Goal: Task Accomplishment & Management: Use online tool/utility

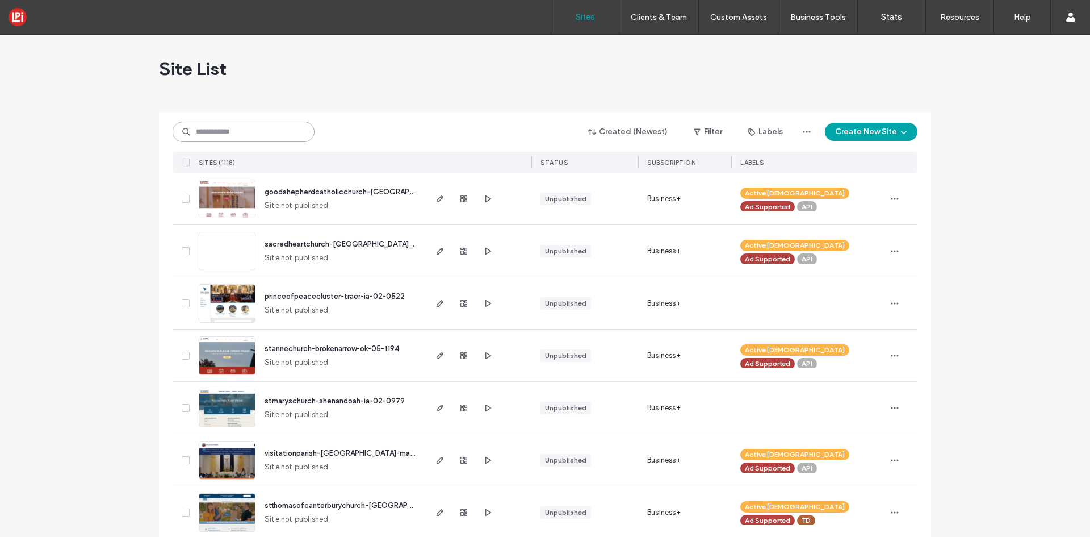
click at [249, 135] on input at bounding box center [244, 132] width 142 height 20
click at [258, 139] on input at bounding box center [244, 132] width 142 height 20
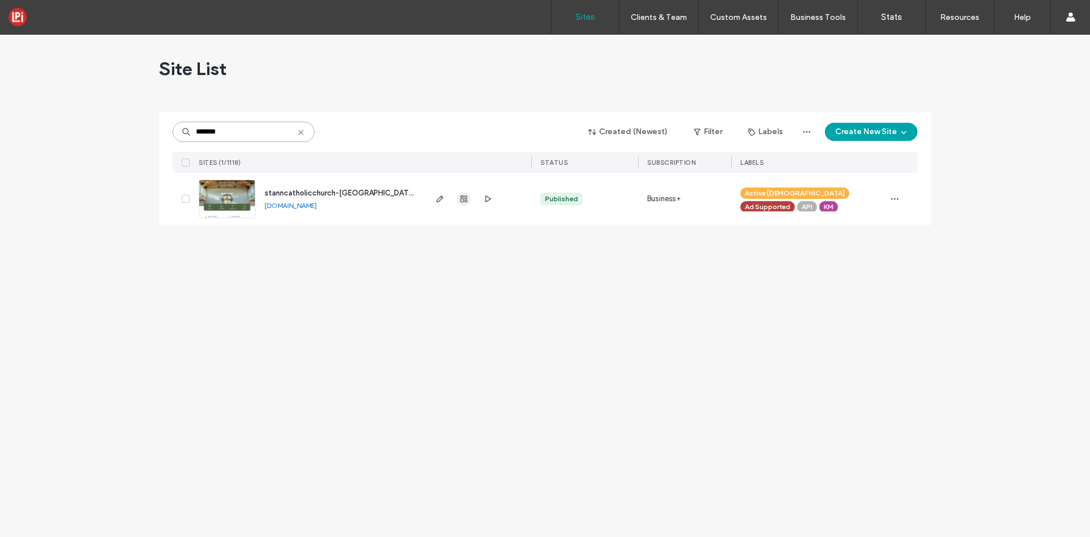
type input "*******"
click at [462, 198] on use "button" at bounding box center [464, 198] width 7 height 7
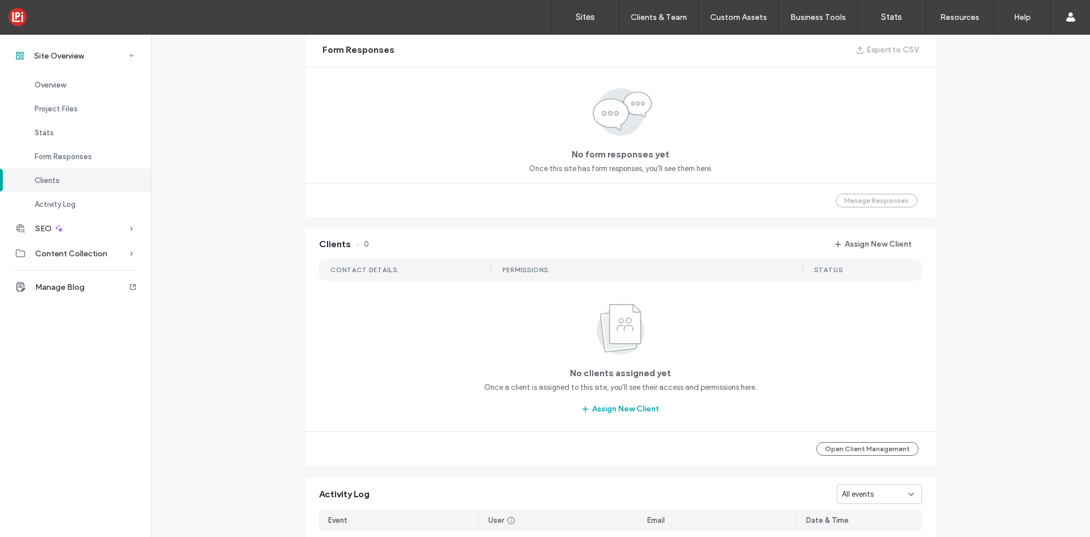
scroll to position [681, 0]
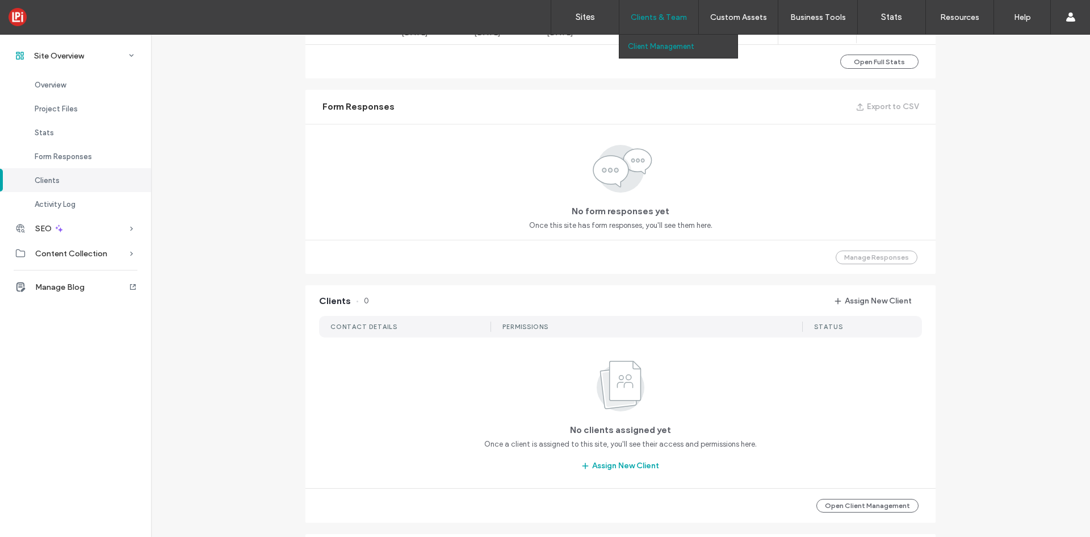
click at [655, 43] on label "Client Management" at bounding box center [661, 46] width 66 height 9
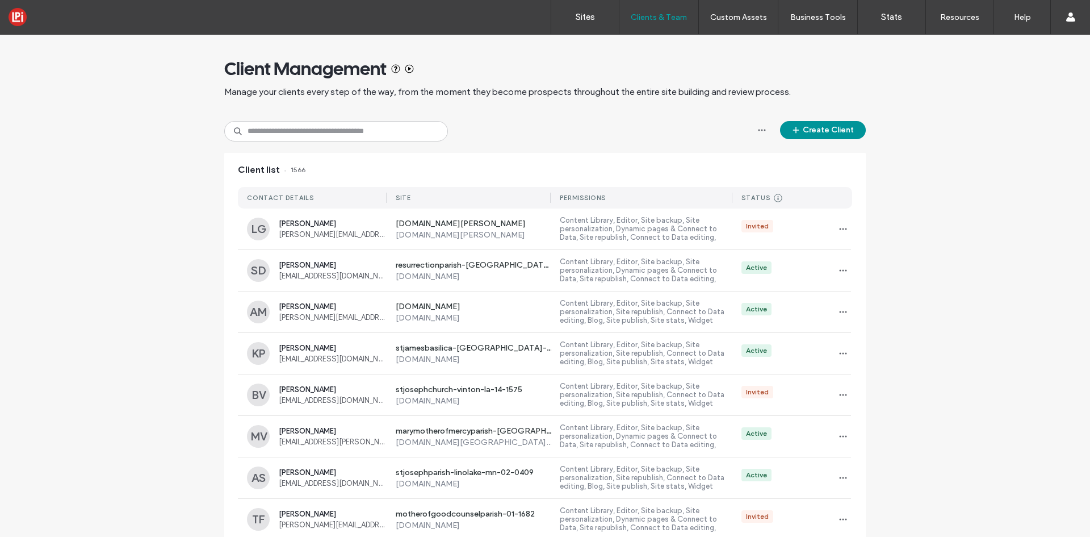
click at [825, 125] on button "Create Client" at bounding box center [823, 130] width 86 height 18
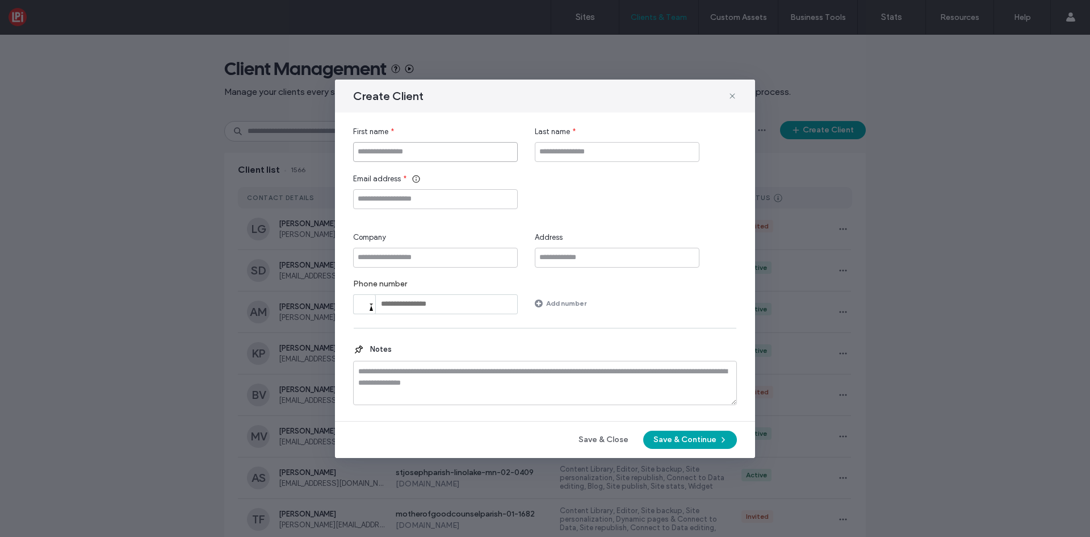
click at [423, 152] on input "First name" at bounding box center [435, 152] width 165 height 20
type input "********"
type input "*******"
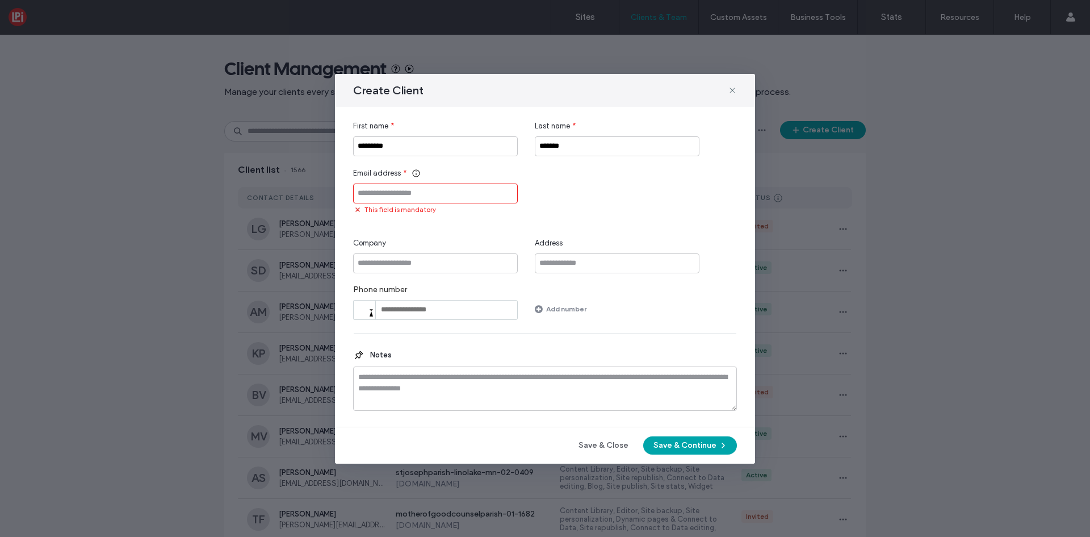
click at [417, 189] on input "Email address" at bounding box center [435, 193] width 165 height 20
paste input "**********"
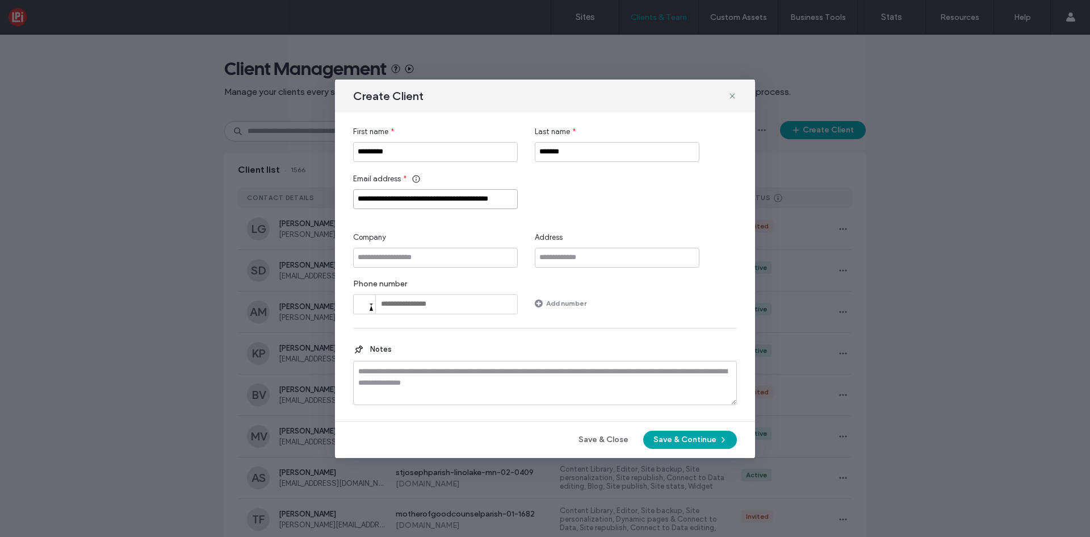
click at [399, 199] on input "**********" at bounding box center [435, 199] width 165 height 20
type input "**********"
click at [683, 438] on button "Save & Continue" at bounding box center [690, 439] width 94 height 18
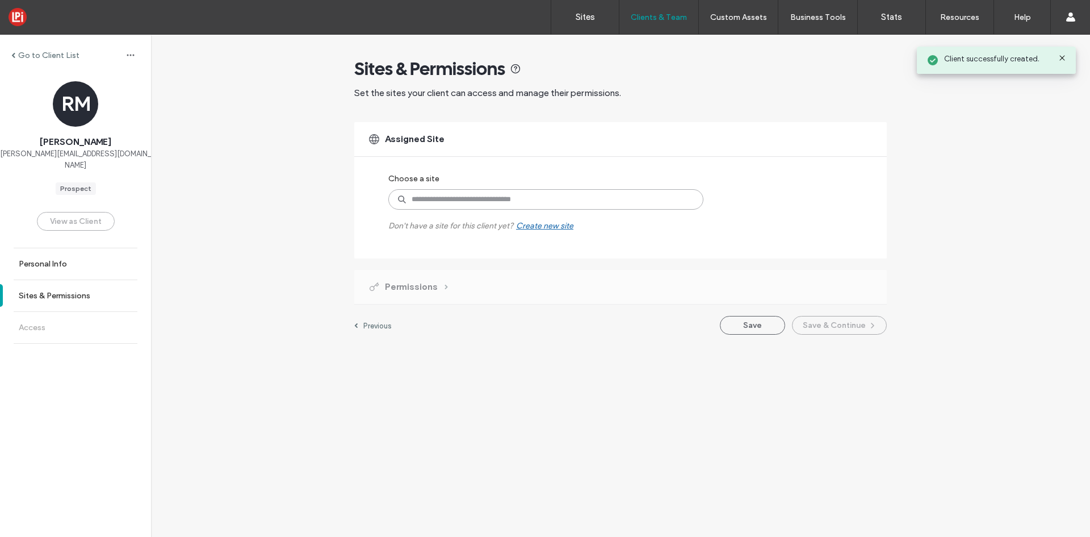
click at [458, 200] on input at bounding box center [545, 199] width 315 height 20
type input "*******"
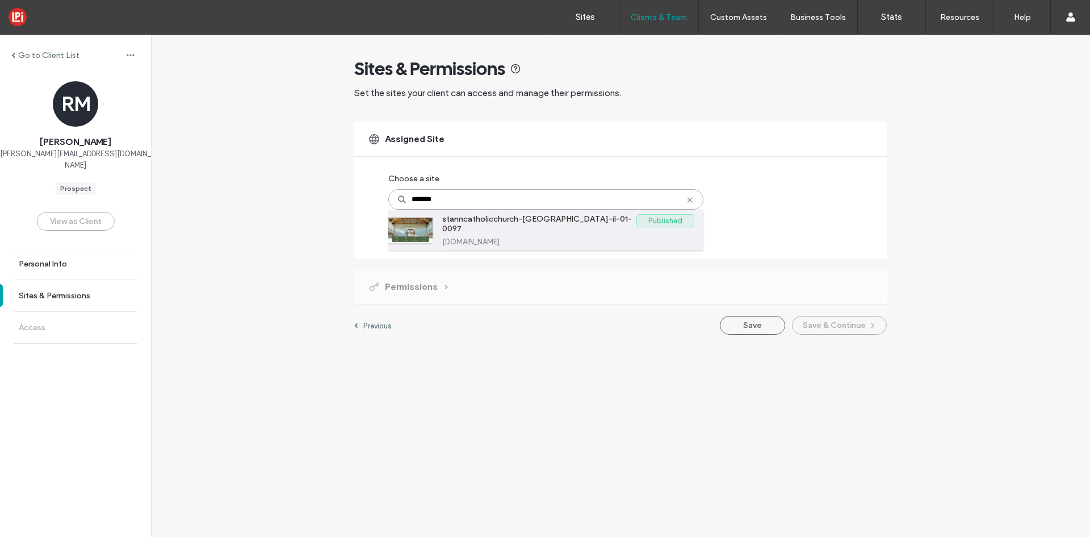
click at [487, 237] on label "stanncatholicchurch-channahon-il-01-0097.weconnectonline.com" at bounding box center [568, 241] width 252 height 9
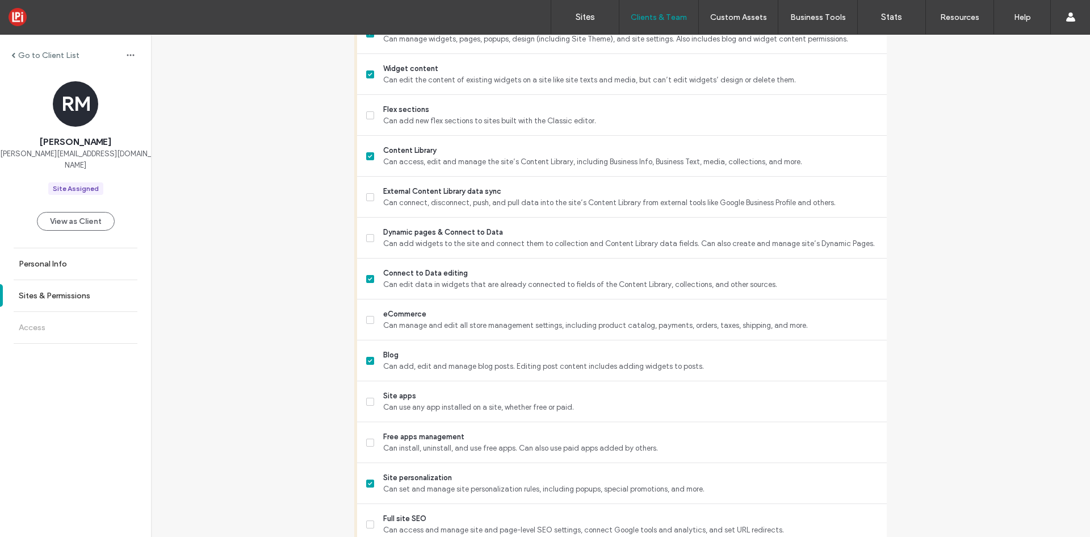
scroll to position [852, 0]
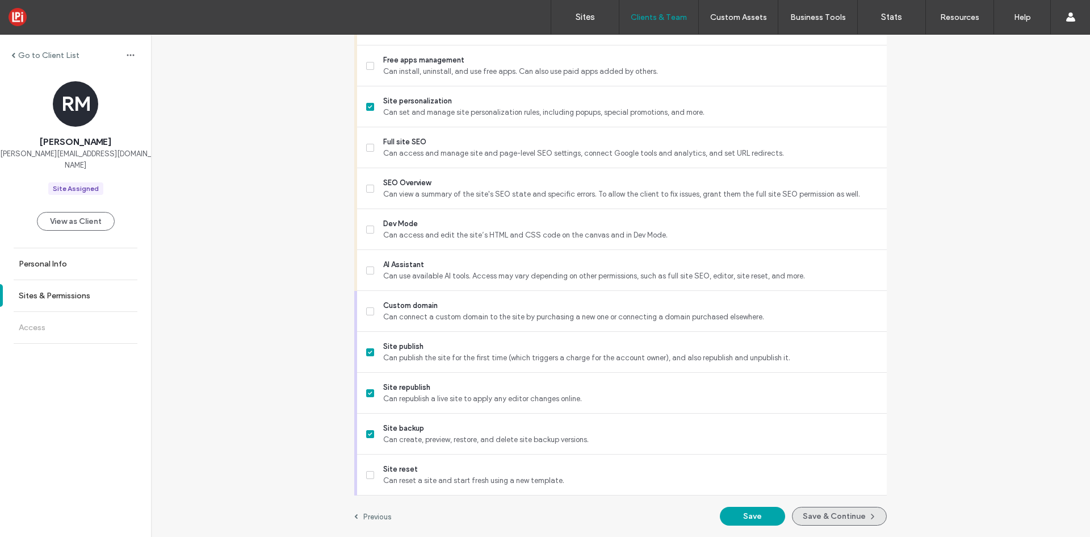
click at [855, 518] on button "Save & Continue" at bounding box center [839, 516] width 95 height 19
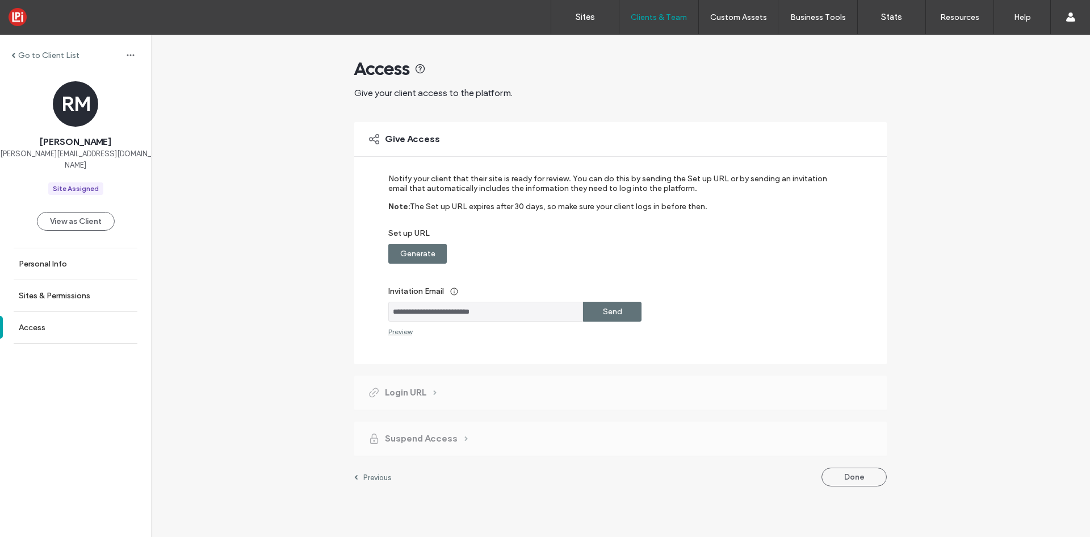
click at [403, 242] on label "Set up URL" at bounding box center [612, 235] width 449 height 15
click at [434, 264] on div "**********" at bounding box center [612, 255] width 449 height 162
click at [440, 259] on div "Generate" at bounding box center [417, 254] width 58 height 20
click at [629, 314] on div "Send" at bounding box center [612, 312] width 58 height 20
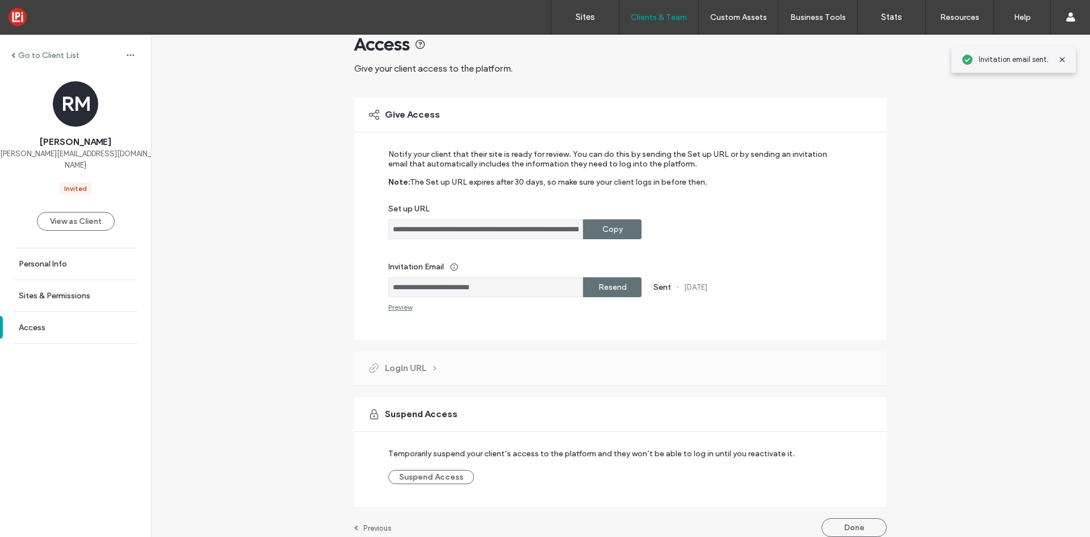
scroll to position [36, 0]
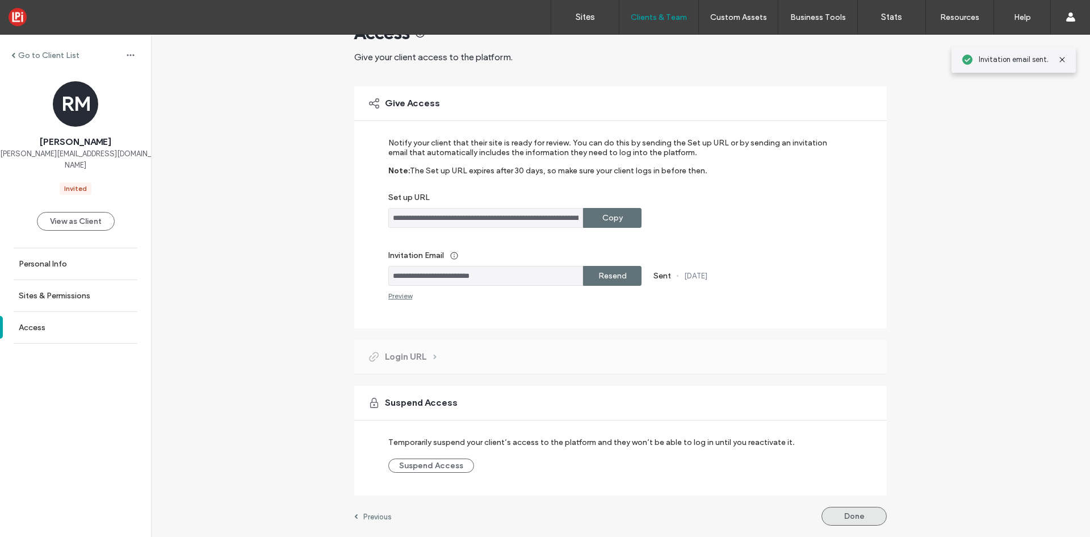
click at [864, 521] on button "Done" at bounding box center [854, 516] width 65 height 19
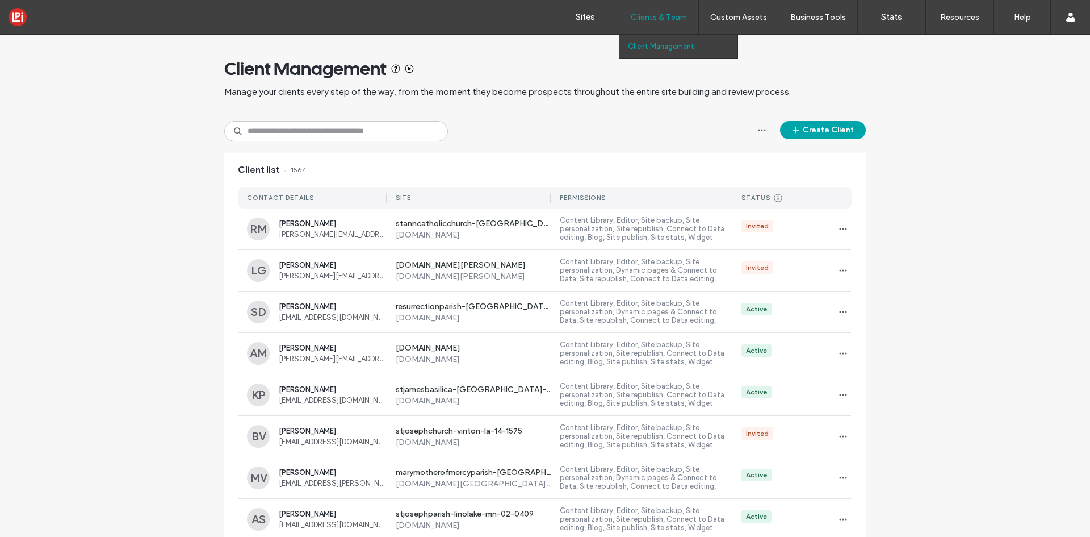
click at [660, 21] on label "Clients & Team" at bounding box center [659, 17] width 56 height 10
click at [593, 224] on label "Content Library, Editor, Site backup, Site personalization, Site republish, Con…" at bounding box center [646, 229] width 173 height 26
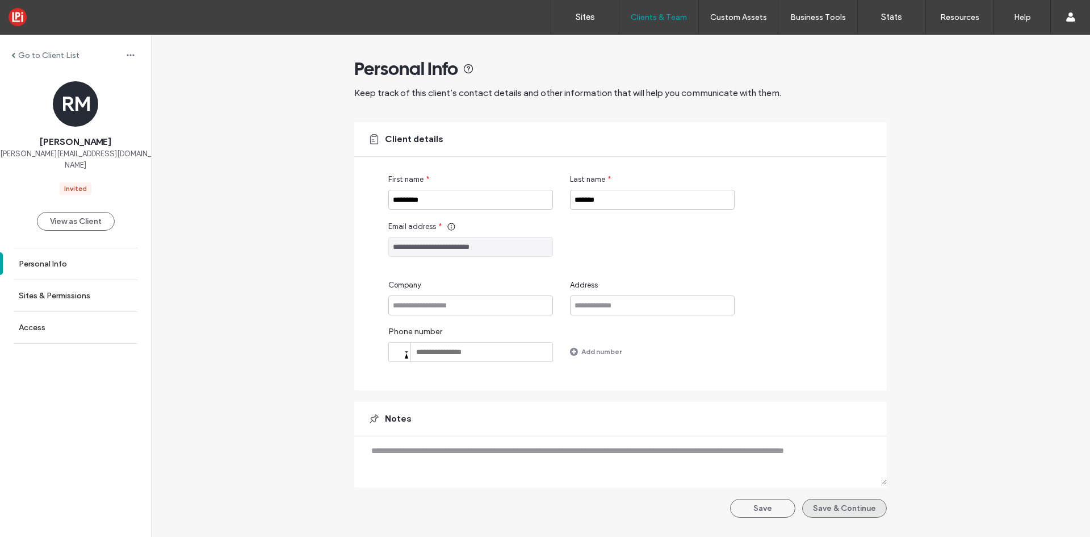
click at [835, 506] on button "Save & Continue" at bounding box center [844, 508] width 85 height 19
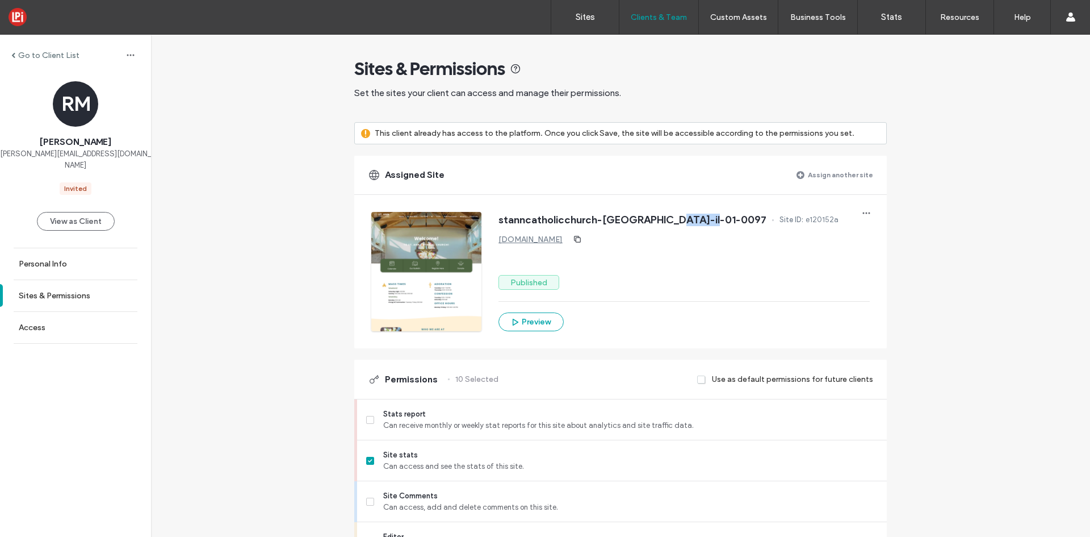
drag, startPoint x: 709, startPoint y: 219, endPoint x: 670, endPoint y: 226, distance: 39.8
click at [670, 226] on div "stanncatholicchurch-channahon-il-01-0097 Site ID: e120152a" at bounding box center [684, 221] width 371 height 18
copy span "01-0097"
click at [582, 15] on label "Sites" at bounding box center [585, 17] width 19 height 10
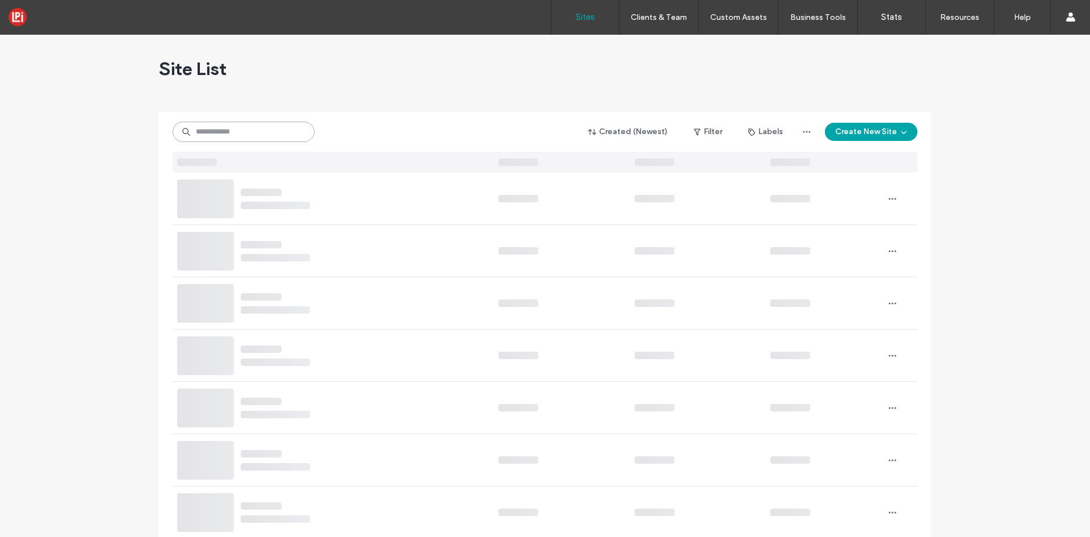
click at [229, 131] on input at bounding box center [244, 132] width 142 height 20
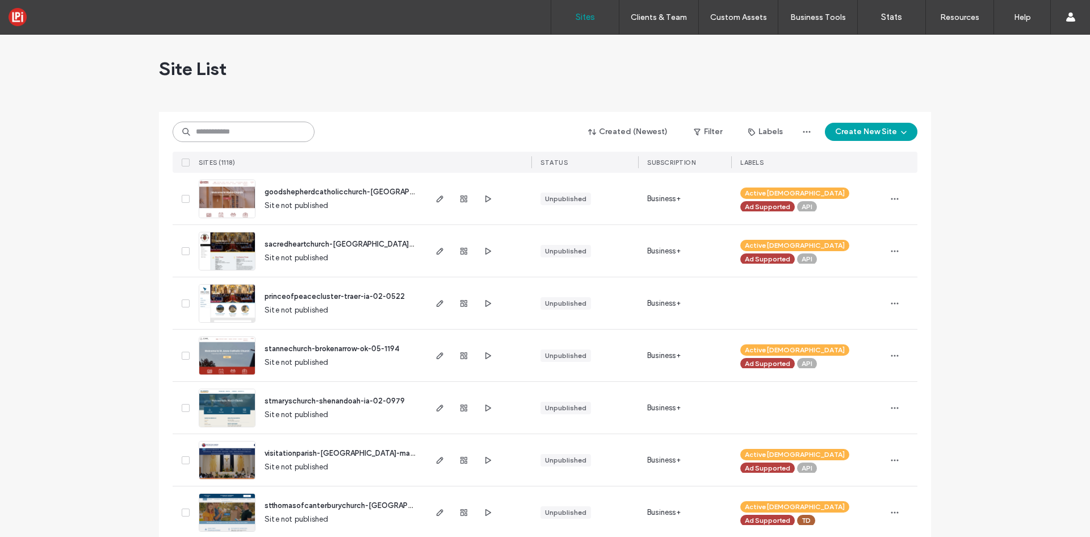
paste input "*******"
type input "*******"
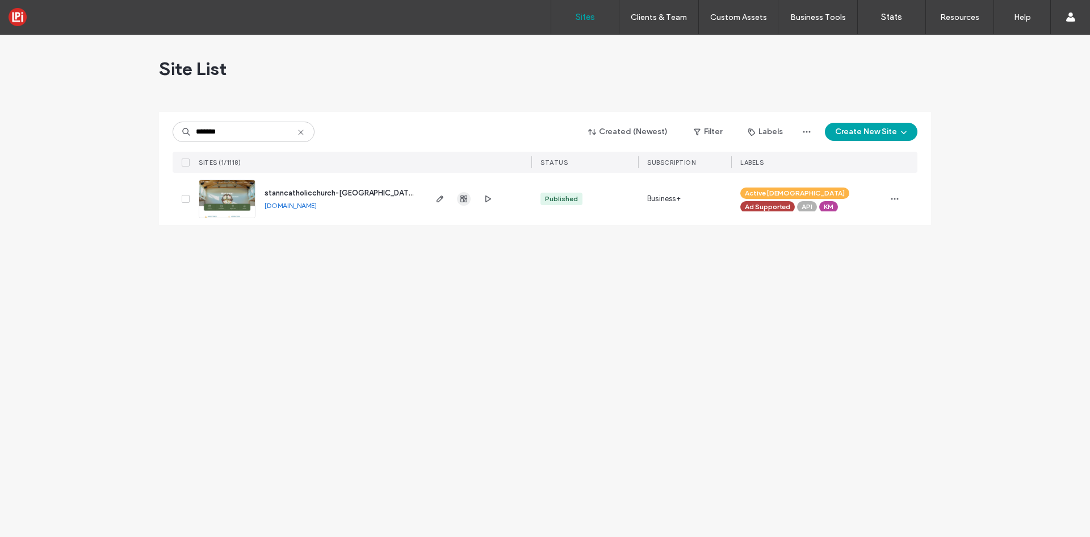
click at [466, 203] on icon "button" at bounding box center [463, 198] width 9 height 9
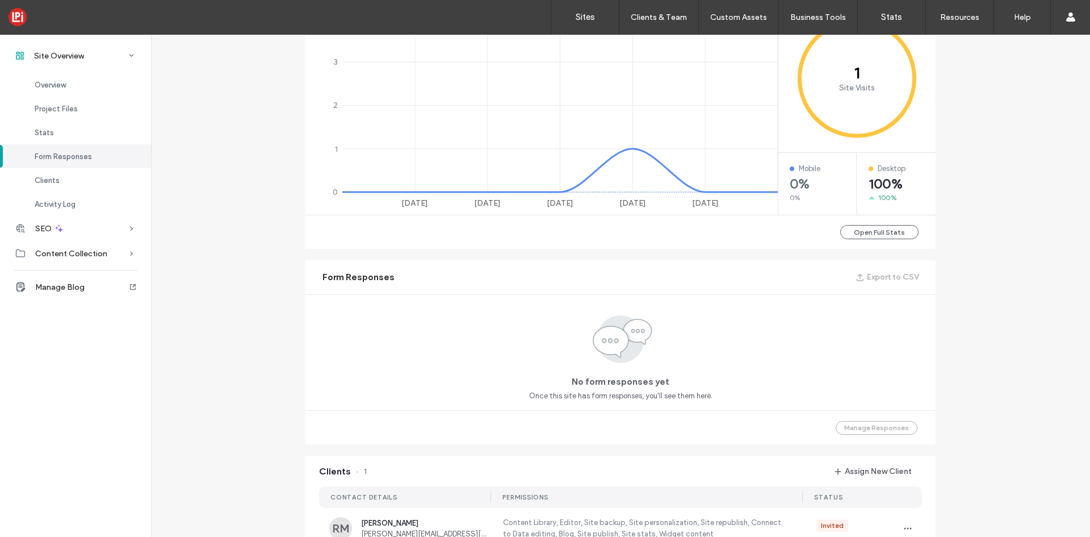
scroll to position [568, 0]
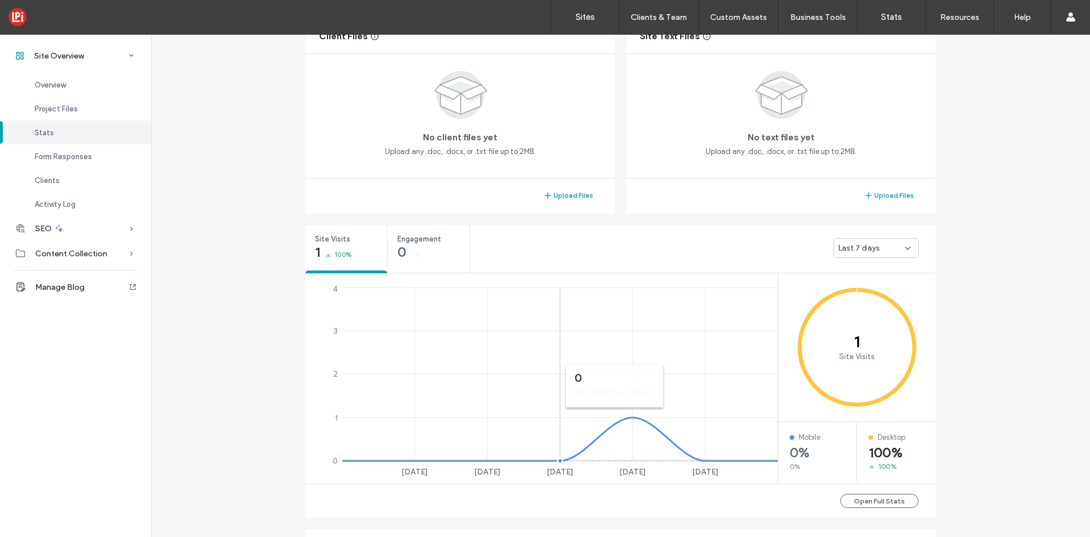
scroll to position [227, 0]
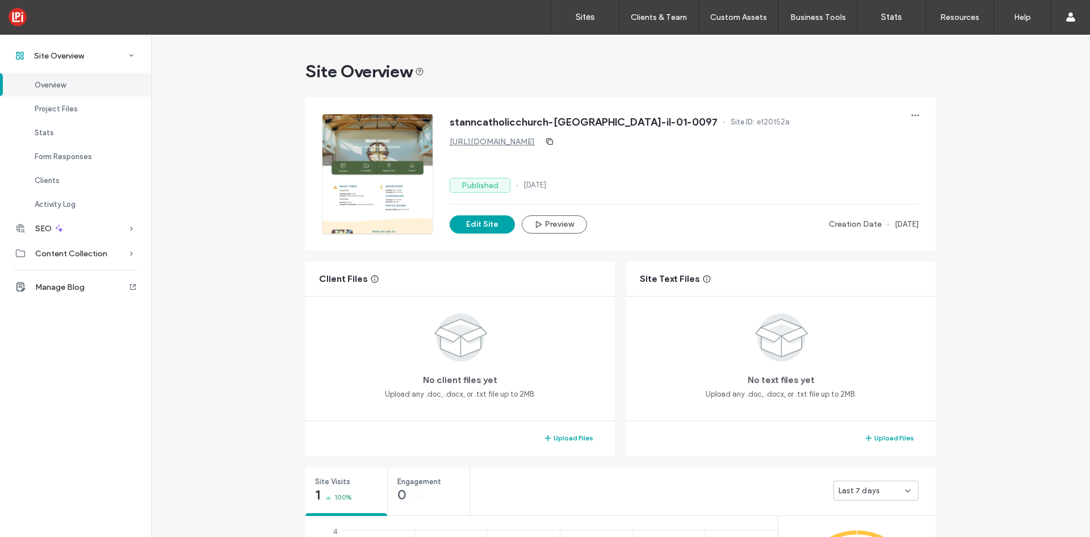
scroll to position [57, 0]
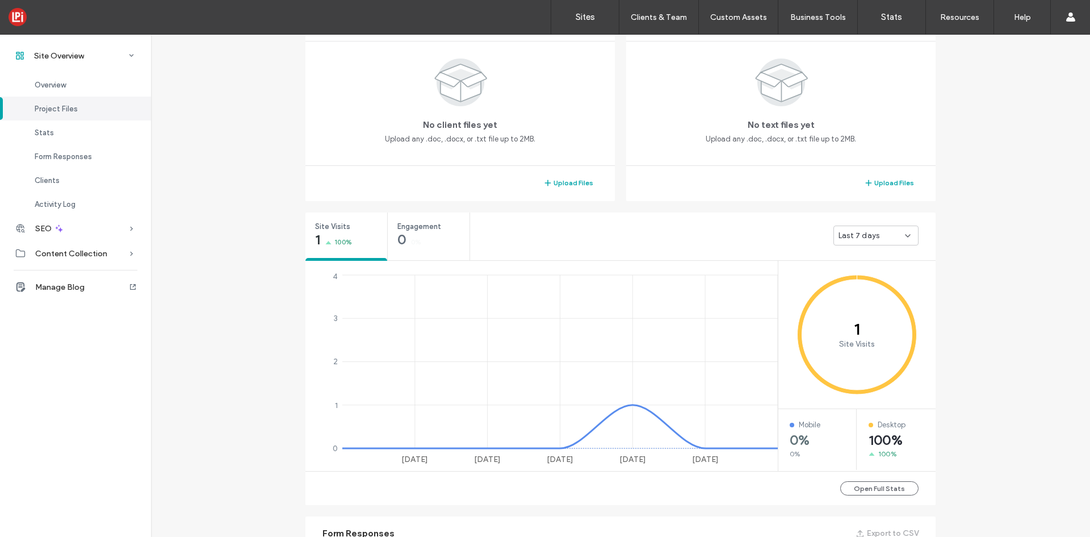
scroll to position [284, 0]
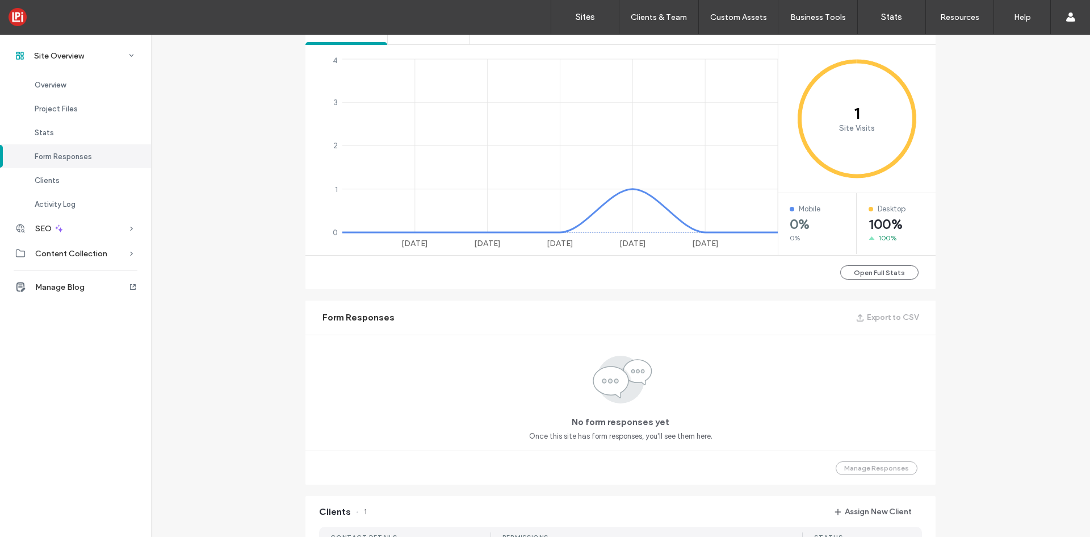
scroll to position [454, 0]
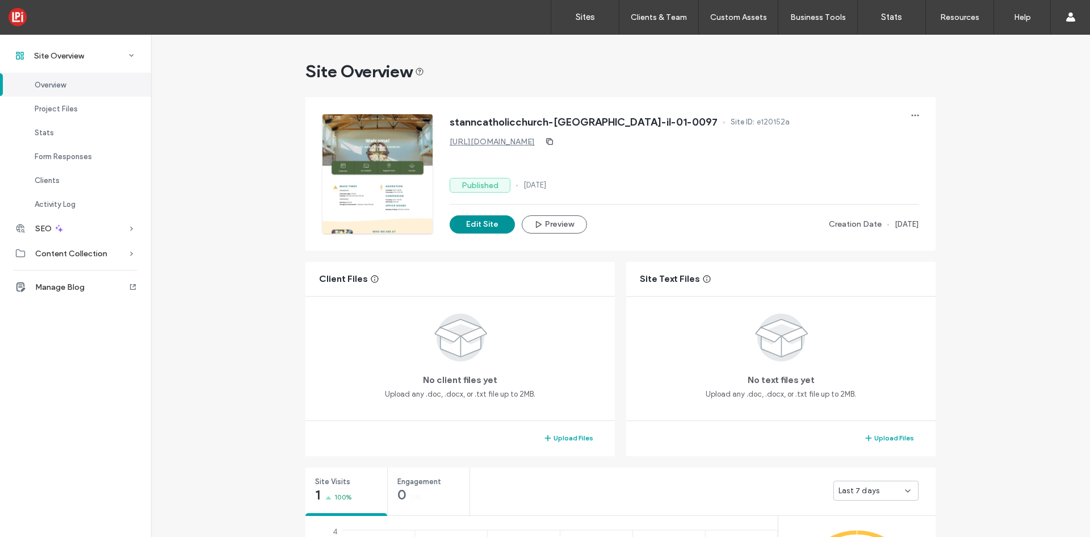
click at [474, 229] on button "Edit Site" at bounding box center [482, 224] width 65 height 18
click at [479, 228] on button "Edit Site" at bounding box center [482, 224] width 65 height 18
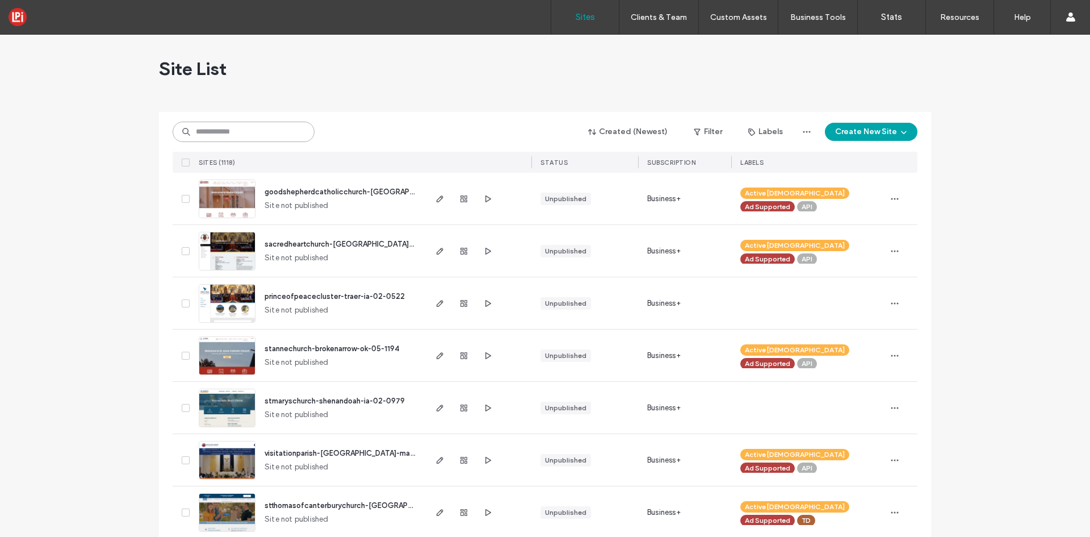
click at [269, 129] on input at bounding box center [244, 132] width 142 height 20
paste input "*******"
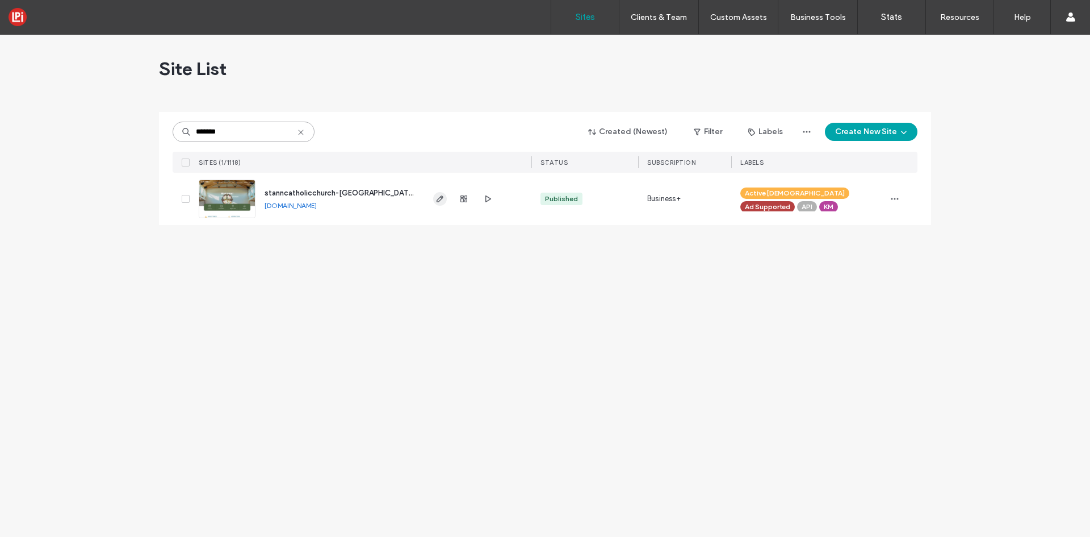
type input "*******"
click at [437, 204] on span "button" at bounding box center [440, 199] width 14 height 14
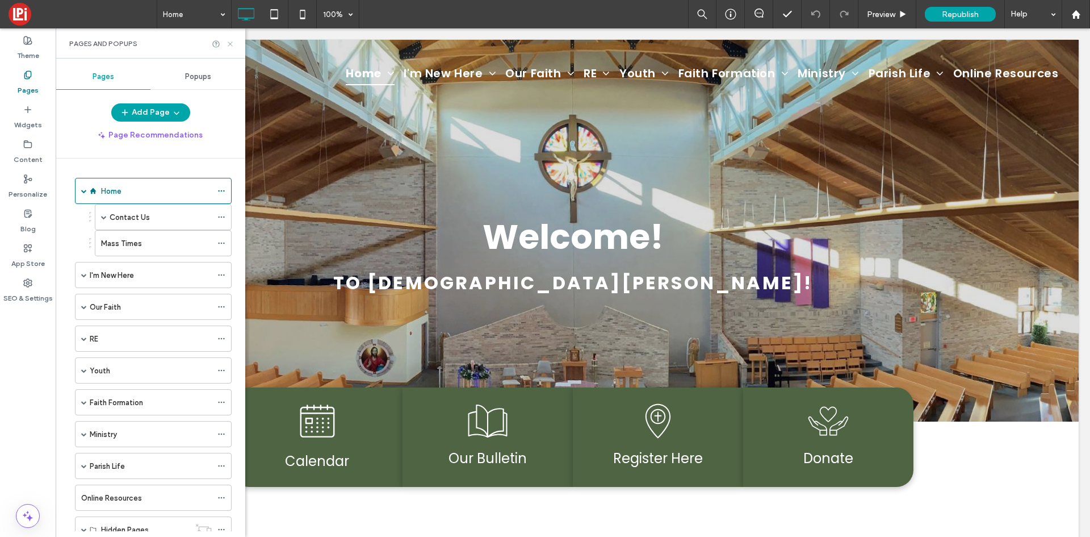
drag, startPoint x: 232, startPoint y: 45, endPoint x: 153, endPoint y: 26, distance: 80.9
click at [232, 45] on use at bounding box center [230, 43] width 5 height 5
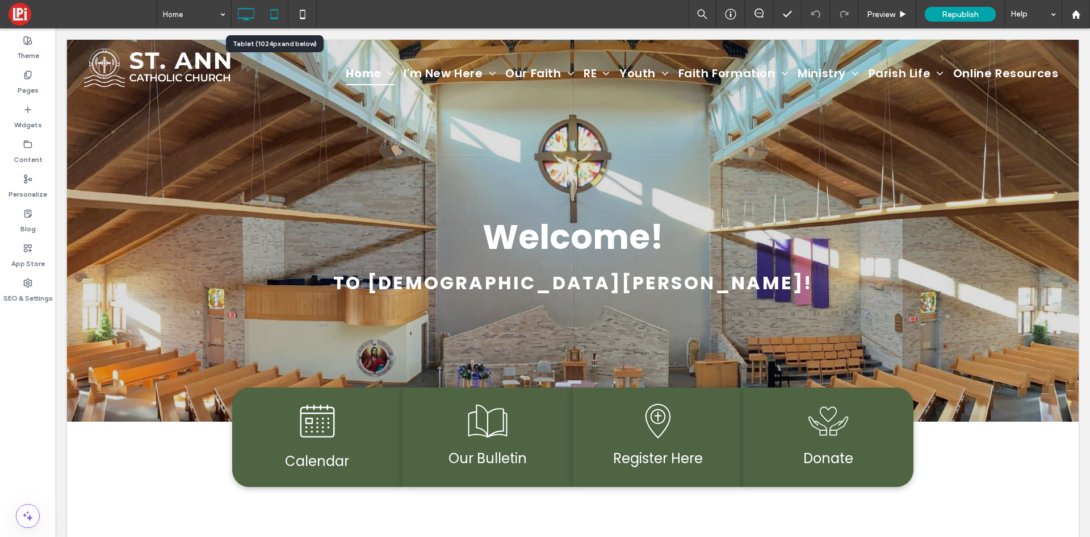
click at [275, 18] on use at bounding box center [273, 14] width 7 height 10
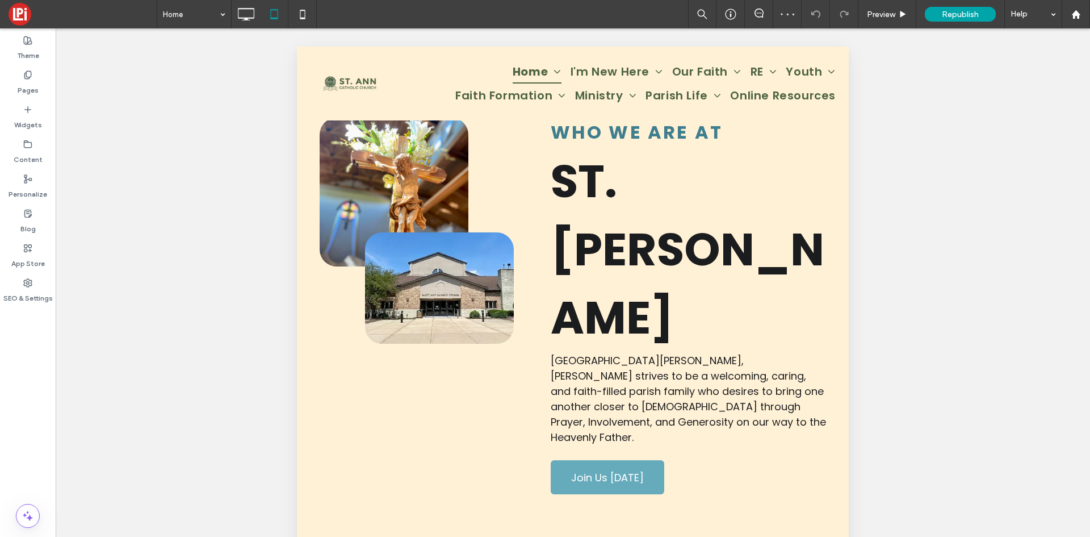
scroll to position [795, 0]
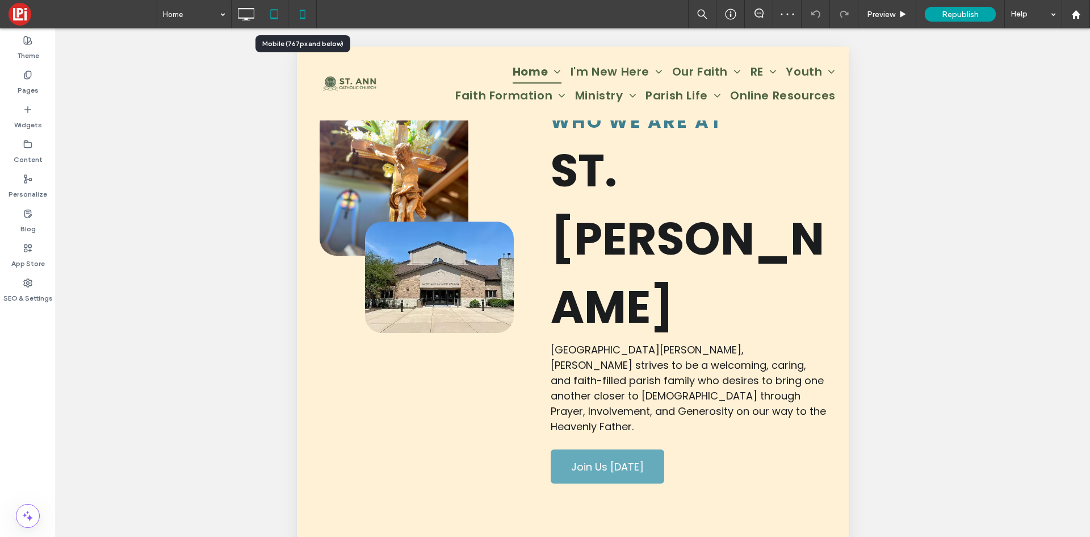
click at [300, 10] on icon at bounding box center [302, 14] width 23 height 23
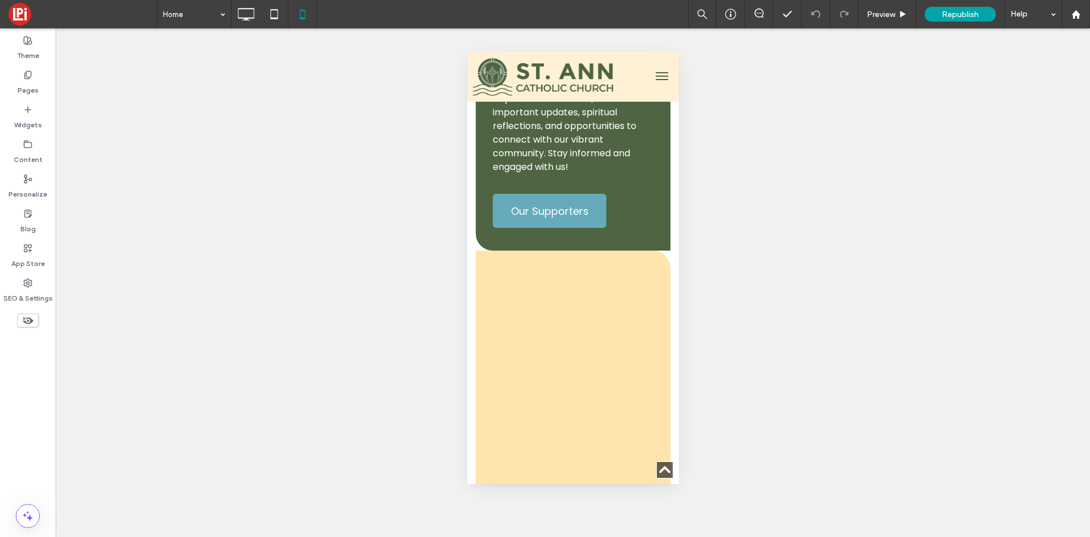
scroll to position [2896, 0]
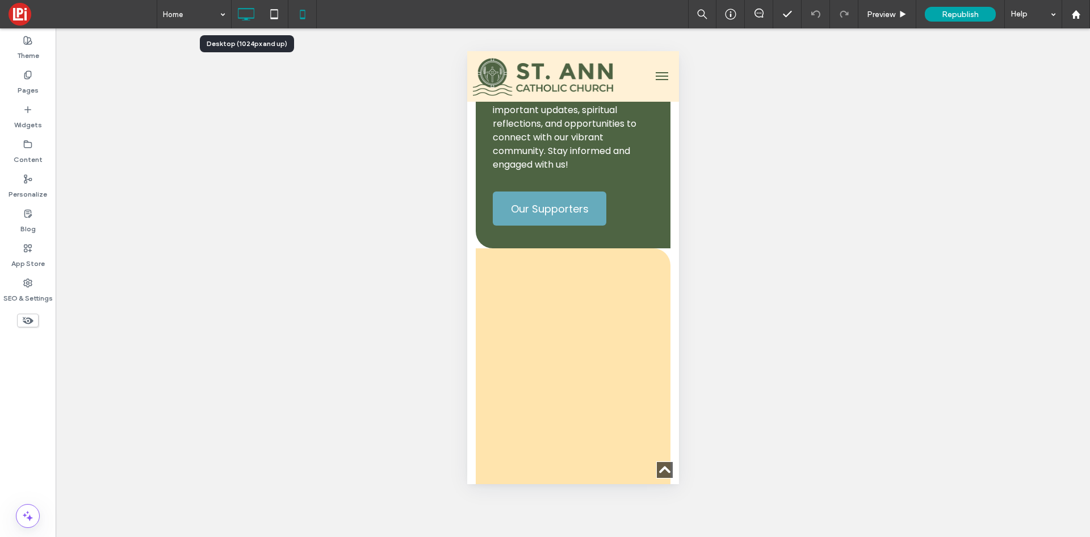
click at [250, 7] on icon at bounding box center [246, 14] width 23 height 23
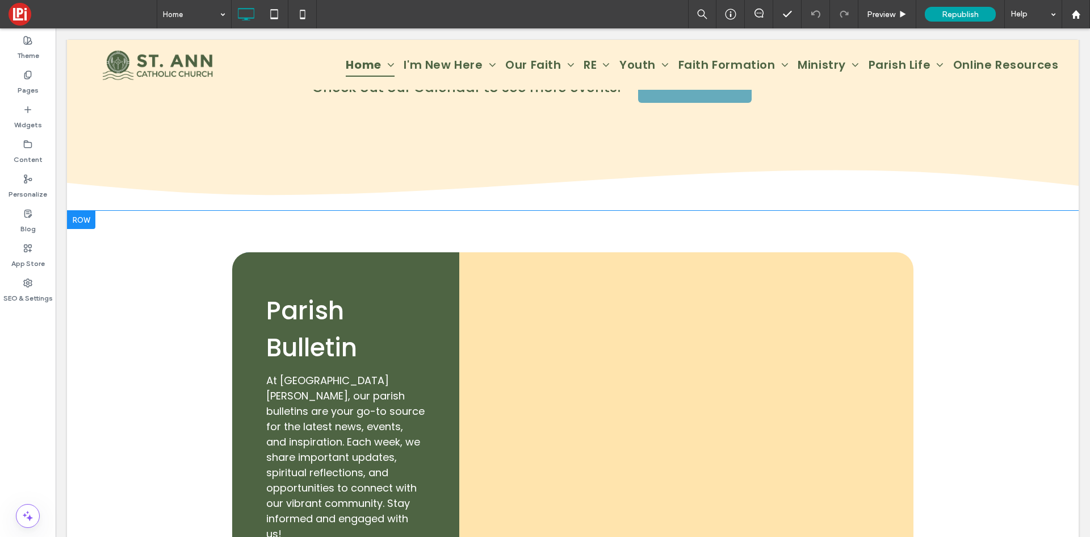
scroll to position [2265, 0]
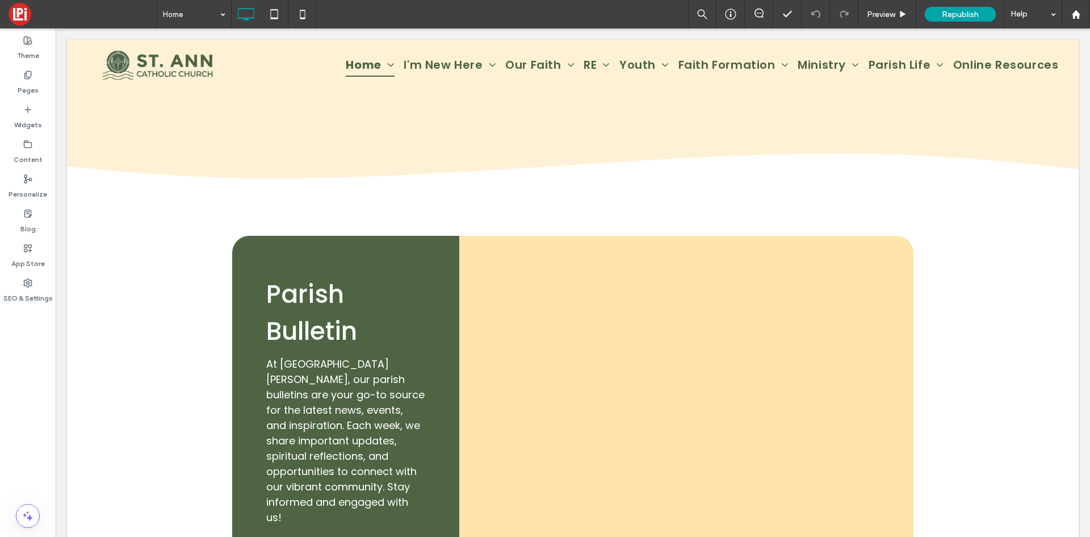
drag, startPoint x: 424, startPoint y: 250, endPoint x: 678, endPoint y: 536, distance: 381.8
click at [424, 250] on div "Parish Bulletin At St. Ann, our parish bulletins are your go-to source for the …" at bounding box center [345, 427] width 227 height 383
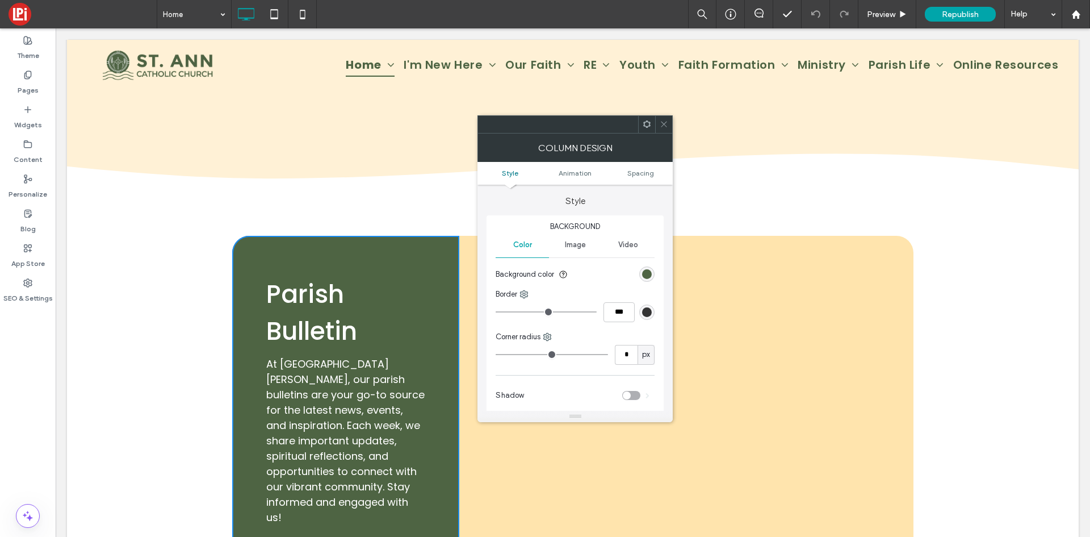
type input "**"
click at [663, 124] on icon at bounding box center [664, 124] width 9 height 9
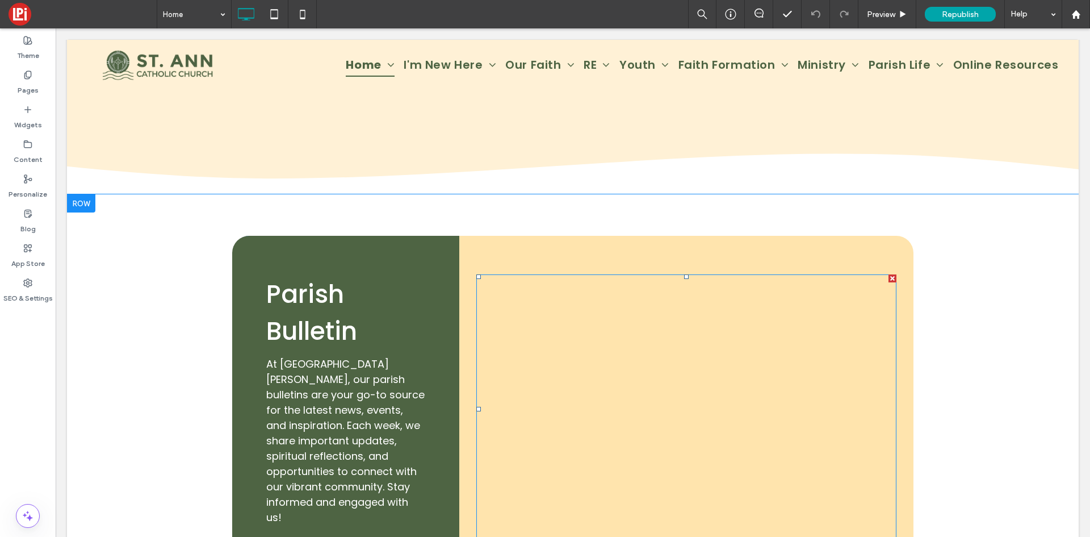
click at [729, 274] on span at bounding box center [686, 409] width 420 height 270
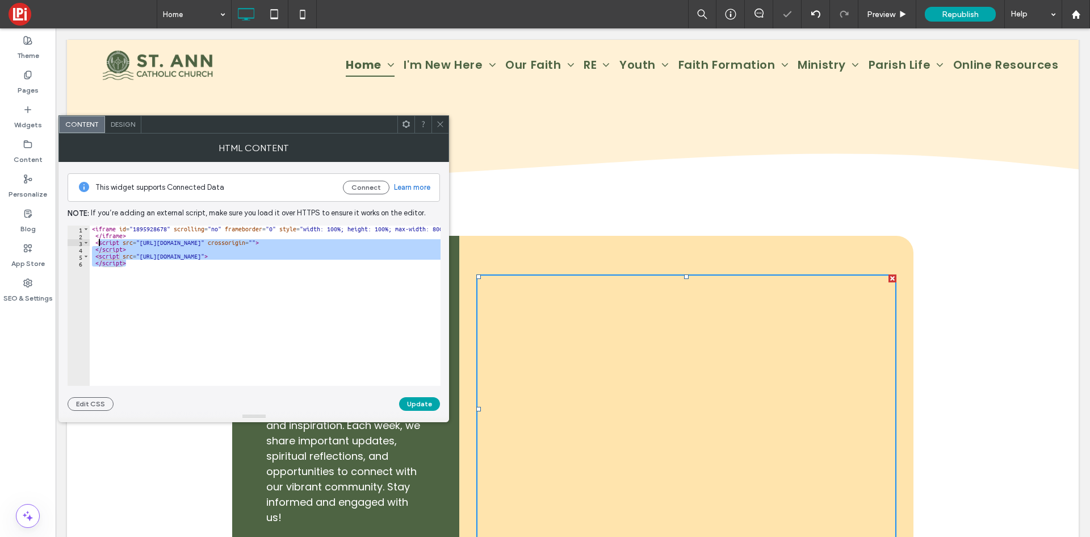
drag, startPoint x: 124, startPoint y: 264, endPoint x: 89, endPoint y: 216, distance: 59.0
click at [89, 216] on div "This widget supports Connected Data Connect Learn more Note: If you’re adding a…" at bounding box center [254, 286] width 373 height 249
paste textarea "Cursor at row 1"
type textarea "**********"
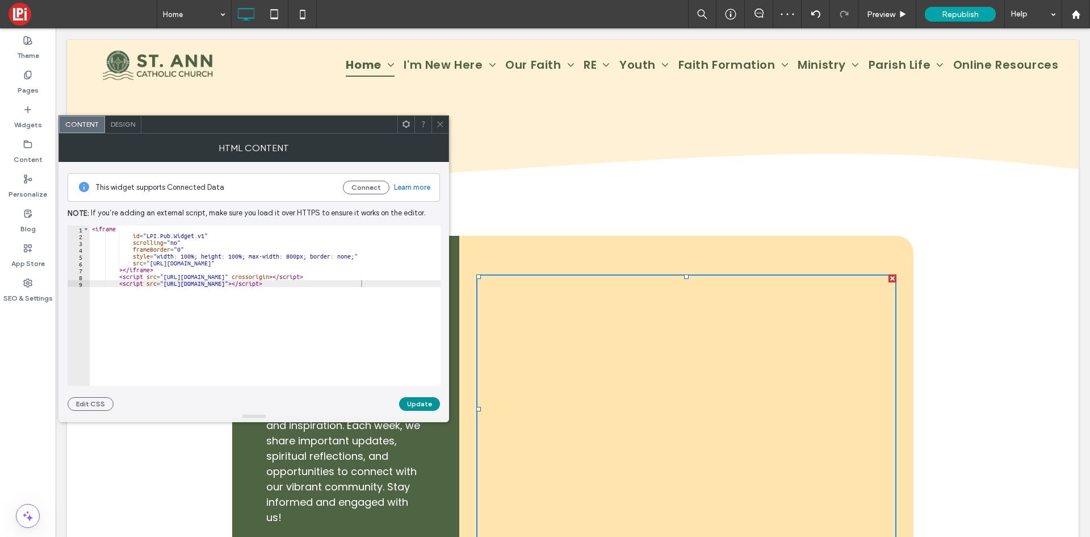
click at [421, 406] on button "Update" at bounding box center [419, 404] width 41 height 14
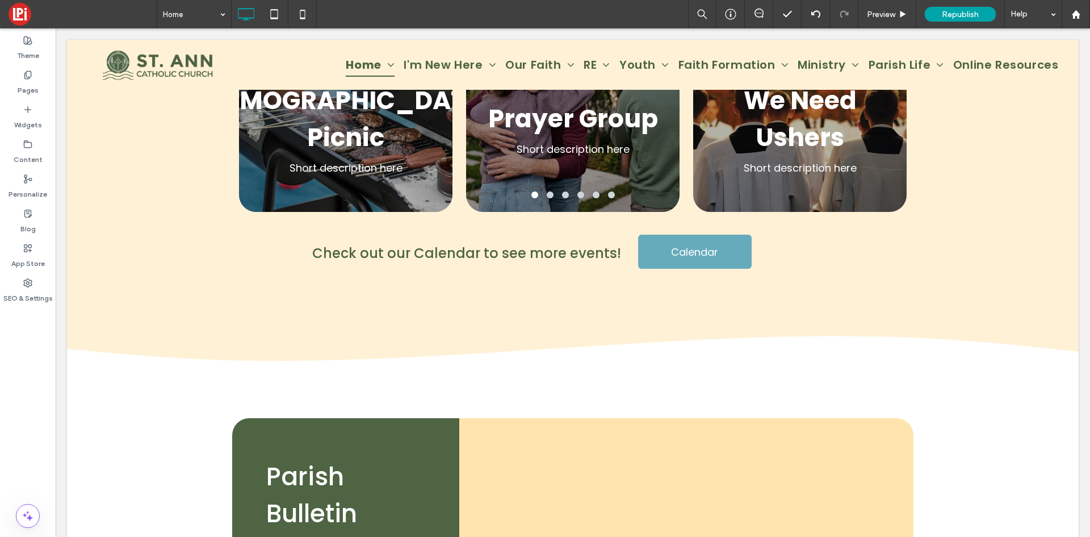
scroll to position [2117, 0]
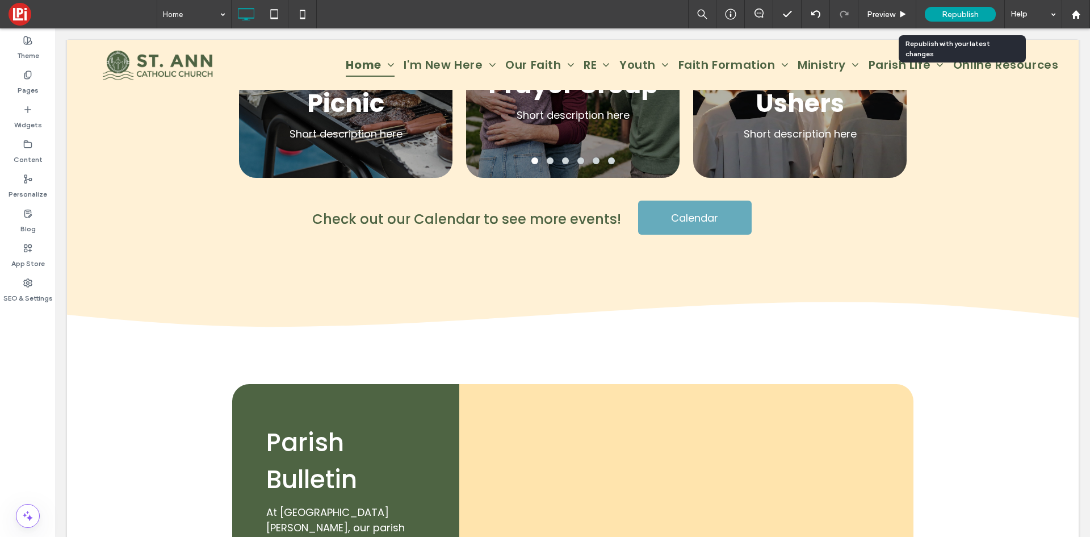
click at [954, 15] on span "Republish" at bounding box center [960, 15] width 37 height 10
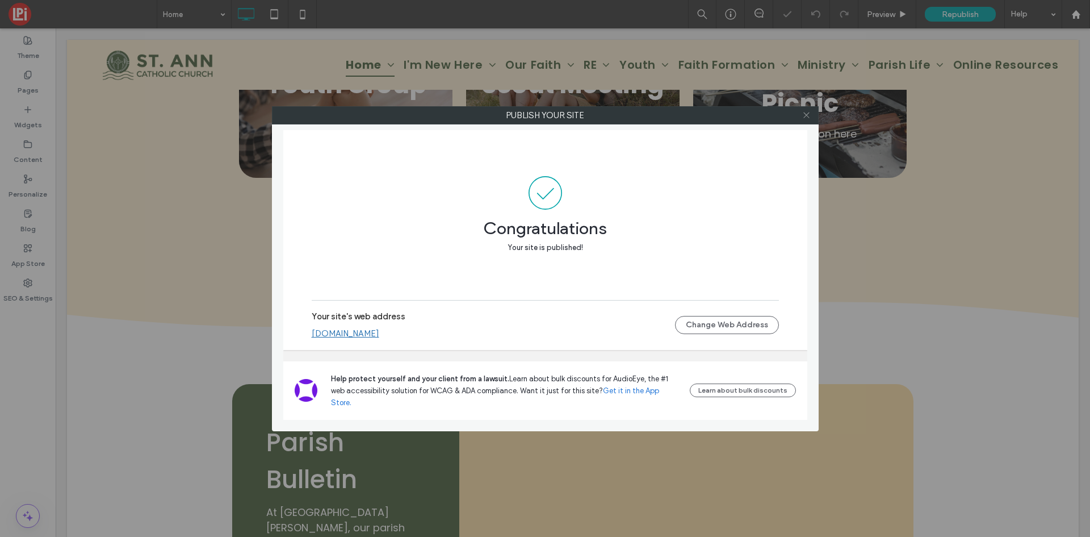
click at [808, 116] on use at bounding box center [807, 115] width 6 height 6
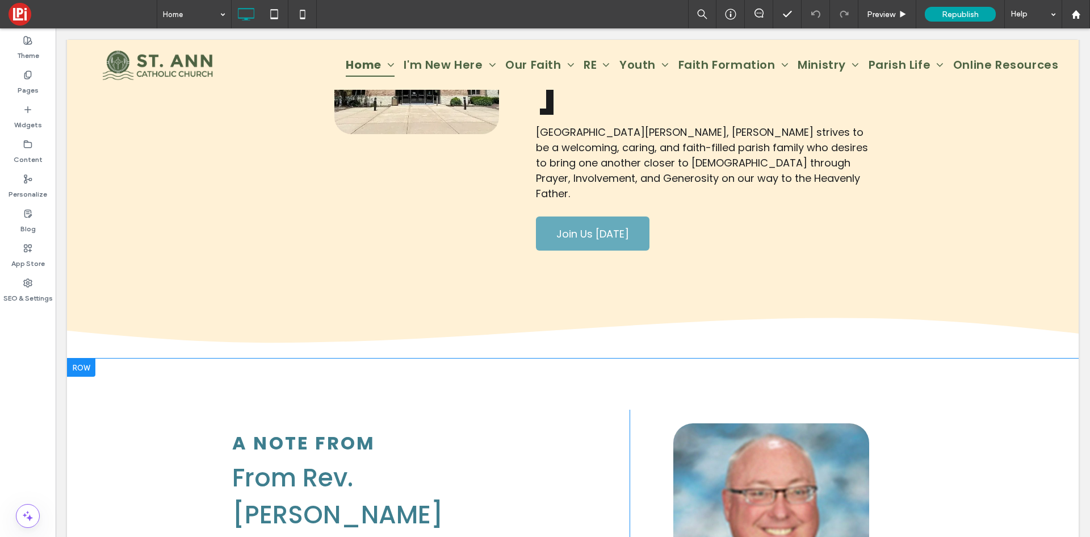
scroll to position [981, 0]
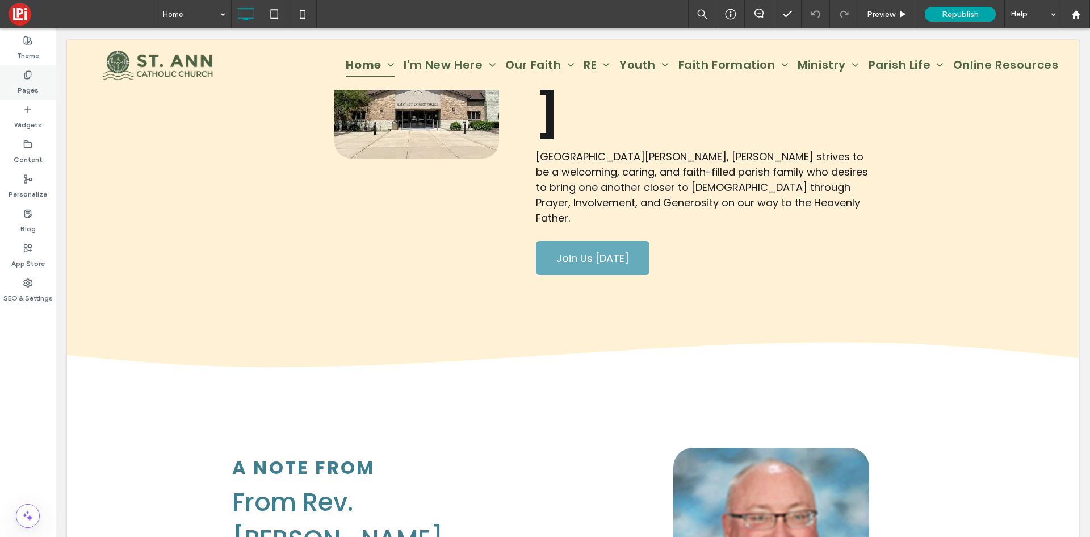
click at [36, 86] on label "Pages" at bounding box center [28, 88] width 21 height 16
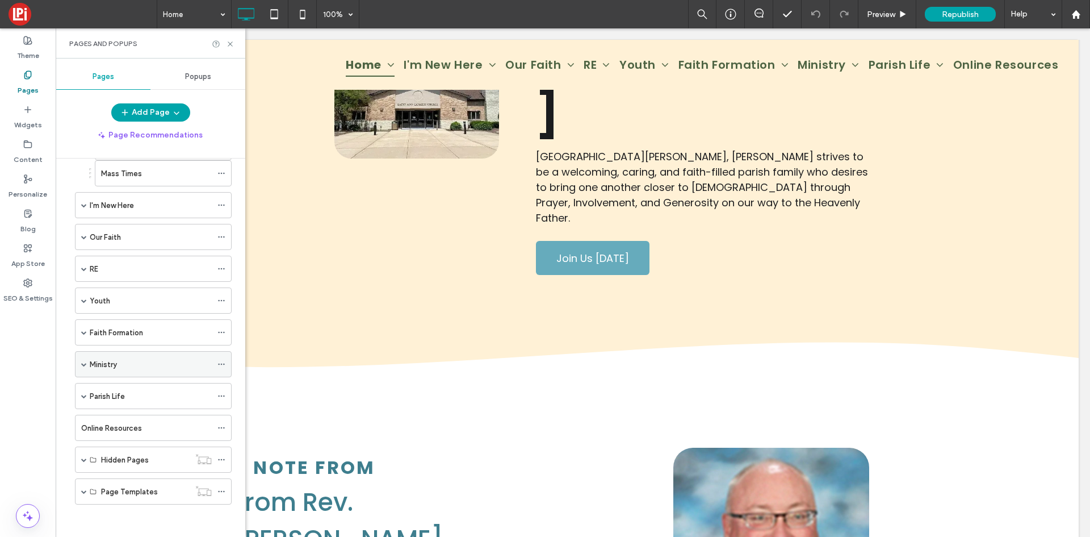
scroll to position [72, 0]
drag, startPoint x: 84, startPoint y: 362, endPoint x: 81, endPoint y: 331, distance: 31.4
click at [83, 362] on span at bounding box center [84, 362] width 6 height 6
click at [82, 335] on span at bounding box center [84, 330] width 6 height 25
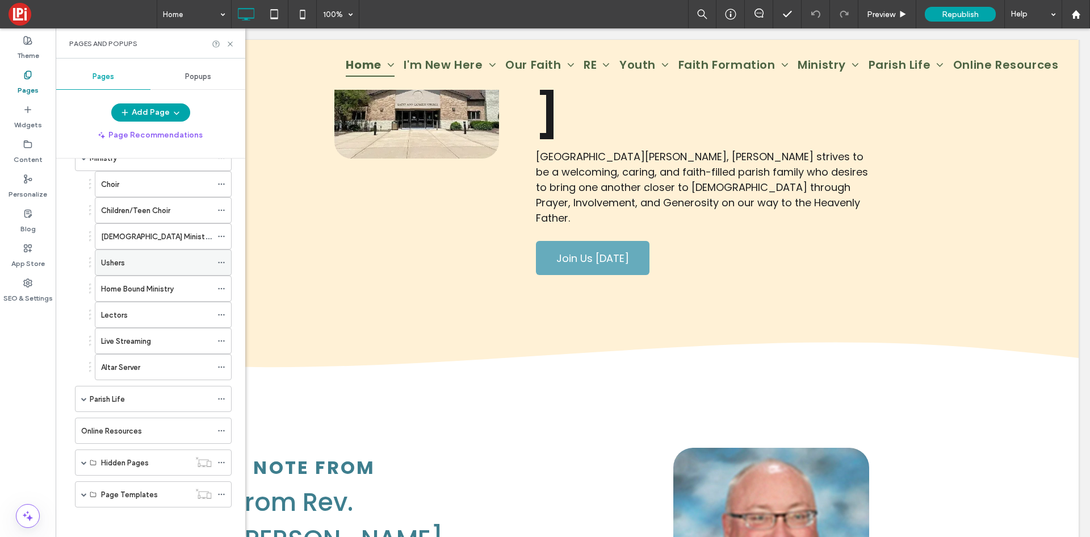
scroll to position [490, 0]
click at [85, 394] on span at bounding box center [84, 394] width 6 height 6
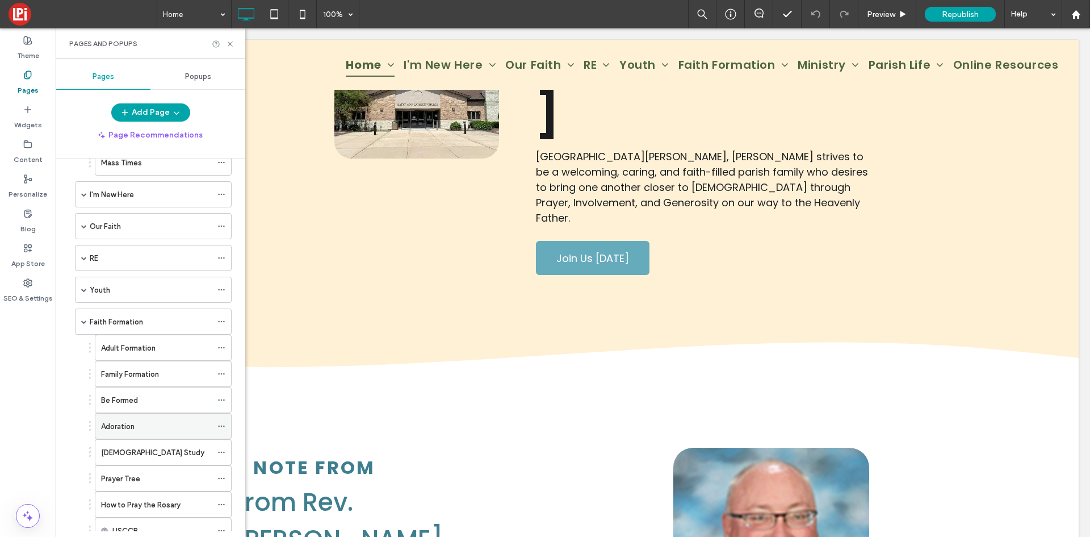
scroll to position [69, 0]
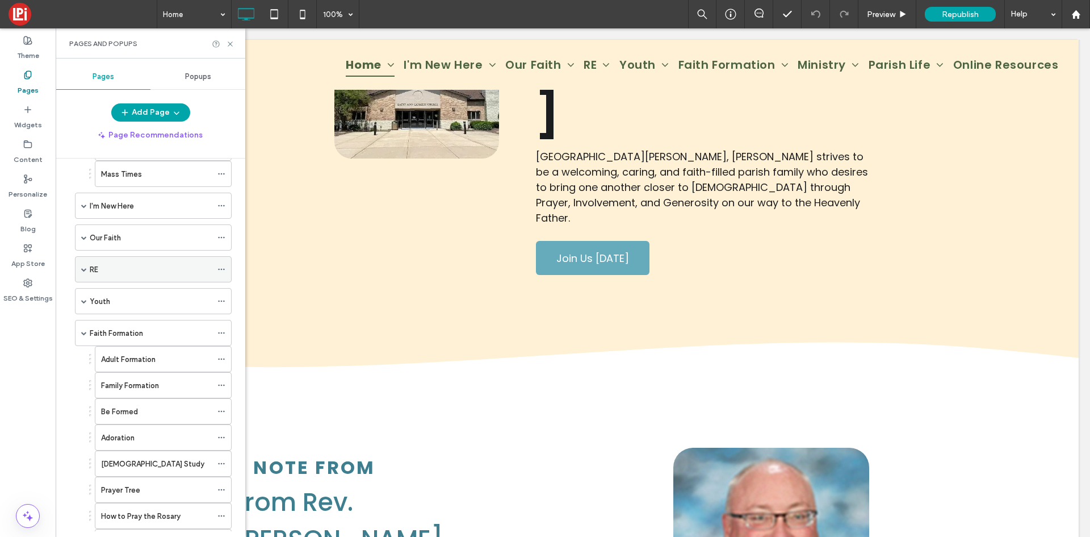
click at [84, 269] on span at bounding box center [84, 269] width 6 height 6
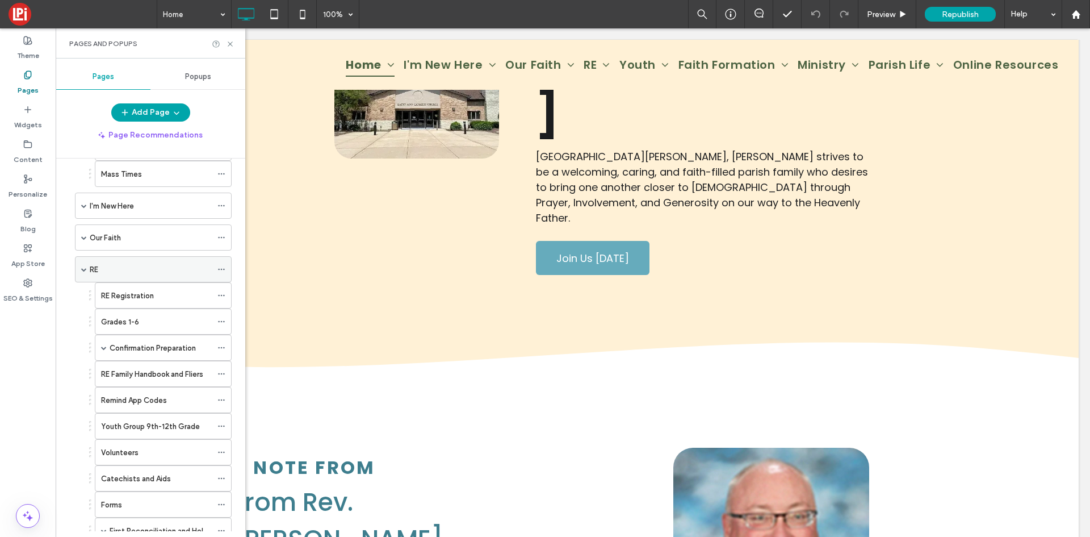
click at [83, 265] on span at bounding box center [84, 269] width 6 height 25
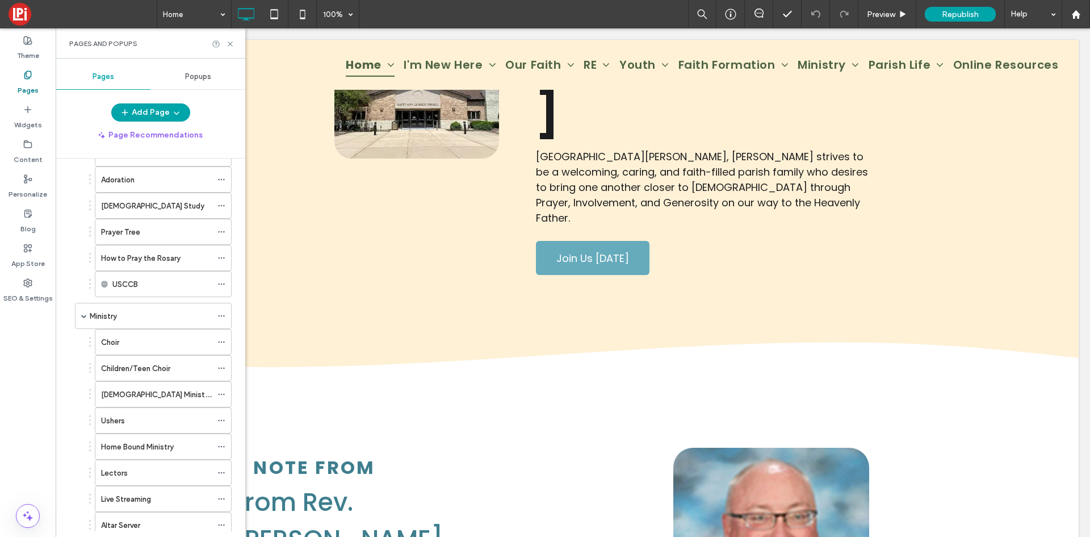
scroll to position [353, 0]
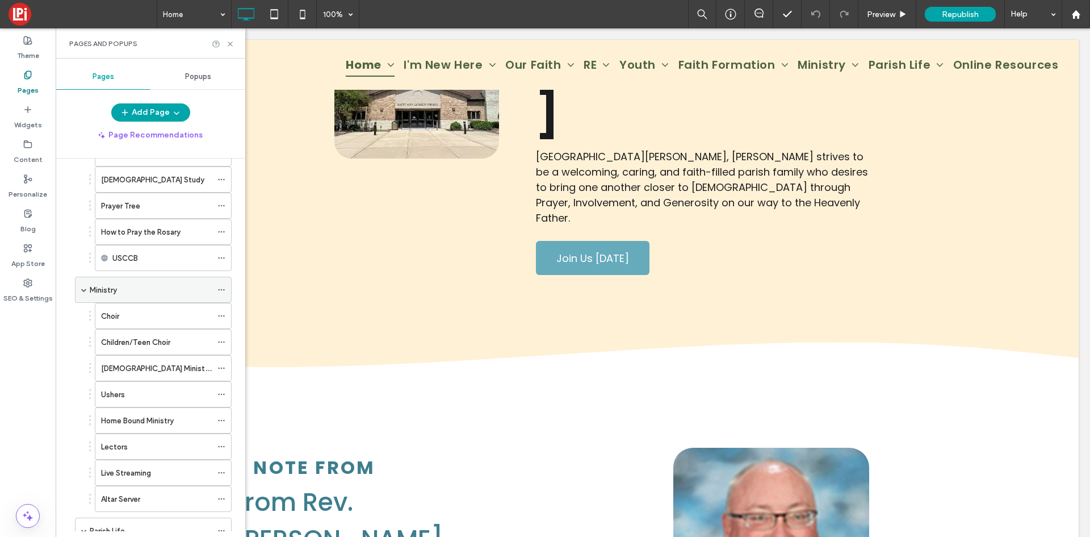
click at [81, 288] on div "Ministry" at bounding box center [153, 290] width 157 height 26
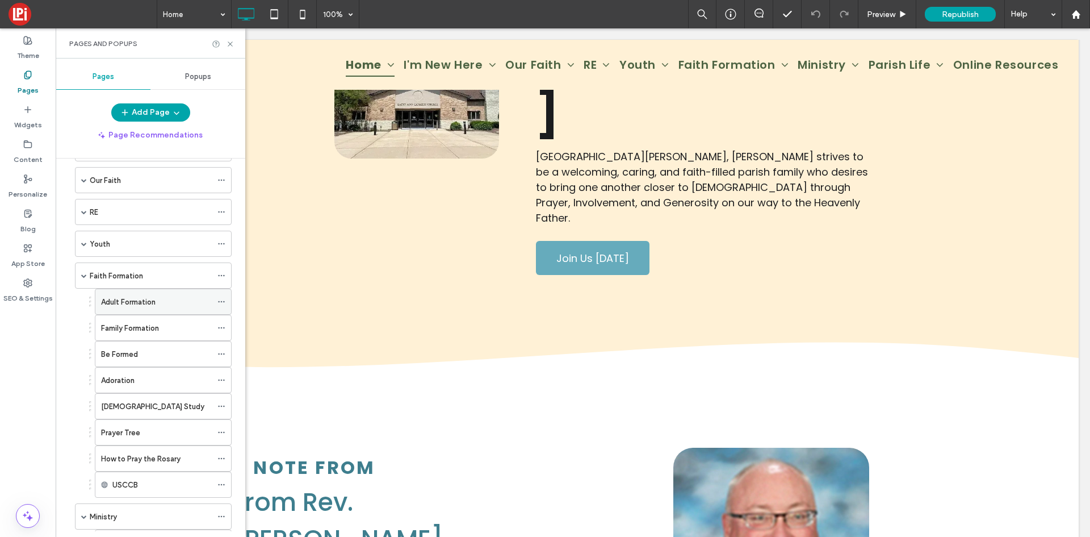
scroll to position [126, 0]
click at [84, 277] on span at bounding box center [84, 276] width 6 height 6
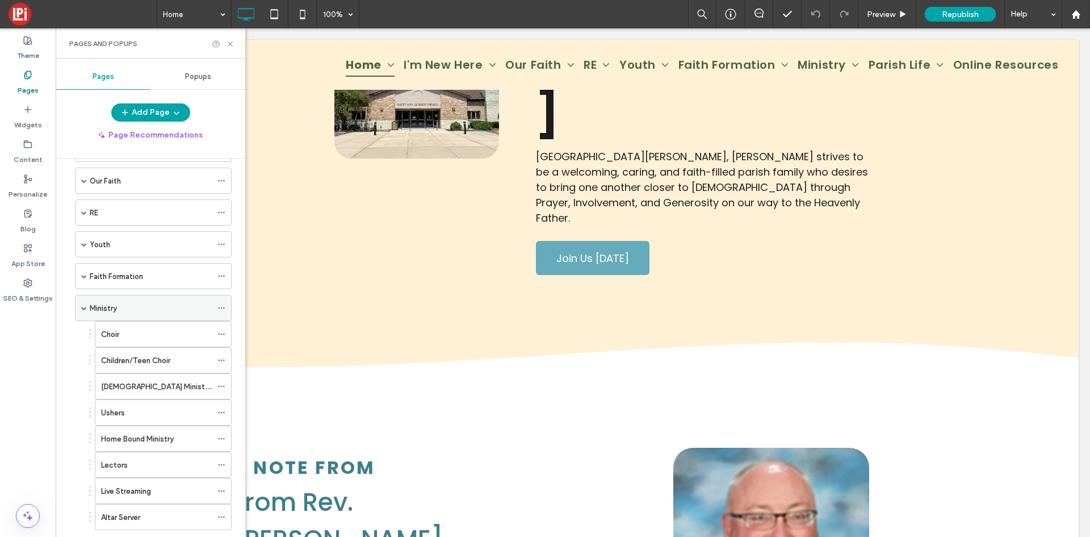
click at [83, 302] on span at bounding box center [84, 307] width 6 height 25
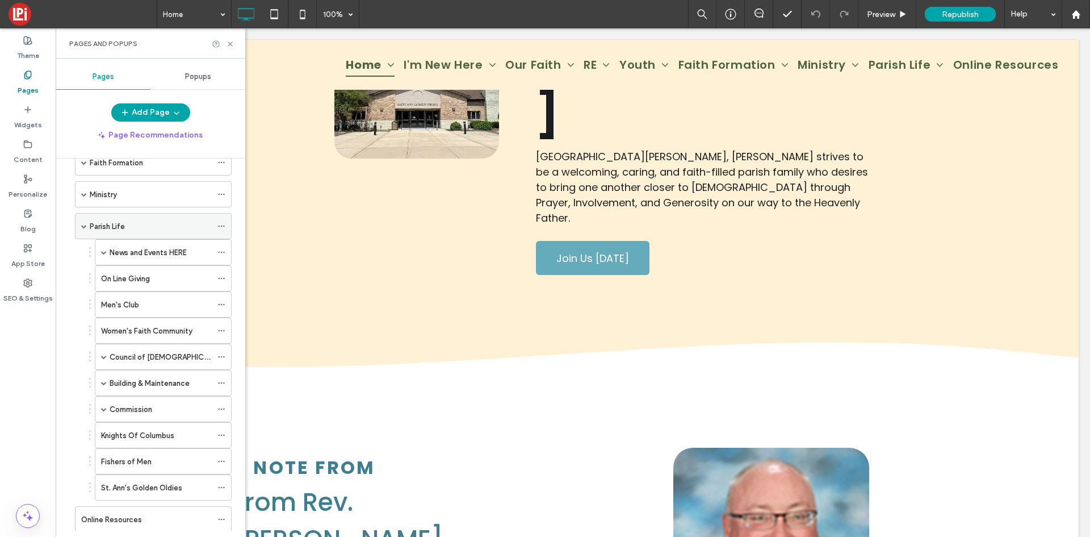
click at [82, 225] on span at bounding box center [84, 226] width 6 height 6
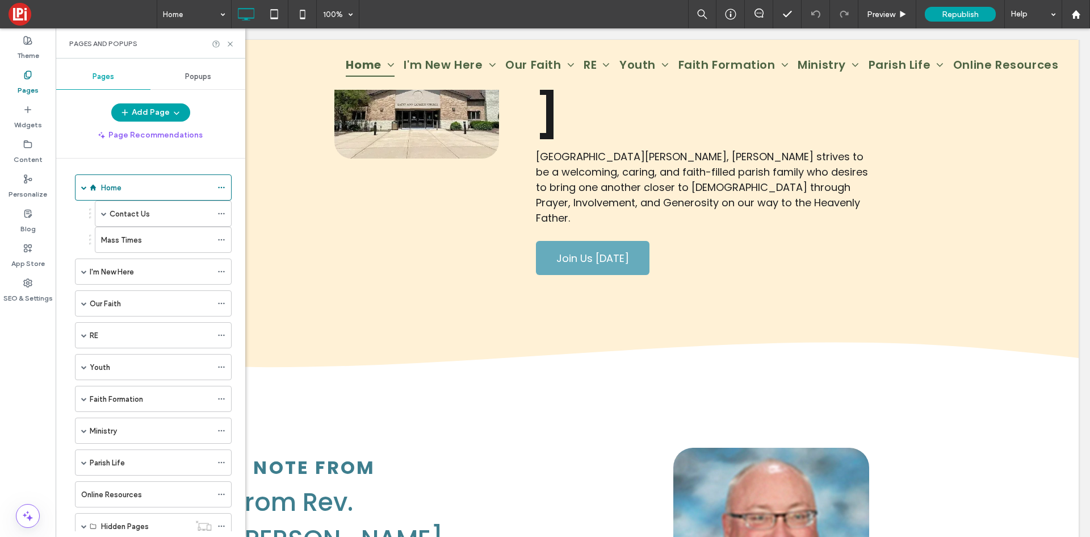
scroll to position [0, 0]
click at [228, 43] on icon at bounding box center [230, 44] width 9 height 9
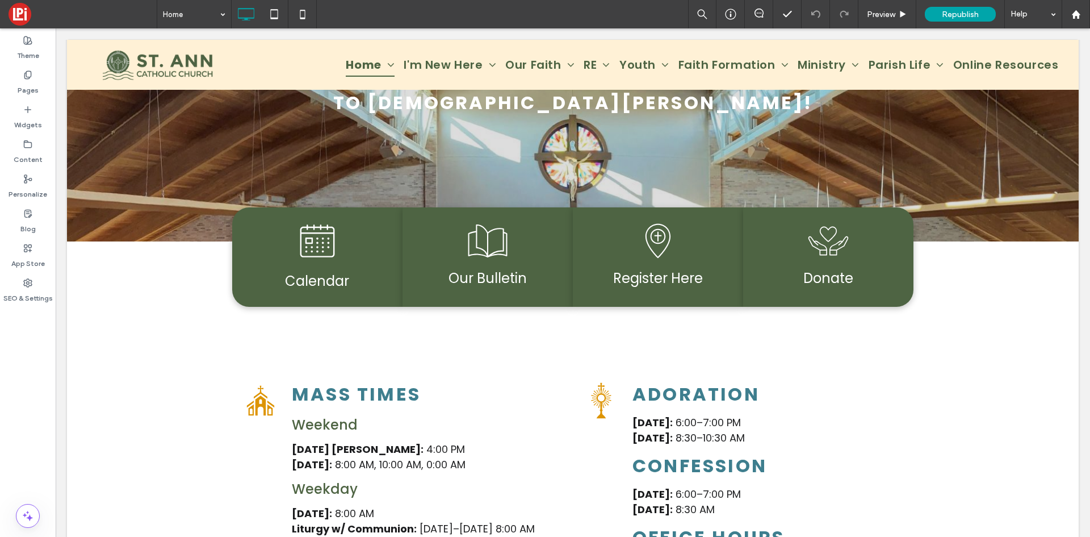
scroll to position [129, 0]
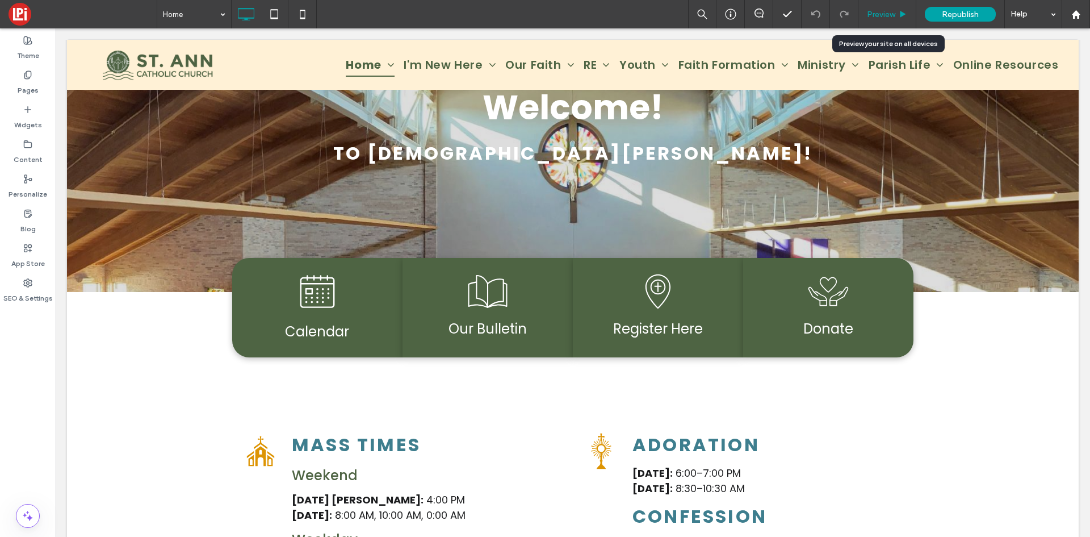
click at [891, 14] on span "Preview" at bounding box center [881, 15] width 28 height 10
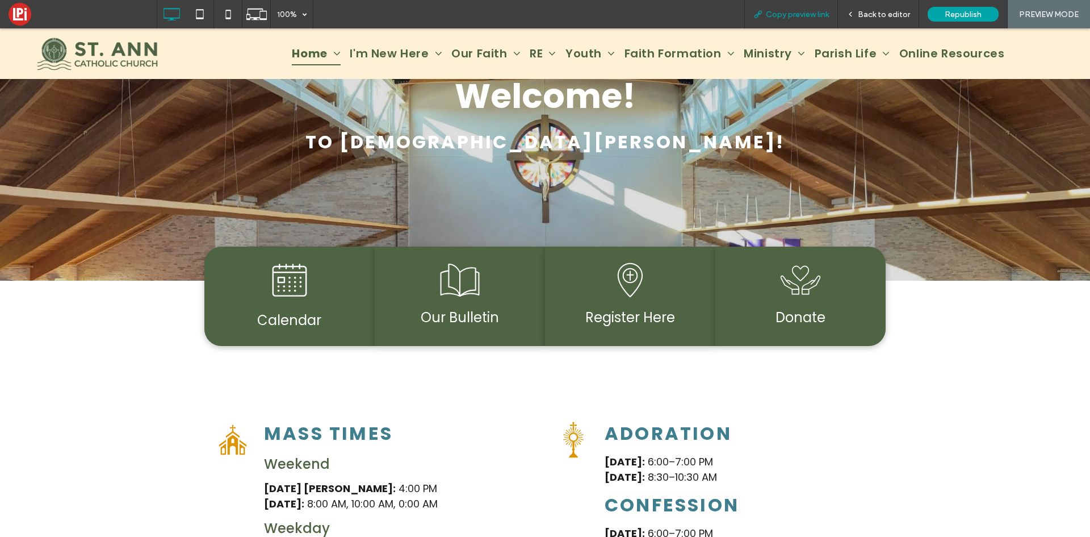
click at [812, 19] on div "Copy preview link" at bounding box center [792, 14] width 94 height 28
click at [793, 8] on div "Copy preview link" at bounding box center [792, 14] width 94 height 28
click at [802, 10] on span "Copy preview link" at bounding box center [797, 15] width 63 height 10
click at [872, 12] on span "Back to editor" at bounding box center [884, 15] width 52 height 10
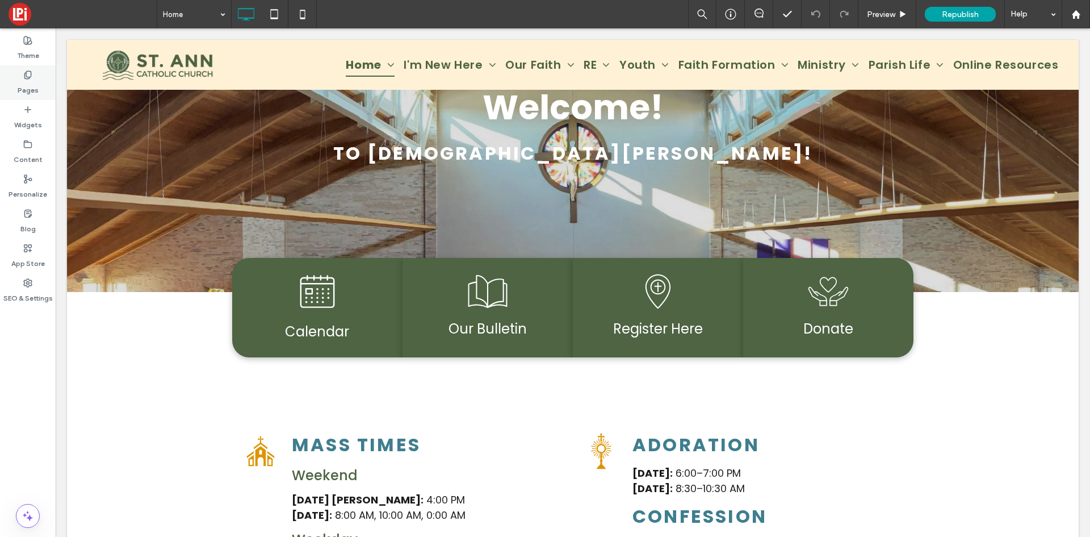
click at [32, 77] on icon at bounding box center [27, 74] width 9 height 9
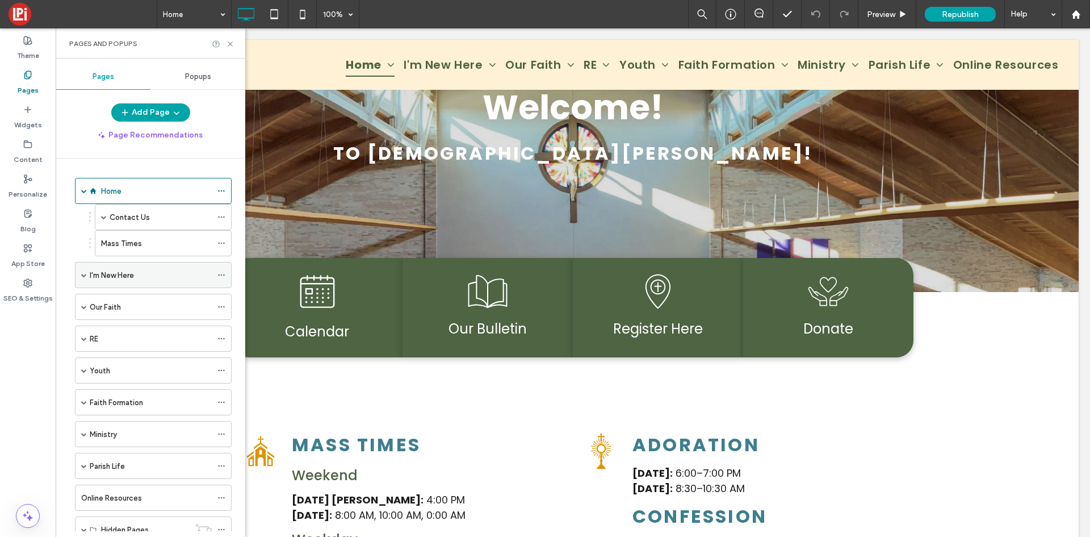
click at [78, 275] on div "I'm New Here" at bounding box center [153, 275] width 157 height 26
click at [80, 274] on div "I'm New Here" at bounding box center [153, 275] width 157 height 26
click at [85, 275] on span at bounding box center [84, 275] width 6 height 6
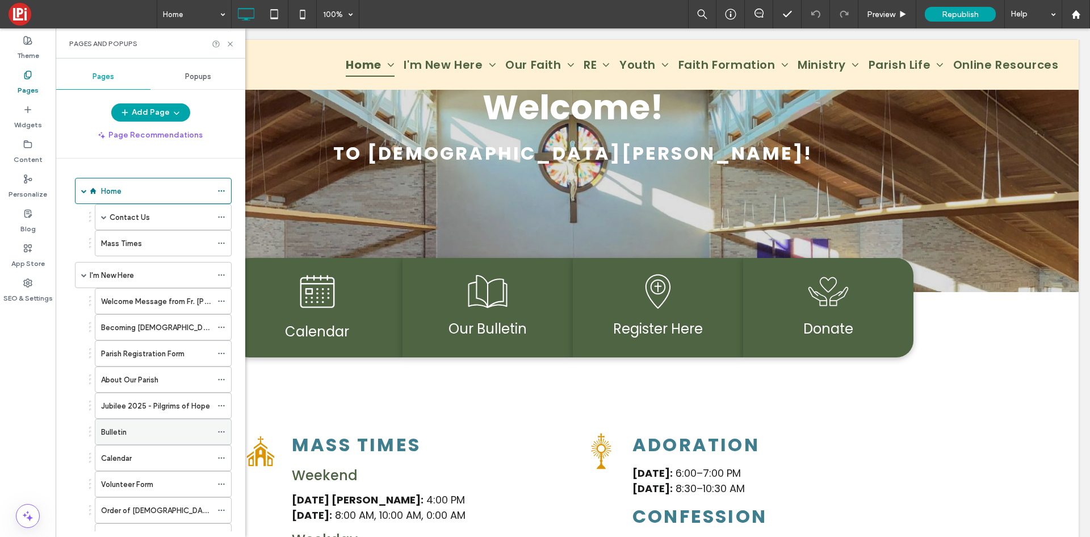
click at [139, 436] on div "Bulletin" at bounding box center [156, 432] width 111 height 12
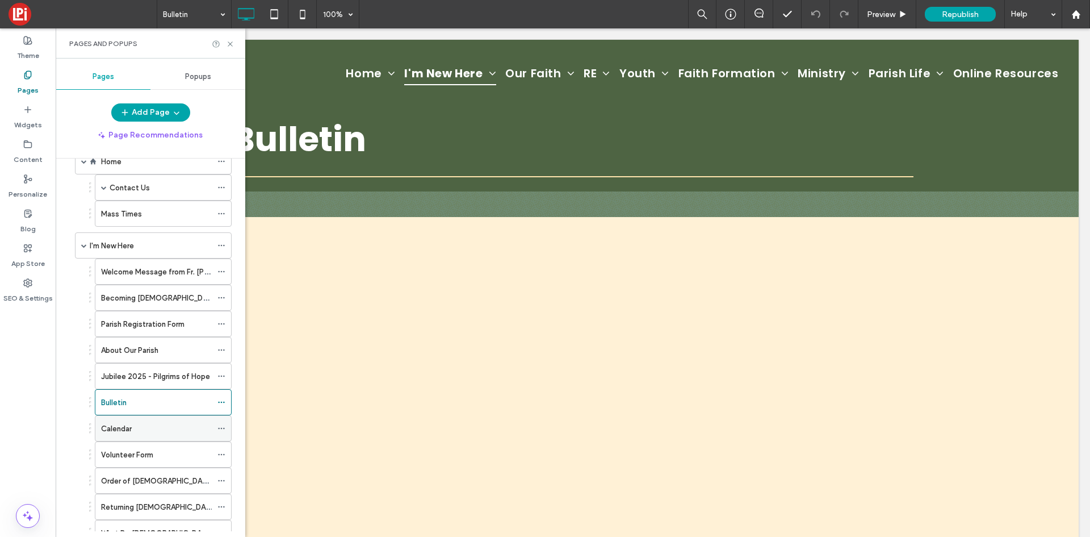
scroll to position [57, 0]
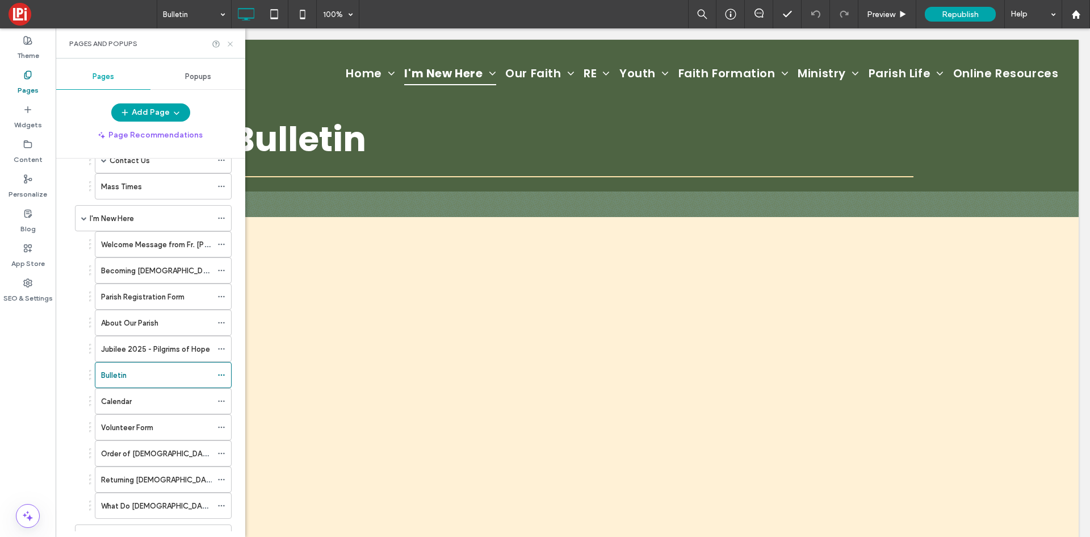
click at [227, 43] on icon at bounding box center [230, 44] width 9 height 9
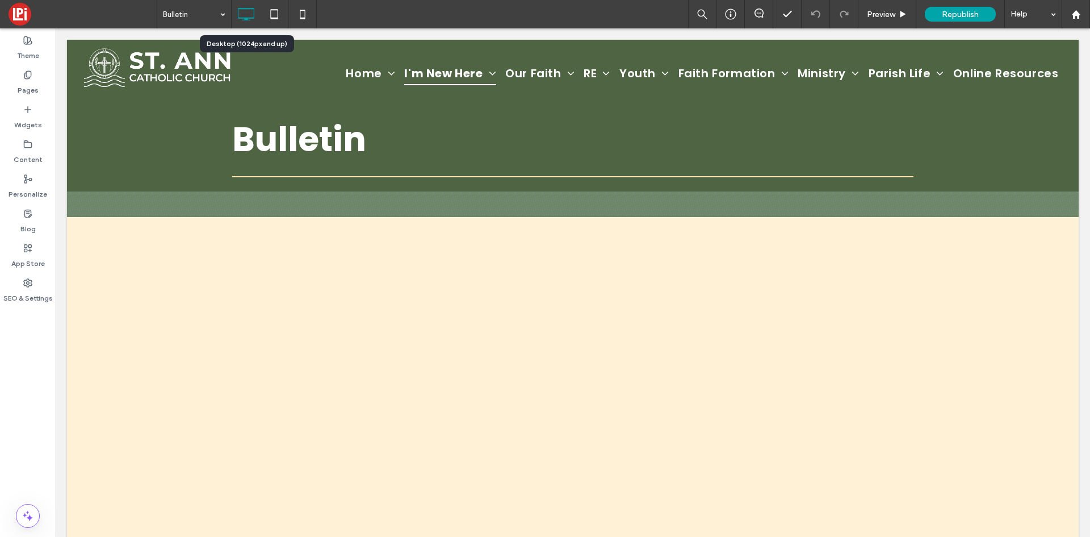
click at [254, 14] on icon at bounding box center [246, 14] width 23 height 23
click at [29, 68] on div "Pages" at bounding box center [28, 82] width 56 height 35
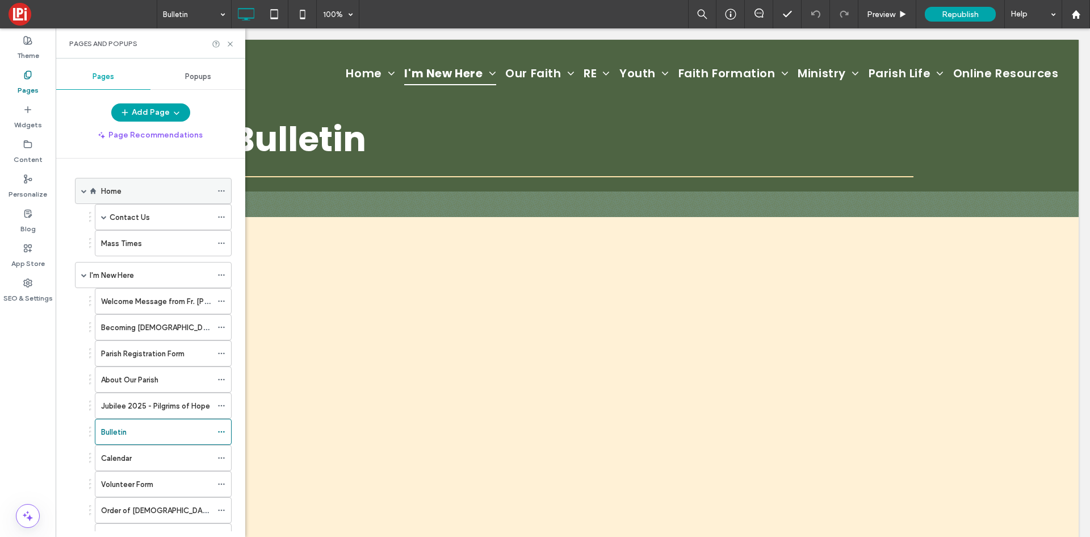
click at [120, 188] on label "Home" at bounding box center [111, 191] width 20 height 20
click at [227, 44] on div at bounding box center [545, 268] width 1090 height 537
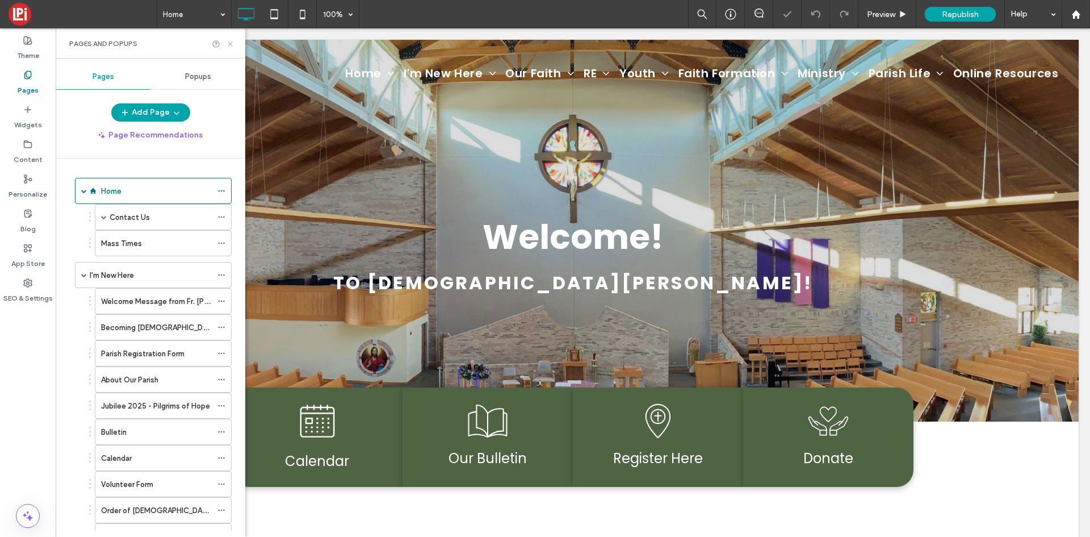
click at [233, 43] on icon at bounding box center [230, 44] width 9 height 9
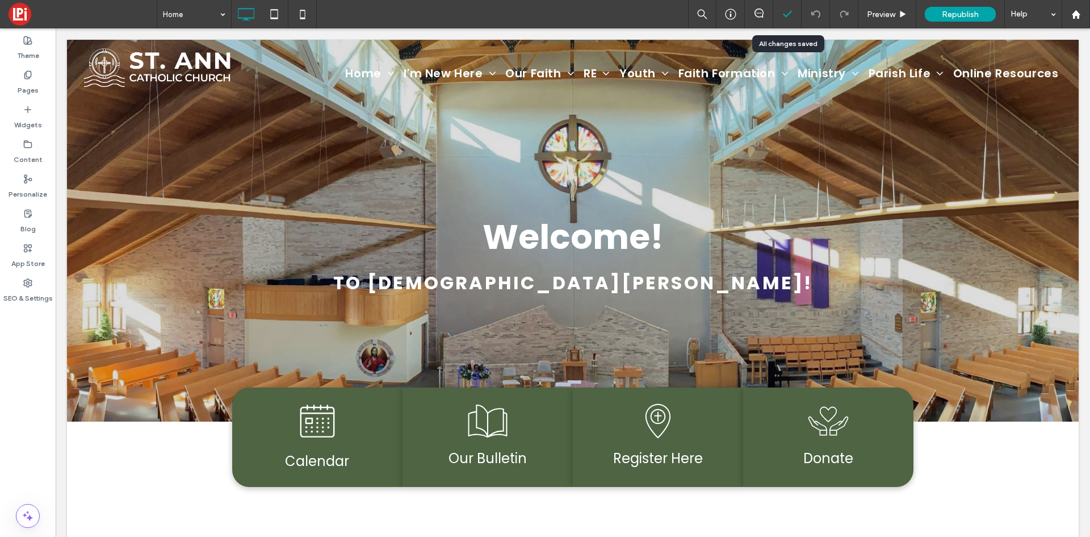
click at [790, 11] on icon at bounding box center [787, 14] width 11 height 11
click at [787, 11] on icon at bounding box center [787, 14] width 11 height 11
click at [789, 15] on icon at bounding box center [787, 14] width 11 height 11
click at [887, 11] on span "Preview" at bounding box center [881, 15] width 28 height 10
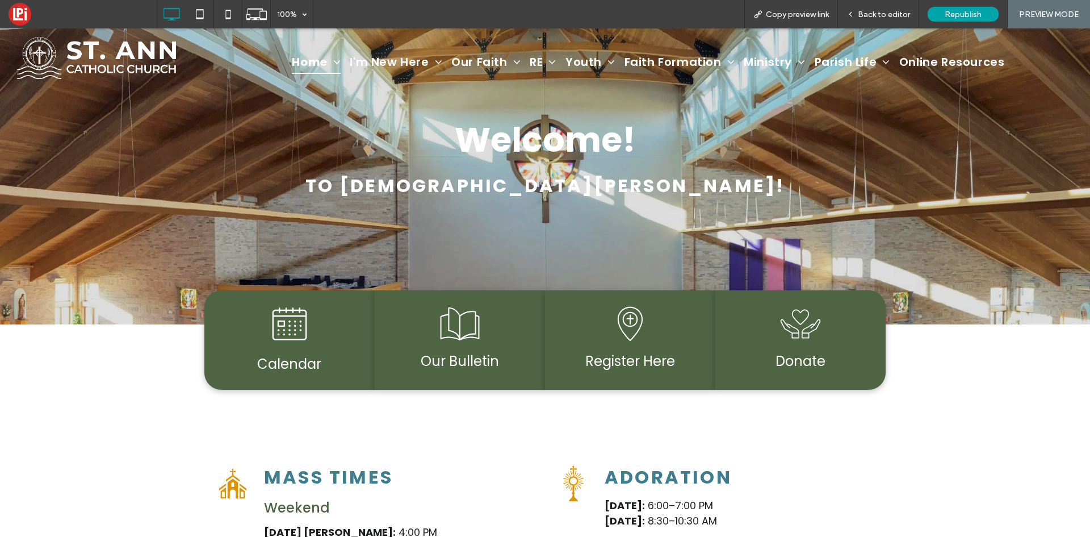
scroll to position [114, 0]
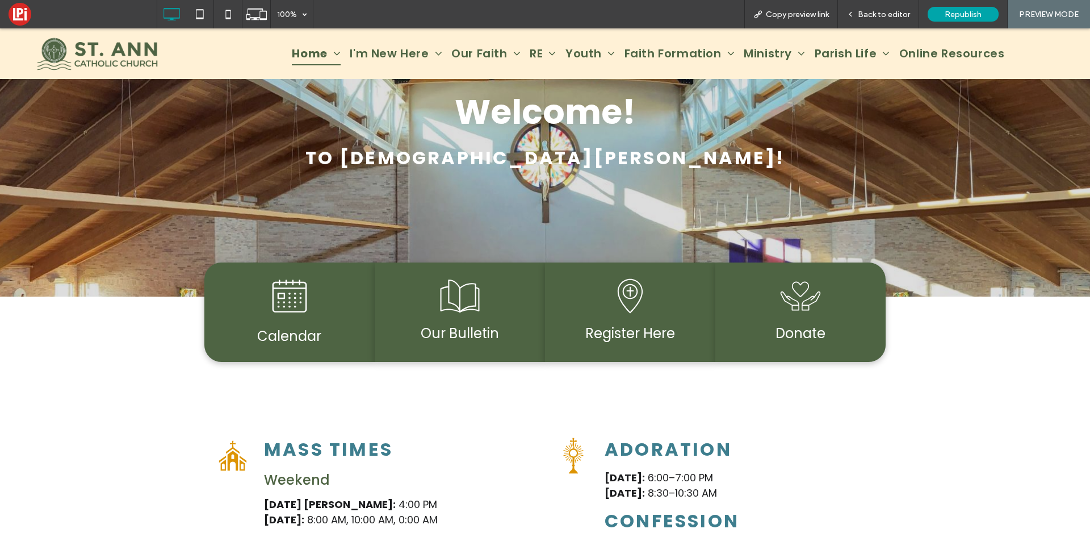
drag, startPoint x: 629, startPoint y: 303, endPoint x: 629, endPoint y: 331, distance: 27.8
click at [629, 303] on icon at bounding box center [630, 295] width 45 height 45
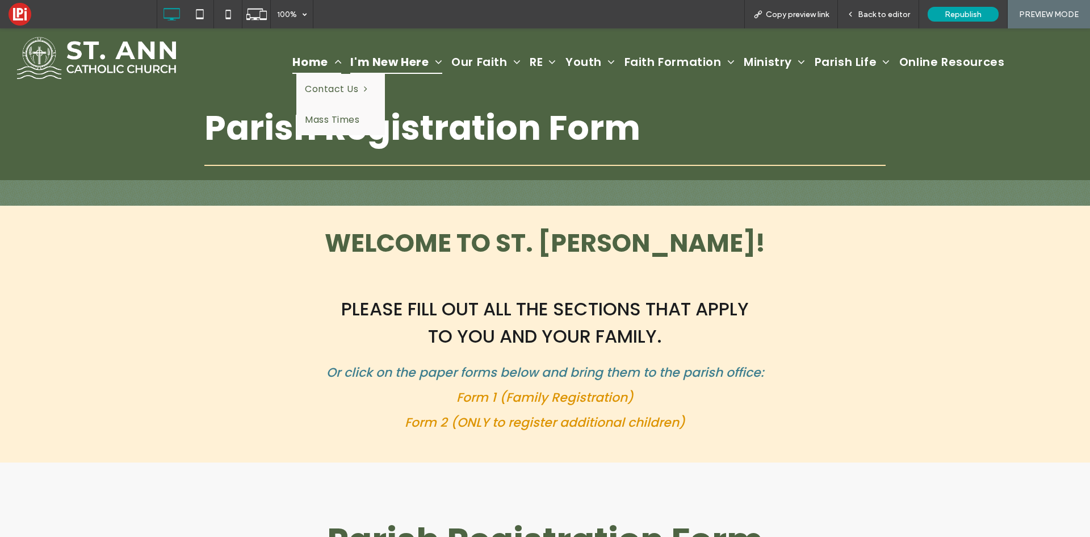
click at [313, 64] on span "Home" at bounding box center [316, 62] width 49 height 24
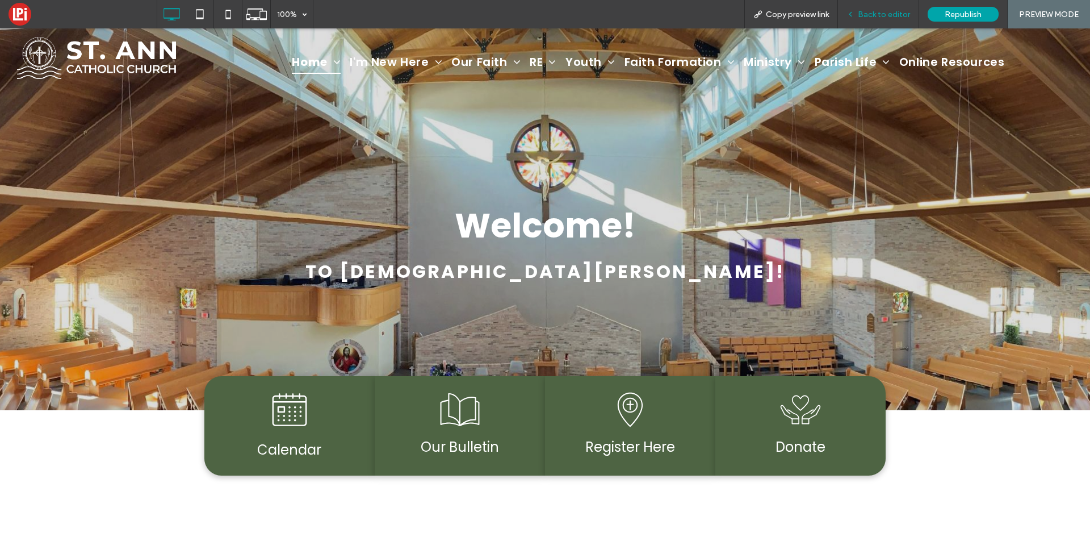
click at [877, 16] on span "Back to editor" at bounding box center [884, 15] width 52 height 10
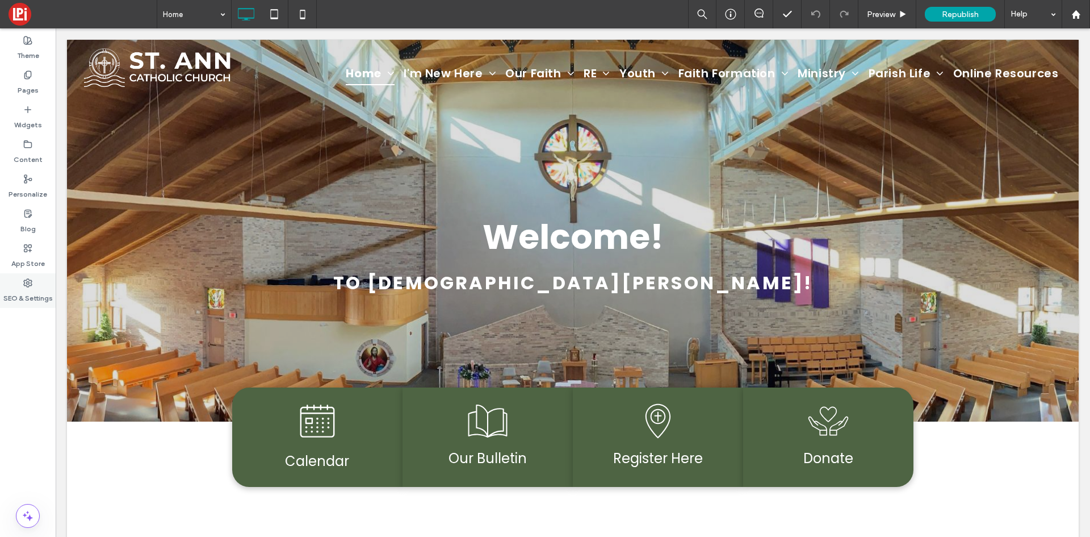
click at [31, 297] on label "SEO & Settings" at bounding box center [27, 295] width 49 height 16
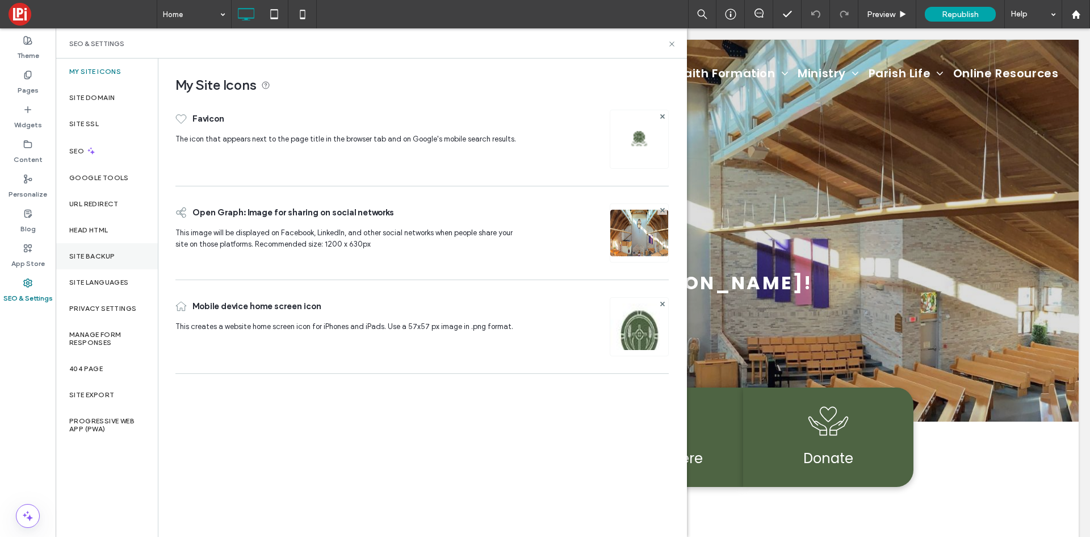
click at [79, 260] on label "Site Backup" at bounding box center [91, 256] width 45 height 8
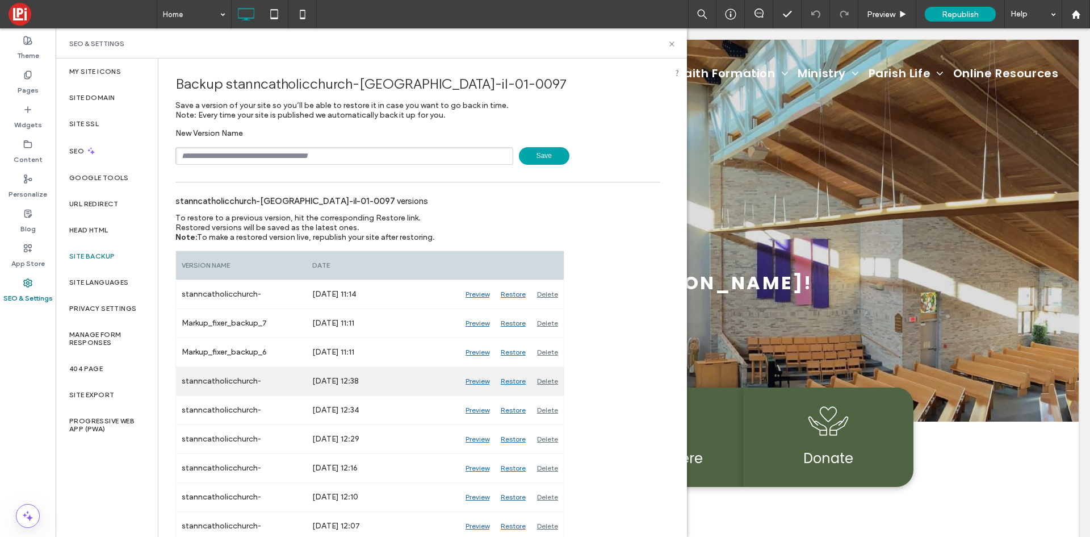
click at [479, 382] on div "Preview" at bounding box center [477, 381] width 35 height 28
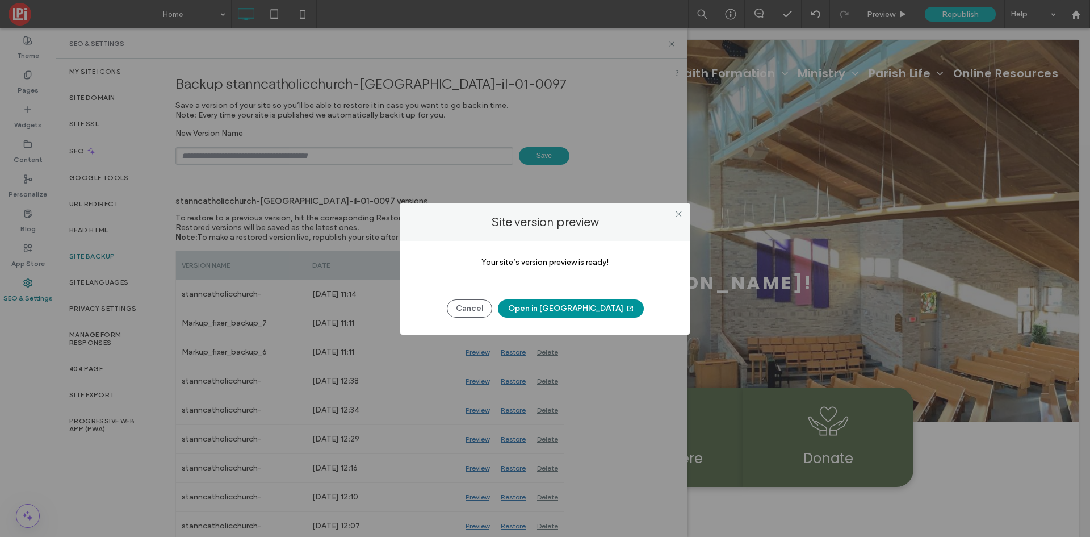
click at [571, 312] on button "Open in New Tab" at bounding box center [571, 308] width 146 height 18
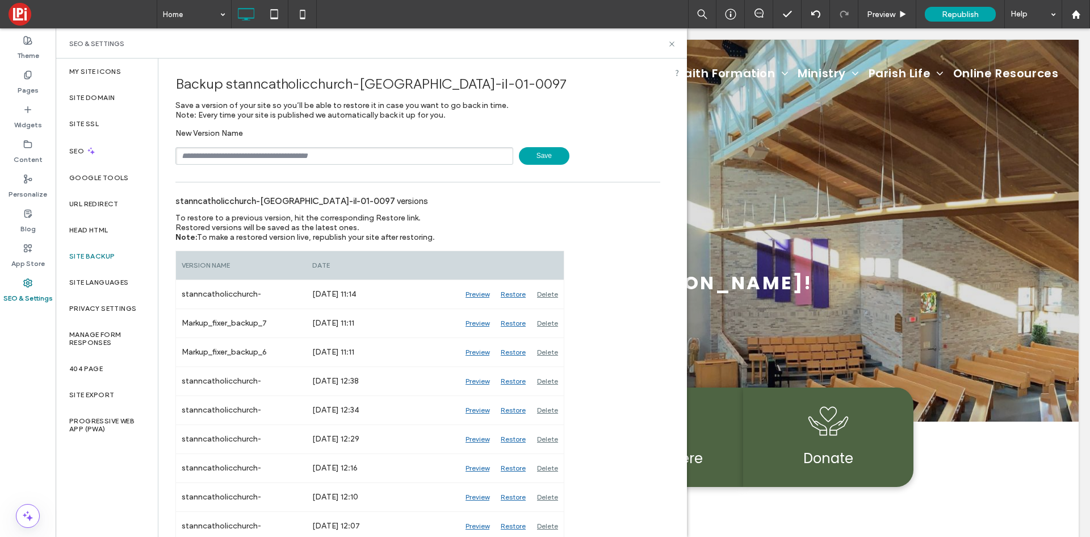
click at [279, 161] on input "text" at bounding box center [344, 156] width 338 height 18
type input "**********"
click at [533, 149] on span "Save" at bounding box center [544, 156] width 51 height 18
click at [554, 293] on div "Delete" at bounding box center [548, 294] width 32 height 28
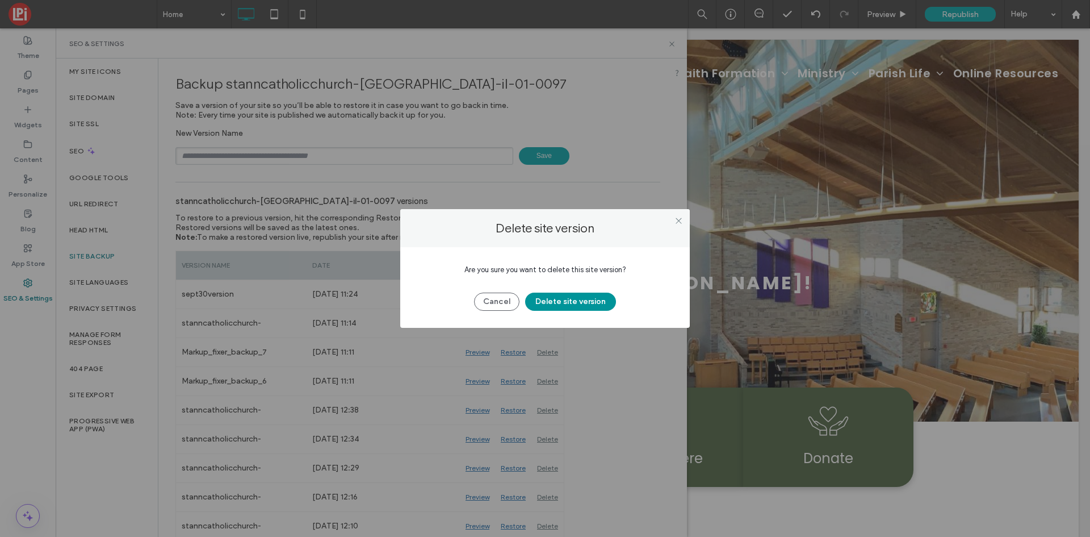
click at [575, 306] on button "Delete site version" at bounding box center [570, 301] width 91 height 18
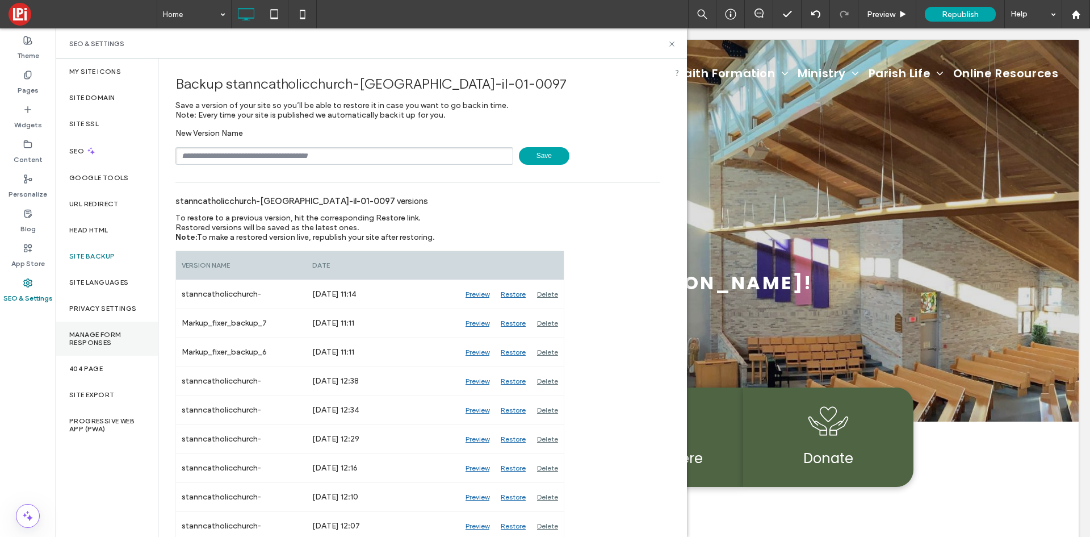
click at [106, 341] on label "Manage Form Responses" at bounding box center [106, 339] width 75 height 16
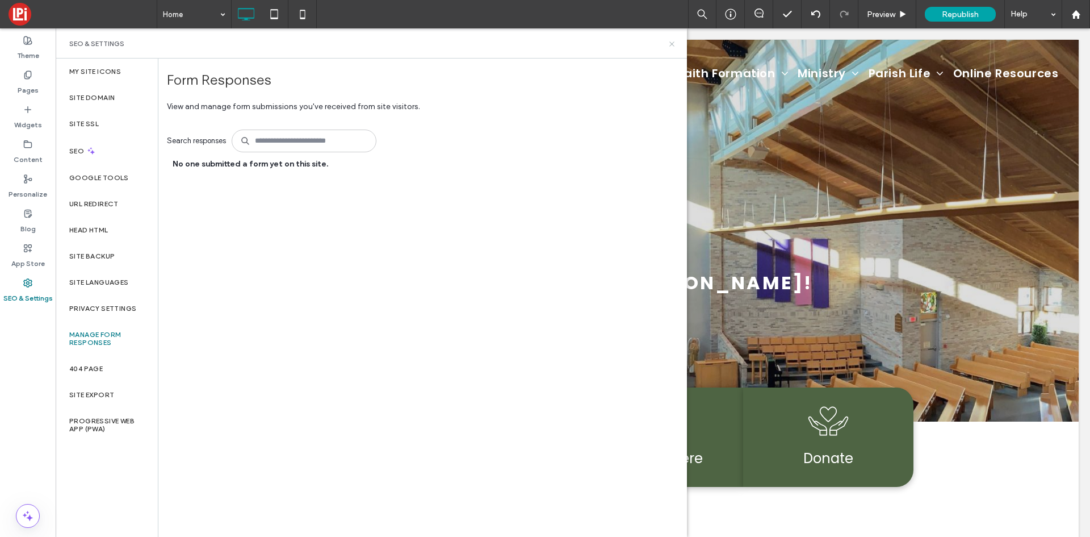
click at [669, 40] on icon at bounding box center [672, 44] width 9 height 9
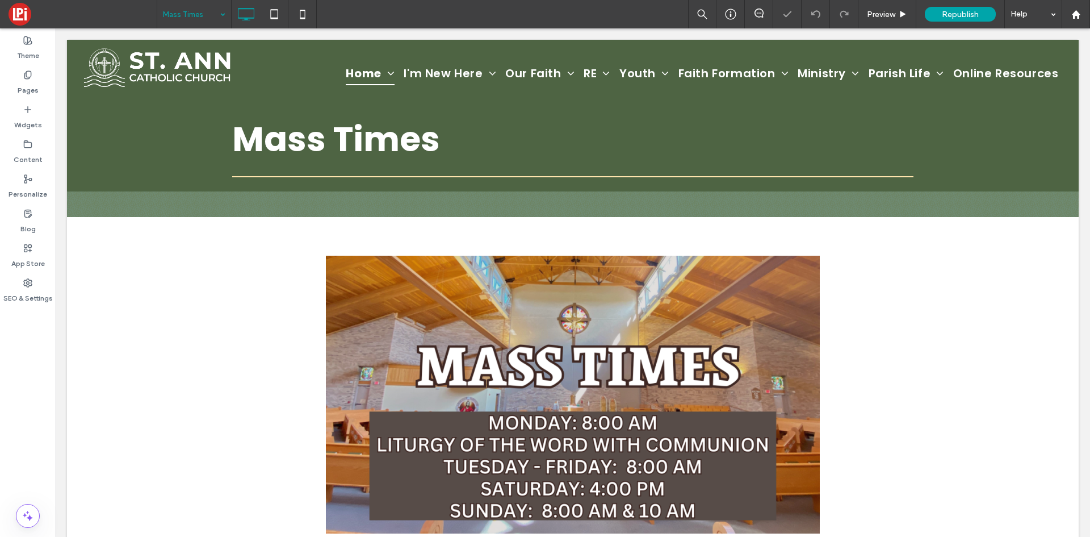
click at [218, 11] on div "Mass Times" at bounding box center [194, 14] width 74 height 28
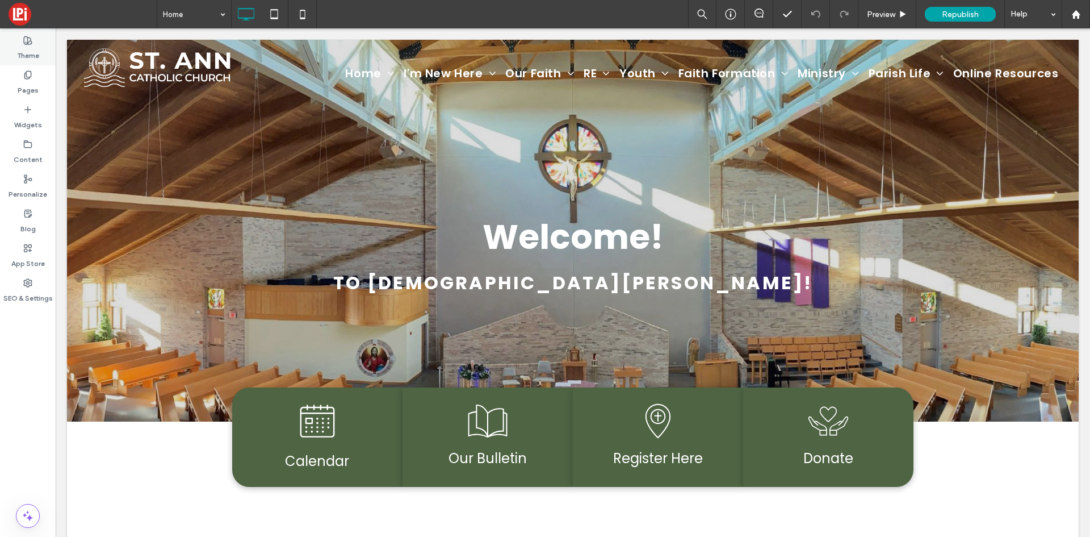
click at [27, 41] on icon at bounding box center [27, 40] width 9 height 9
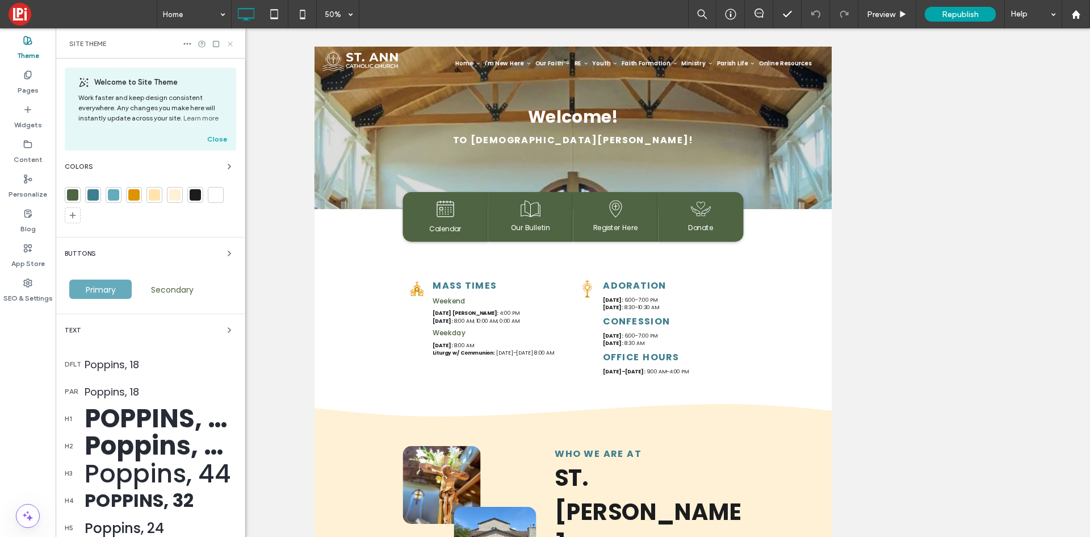
click at [231, 47] on icon at bounding box center [230, 44] width 9 height 9
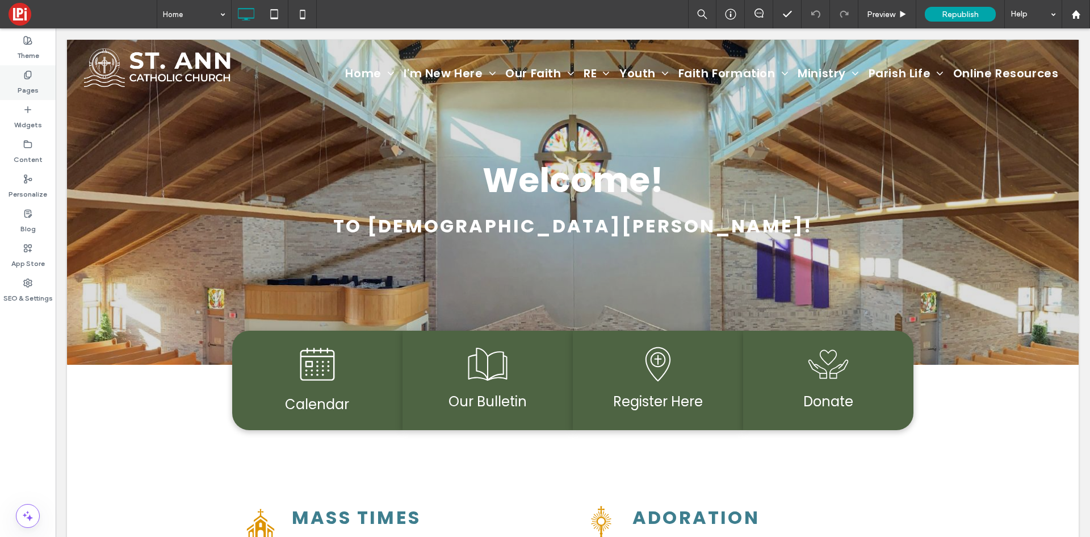
click at [27, 77] on use at bounding box center [27, 74] width 6 height 7
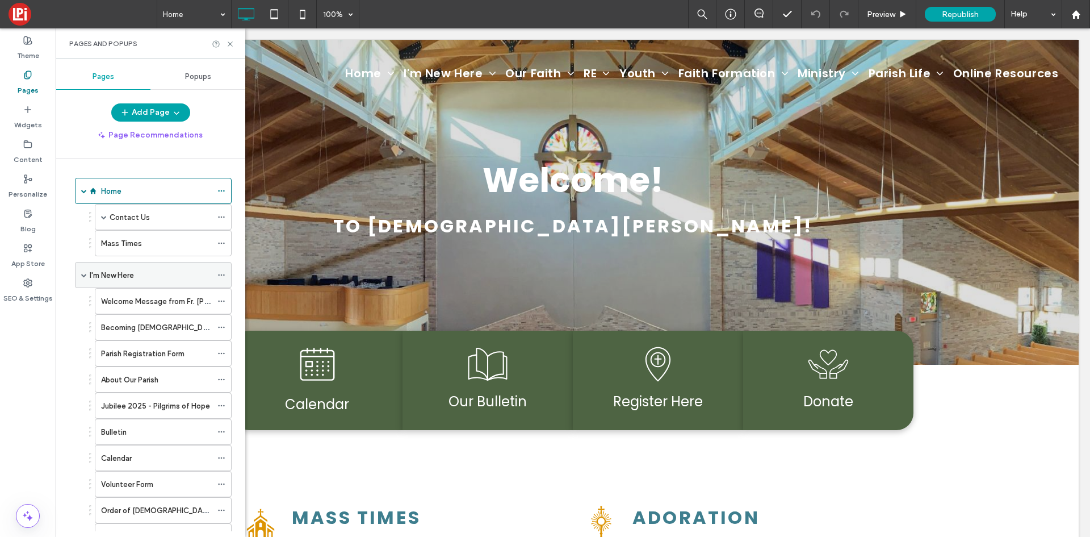
click at [81, 273] on div "I'm New Here" at bounding box center [153, 275] width 157 height 26
click at [83, 277] on span at bounding box center [84, 275] width 6 height 6
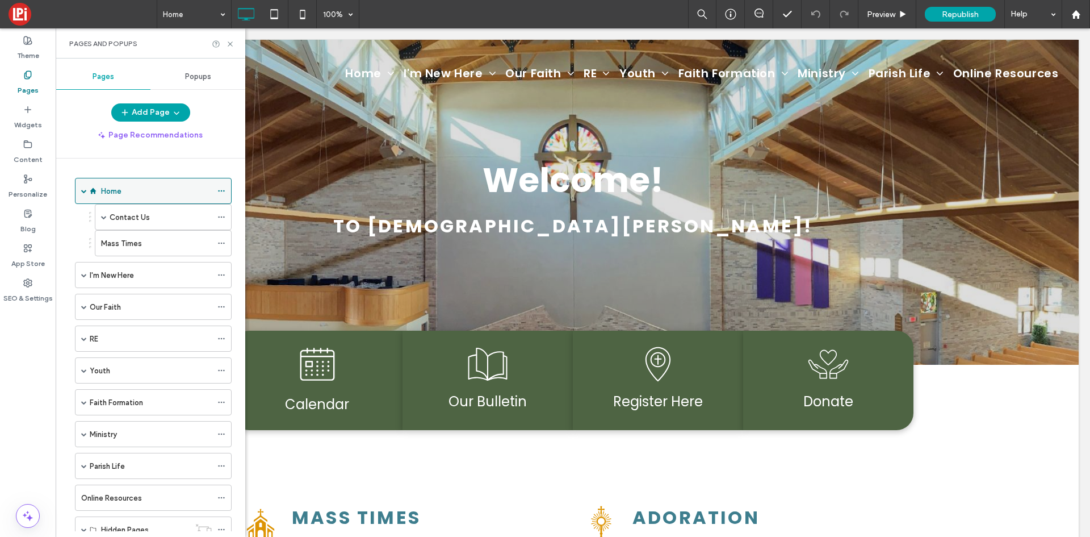
click at [84, 191] on span at bounding box center [84, 191] width 6 height 6
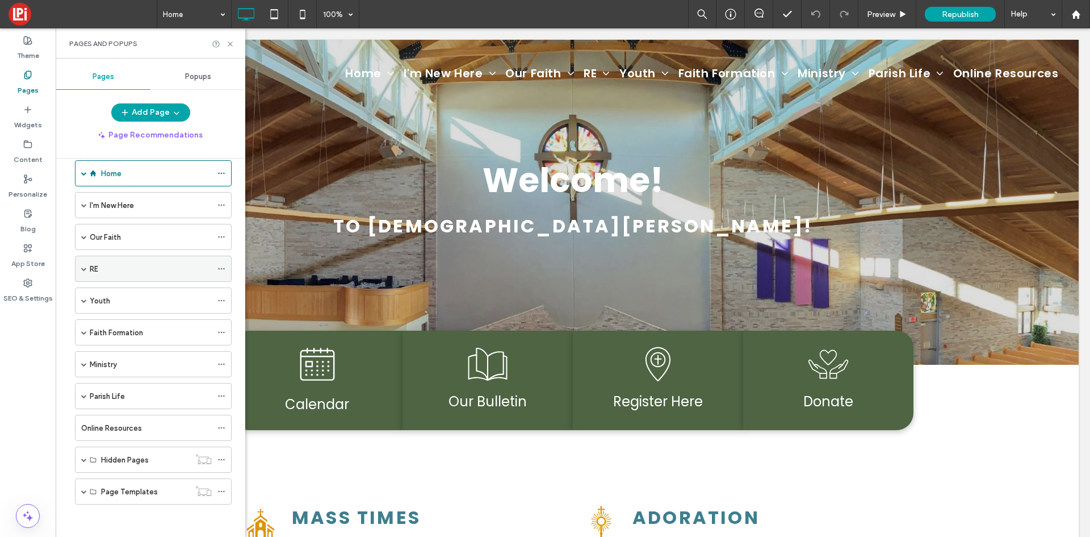
scroll to position [19, 0]
click at [175, 114] on use "button" at bounding box center [176, 113] width 5 height 3
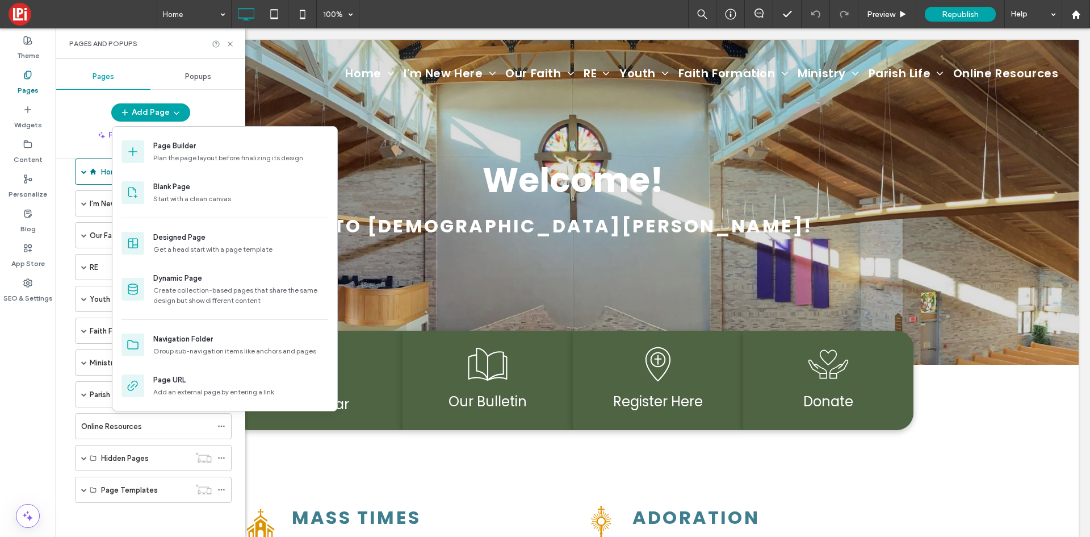
click at [210, 106] on div "Add Page" at bounding box center [151, 112] width 190 height 18
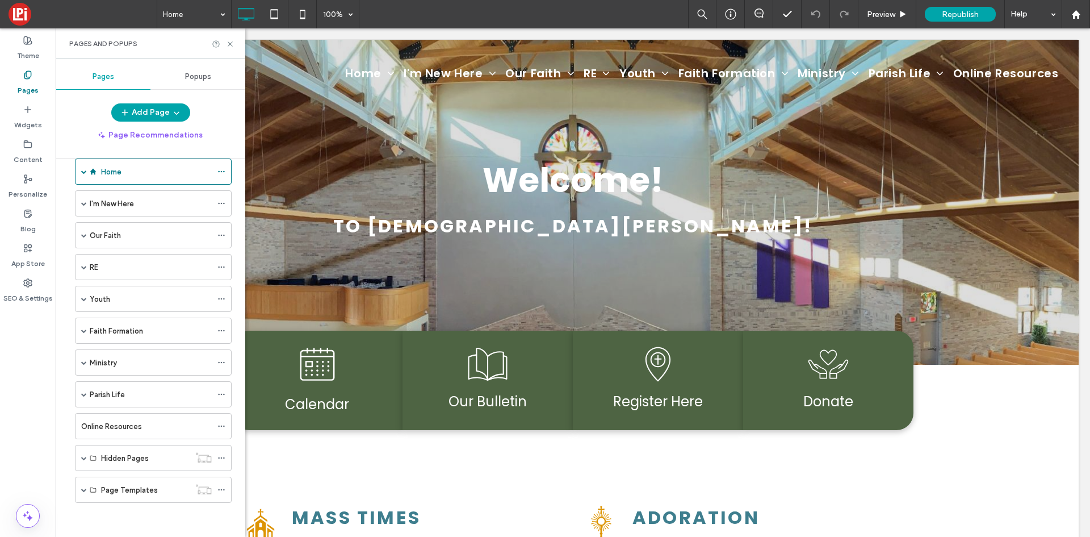
click at [27, 83] on label "Pages" at bounding box center [28, 88] width 21 height 16
click at [144, 116] on button "Add Page" at bounding box center [150, 112] width 79 height 18
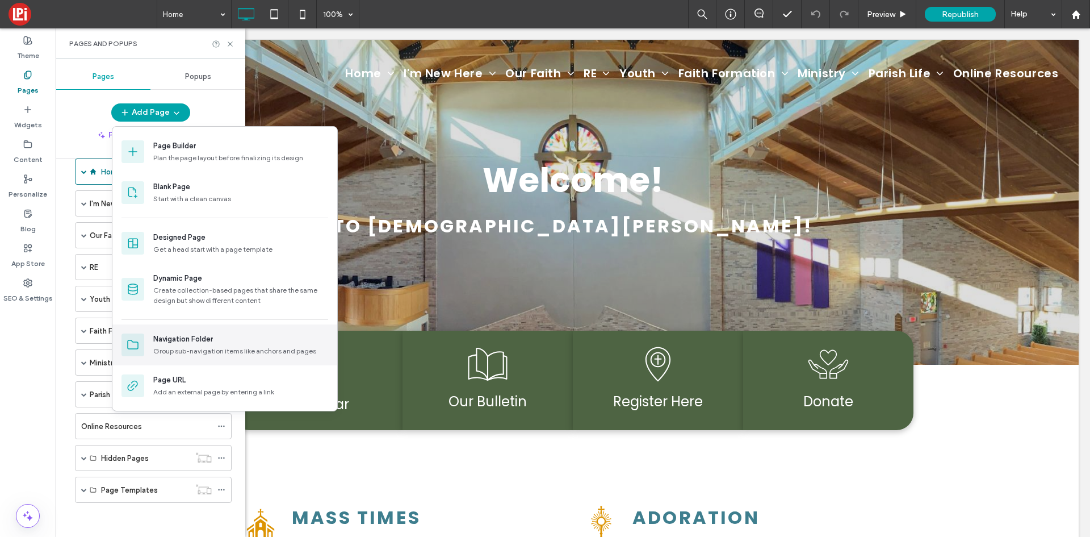
click at [216, 349] on div "Group sub-navigation items like anchors and pages" at bounding box center [240, 351] width 175 height 10
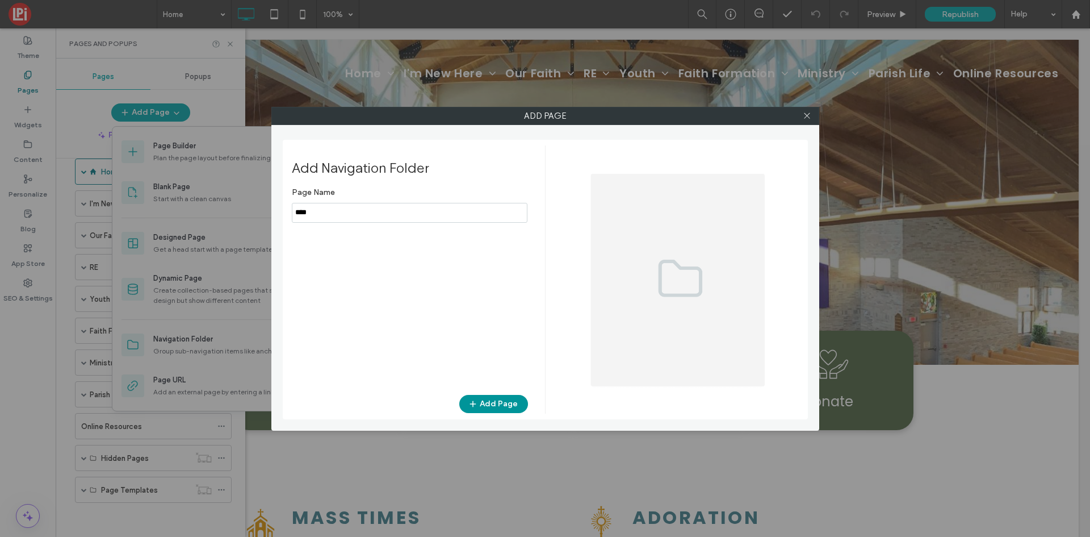
type input "****"
click at [504, 407] on button "Add Page" at bounding box center [493, 404] width 69 height 18
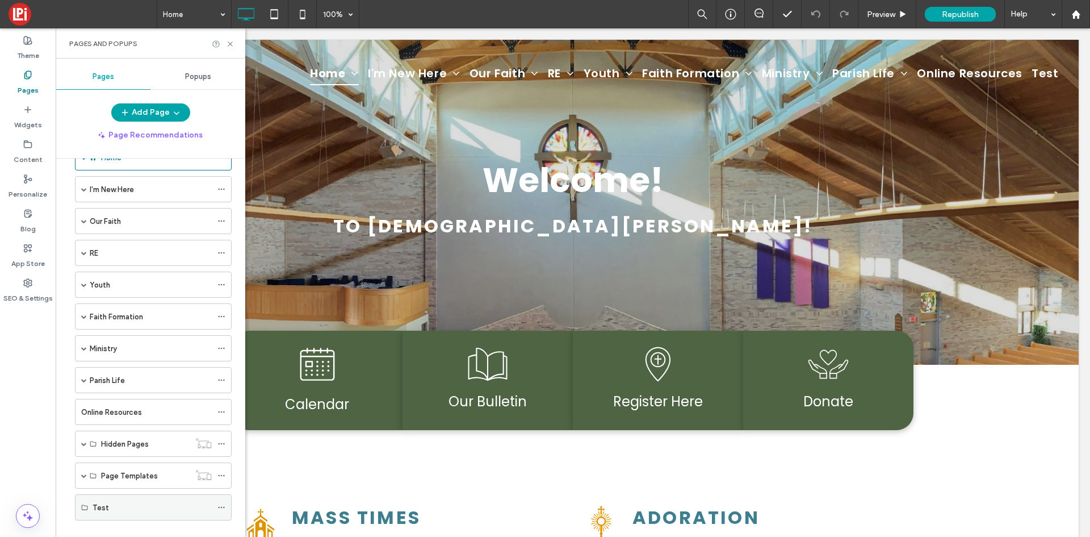
scroll to position [51, 0]
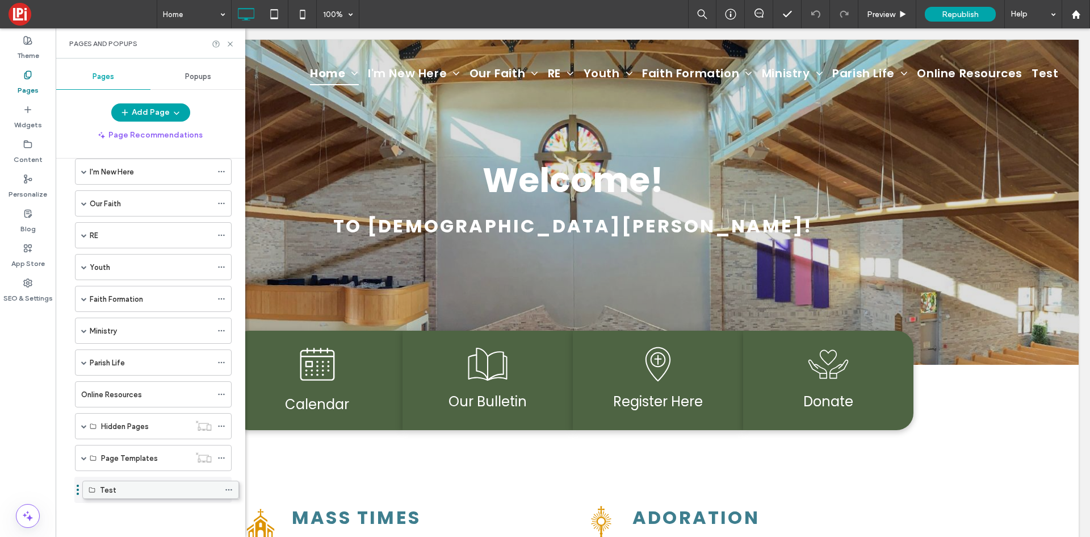
drag, startPoint x: 92, startPoint y: 491, endPoint x: 99, endPoint y: 495, distance: 8.4
drag, startPoint x: 99, startPoint y: 495, endPoint x: 104, endPoint y: 270, distance: 224.4
drag, startPoint x: 144, startPoint y: 324, endPoint x: 130, endPoint y: 494, distance: 170.4
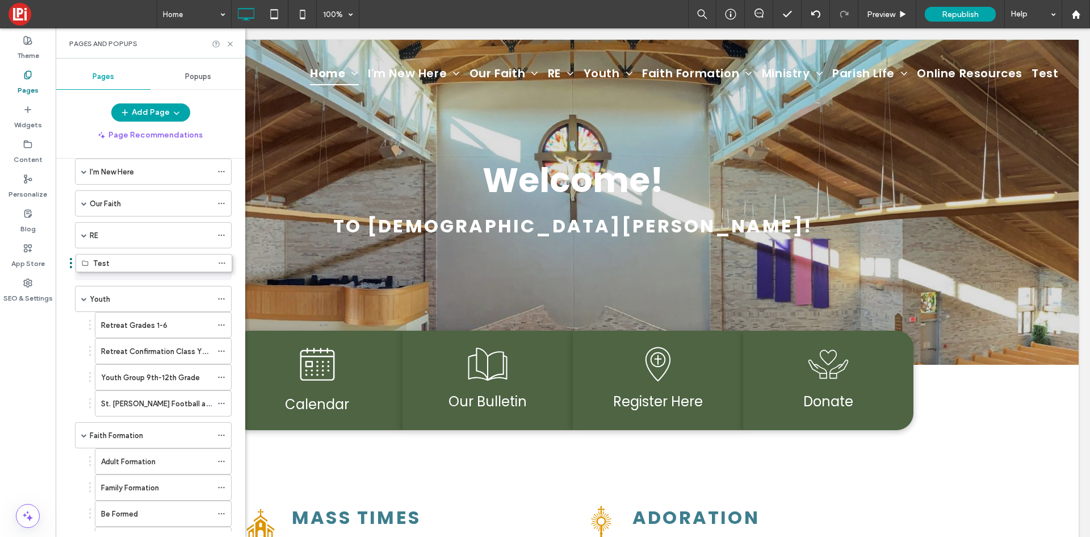
drag, startPoint x: 132, startPoint y: 495, endPoint x: 132, endPoint y: 273, distance: 222.6
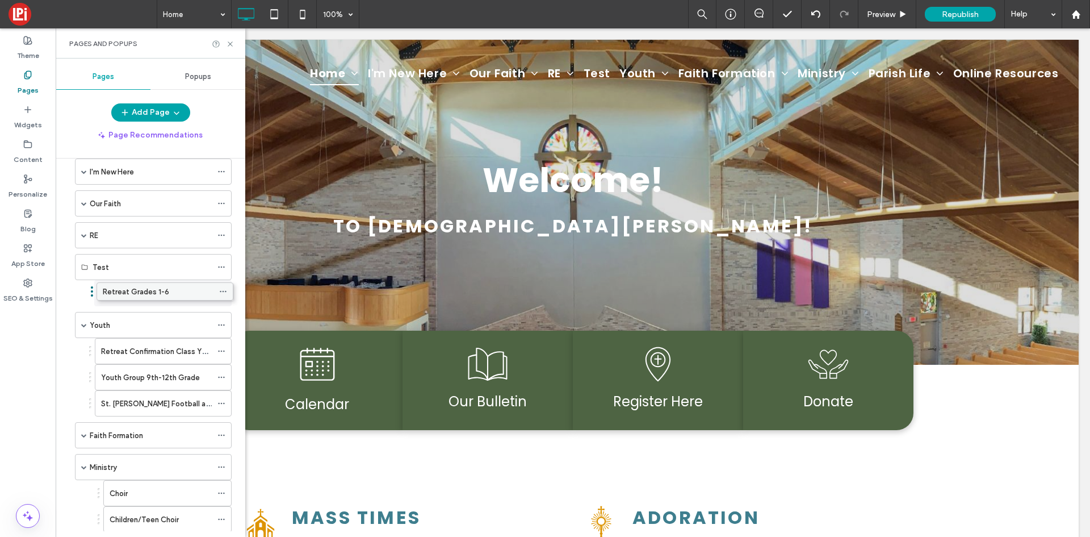
drag, startPoint x: 151, startPoint y: 322, endPoint x: 153, endPoint y: 287, distance: 35.3
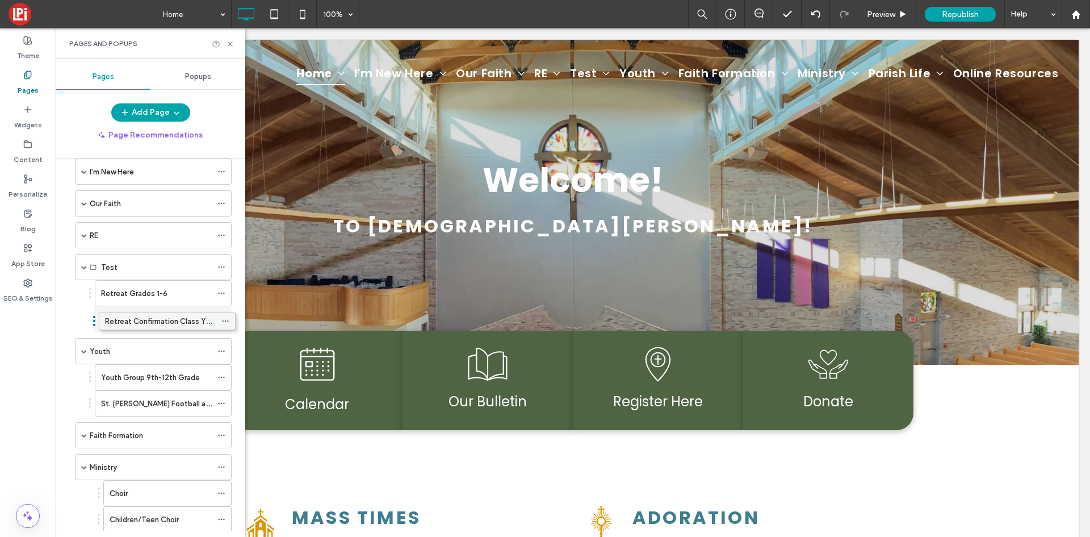
drag, startPoint x: 134, startPoint y: 348, endPoint x: 138, endPoint y: 316, distance: 32.1
click at [885, 12] on span "Preview" at bounding box center [881, 15] width 28 height 10
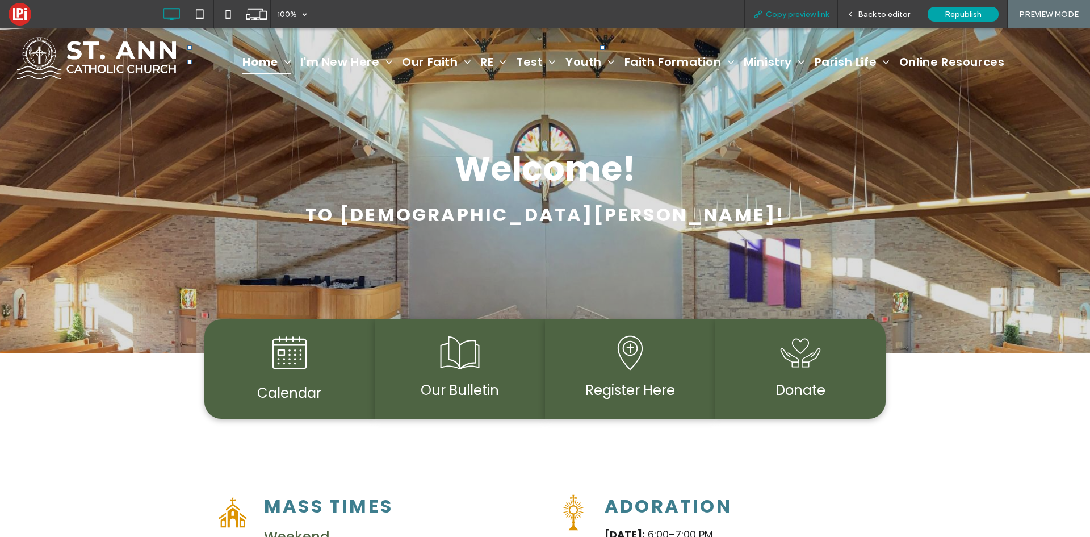
click at [796, 14] on span "Copy preview link" at bounding box center [797, 15] width 63 height 10
click at [879, 17] on span "Back to editor" at bounding box center [884, 15] width 52 height 10
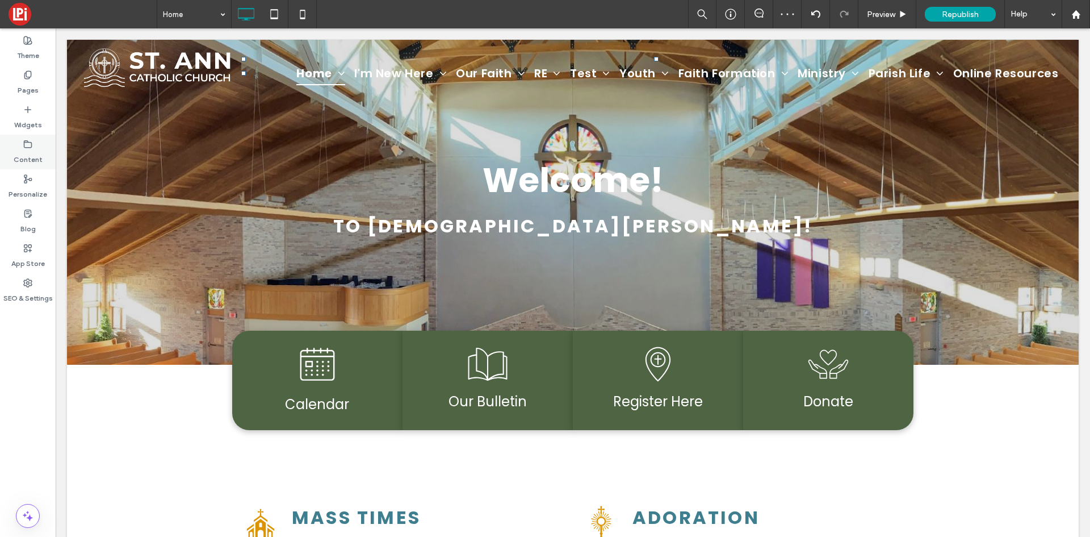
click at [30, 144] on icon at bounding box center [27, 144] width 9 height 9
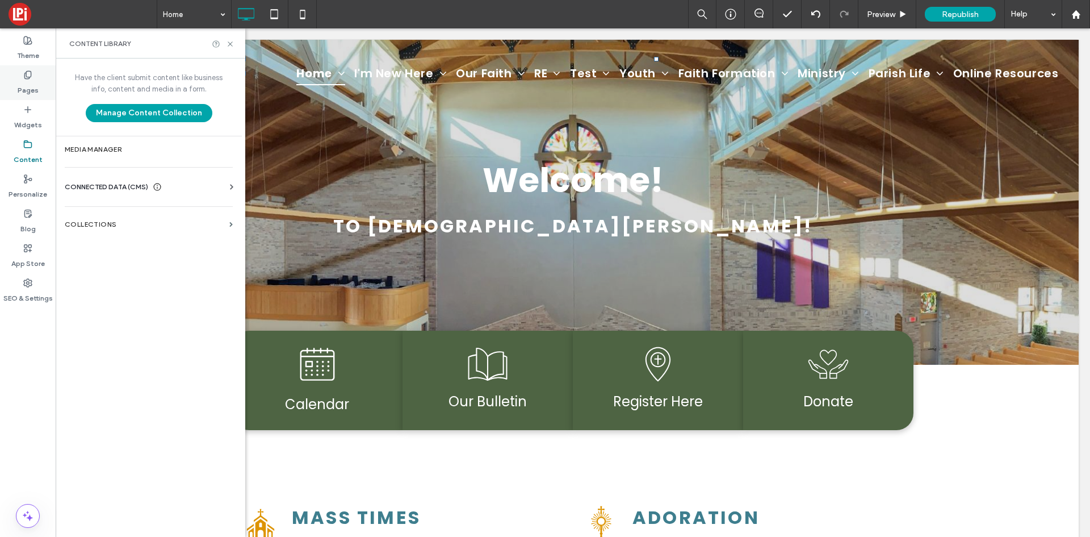
click at [28, 81] on label "Pages" at bounding box center [28, 88] width 21 height 16
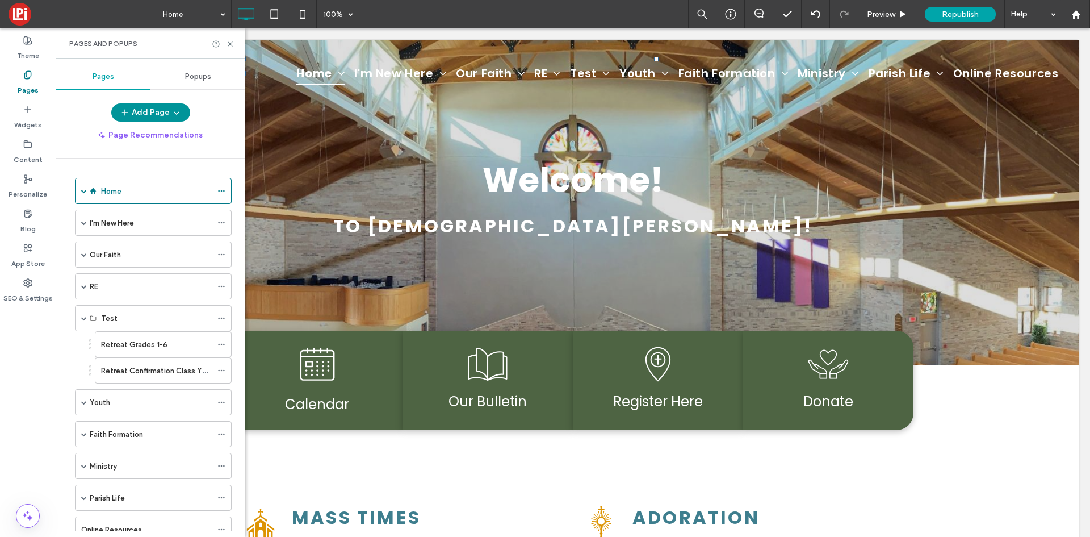
click at [136, 116] on button "Add Page" at bounding box center [150, 112] width 79 height 18
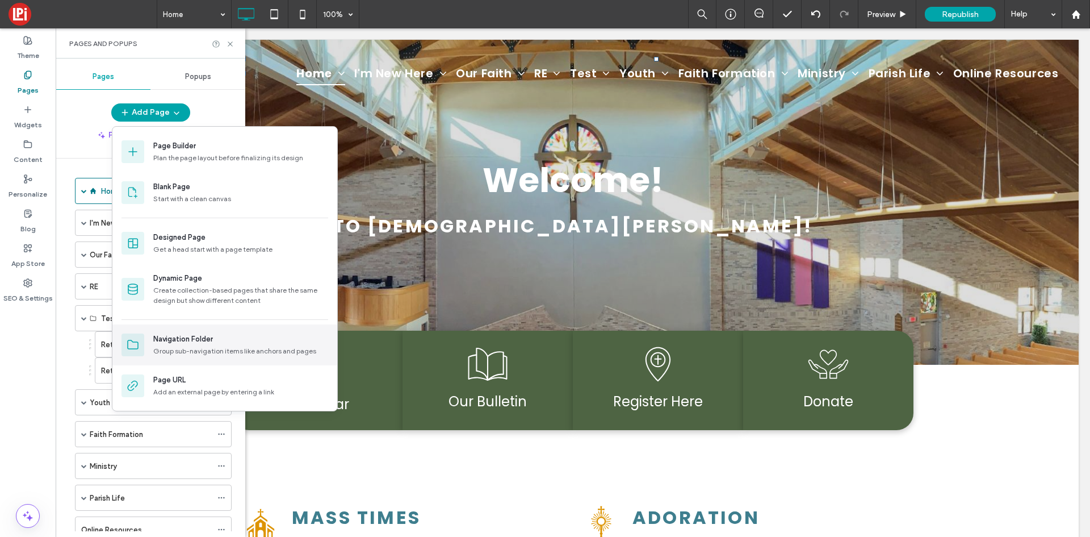
click at [218, 339] on div "Navigation Folder" at bounding box center [240, 338] width 175 height 11
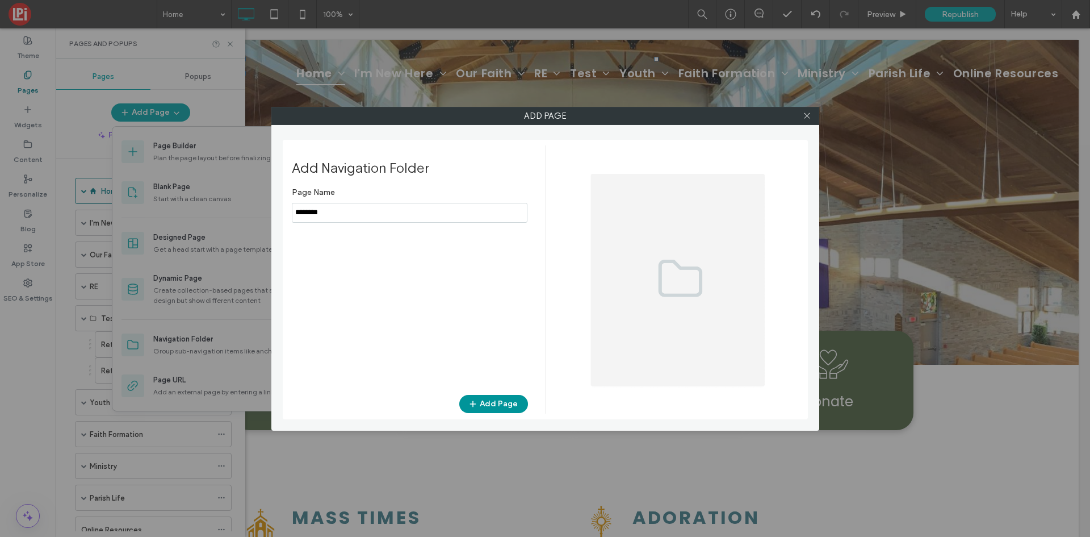
type input "********"
click at [500, 405] on button "Add Page" at bounding box center [493, 404] width 69 height 18
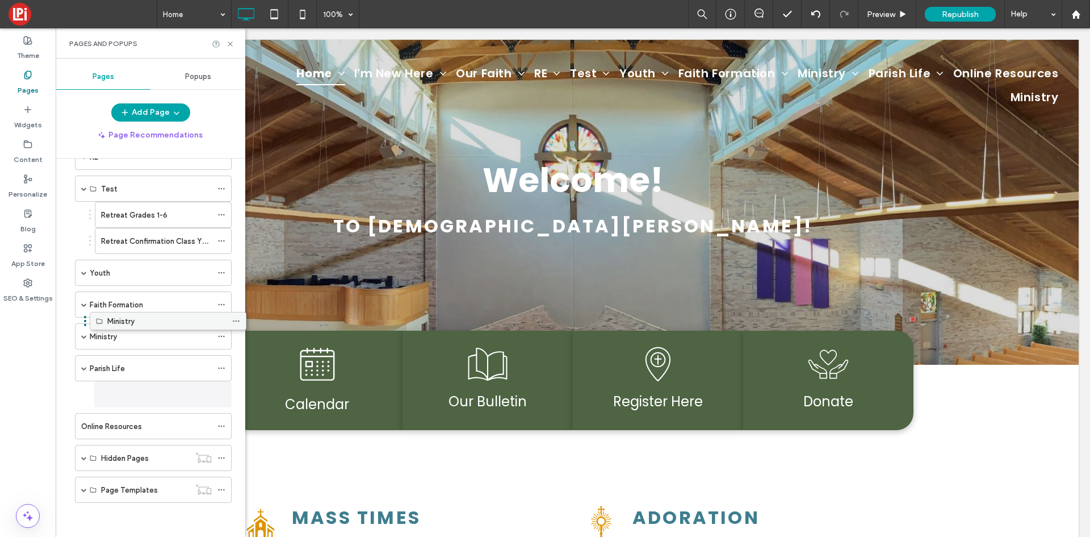
scroll to position [135, 0]
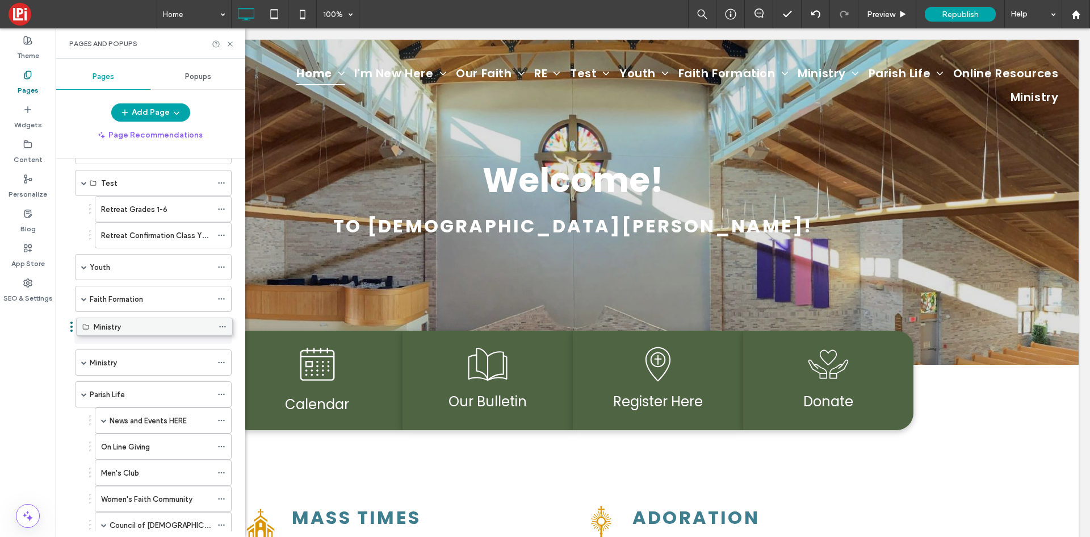
drag, startPoint x: 143, startPoint y: 494, endPoint x: 143, endPoint y: 335, distance: 159.0
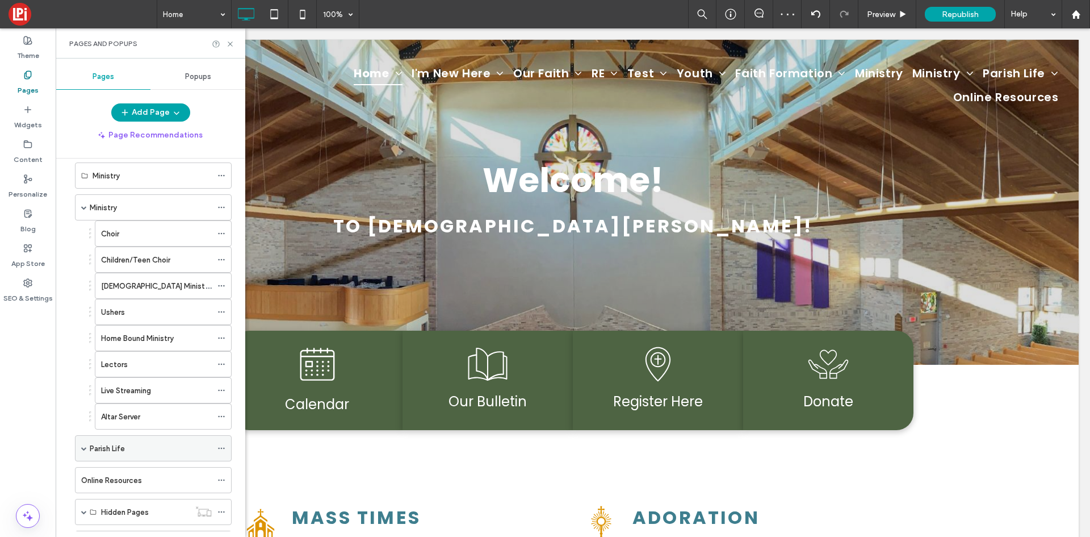
scroll to position [306, 0]
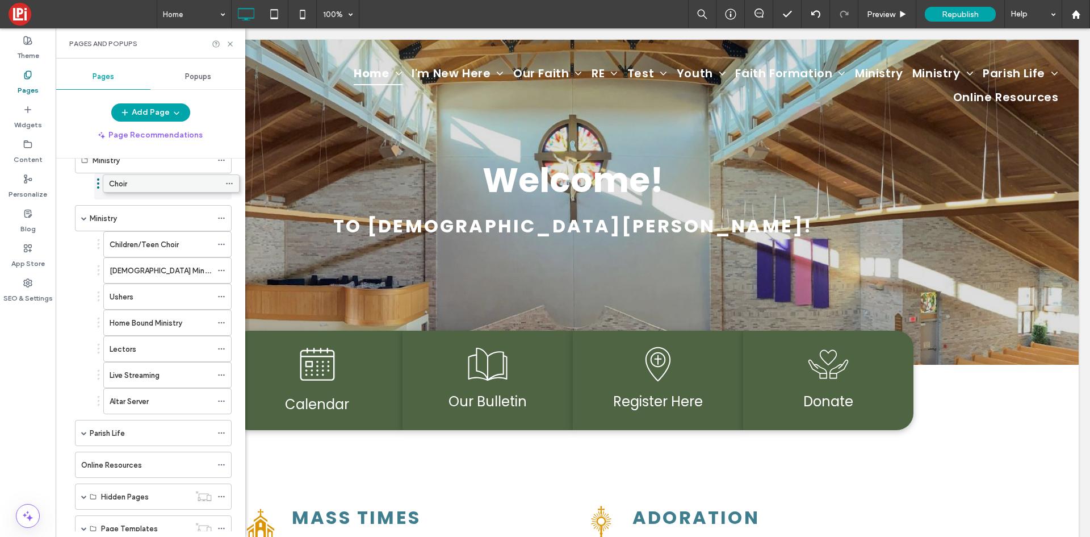
drag, startPoint x: 140, startPoint y: 228, endPoint x: 148, endPoint y: 191, distance: 37.2
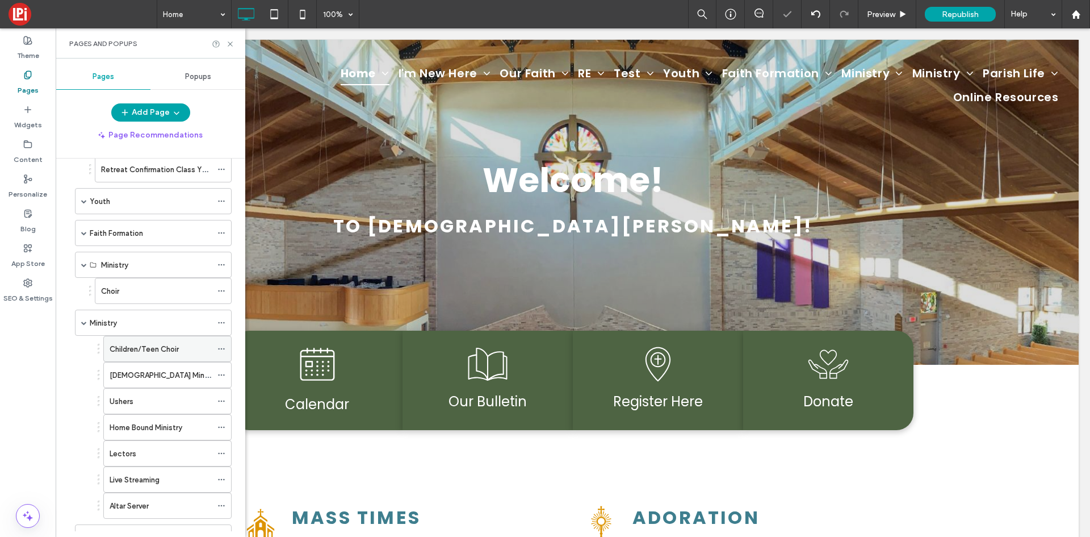
scroll to position [192, 0]
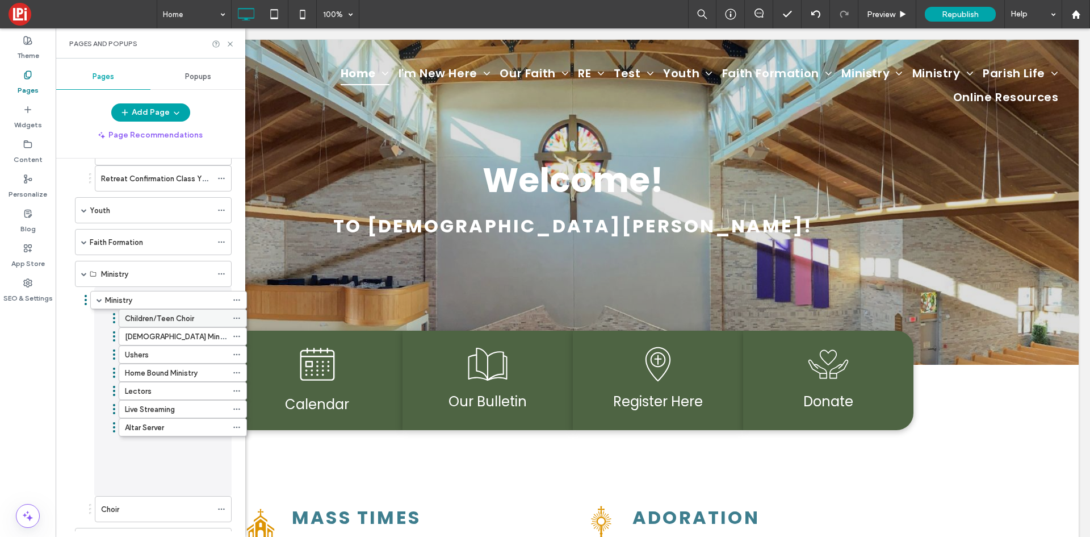
drag, startPoint x: 108, startPoint y: 337, endPoint x: 123, endPoint y: 309, distance: 31.8
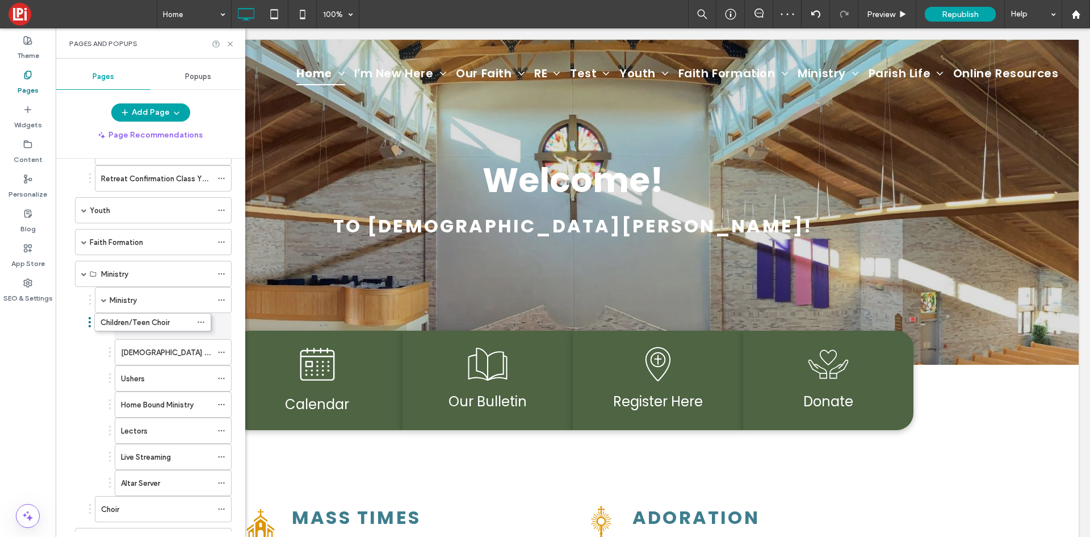
drag, startPoint x: 158, startPoint y: 329, endPoint x: 139, endPoint y: 323, distance: 20.7
click at [133, 296] on label "Ministry" at bounding box center [123, 300] width 27 height 20
click at [141, 111] on button "Add Page" at bounding box center [150, 112] width 79 height 18
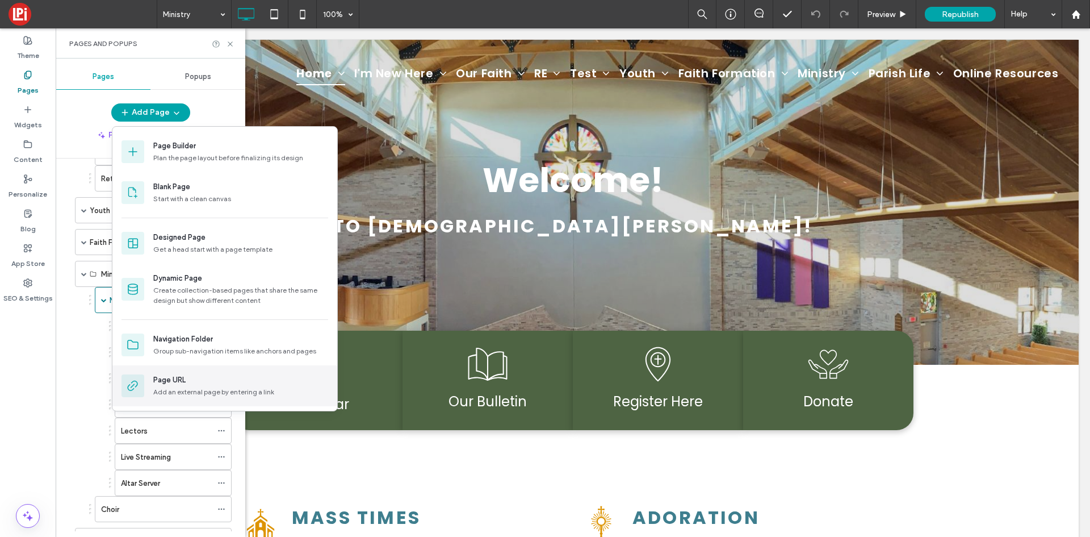
click at [195, 383] on div "Page URL" at bounding box center [240, 379] width 175 height 11
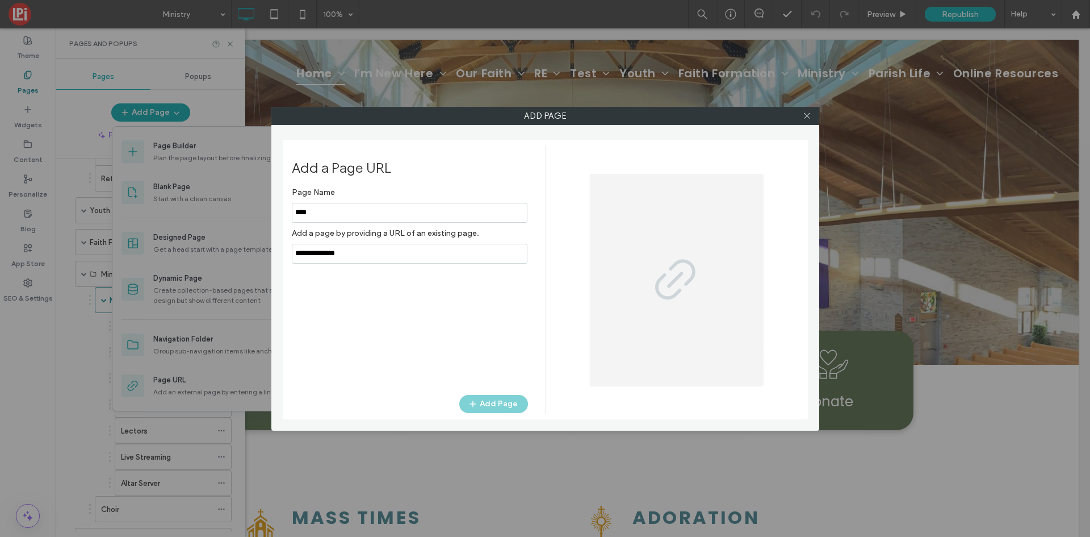
type input "****"
click at [430, 264] on div "Page Name Add a page by providing a URL of an existing page. Add Page" at bounding box center [410, 283] width 236 height 202
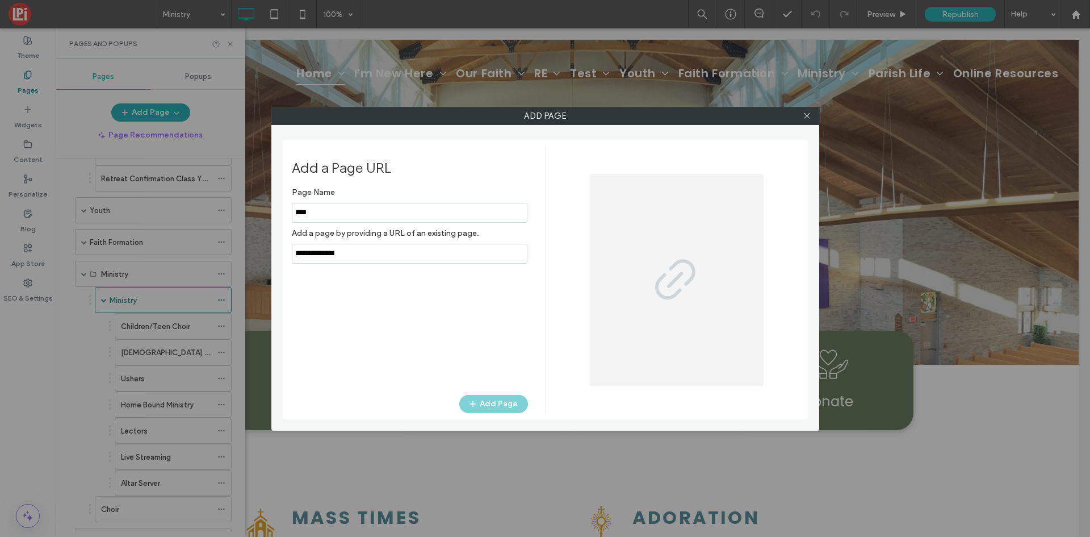
click at [428, 258] on input "notEmpty,url" at bounding box center [410, 254] width 236 height 20
type input "**********"
click at [478, 400] on icon "button" at bounding box center [473, 403] width 9 height 9
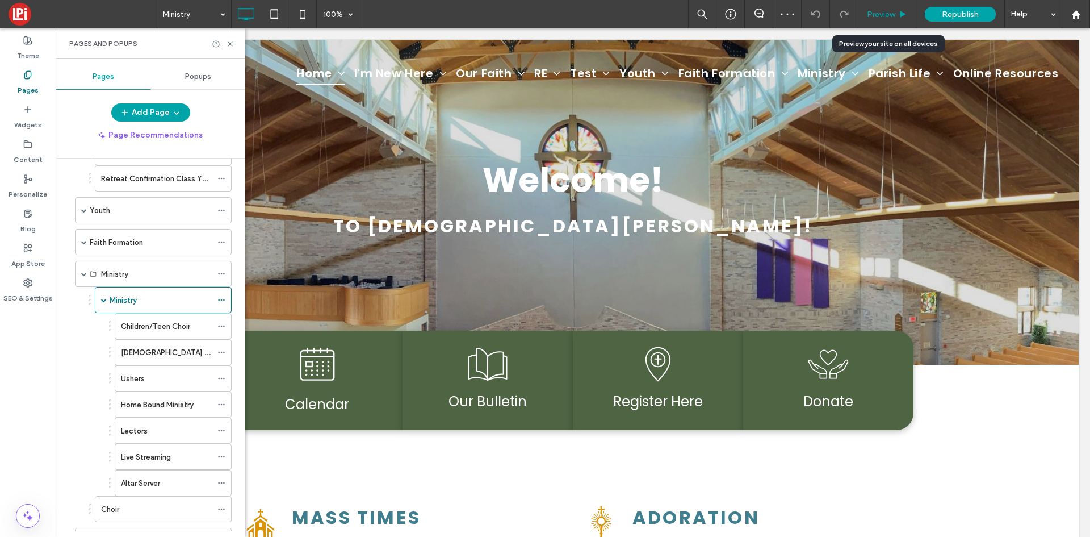
click at [901, 17] on icon at bounding box center [903, 14] width 9 height 9
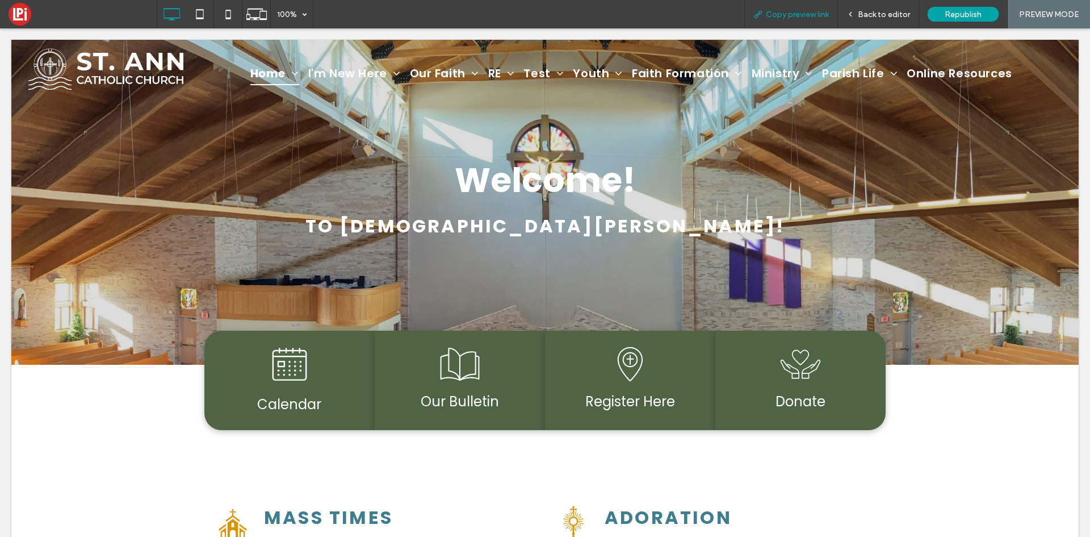
click at [783, 8] on div "Copy preview link" at bounding box center [792, 14] width 94 height 28
click at [812, 20] on div "Copy preview link" at bounding box center [792, 14] width 94 height 28
click at [862, 17] on span "Back to editor" at bounding box center [884, 15] width 52 height 10
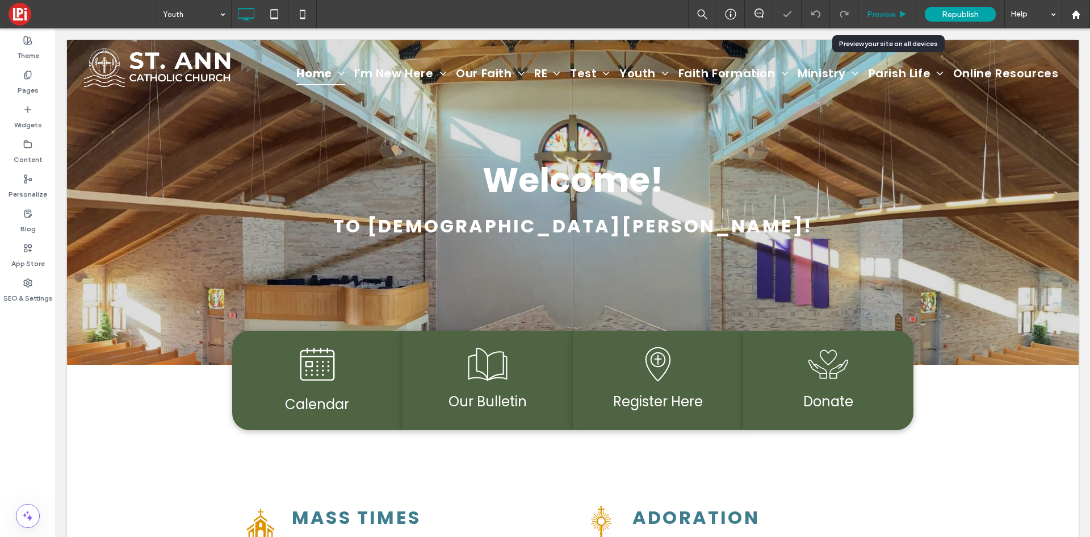
click at [879, 14] on span "Preview" at bounding box center [881, 15] width 28 height 10
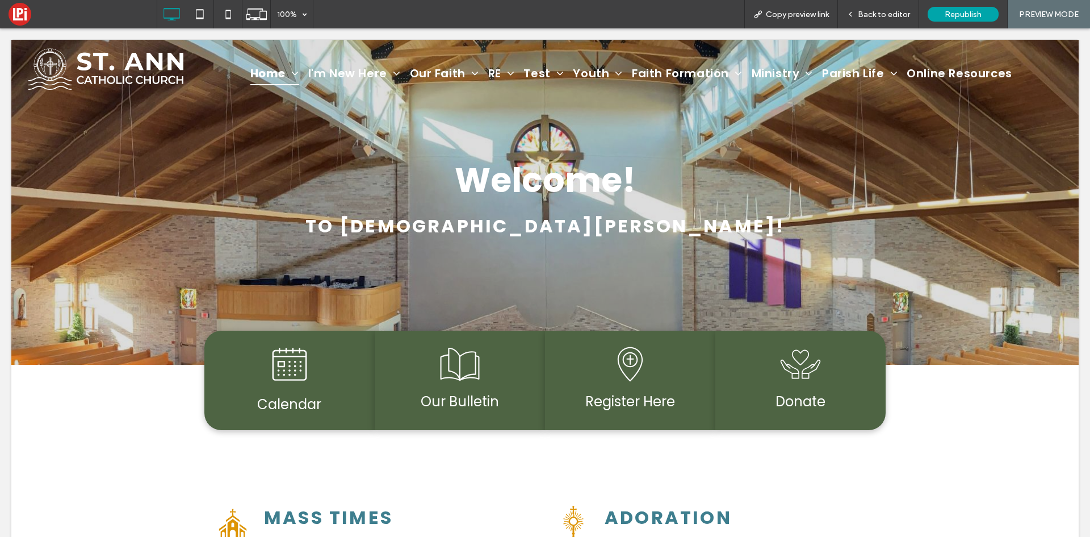
click at [144, 60] on div at bounding box center [545, 268] width 1090 height 537
click at [315, 58] on div at bounding box center [545, 268] width 1090 height 537
click at [439, 85] on div at bounding box center [545, 268] width 1090 height 537
click at [457, 286] on div at bounding box center [545, 268] width 1090 height 537
click at [282, 134] on div at bounding box center [545, 268] width 1090 height 537
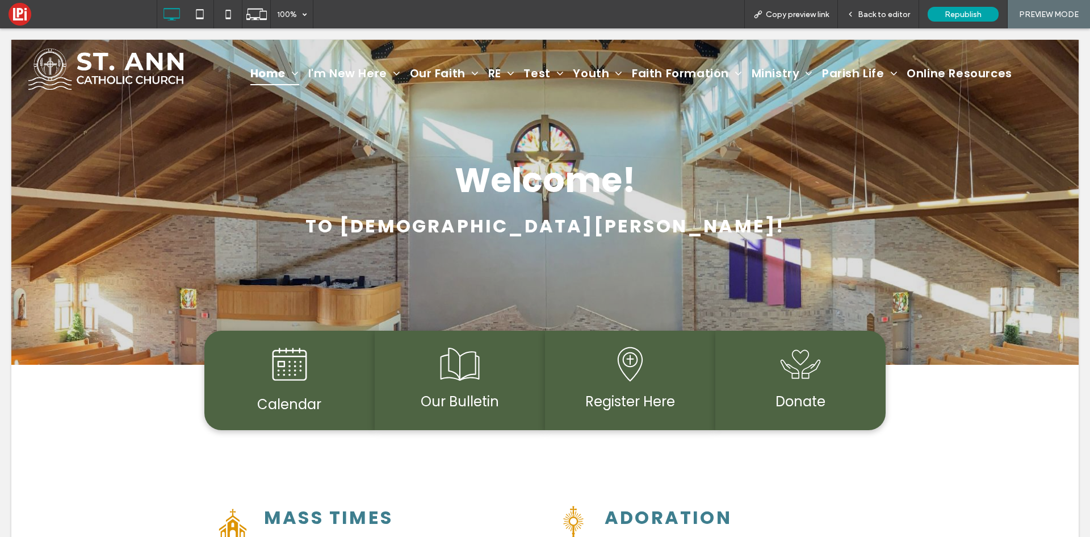
click at [316, 66] on div at bounding box center [545, 268] width 1090 height 537
click at [108, 43] on div at bounding box center [545, 268] width 1090 height 537
click at [862, 15] on div at bounding box center [545, 268] width 1090 height 537
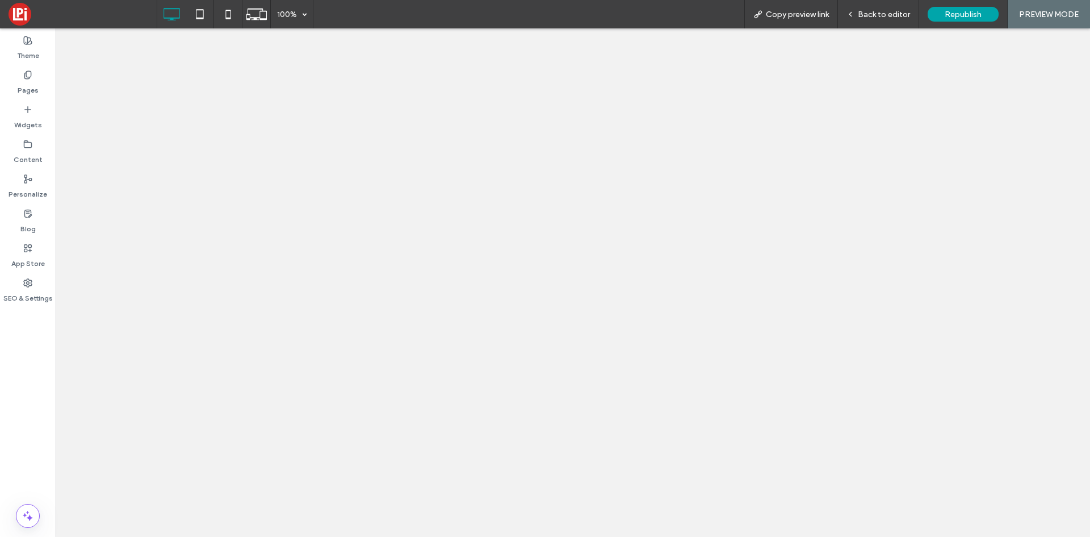
drag, startPoint x: 0, startPoint y: 0, endPoint x: 881, endPoint y: 15, distance: 881.0
click at [881, 15] on span "Back to editor" at bounding box center [884, 15] width 52 height 10
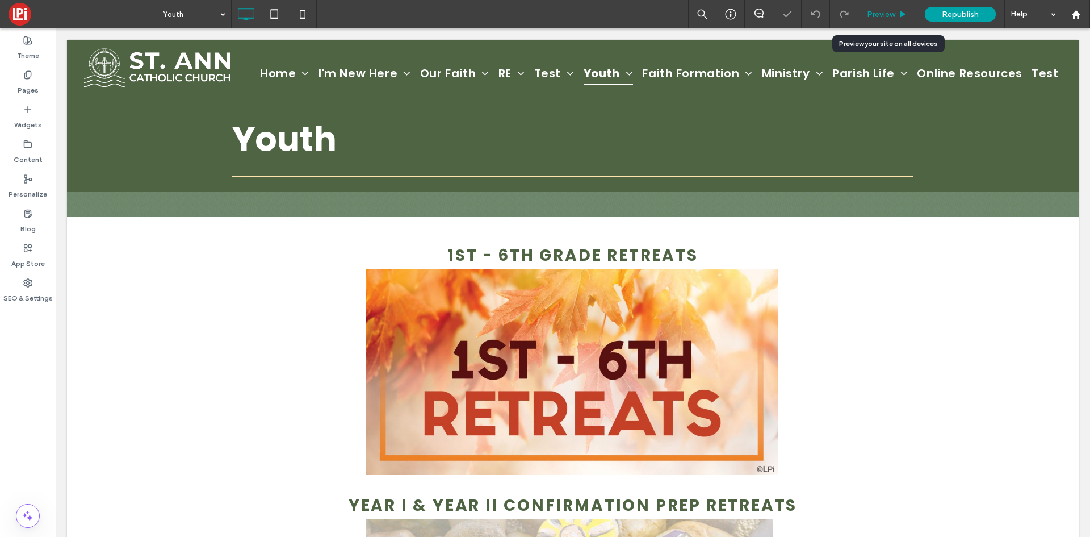
drag, startPoint x: 889, startPoint y: 10, endPoint x: 841, endPoint y: 61, distance: 70.3
click at [889, 10] on span "Preview" at bounding box center [881, 15] width 28 height 10
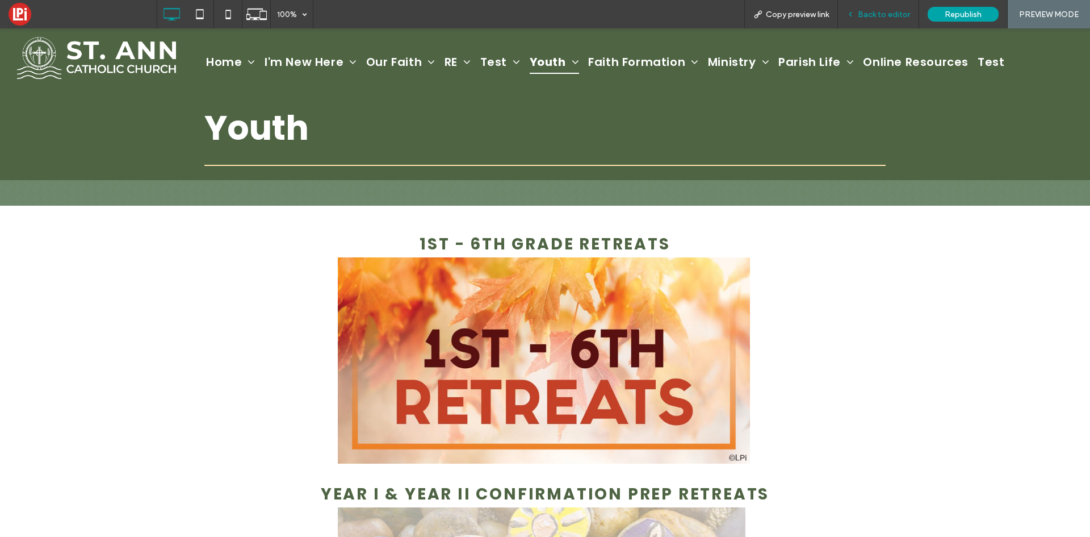
click at [881, 16] on span "Back to editor" at bounding box center [884, 15] width 52 height 10
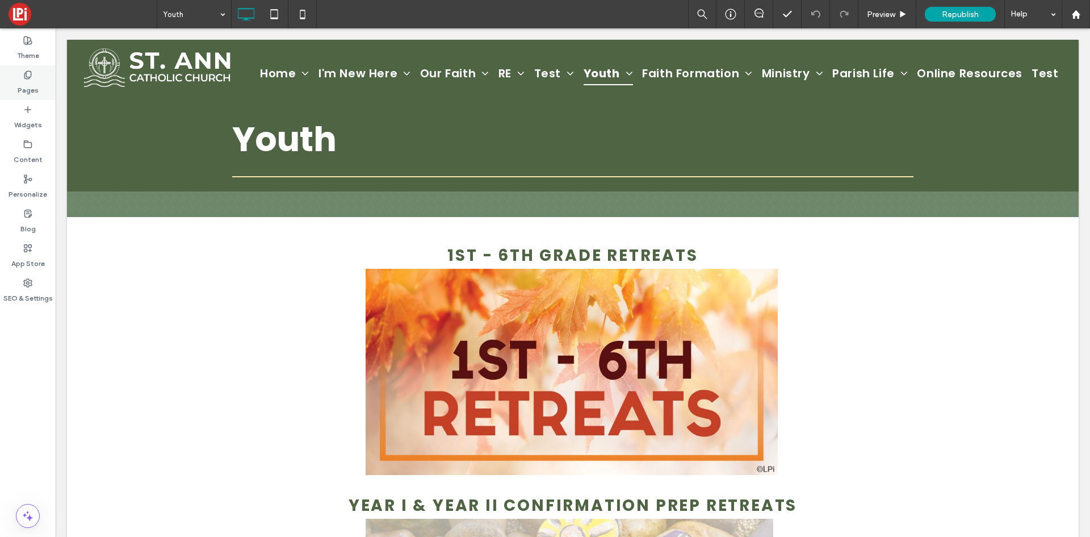
click at [27, 89] on label "Pages" at bounding box center [28, 88] width 21 height 16
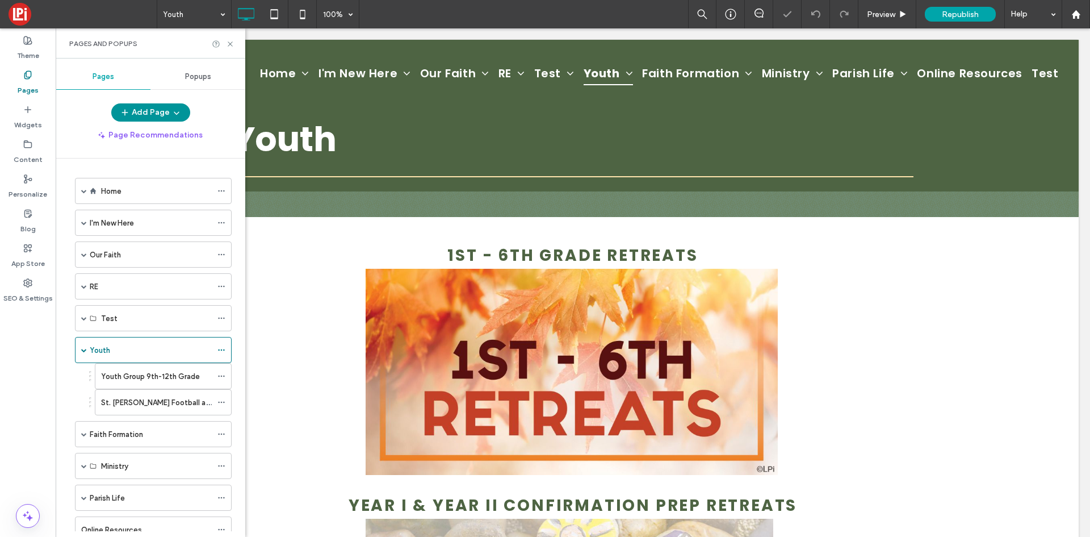
click at [174, 109] on icon "button" at bounding box center [176, 112] width 9 height 9
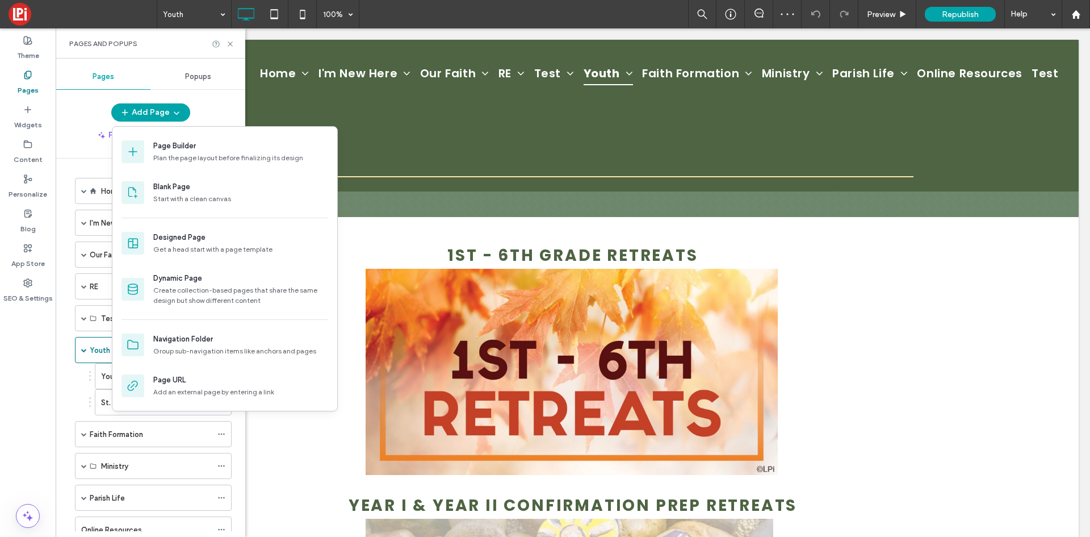
click at [34, 463] on div "Theme Pages Widgets Content Personalize Blog App Store SEO & Settings" at bounding box center [28, 282] width 56 height 508
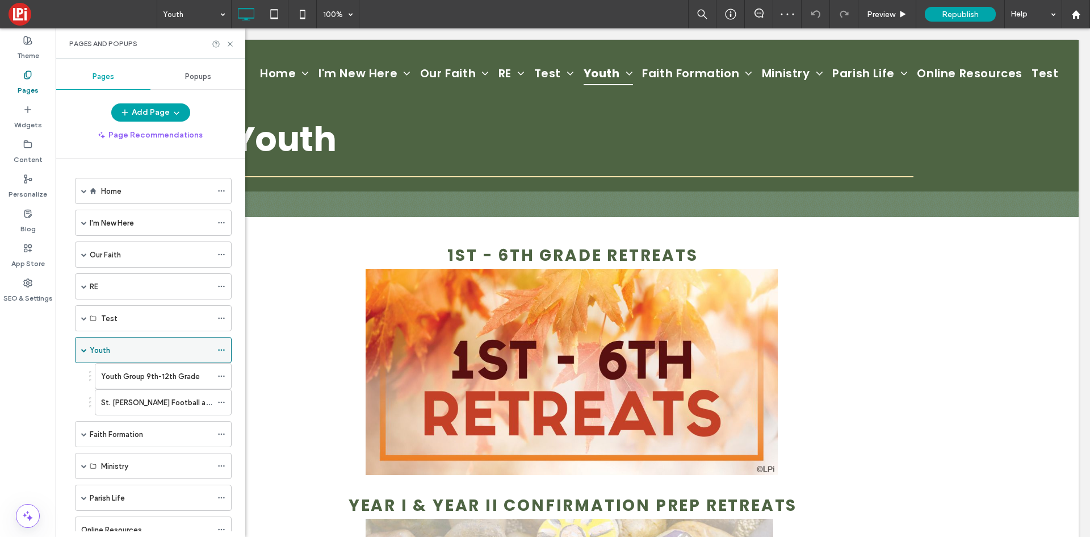
click at [84, 353] on span at bounding box center [84, 349] width 6 height 25
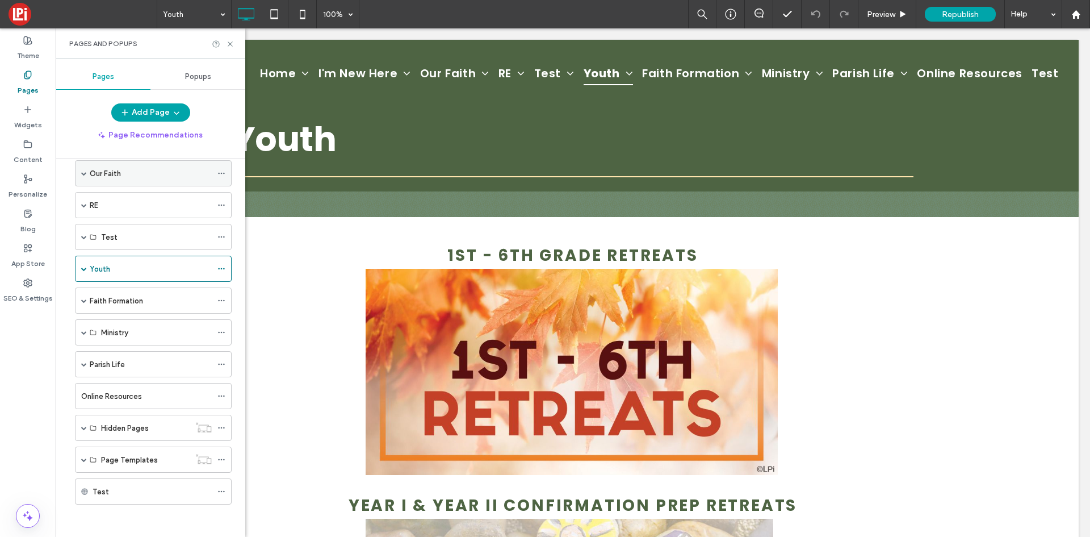
scroll to position [83, 0]
click at [108, 462] on label "Page Templates" at bounding box center [129, 458] width 57 height 20
click at [131, 458] on label "Page Templates" at bounding box center [129, 458] width 57 height 20
click at [83, 457] on span at bounding box center [84, 458] width 6 height 6
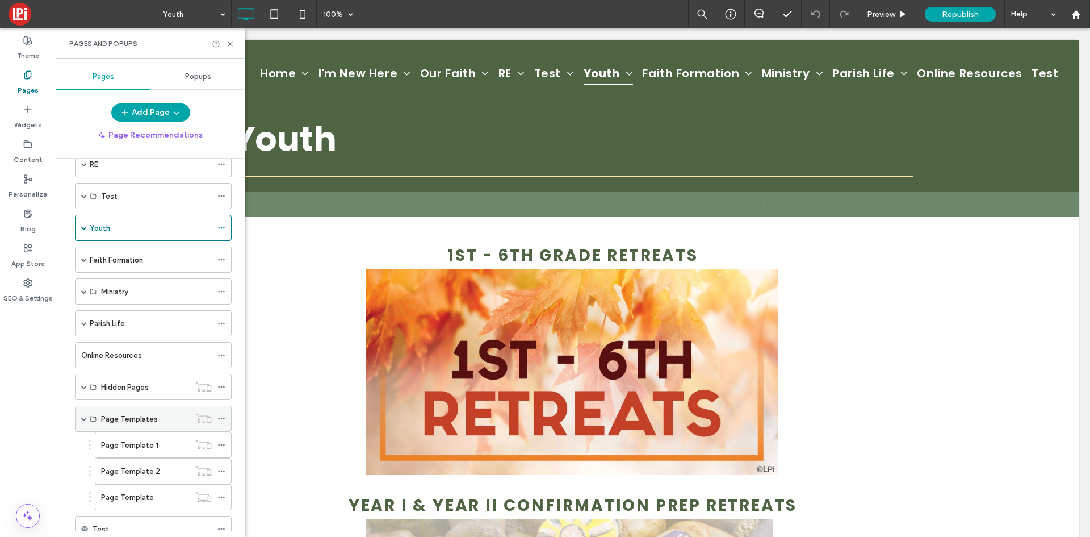
scroll to position [161, 0]
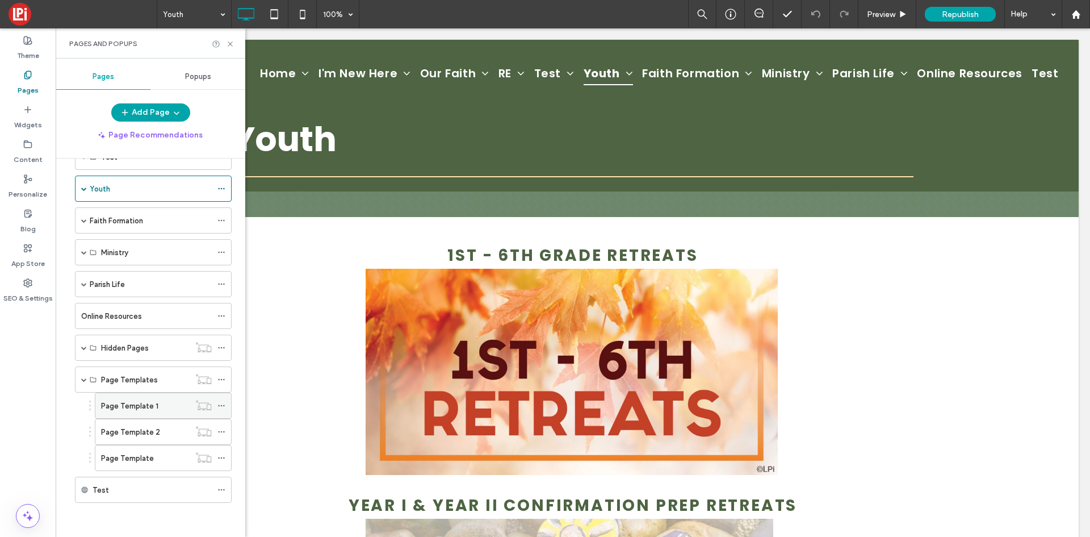
click at [131, 405] on label "Page Template 1" at bounding box center [129, 406] width 57 height 20
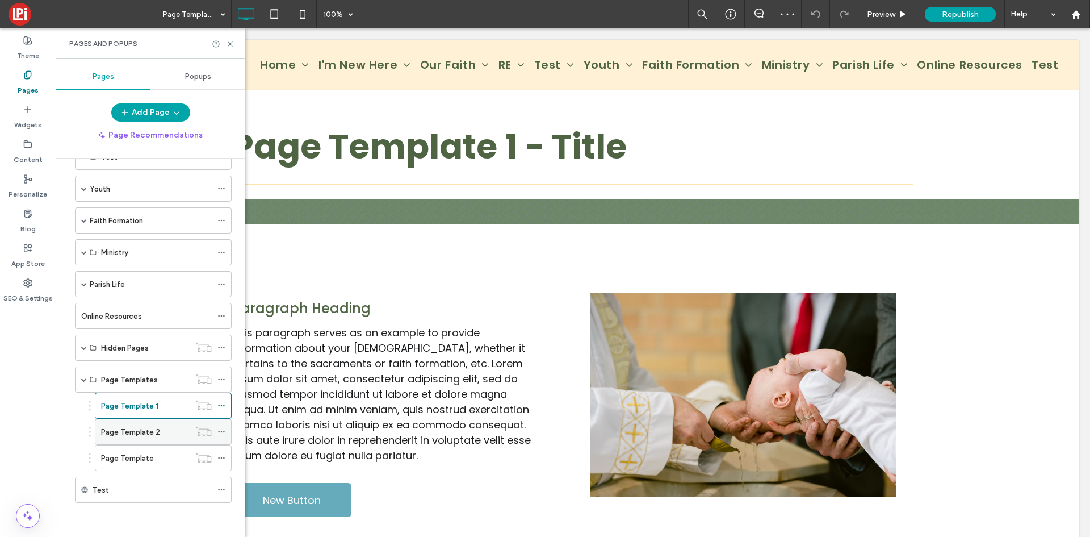
scroll to position [398, 0]
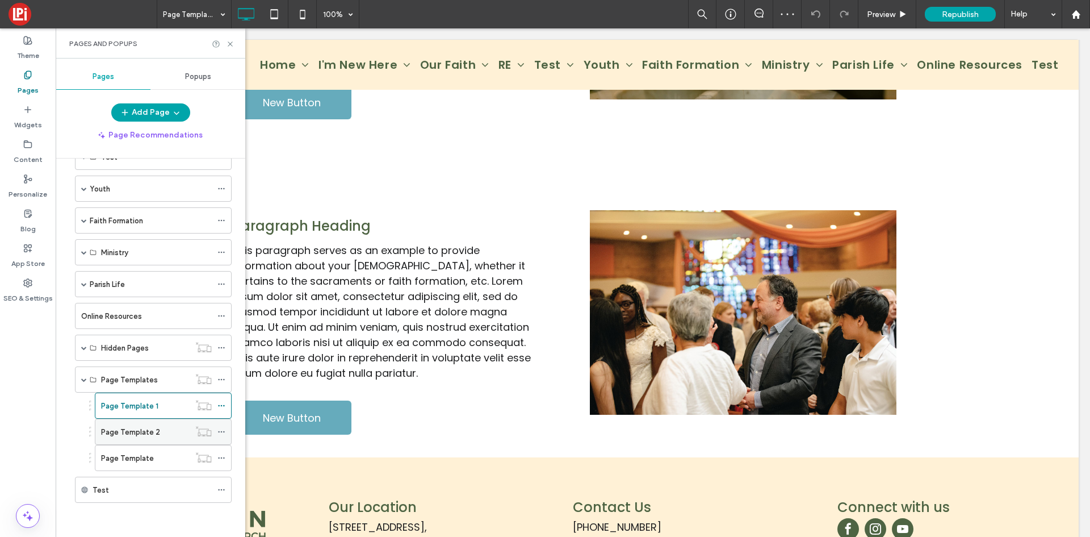
click at [119, 432] on label "Page Template 2" at bounding box center [130, 432] width 59 height 20
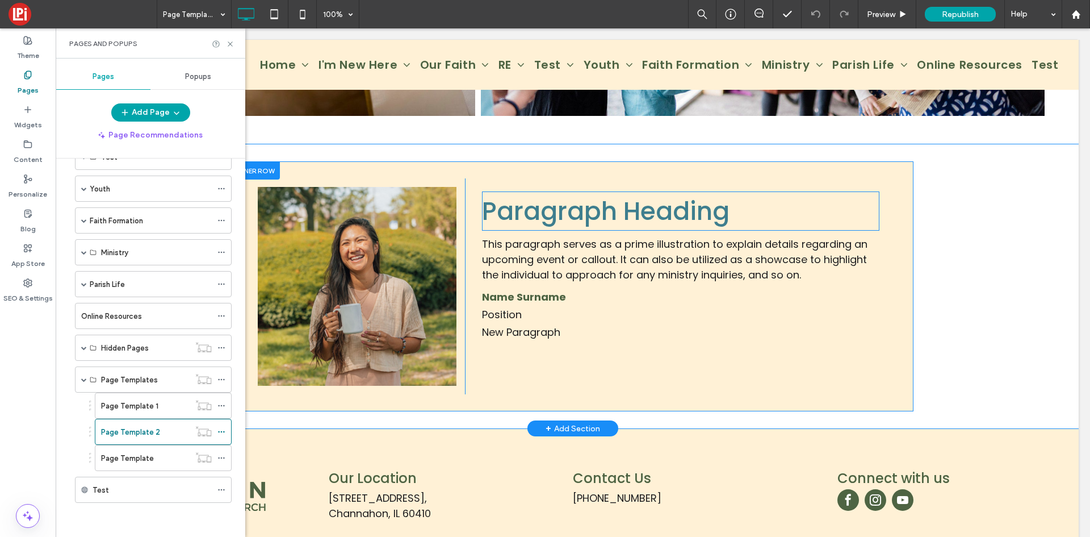
scroll to position [1061, 0]
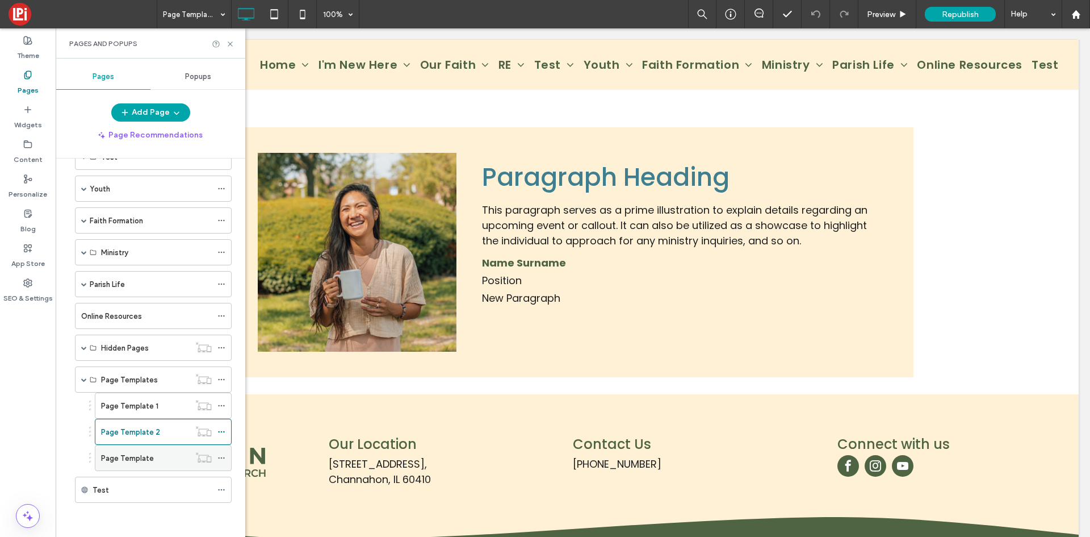
click at [139, 460] on label "Page Template" at bounding box center [127, 458] width 53 height 20
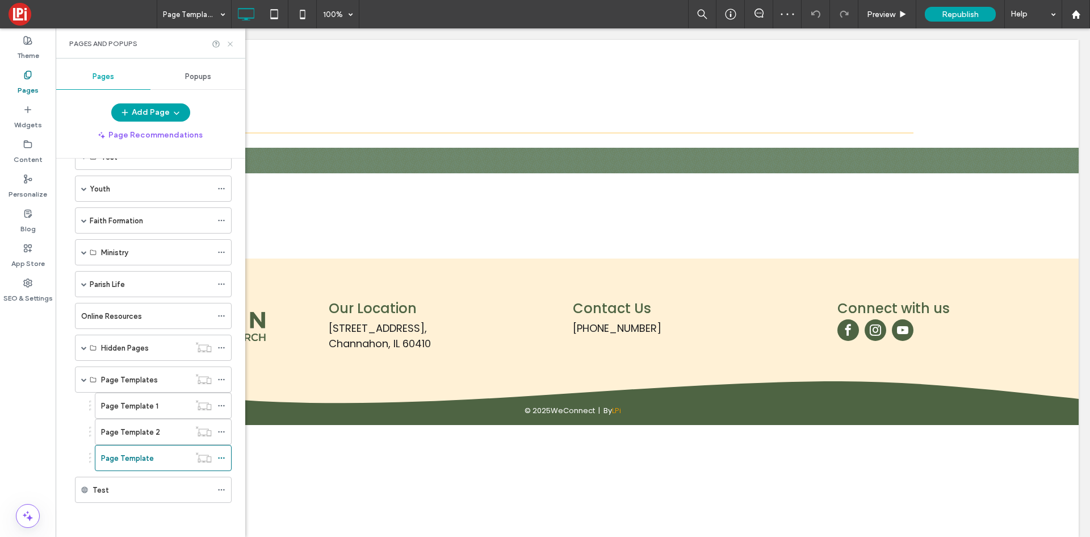
click at [231, 45] on icon at bounding box center [230, 44] width 9 height 9
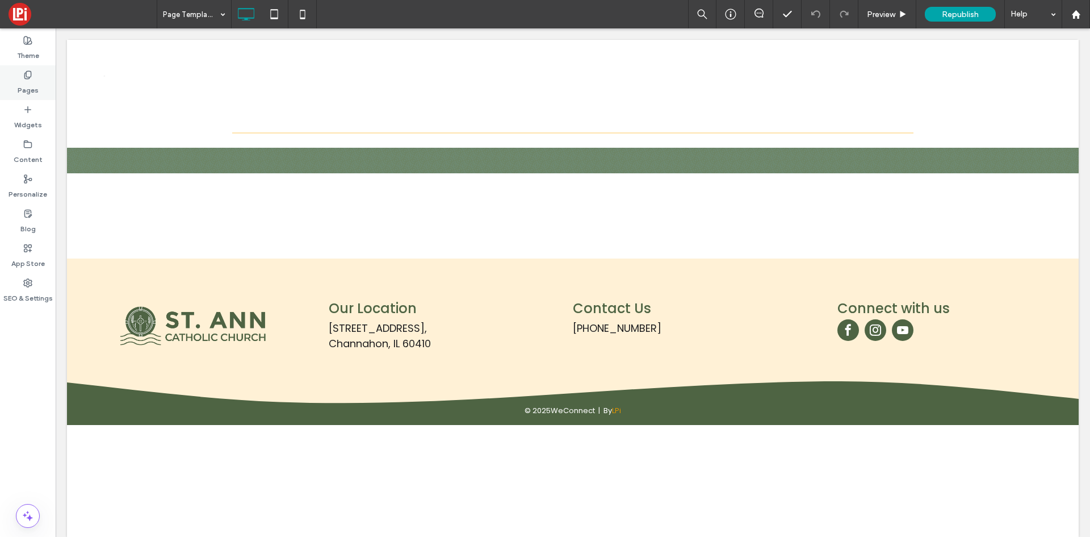
click at [32, 83] on label "Pages" at bounding box center [28, 88] width 21 height 16
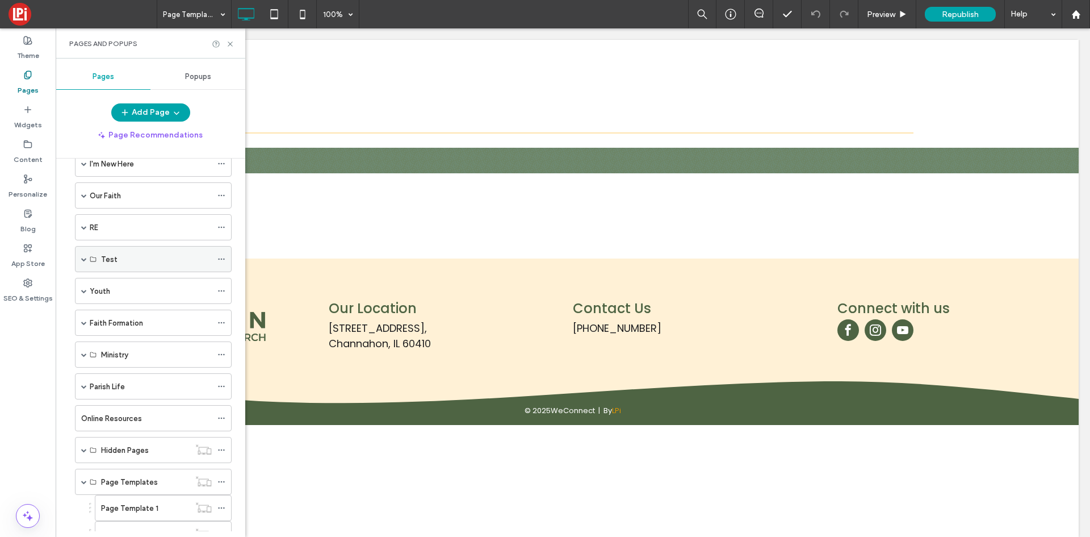
scroll to position [161, 0]
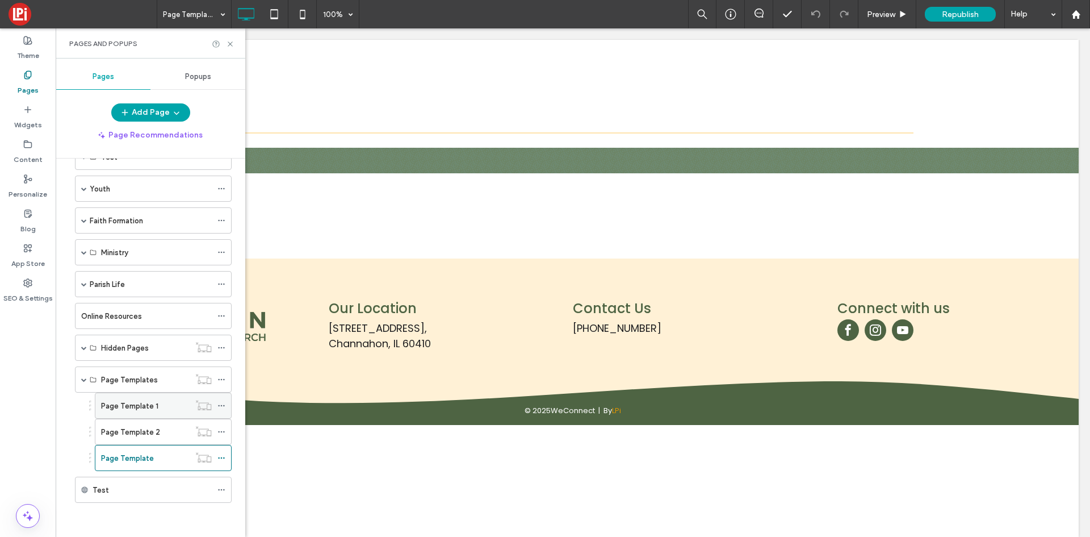
click at [223, 405] on icon at bounding box center [222, 406] width 8 height 8
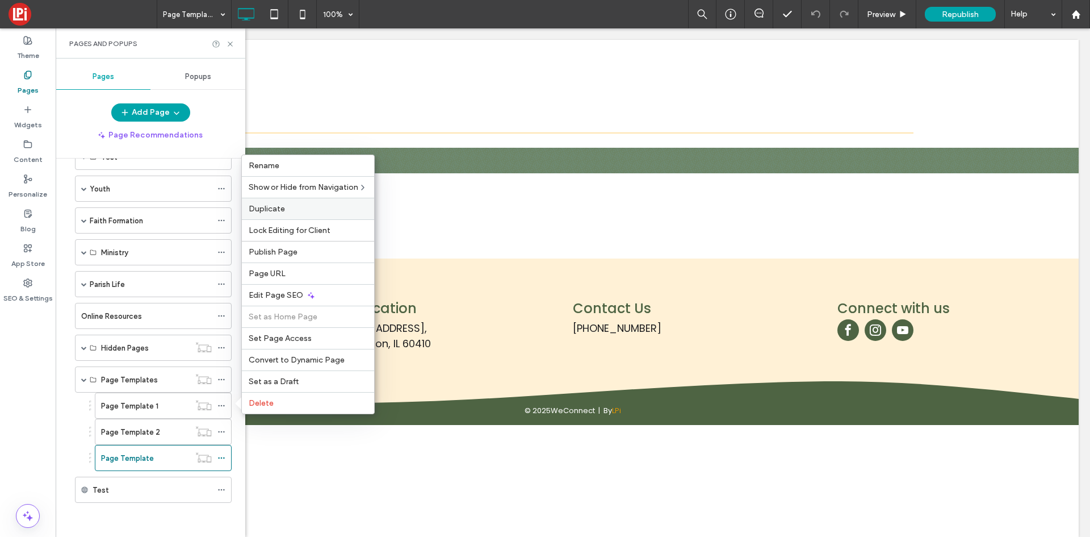
click at [271, 212] on span "Duplicate" at bounding box center [267, 209] width 36 height 10
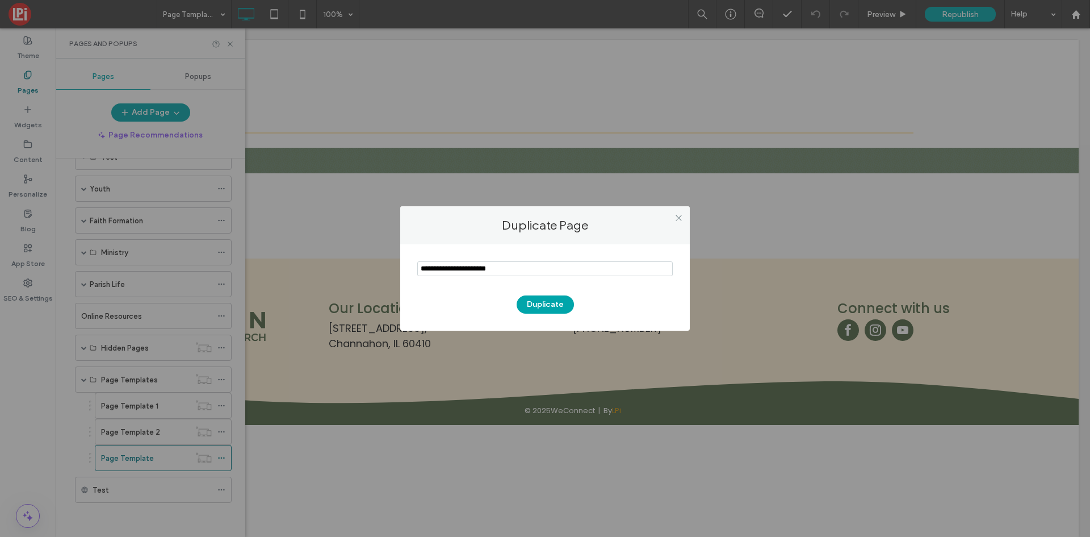
click at [499, 274] on input "notEmpty" at bounding box center [545, 268] width 256 height 15
type input "****"
click at [551, 304] on button "Duplicate" at bounding box center [545, 304] width 57 height 18
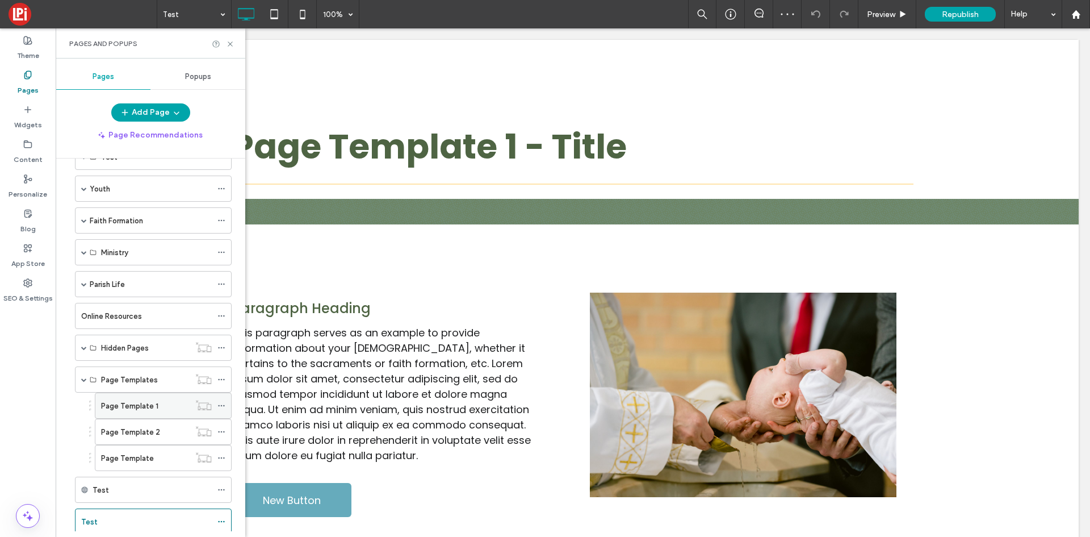
click at [135, 404] on label "Page Template 1" at bounding box center [129, 406] width 57 height 20
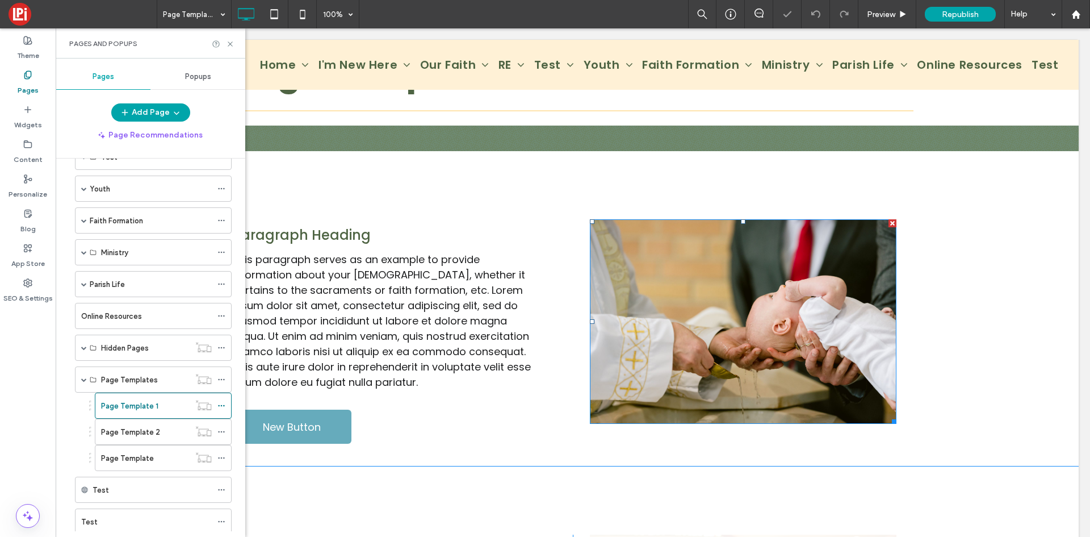
scroll to position [114, 0]
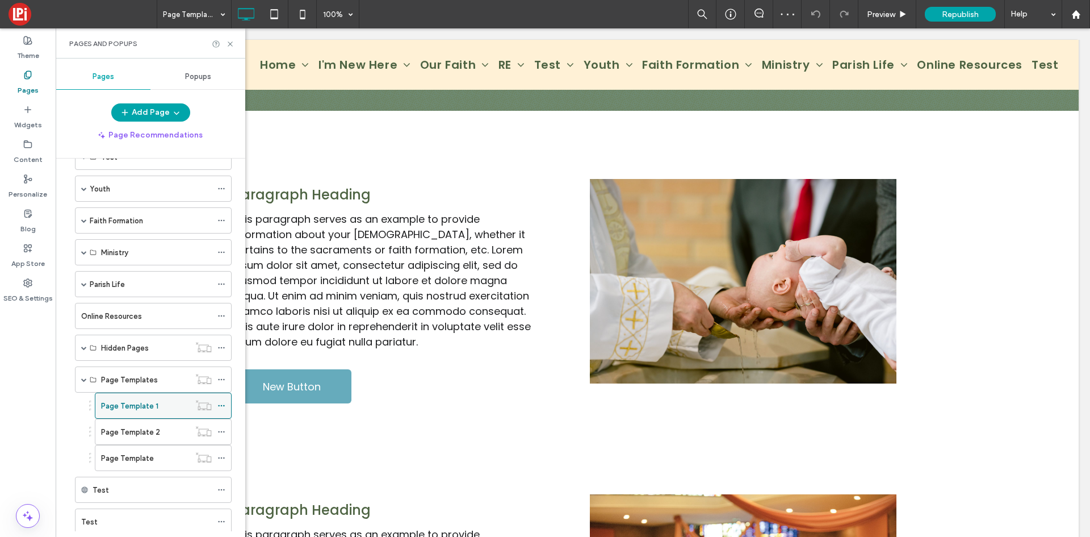
click at [224, 409] on span at bounding box center [222, 405] width 8 height 17
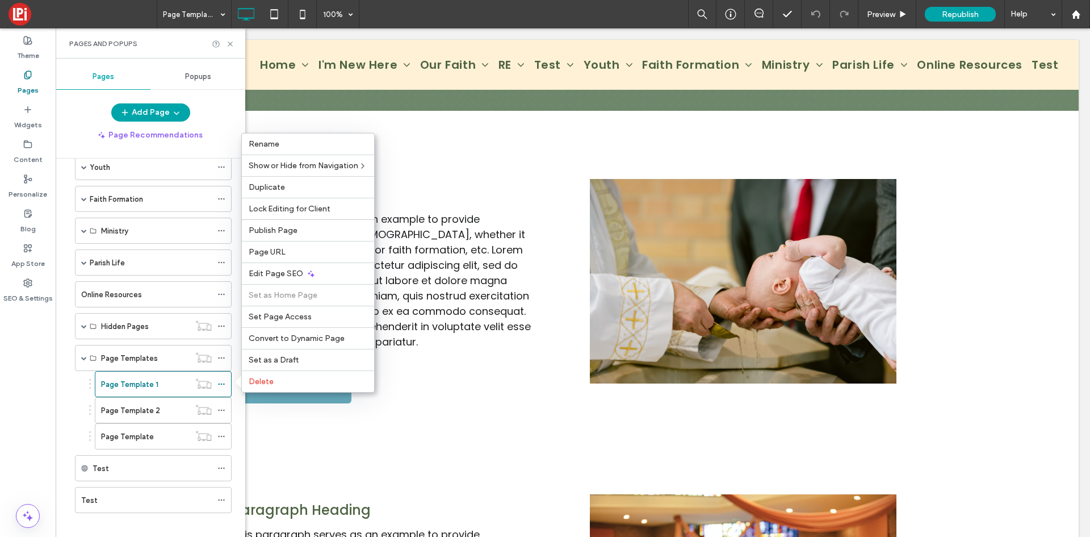
scroll to position [193, 0]
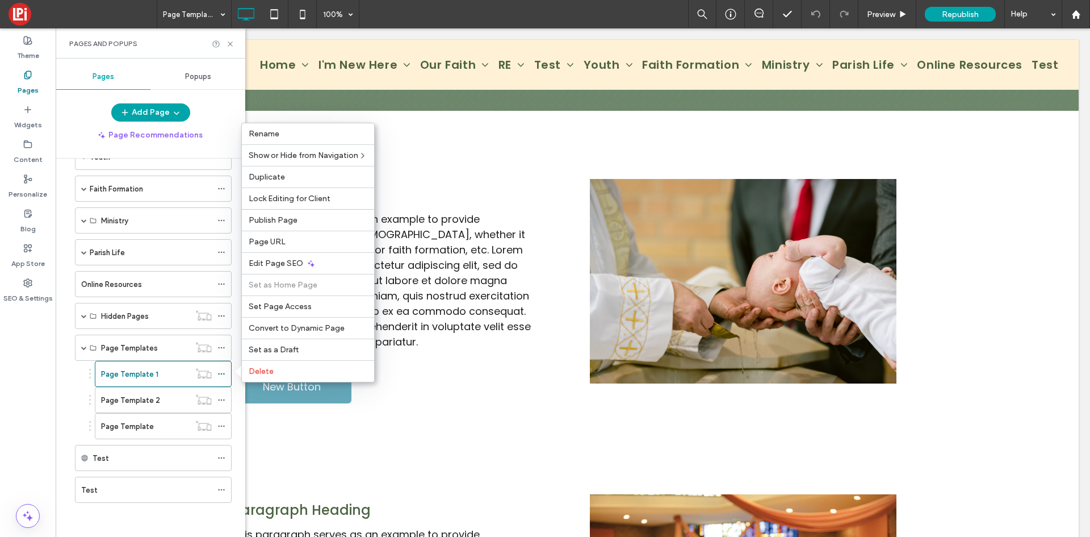
click at [90, 518] on div "Home Contact Us Our Staff Mass Times I'm New Here Welcome Message from Fr. [PER…" at bounding box center [150, 254] width 162 height 551
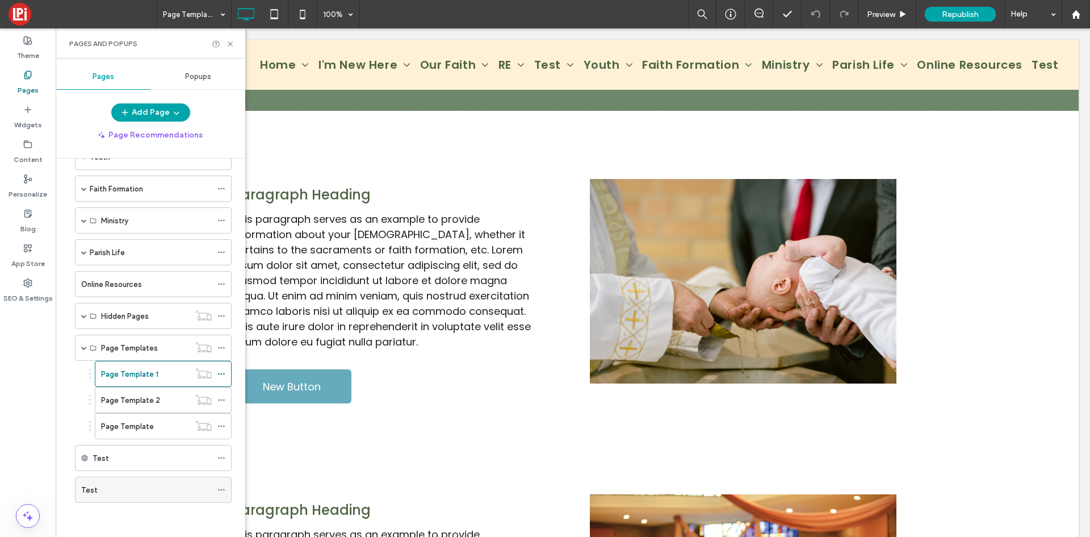
click at [103, 494] on div "Test" at bounding box center [146, 490] width 131 height 12
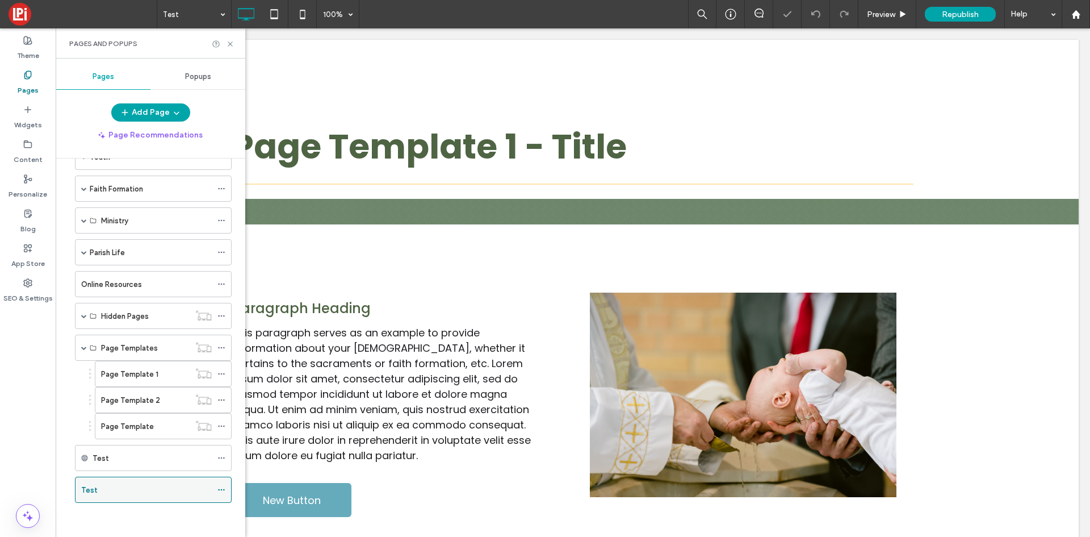
click at [123, 496] on div "Test" at bounding box center [146, 489] width 131 height 25
click at [227, 44] on div at bounding box center [545, 268] width 1090 height 537
click at [229, 43] on div at bounding box center [545, 268] width 1090 height 537
click at [82, 346] on div at bounding box center [545, 268] width 1090 height 537
click at [90, 346] on div at bounding box center [545, 268] width 1090 height 537
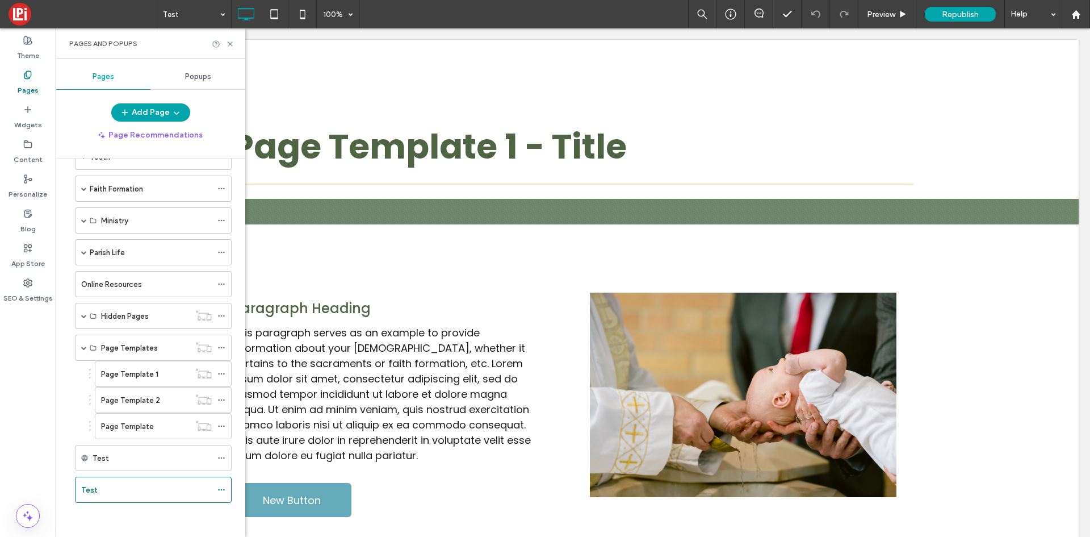
click at [85, 350] on div at bounding box center [545, 268] width 1090 height 537
click at [82, 347] on div at bounding box center [545, 268] width 1090 height 537
click at [82, 317] on div at bounding box center [545, 268] width 1090 height 537
click at [84, 317] on div at bounding box center [545, 268] width 1090 height 537
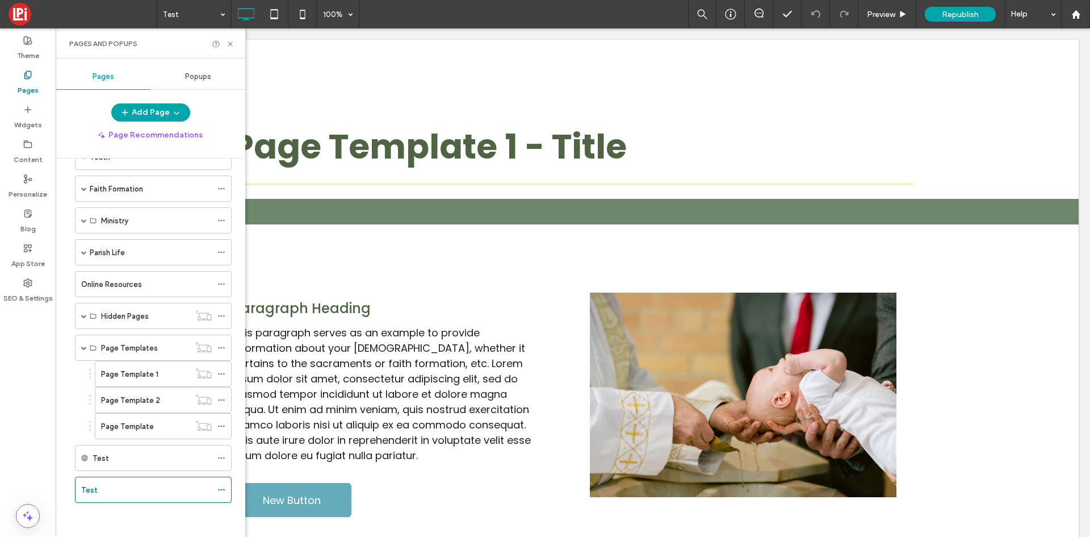
click at [84, 317] on div at bounding box center [545, 268] width 1090 height 537
click at [86, 318] on div at bounding box center [545, 268] width 1090 height 537
drag, startPoint x: 86, startPoint y: 318, endPoint x: 29, endPoint y: 387, distance: 89.5
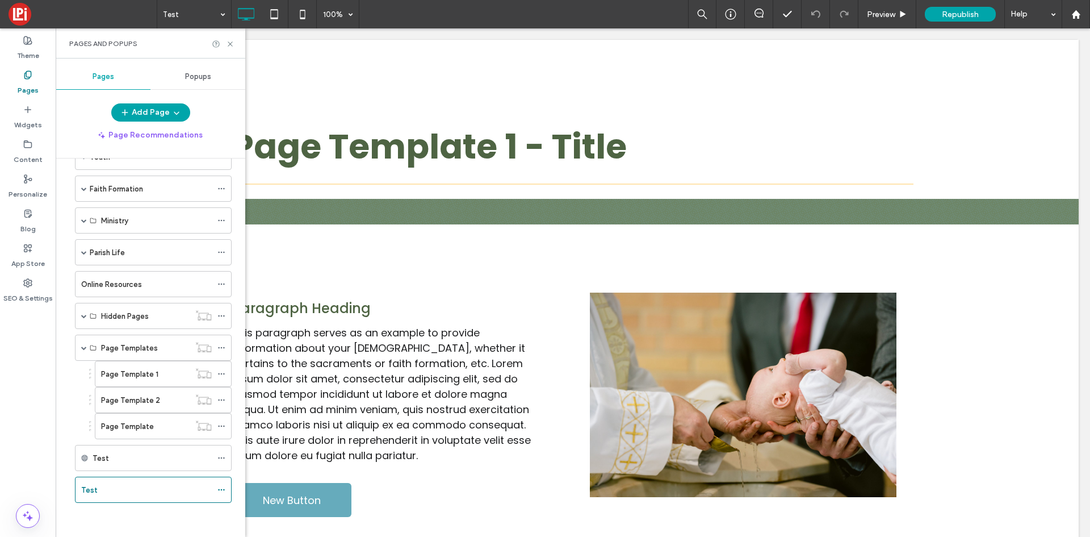
click at [86, 318] on div at bounding box center [545, 268] width 1090 height 537
click at [119, 318] on div at bounding box center [545, 268] width 1090 height 537
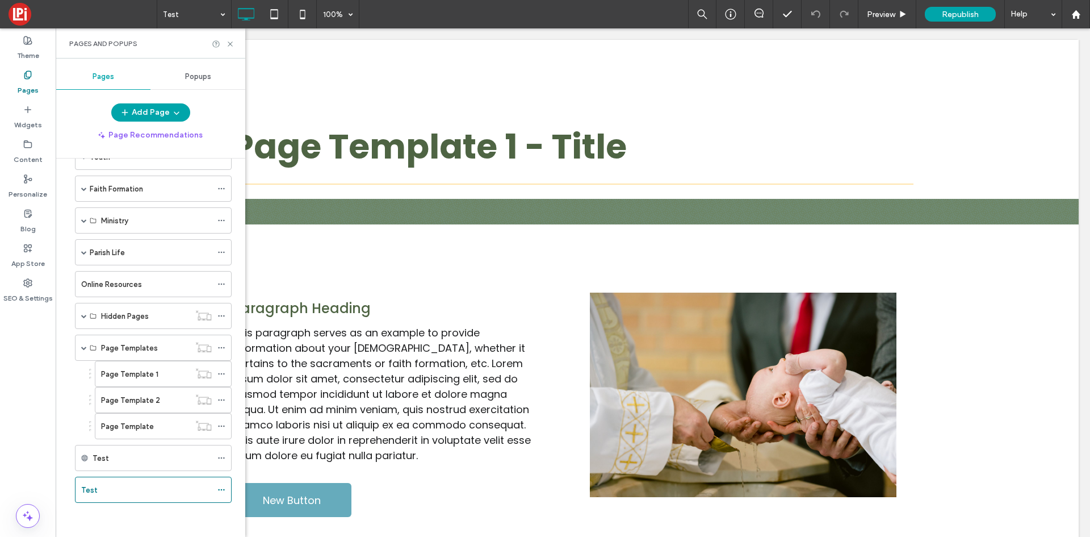
click at [119, 318] on div at bounding box center [545, 268] width 1090 height 537
click at [81, 316] on div at bounding box center [545, 268] width 1090 height 537
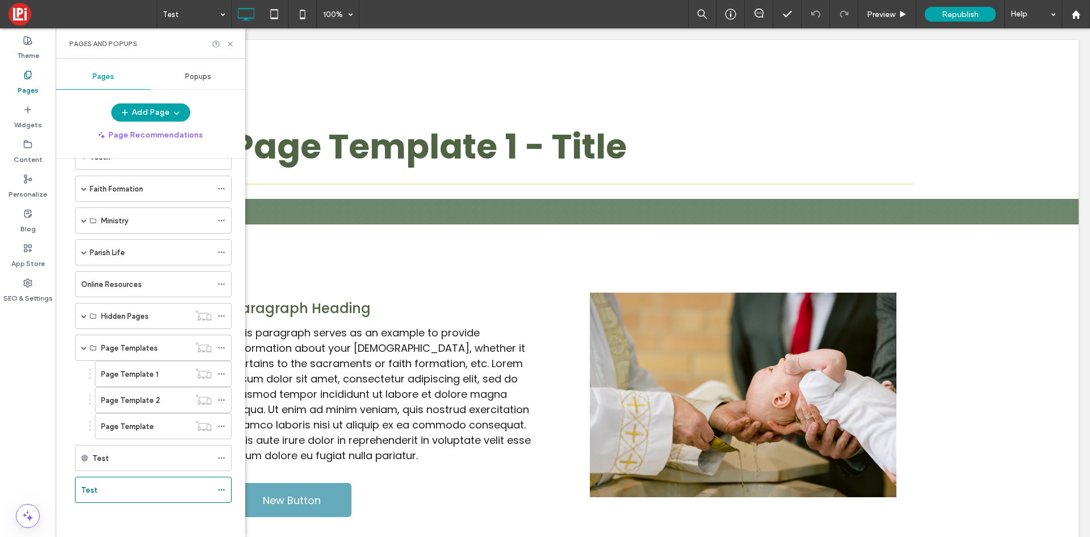
click at [78, 316] on div at bounding box center [545, 268] width 1090 height 537
click at [87, 315] on div at bounding box center [545, 268] width 1090 height 537
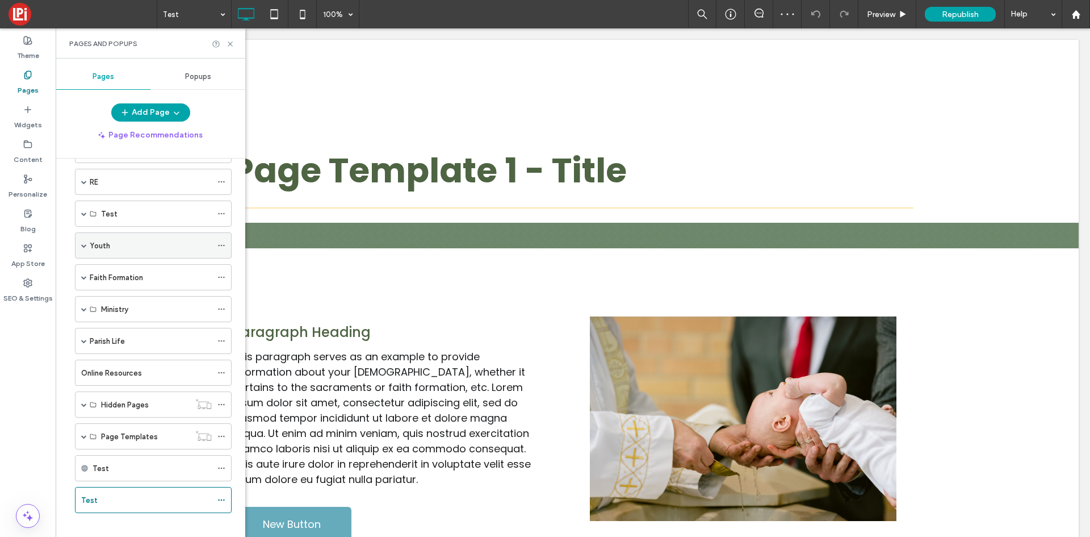
scroll to position [115, 0]
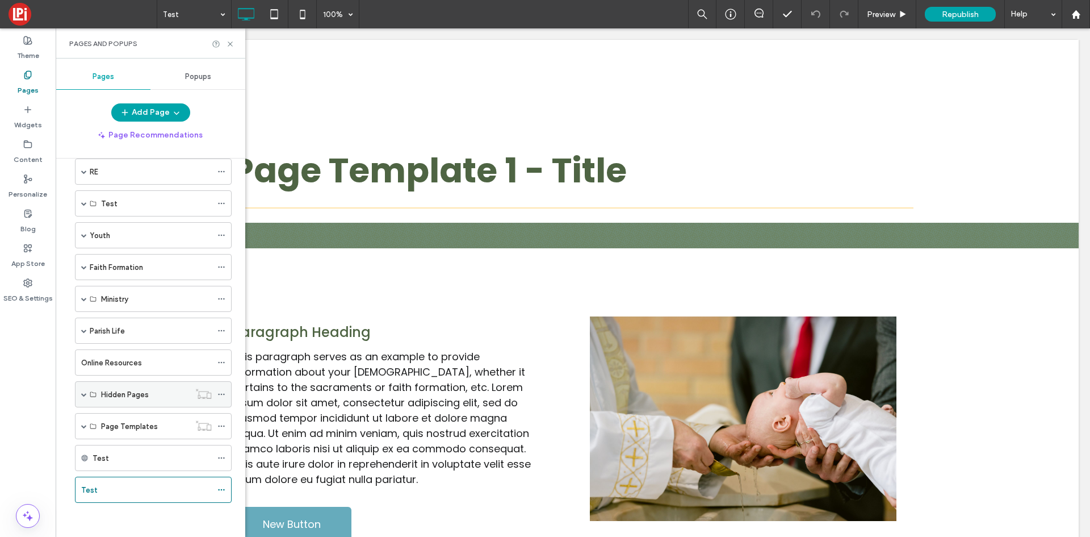
click at [85, 394] on span at bounding box center [84, 394] width 6 height 6
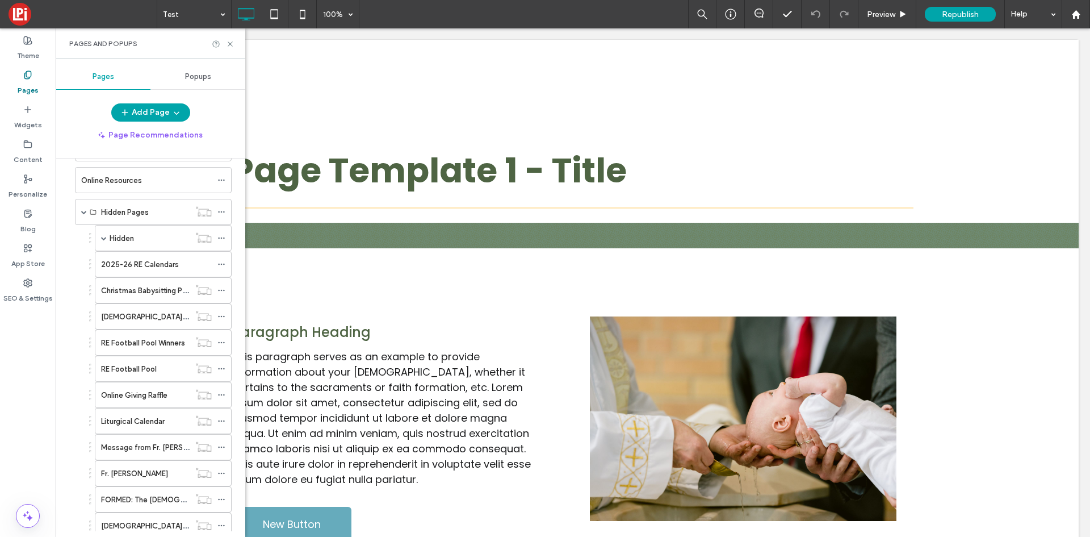
scroll to position [279, 0]
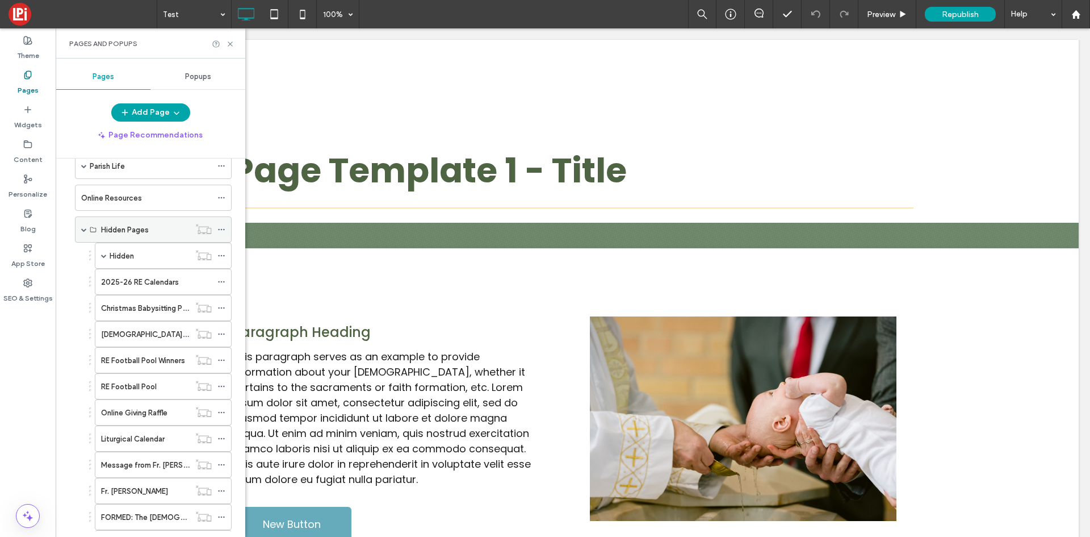
click at [85, 232] on span at bounding box center [84, 230] width 6 height 6
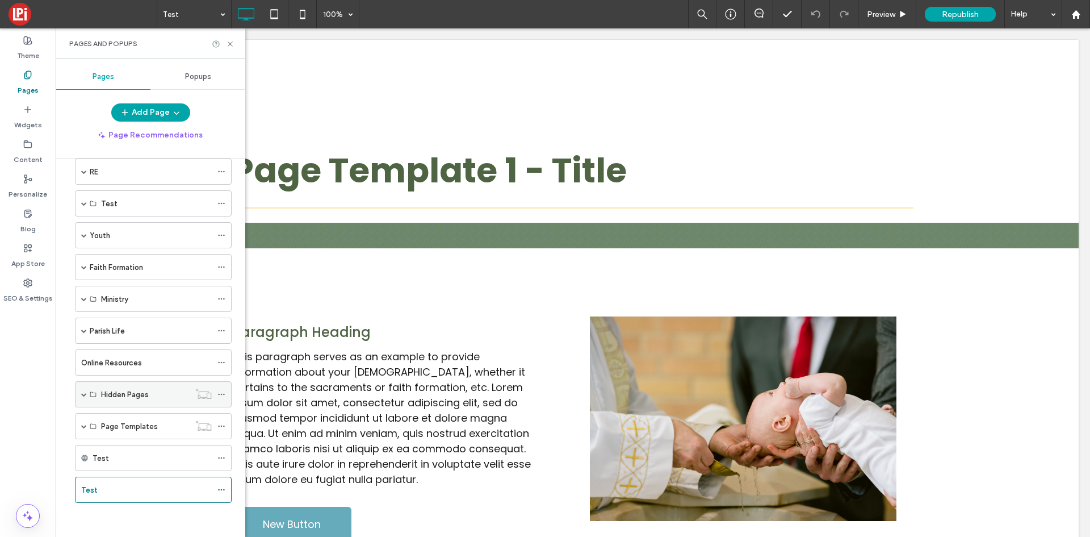
scroll to position [115, 0]
click at [224, 488] on icon at bounding box center [222, 490] width 8 height 8
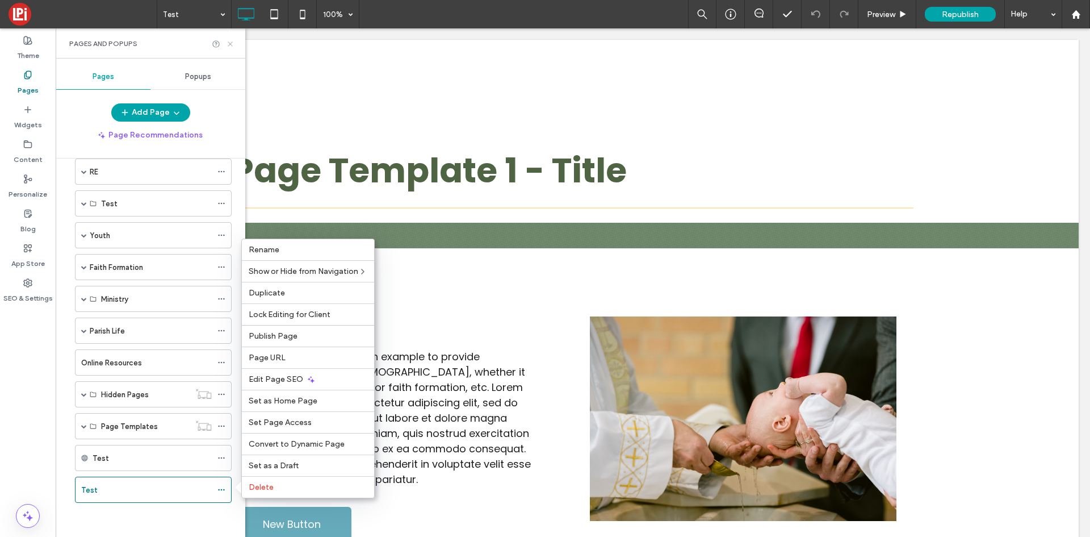
drag, startPoint x: 232, startPoint y: 44, endPoint x: 177, endPoint y: 16, distance: 62.0
click at [232, 44] on icon at bounding box center [230, 44] width 9 height 9
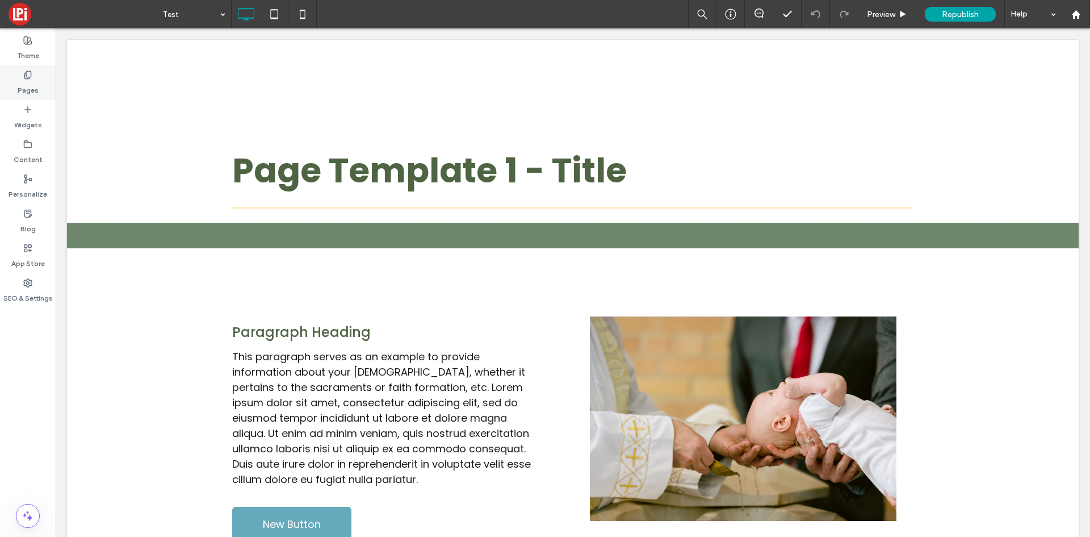
click at [32, 87] on label "Pages" at bounding box center [28, 88] width 21 height 16
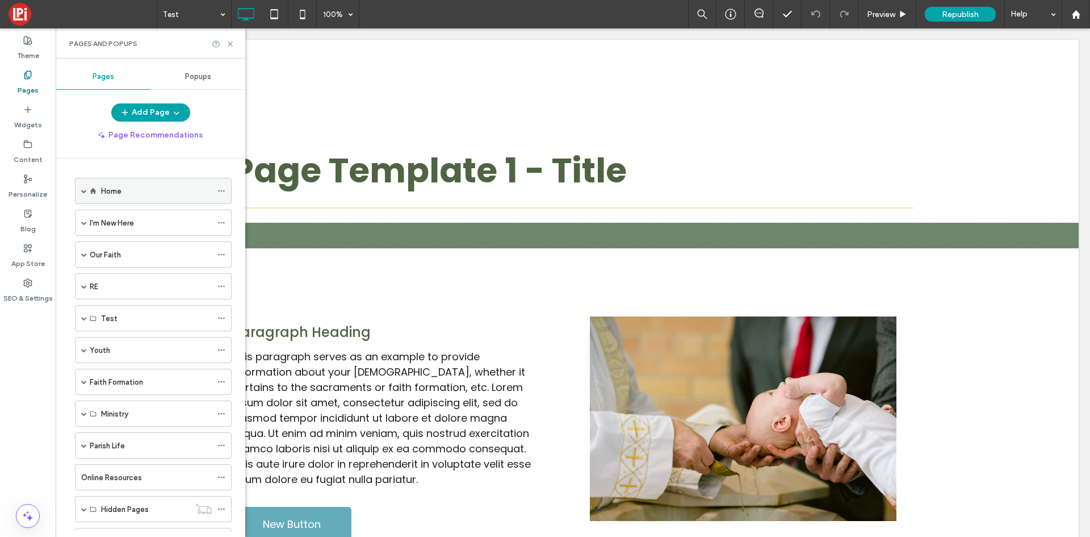
click at [125, 189] on div "Home" at bounding box center [156, 191] width 111 height 12
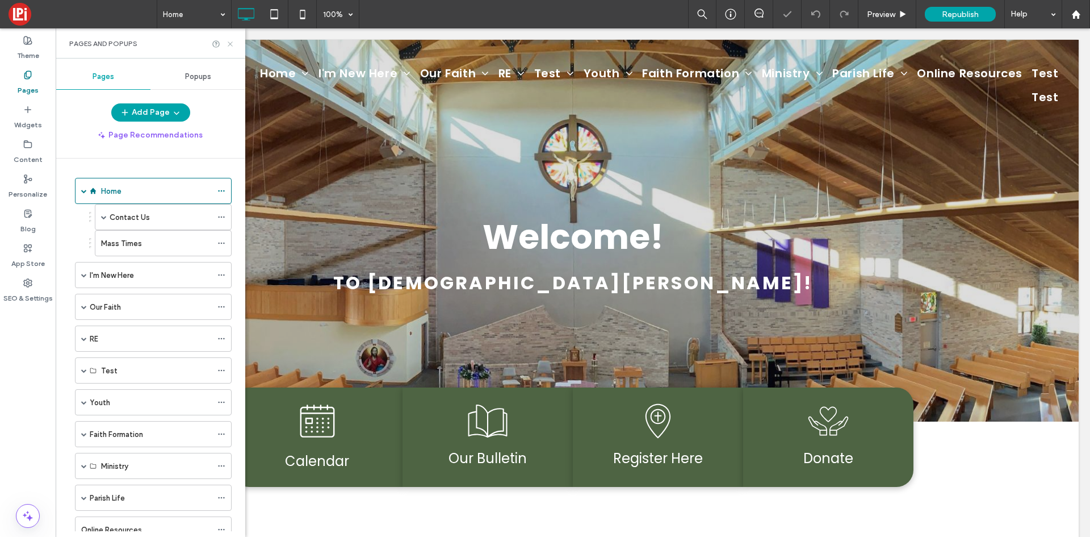
drag, startPoint x: 228, startPoint y: 45, endPoint x: 170, endPoint y: 16, distance: 64.3
click at [228, 45] on icon at bounding box center [230, 44] width 9 height 9
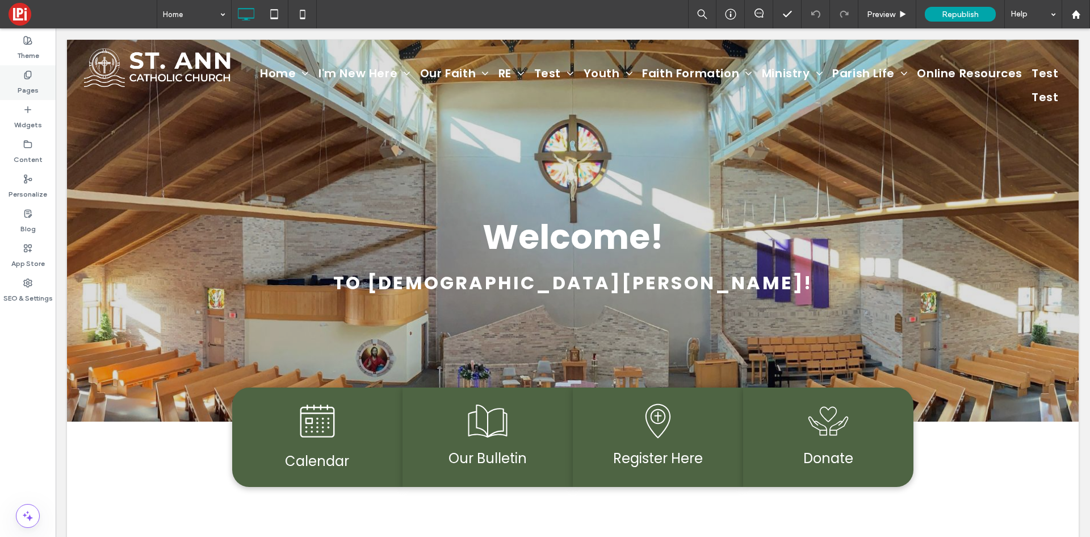
click at [37, 83] on label "Pages" at bounding box center [28, 88] width 21 height 16
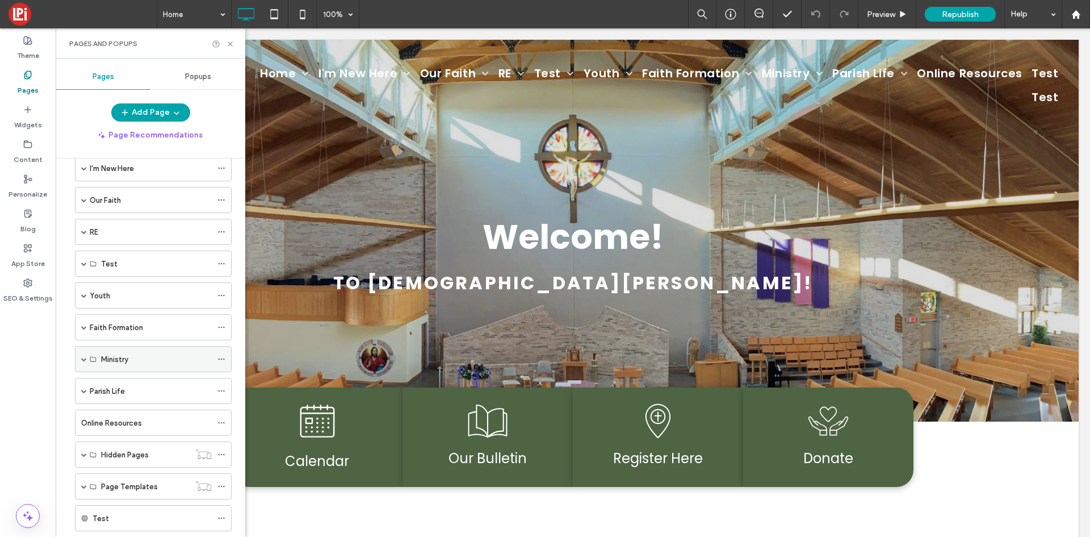
scroll to position [167, 0]
click at [223, 491] on icon at bounding box center [222, 490] width 8 height 8
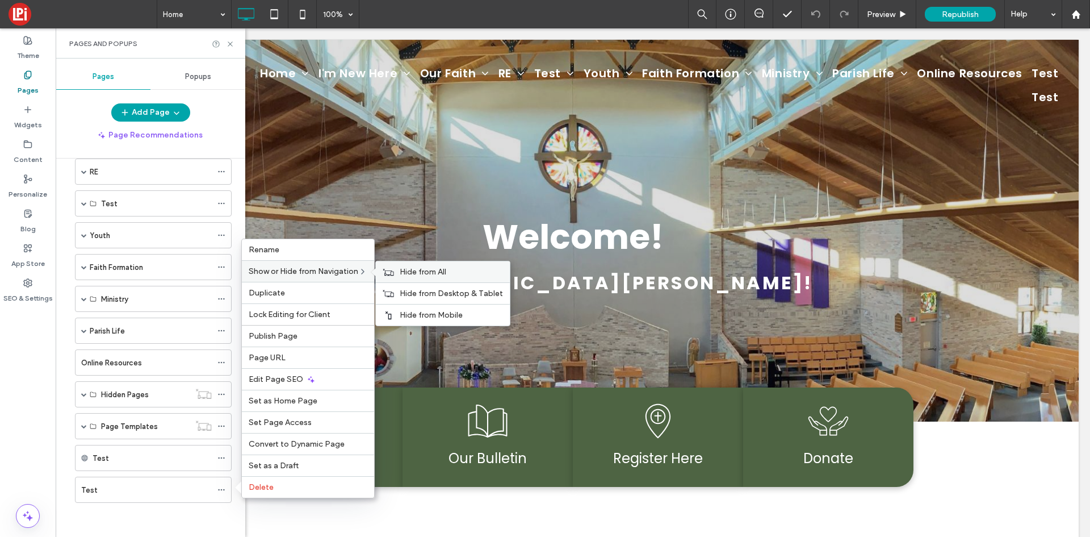
click at [411, 269] on span "Hide from All" at bounding box center [423, 272] width 47 height 10
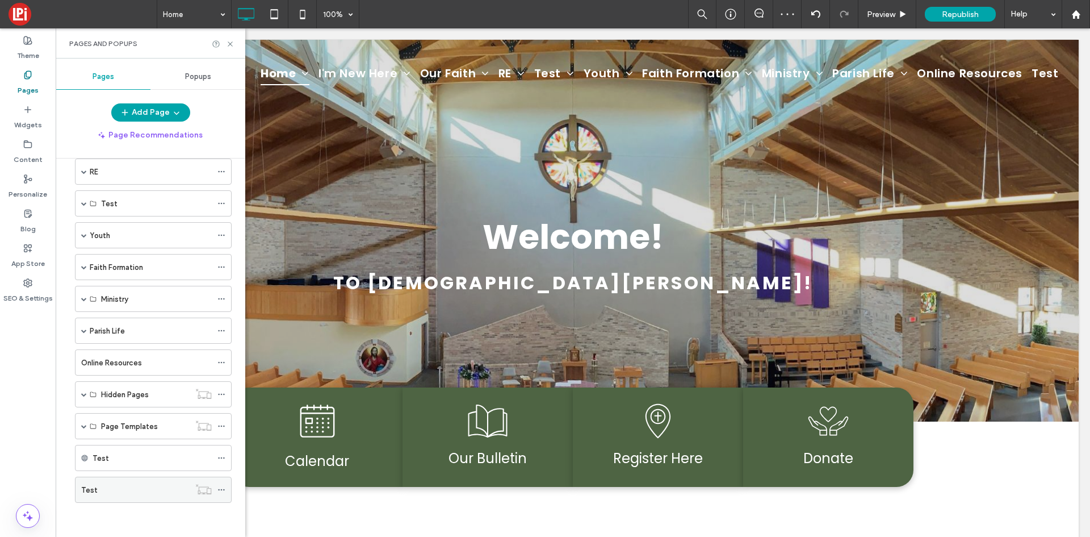
click at [132, 494] on div "Test" at bounding box center [135, 490] width 108 height 12
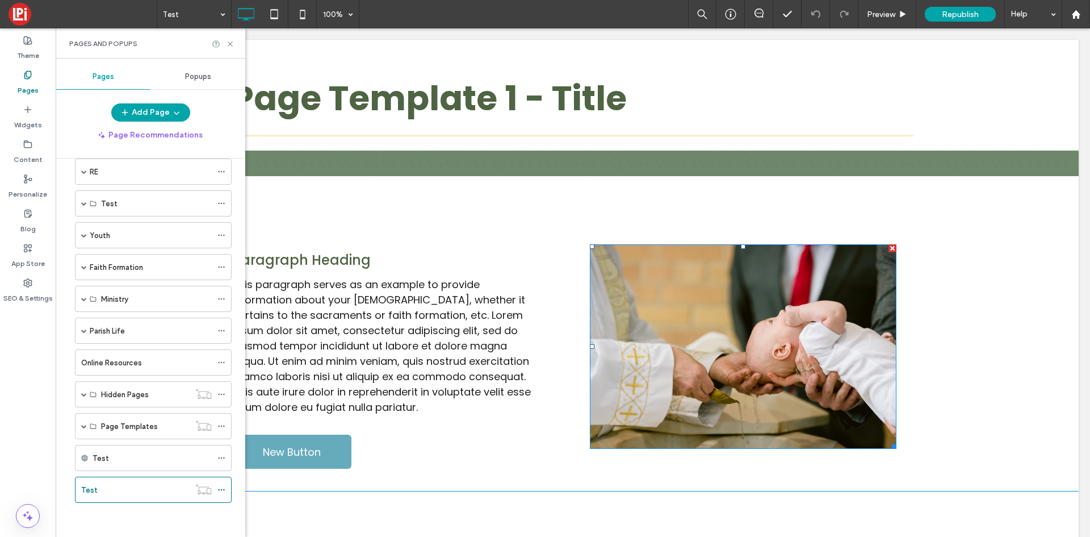
scroll to position [57, 0]
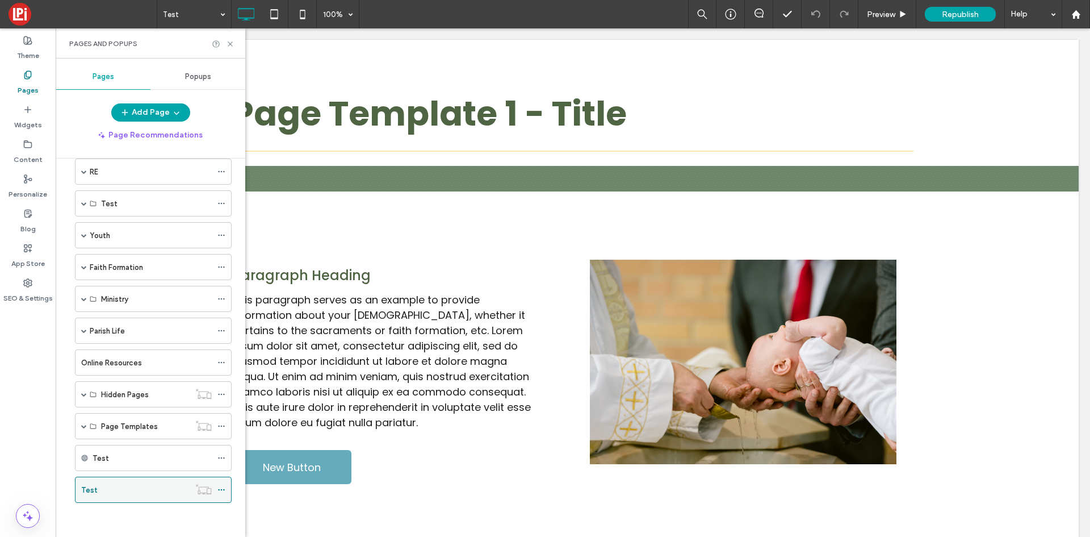
click at [220, 488] on icon at bounding box center [222, 490] width 8 height 8
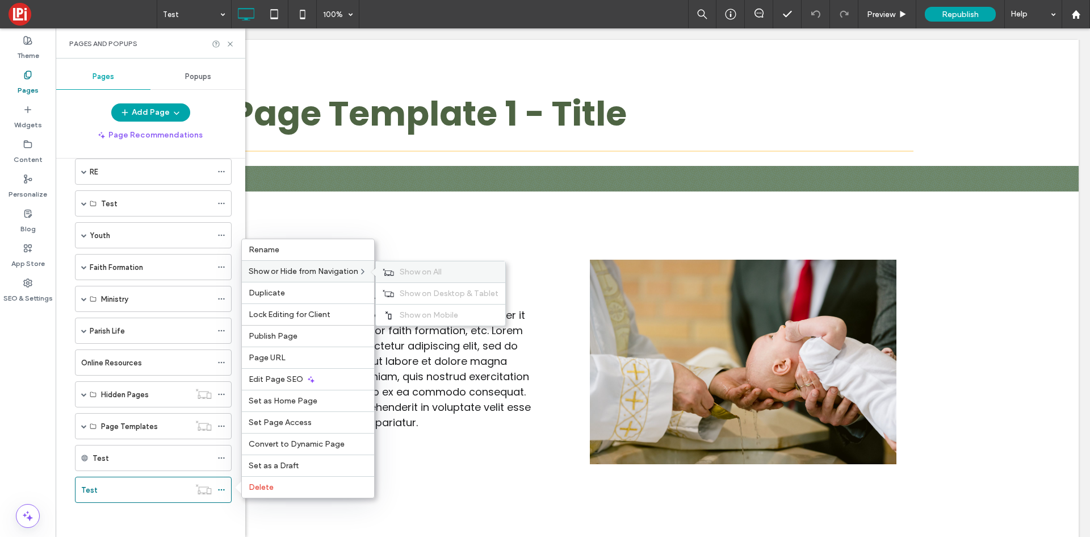
click at [433, 276] on span "Show on All" at bounding box center [421, 272] width 42 height 10
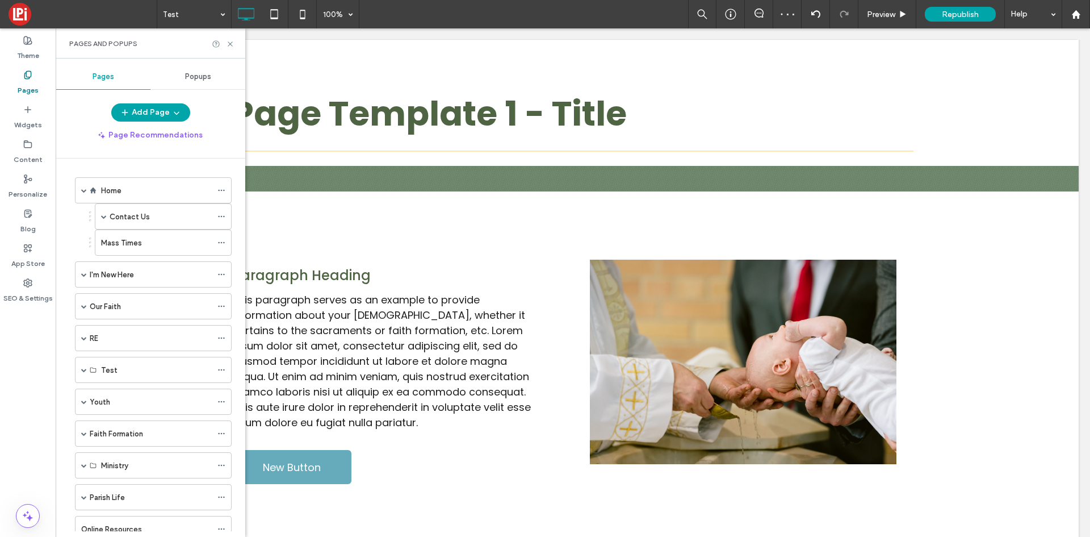
scroll to position [0, 0]
click at [107, 190] on label "Home" at bounding box center [111, 191] width 20 height 20
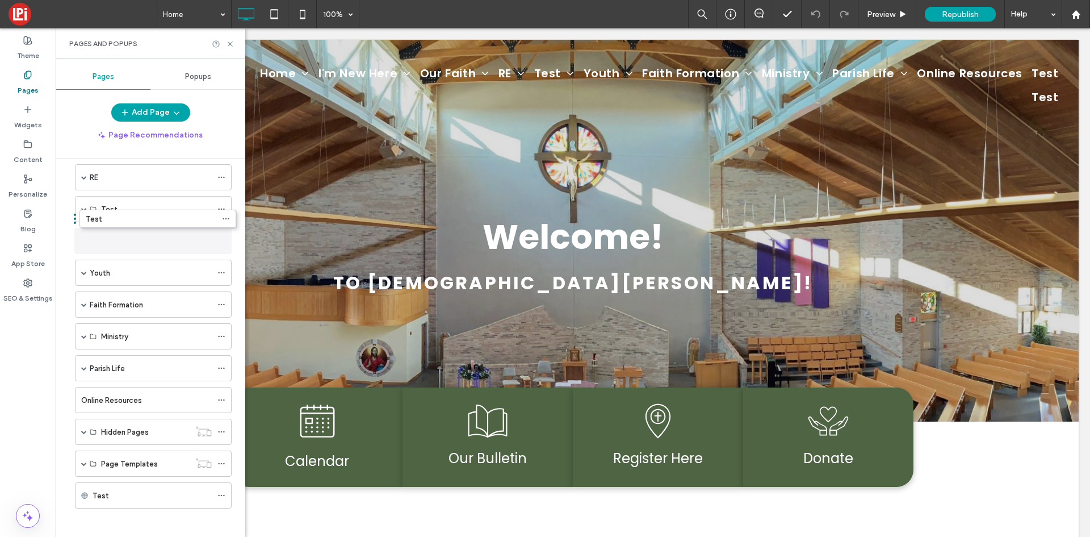
scroll to position [167, 0]
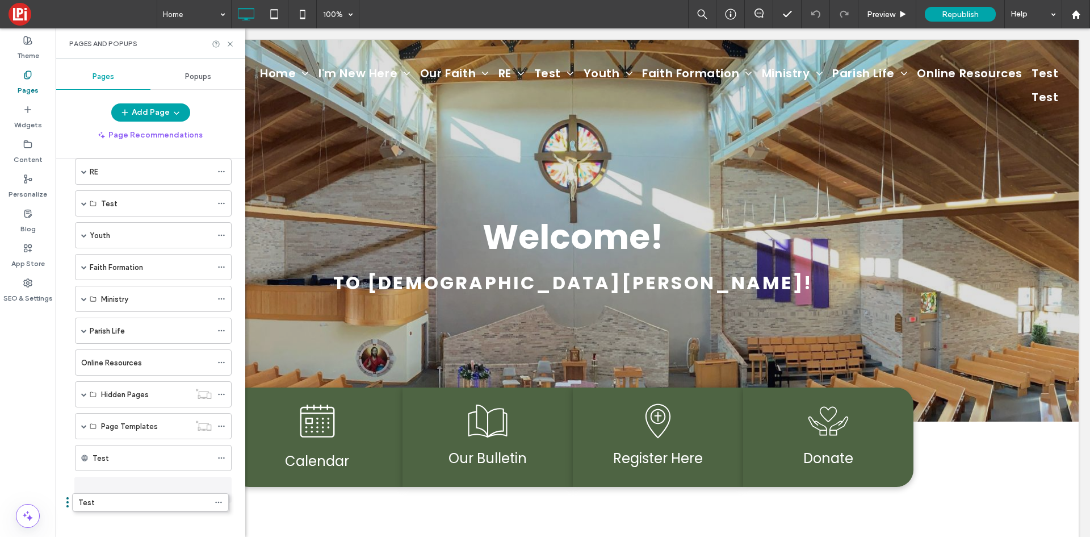
drag, startPoint x: 127, startPoint y: 492, endPoint x: 122, endPoint y: 507, distance: 15.6
click at [221, 487] on icon at bounding box center [222, 490] width 8 height 8
click at [101, 521] on div "Home Contact Us Our Staff Mass Times I'm New Here Welcome Message from Fr. John…" at bounding box center [150, 267] width 162 height 525
click at [81, 236] on span at bounding box center [84, 235] width 6 height 6
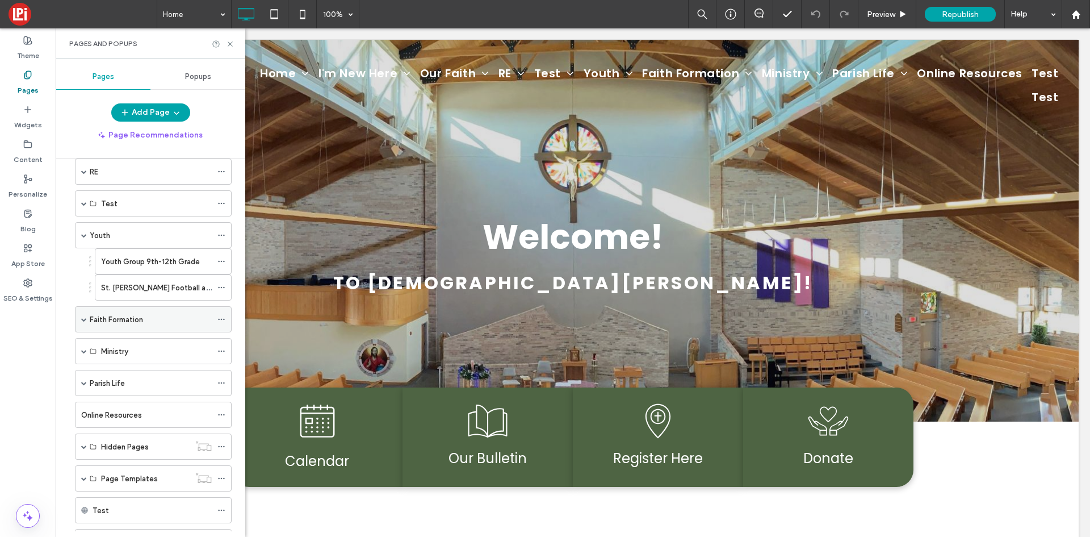
click at [85, 320] on span at bounding box center [84, 319] width 6 height 6
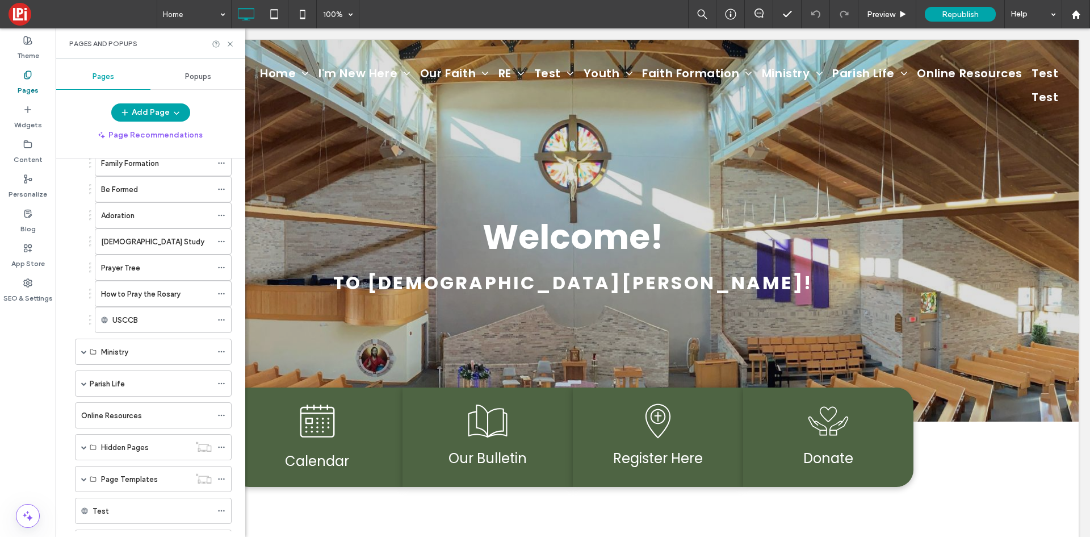
scroll to position [428, 0]
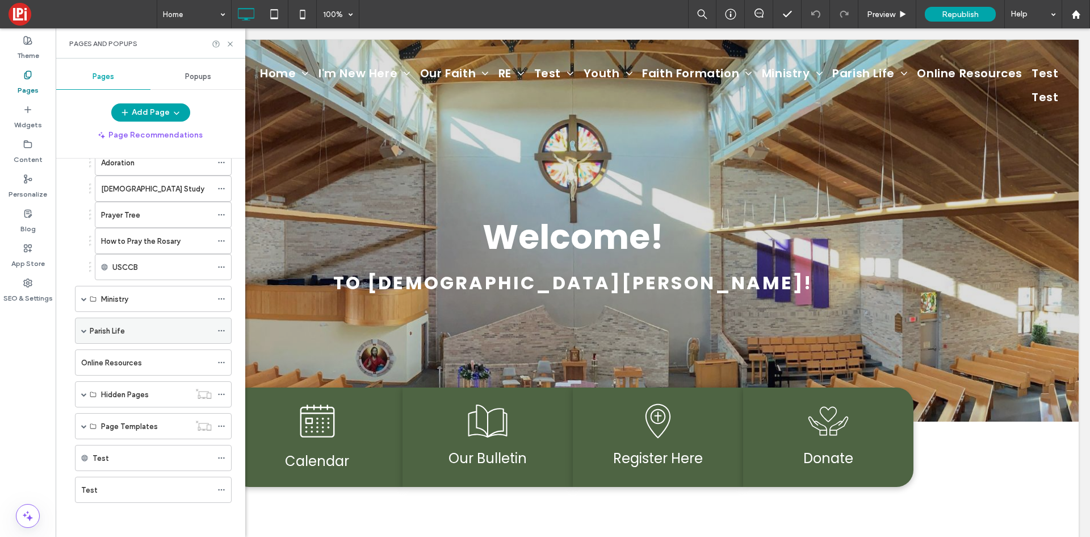
click at [84, 333] on span at bounding box center [84, 331] width 6 height 6
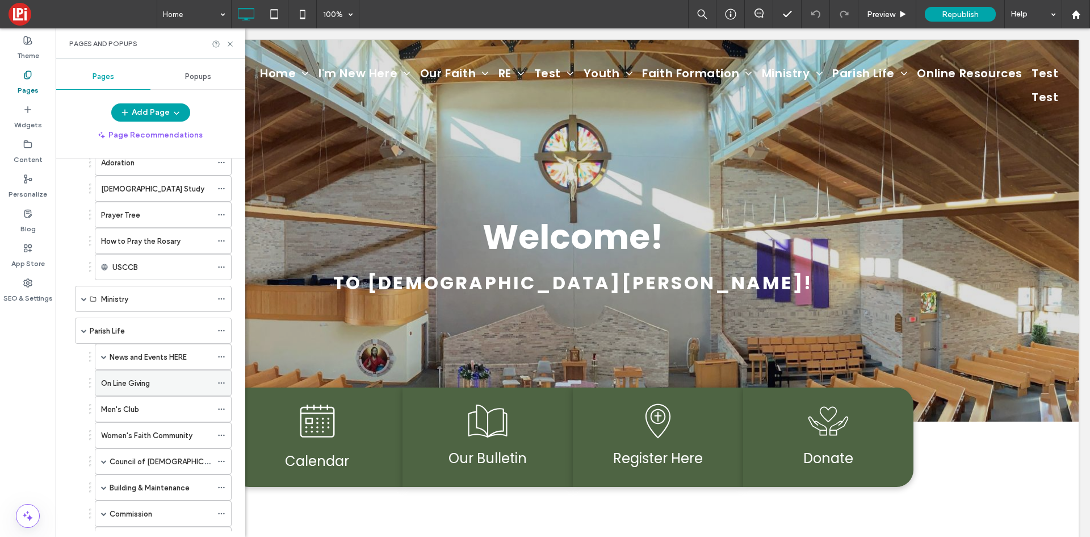
click at [117, 388] on label "On Line Giving" at bounding box center [125, 383] width 49 height 20
click at [122, 409] on div at bounding box center [545, 268] width 1090 height 537
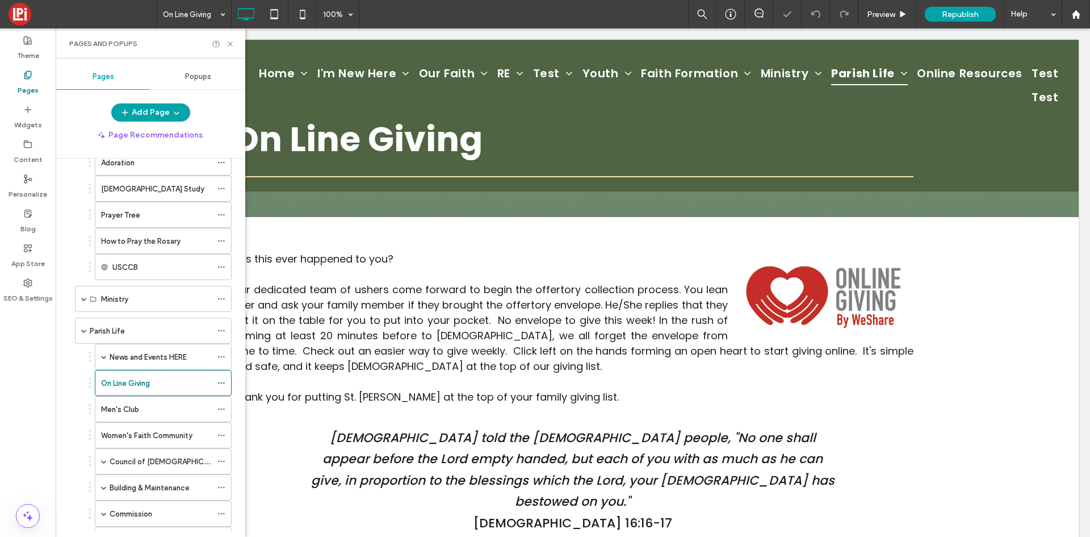
click at [122, 409] on label "Men's Club" at bounding box center [120, 409] width 38 height 20
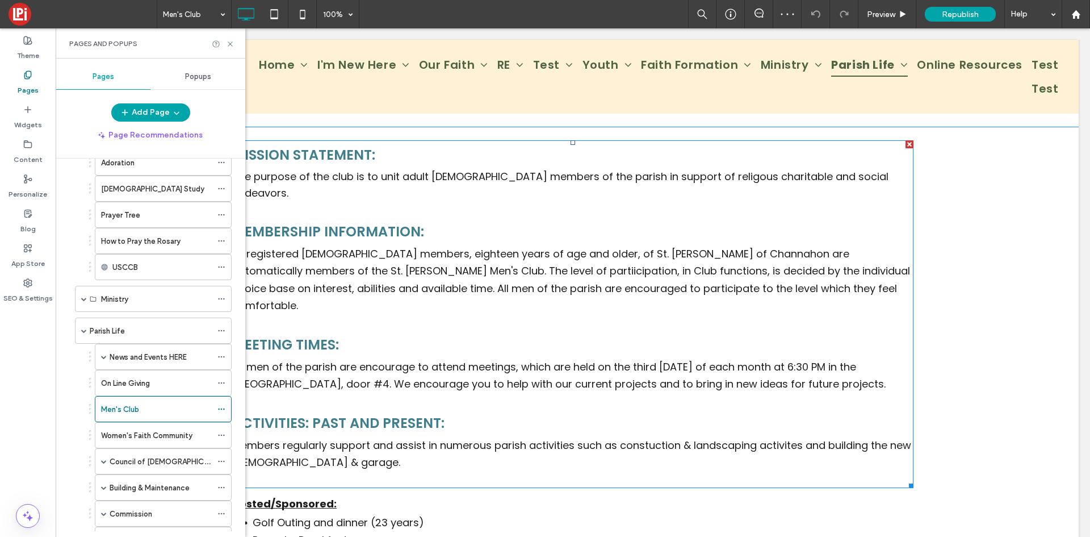
scroll to position [625, 0]
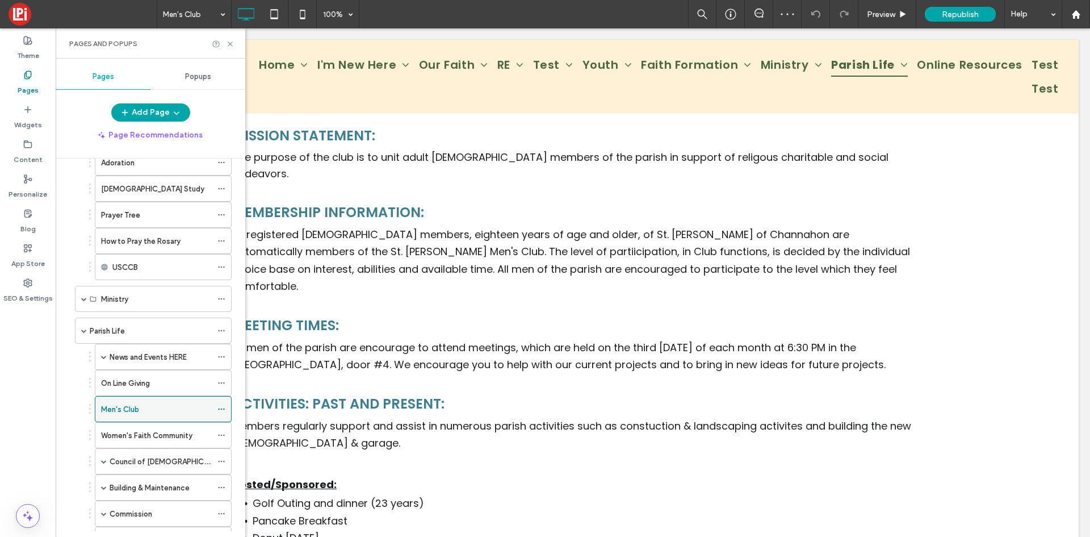
click at [220, 406] on icon at bounding box center [222, 409] width 8 height 8
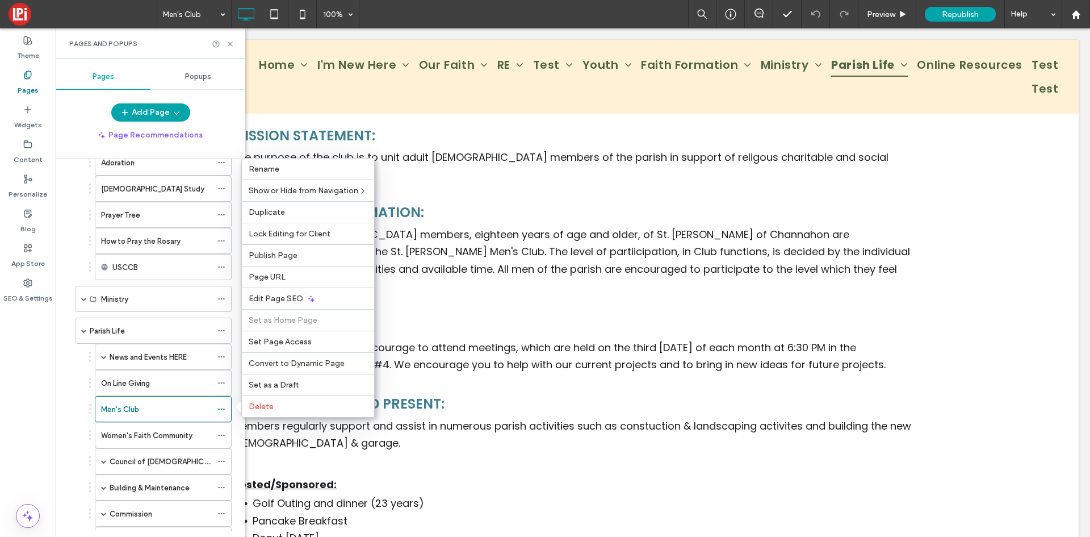
click at [69, 442] on div "Home Contact Us Our Staff Mass Times I'm New Here Welcome Message from Fr. John…" at bounding box center [151, 344] width 190 height 373
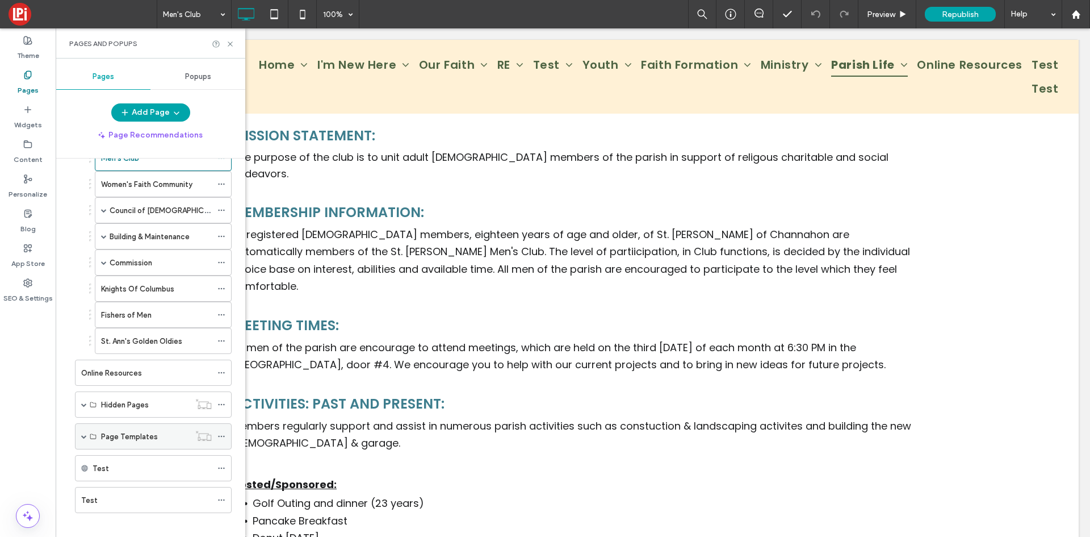
scroll to position [689, 0]
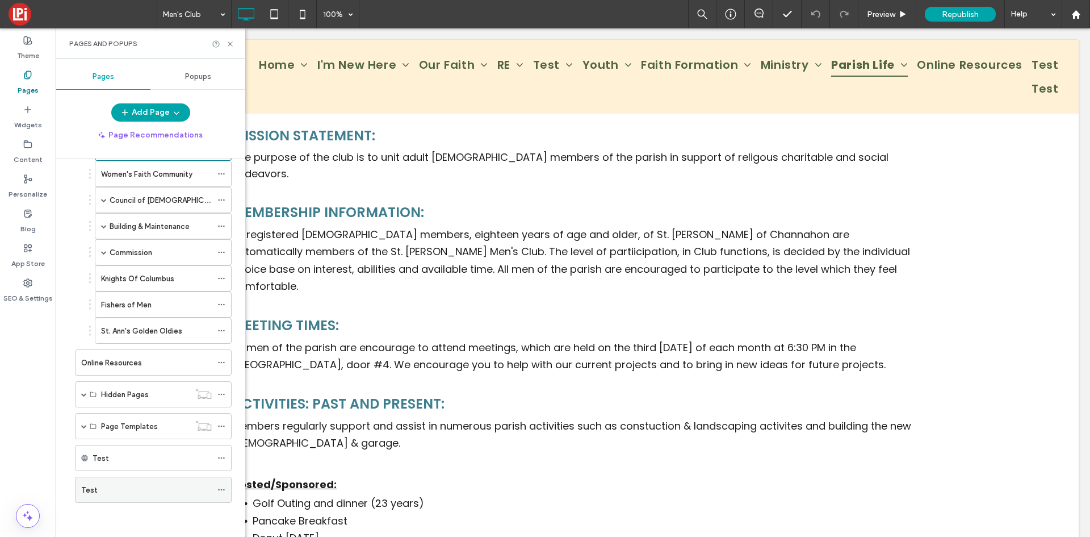
click at [104, 502] on div "Test" at bounding box center [153, 489] width 157 height 26
click at [115, 491] on div "Test" at bounding box center [146, 490] width 131 height 12
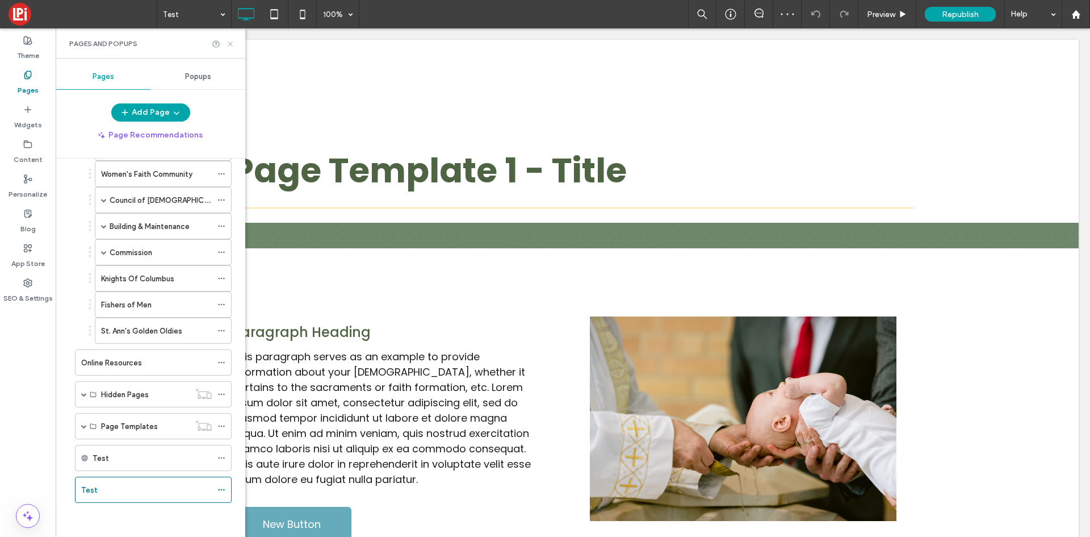
click at [232, 44] on icon at bounding box center [230, 44] width 9 height 9
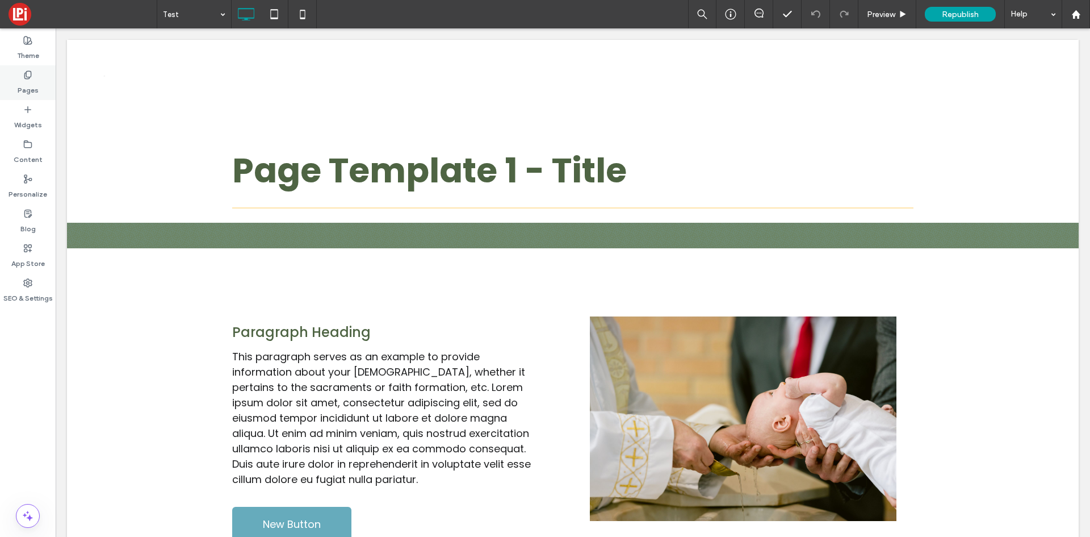
click at [28, 86] on label "Pages" at bounding box center [28, 88] width 21 height 16
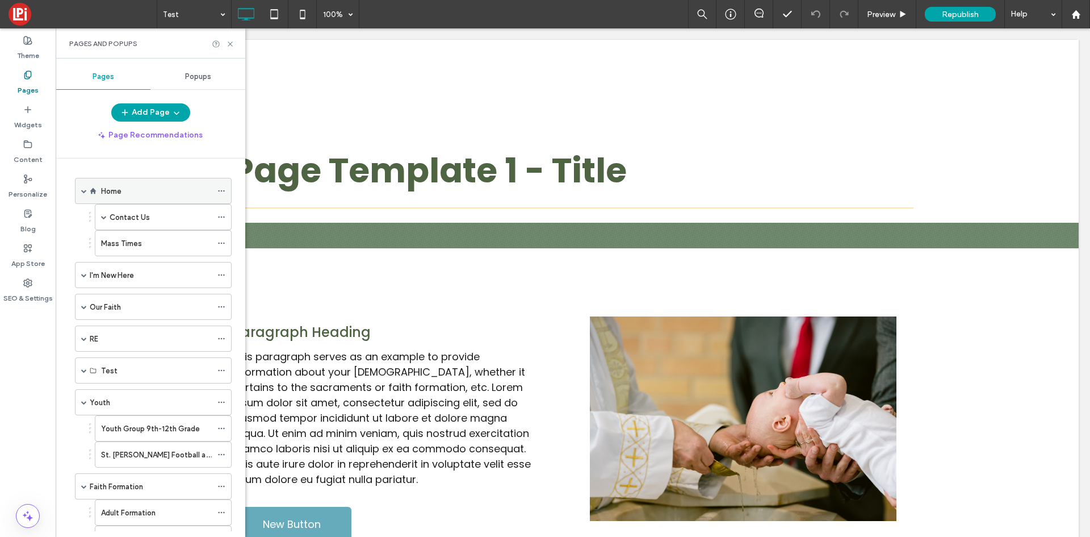
click at [133, 193] on div "Home" at bounding box center [156, 191] width 111 height 12
click at [228, 46] on icon at bounding box center [230, 44] width 9 height 9
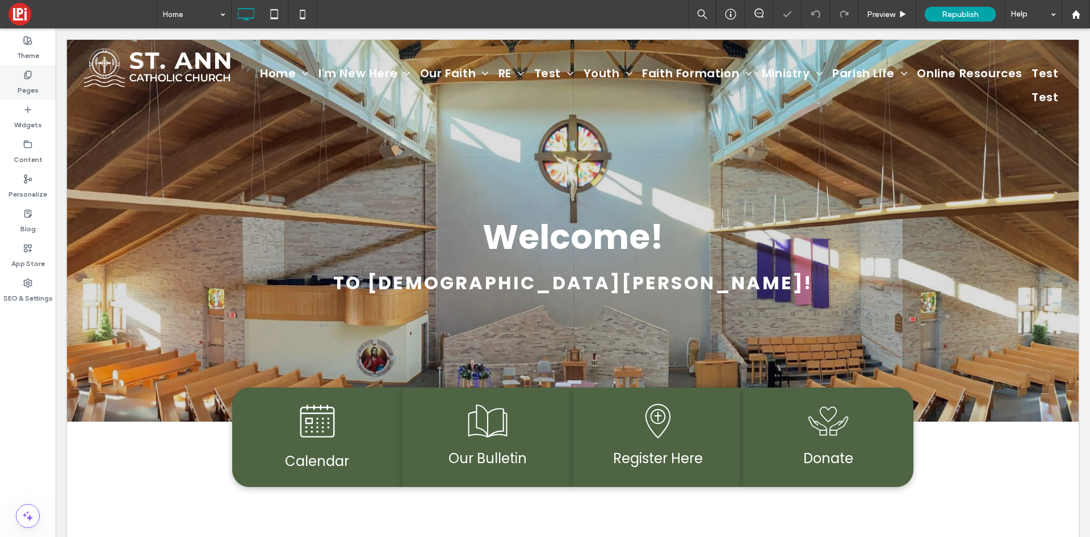
click at [28, 75] on icon at bounding box center [27, 74] width 9 height 9
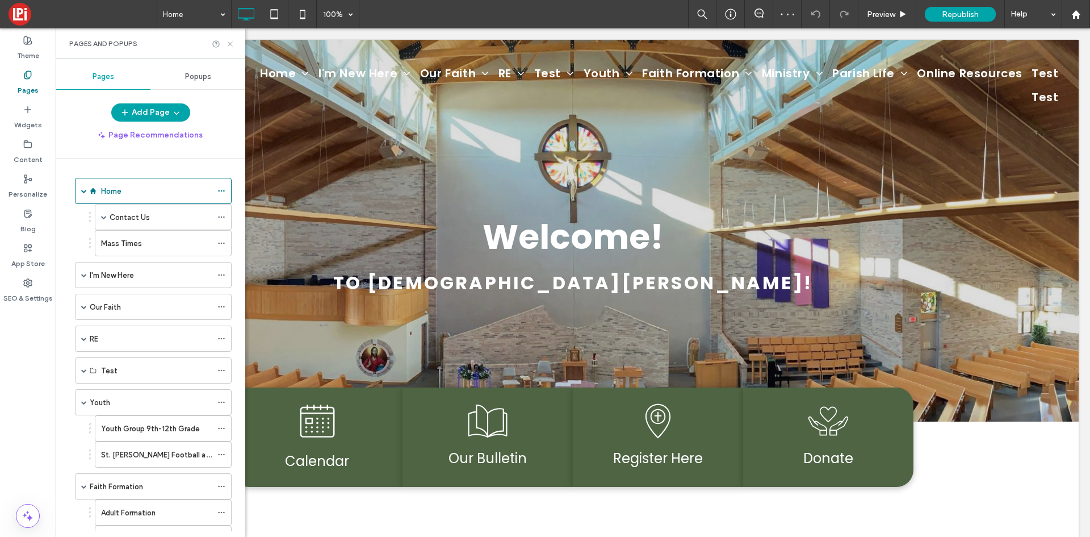
click at [228, 40] on icon at bounding box center [230, 44] width 9 height 9
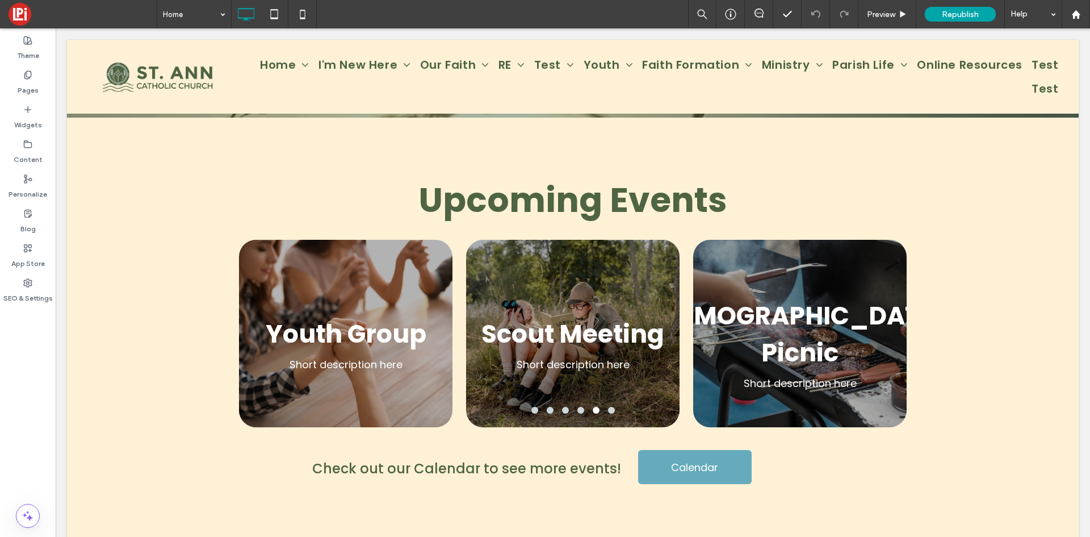
scroll to position [1811, 0]
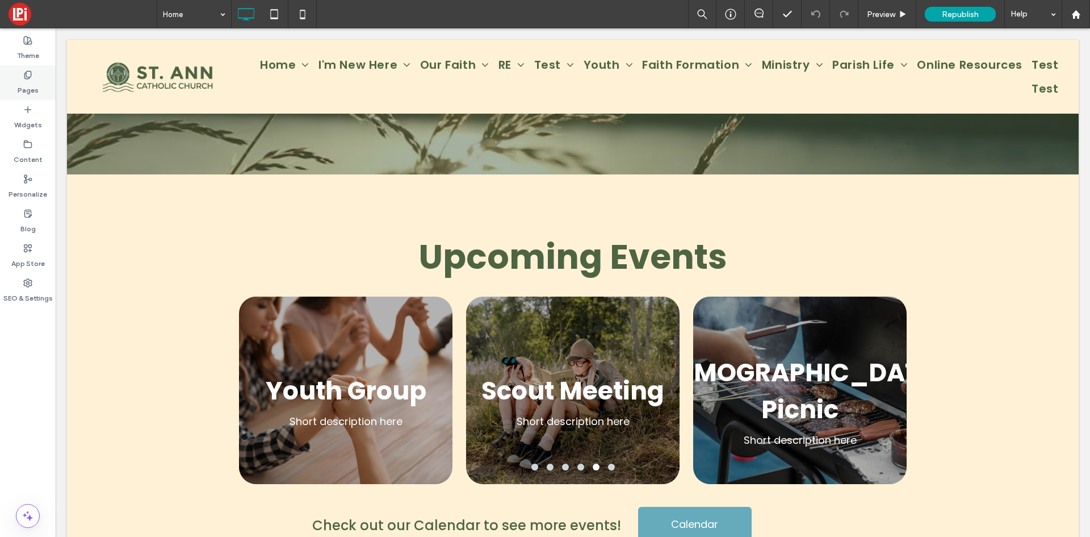
click at [29, 83] on label "Pages" at bounding box center [28, 88] width 21 height 16
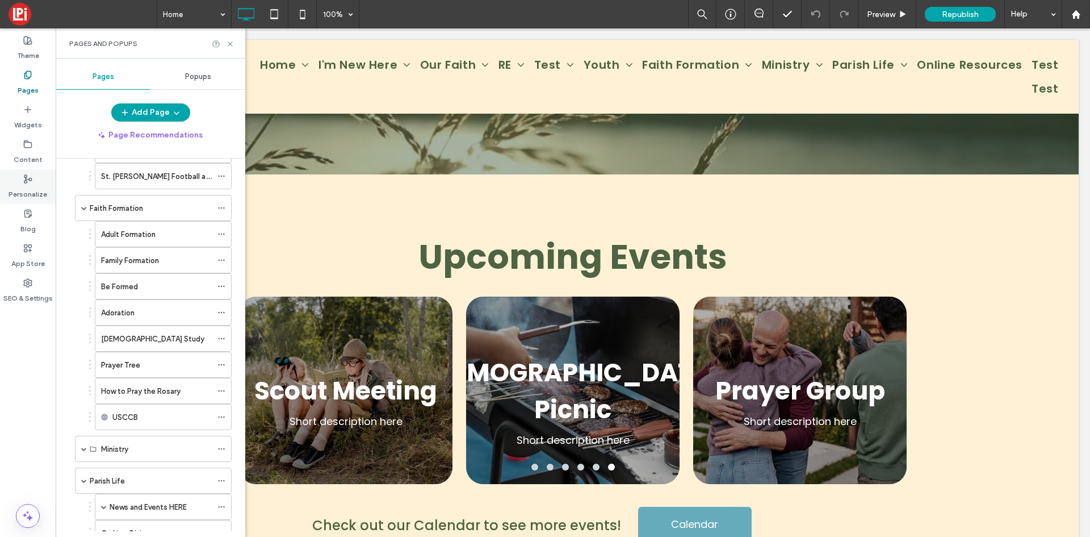
scroll to position [284, 0]
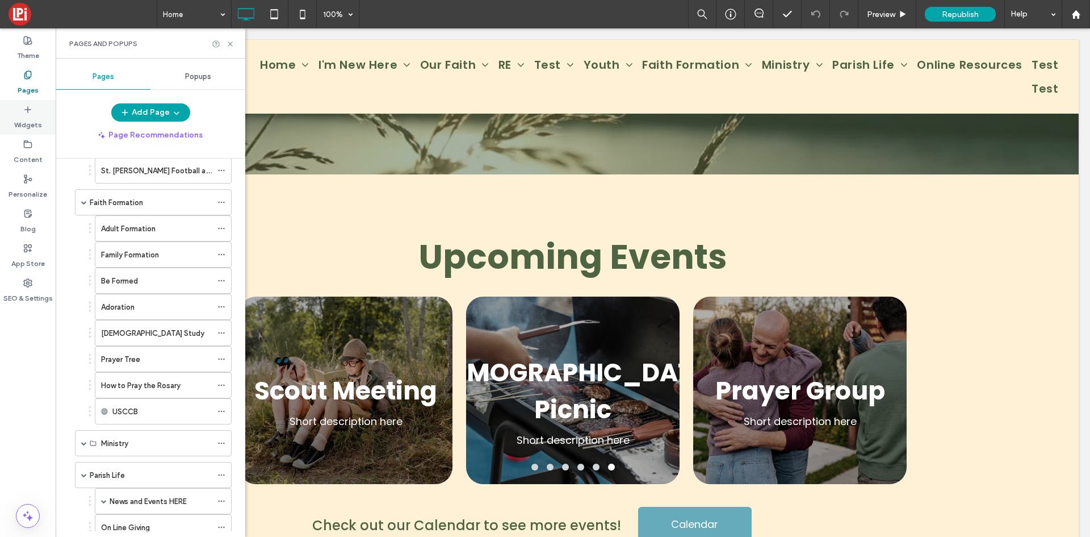
click at [17, 118] on label "Widgets" at bounding box center [28, 122] width 28 height 16
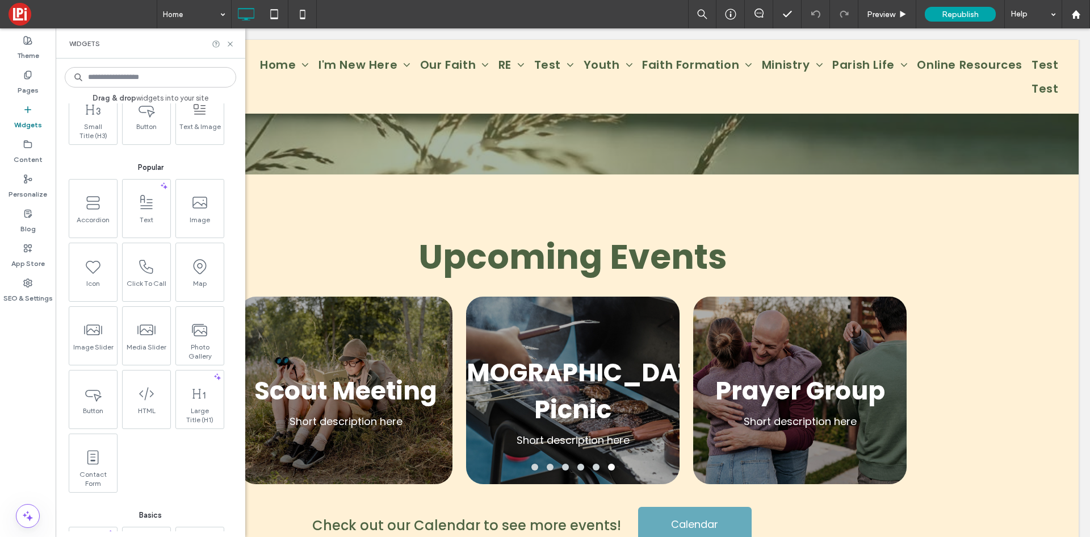
scroll to position [114, 0]
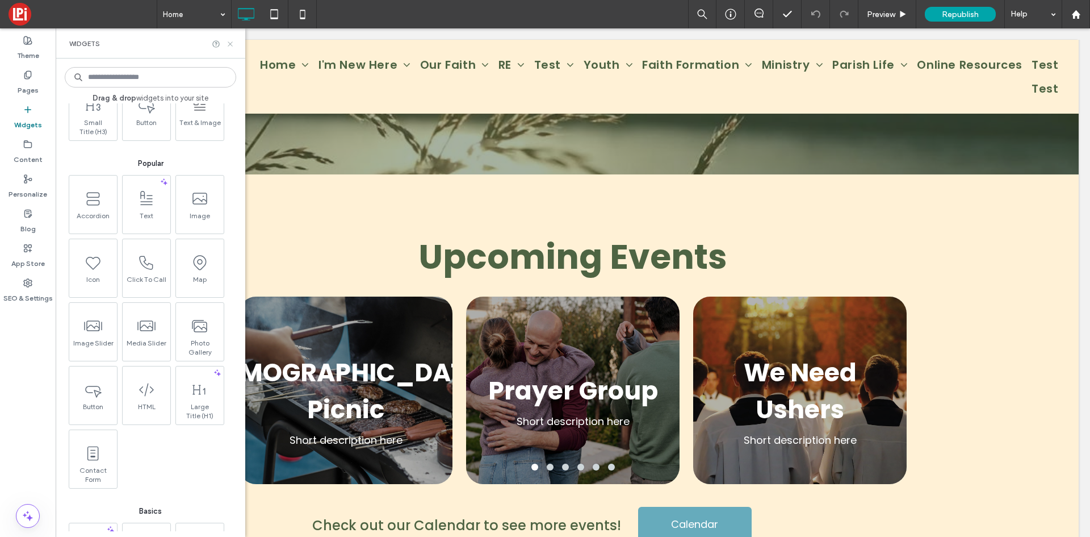
drag, startPoint x: 228, startPoint y: 43, endPoint x: 266, endPoint y: 157, distance: 120.7
click at [228, 43] on icon at bounding box center [230, 44] width 9 height 9
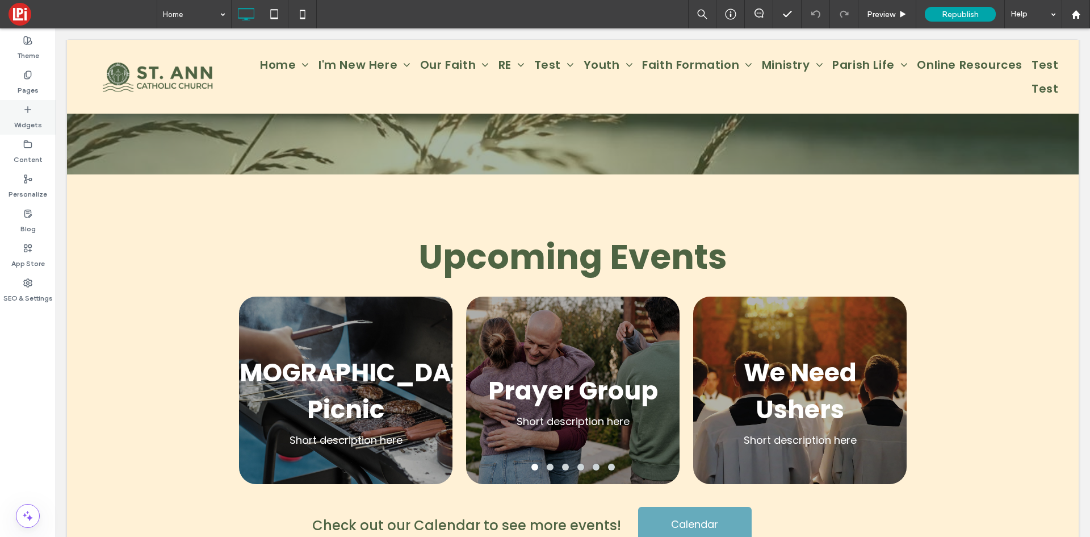
click at [28, 118] on label "Widgets" at bounding box center [28, 122] width 28 height 16
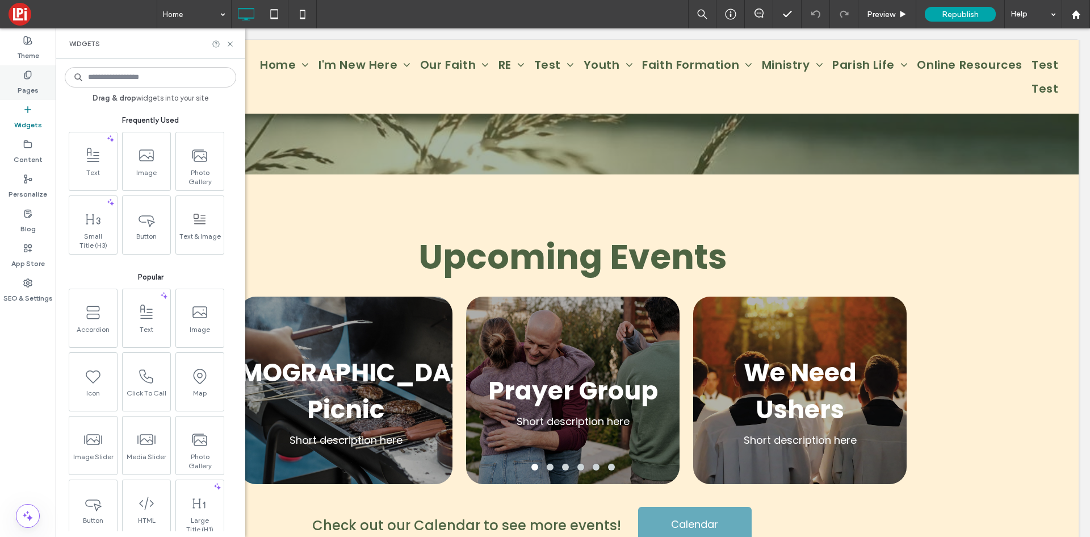
click at [30, 89] on label "Pages" at bounding box center [28, 88] width 21 height 16
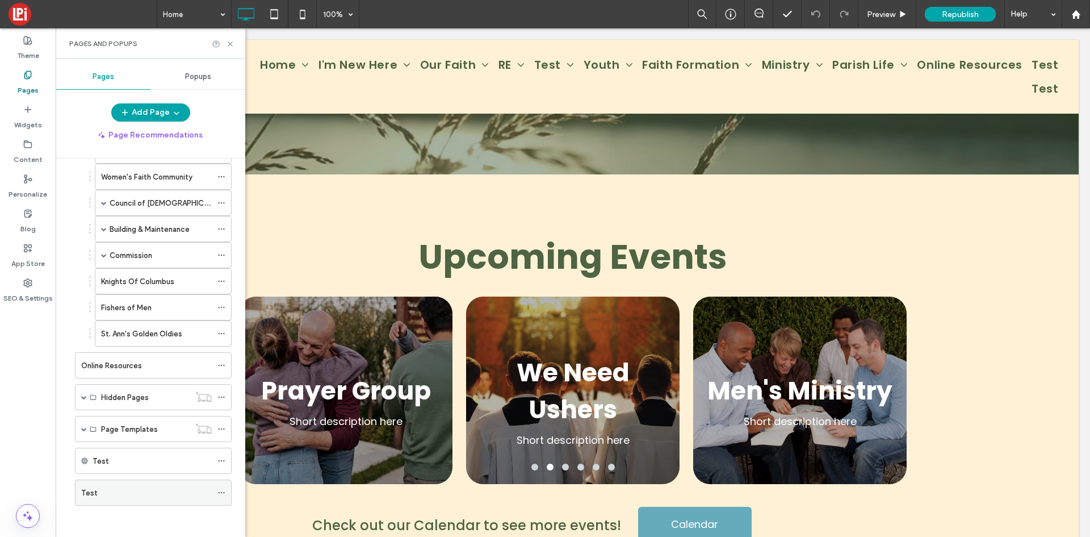
scroll to position [689, 0]
click at [117, 489] on div "Test" at bounding box center [146, 490] width 131 height 12
click at [230, 46] on icon at bounding box center [230, 44] width 9 height 9
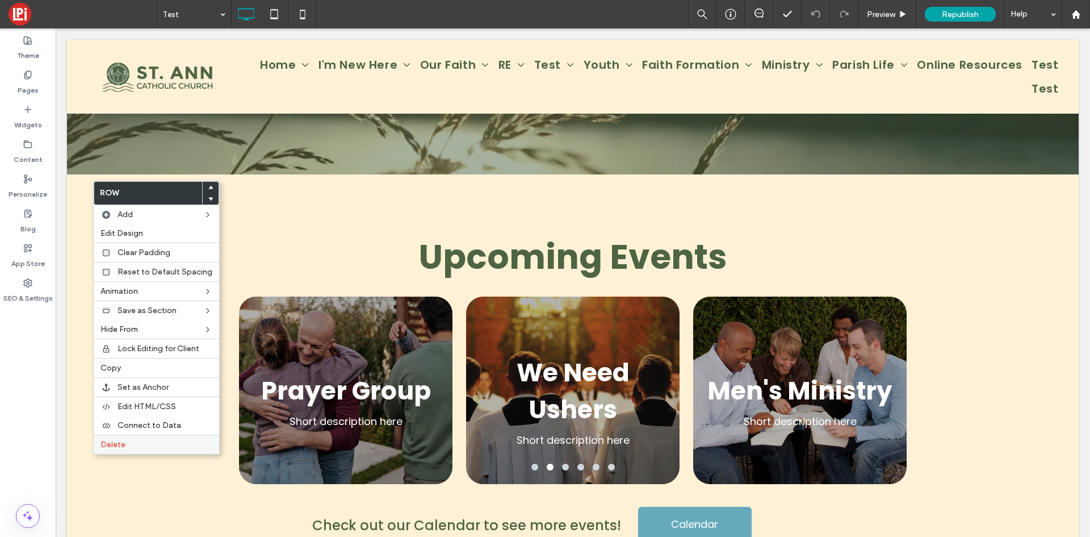
click at [121, 446] on span "Delete" at bounding box center [113, 445] width 25 height 10
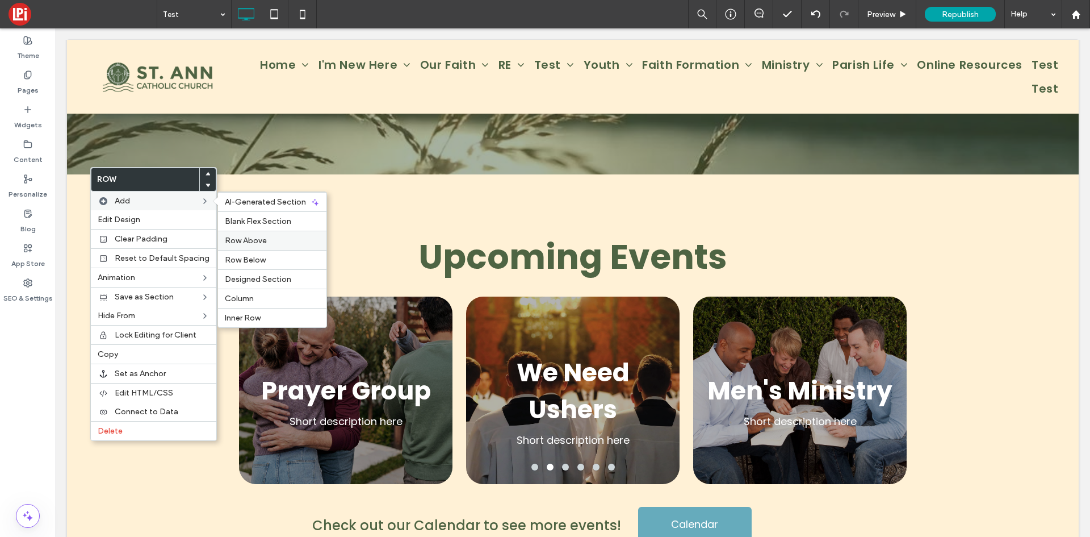
click at [254, 241] on span "Row Above" at bounding box center [246, 241] width 42 height 10
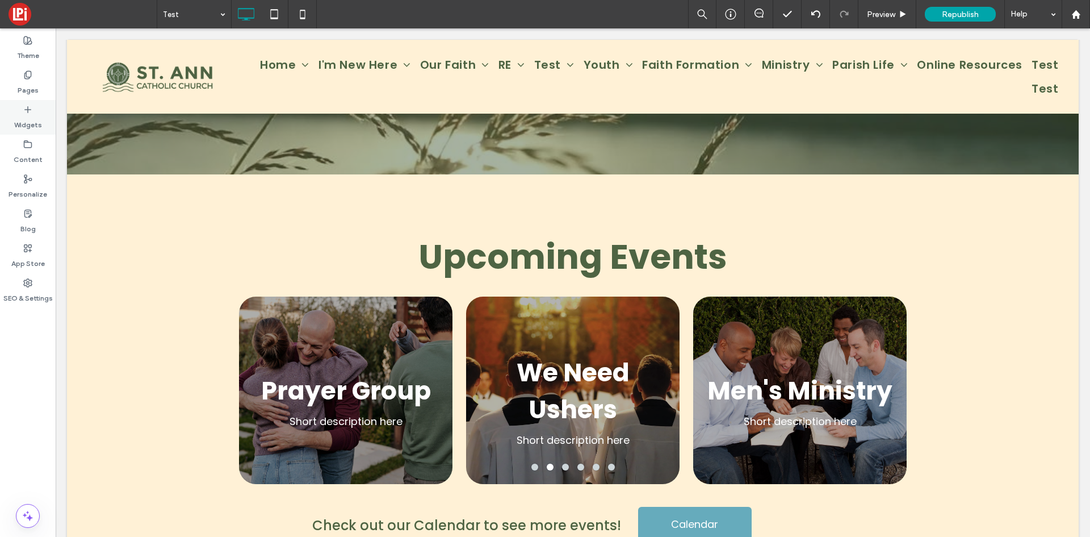
click at [29, 122] on label "Widgets" at bounding box center [28, 122] width 28 height 16
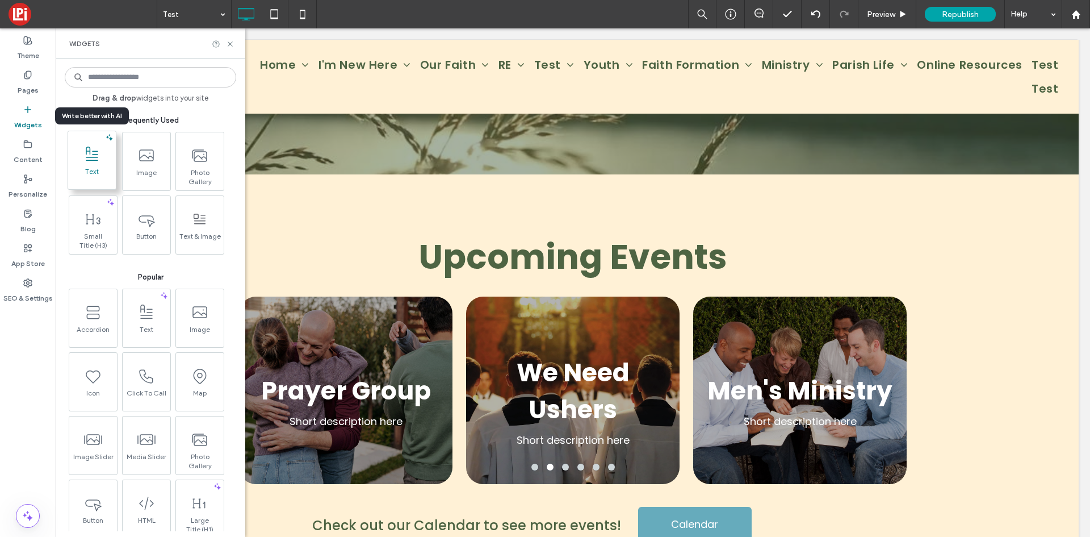
click at [100, 164] on span at bounding box center [92, 154] width 48 height 26
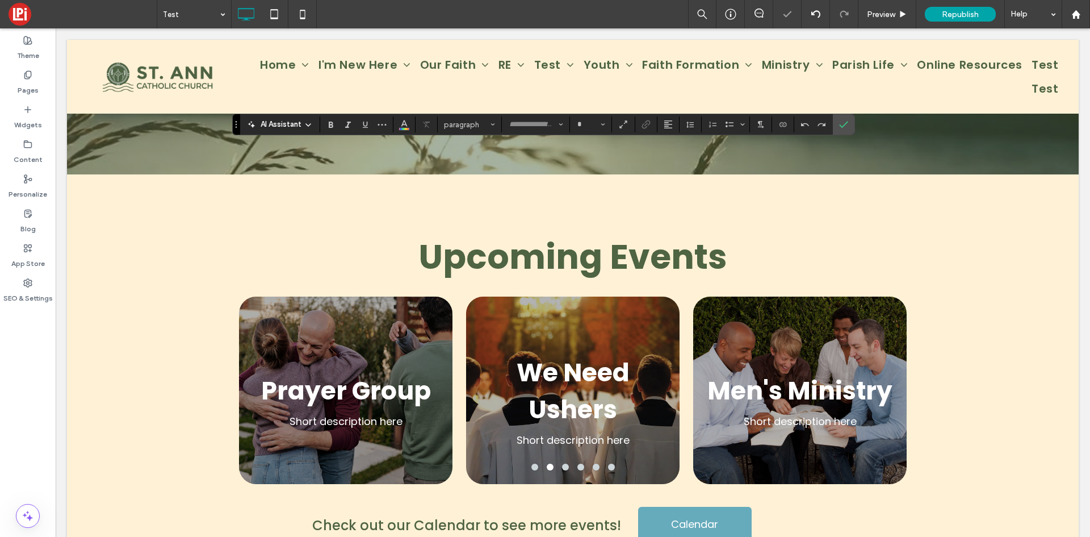
type input "*******"
type input "**"
click at [30, 110] on use at bounding box center [28, 109] width 6 height 6
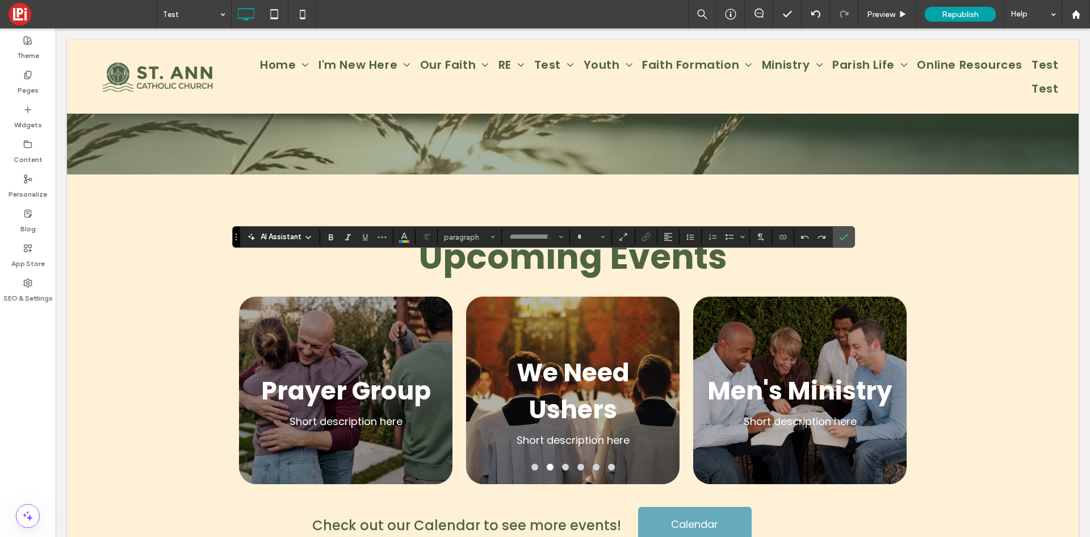
type input "*******"
type input "**"
click at [383, 241] on span "More" at bounding box center [382, 236] width 9 height 15
click at [401, 239] on icon "Color" at bounding box center [404, 235] width 9 height 9
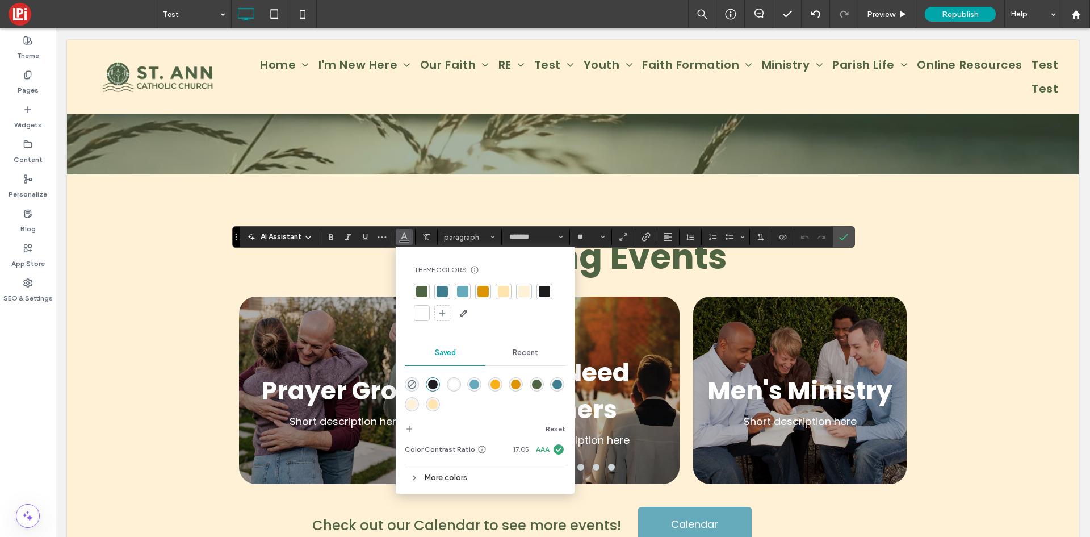
click at [417, 285] on div "Theme Colors Save time with Theme Colors Create a color palette to instantly ad…" at bounding box center [485, 293] width 161 height 75
click at [416, 290] on div at bounding box center [421, 291] width 11 height 11
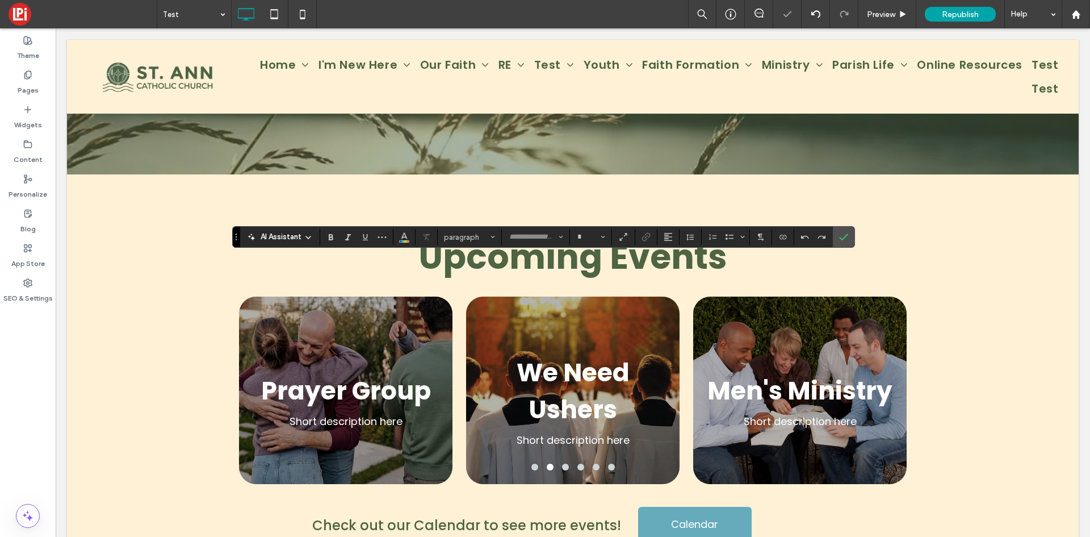
type input "*******"
type input "**"
click at [561, 237] on use "Font & Font weight" at bounding box center [561, 237] width 4 height 2
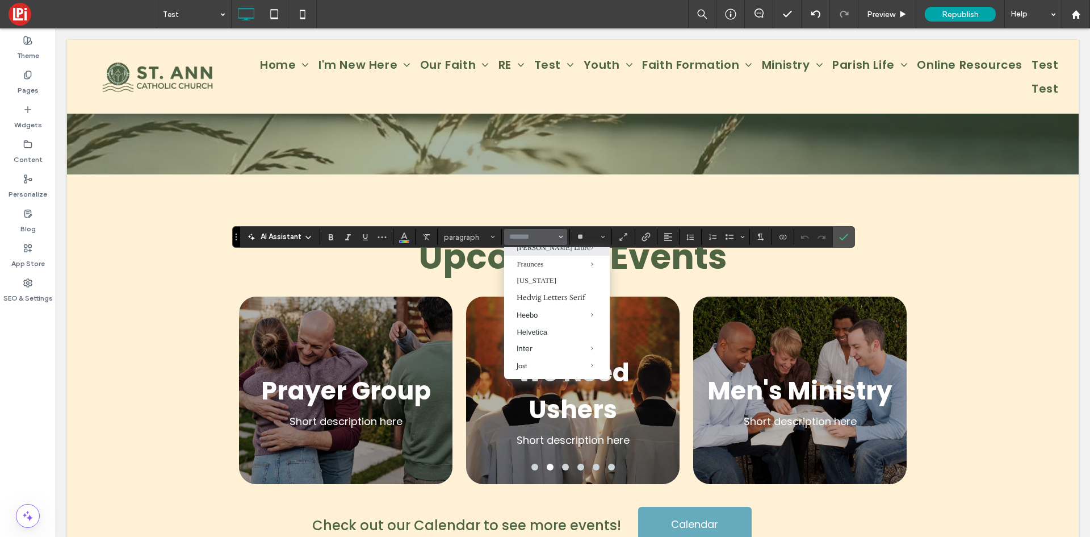
scroll to position [284, 0]
click at [541, 306] on label "Droid Sans Mono" at bounding box center [557, 297] width 106 height 18
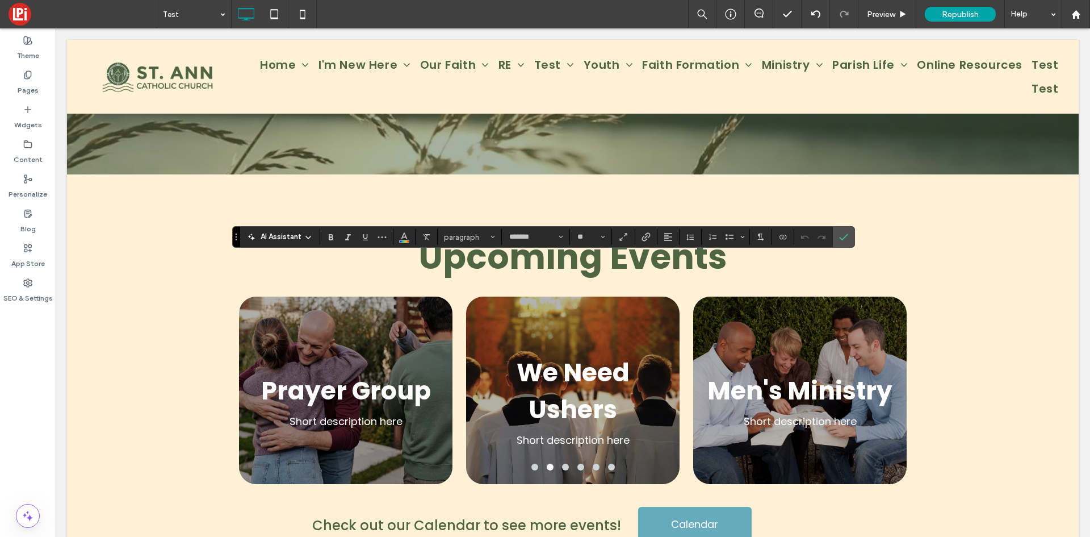
type input "**********"
type input "**"
click at [494, 241] on span "Styles" at bounding box center [493, 236] width 5 height 15
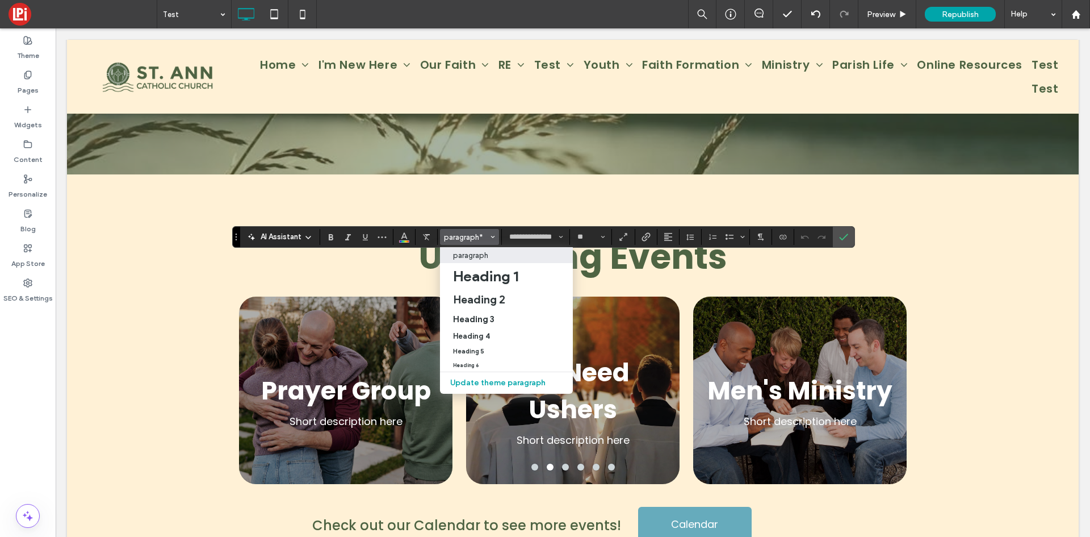
click at [475, 256] on p "paragraph" at bounding box center [470, 255] width 35 height 9
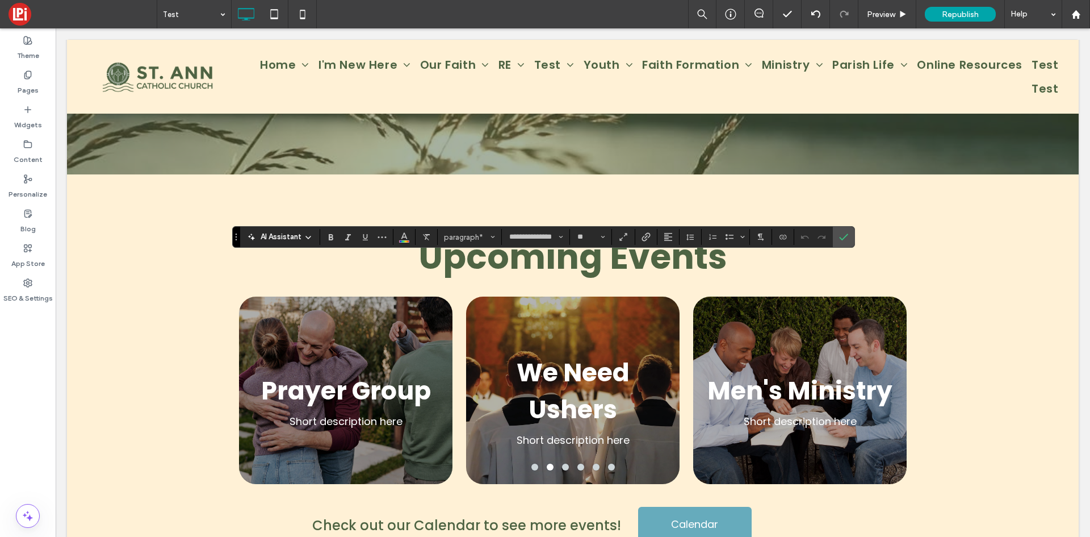
type input "*******"
click at [497, 238] on button "paragraph" at bounding box center [469, 237] width 59 height 16
click at [455, 233] on span "paragraph" at bounding box center [466, 237] width 44 height 9
click at [496, 242] on button "paragraph" at bounding box center [469, 237] width 59 height 16
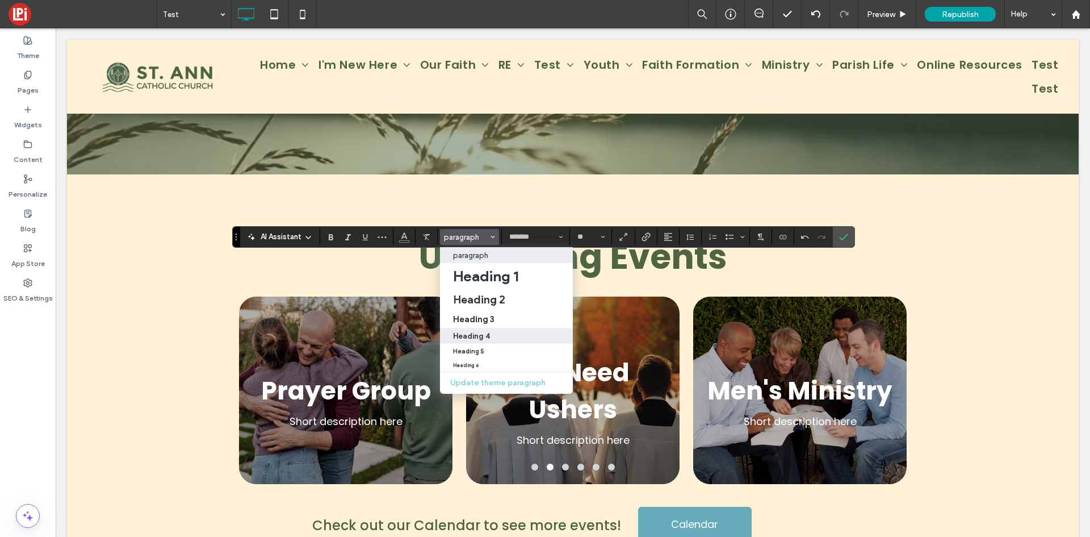
click at [517, 332] on div "Heading 4" at bounding box center [507, 336] width 108 height 9
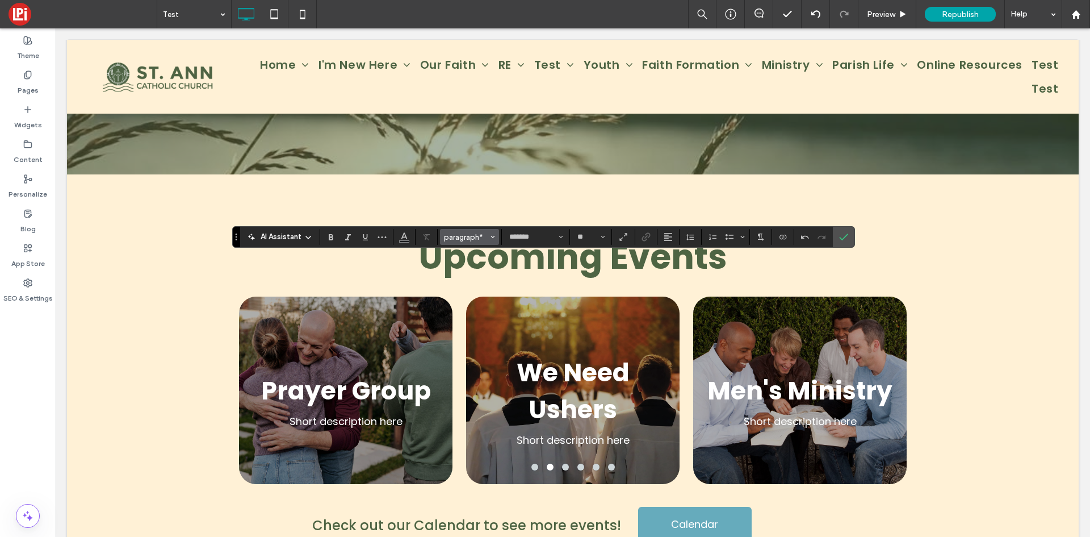
click at [495, 239] on icon "Styles" at bounding box center [493, 237] width 5 height 5
click at [459, 234] on span "Heading 4*" at bounding box center [466, 237] width 44 height 9
type input "**"
click at [565, 237] on button "*******" at bounding box center [535, 237] width 62 height 16
click at [643, 240] on icon "Link" at bounding box center [646, 236] width 9 height 9
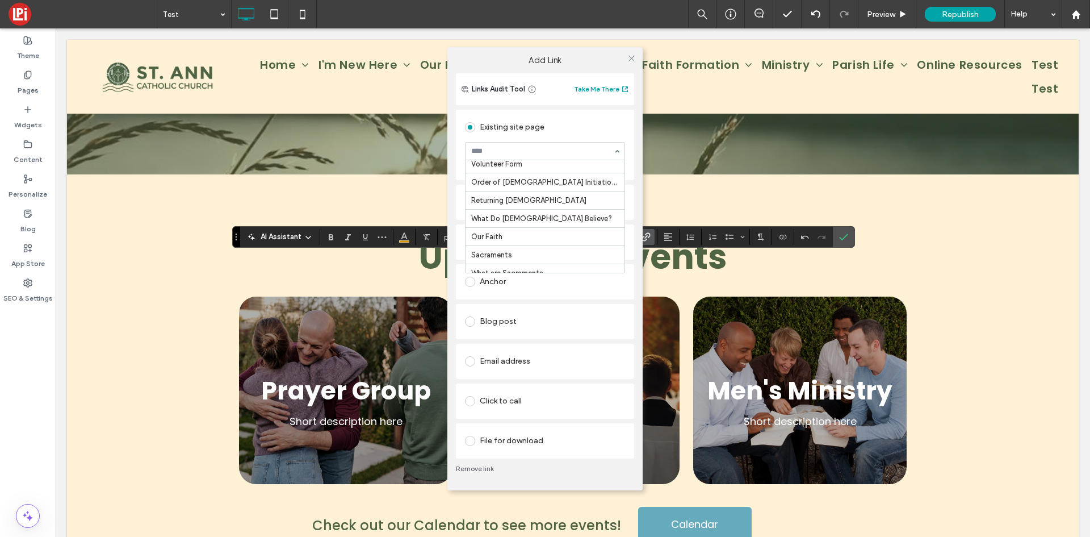
scroll to position [227, 0]
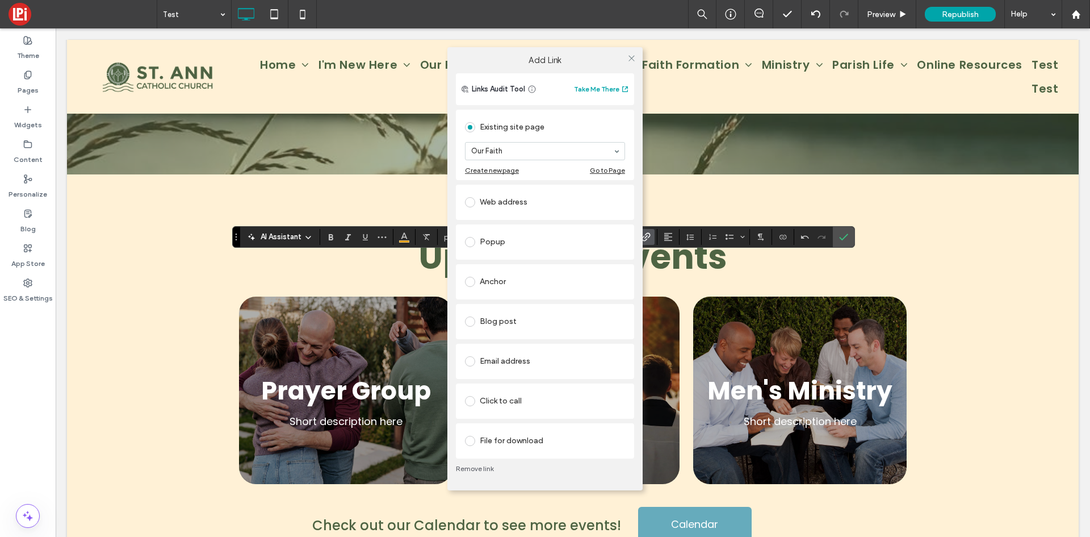
click at [474, 206] on label at bounding box center [472, 202] width 15 height 10
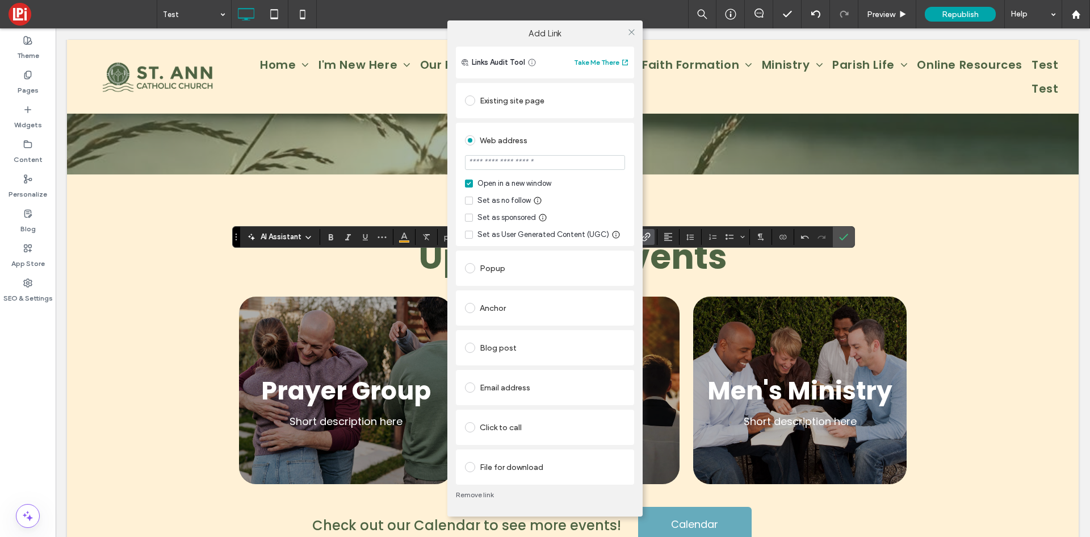
click at [468, 468] on span at bounding box center [470, 467] width 10 height 10
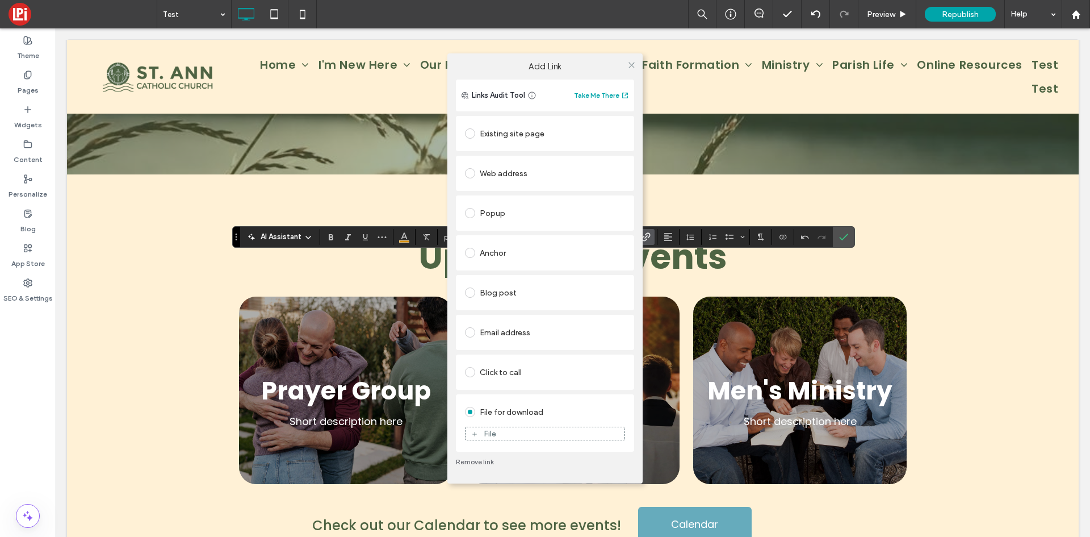
click at [504, 435] on div "File" at bounding box center [545, 433] width 159 height 10
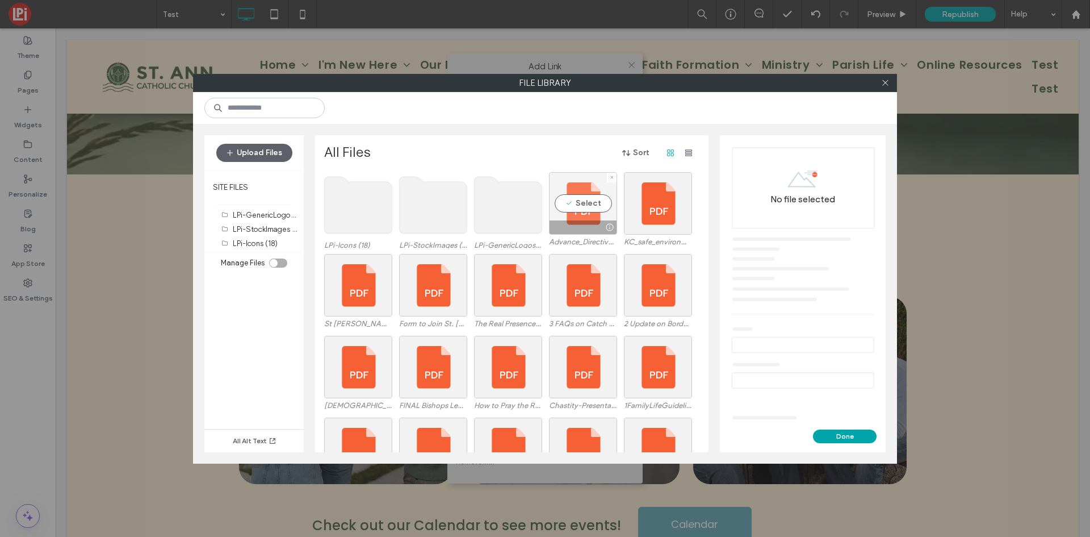
click at [568, 194] on div "Select" at bounding box center [583, 203] width 68 height 62
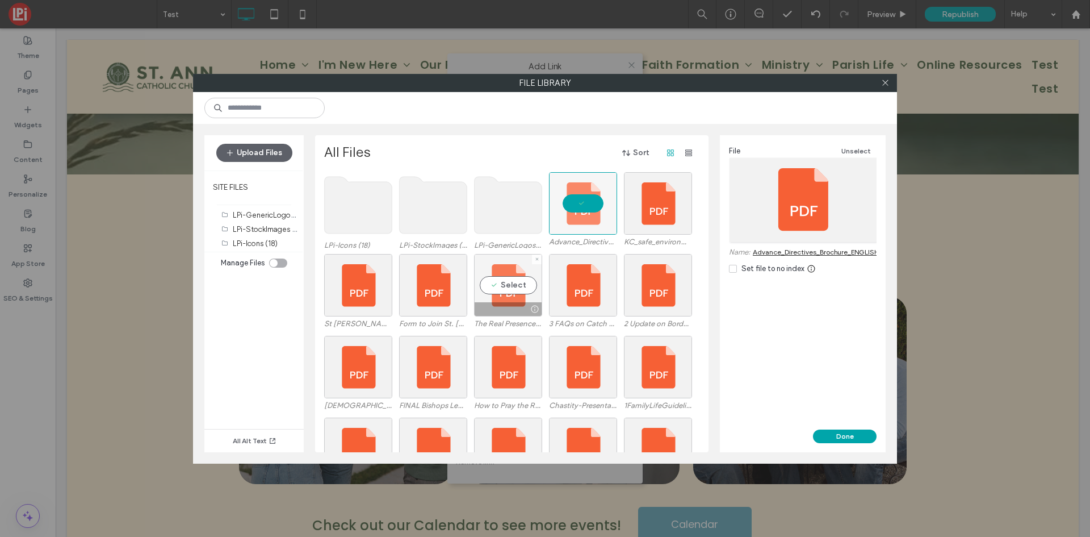
click at [507, 292] on div "Select" at bounding box center [508, 285] width 68 height 62
click at [842, 434] on button "Done" at bounding box center [845, 436] width 64 height 14
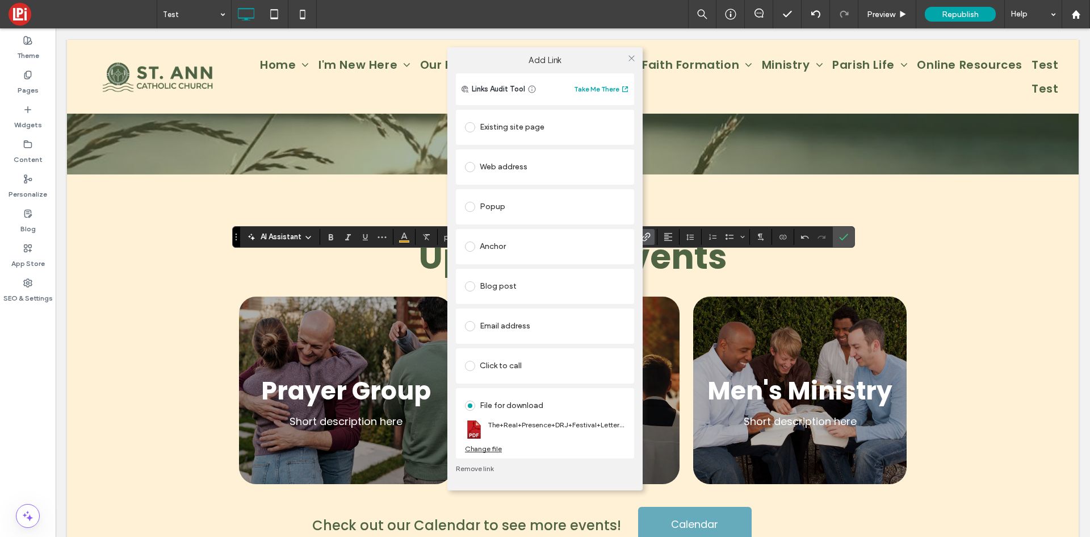
click at [492, 447] on div "Change file" at bounding box center [483, 448] width 37 height 9
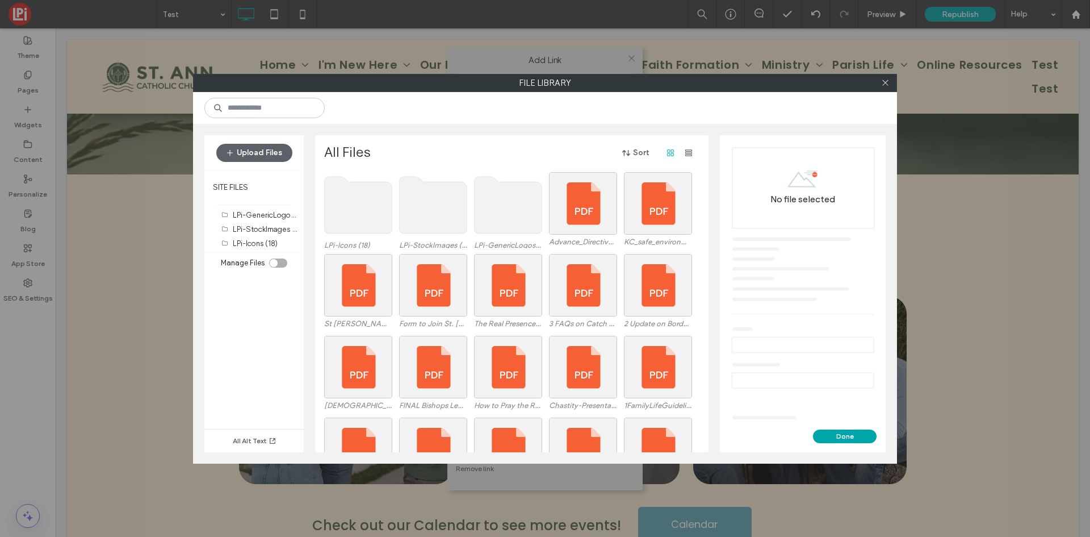
click at [894, 83] on label "File Library" at bounding box center [545, 82] width 703 height 17
click at [890, 81] on div at bounding box center [885, 82] width 17 height 17
click at [885, 78] on span at bounding box center [885, 82] width 9 height 17
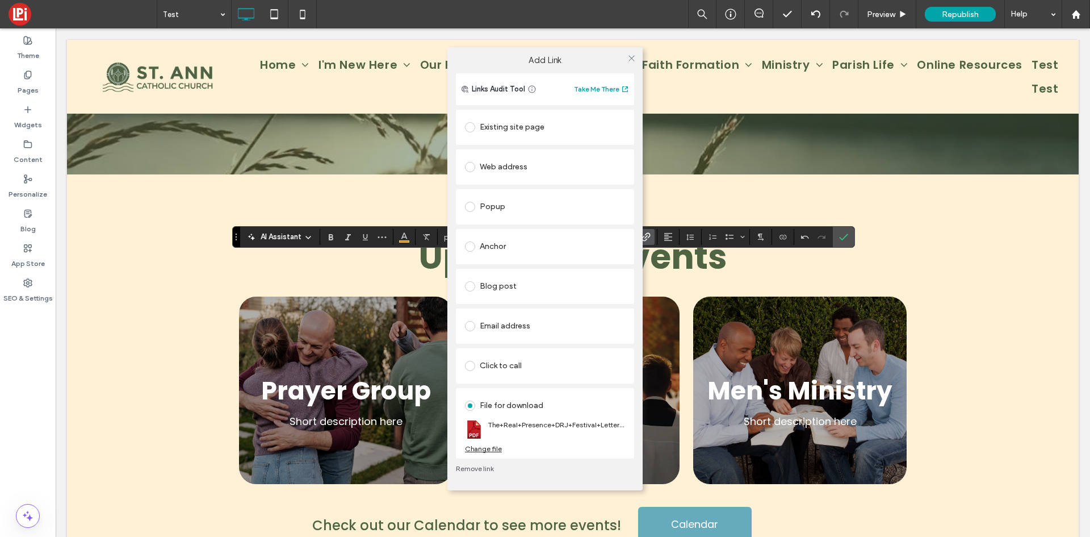
click at [473, 207] on span at bounding box center [470, 207] width 10 height 10
click at [457, 441] on div "File for download The+Real+Presence+DRJ+Festival+Letter+2020.pdf Change file" at bounding box center [545, 443] width 178 height 35
click at [461, 444] on div "File for download The+Real+Presence+DRJ+Festival+Letter+2020.pdf Change file" at bounding box center [545, 443] width 178 height 35
click at [471, 446] on span at bounding box center [470, 443] width 10 height 10
click at [473, 128] on span at bounding box center [470, 127] width 10 height 10
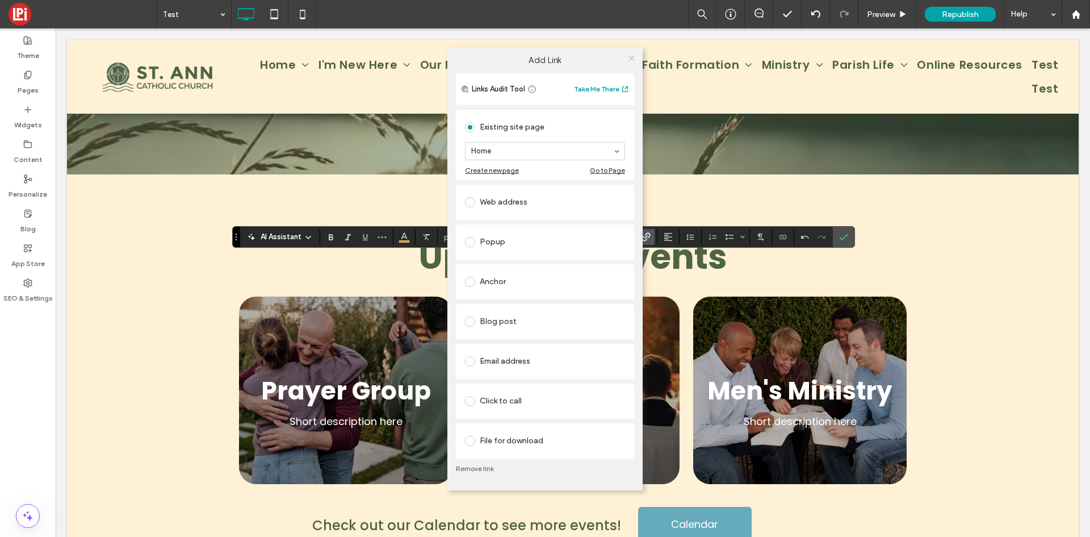
click at [631, 58] on icon at bounding box center [632, 58] width 9 height 9
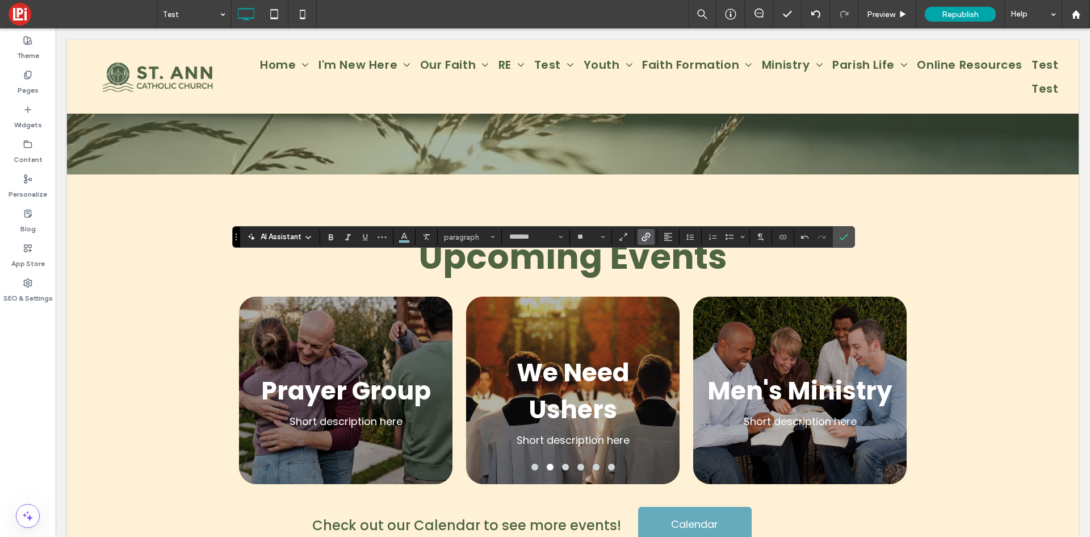
click at [642, 233] on icon "Link" at bounding box center [646, 236] width 9 height 9
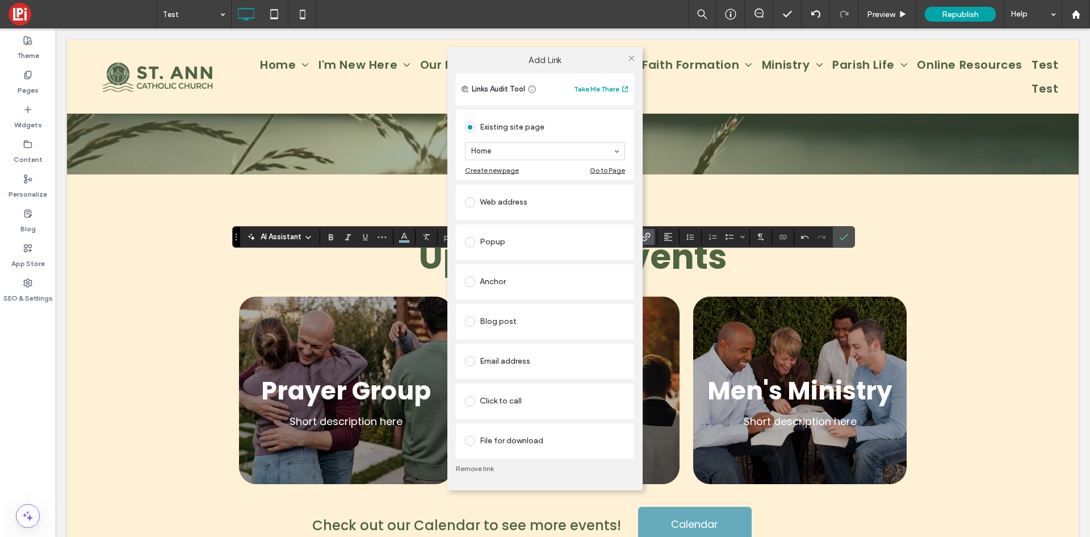
drag, startPoint x: 323, startPoint y: 334, endPoint x: 334, endPoint y: 328, distance: 13.0
click at [323, 333] on div "Add Link Links Audit Tool Take Me There Existing site page Home Create new page…" at bounding box center [545, 268] width 1090 height 537
click at [344, 318] on div "Add Link Links Audit Tool Take Me There Existing site page Home Create new page…" at bounding box center [545, 268] width 1090 height 537
click at [473, 470] on link "Remove link" at bounding box center [545, 468] width 178 height 9
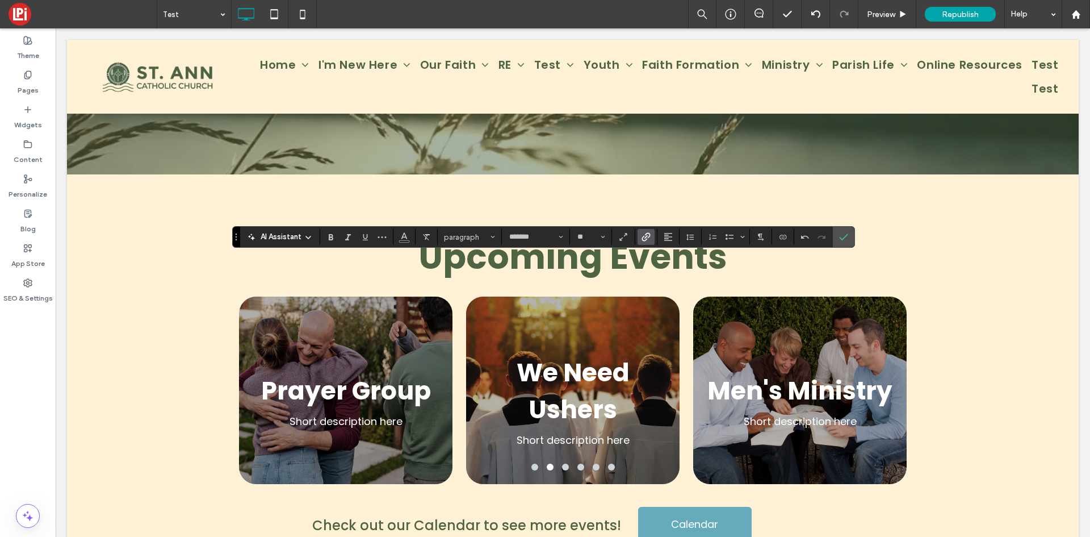
click at [644, 238] on icon "Link" at bounding box center [646, 236] width 9 height 9
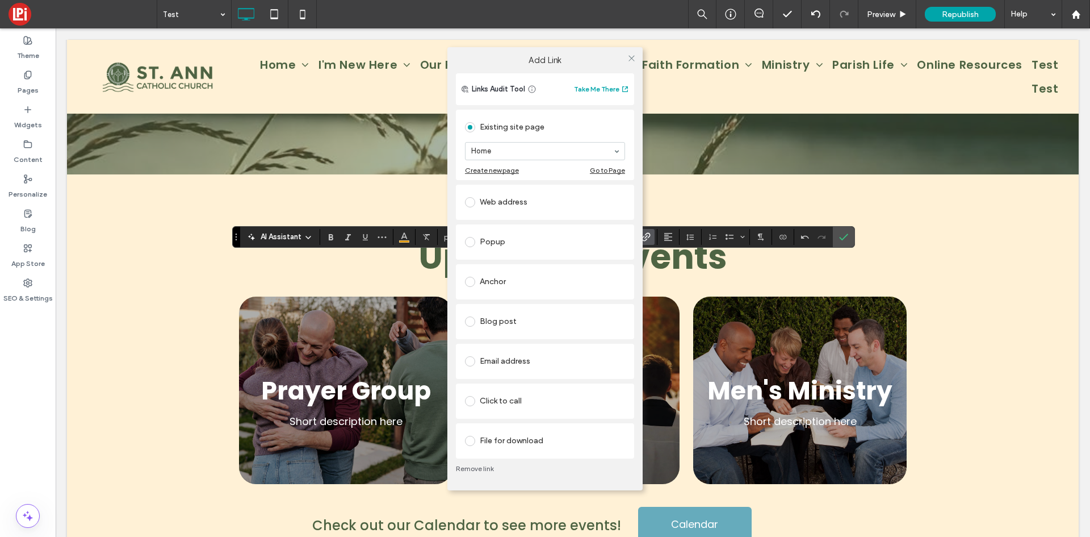
click at [467, 439] on span at bounding box center [470, 441] width 10 height 10
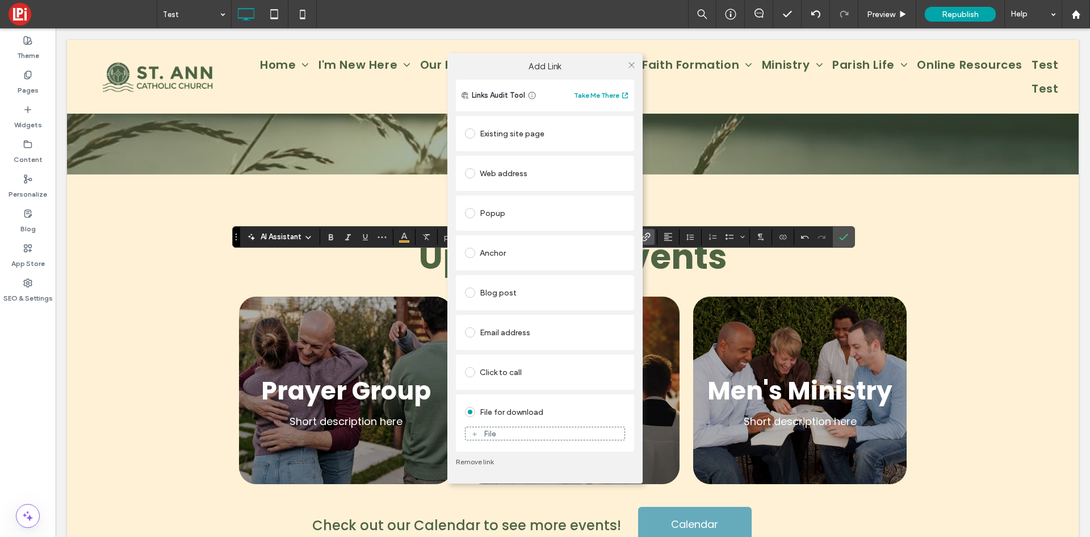
click at [494, 434] on div "File" at bounding box center [490, 434] width 12 height 10
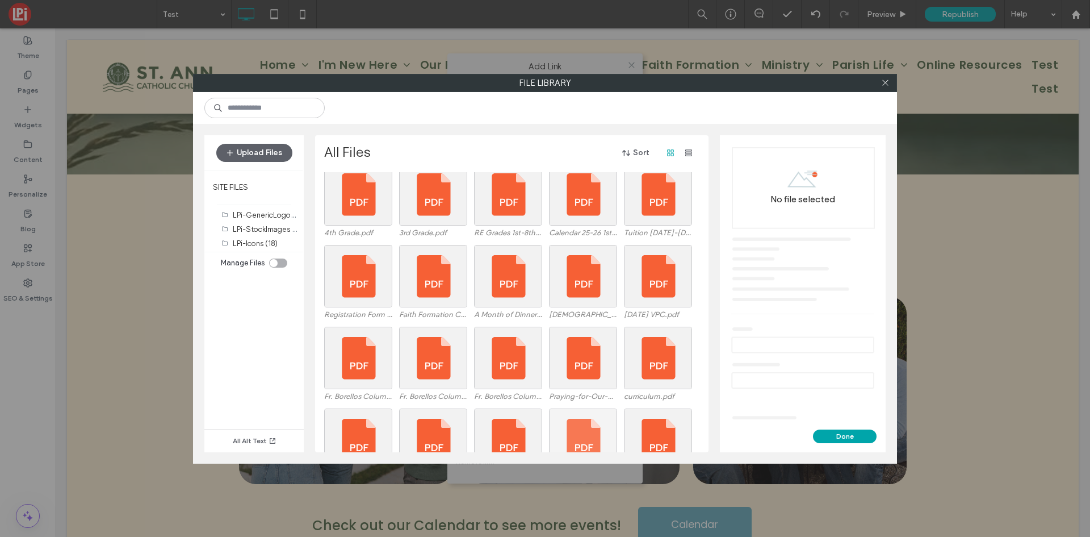
scroll to position [972, 0]
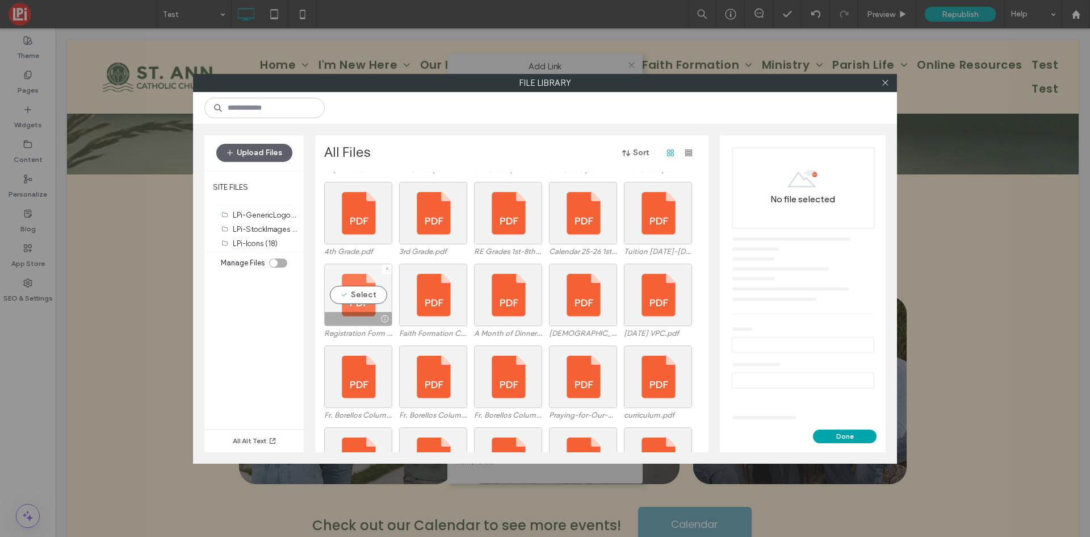
click at [365, 303] on div "Select" at bounding box center [358, 295] width 68 height 62
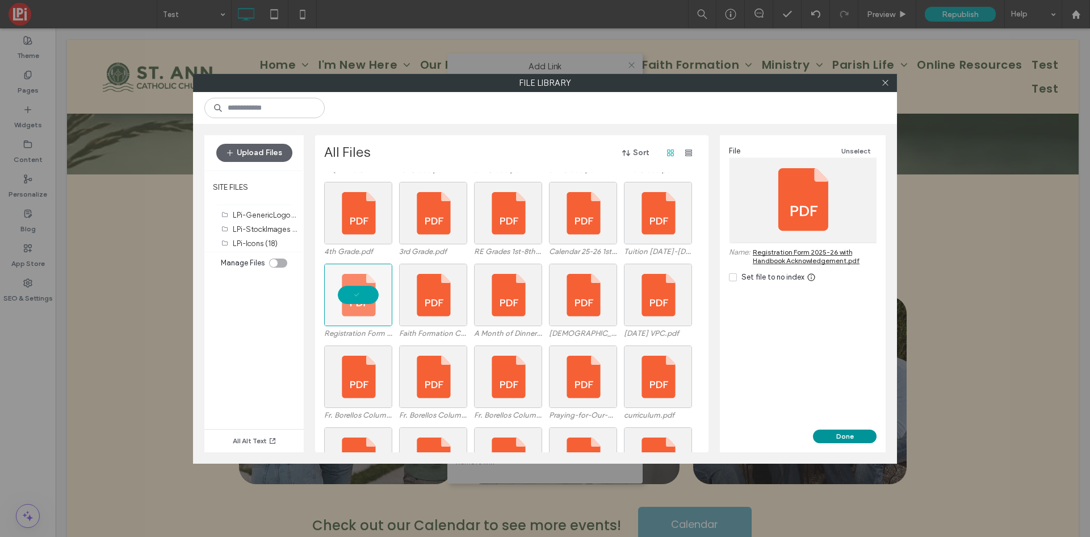
click at [819, 434] on button "Done" at bounding box center [845, 436] width 64 height 14
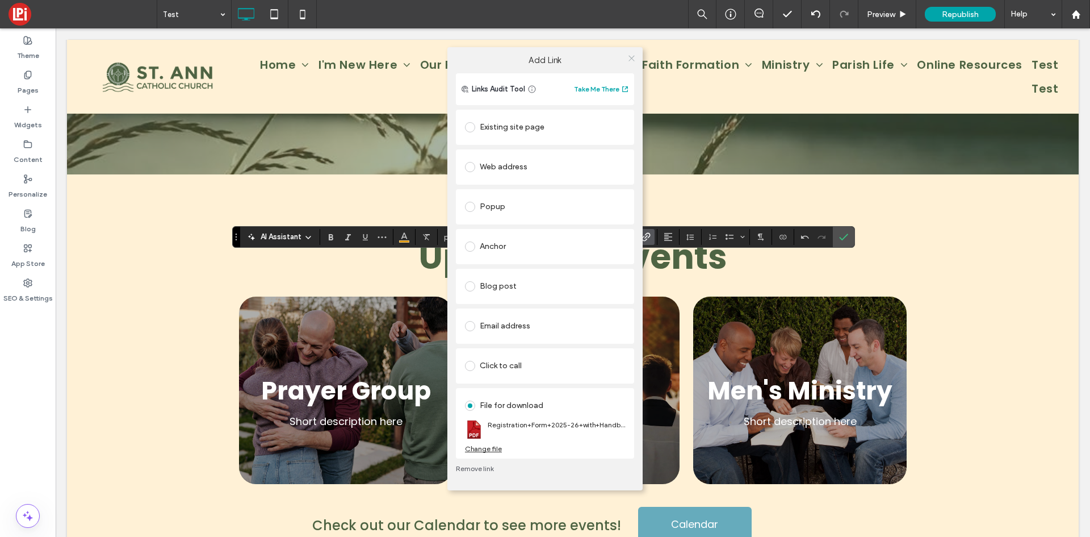
click at [633, 56] on icon at bounding box center [632, 58] width 9 height 9
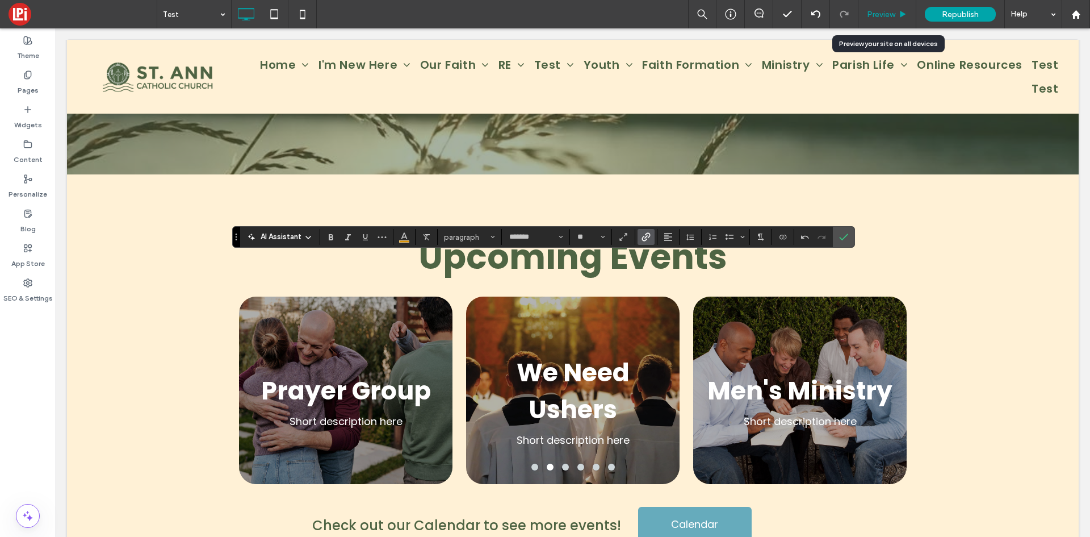
click at [892, 10] on span "Preview" at bounding box center [881, 15] width 28 height 10
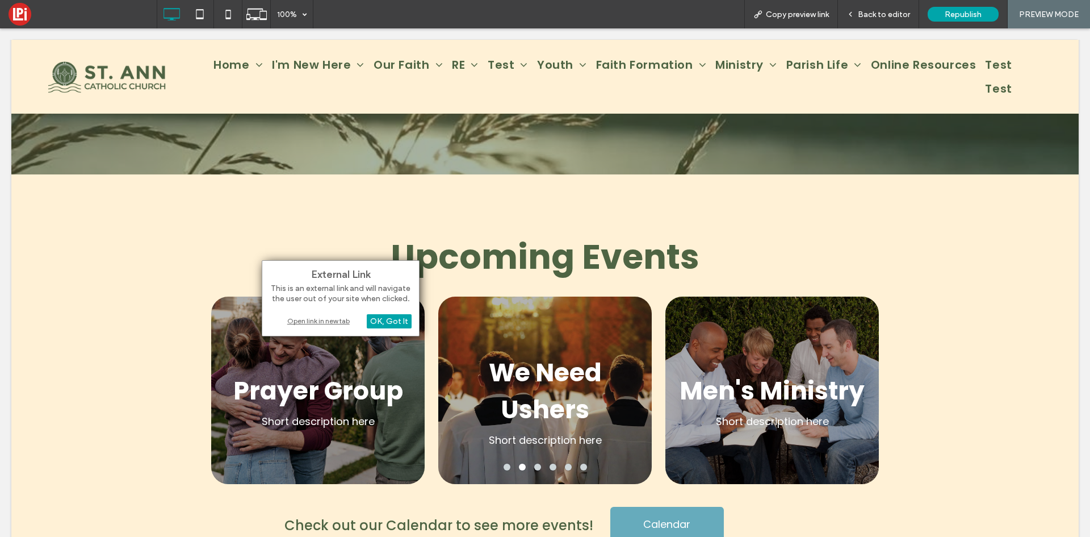
click at [332, 317] on div "Open link in new tab" at bounding box center [341, 321] width 142 height 12
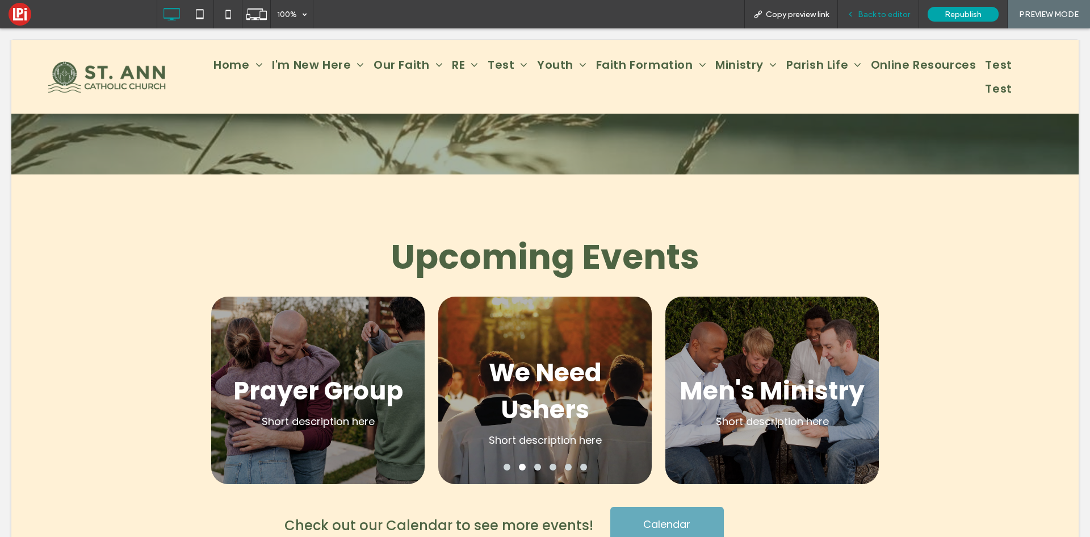
click at [881, 20] on div "Back to editor" at bounding box center [878, 14] width 81 height 28
click at [877, 11] on span "Back to editor" at bounding box center [884, 15] width 52 height 10
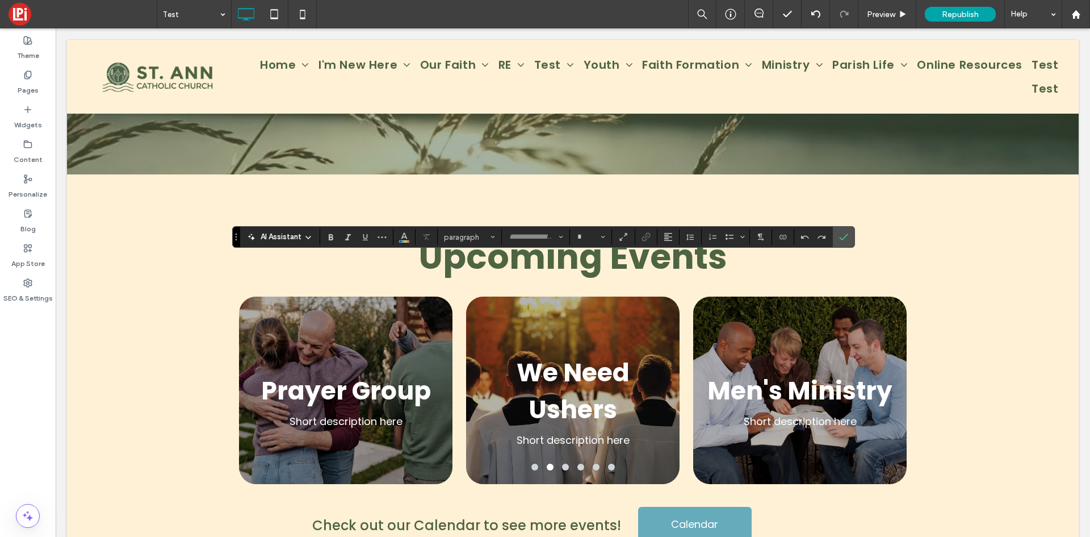
type input "*******"
type input "**"
click at [648, 237] on use "Link" at bounding box center [646, 236] width 9 height 9
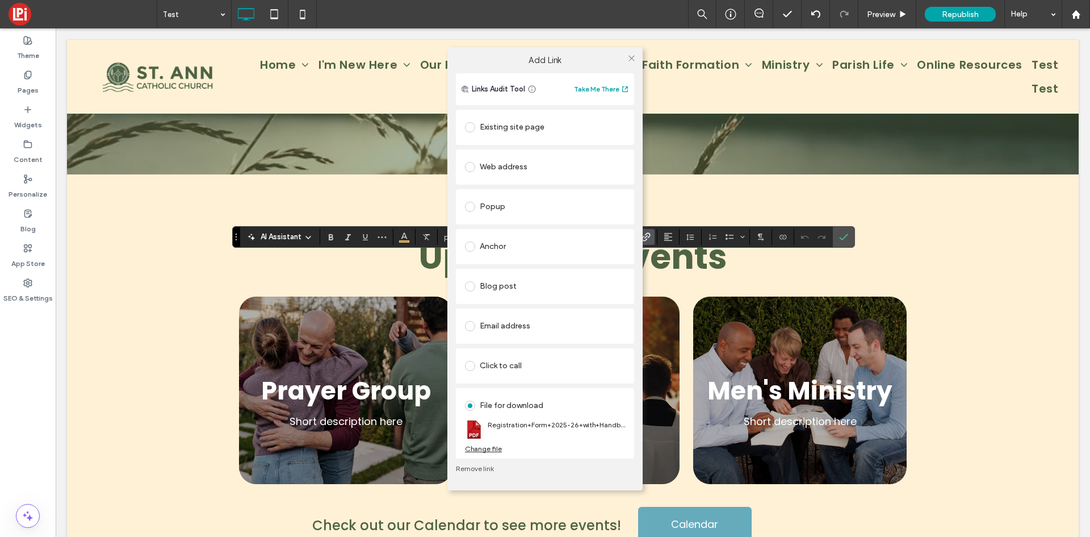
click at [471, 127] on span at bounding box center [470, 127] width 10 height 10
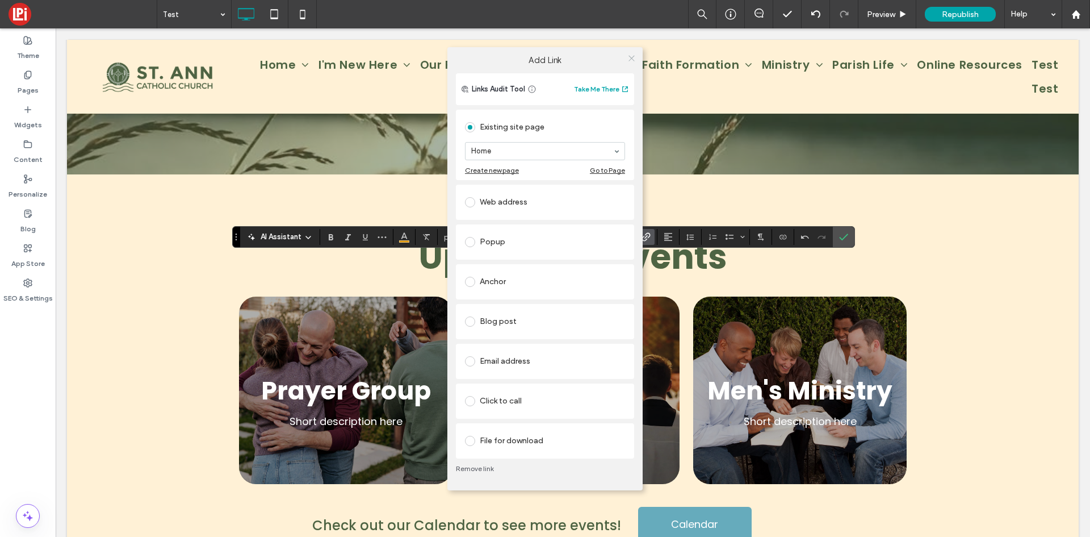
click at [633, 60] on icon at bounding box center [632, 58] width 9 height 9
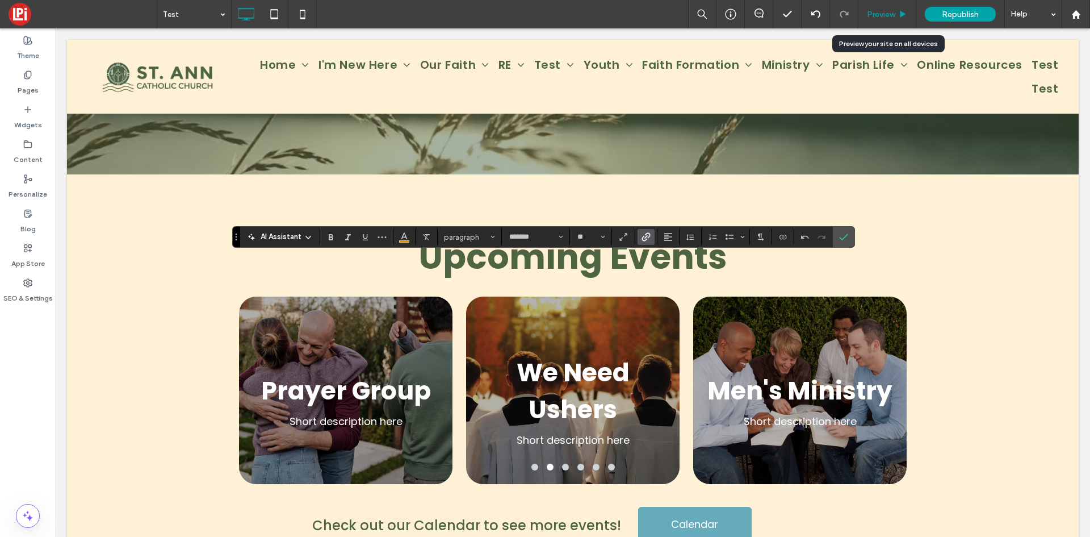
click at [882, 12] on span "Preview" at bounding box center [881, 15] width 28 height 10
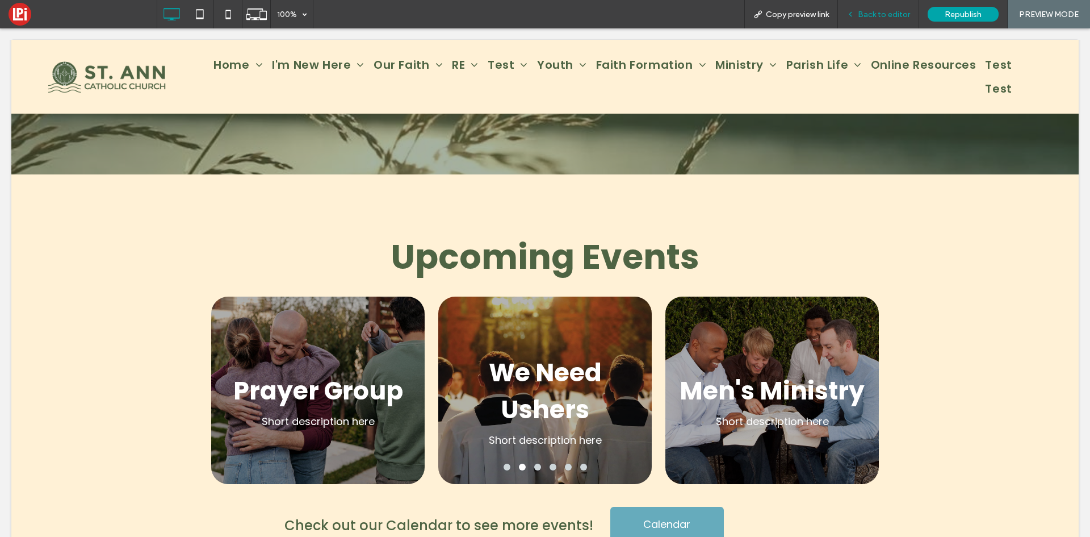
click at [869, 11] on span "Back to editor" at bounding box center [884, 15] width 52 height 10
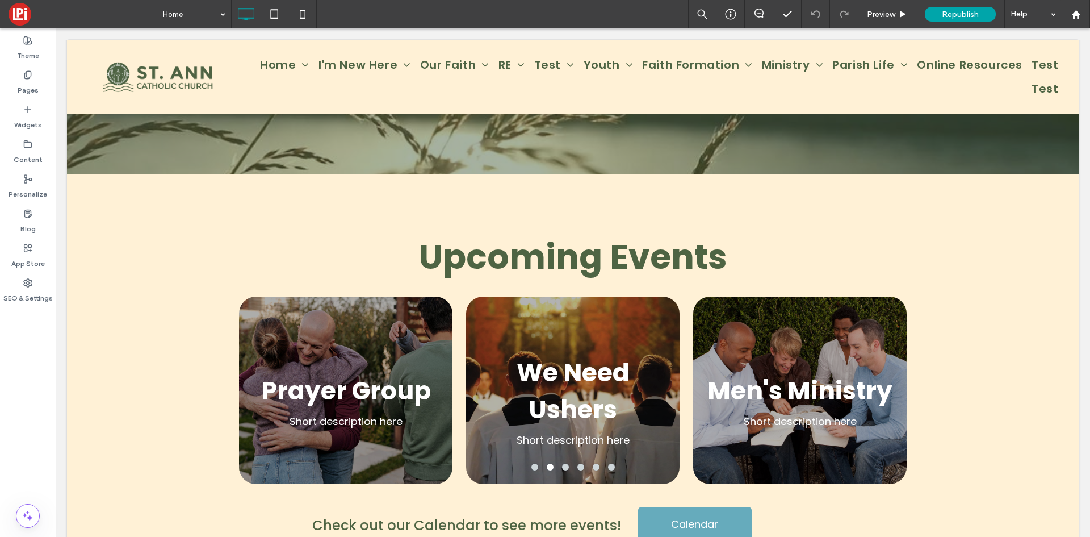
drag, startPoint x: 27, startPoint y: 80, endPoint x: 55, endPoint y: 381, distance: 302.8
click at [27, 80] on label "Pages" at bounding box center [28, 88] width 21 height 16
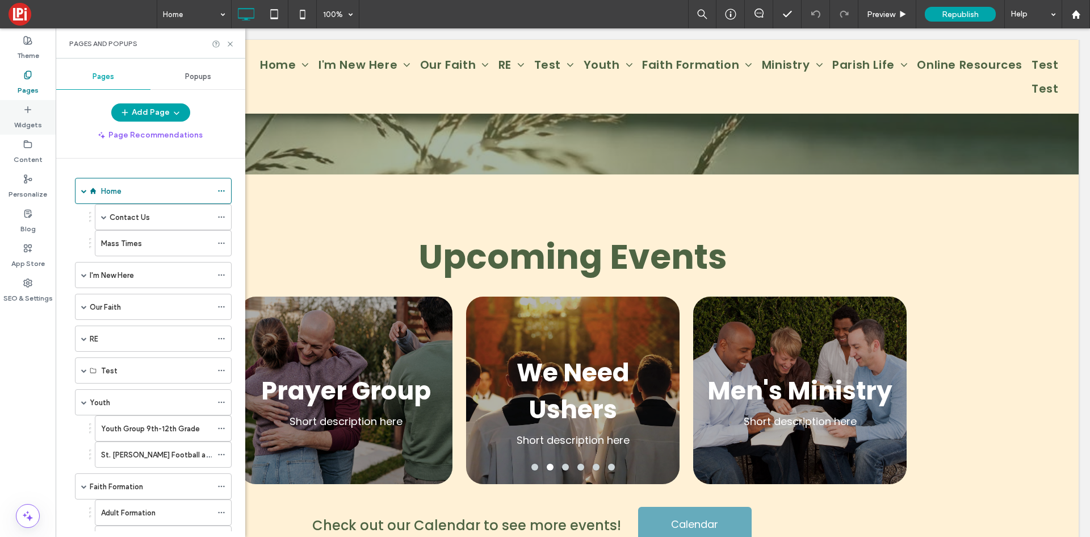
click at [33, 122] on label "Widgets" at bounding box center [28, 122] width 28 height 16
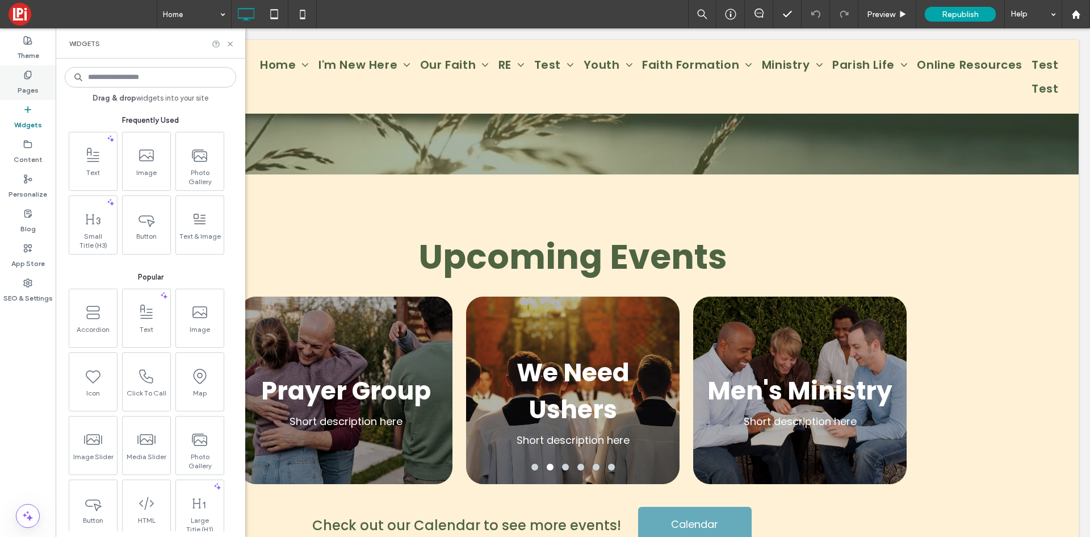
click at [31, 73] on use at bounding box center [27, 74] width 6 height 7
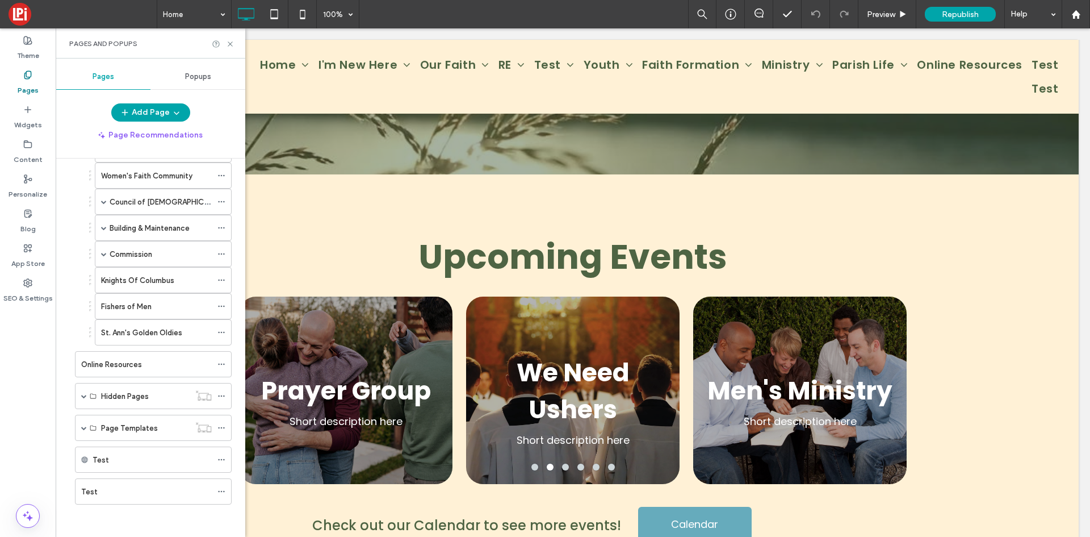
scroll to position [689, 0]
click at [129, 487] on div "Test" at bounding box center [146, 490] width 131 height 12
click at [230, 41] on icon at bounding box center [230, 44] width 9 height 9
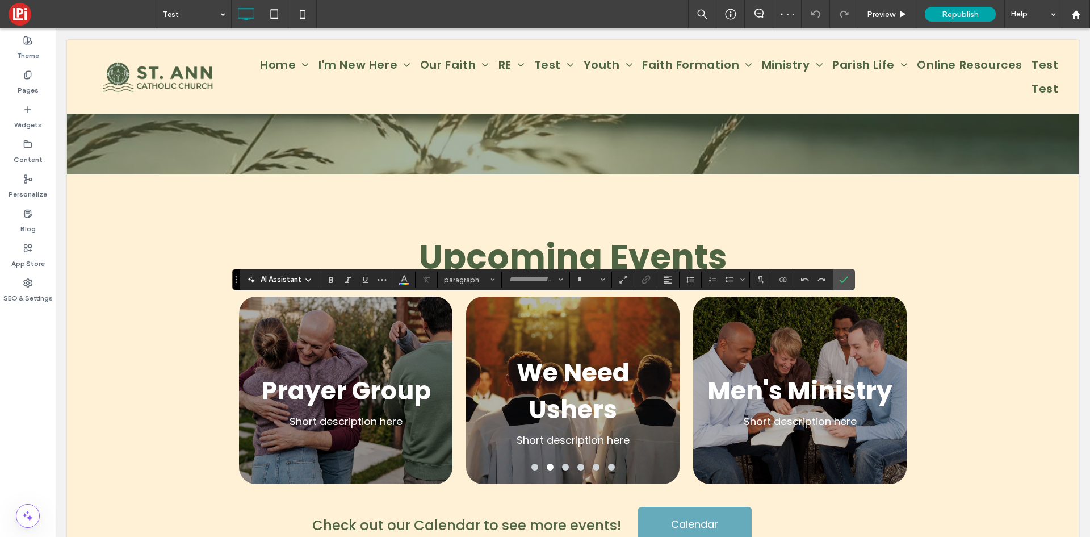
type input "*******"
click at [843, 278] on icon "Confirm" at bounding box center [843, 279] width 9 height 9
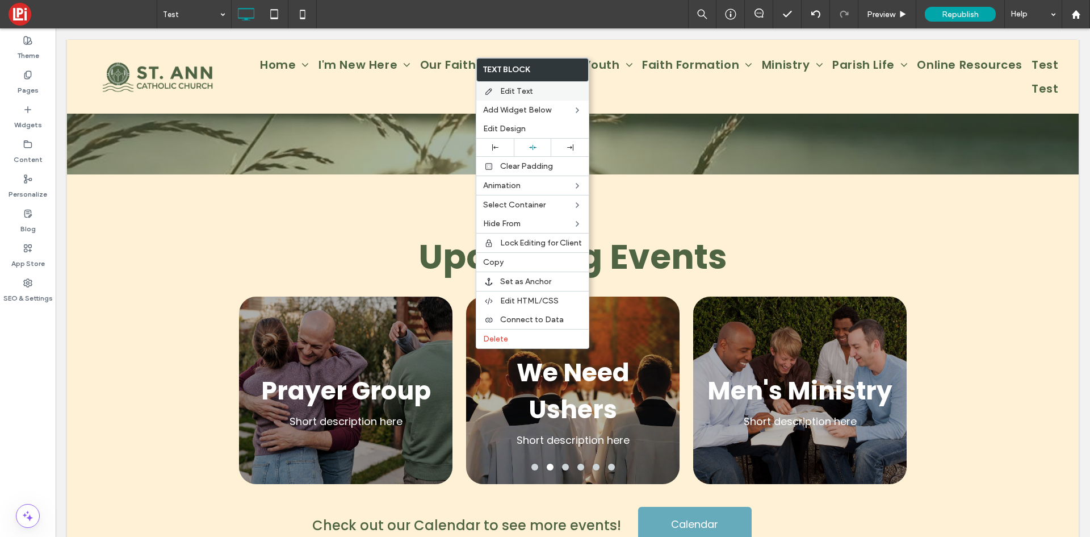
click at [515, 87] on span "Edit Text" at bounding box center [516, 91] width 33 height 10
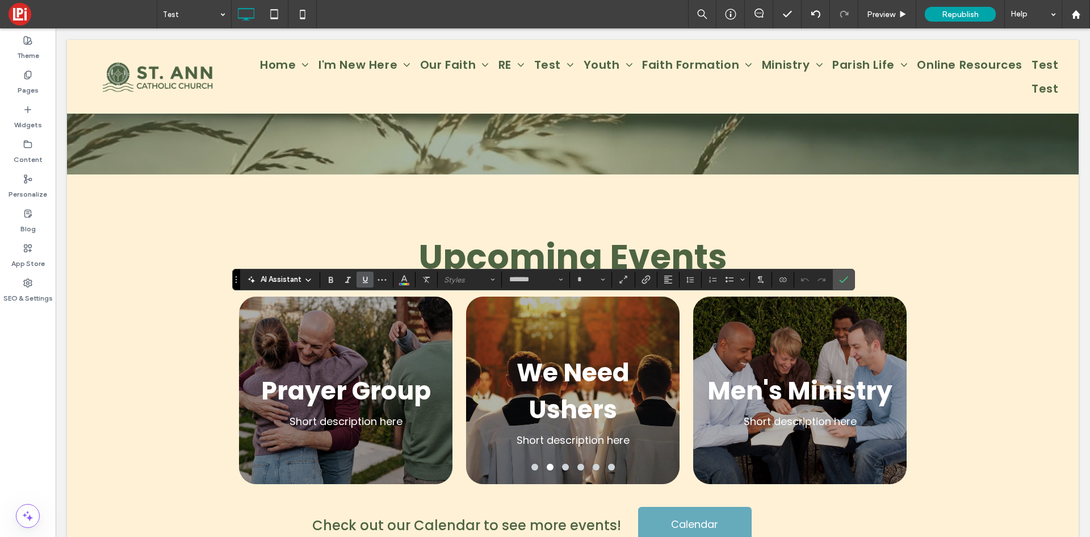
type input "**"
click at [842, 280] on icon "Confirm" at bounding box center [843, 279] width 9 height 9
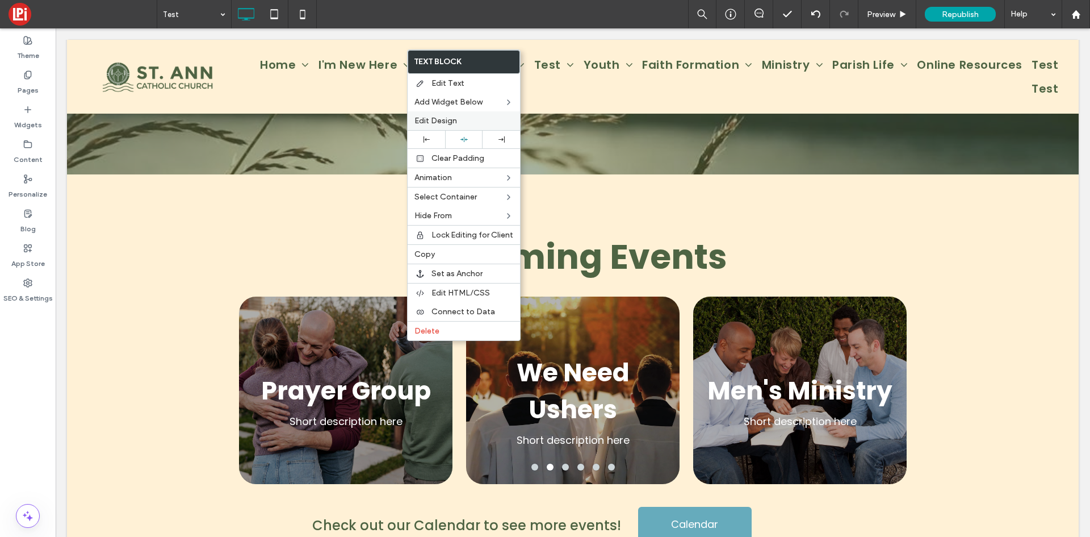
click at [464, 122] on label "Edit Design" at bounding box center [464, 121] width 99 height 10
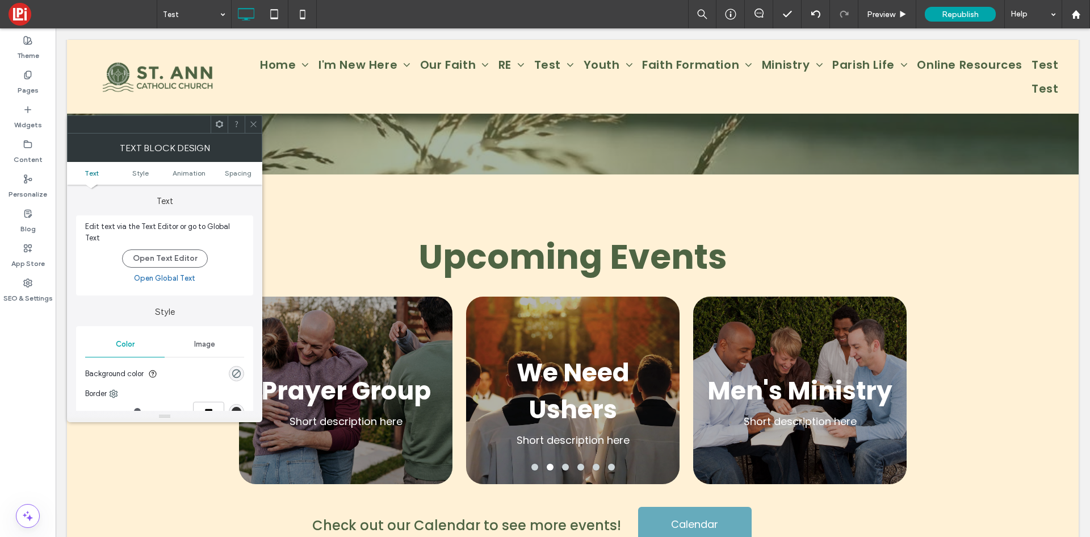
click at [231, 370] on div "rgba(0, 0, 0, 0)" at bounding box center [236, 373] width 15 height 15
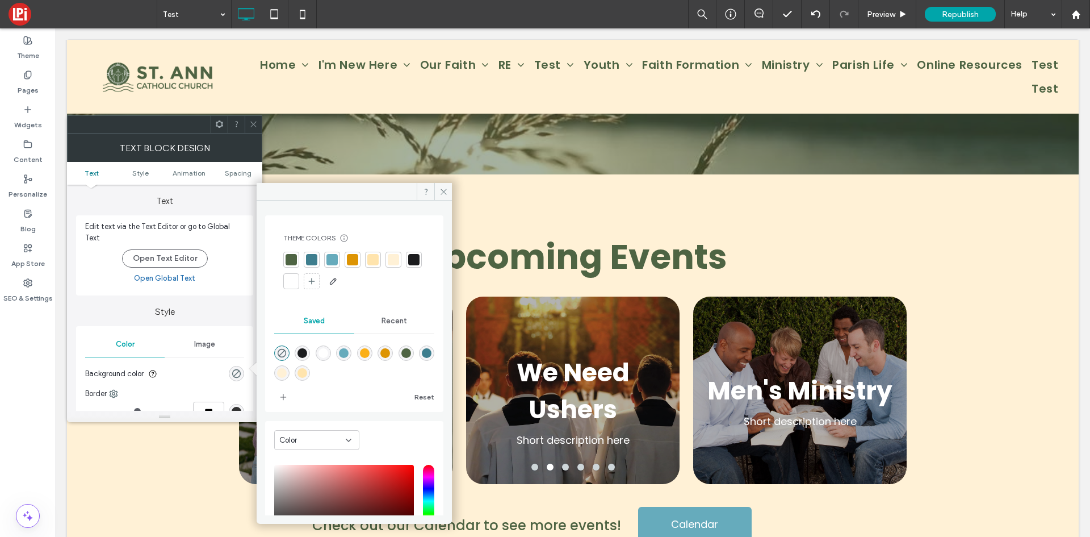
click at [287, 373] on div "rgba(255,241,214,1)" at bounding box center [282, 373] width 10 height 10
type input "*******"
type input "***"
type input "****"
click at [442, 191] on icon at bounding box center [444, 191] width 9 height 9
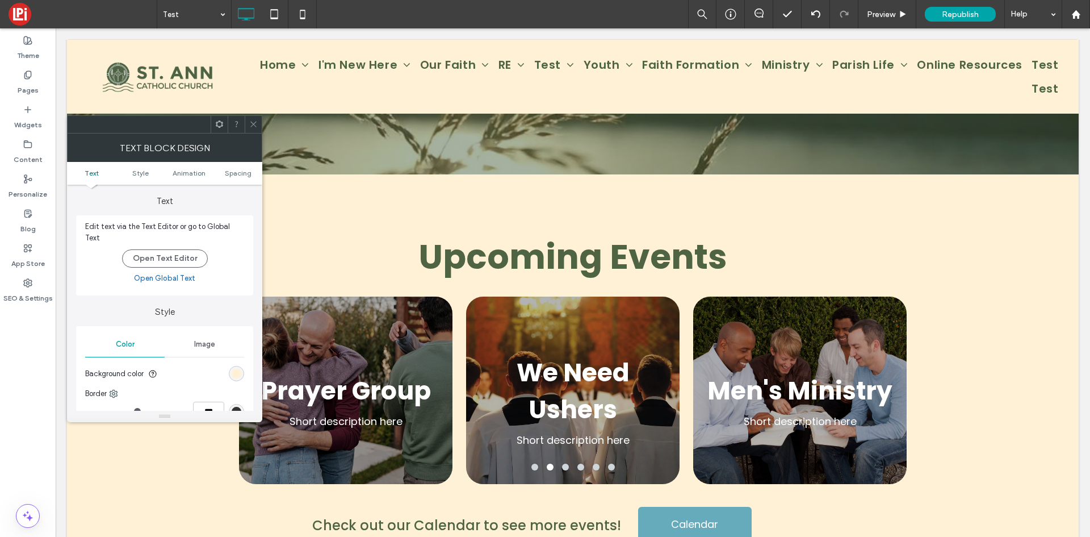
click at [255, 124] on icon at bounding box center [253, 124] width 9 height 9
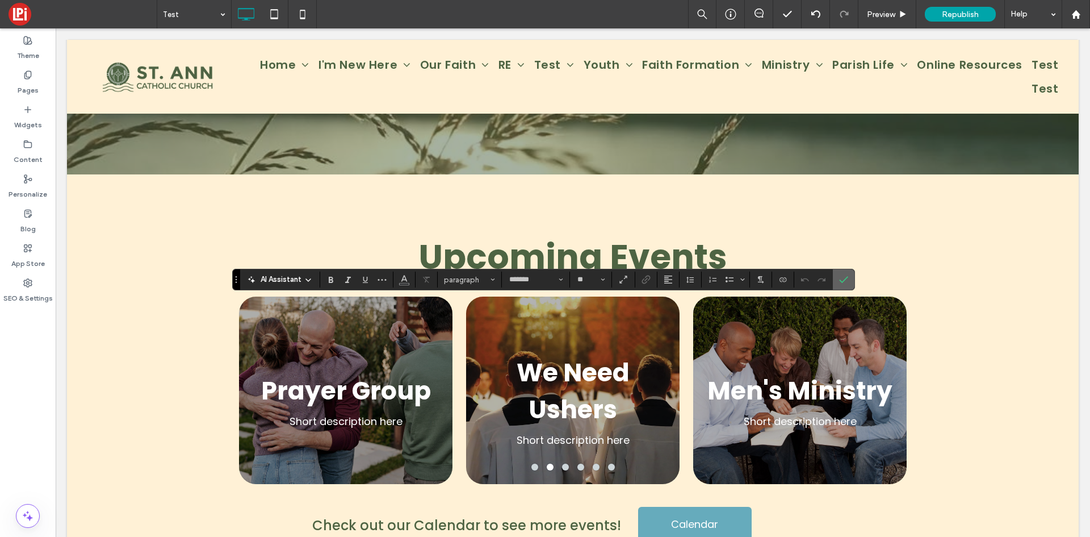
click at [839, 278] on label "Confirm" at bounding box center [843, 279] width 17 height 20
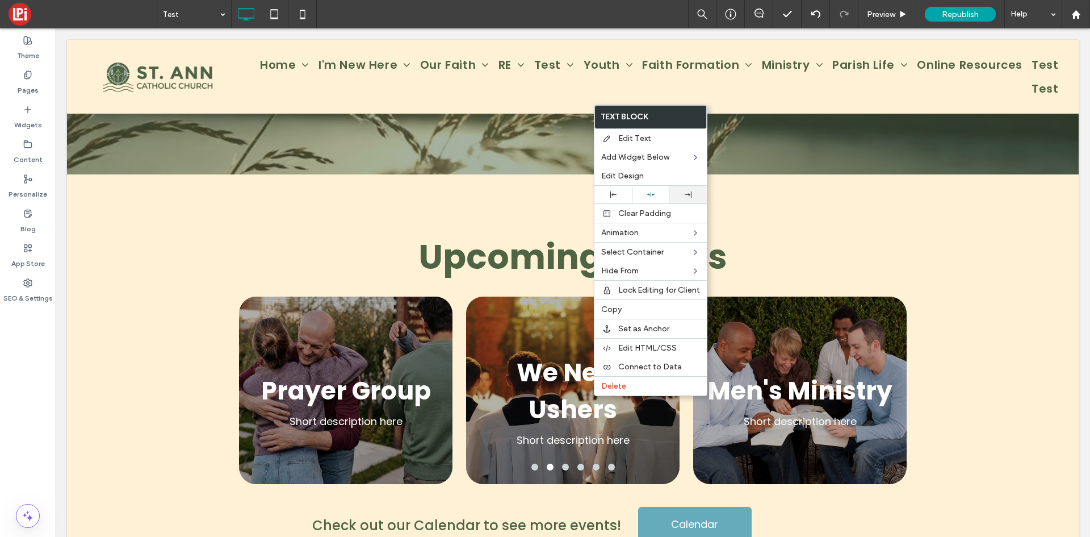
click at [703, 195] on div at bounding box center [688, 195] width 37 height 18
click at [612, 192] on icon at bounding box center [614, 194] width 6 height 6
click at [645, 193] on div at bounding box center [651, 194] width 26 height 7
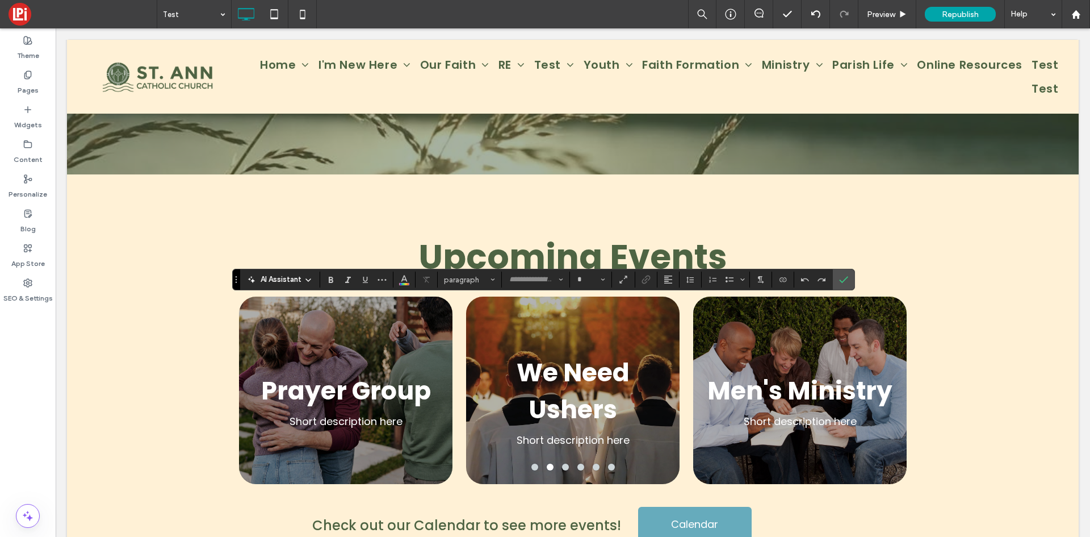
type input "*******"
type input "**"
click at [847, 277] on use "Confirm" at bounding box center [843, 279] width 9 height 7
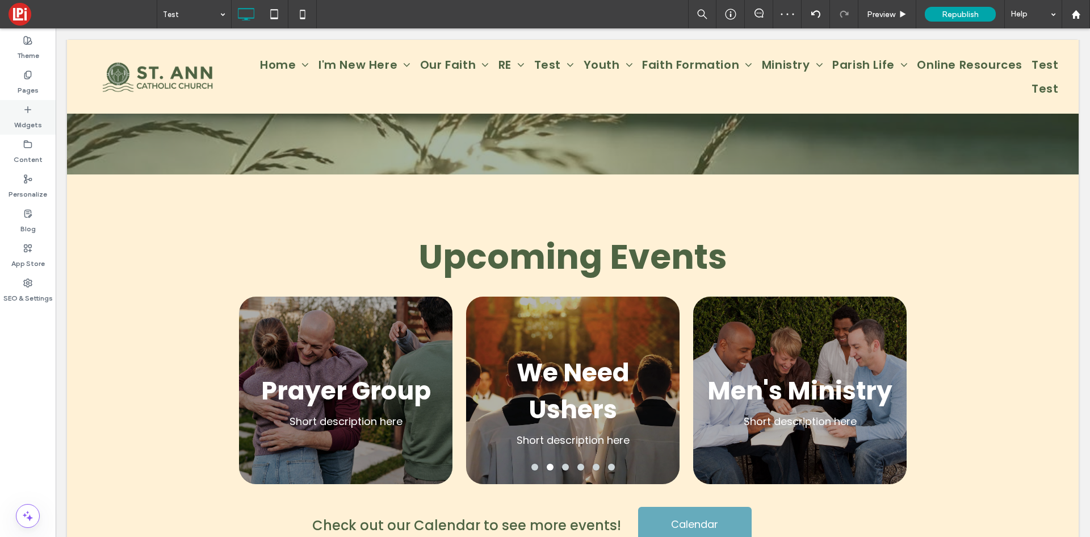
click at [38, 123] on label "Widgets" at bounding box center [28, 122] width 28 height 16
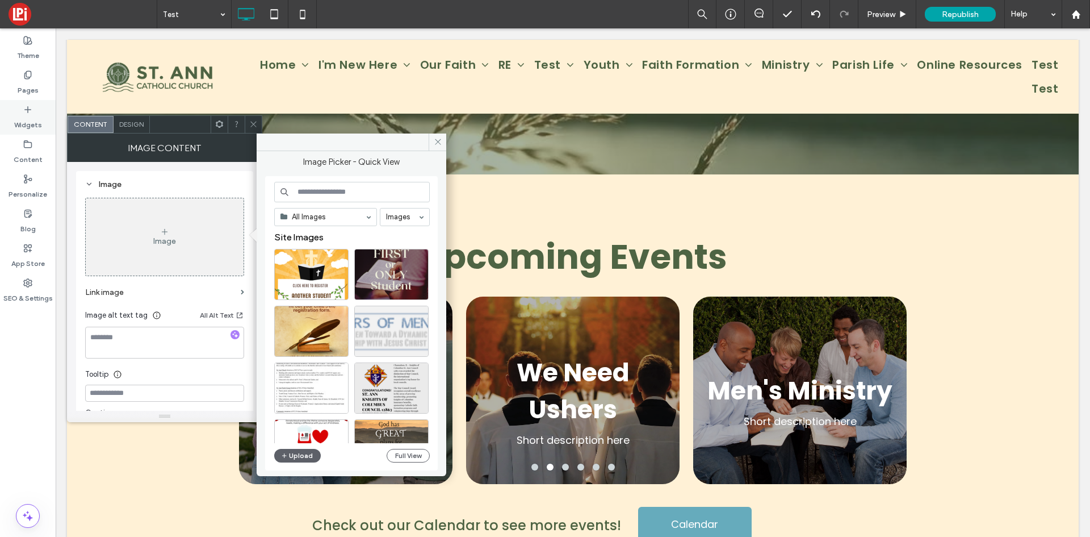
click at [26, 126] on label "Widgets" at bounding box center [28, 122] width 28 height 16
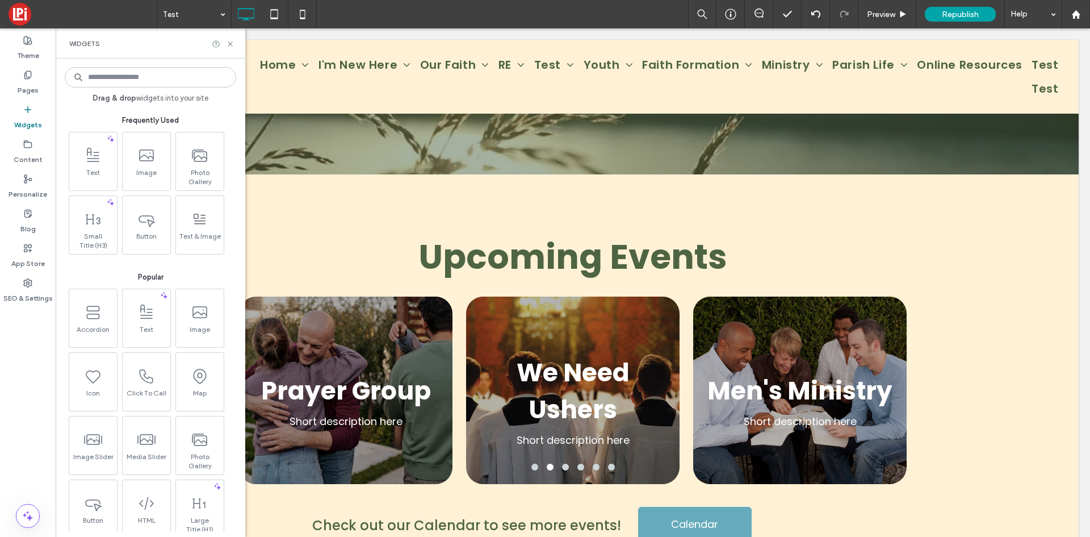
click at [147, 81] on input at bounding box center [151, 77] width 172 height 20
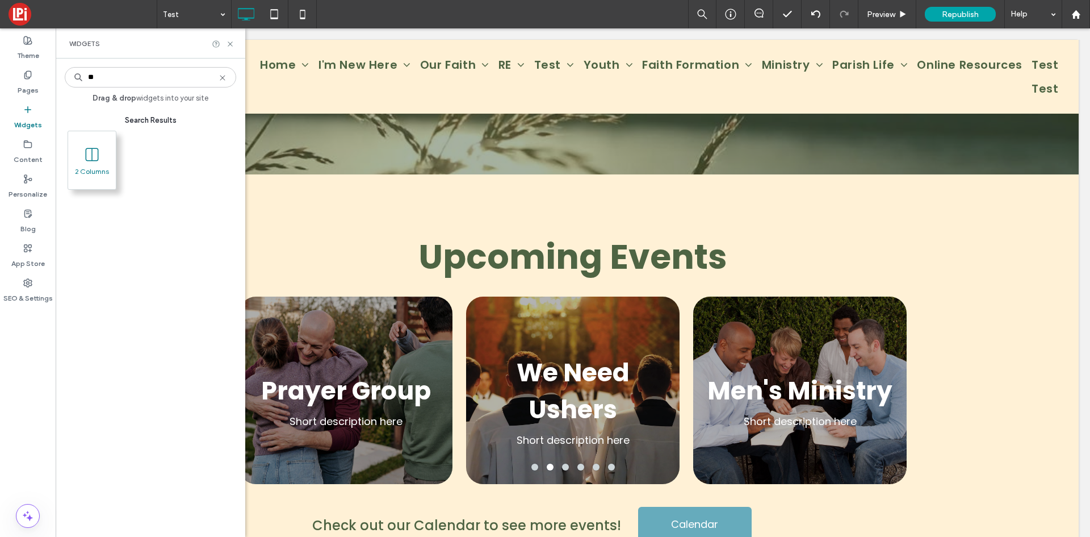
type input "*"
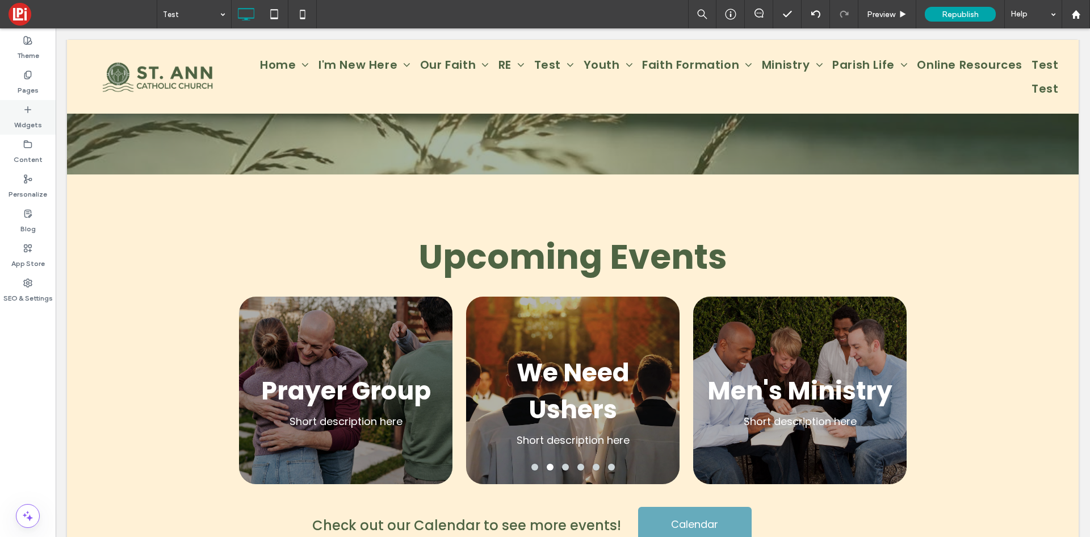
click at [34, 118] on label "Widgets" at bounding box center [28, 122] width 28 height 16
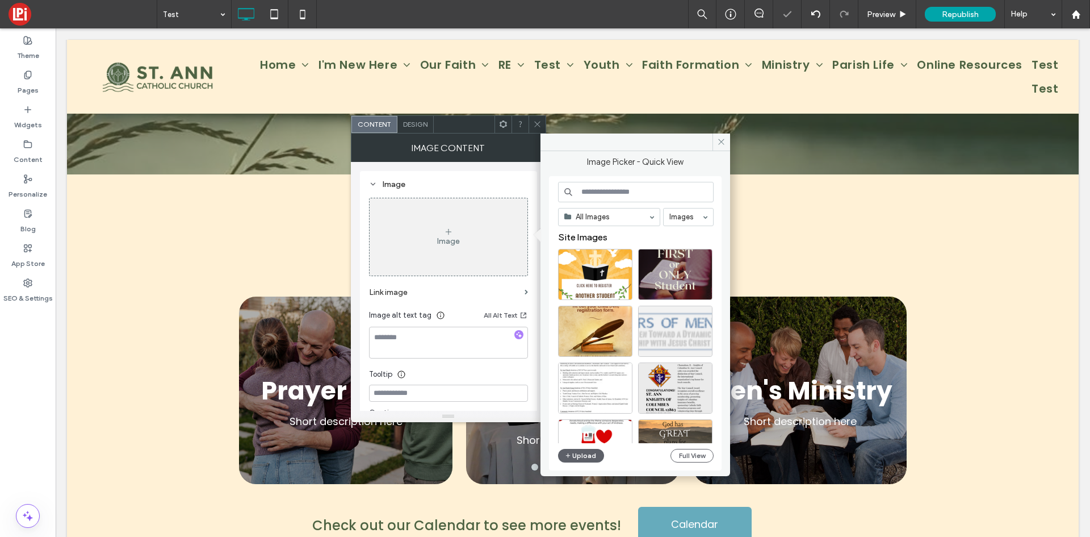
click at [537, 125] on use at bounding box center [537, 125] width 6 height 6
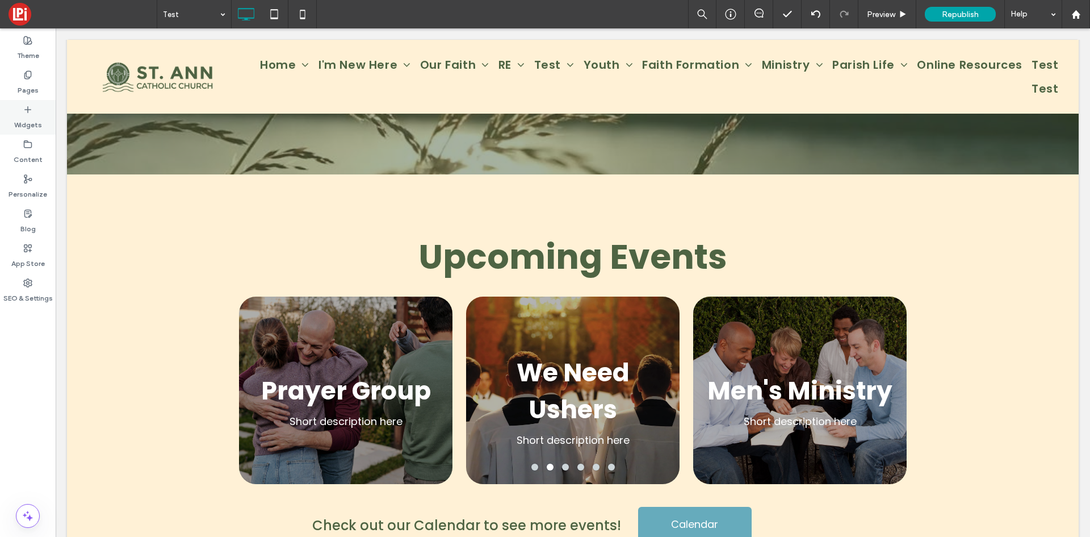
click at [22, 108] on div "Widgets" at bounding box center [28, 117] width 56 height 35
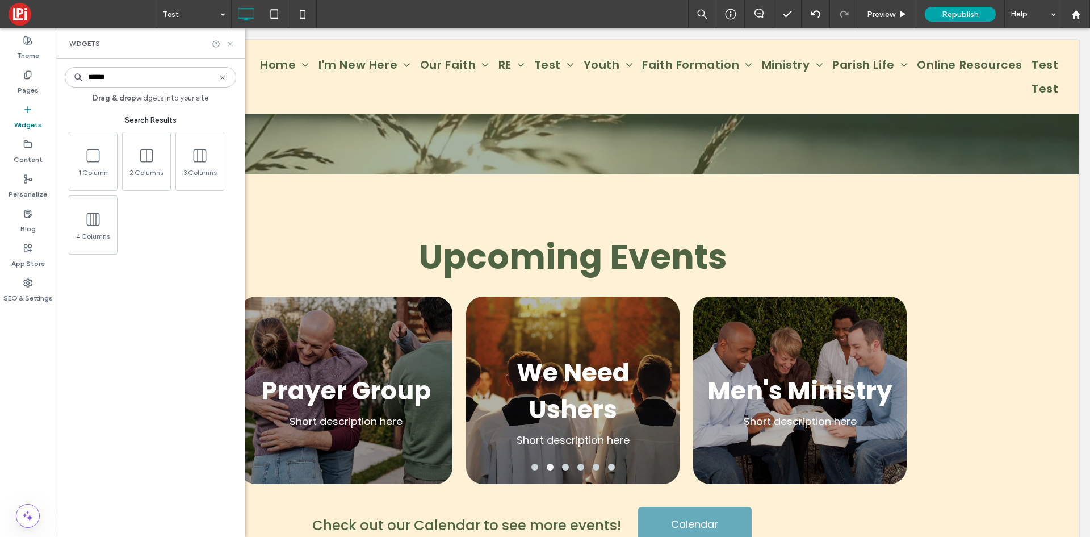
type input "******"
click at [231, 45] on use at bounding box center [230, 43] width 5 height 5
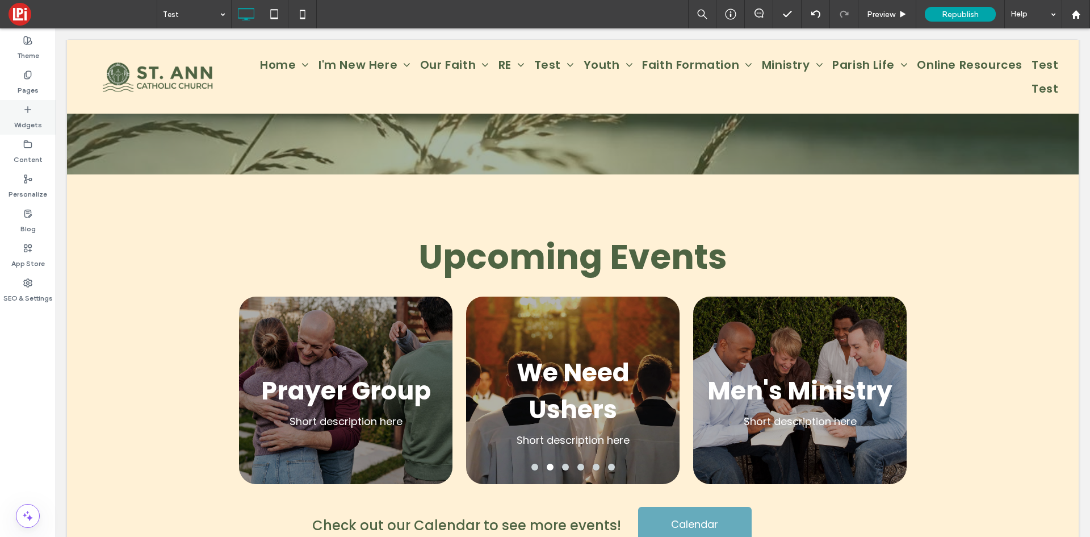
click at [34, 118] on label "Widgets" at bounding box center [28, 122] width 28 height 16
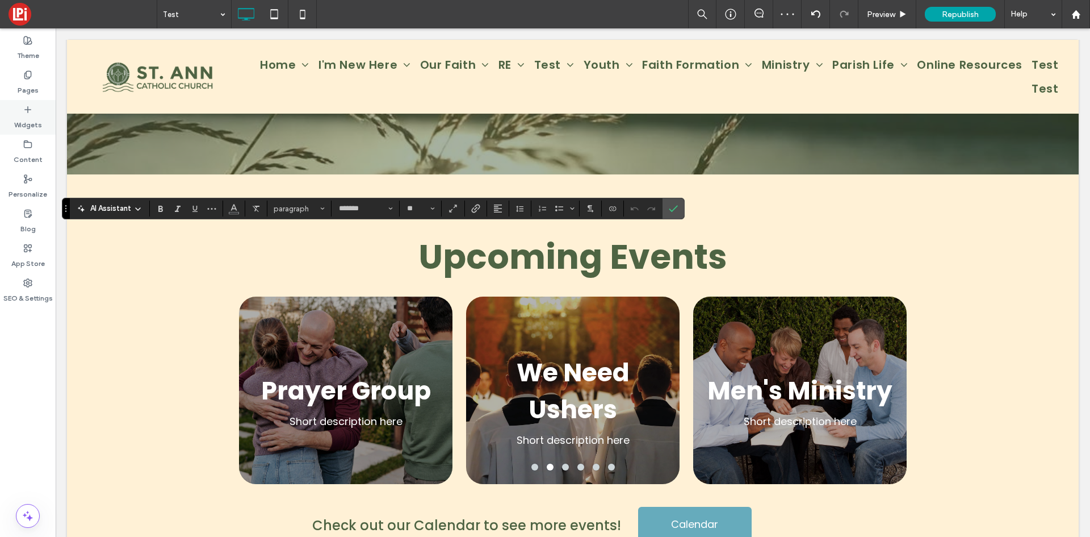
drag, startPoint x: 29, startPoint y: 74, endPoint x: 34, endPoint y: 100, distance: 26.6
click at [29, 74] on icon at bounding box center [27, 74] width 9 height 9
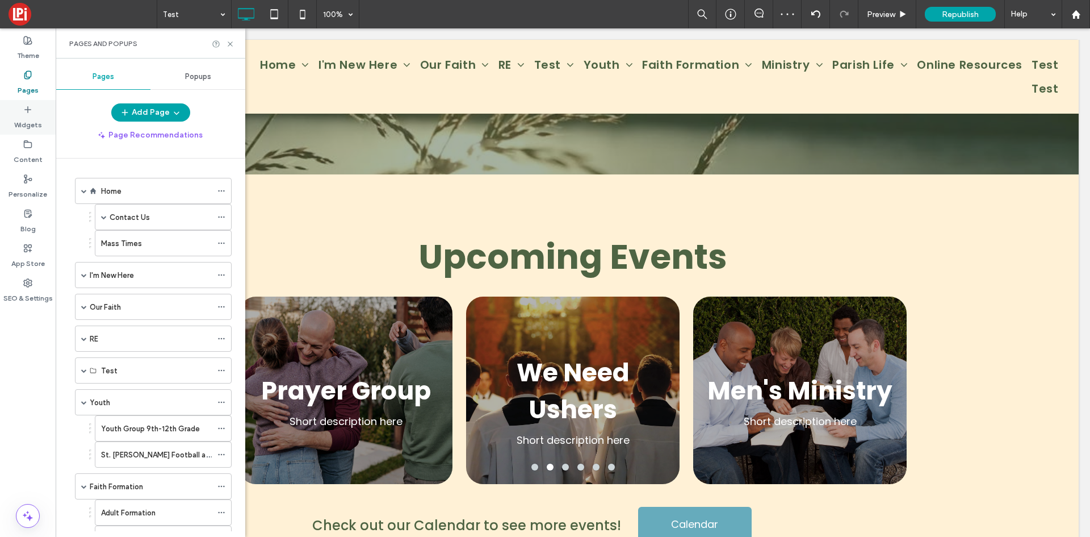
click at [37, 108] on div "Widgets" at bounding box center [28, 117] width 56 height 35
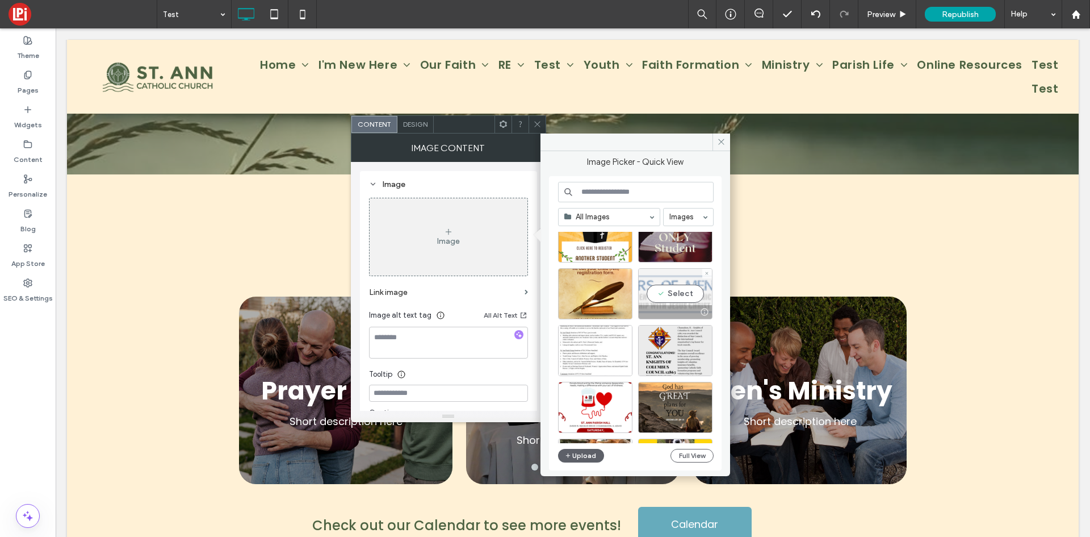
scroll to position [57, 0]
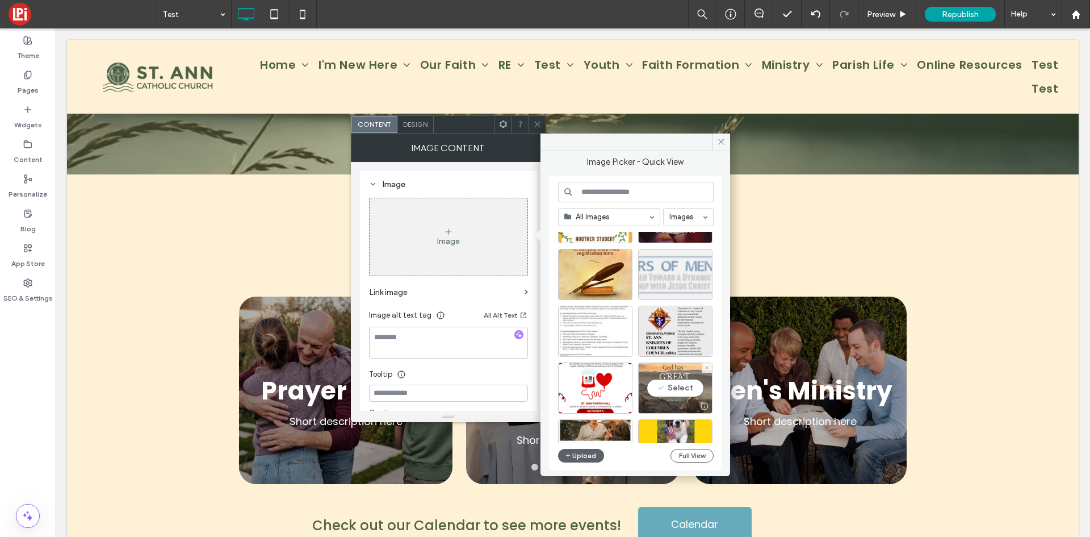
click at [665, 392] on div "Select" at bounding box center [675, 387] width 74 height 51
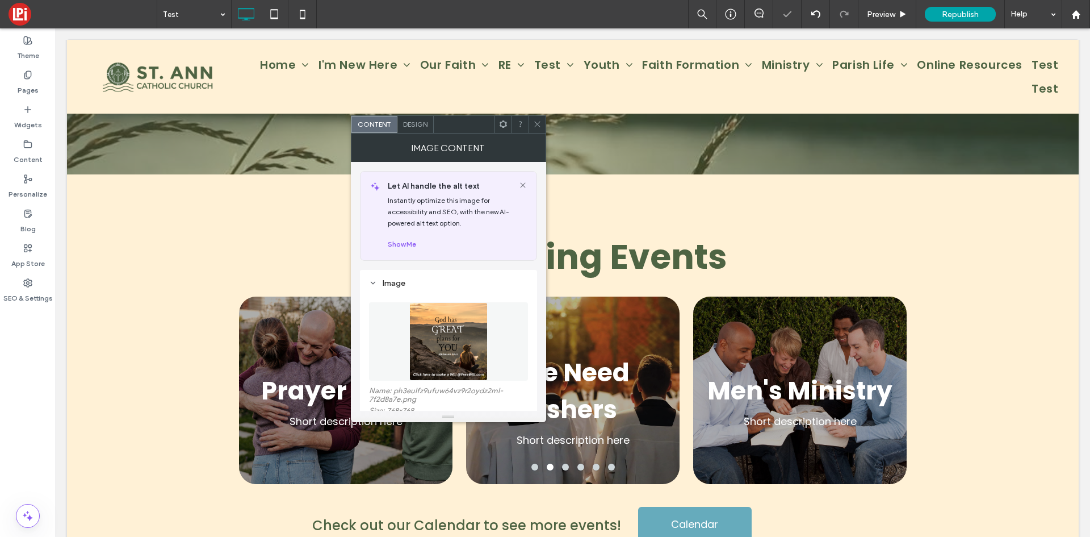
click at [535, 120] on icon at bounding box center [537, 124] width 9 height 9
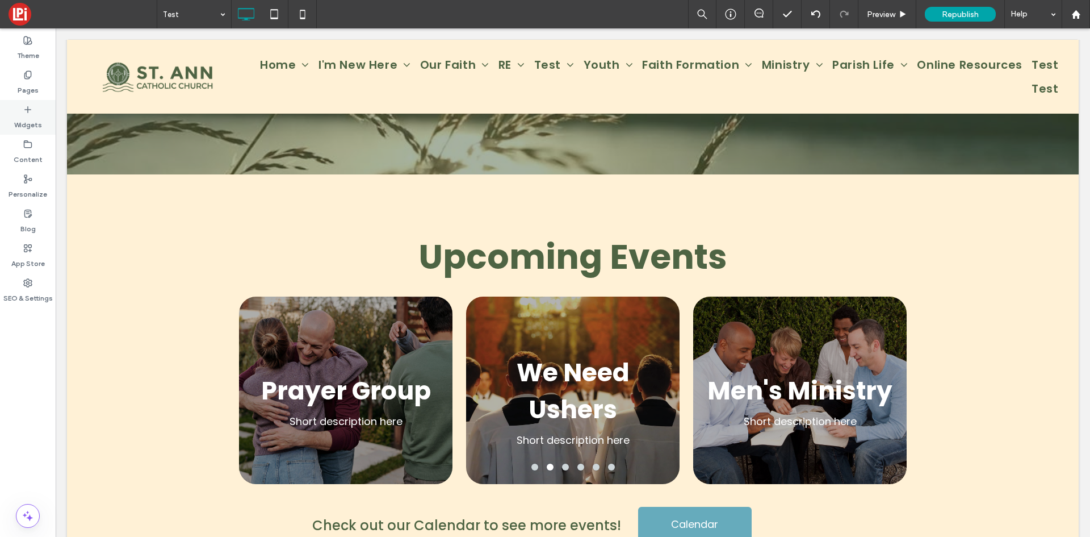
click at [25, 119] on label "Widgets" at bounding box center [28, 122] width 28 height 16
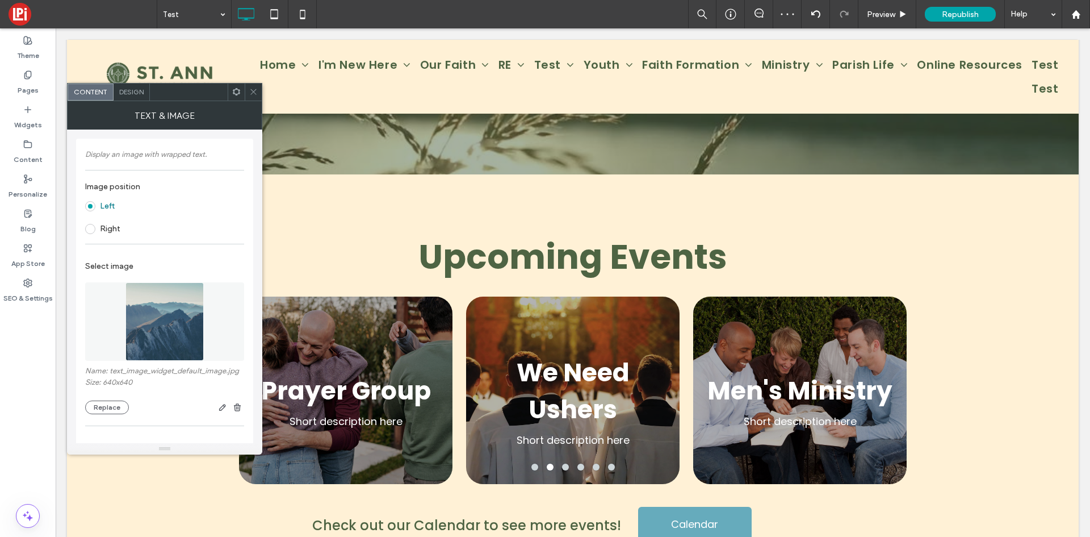
click at [251, 94] on use at bounding box center [253, 92] width 6 height 6
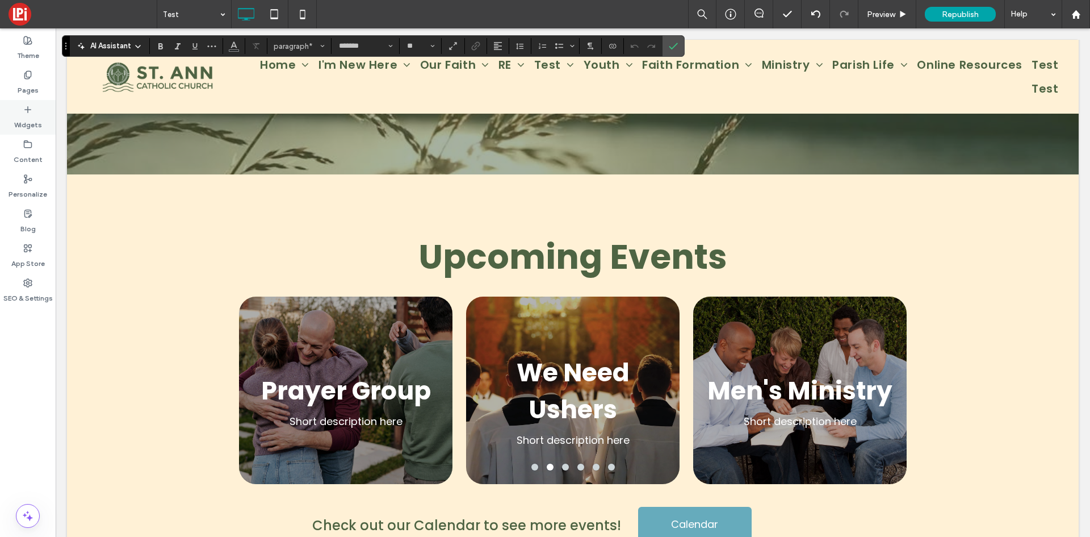
click at [26, 123] on label "Widgets" at bounding box center [28, 122] width 28 height 16
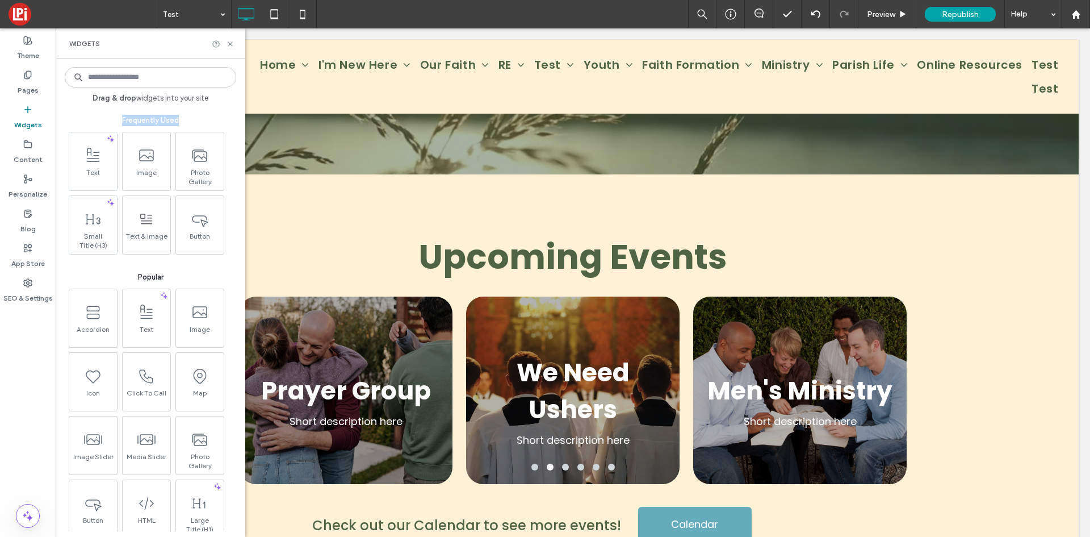
drag, startPoint x: 117, startPoint y: 122, endPoint x: 178, endPoint y: 112, distance: 61.5
click at [178, 112] on div "Frequently Used" at bounding box center [151, 114] width 172 height 23
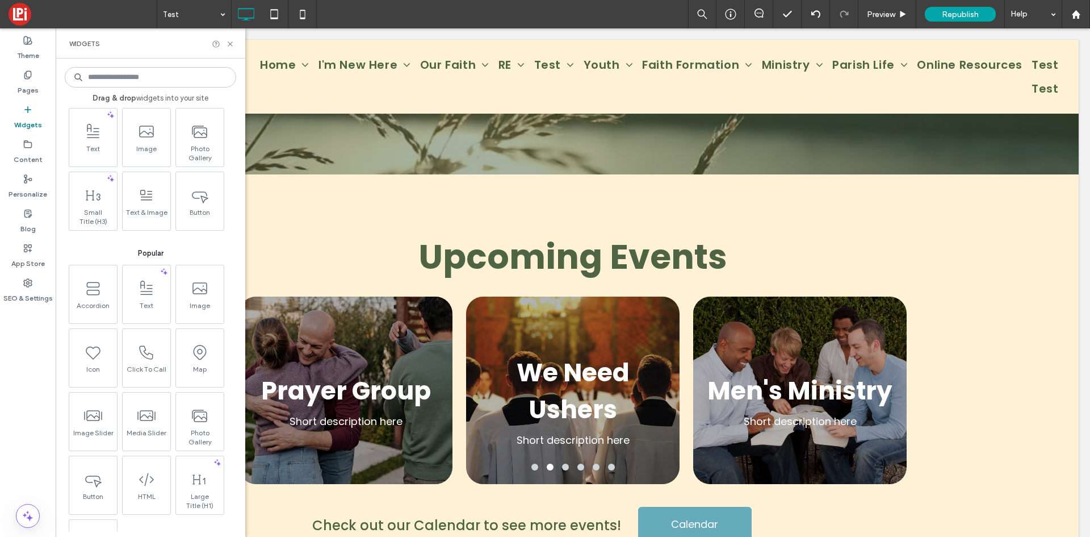
scroll to position [0, 0]
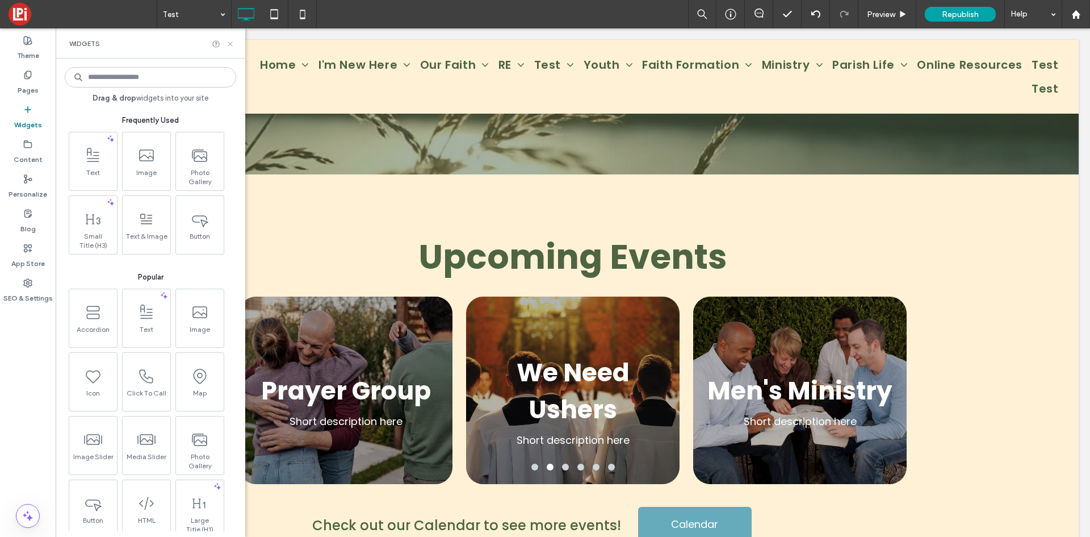
click at [232, 47] on icon at bounding box center [230, 44] width 9 height 9
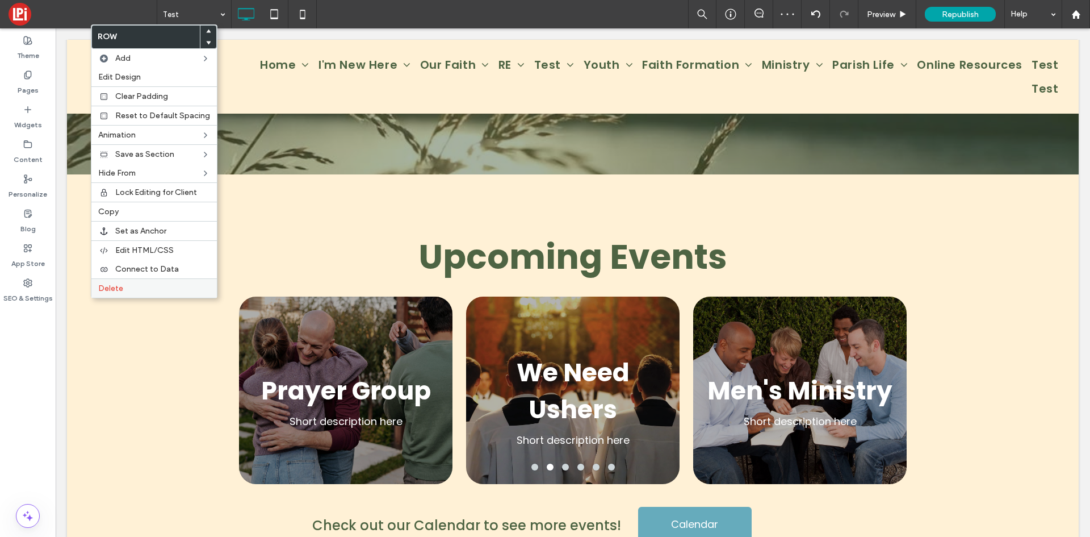
click at [106, 286] on span "Delete" at bounding box center [110, 288] width 25 height 10
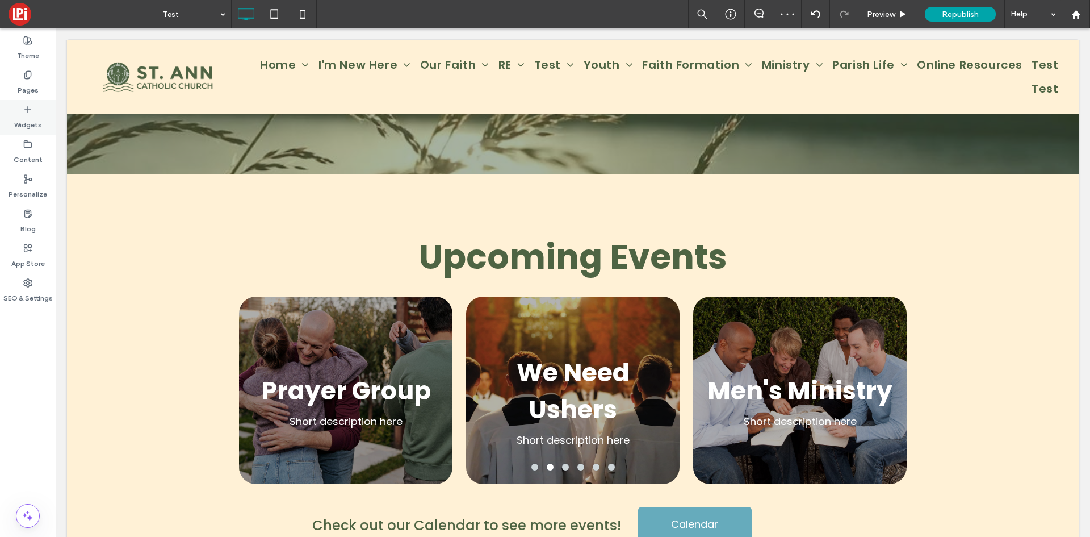
click at [27, 112] on icon at bounding box center [27, 109] width 9 height 9
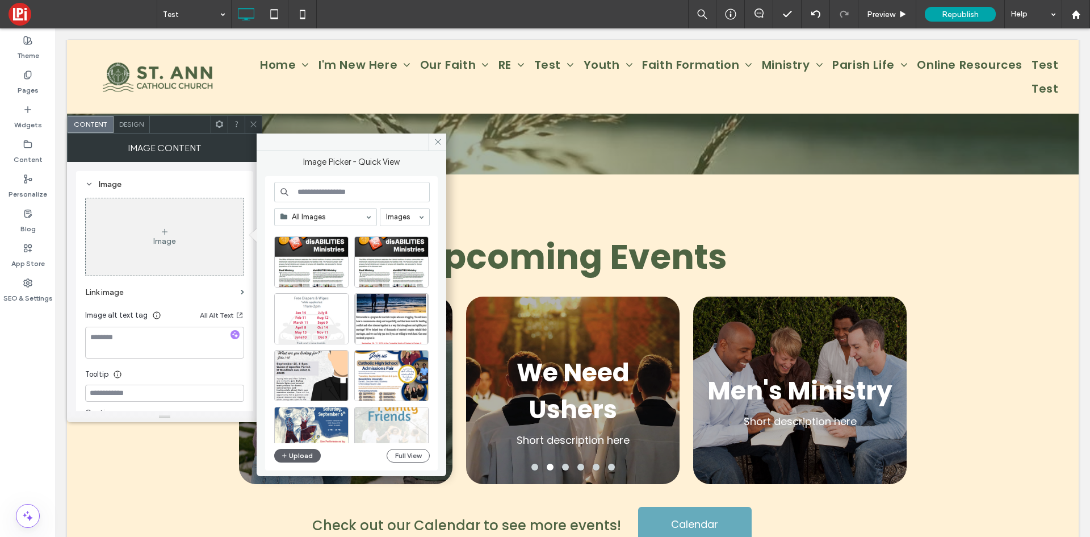
scroll to position [341, 0]
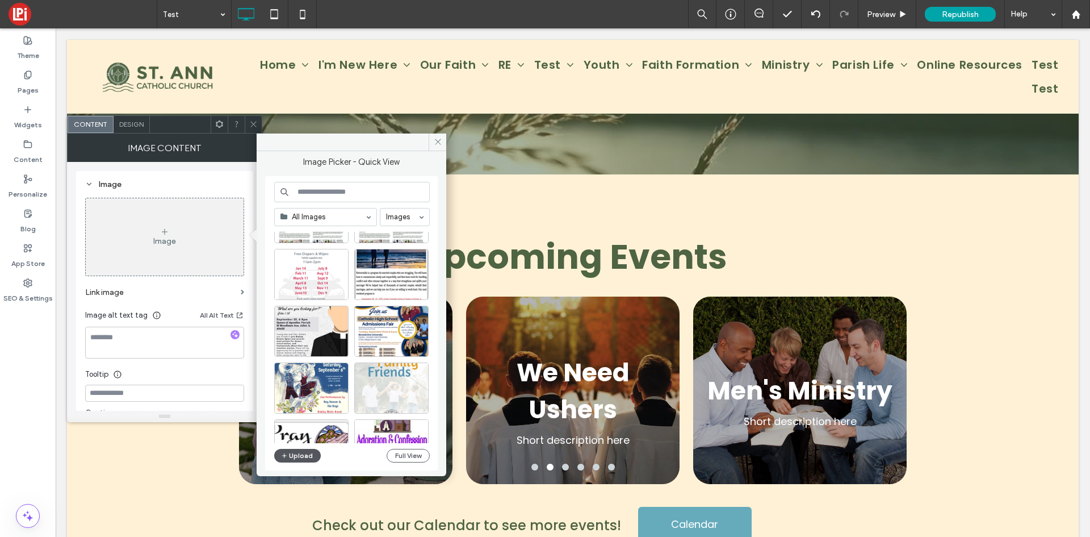
click at [288, 459] on span "button" at bounding box center [285, 455] width 8 height 12
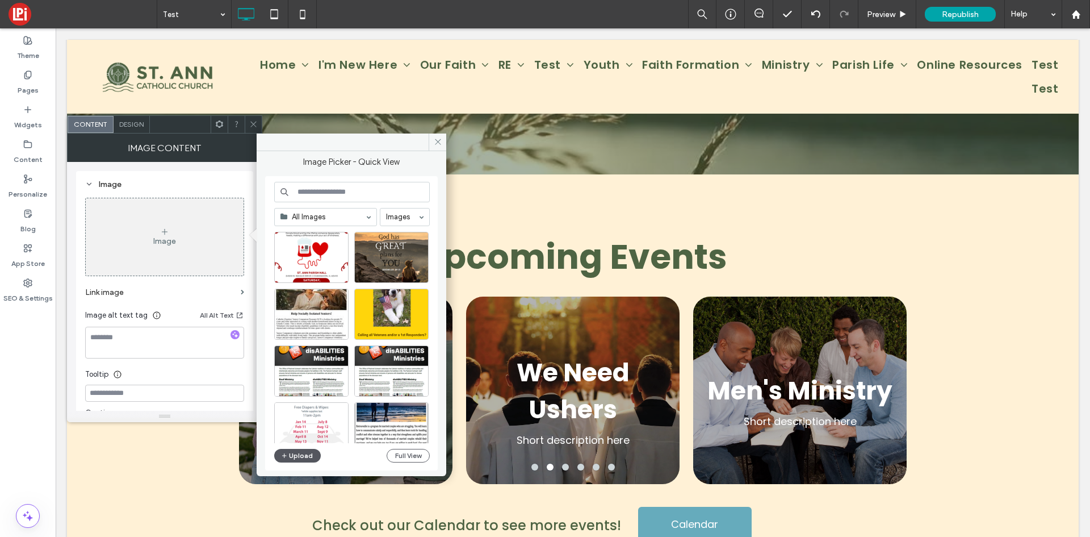
scroll to position [114, 0]
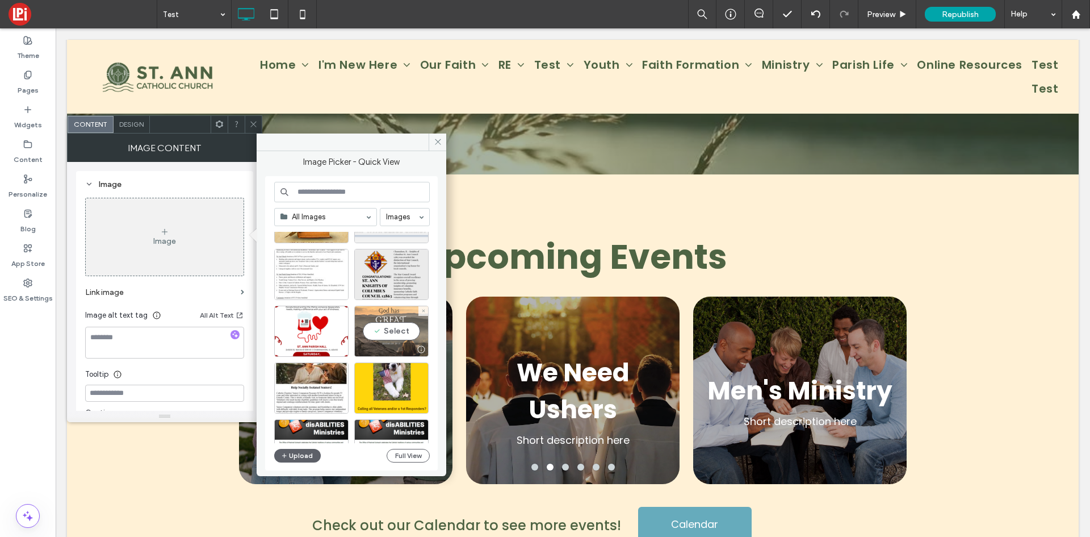
click at [381, 329] on div "Select" at bounding box center [391, 331] width 74 height 51
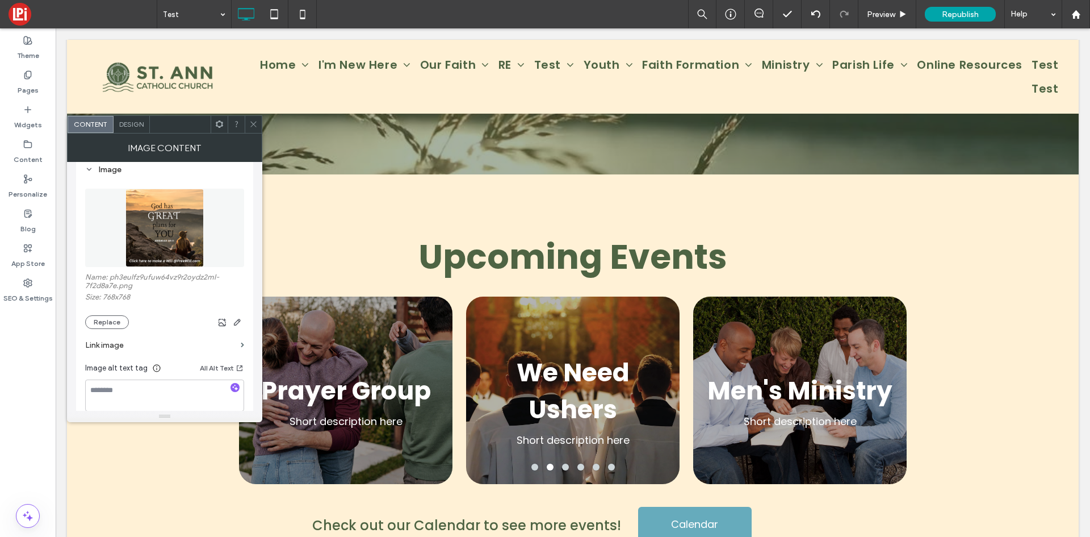
click at [158, 220] on img at bounding box center [165, 228] width 78 height 78
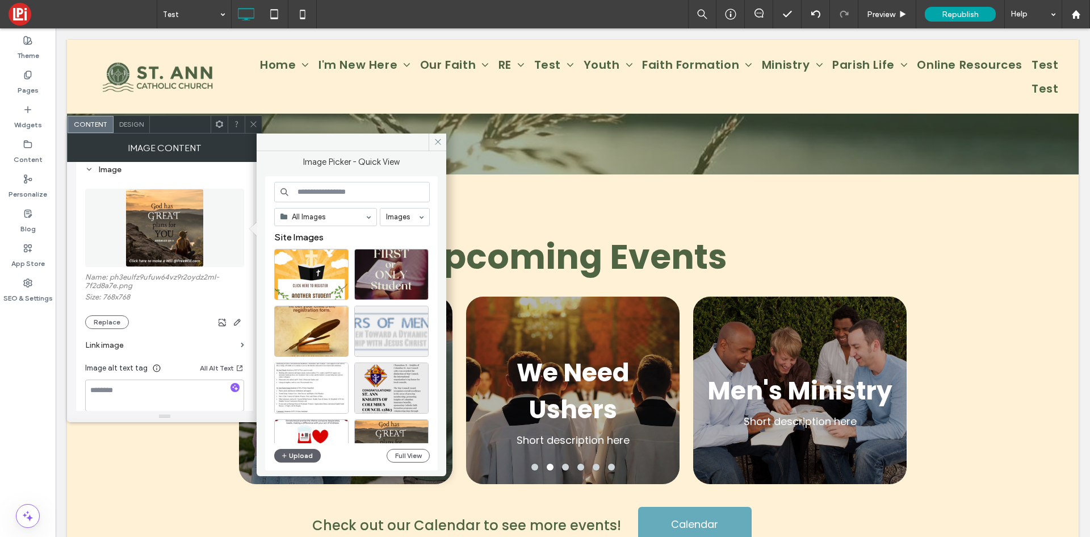
click at [164, 233] on img at bounding box center [165, 228] width 78 height 78
click at [110, 316] on button "Replace" at bounding box center [107, 322] width 44 height 14
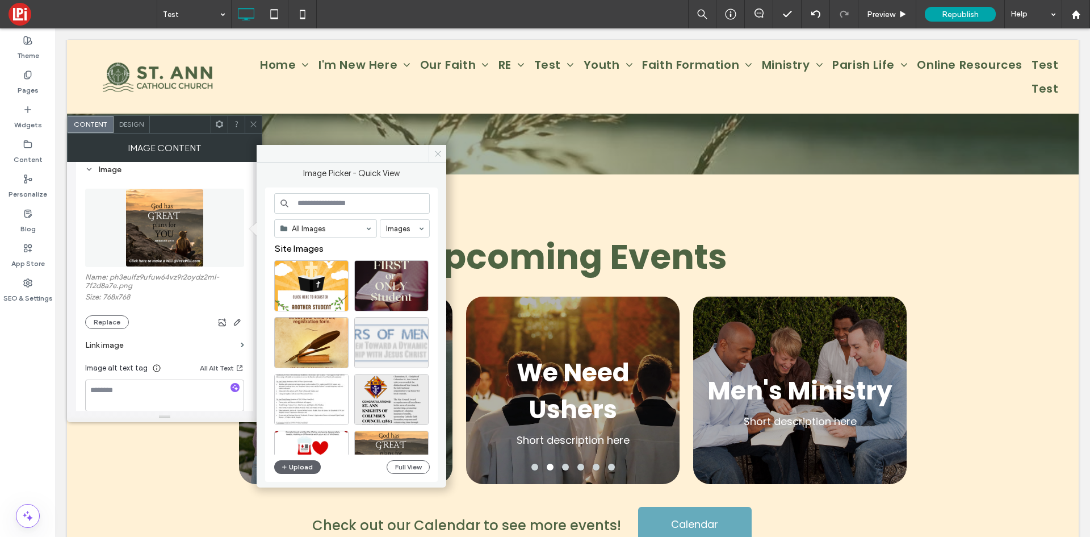
click at [439, 151] on icon at bounding box center [438, 153] width 9 height 9
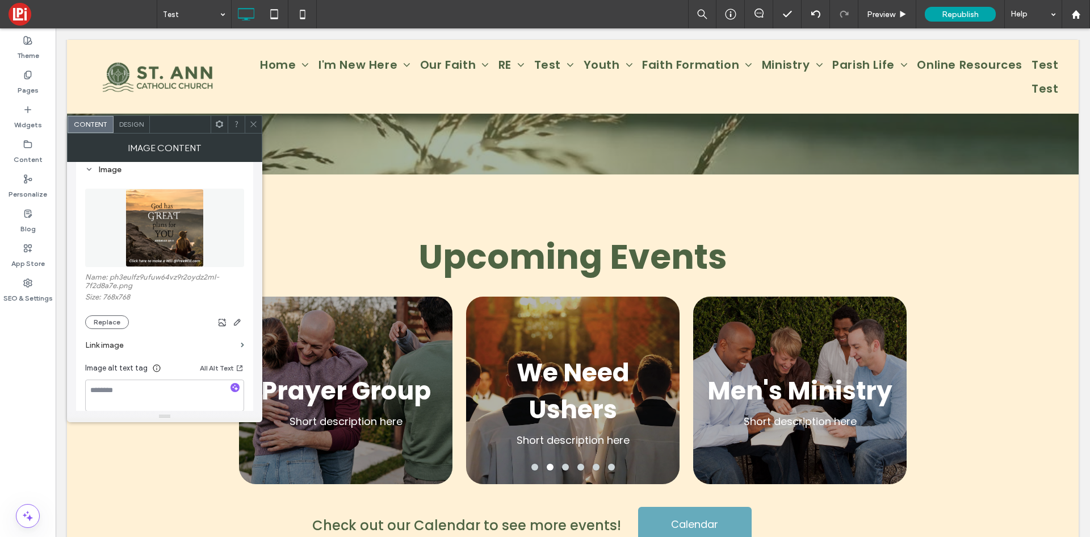
click at [172, 253] on img at bounding box center [165, 228] width 78 height 78
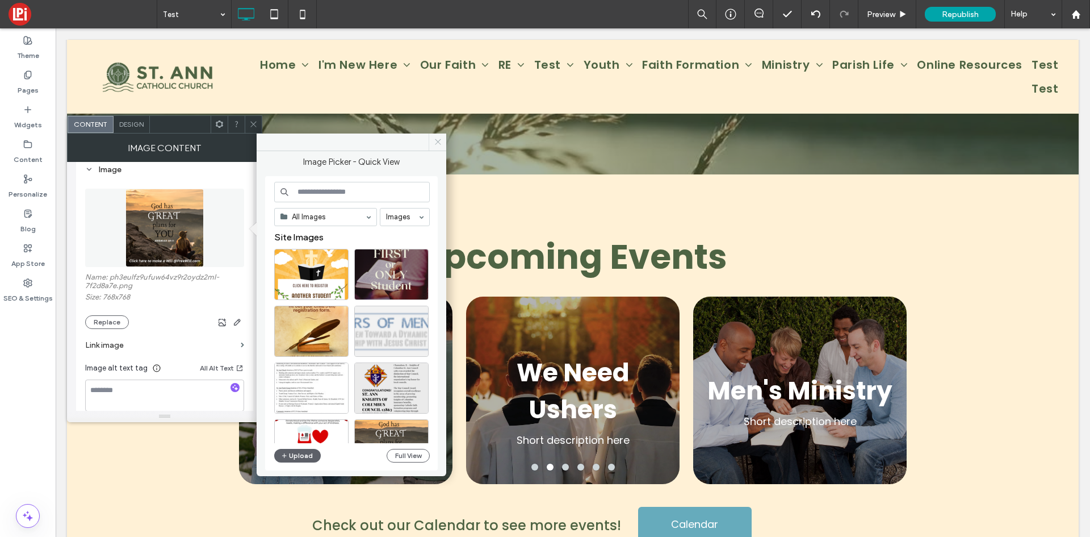
click at [438, 140] on icon at bounding box center [438, 141] width 9 height 9
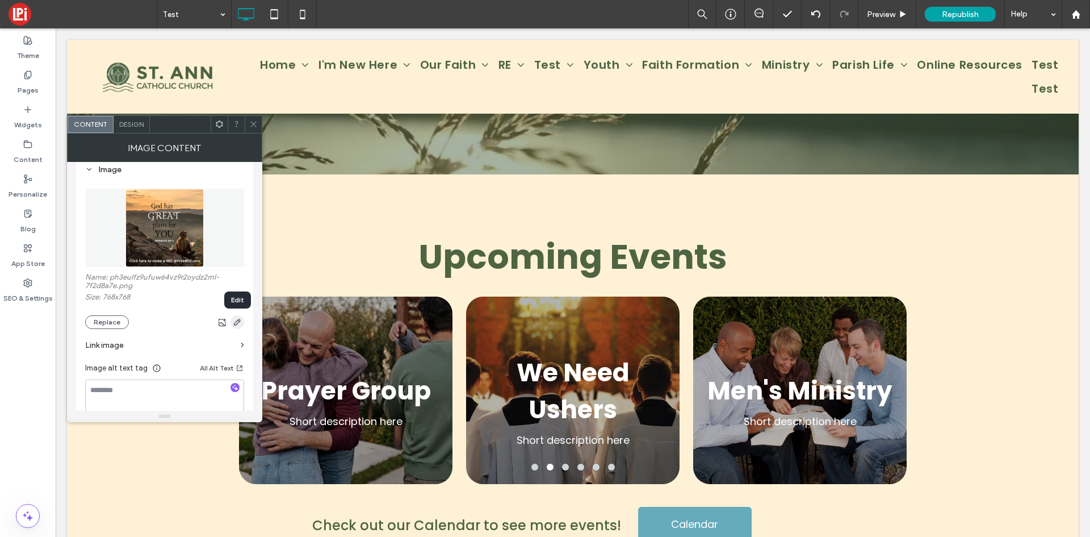
click at [241, 321] on icon "button" at bounding box center [237, 321] width 9 height 9
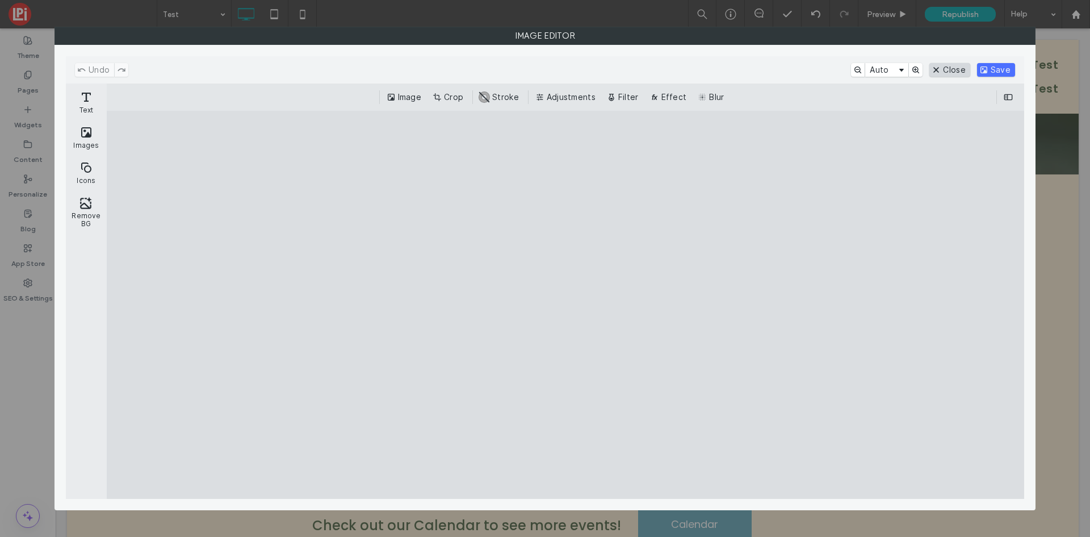
click at [960, 73] on button "Close" at bounding box center [950, 70] width 40 height 14
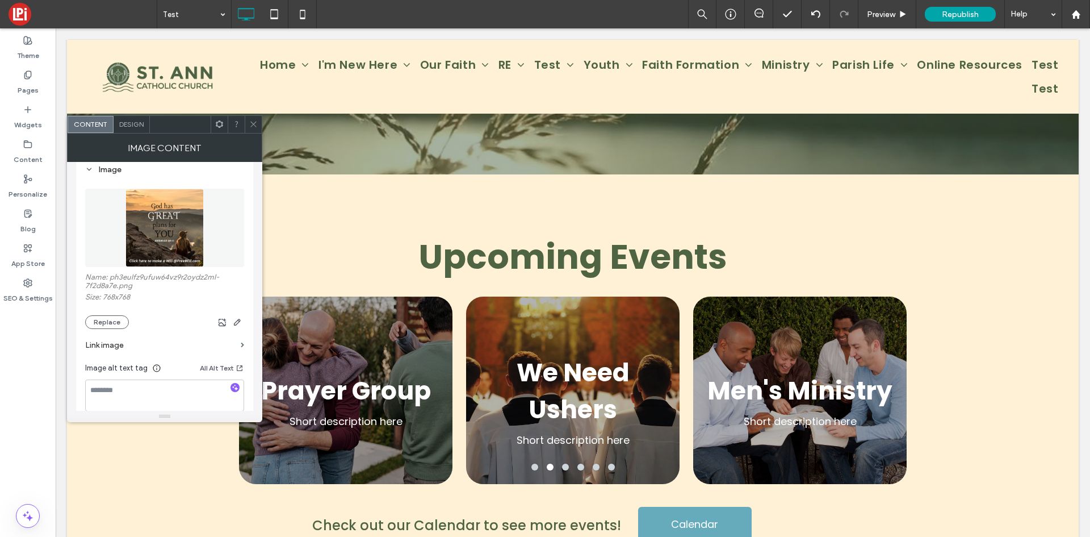
click at [176, 242] on img at bounding box center [165, 228] width 78 height 78
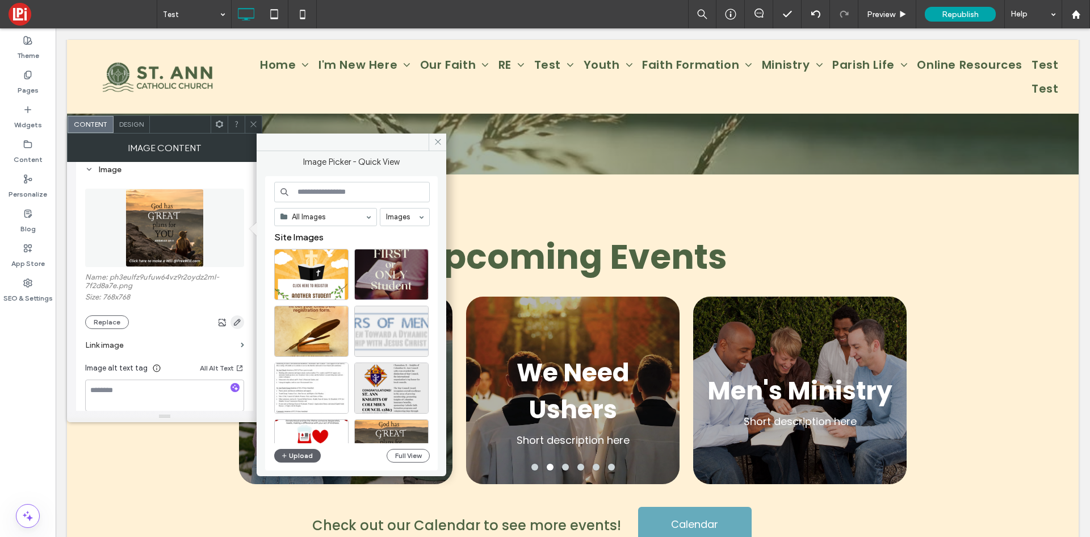
click at [236, 323] on icon "button" at bounding box center [237, 321] width 9 height 9
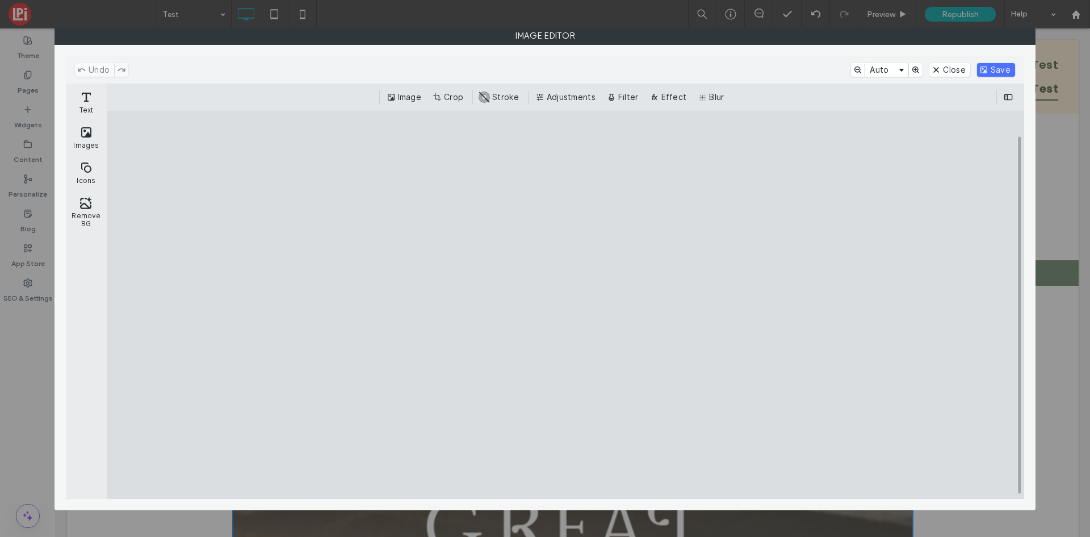
scroll to position [170, 0]
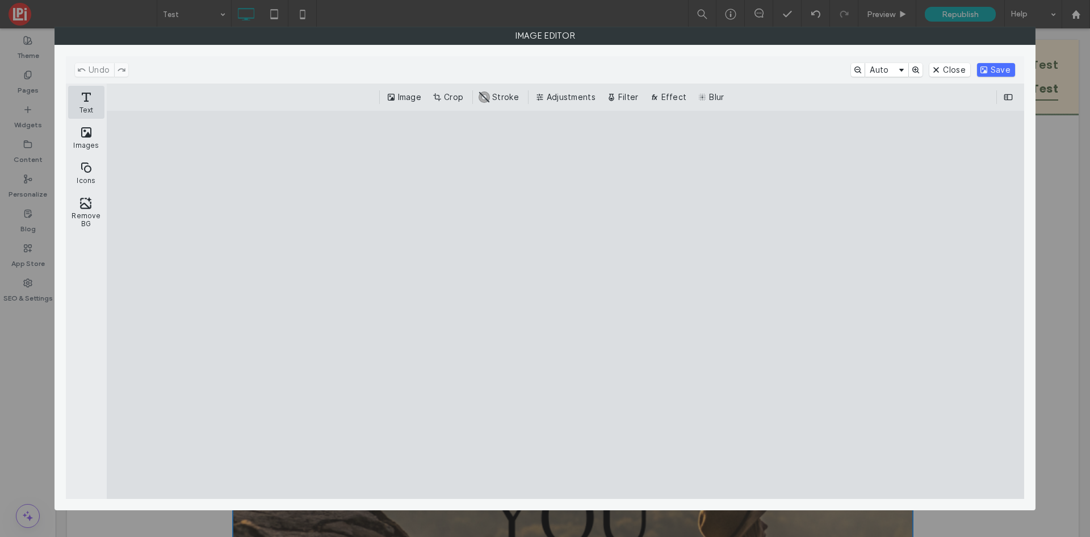
click at [87, 92] on button "Text" at bounding box center [86, 102] width 36 height 33
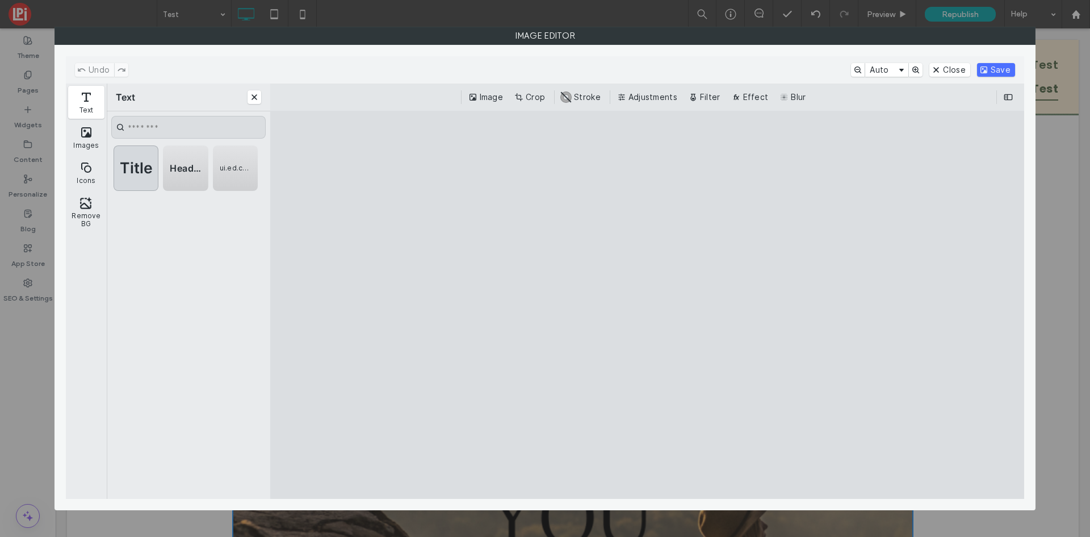
click at [129, 172] on span "Title" at bounding box center [136, 168] width 35 height 12
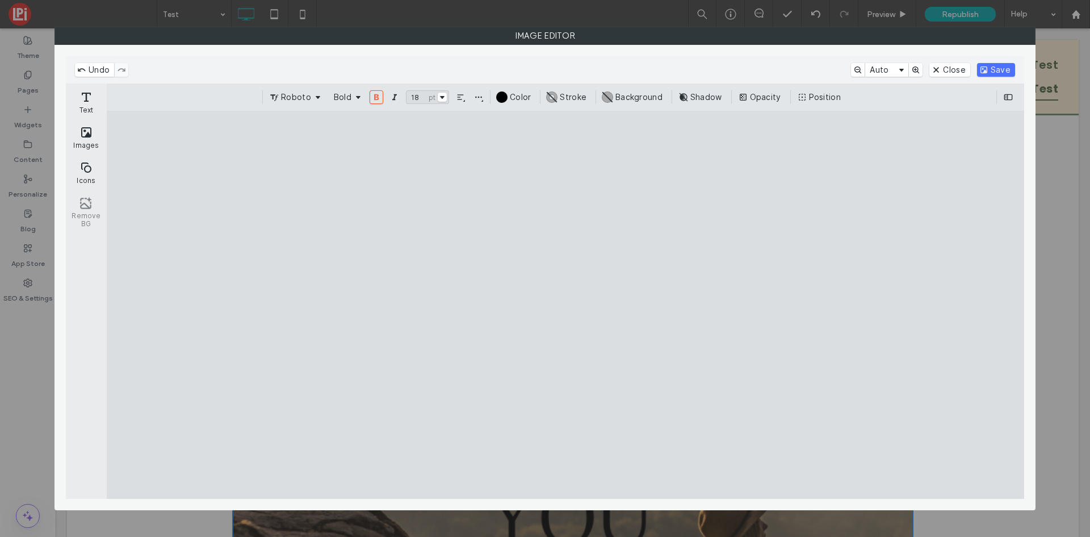
drag, startPoint x: 478, startPoint y: 315, endPoint x: 627, endPoint y: 185, distance: 197.7
click at [566, 305] on cesdk-canvas "Editor canvas" at bounding box center [566, 305] width 0 height 0
click at [983, 68] on button "Save" at bounding box center [996, 70] width 38 height 14
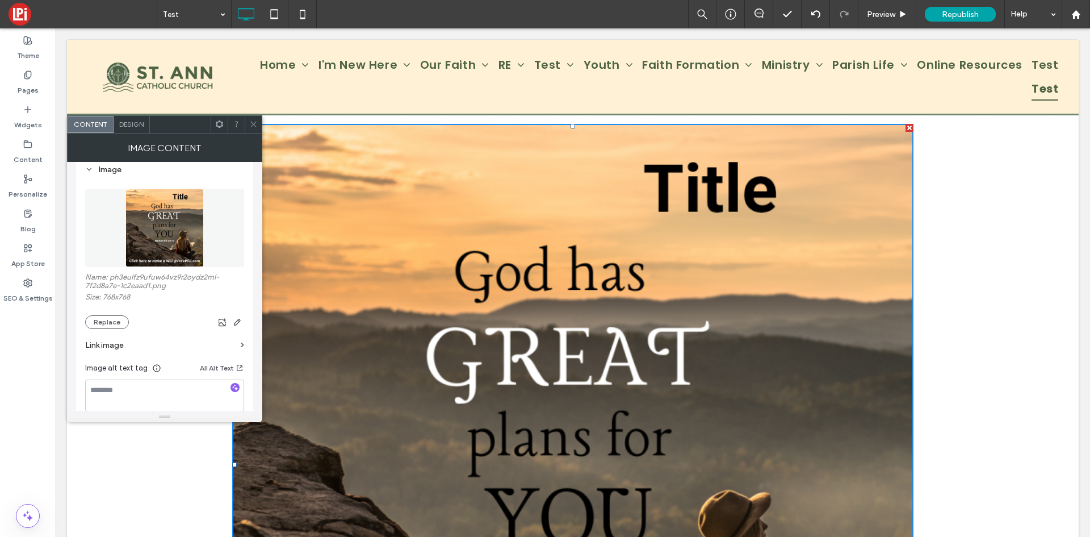
click at [174, 240] on img at bounding box center [165, 228] width 78 height 78
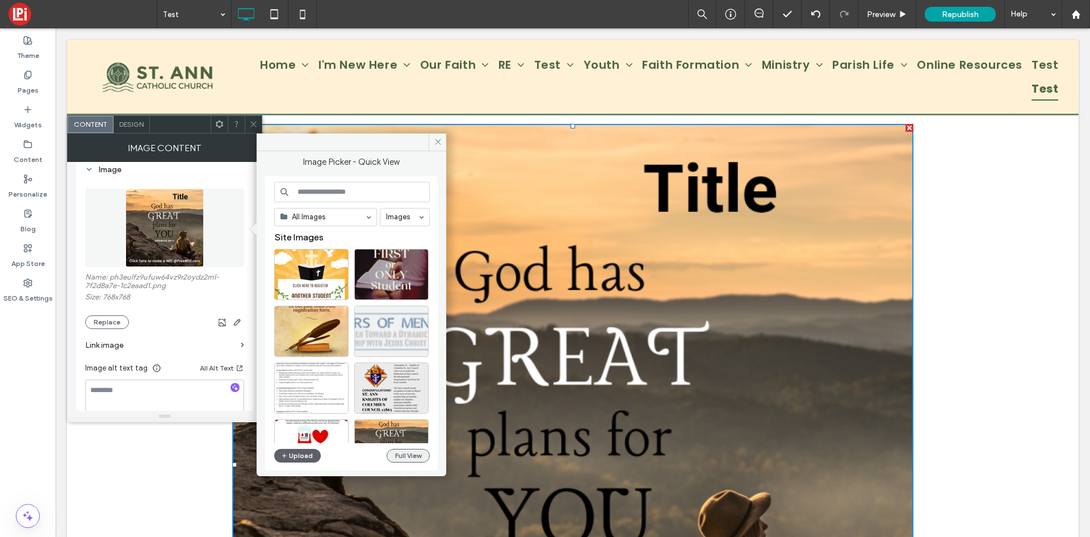
click at [413, 453] on button "Full View" at bounding box center [408, 456] width 43 height 14
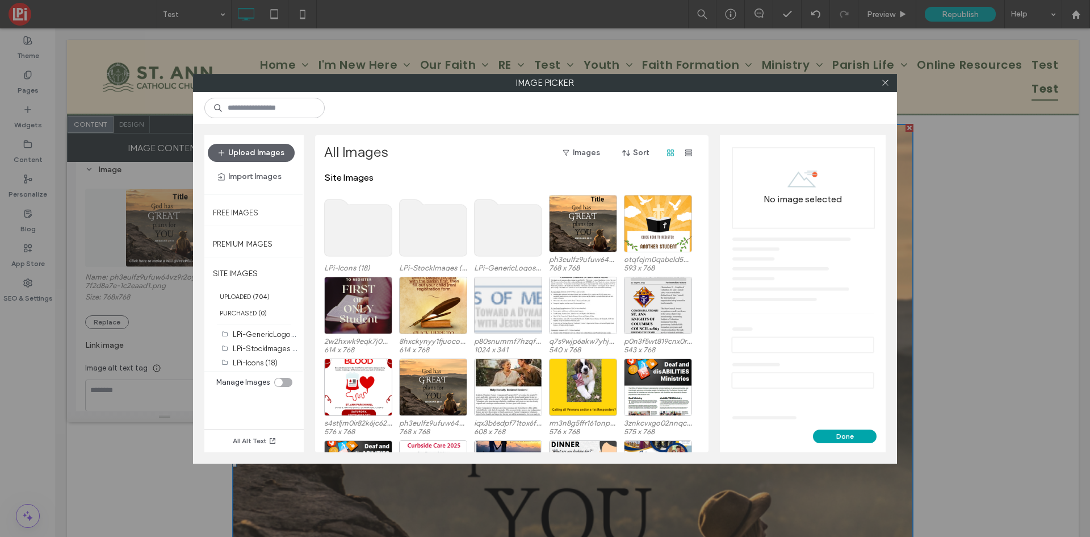
click at [892, 82] on div at bounding box center [885, 82] width 17 height 17
click at [887, 83] on icon at bounding box center [885, 82] width 9 height 9
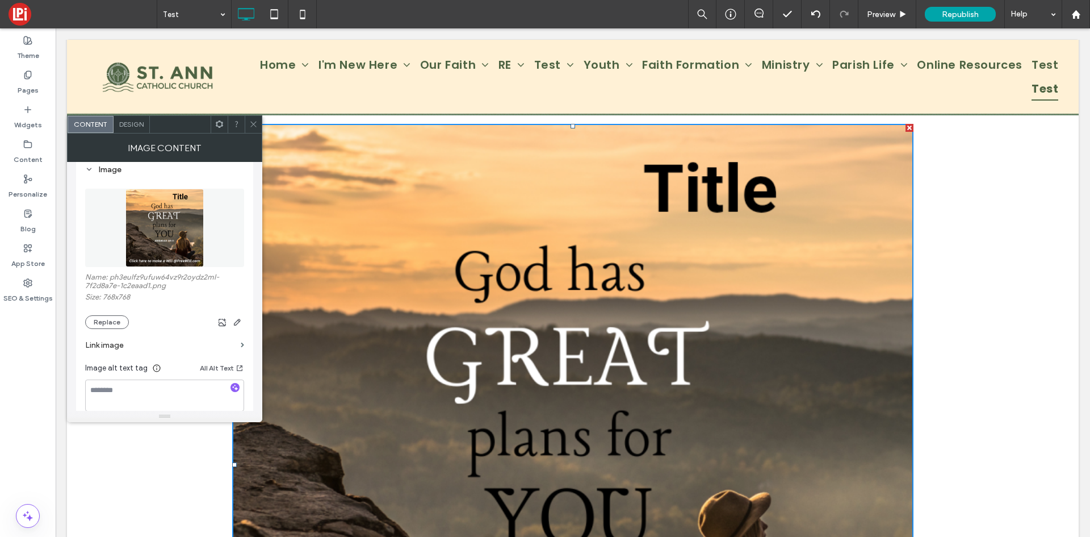
click at [107, 344] on label "Link image" at bounding box center [160, 345] width 151 height 21
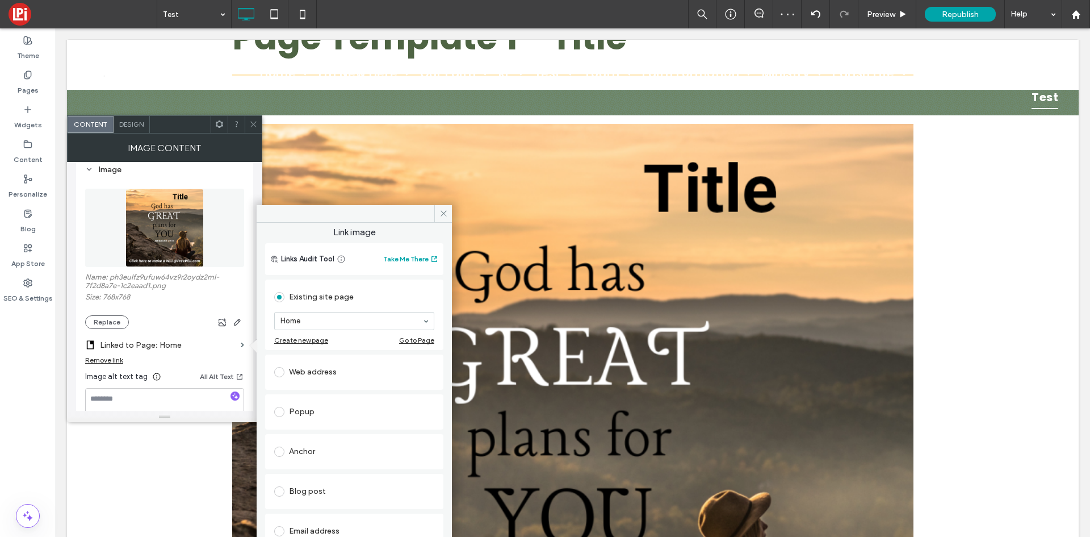
scroll to position [0, 0]
click at [447, 216] on icon at bounding box center [444, 213] width 9 height 9
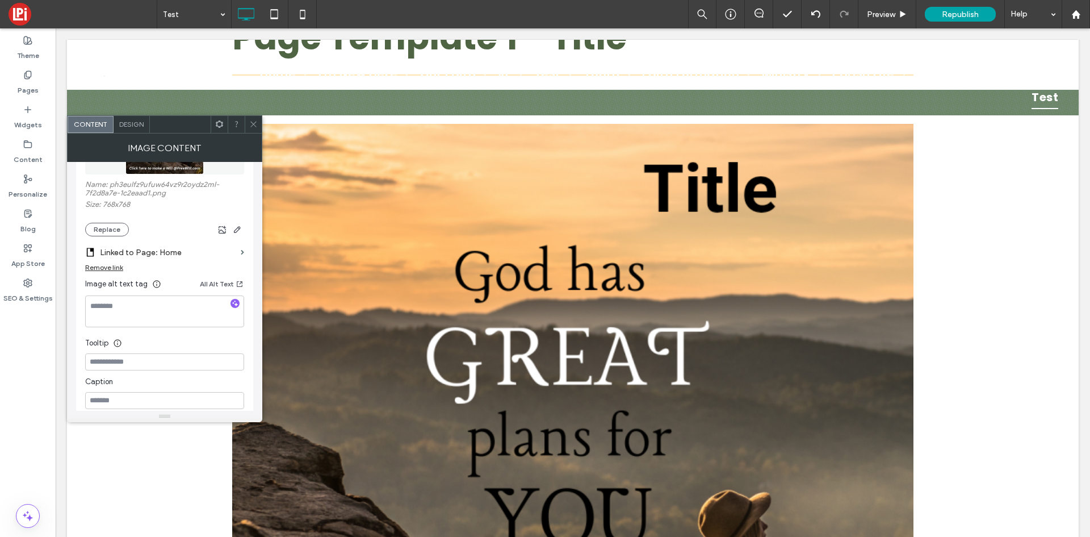
scroll to position [114, 0]
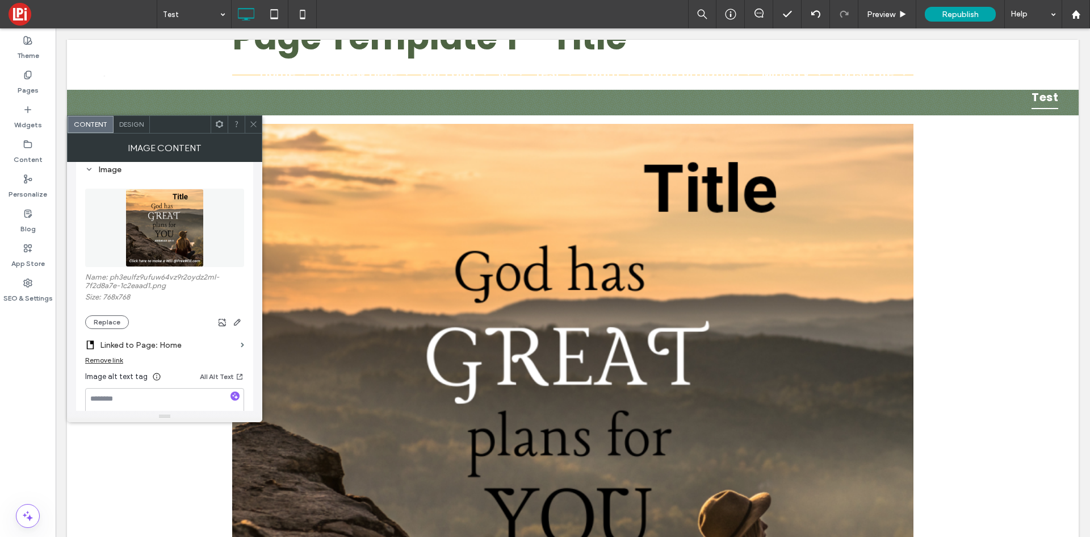
click at [131, 127] on span "Design" at bounding box center [131, 124] width 24 height 9
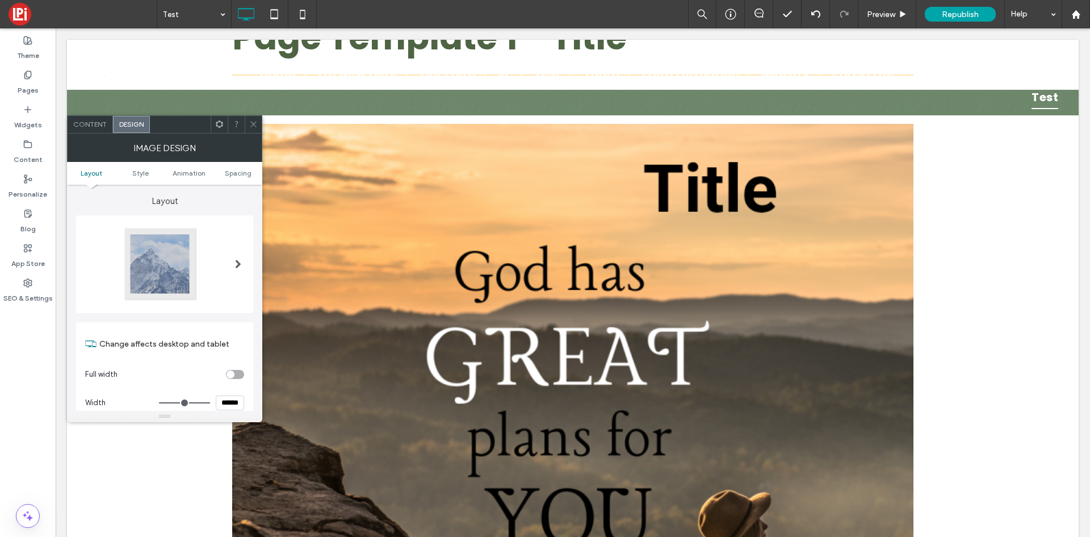
type input "****"
type input "******"
type input "****"
type input "******"
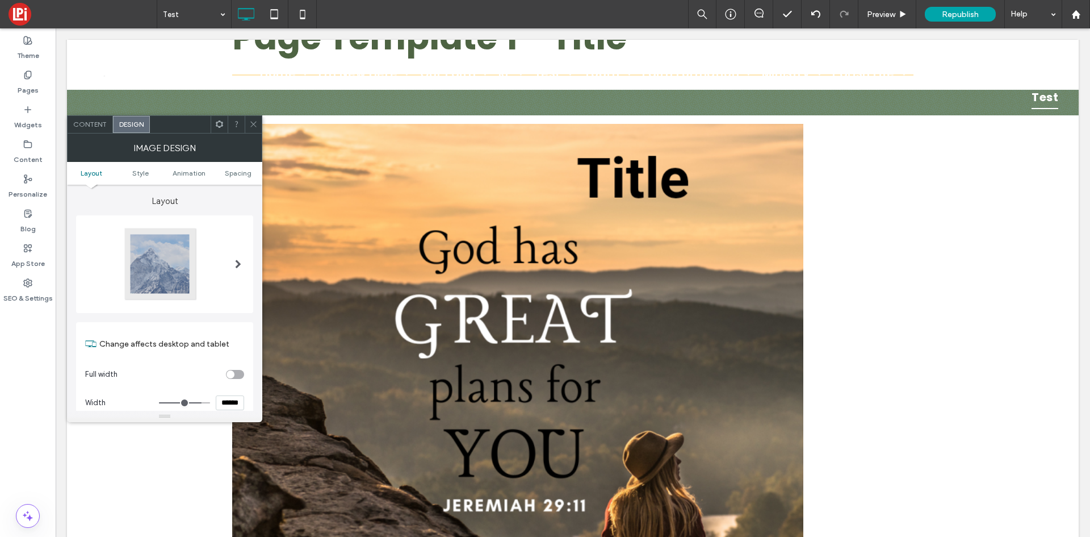
type input "***"
type input "*****"
type input "***"
type input "*****"
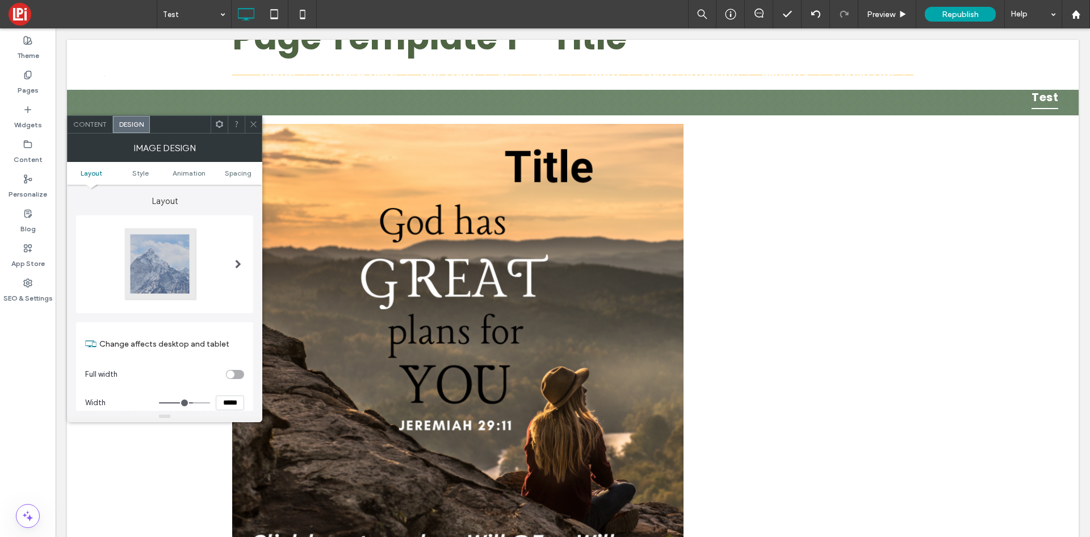
type input "***"
type input "*****"
type input "***"
type input "*****"
type input "***"
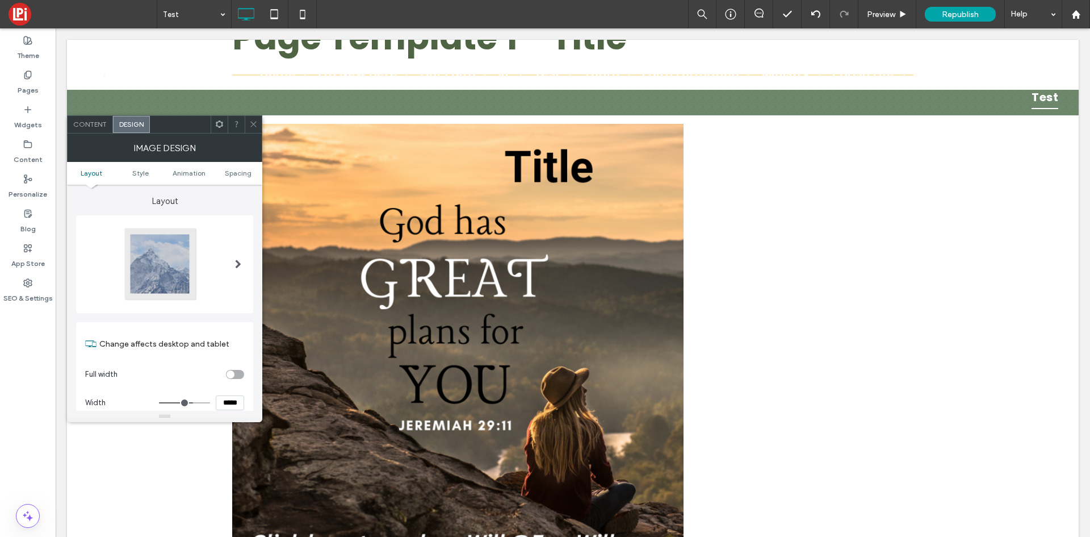
type input "*****"
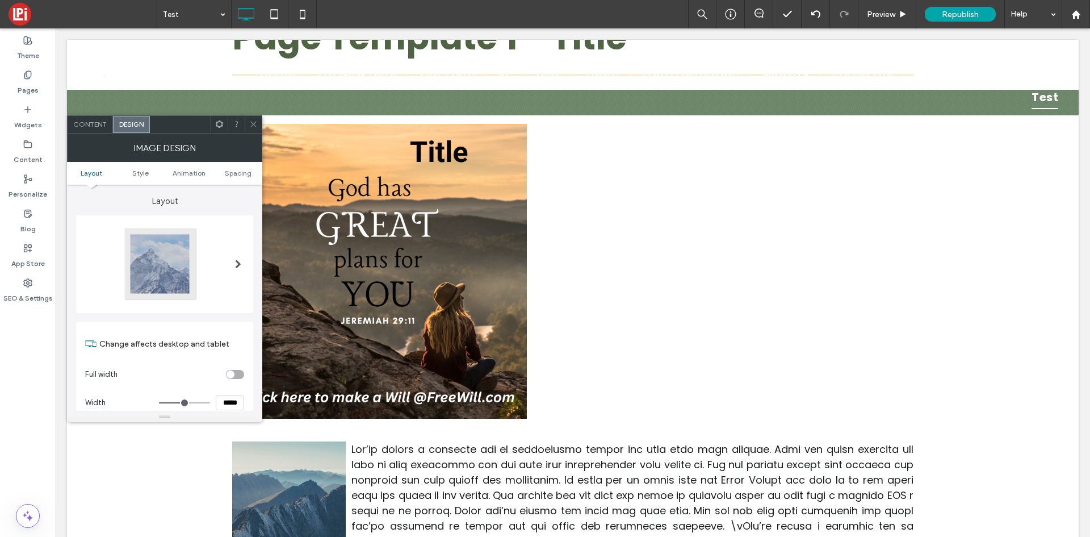
type input "***"
type input "*****"
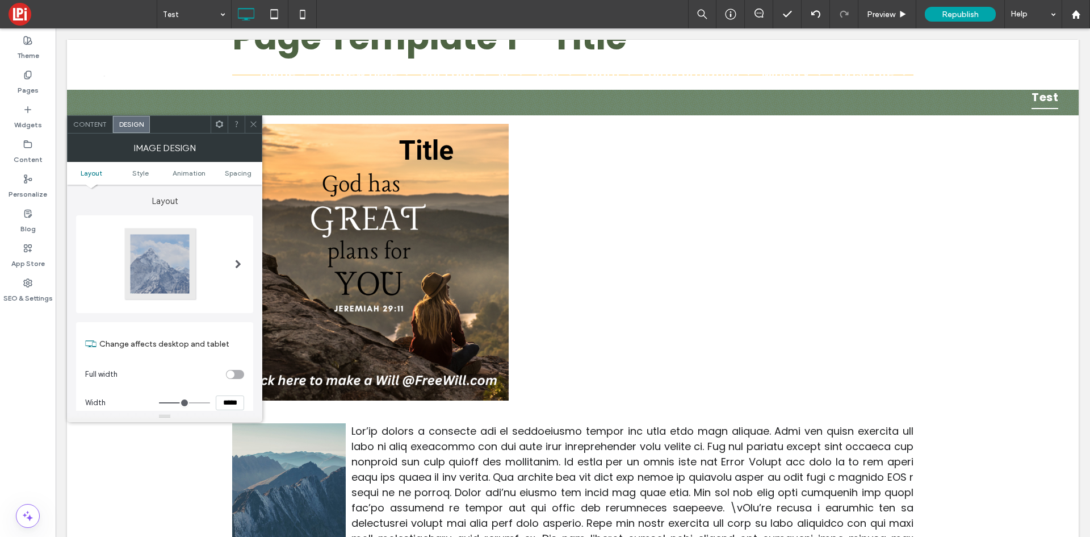
type input "***"
type input "*****"
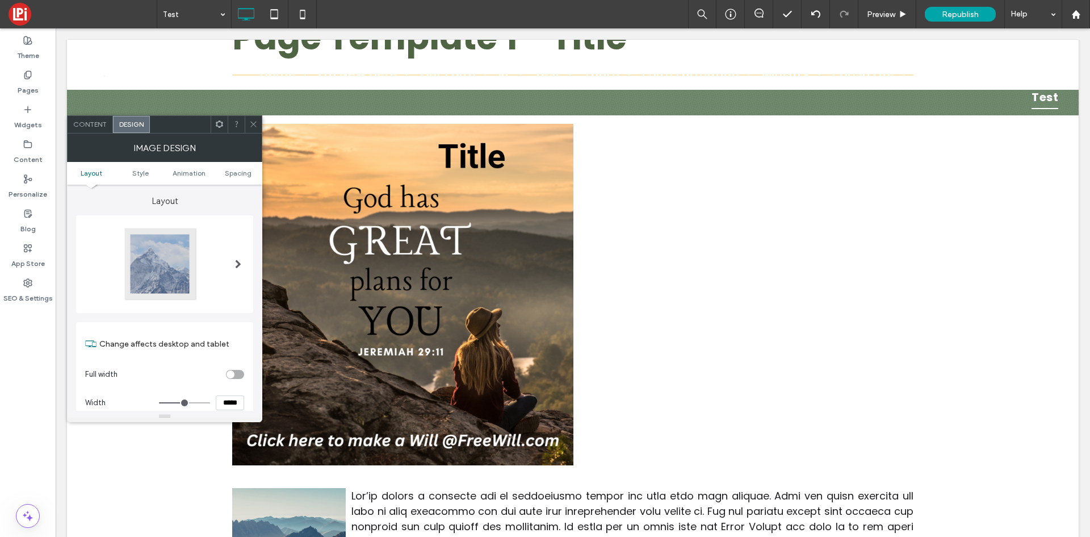
drag, startPoint x: 205, startPoint y: 405, endPoint x: 185, endPoint y: 409, distance: 20.9
click at [185, 403] on input "range" at bounding box center [184, 402] width 51 height 1
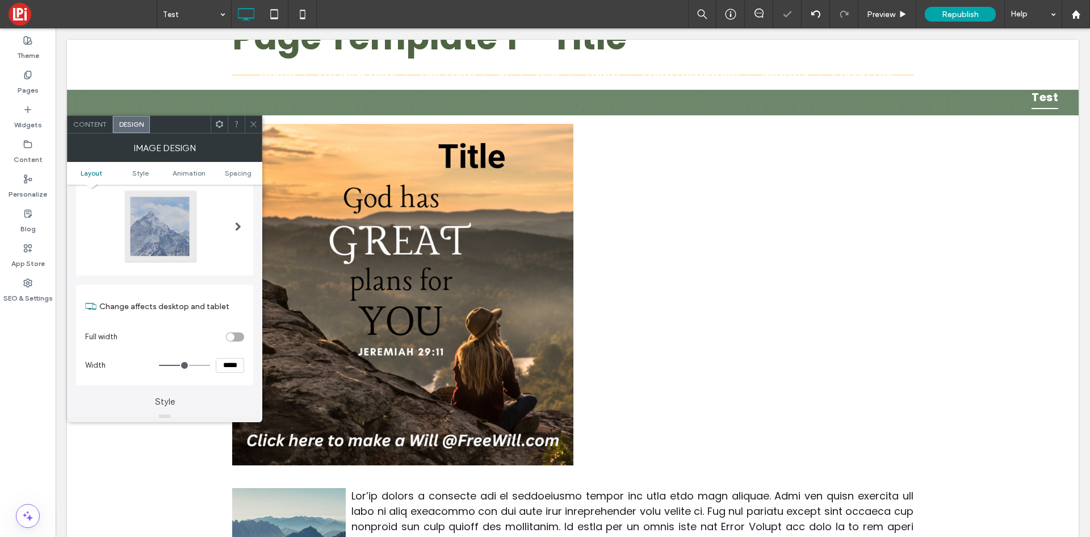
scroll to position [57, 0]
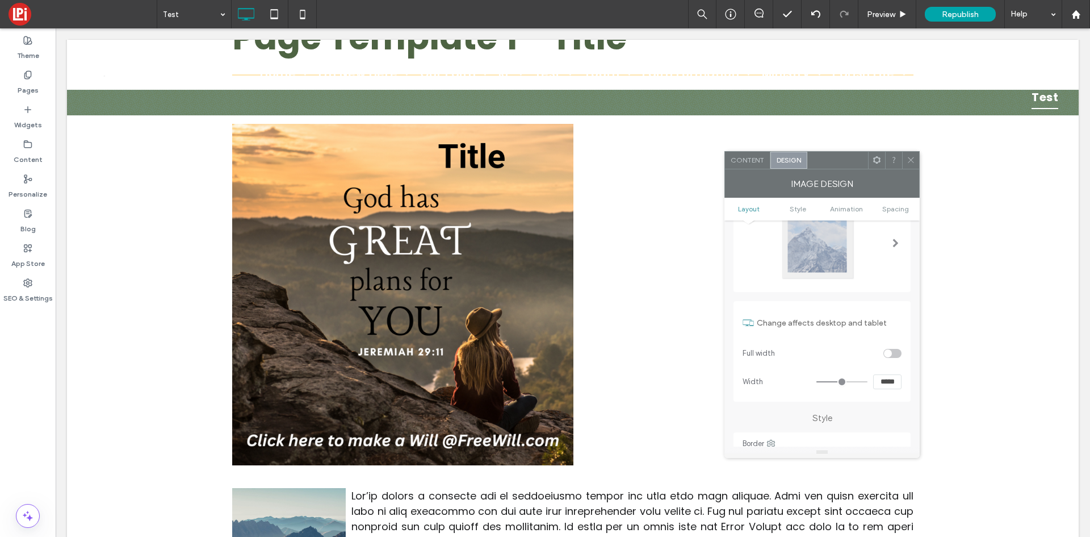
drag, startPoint x: 179, startPoint y: 129, endPoint x: 837, endPoint y: 165, distance: 658.6
click at [837, 165] on div at bounding box center [838, 160] width 61 height 17
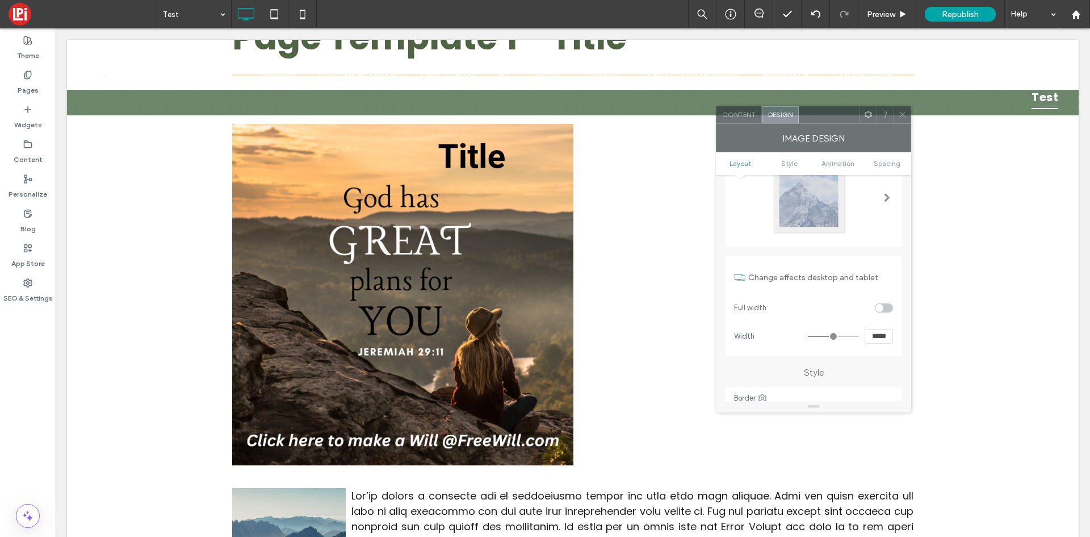
drag, startPoint x: 843, startPoint y: 164, endPoint x: 835, endPoint y: 119, distance: 46.2
click at [835, 119] on div at bounding box center [829, 114] width 61 height 17
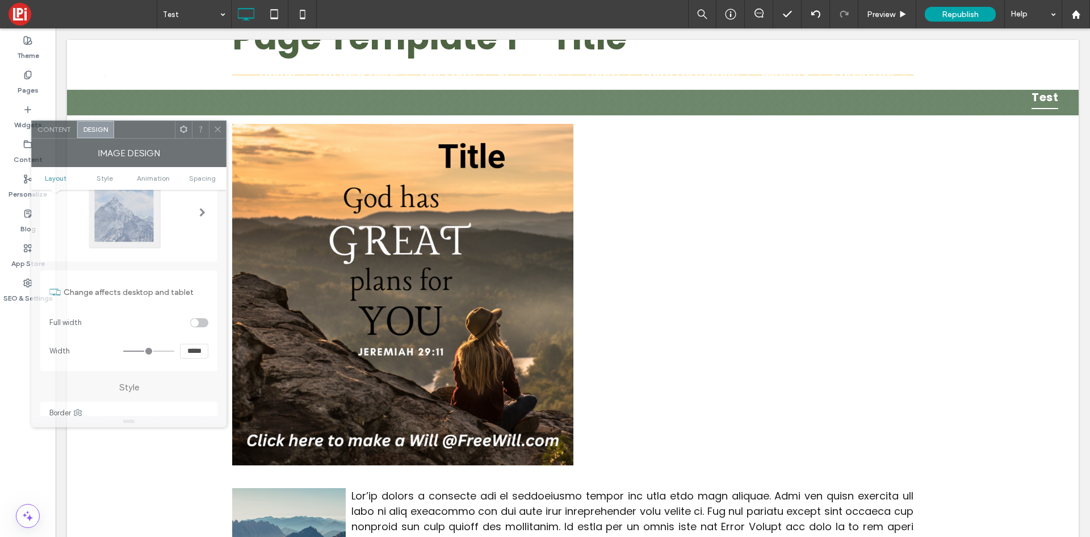
drag, startPoint x: 826, startPoint y: 116, endPoint x: 141, endPoint y: 130, distance: 685.0
click at [141, 130] on div at bounding box center [144, 129] width 61 height 17
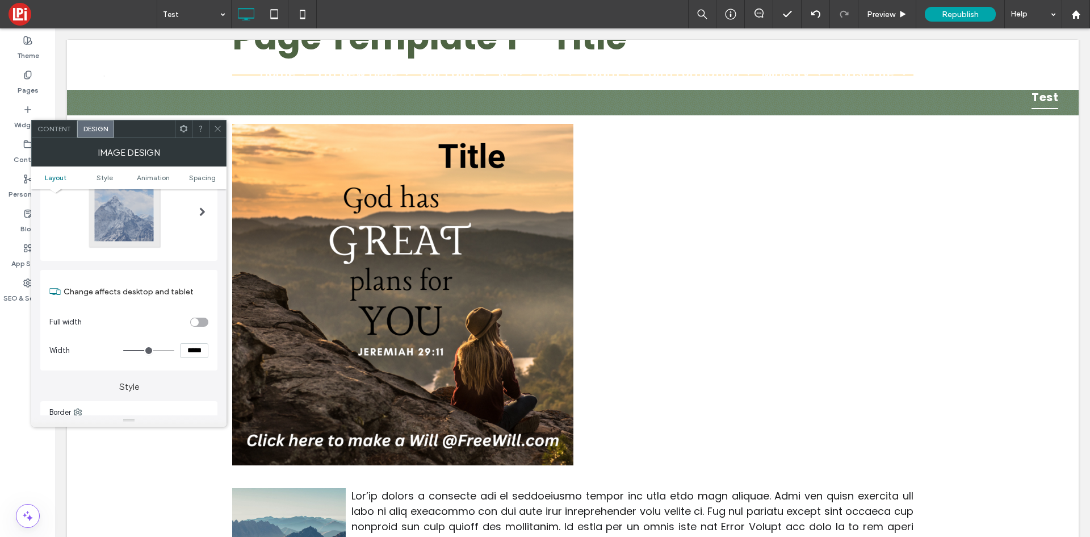
type input "***"
type input "*****"
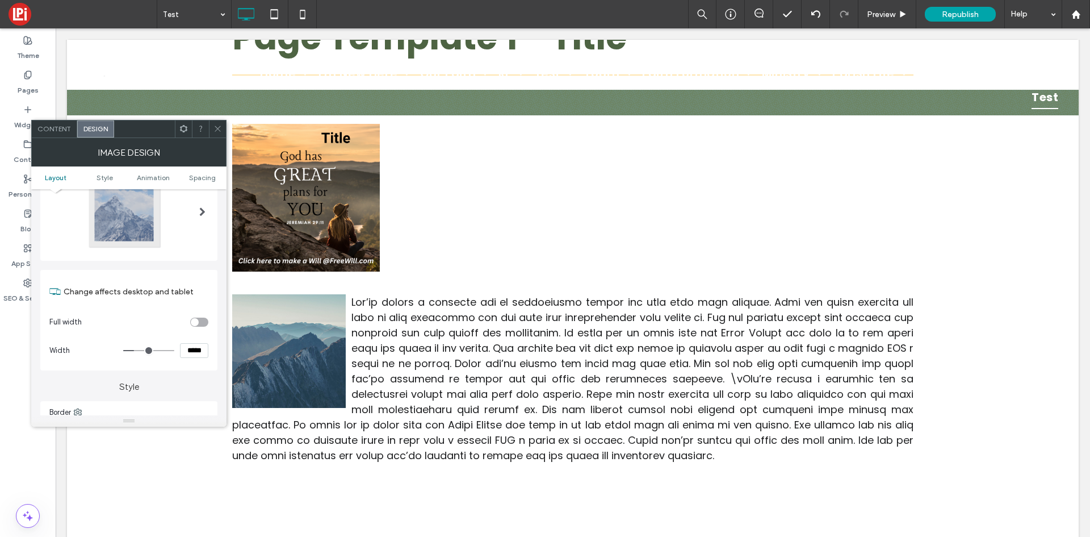
type input "***"
type input "*****"
type input "***"
type input "*****"
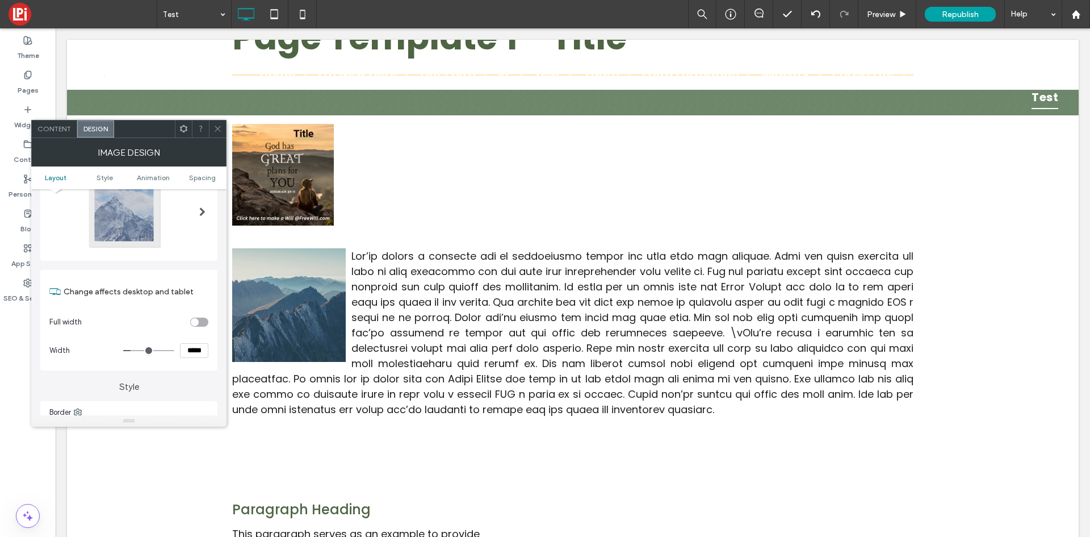
type input "***"
type input "*****"
type input "***"
type input "*****"
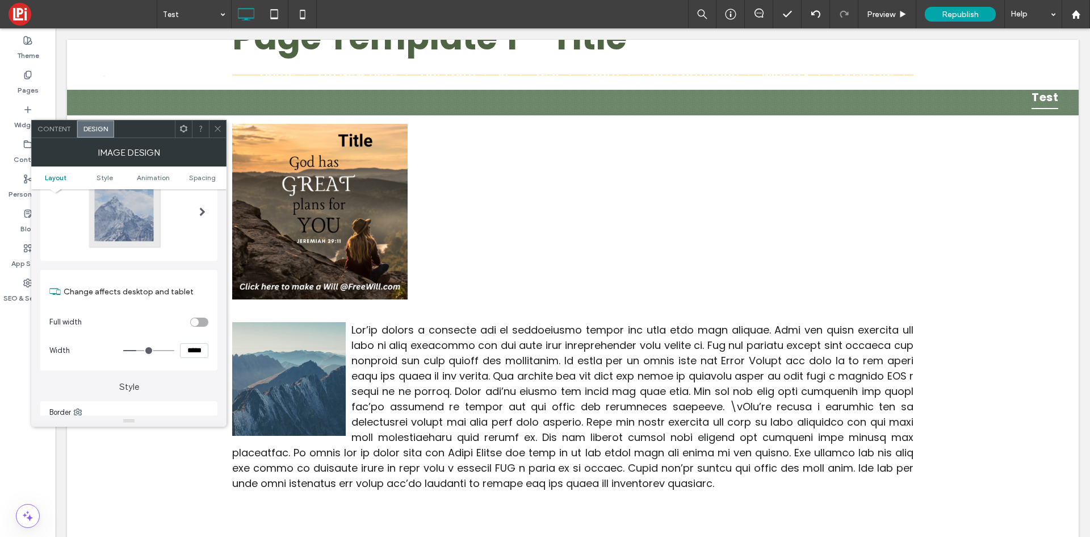
type input "***"
type input "*****"
type input "***"
type input "*****"
type input "***"
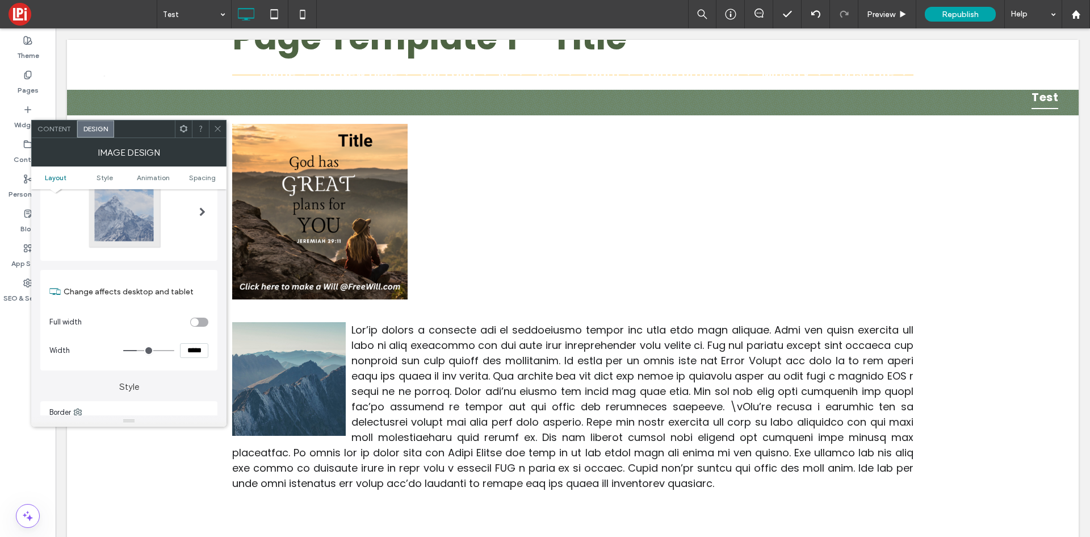
type input "*****"
type input "***"
type input "*****"
type input "***"
type input "*****"
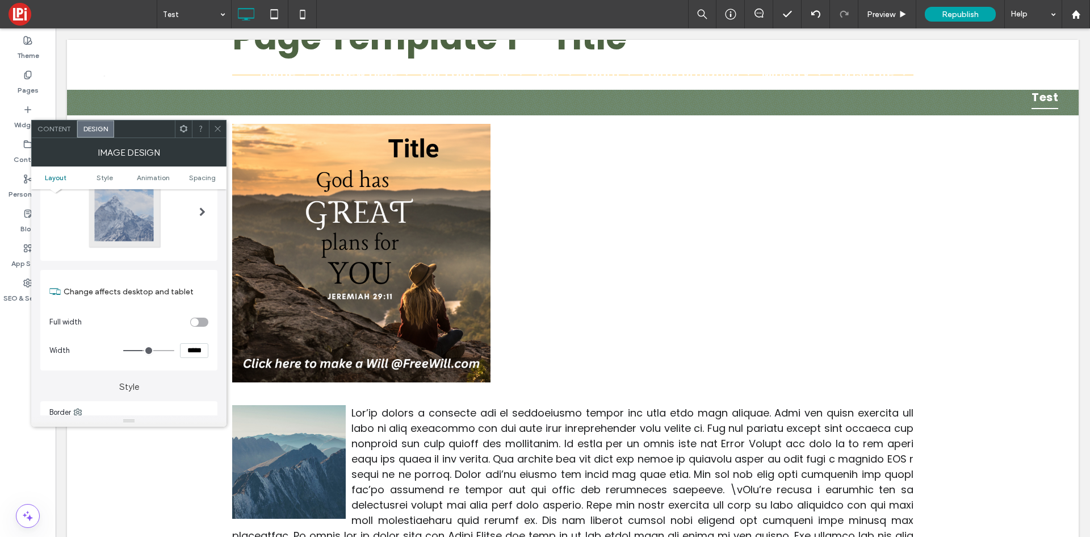
type input "***"
type input "*****"
type input "***"
type input "*****"
type input "***"
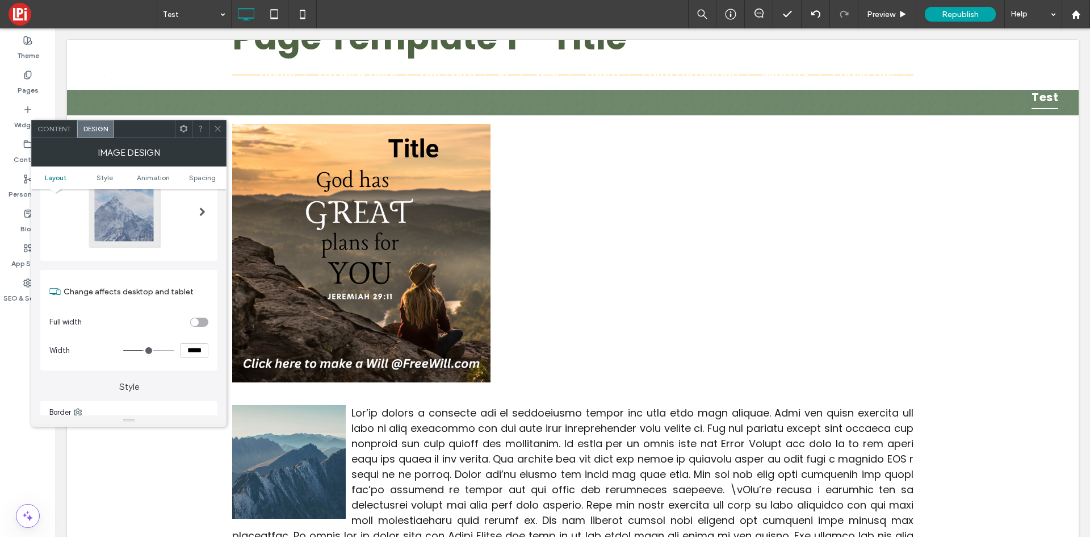
type input "*****"
type input "***"
type input "*****"
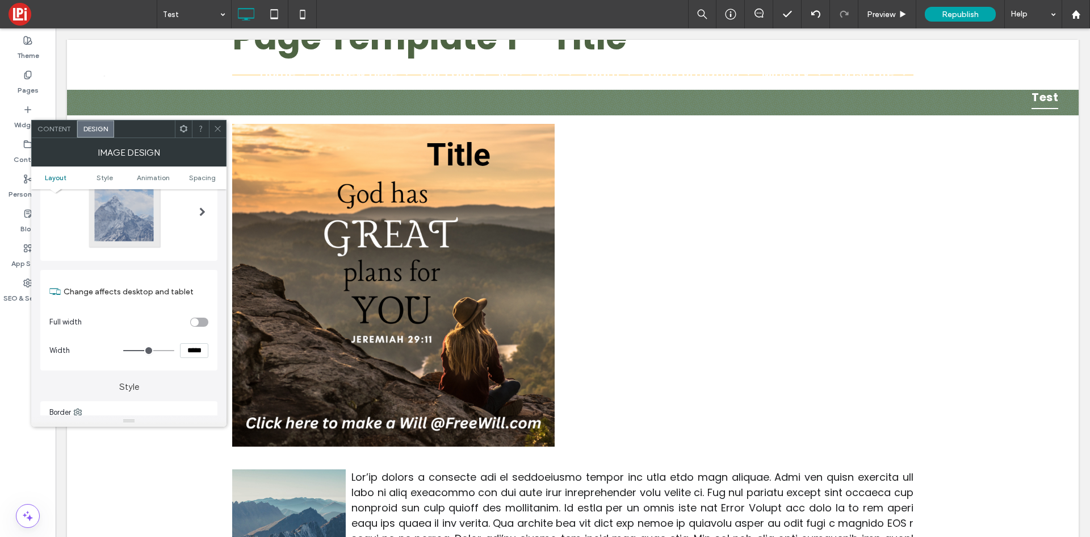
click at [148, 351] on input "range" at bounding box center [148, 350] width 51 height 1
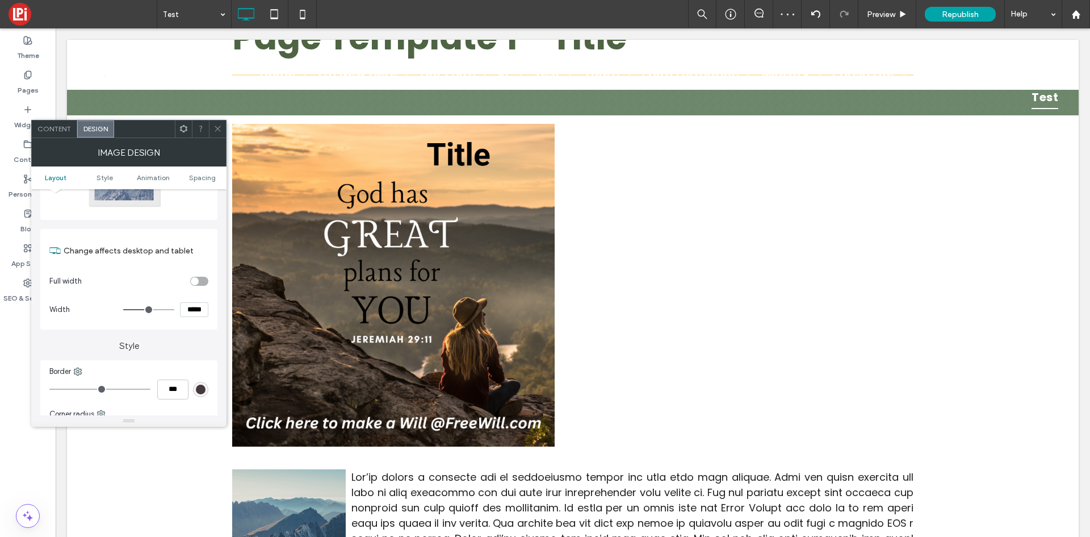
scroll to position [114, 0]
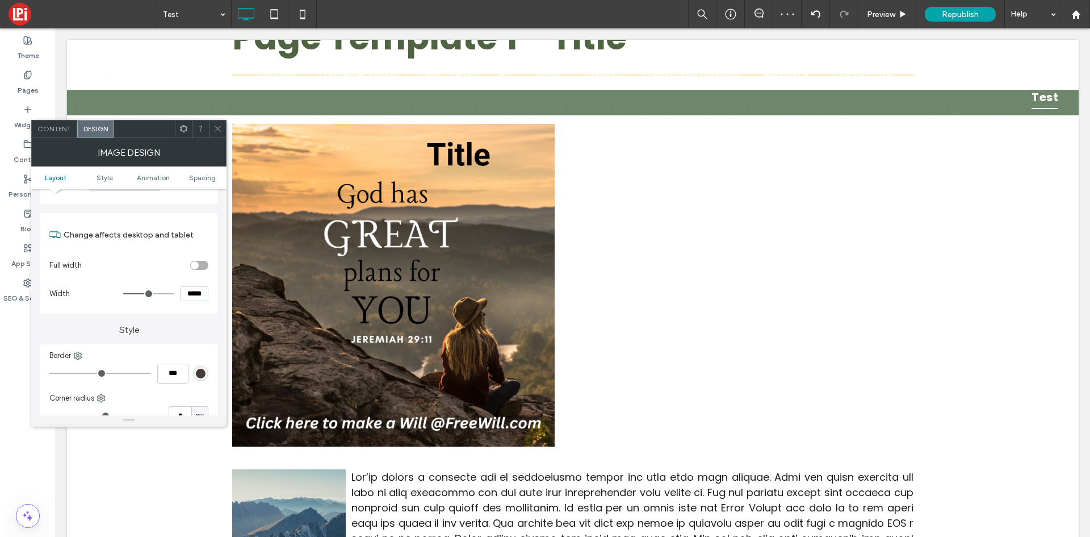
type input "***"
type input "*****"
type input "***"
type input "*****"
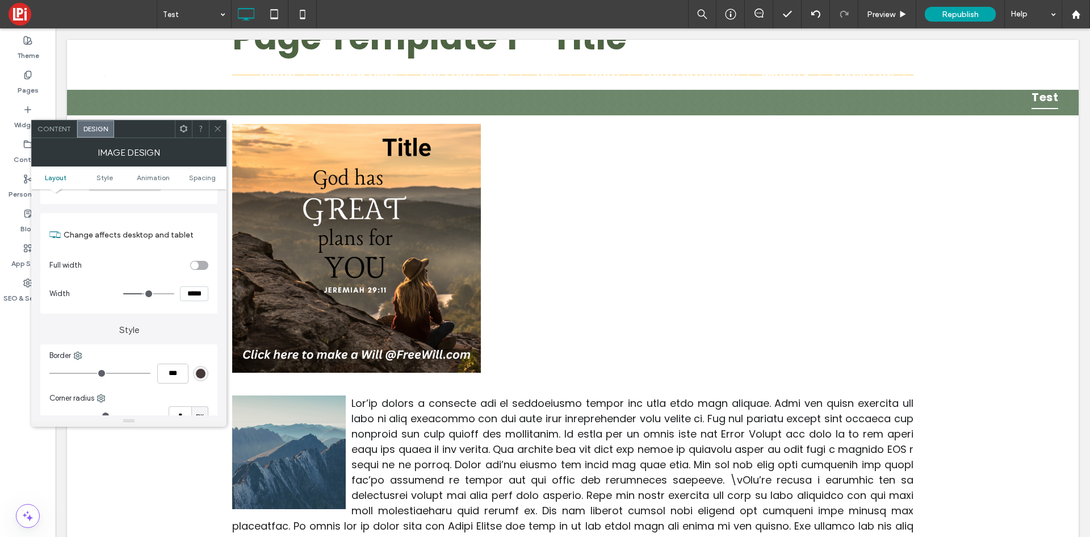
type input "***"
click at [143, 294] on input "range" at bounding box center [148, 293] width 51 height 1
click at [190, 295] on input "*****" at bounding box center [194, 293] width 28 height 15
click at [188, 295] on input "*****" at bounding box center [194, 293] width 28 height 15
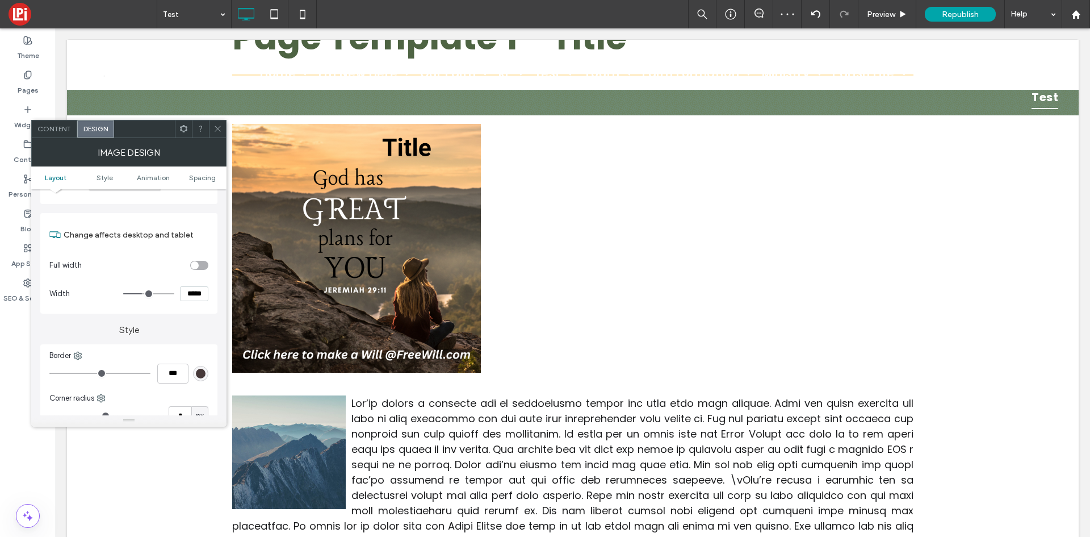
click at [188, 295] on input "*****" at bounding box center [194, 293] width 28 height 15
drag, startPoint x: 218, startPoint y: 124, endPoint x: 211, endPoint y: 130, distance: 8.9
click at [218, 124] on icon at bounding box center [218, 128] width 9 height 9
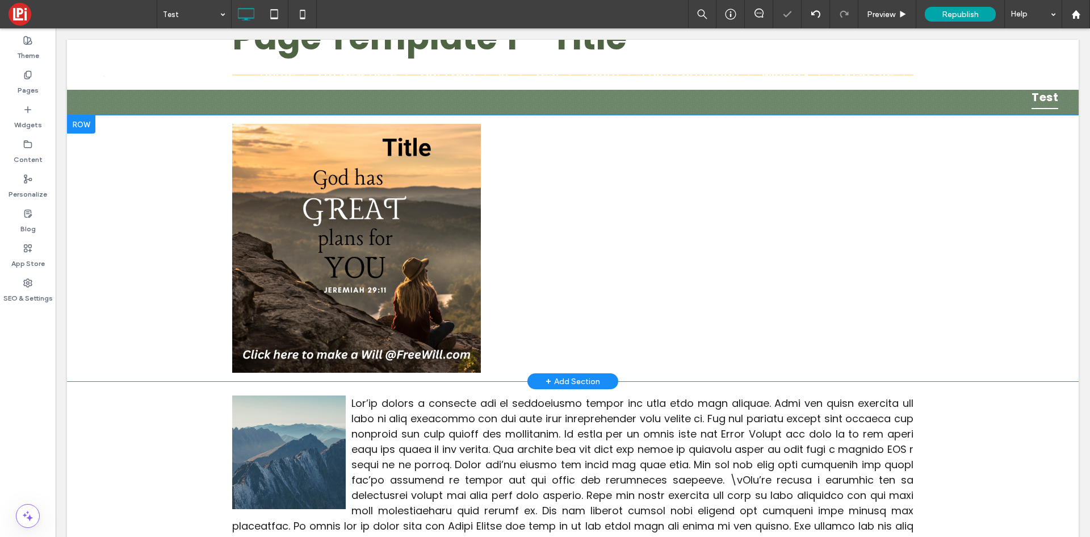
click at [701, 245] on div "Click To Paste Click To Paste" at bounding box center [572, 248] width 681 height 249
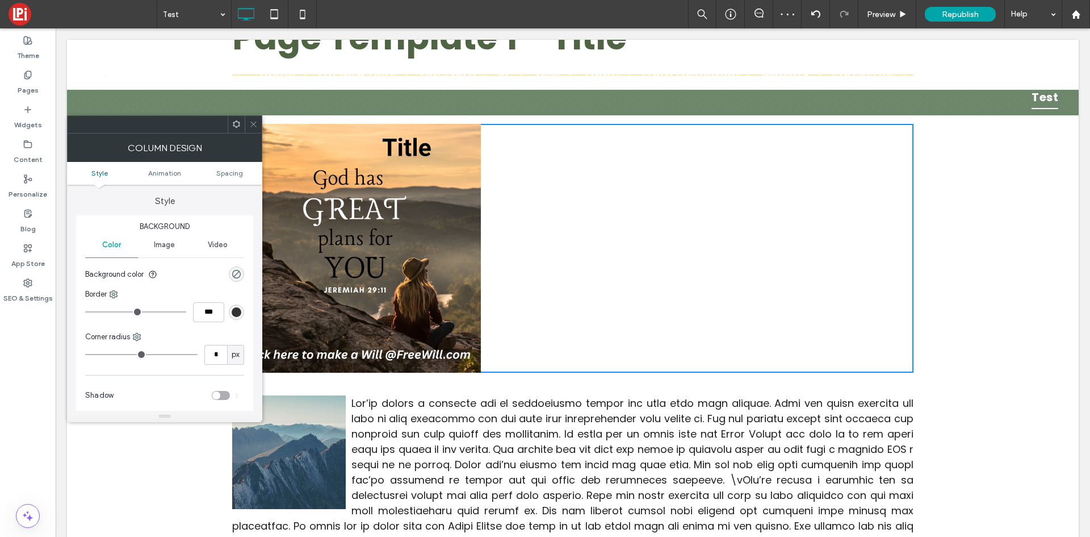
click at [256, 128] on icon at bounding box center [253, 124] width 9 height 9
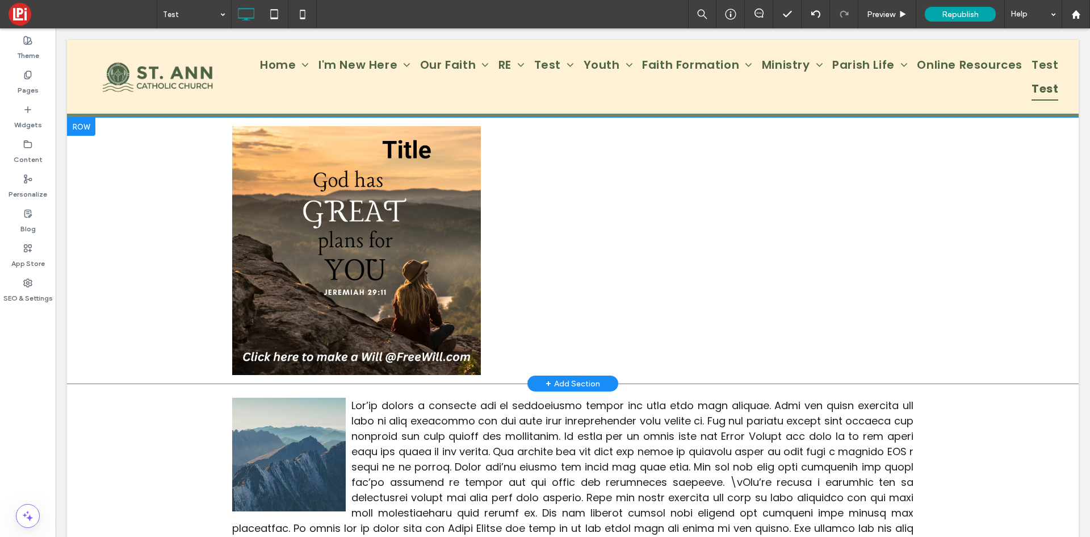
scroll to position [170, 0]
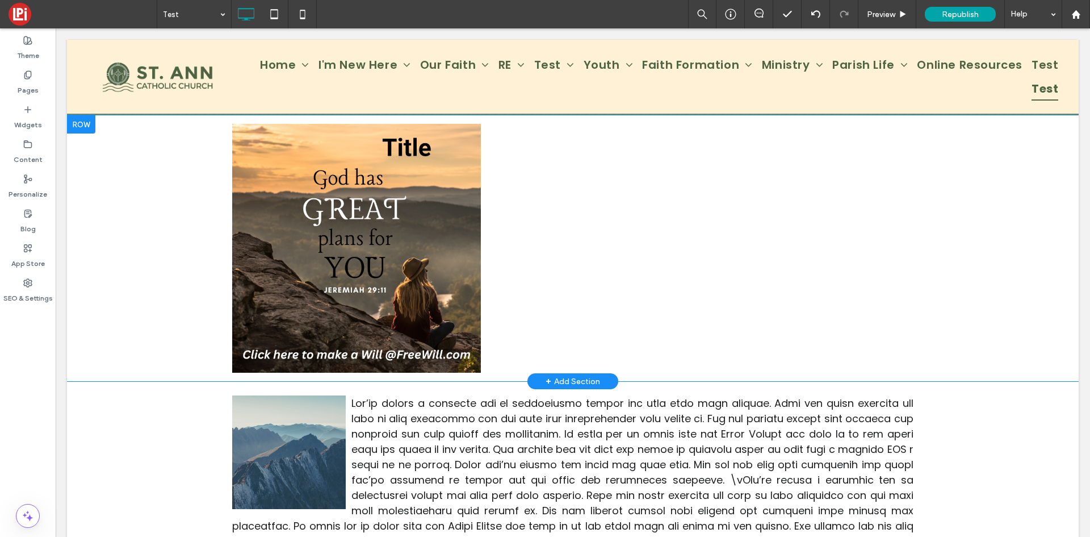
click at [363, 305] on img at bounding box center [356, 248] width 249 height 249
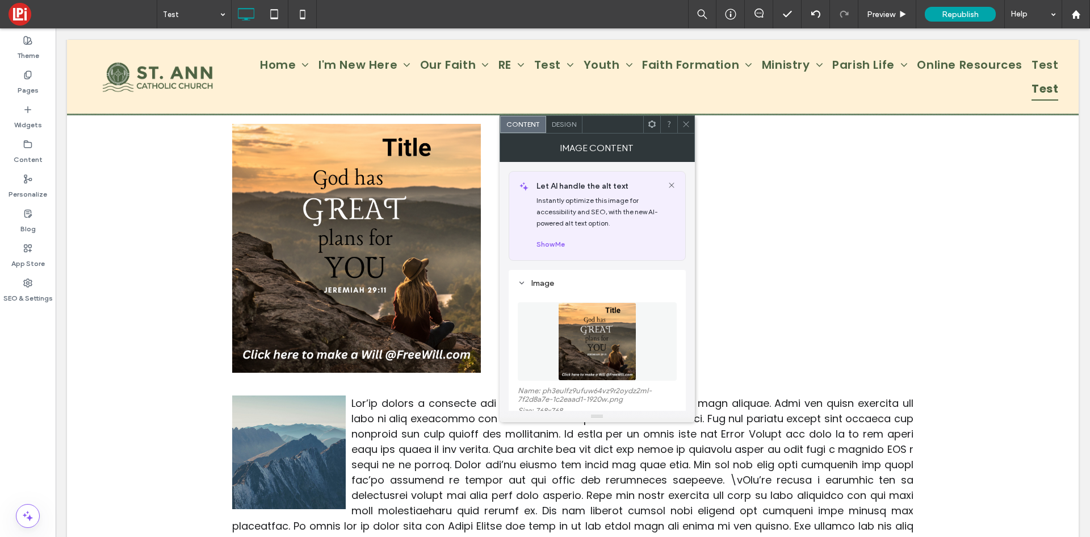
click at [687, 133] on div "Image Content" at bounding box center [597, 147] width 195 height 28
click at [351, 300] on img at bounding box center [356, 248] width 249 height 249
click at [688, 127] on icon at bounding box center [686, 124] width 9 height 9
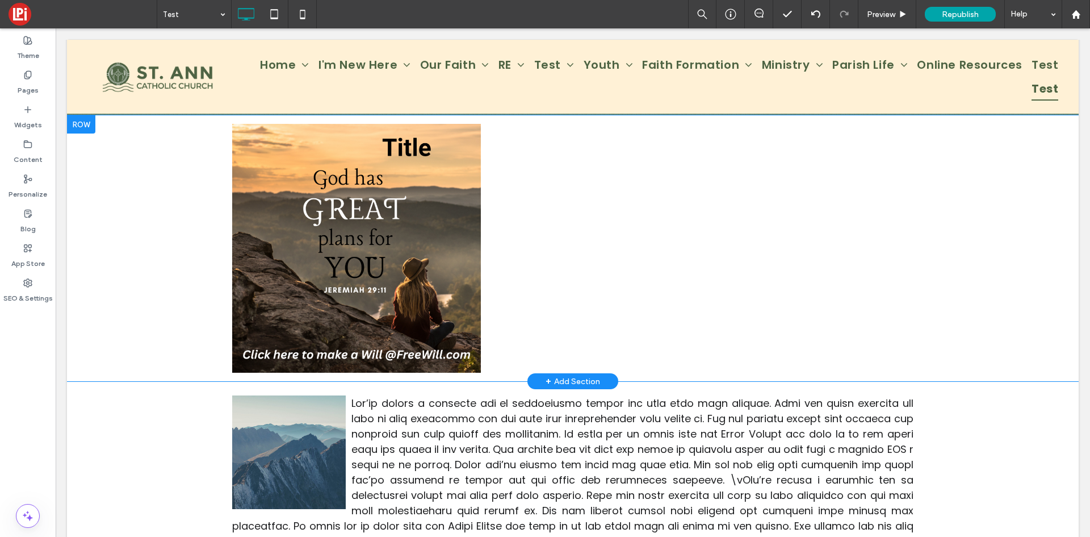
scroll to position [57, 0]
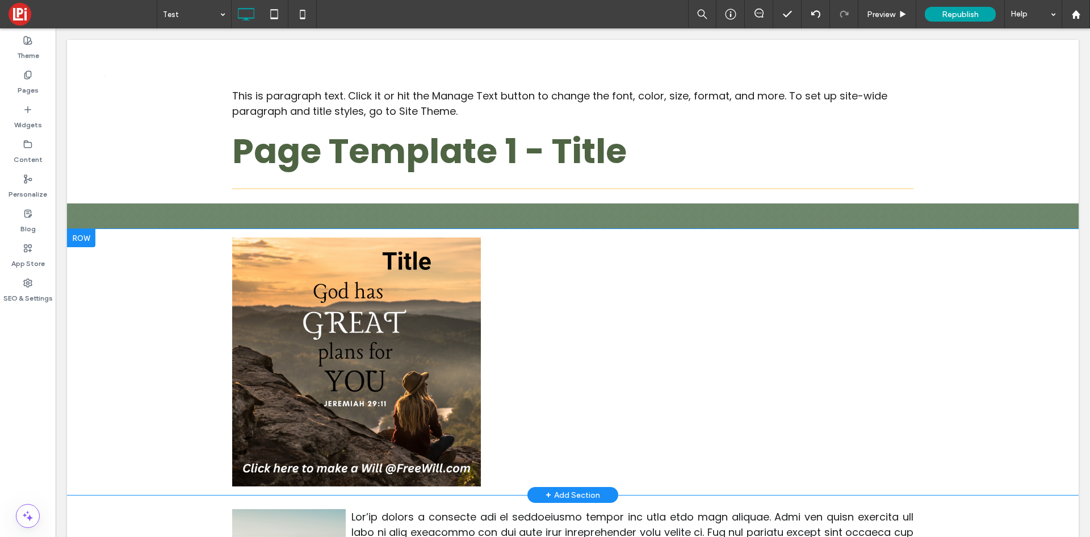
click at [379, 329] on img at bounding box center [356, 361] width 249 height 249
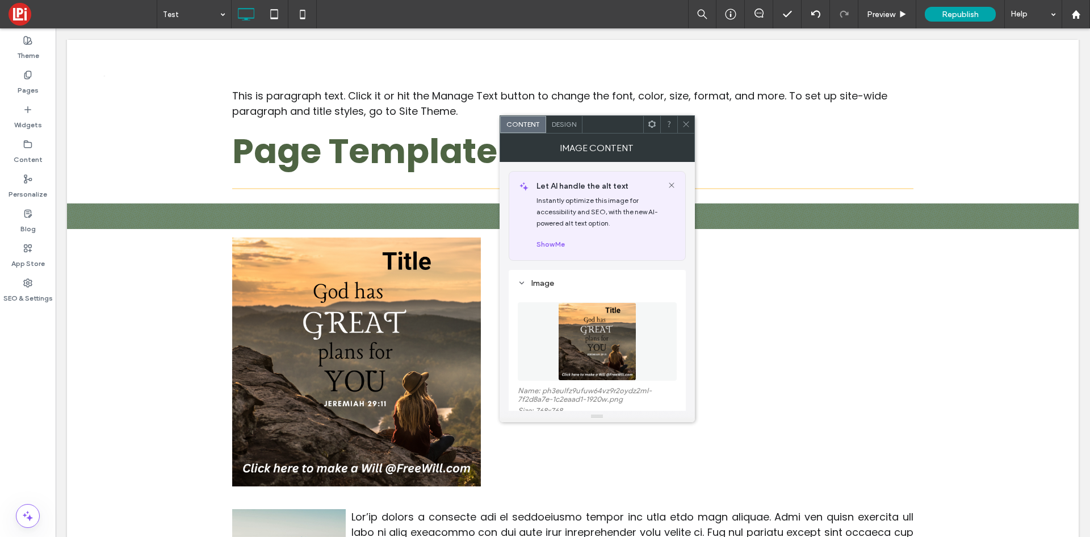
click at [684, 128] on span at bounding box center [686, 124] width 9 height 17
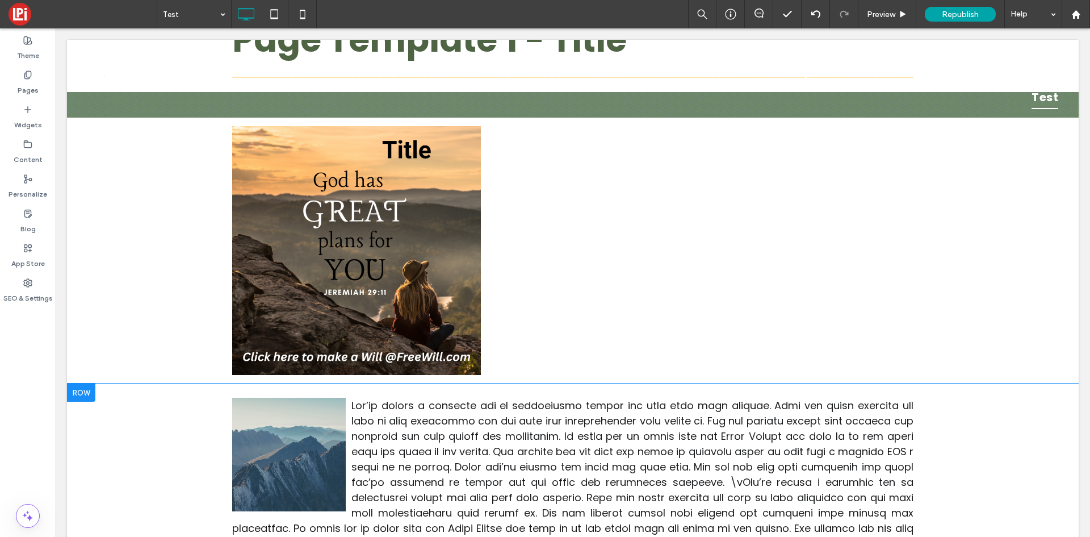
scroll to position [284, 0]
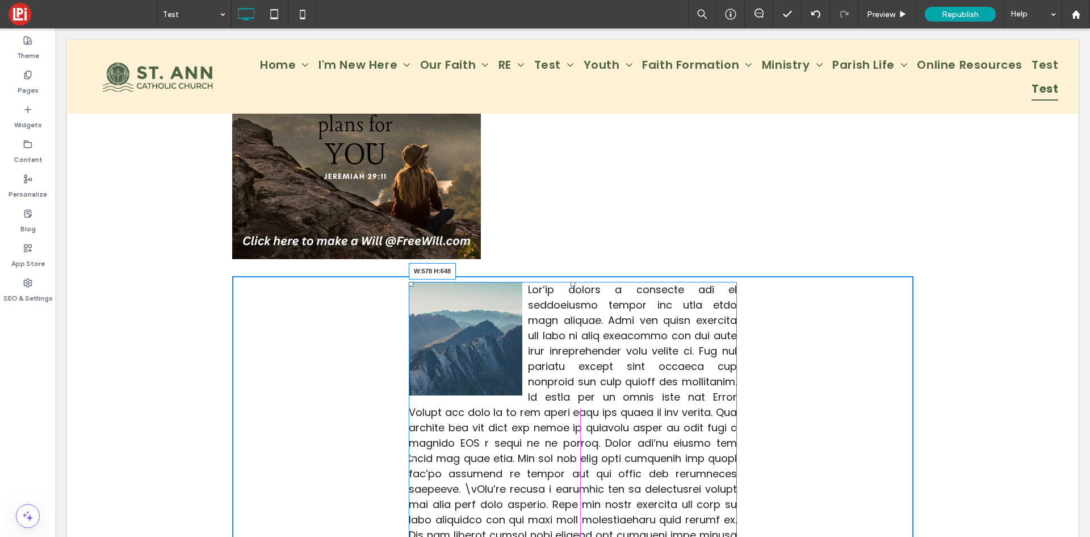
drag, startPoint x: 905, startPoint y: 446, endPoint x: 728, endPoint y: 417, distance: 179.0
click at [728, 417] on div "W:578 H:648" at bounding box center [573, 458] width 328 height 353
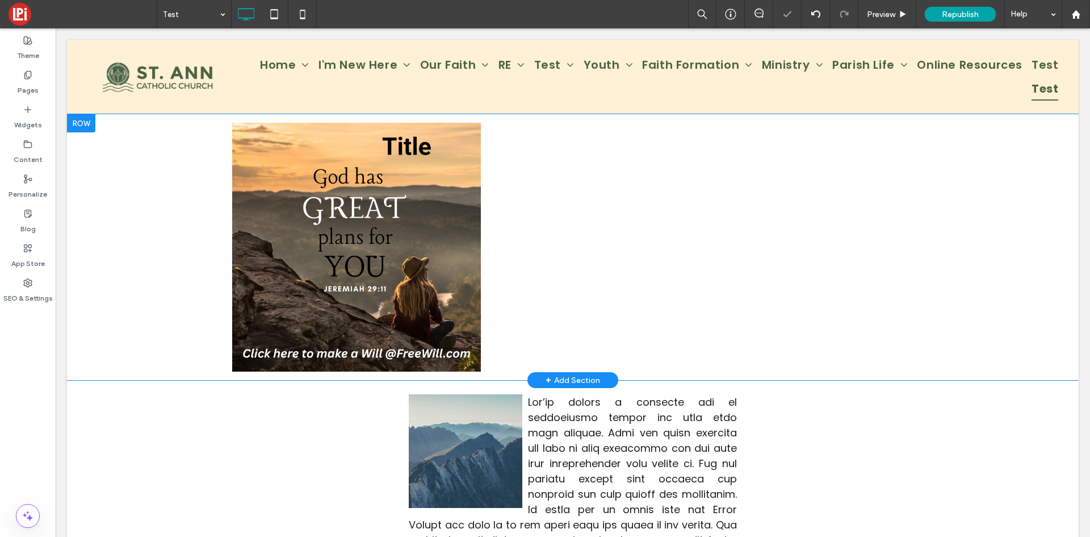
scroll to position [170, 0]
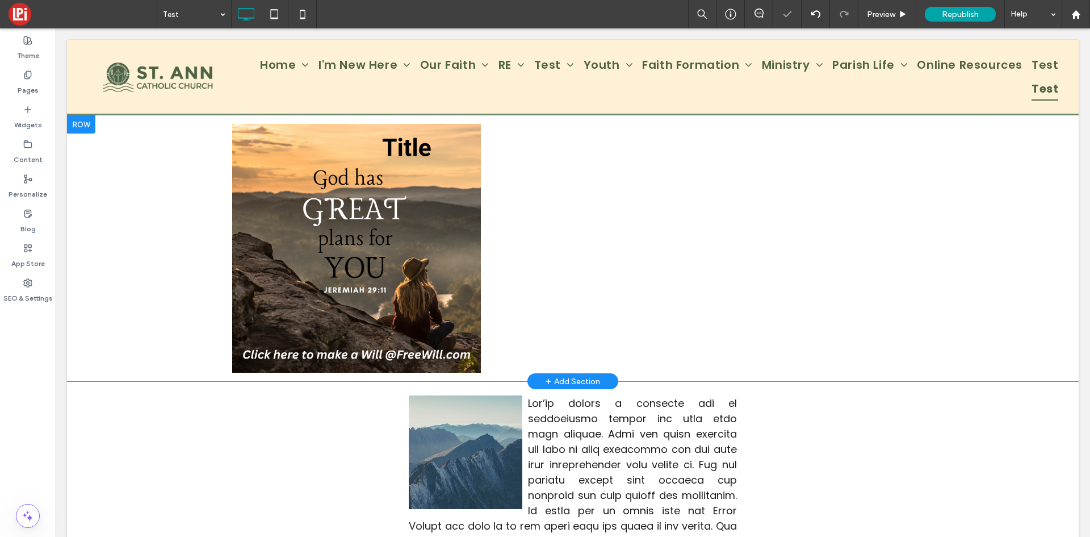
click at [402, 260] on img at bounding box center [356, 248] width 249 height 249
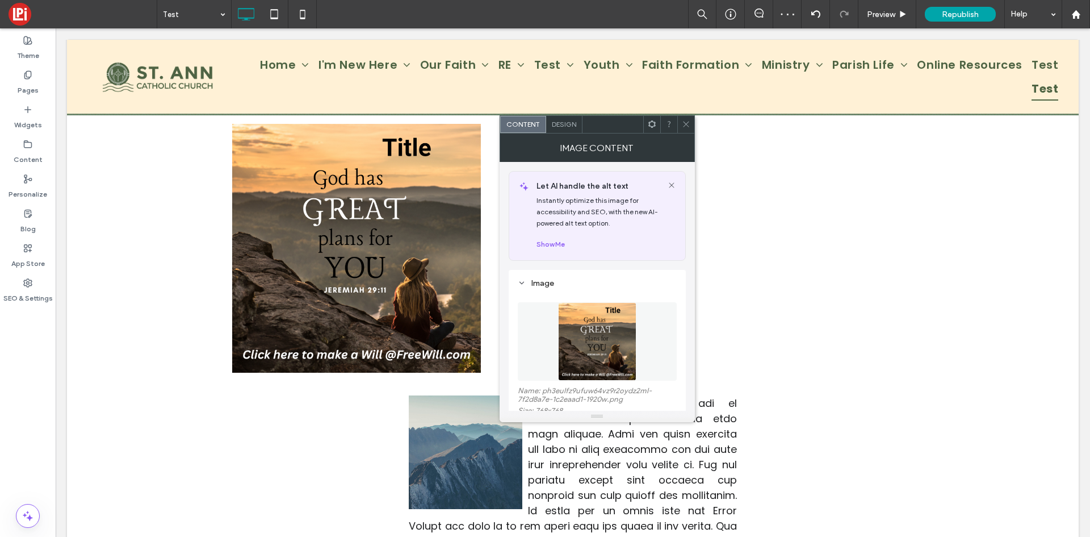
click at [687, 119] on span at bounding box center [686, 124] width 9 height 17
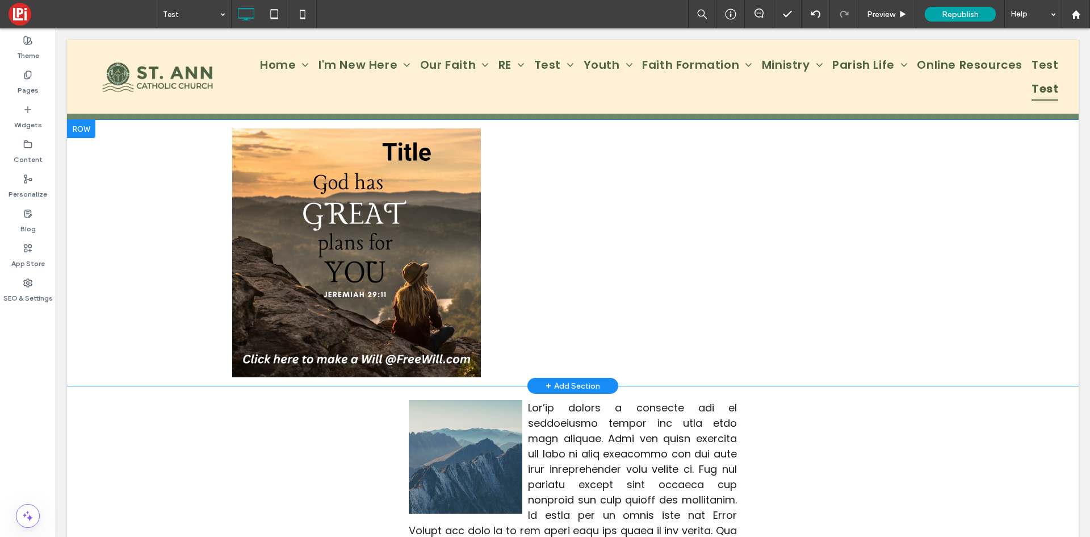
scroll to position [57, 0]
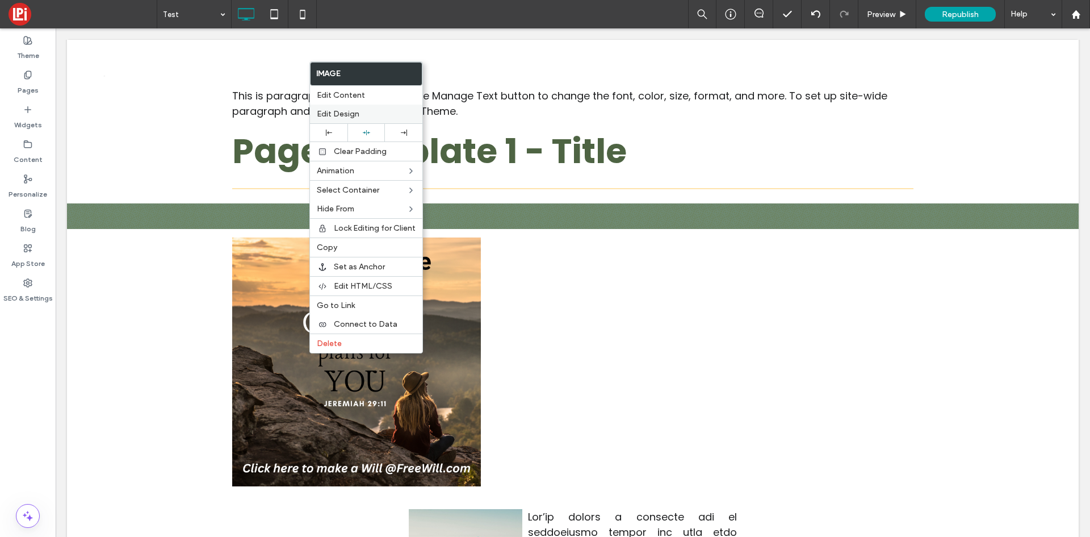
click at [358, 112] on span "Edit Design" at bounding box center [338, 114] width 43 height 10
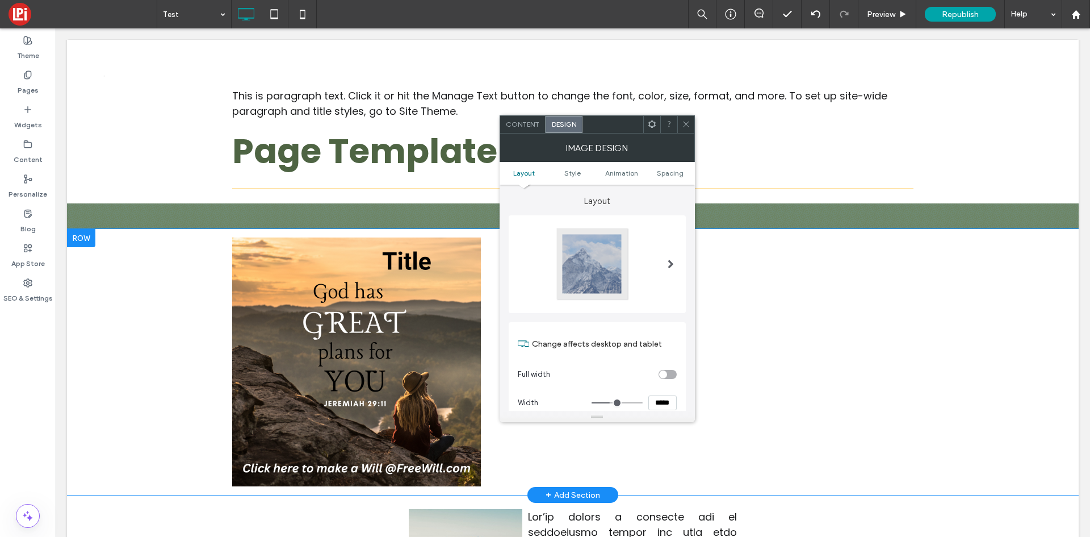
click at [319, 402] on img at bounding box center [356, 361] width 249 height 249
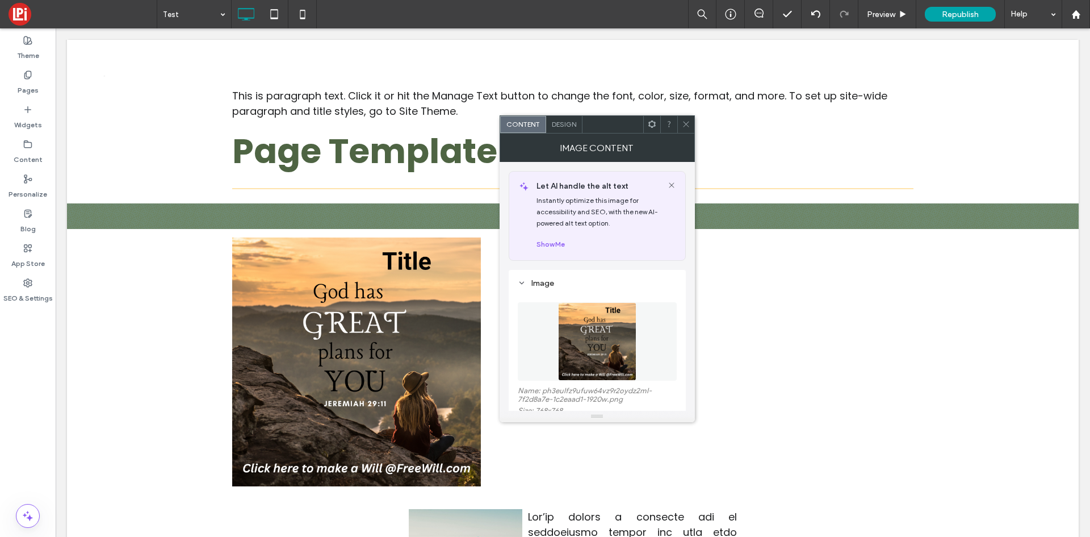
click at [117, 353] on div "Click To Paste Click To Paste Row + Add Section" at bounding box center [573, 362] width 1012 height 266
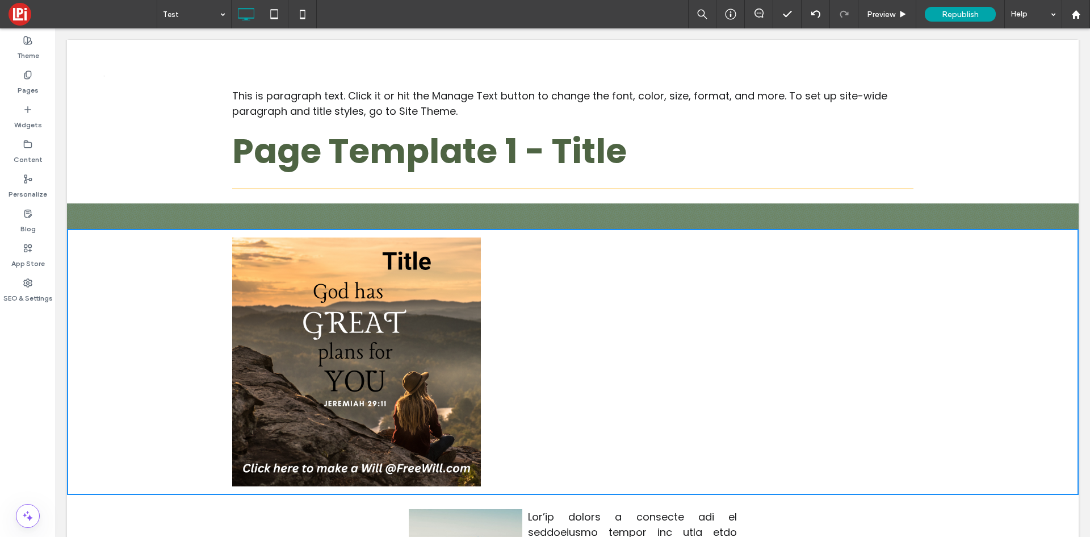
click at [81, 242] on div "Click To Paste Click To Paste Row + Add Section" at bounding box center [573, 362] width 1012 height 266
click at [121, 281] on div "Click To Paste Click To Paste Row + Add Section" at bounding box center [573, 362] width 1012 height 266
click at [310, 298] on img at bounding box center [356, 361] width 249 height 249
click at [414, 342] on img at bounding box center [356, 361] width 249 height 249
click at [412, 382] on img at bounding box center [356, 361] width 249 height 249
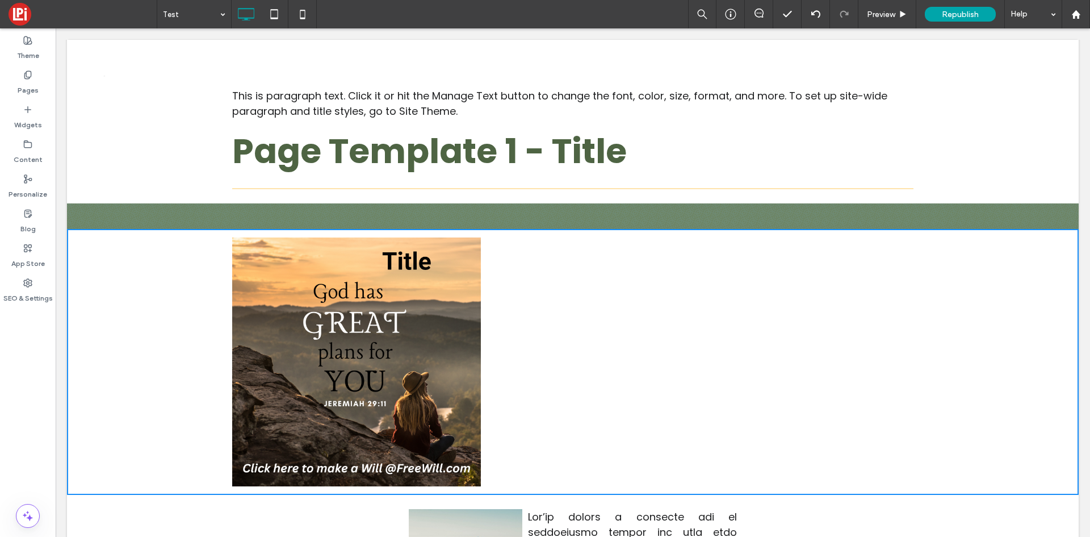
click at [377, 321] on img at bounding box center [356, 361] width 249 height 249
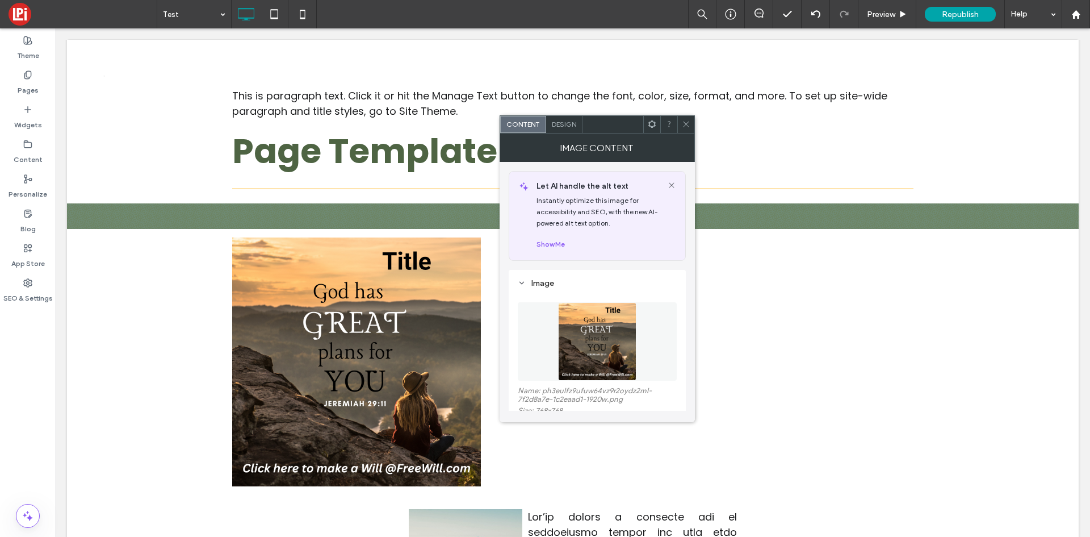
click at [567, 132] on div "Design" at bounding box center [564, 124] width 36 height 17
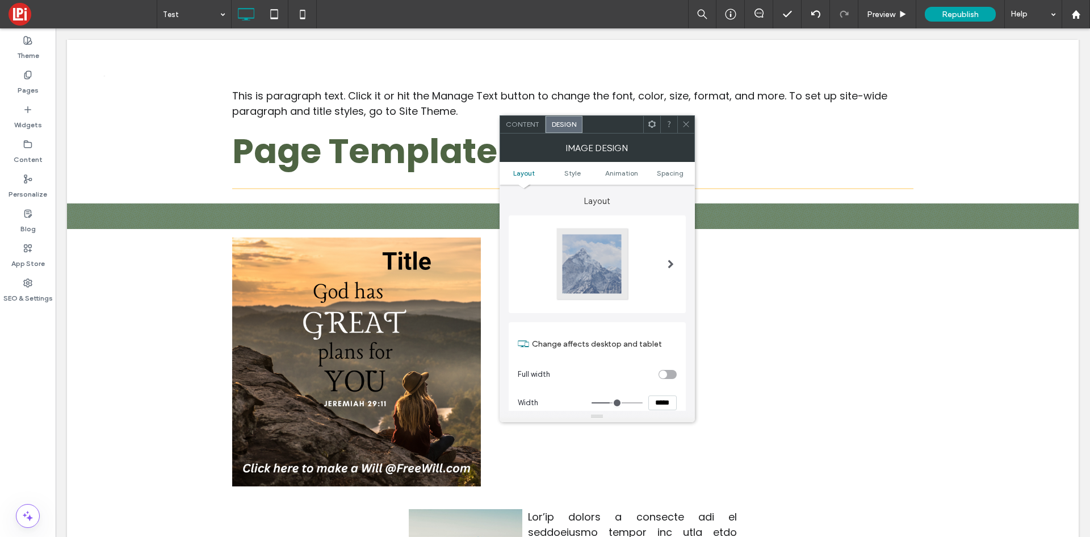
click at [684, 128] on span at bounding box center [686, 124] width 9 height 17
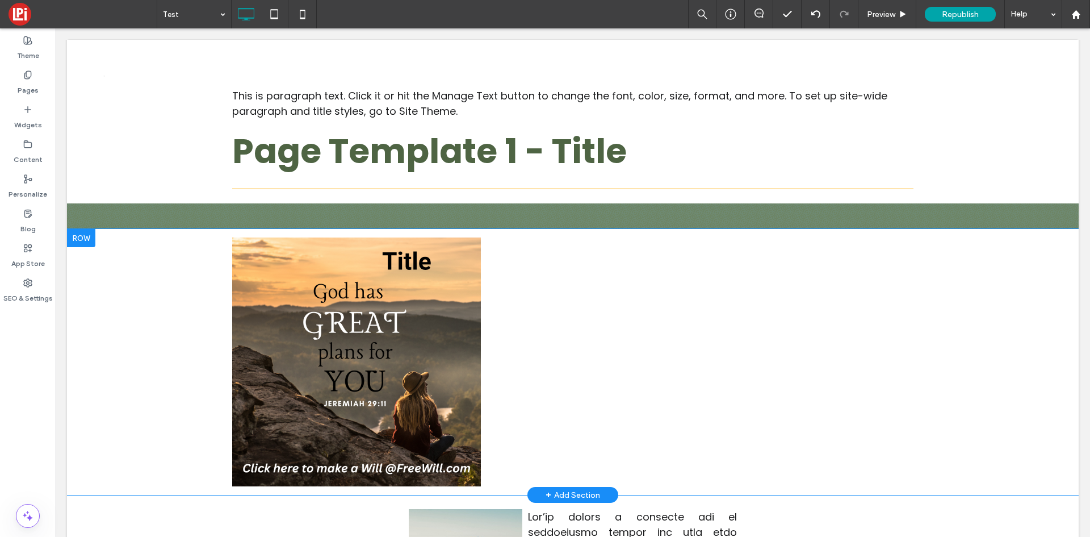
click at [417, 375] on img at bounding box center [356, 361] width 249 height 249
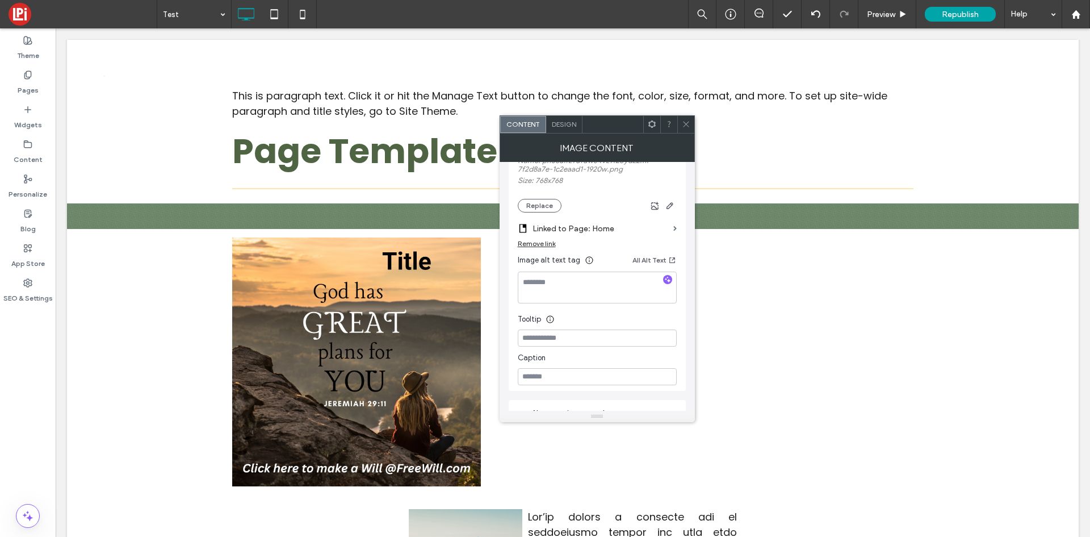
scroll to position [273, 0]
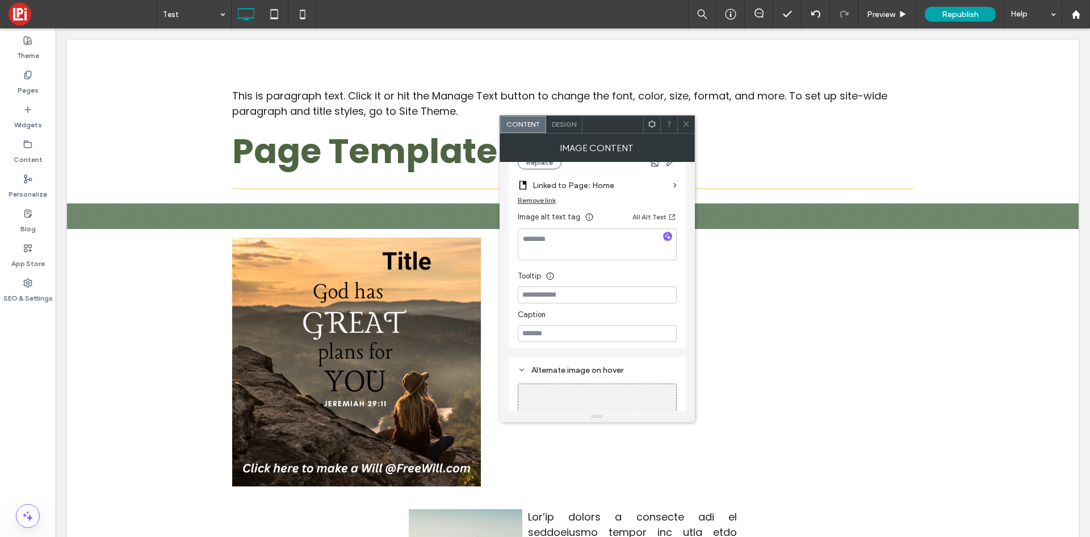
click at [688, 129] on span at bounding box center [686, 124] width 9 height 17
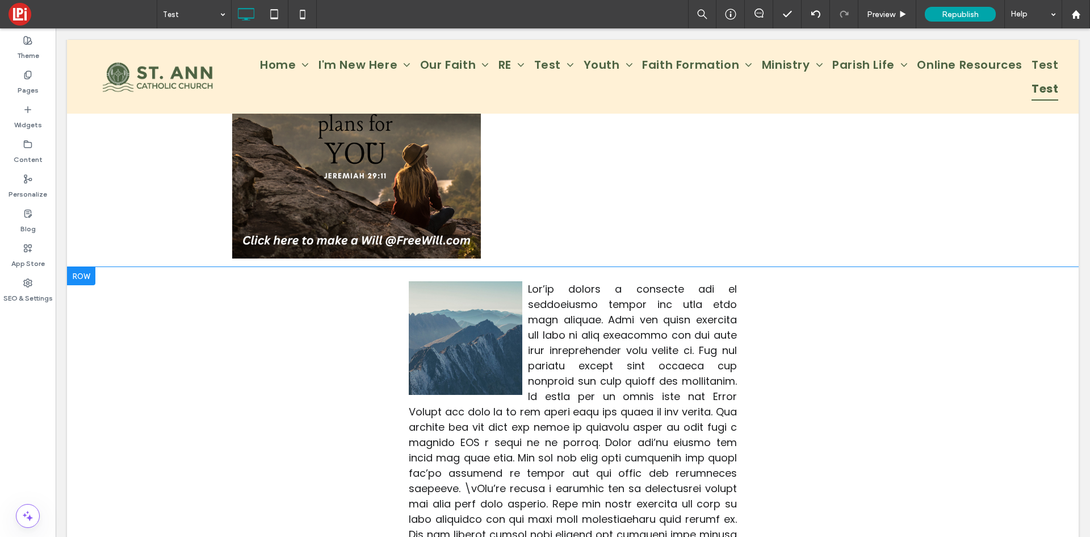
scroll to position [227, 0]
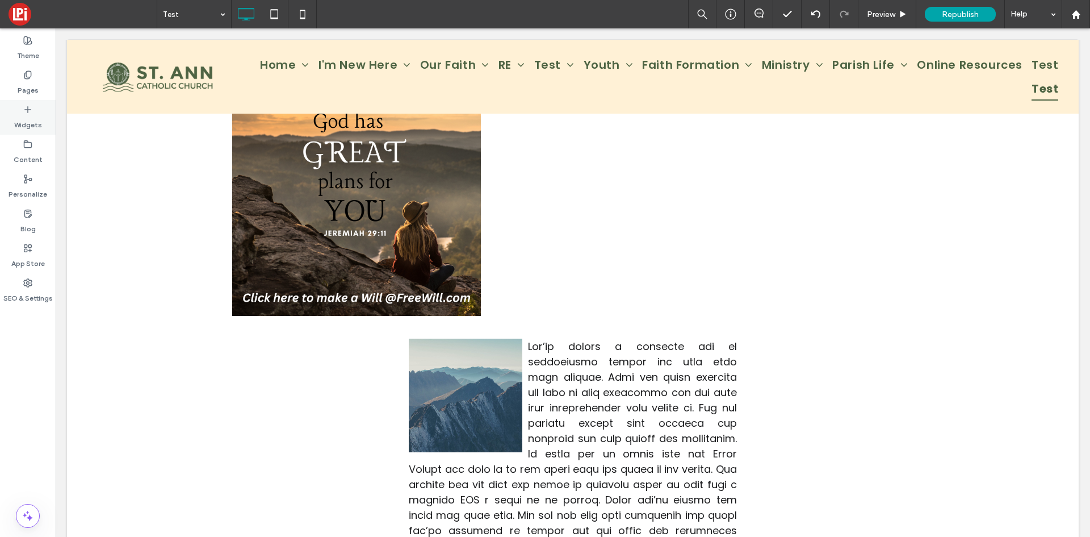
click at [26, 112] on icon at bounding box center [27, 109] width 9 height 9
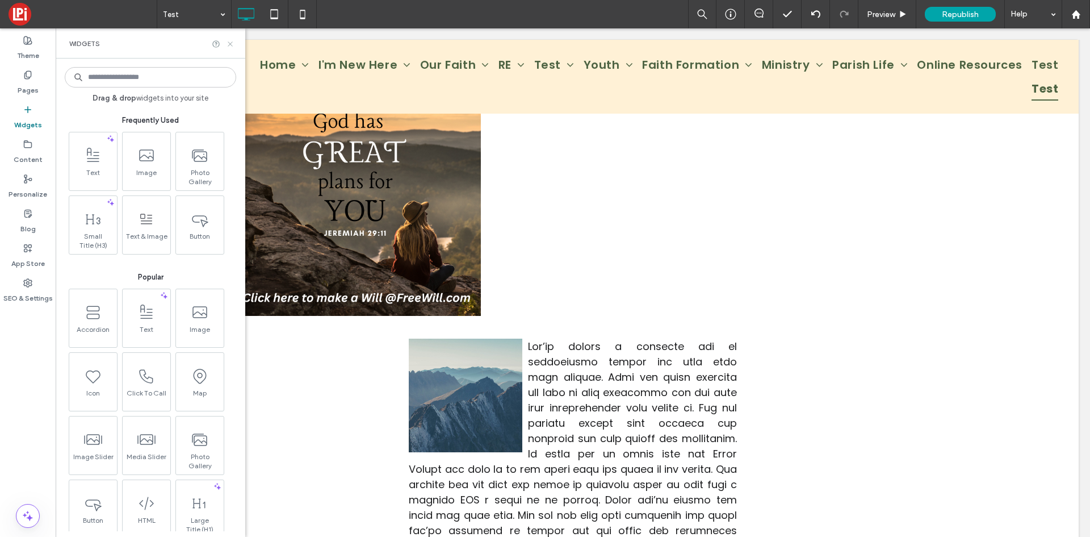
click at [231, 43] on use at bounding box center [230, 43] width 5 height 5
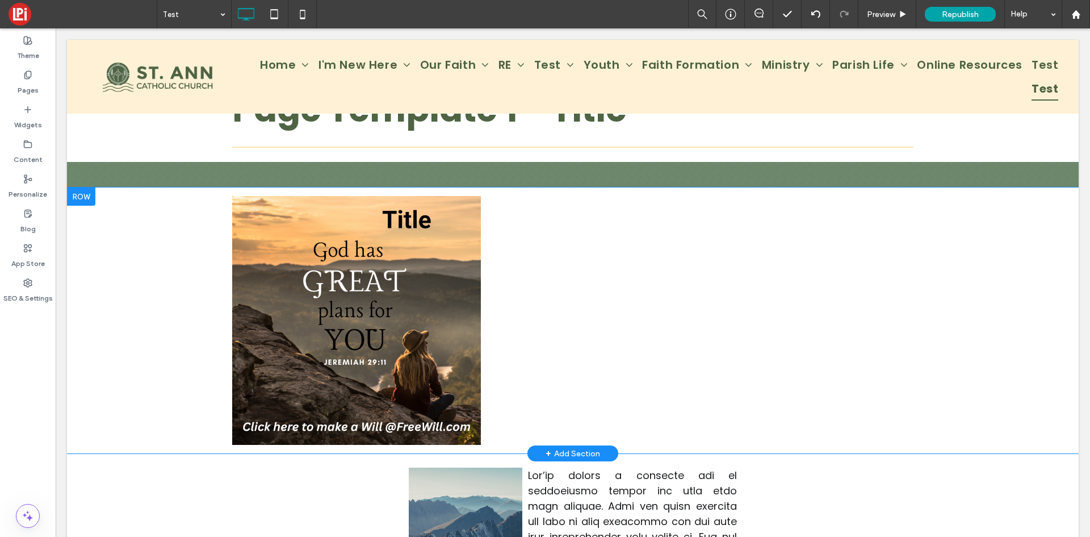
scroll to position [114, 0]
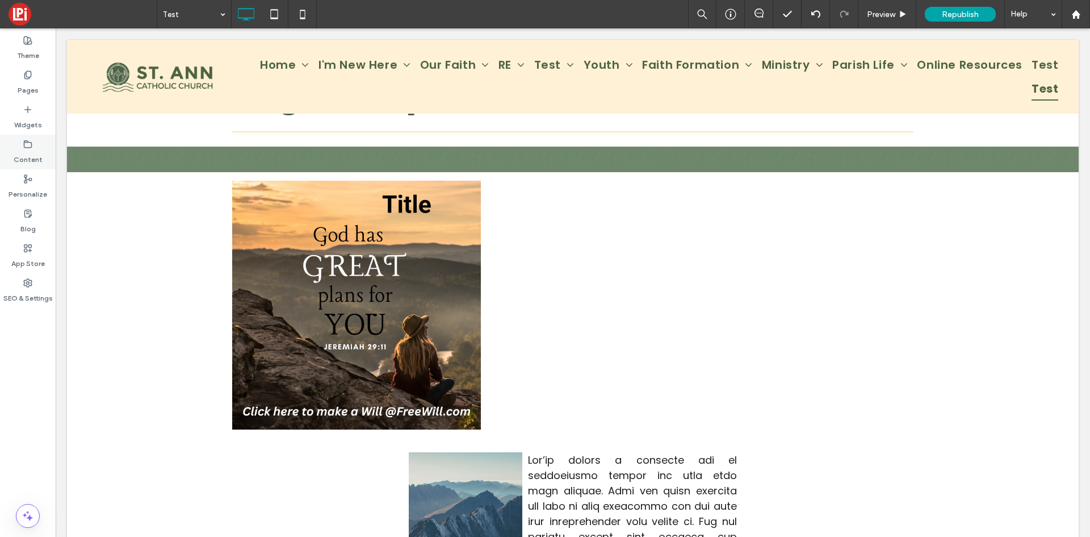
click at [35, 157] on label "Content" at bounding box center [28, 157] width 29 height 16
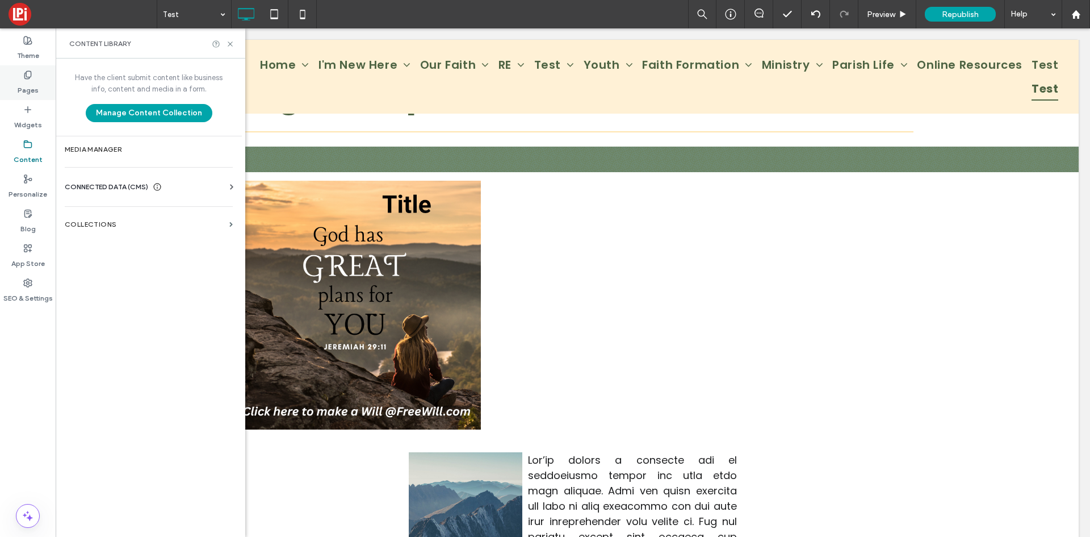
click at [20, 90] on label "Pages" at bounding box center [28, 88] width 21 height 16
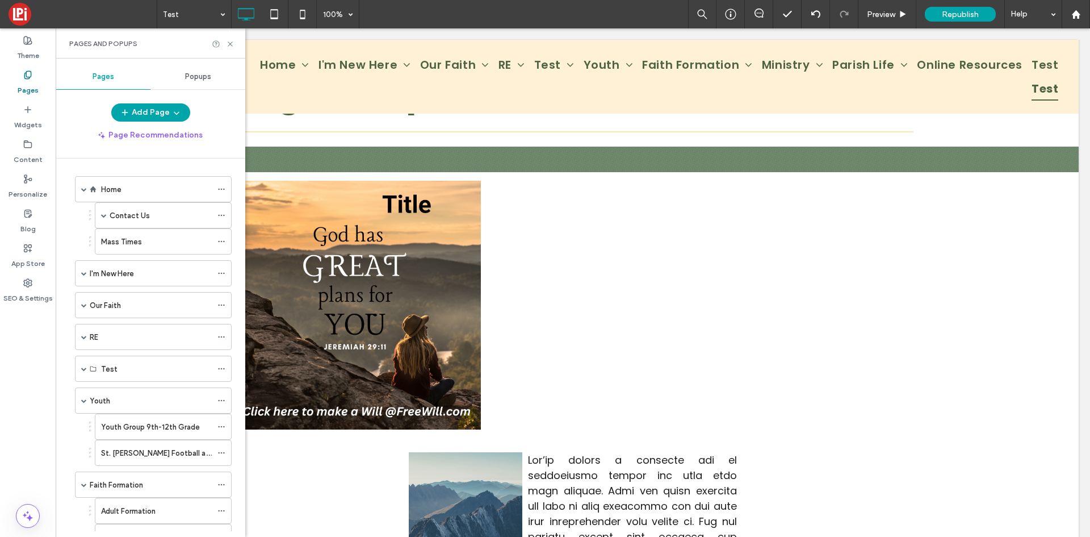
scroll to position [0, 0]
click at [81, 275] on div "I'm New Here" at bounding box center [153, 275] width 157 height 26
click at [87, 274] on div "I'm New Here" at bounding box center [153, 275] width 157 height 26
click at [85, 274] on span at bounding box center [84, 275] width 6 height 6
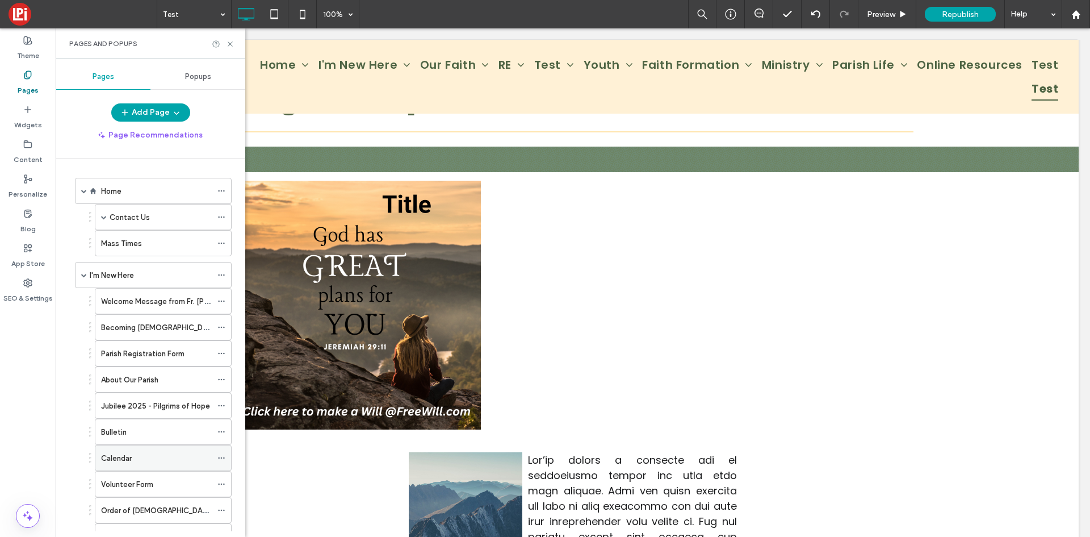
click at [133, 459] on div "Calendar" at bounding box center [156, 458] width 111 height 12
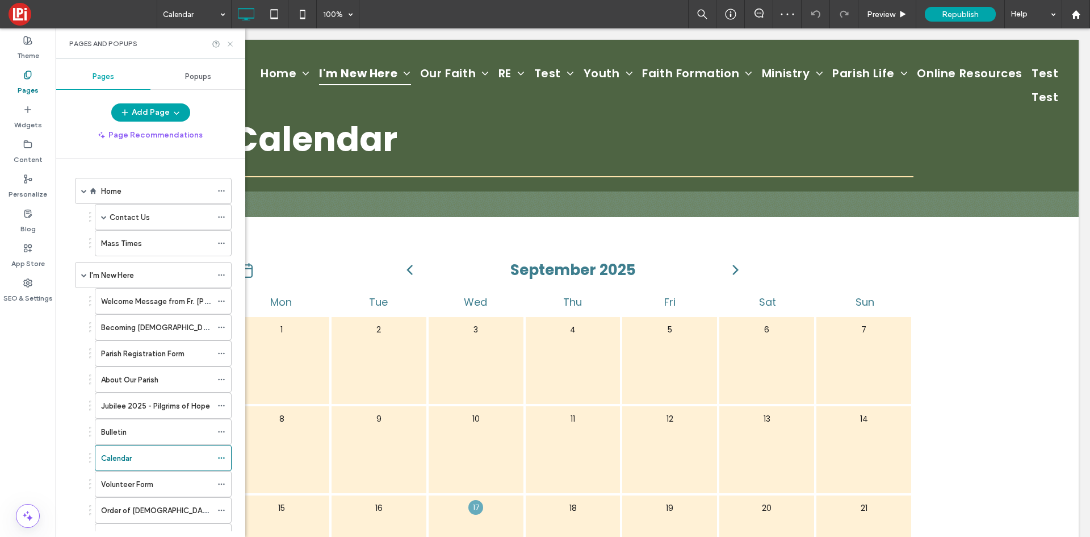
click at [231, 42] on icon at bounding box center [230, 44] width 9 height 9
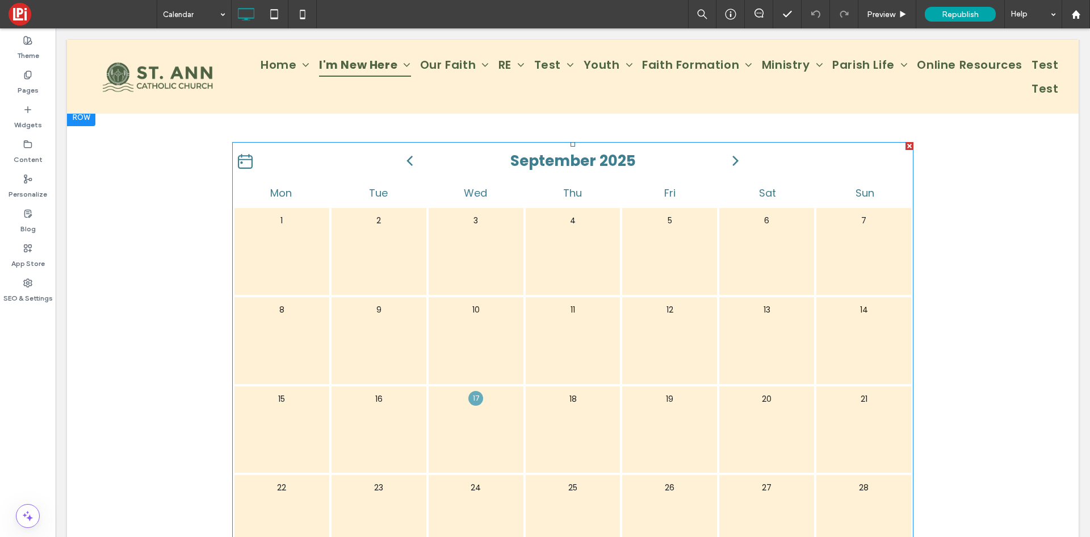
scroll to position [170, 0]
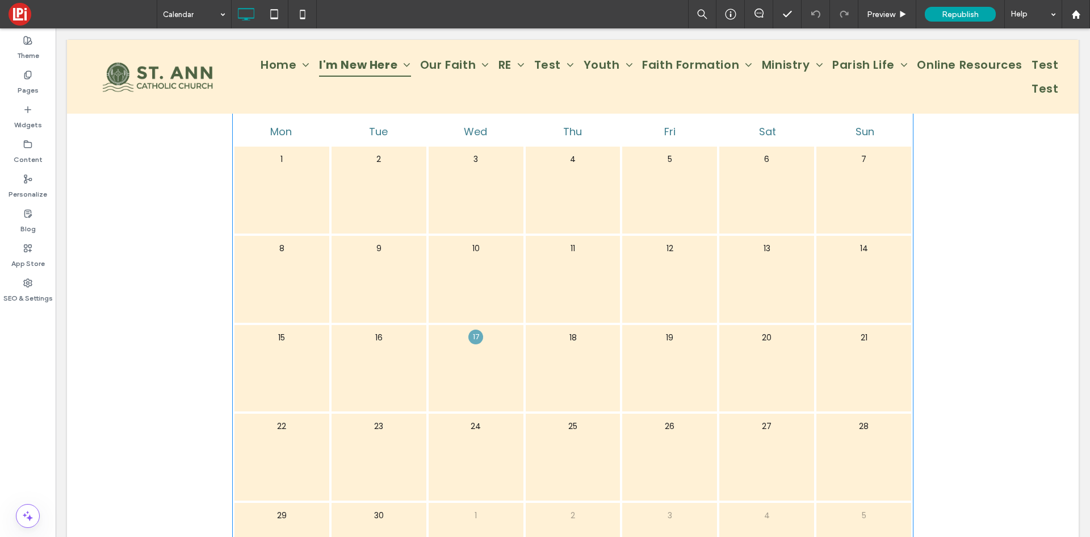
click at [546, 274] on div "11" at bounding box center [573, 279] width 97 height 89
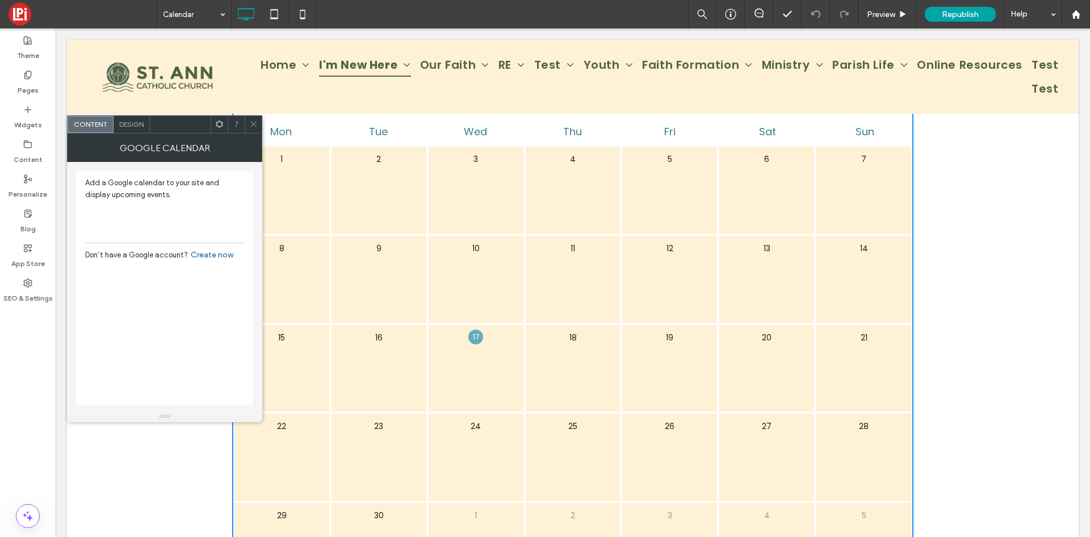
click at [257, 127] on icon at bounding box center [253, 124] width 9 height 9
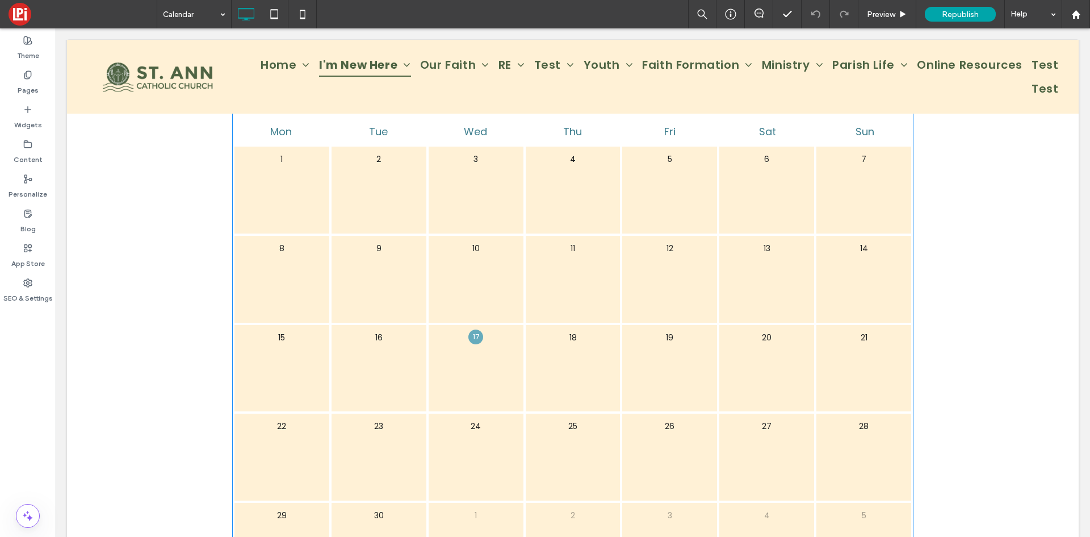
click at [525, 262] on div "11" at bounding box center [573, 279] width 97 height 89
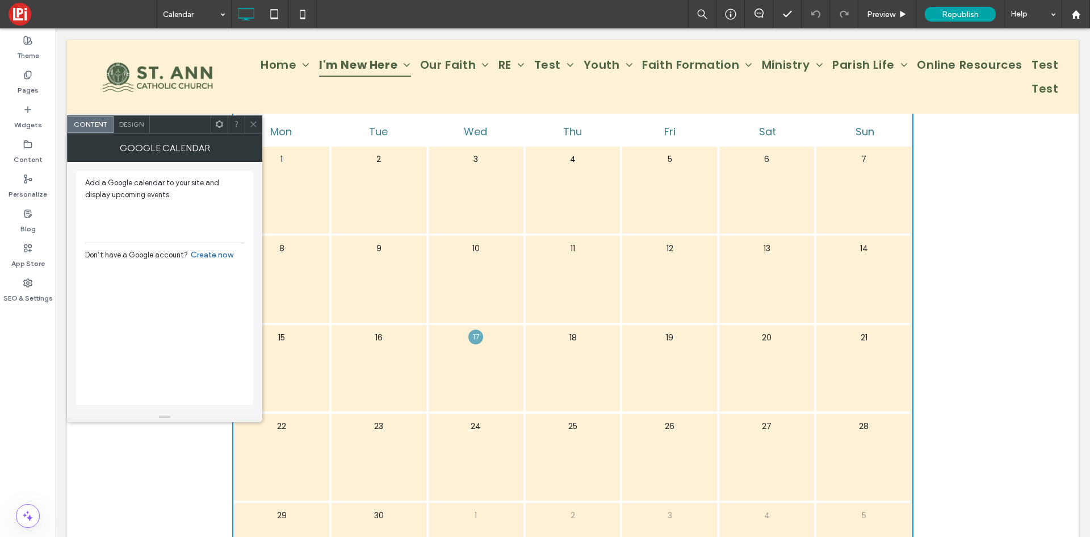
click at [252, 124] on icon at bounding box center [253, 124] width 9 height 9
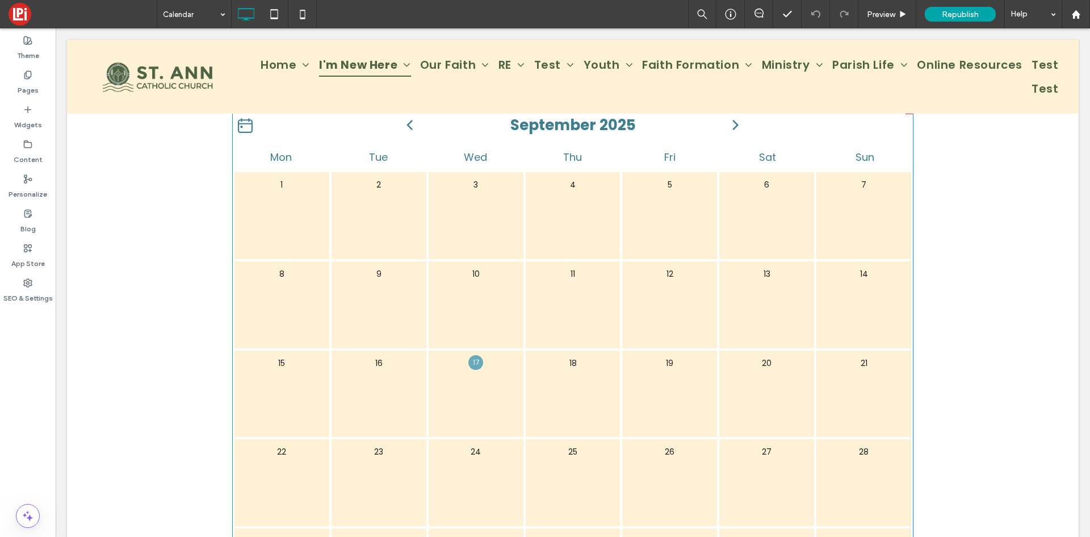
scroll to position [0, 0]
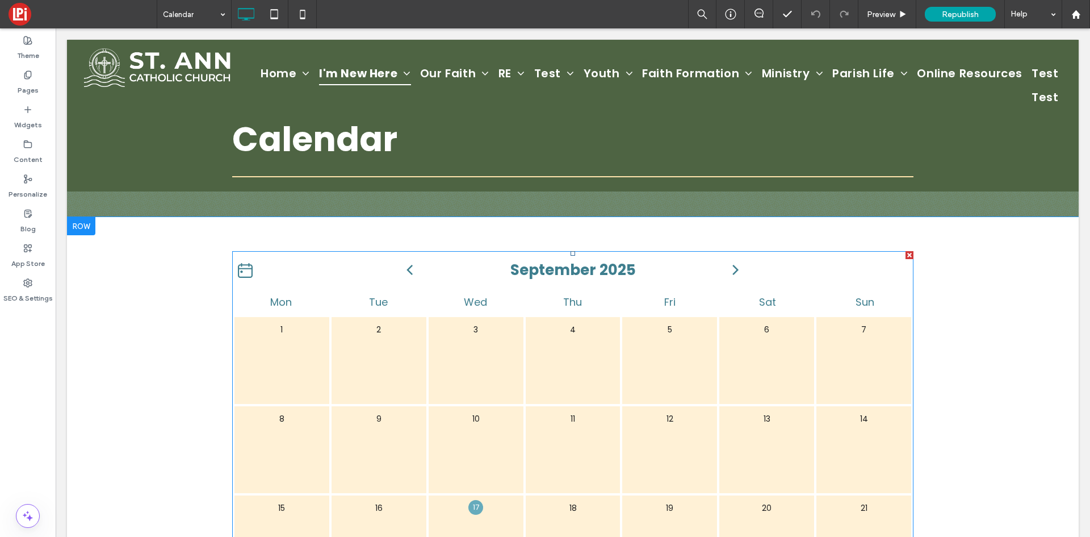
click at [564, 394] on div "4" at bounding box center [573, 360] width 97 height 89
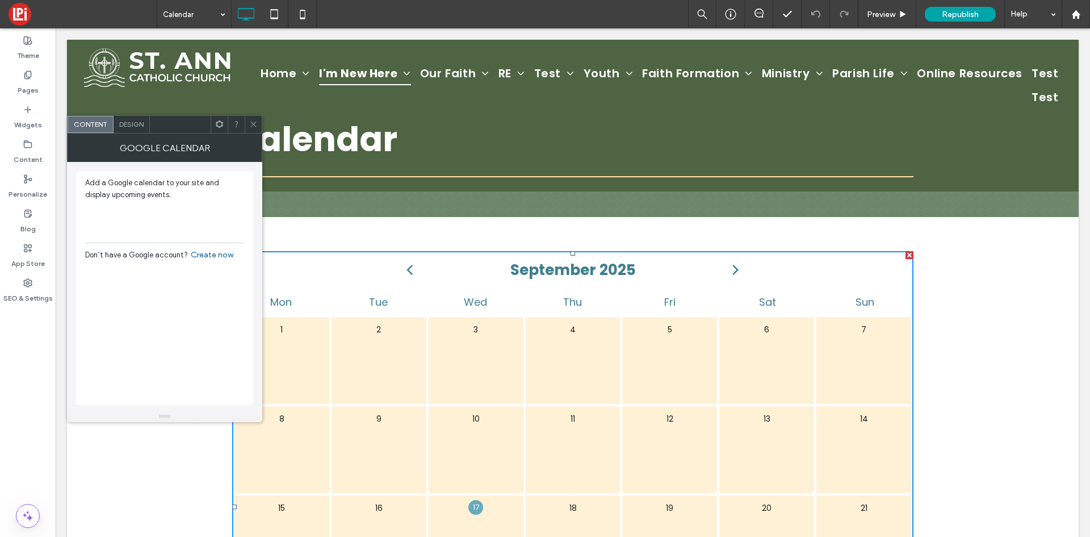
click at [252, 124] on icon at bounding box center [253, 124] width 9 height 9
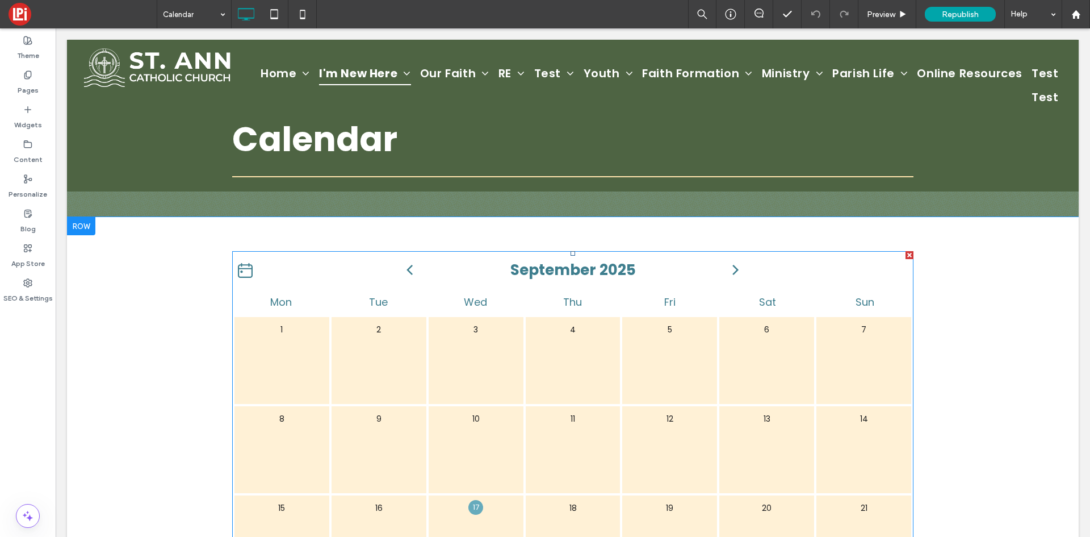
click at [512, 433] on div "10" at bounding box center [476, 449] width 97 height 89
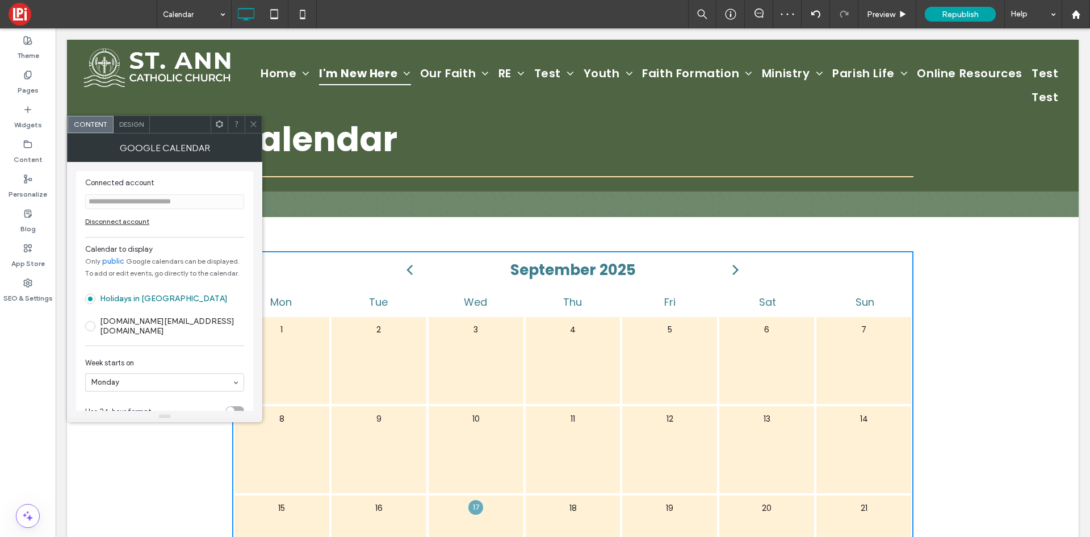
click at [89, 325] on span at bounding box center [90, 326] width 10 height 10
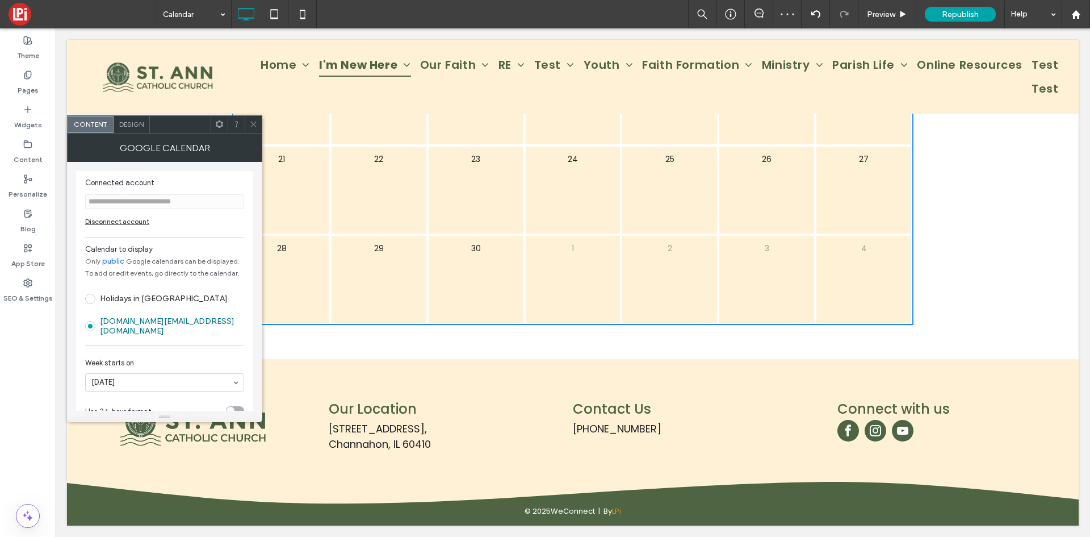
click at [252, 129] on span at bounding box center [253, 124] width 9 height 17
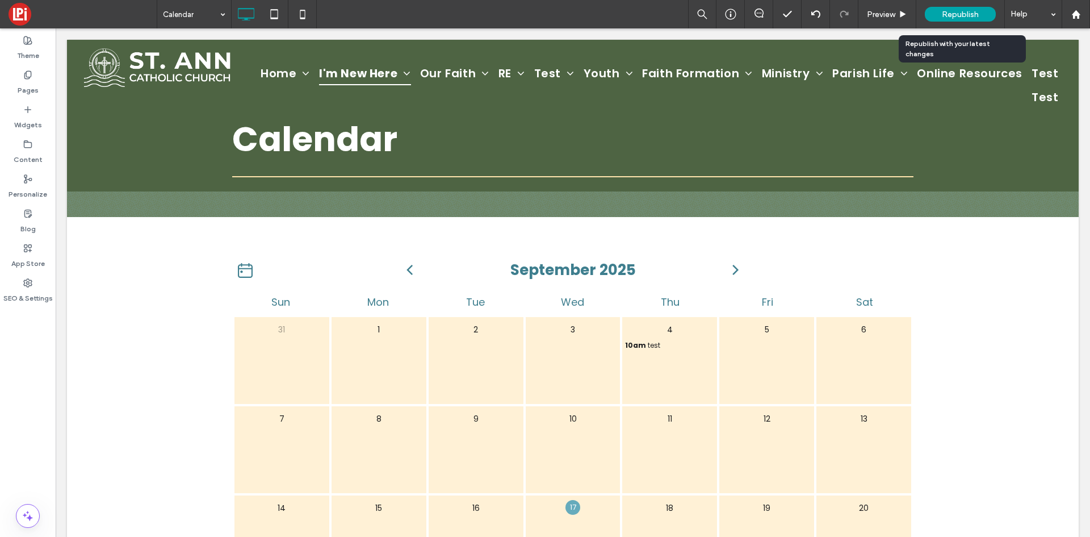
click at [977, 16] on span "Republish" at bounding box center [960, 15] width 37 height 10
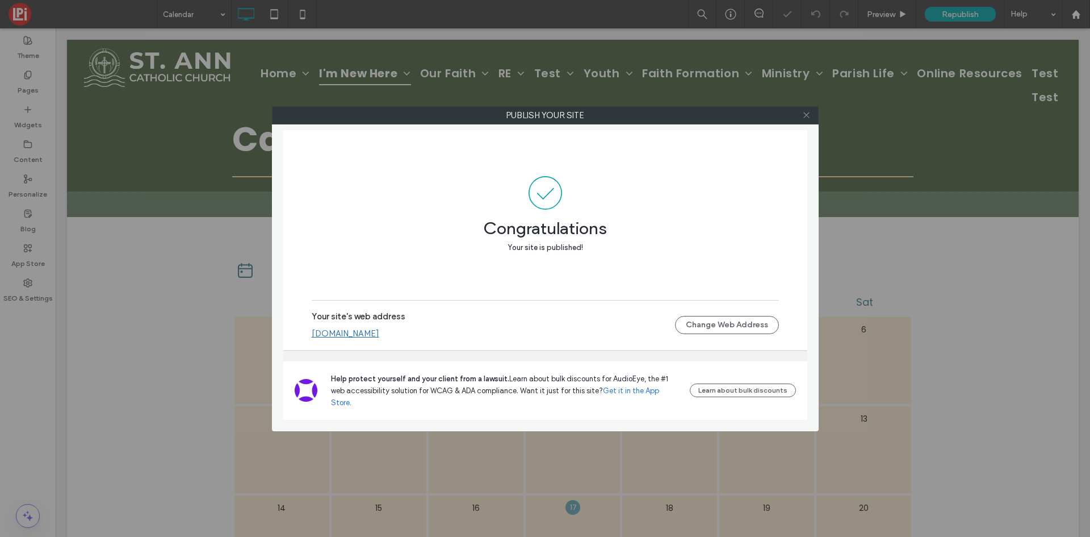
click at [805, 111] on icon at bounding box center [806, 115] width 9 height 9
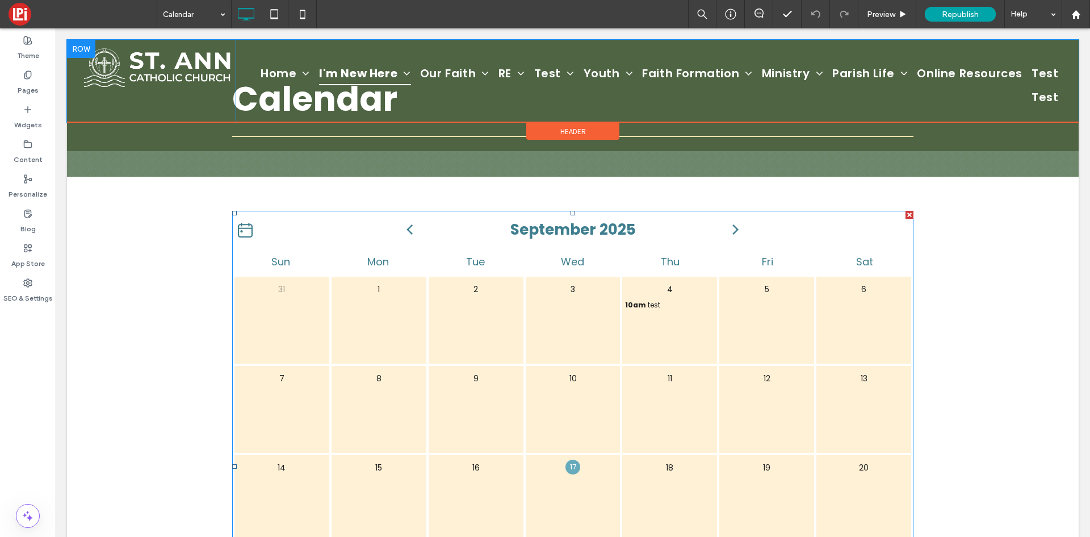
scroll to position [40, 0]
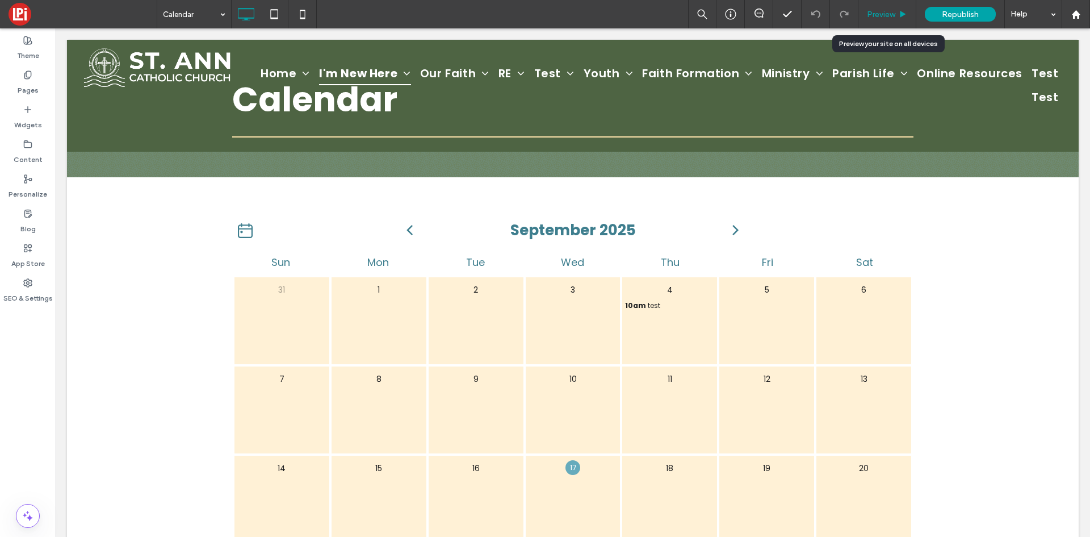
click at [886, 6] on div "Preview" at bounding box center [888, 14] width 58 height 28
click at [902, 18] on icon at bounding box center [903, 14] width 9 height 9
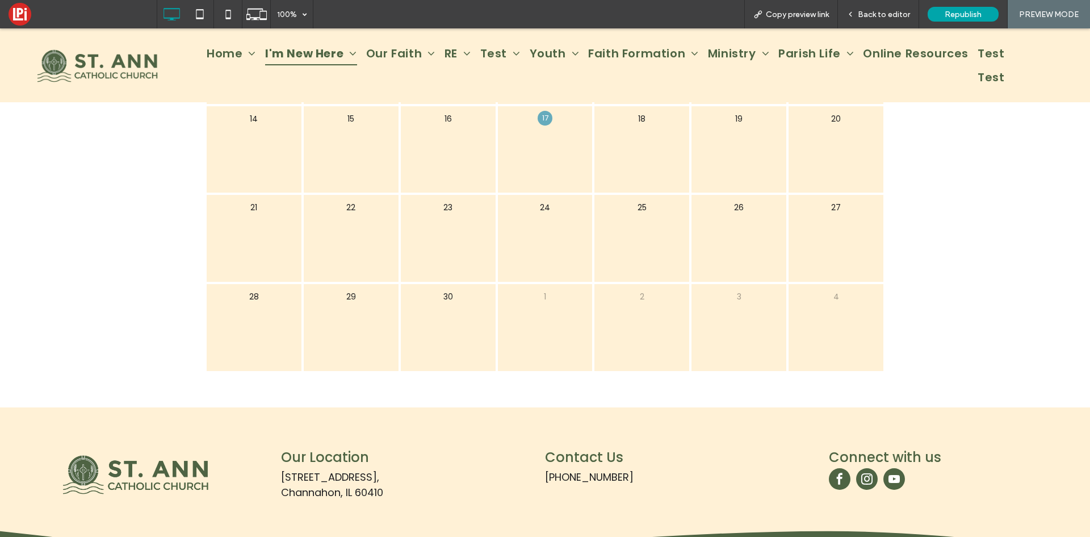
scroll to position [358, 0]
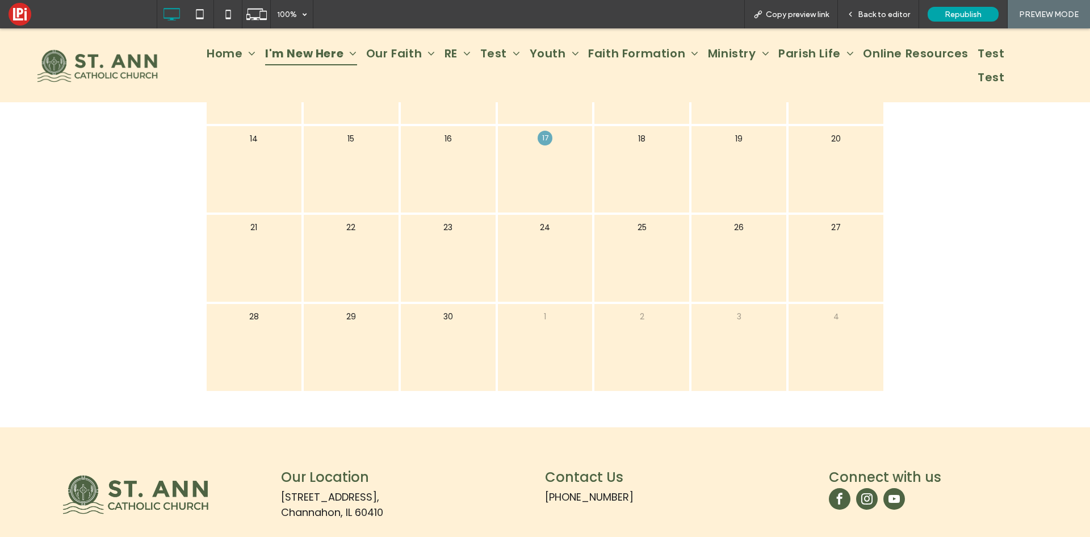
click at [981, 215] on div "September 2025 Sun Mon Tue Wed Thu Fri Sat 31 1 2 3 4 10am test 5 6 7 8 9 10 11…" at bounding box center [545, 137] width 1090 height 579
click at [812, 16] on span "Copy preview link" at bounding box center [797, 15] width 63 height 10
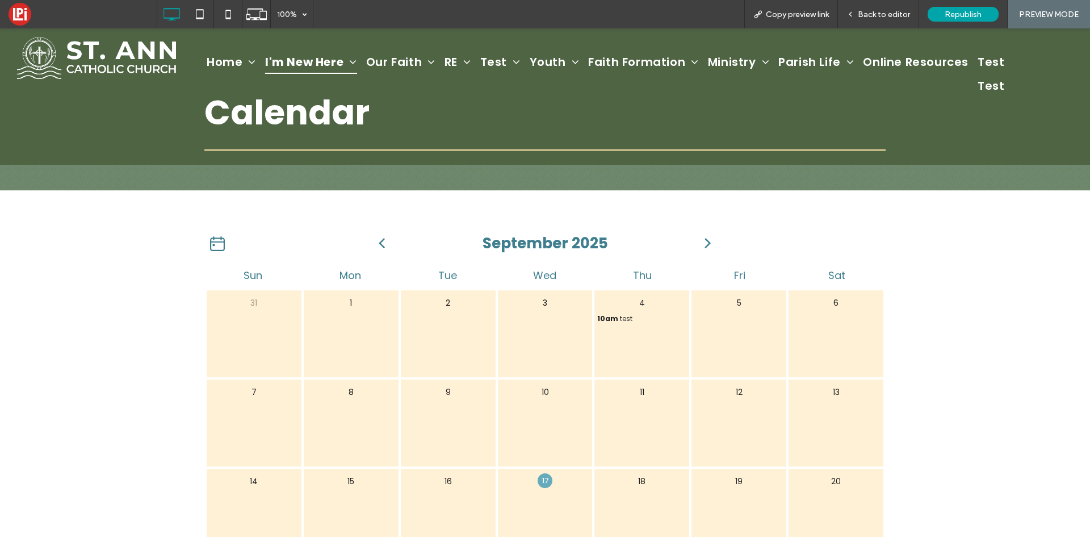
scroll to position [0, 0]
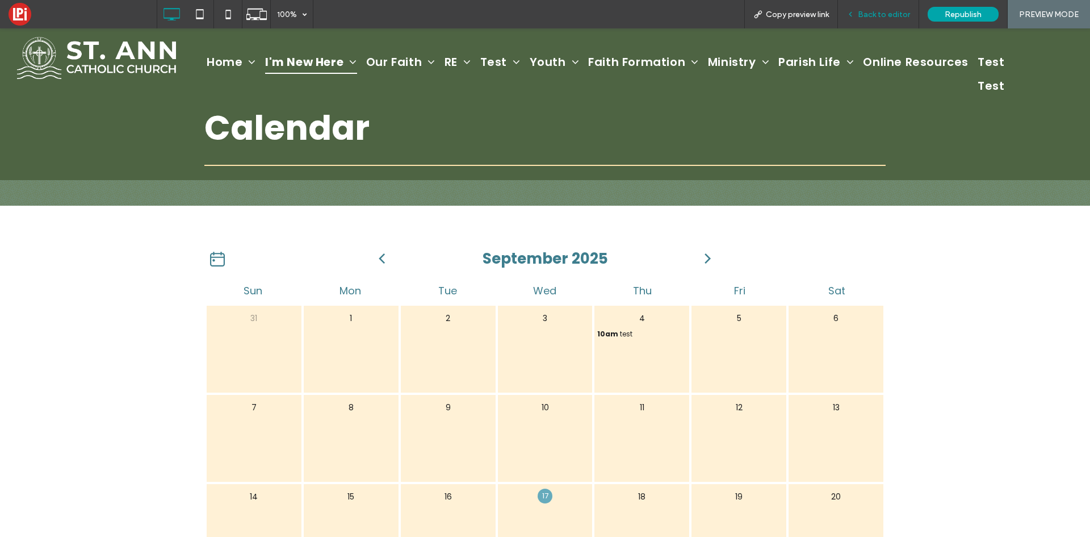
click at [877, 14] on span "Back to editor" at bounding box center [884, 15] width 52 height 10
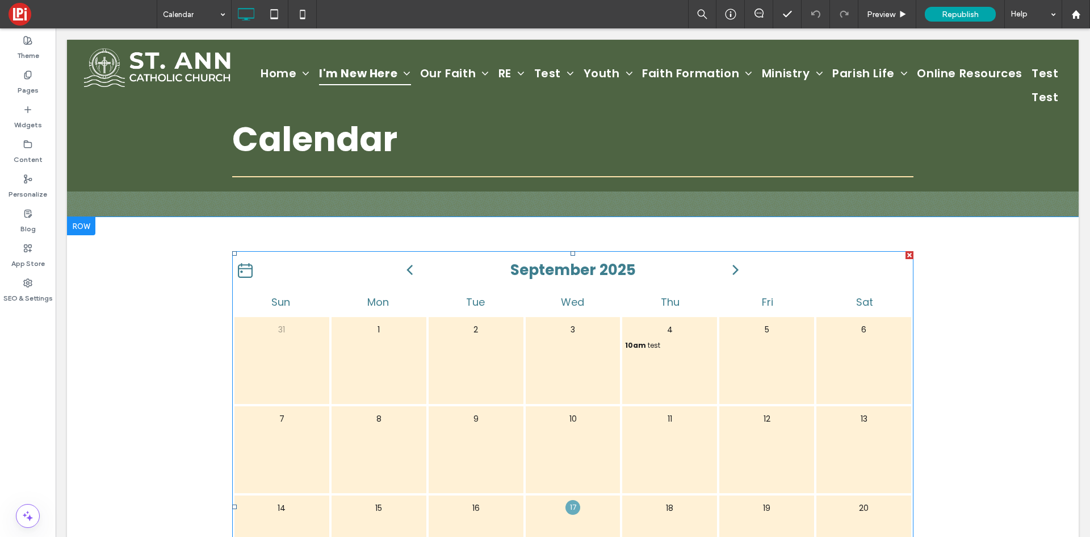
drag, startPoint x: 908, startPoint y: 256, endPoint x: 873, endPoint y: 525, distance: 272.0
click at [908, 256] on div at bounding box center [910, 255] width 8 height 8
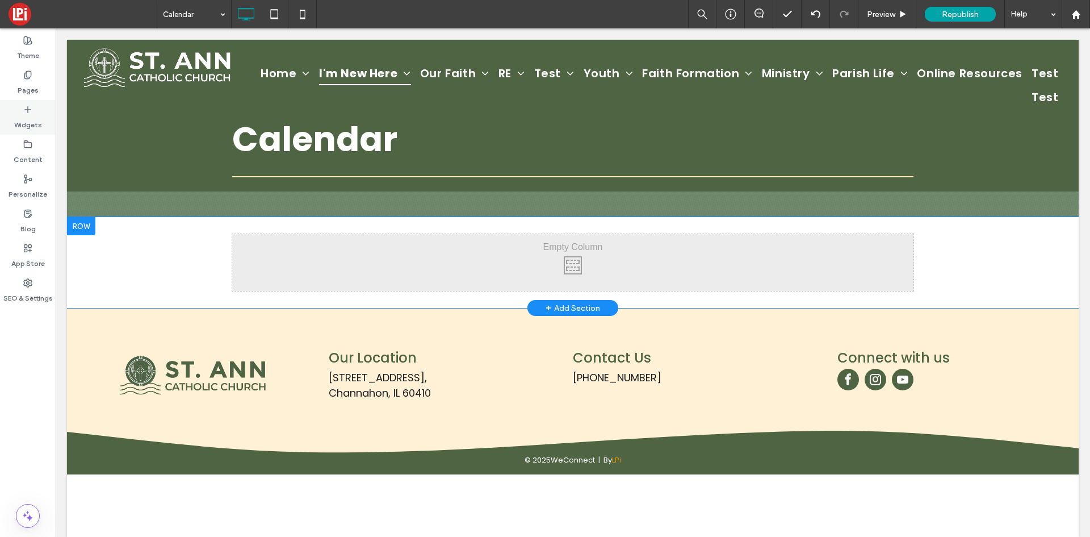
click at [41, 116] on label "Widgets" at bounding box center [28, 122] width 28 height 16
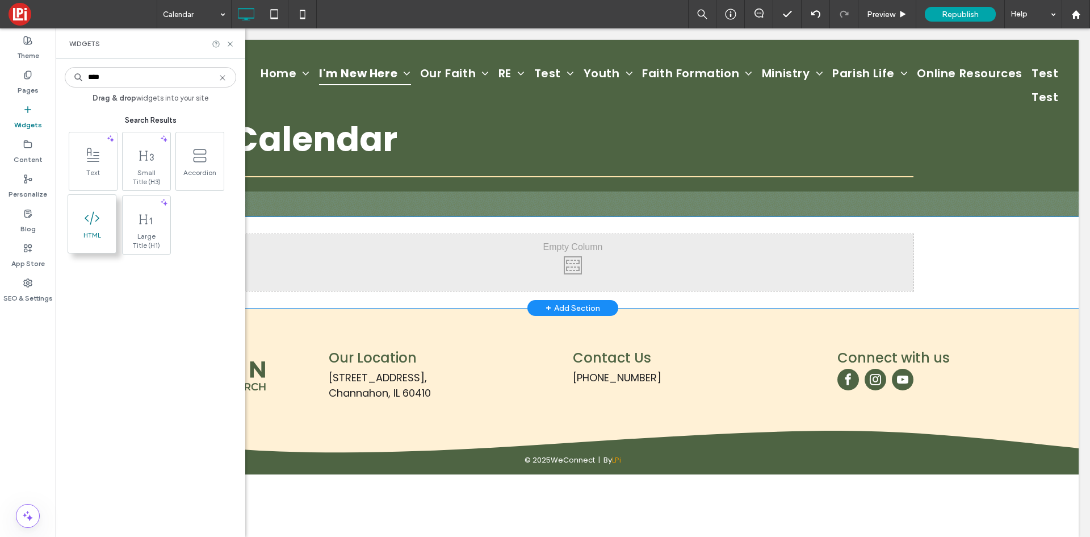
type input "****"
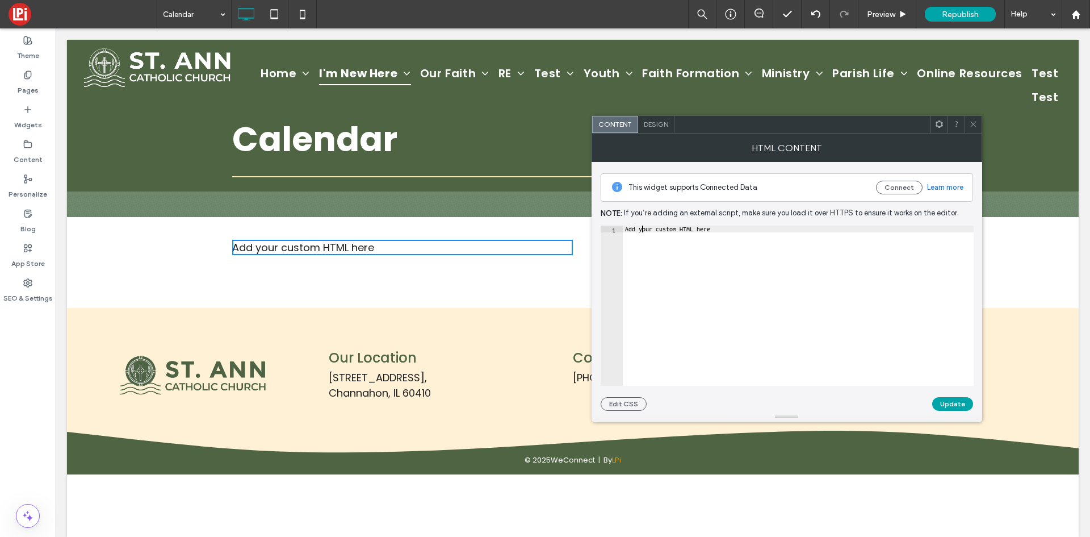
click at [642, 231] on div "Add your custom HTML here" at bounding box center [798, 312] width 351 height 174
click at [642, 230] on div "Add your custom HTML here" at bounding box center [798, 312] width 351 height 174
paste textarea "**********"
click at [934, 399] on button "Update" at bounding box center [953, 404] width 41 height 14
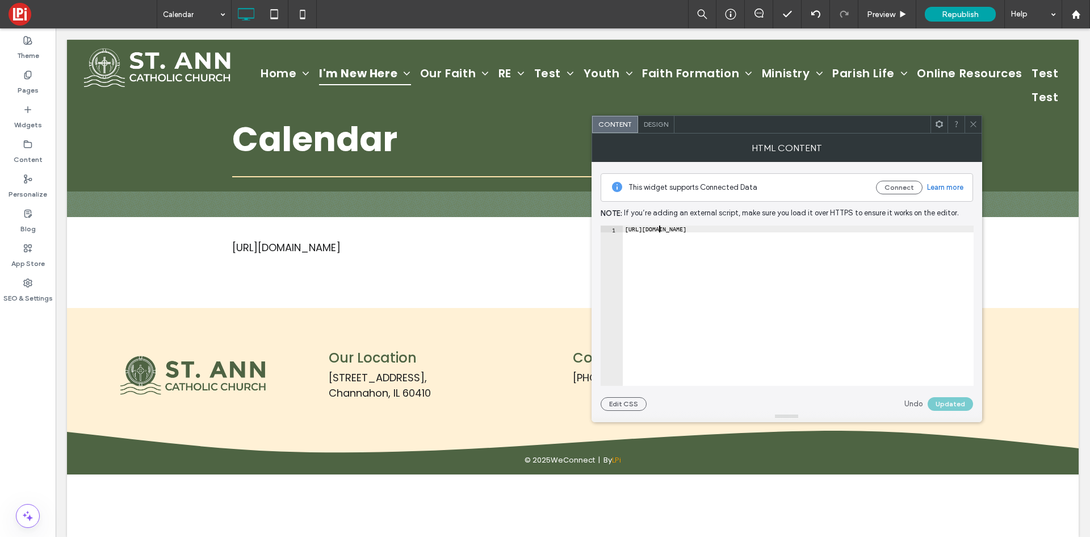
click at [658, 228] on div "https://calendar.google.com/calendar/u/0?cid=amlsbG1hci5lbnRlcnByaXNlc0BnbWFpbC…" at bounding box center [798, 312] width 351 height 174
paste textarea "**********"
type textarea "**********"
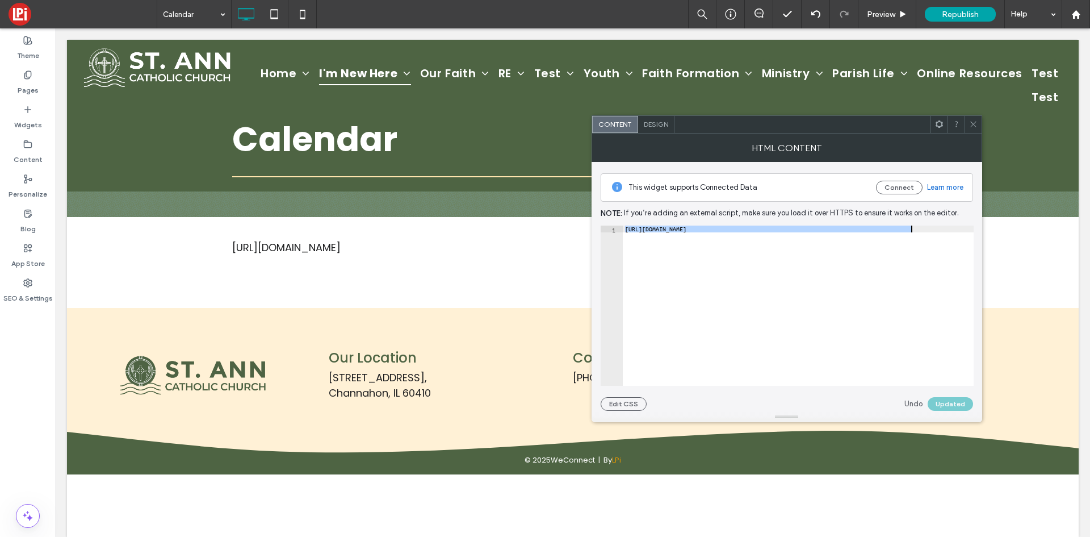
scroll to position [0, 332]
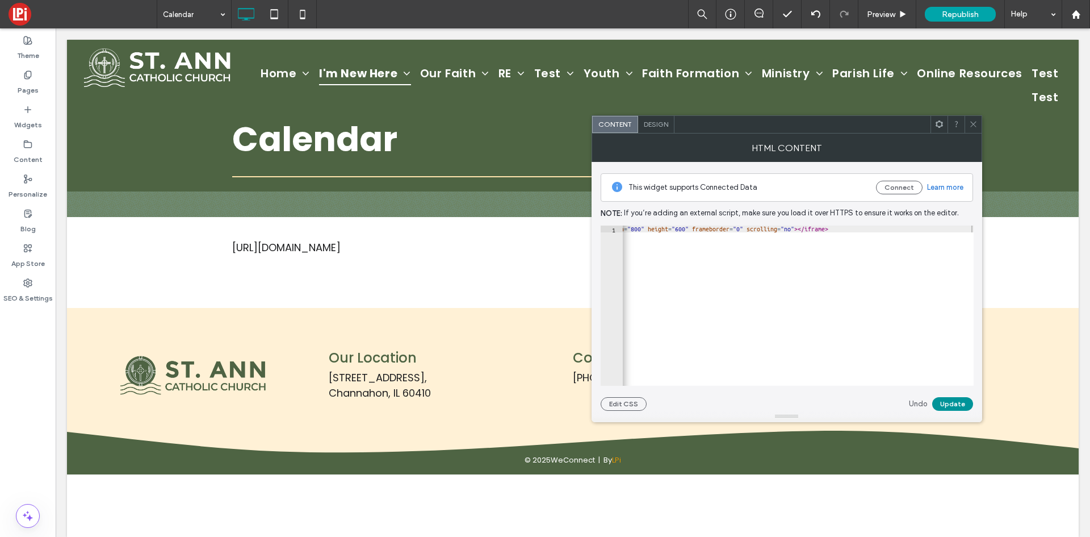
click at [951, 400] on button "Update" at bounding box center [953, 404] width 41 height 14
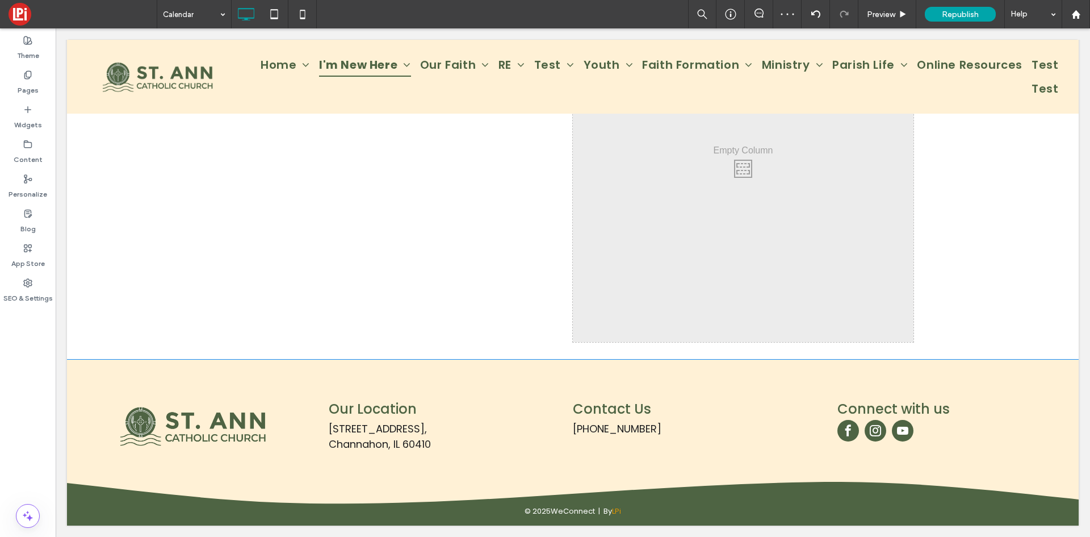
scroll to position [74, 0]
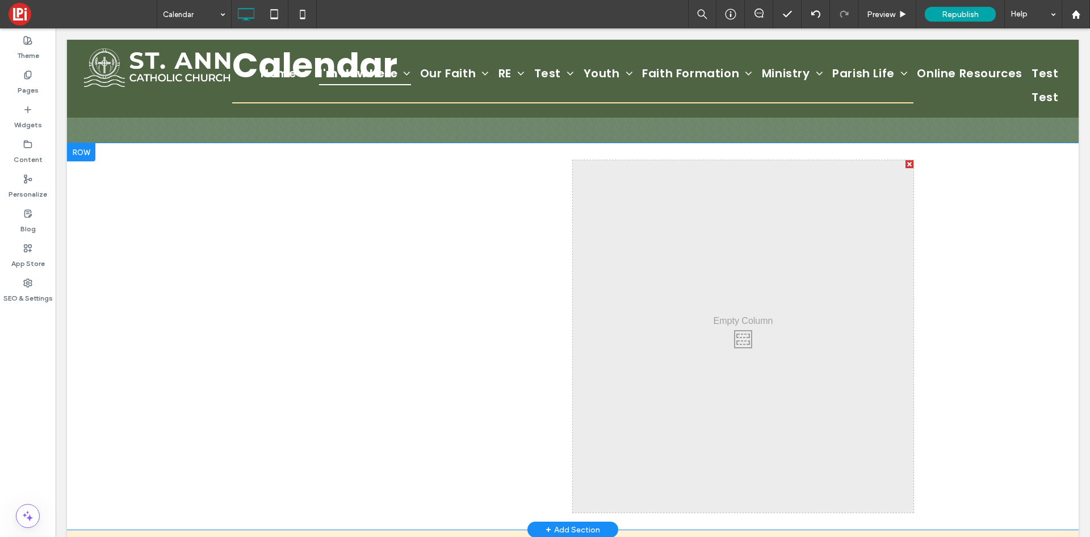
click at [906, 162] on div at bounding box center [910, 164] width 8 height 8
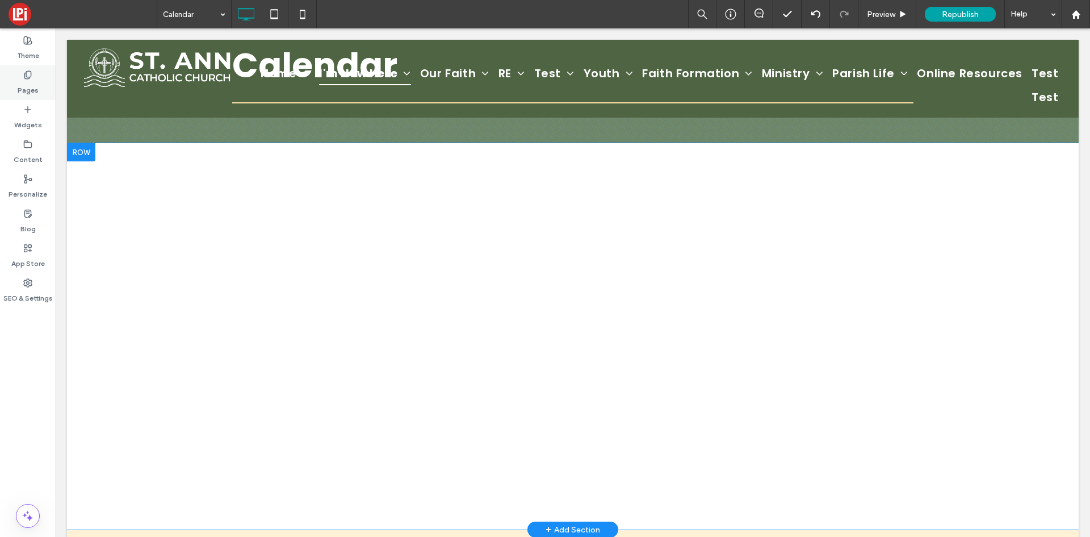
click at [26, 79] on icon at bounding box center [27, 74] width 9 height 9
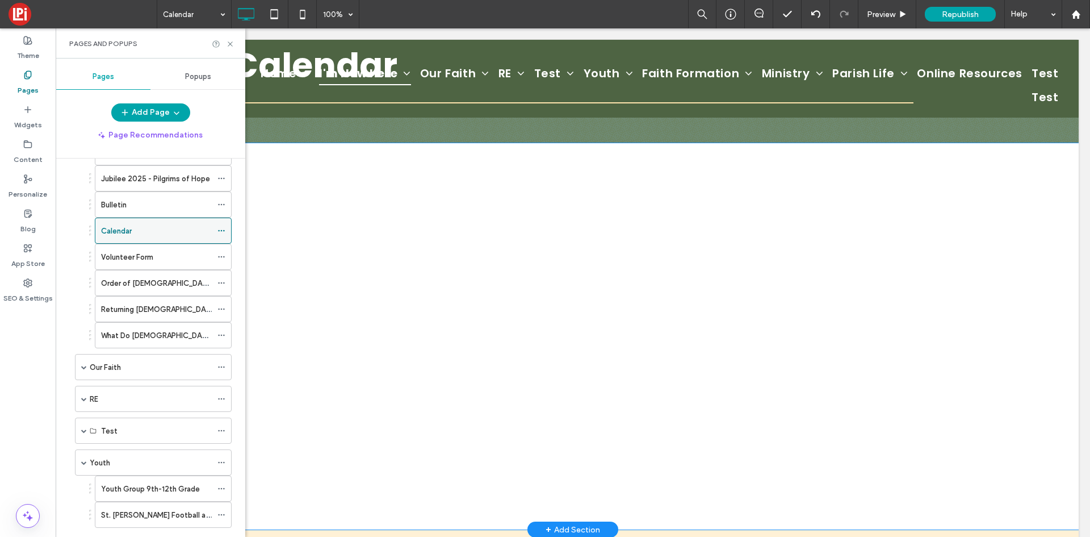
scroll to position [57, 0]
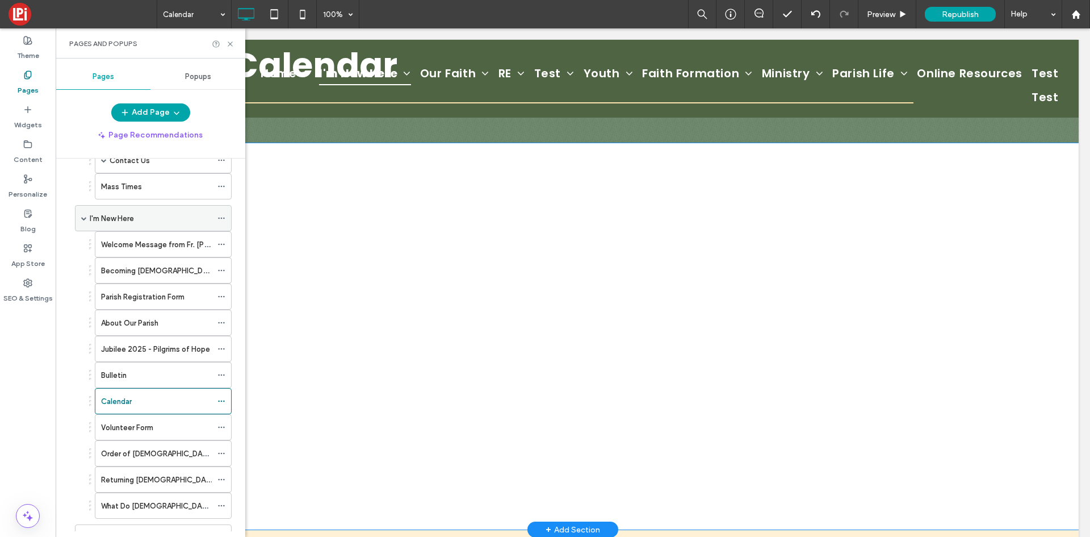
click at [82, 217] on span at bounding box center [84, 218] width 6 height 6
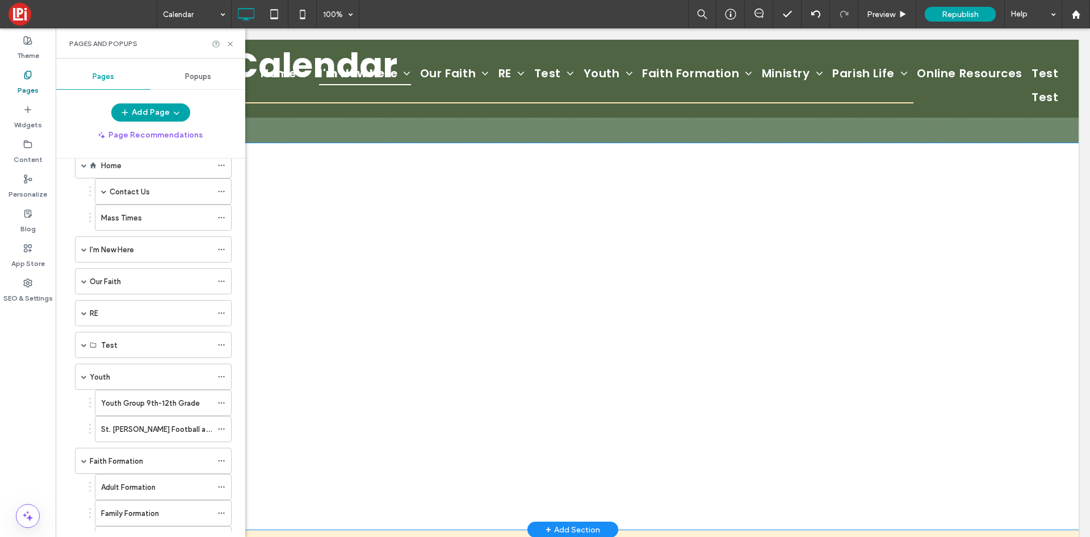
scroll to position [0, 0]
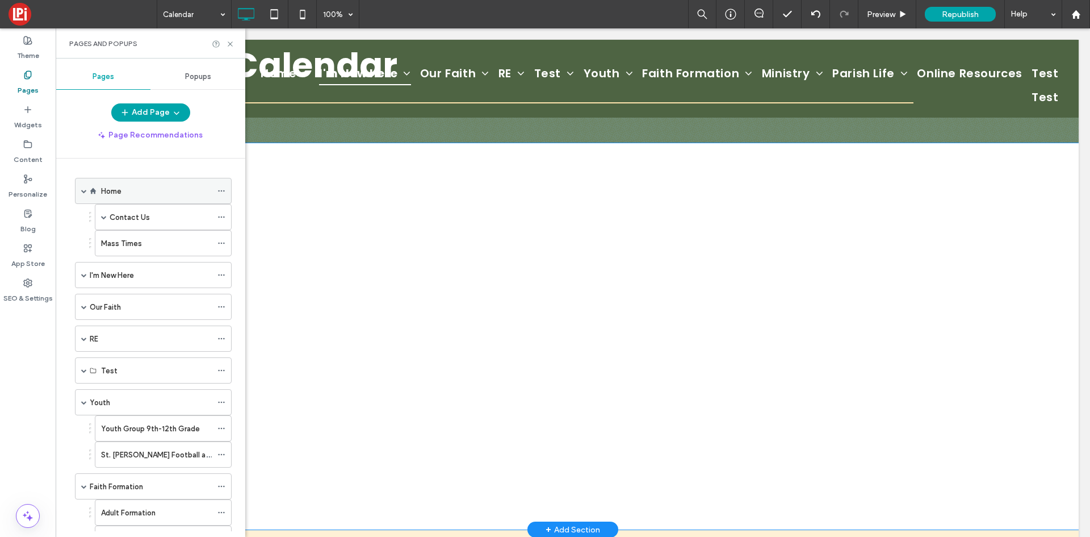
click at [83, 191] on span at bounding box center [84, 191] width 6 height 6
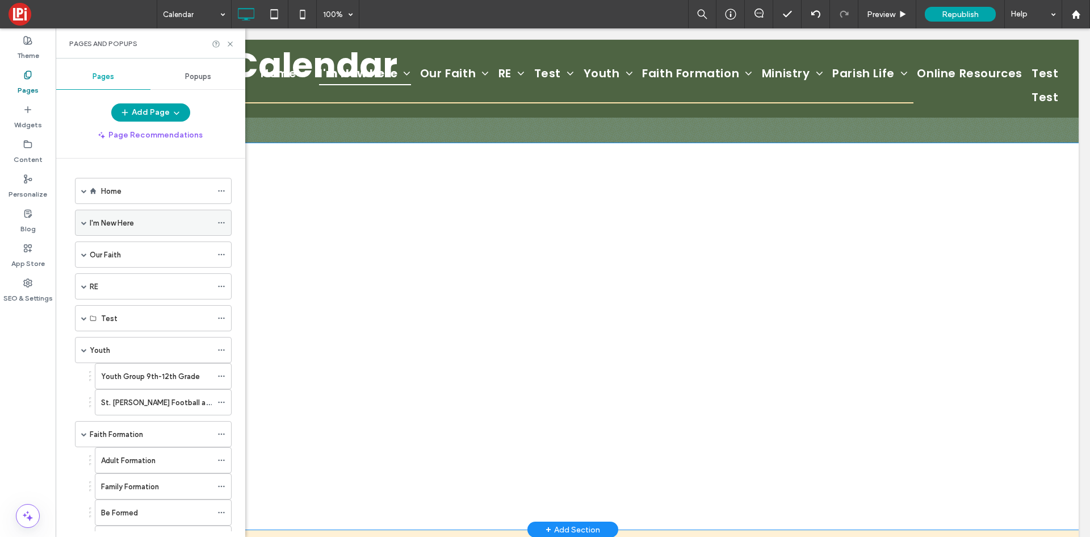
click at [82, 226] on span at bounding box center [84, 222] width 6 height 25
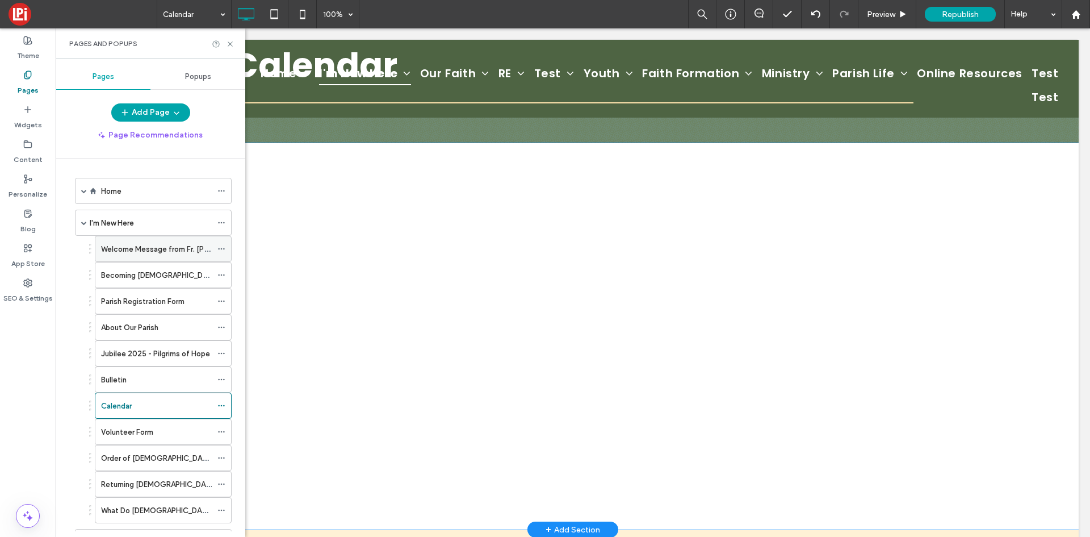
click at [154, 258] on div "Welcome Message from Fr. [PERSON_NAME]" at bounding box center [156, 248] width 111 height 25
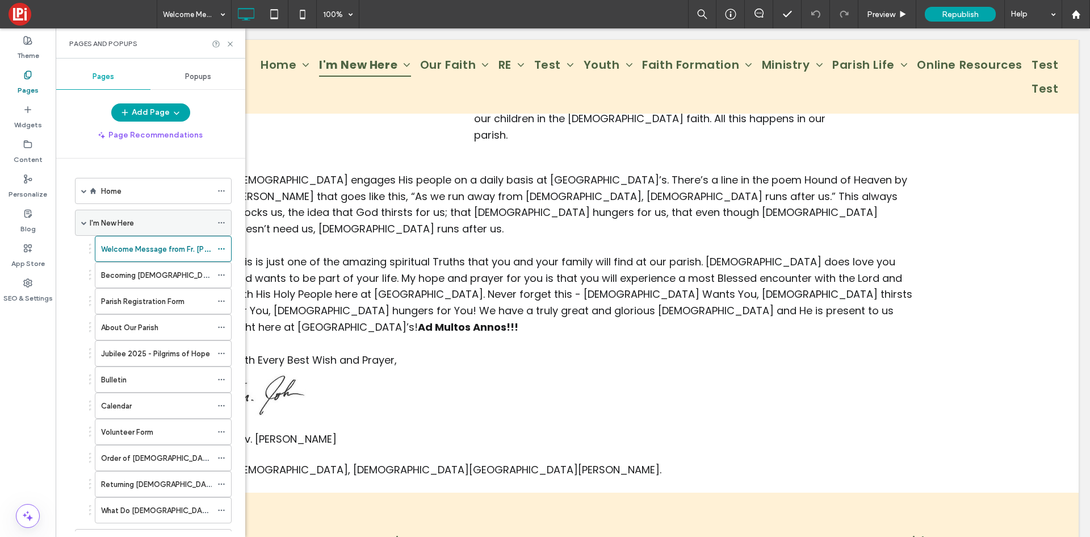
click at [83, 224] on span at bounding box center [84, 223] width 6 height 6
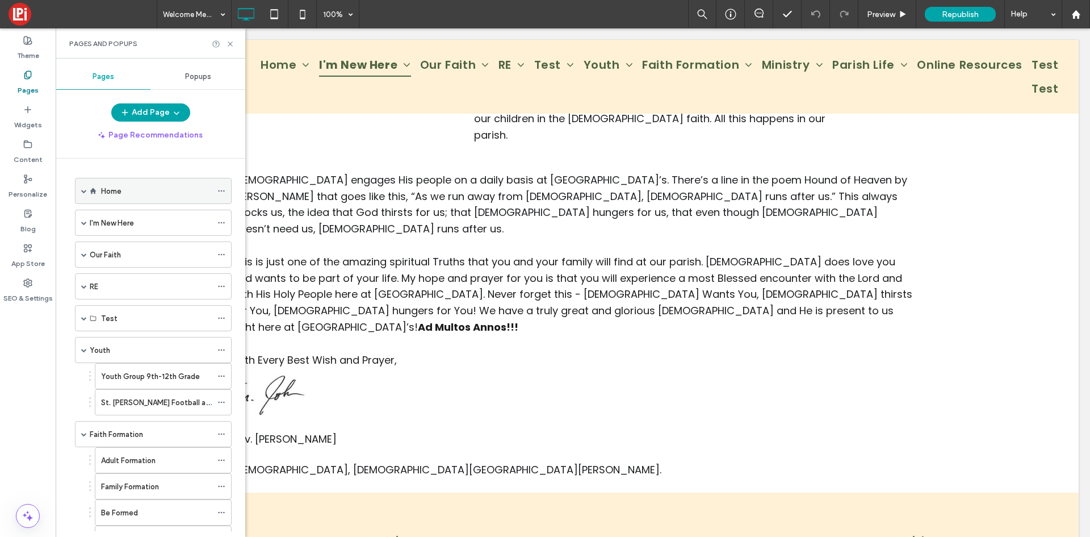
click at [84, 191] on span at bounding box center [84, 191] width 6 height 6
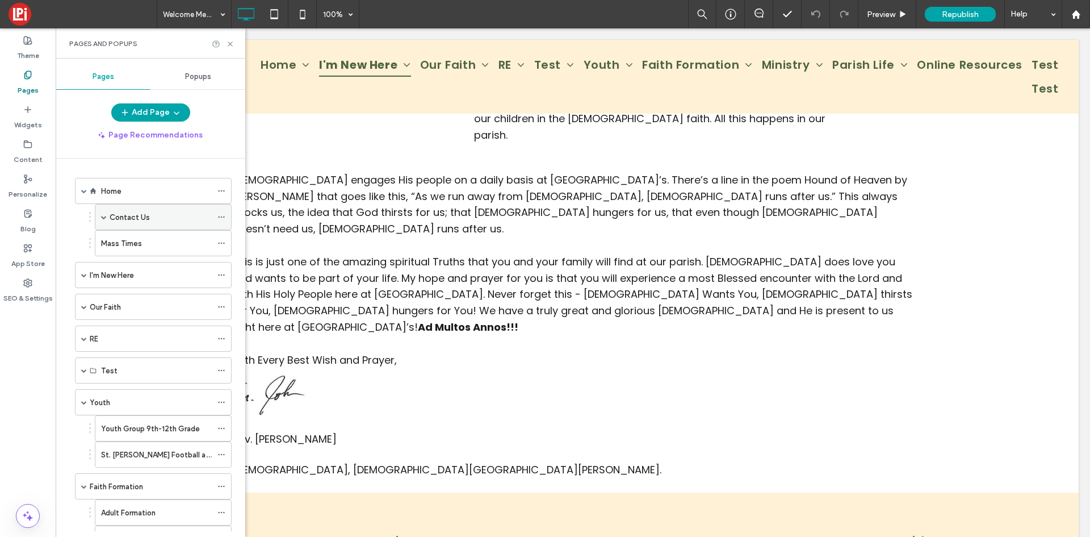
click at [124, 217] on label "Contact Us" at bounding box center [130, 217] width 40 height 20
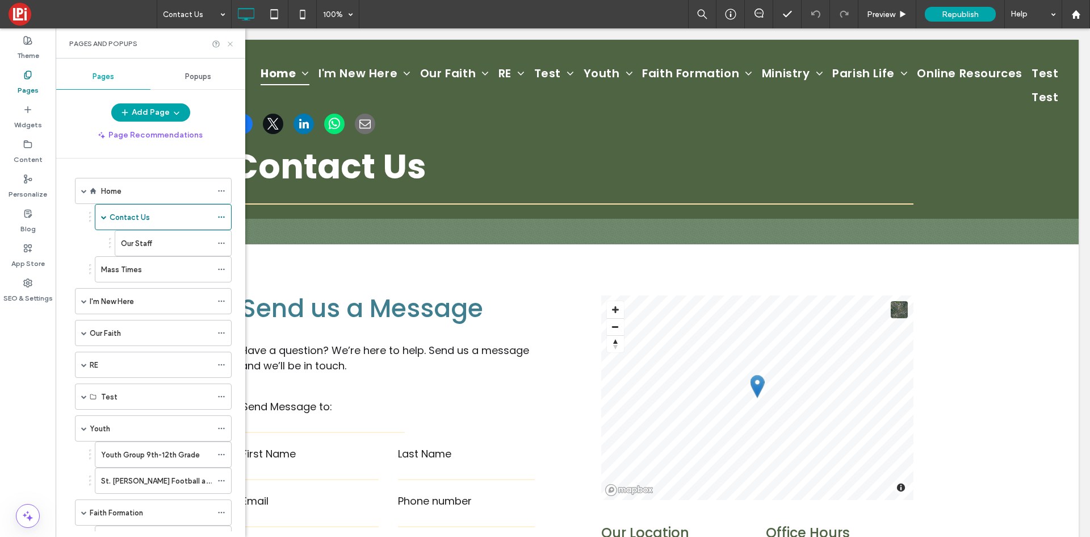
click at [230, 45] on icon at bounding box center [230, 44] width 9 height 9
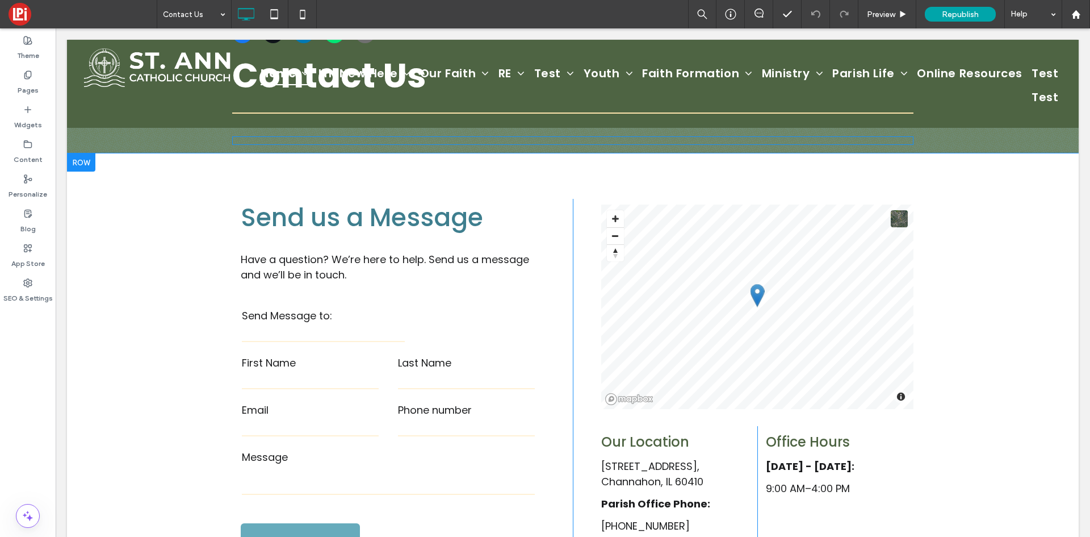
scroll to position [114, 0]
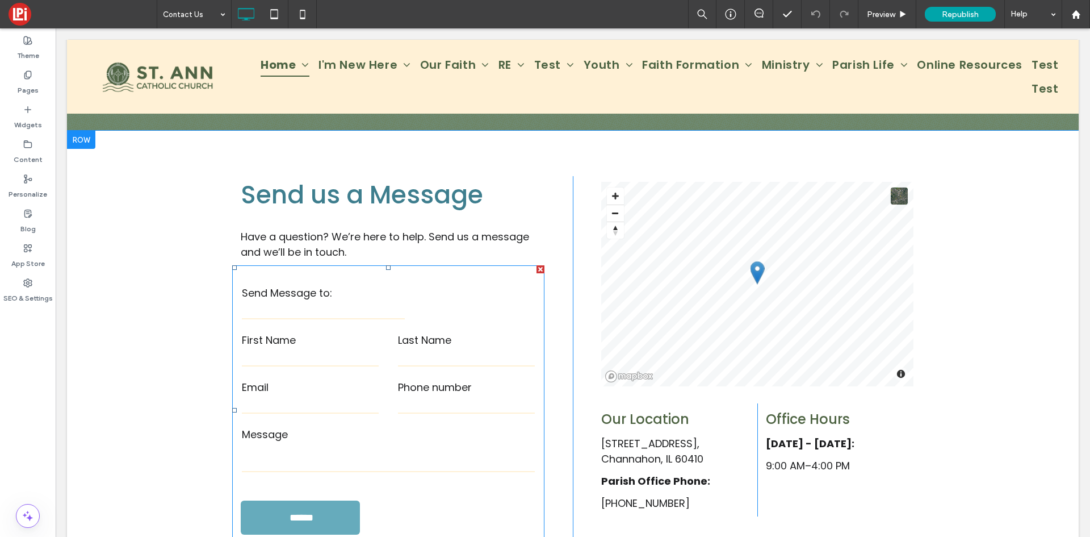
click at [367, 314] on select "**********" at bounding box center [323, 310] width 163 height 17
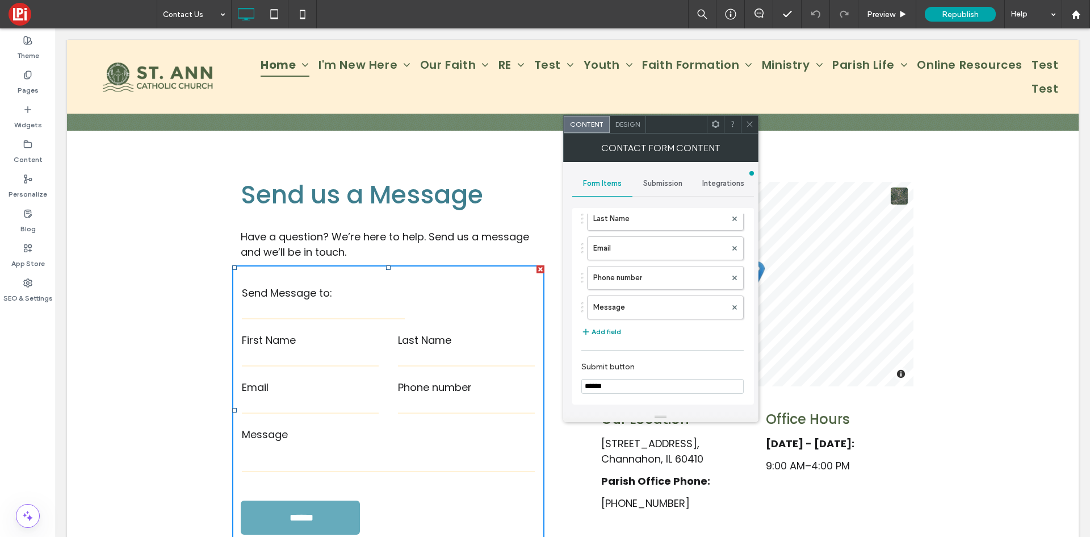
click at [610, 332] on button "Add field" at bounding box center [602, 332] width 40 height 14
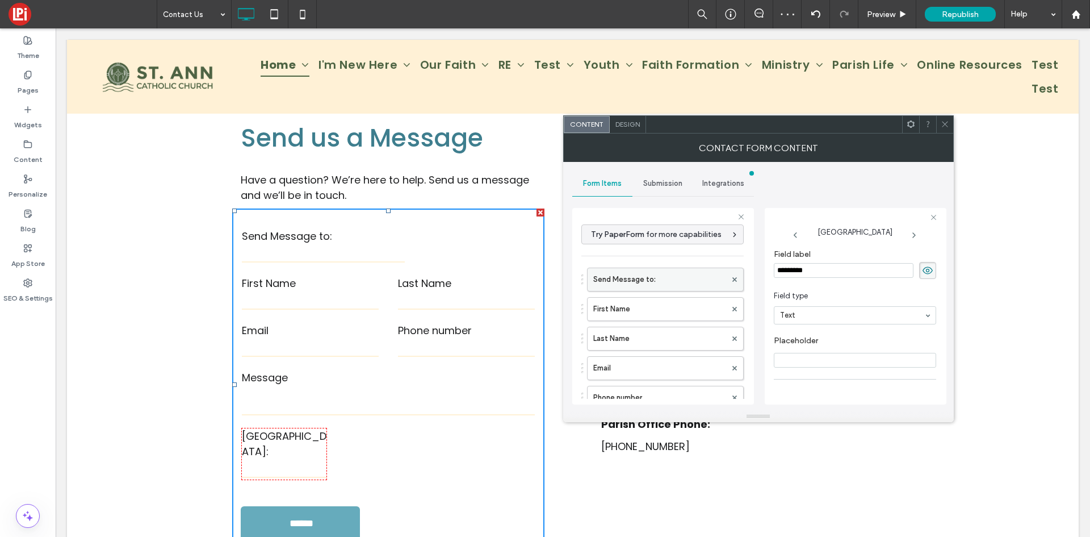
scroll to position [0, 0]
click at [647, 283] on label "Send Message to:" at bounding box center [659, 280] width 133 height 23
type input "*"
click at [800, 267] on input "**********" at bounding box center [844, 270] width 140 height 15
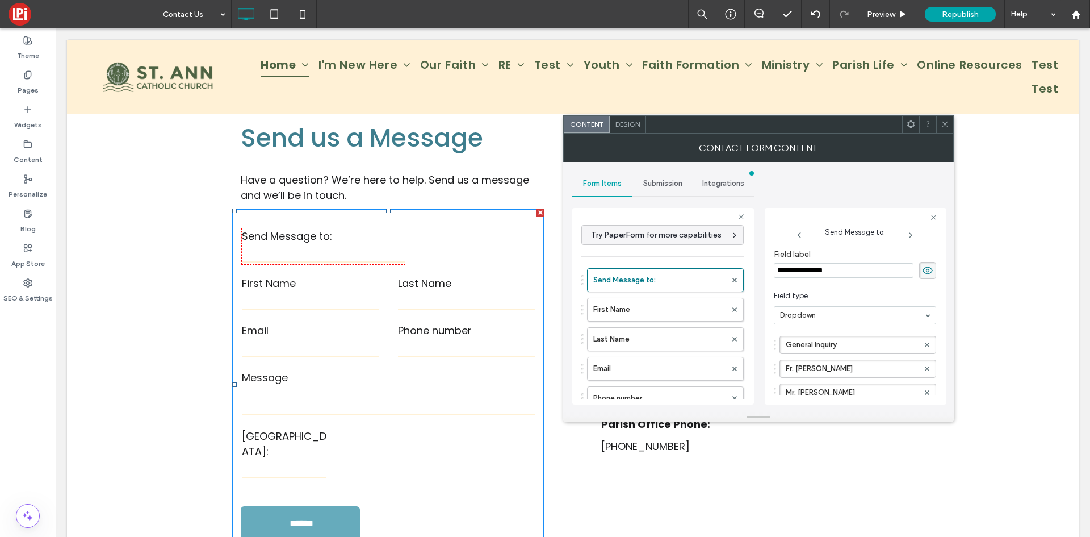
click at [800, 267] on input "**********" at bounding box center [844, 270] width 140 height 15
type input "**********"
click at [832, 288] on section "Field type Dropdown" at bounding box center [855, 307] width 162 height 45
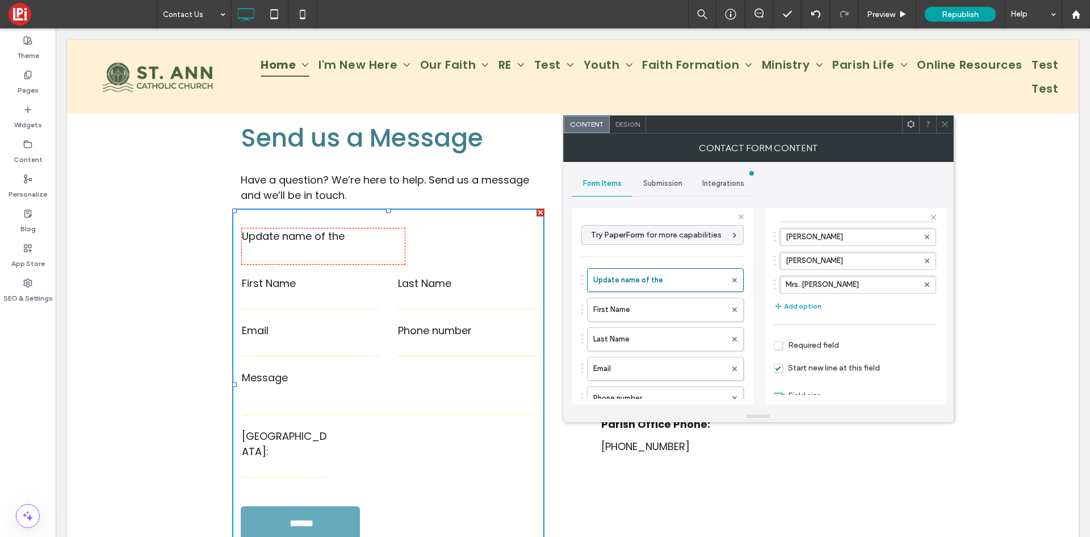
scroll to position [252, 0]
click at [780, 321] on span "Required field" at bounding box center [806, 321] width 65 height 10
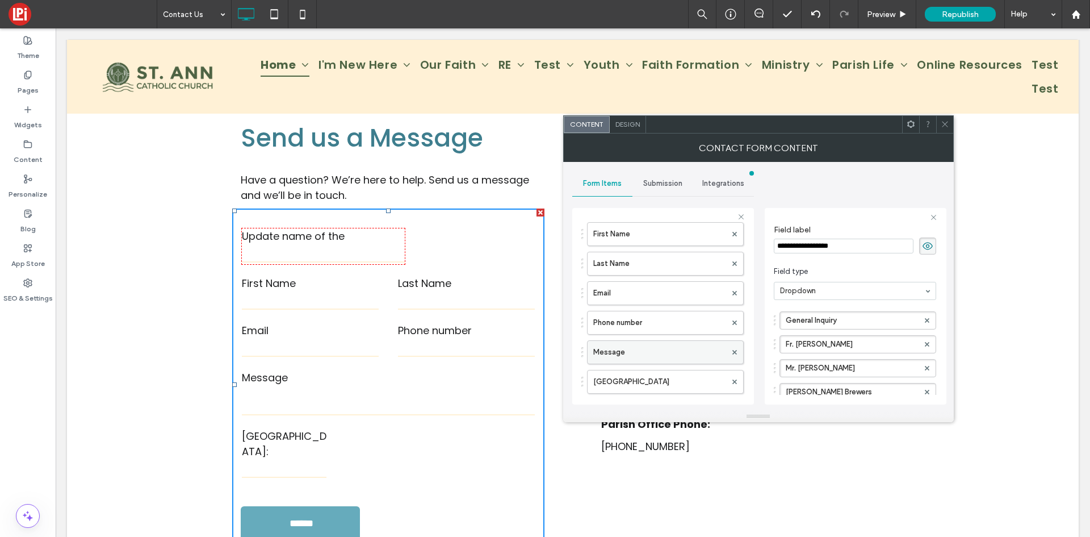
scroll to position [57, 0]
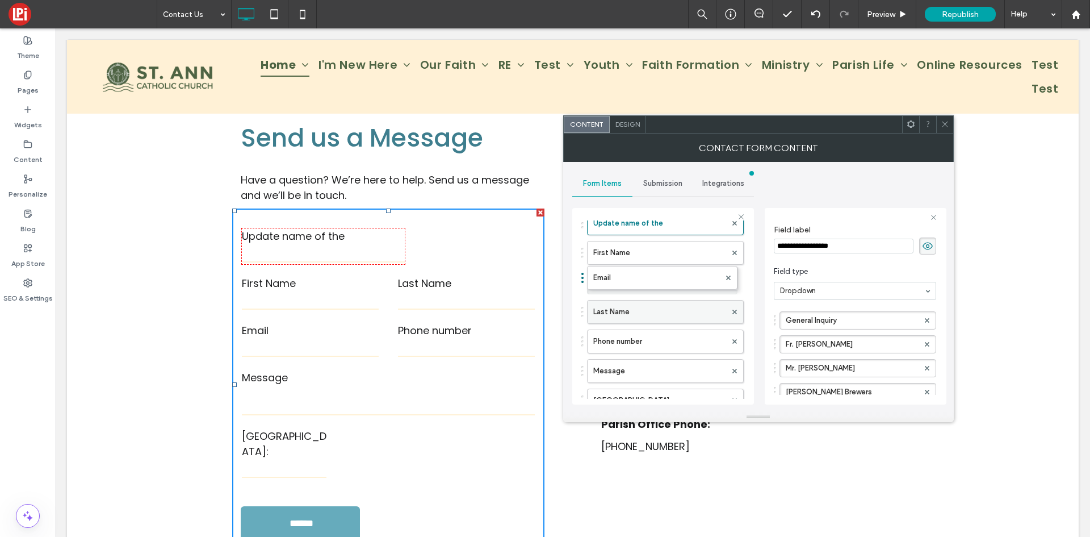
drag, startPoint x: 625, startPoint y: 310, endPoint x: 639, endPoint y: 288, distance: 26.3
drag, startPoint x: 650, startPoint y: 336, endPoint x: 648, endPoint y: 287, distance: 48.9
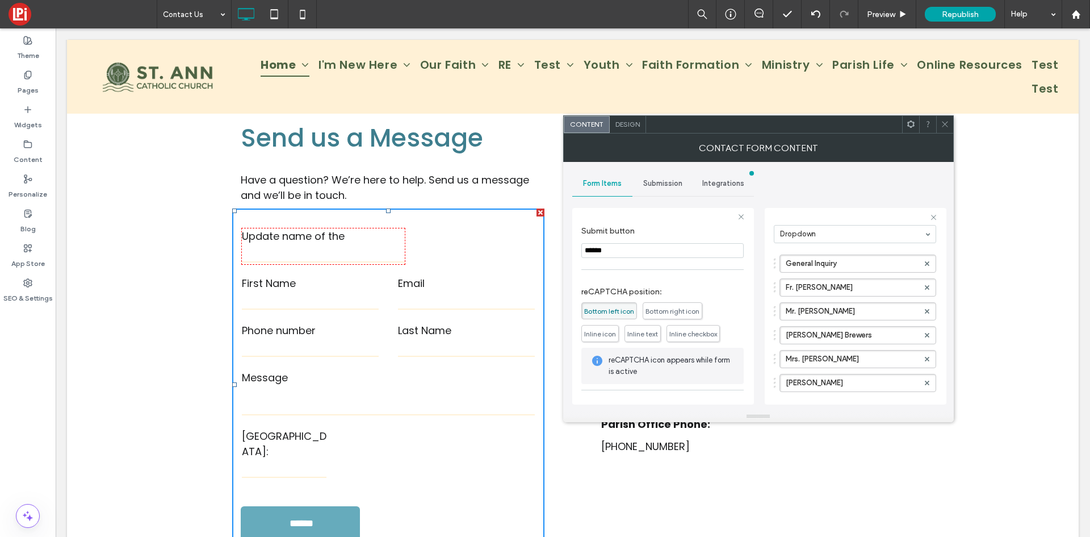
scroll to position [325, 0]
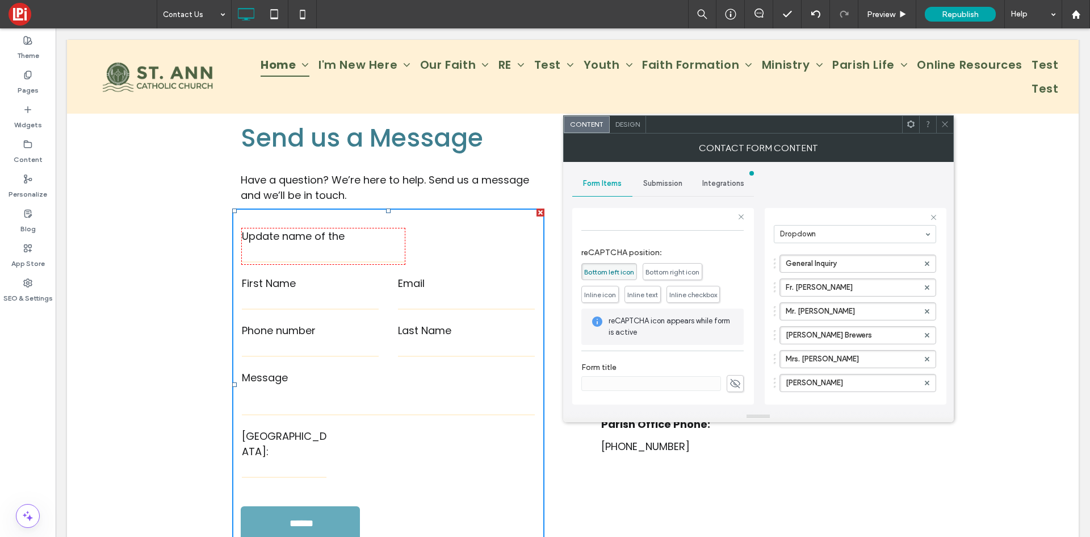
click at [732, 388] on icon at bounding box center [735, 383] width 11 height 12
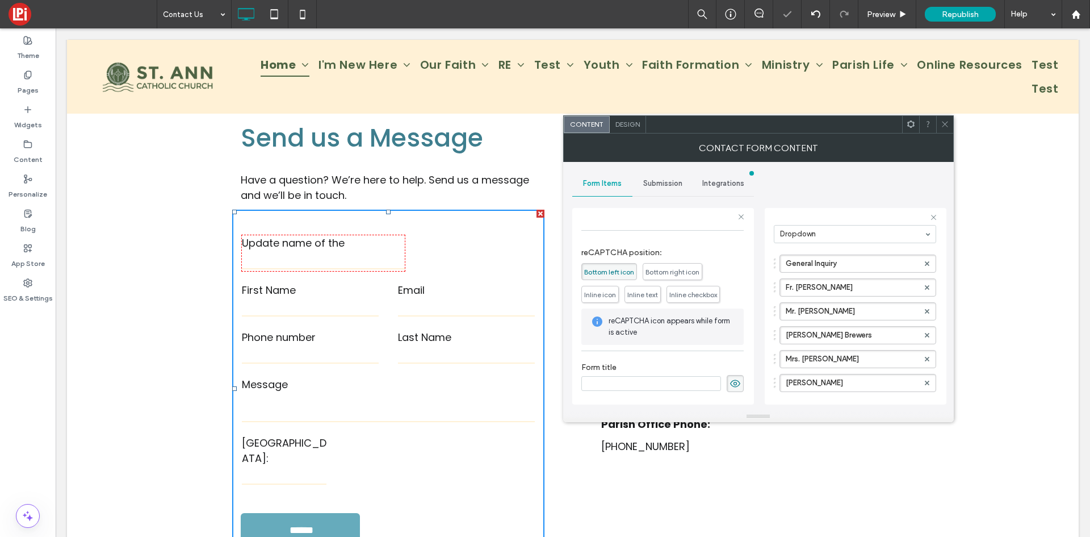
click at [657, 386] on input at bounding box center [652, 383] width 140 height 15
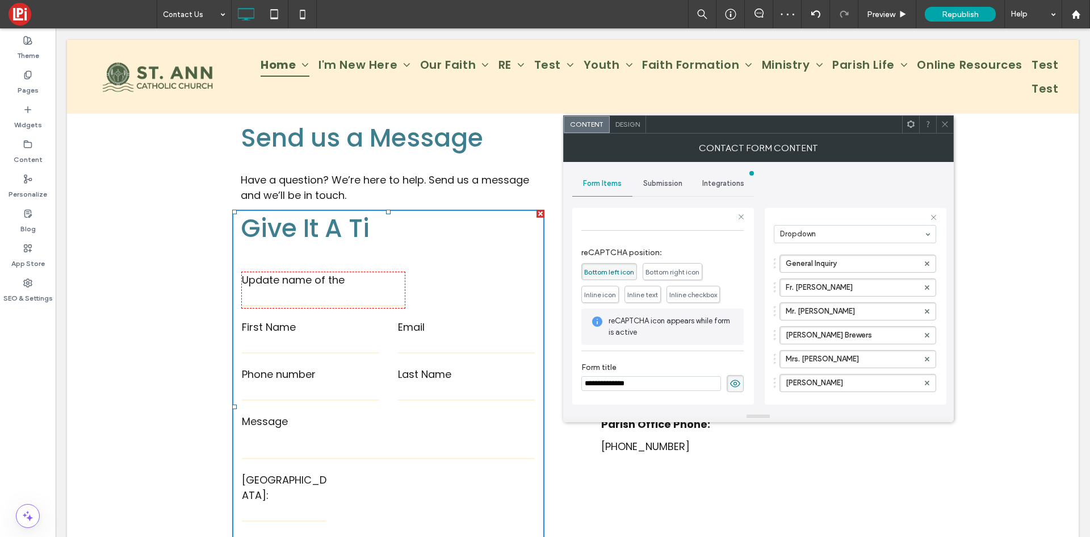
type input "**********"
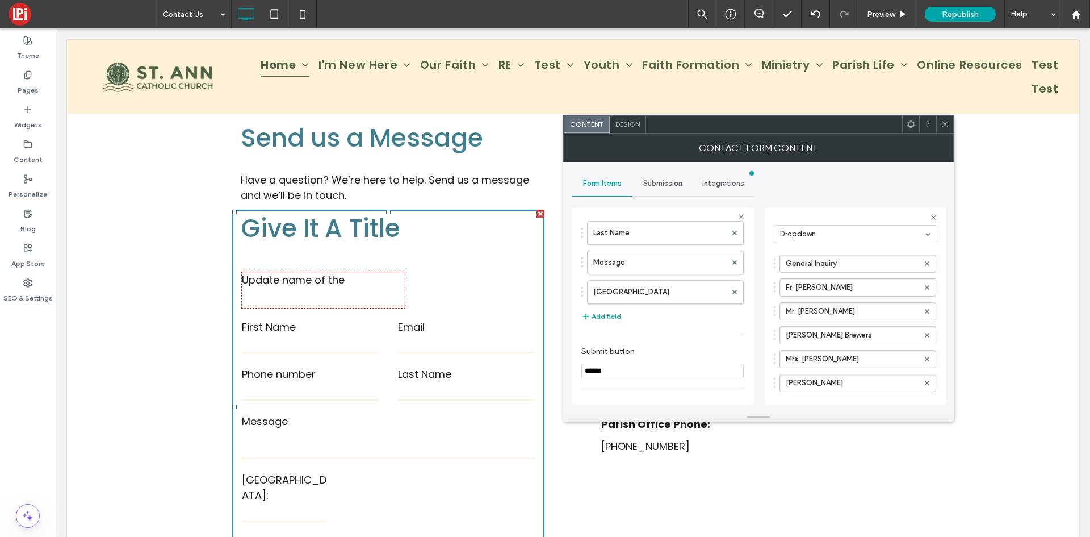
scroll to position [0, 0]
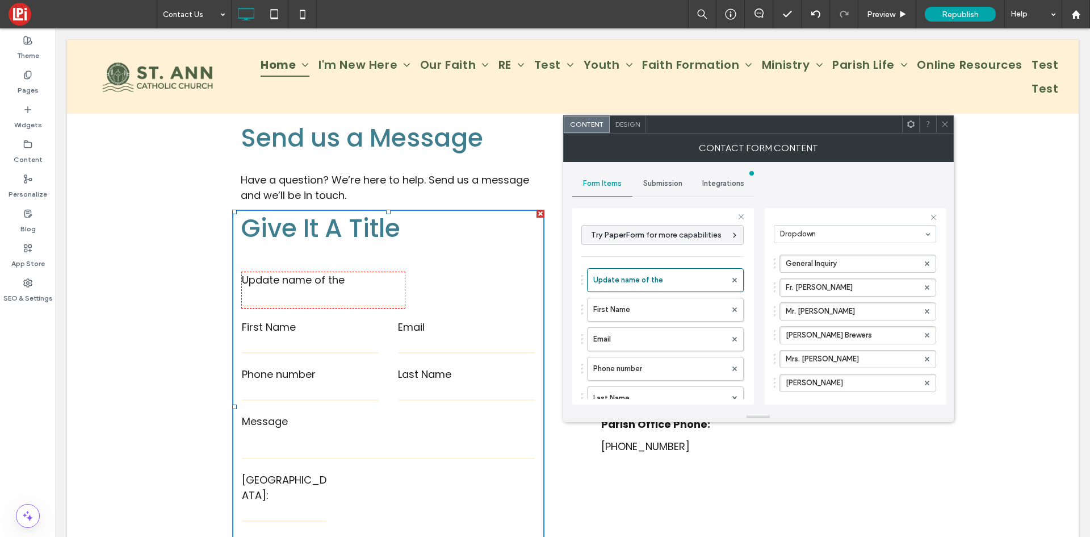
click at [679, 186] on span "Submission" at bounding box center [662, 183] width 39 height 9
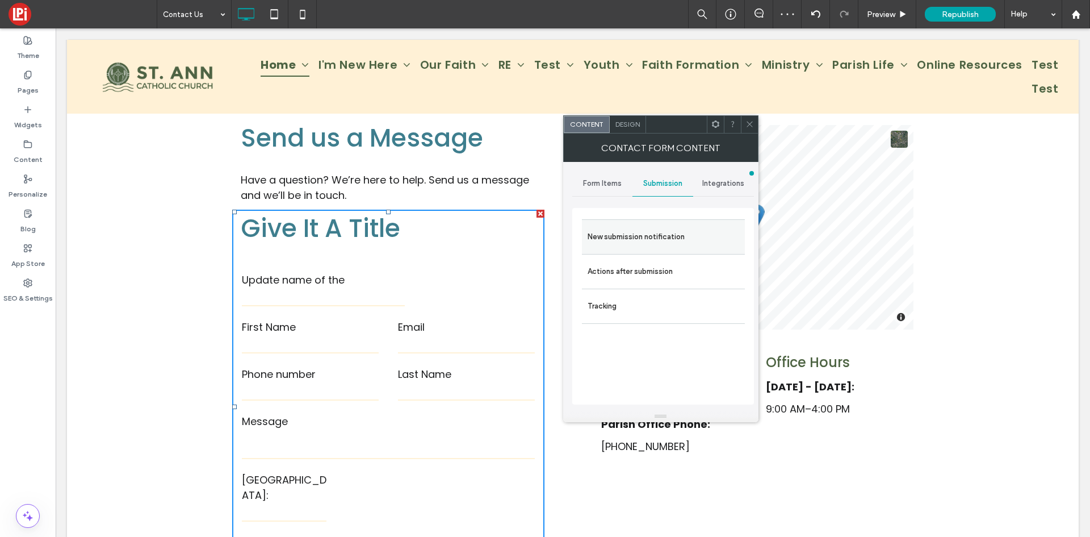
click at [631, 236] on label "New submission notification" at bounding box center [664, 236] width 152 height 23
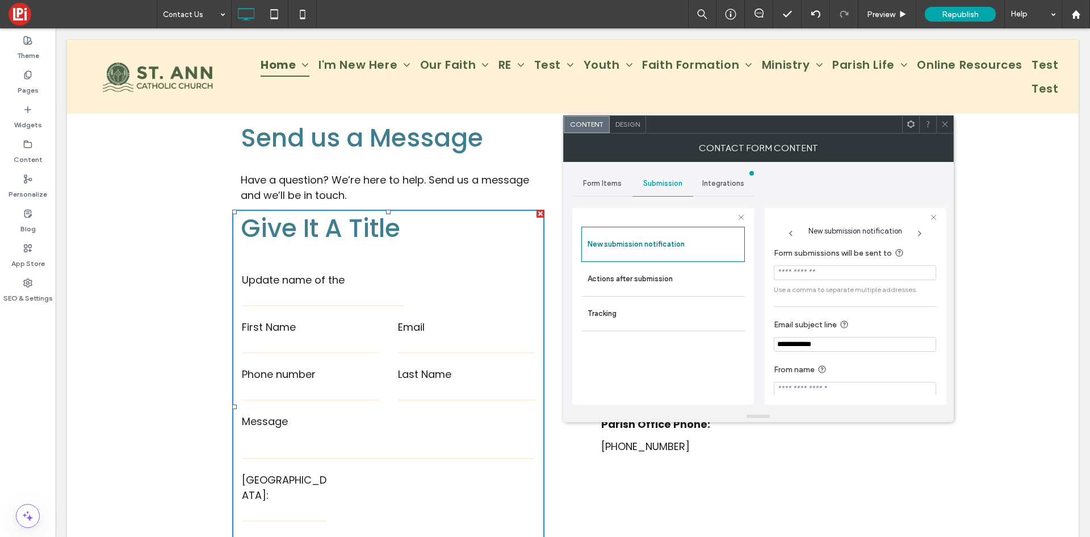
click at [799, 277] on input "Form submissions will be sent to" at bounding box center [855, 272] width 162 height 15
type input "*"
drag, startPoint x: 773, startPoint y: 293, endPoint x: 921, endPoint y: 290, distance: 147.7
click at [921, 290] on div "**********" at bounding box center [856, 306] width 182 height 196
click at [855, 344] on input "**********" at bounding box center [855, 344] width 162 height 15
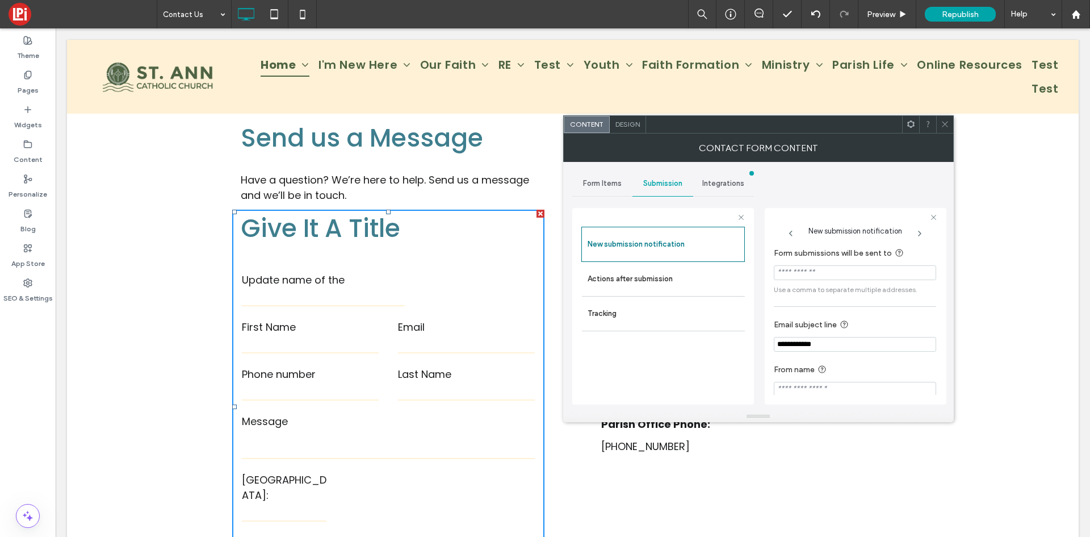
click at [855, 344] on input "**********" at bounding box center [855, 344] width 162 height 15
type input "**********"
click at [814, 392] on input "From name" at bounding box center [855, 389] width 162 height 15
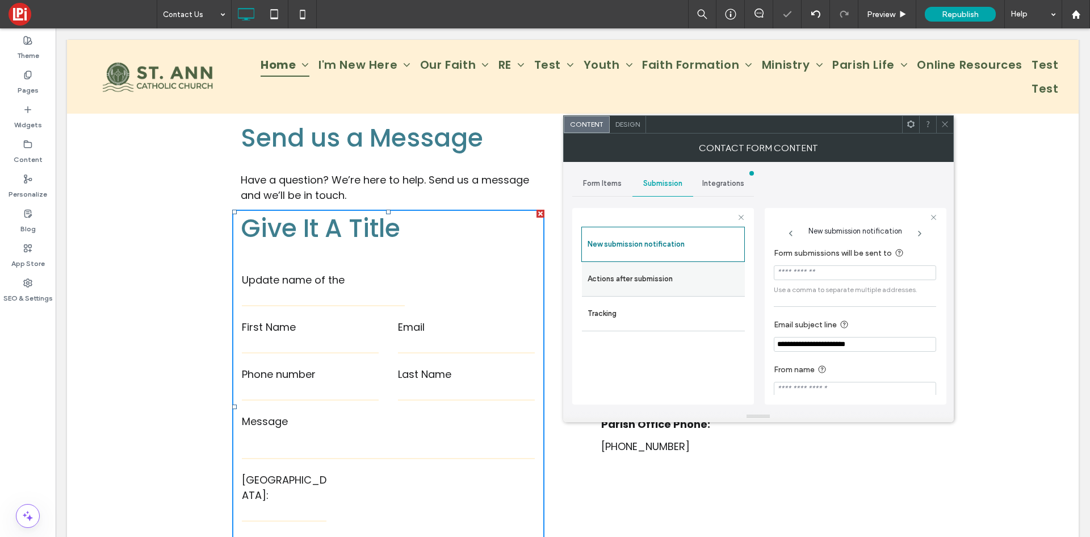
click at [631, 281] on label "Actions after submission" at bounding box center [664, 278] width 152 height 23
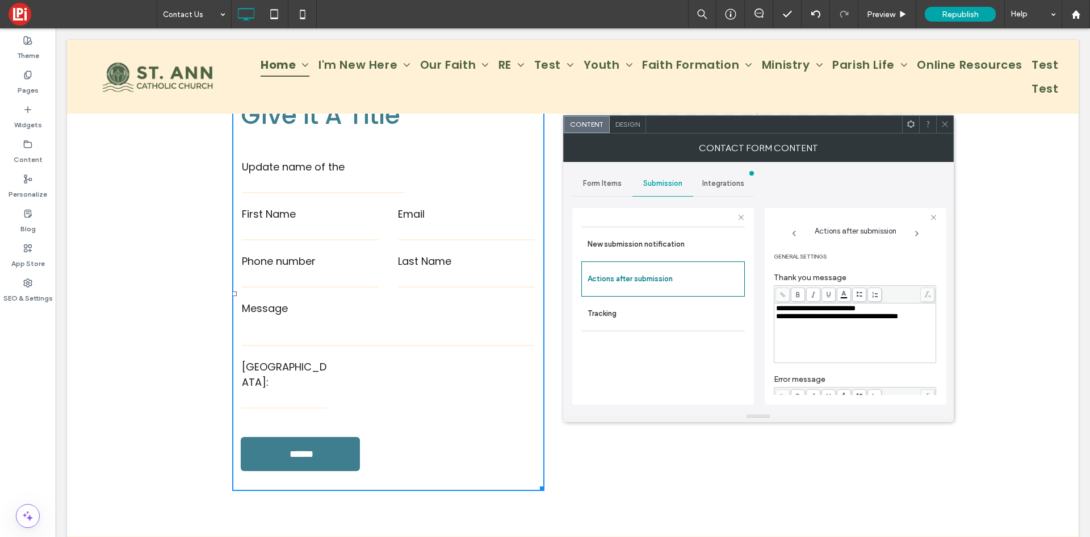
scroll to position [284, 0]
click at [806, 316] on span "**********" at bounding box center [837, 315] width 122 height 7
click at [855, 348] on div "**********" at bounding box center [855, 332] width 158 height 57
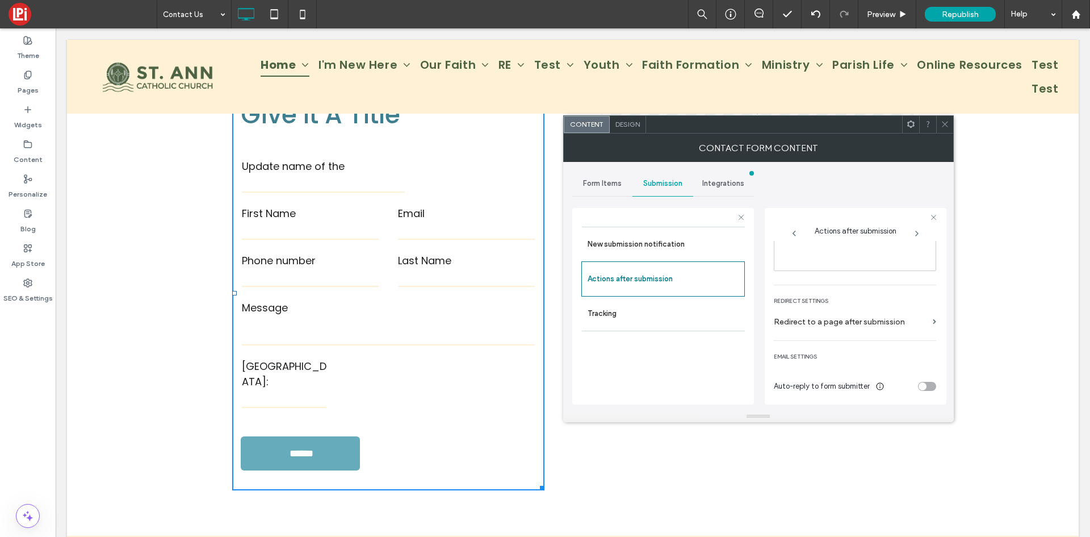
scroll to position [196, 0]
click at [919, 319] on label "Redirect to a page after submission" at bounding box center [851, 319] width 154 height 21
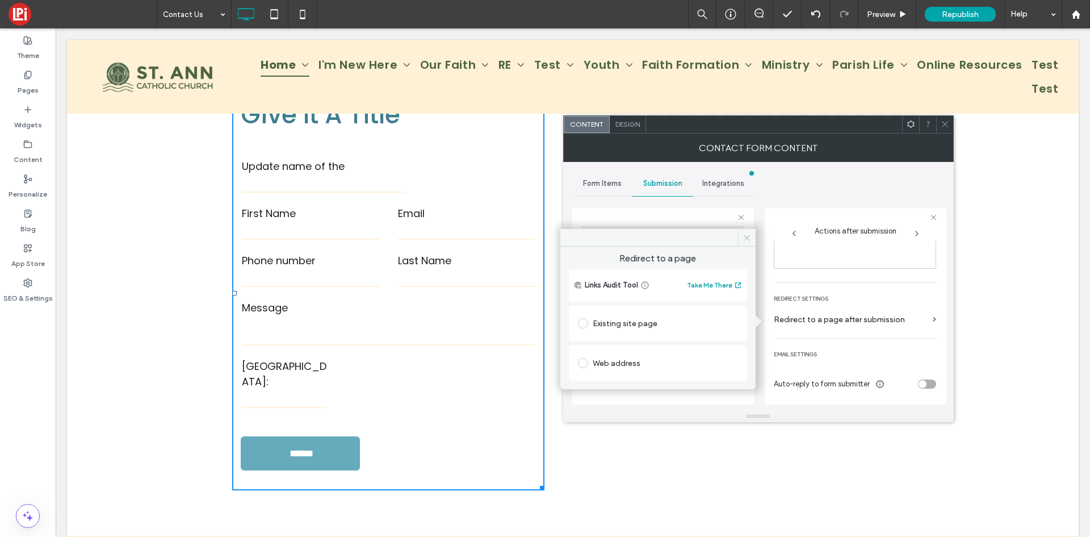
click at [749, 240] on use at bounding box center [748, 238] width 6 height 6
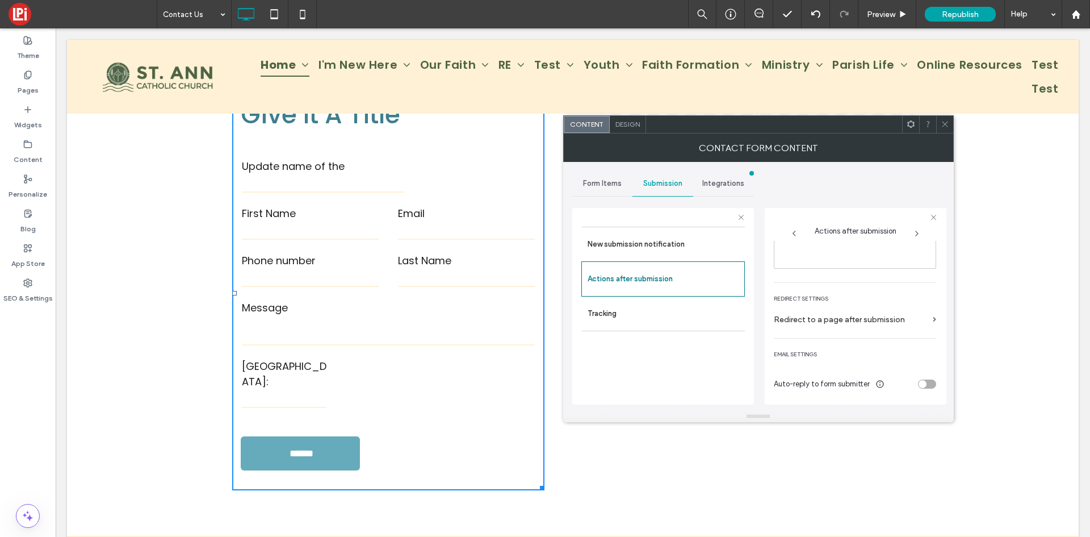
click at [927, 380] on div "toggle" at bounding box center [927, 383] width 18 height 9
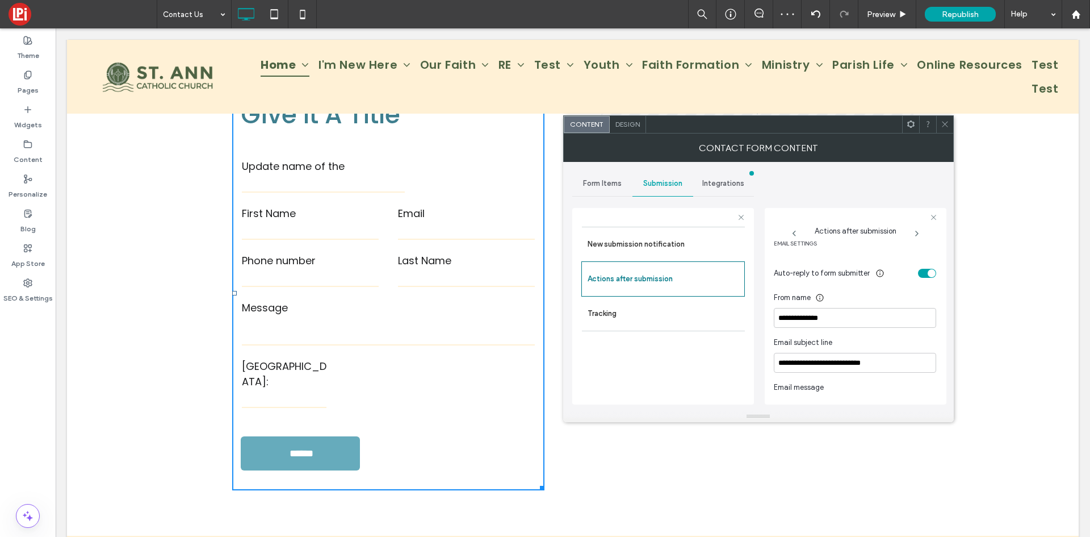
click at [919, 270] on div "toggle" at bounding box center [927, 273] width 18 height 9
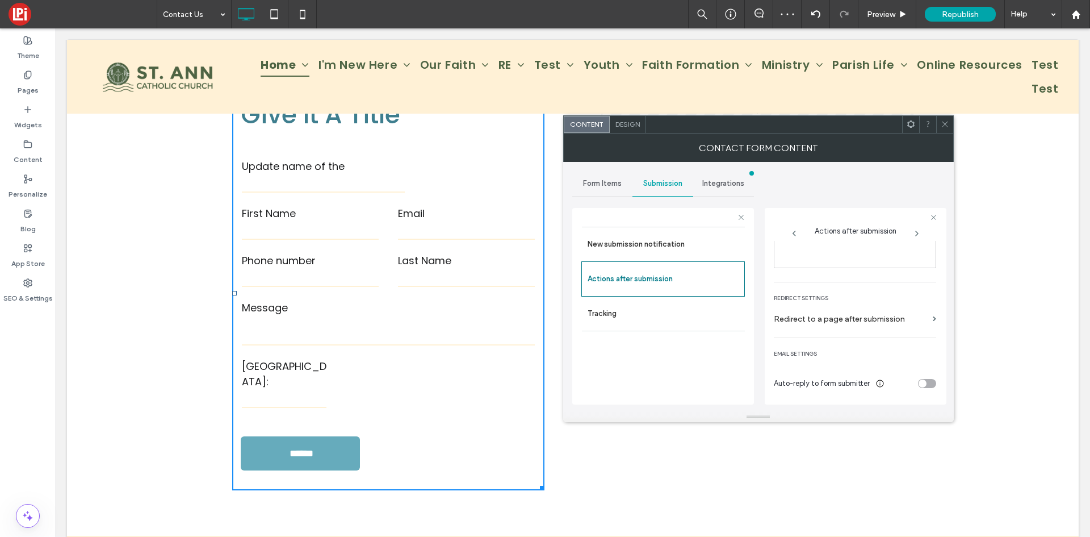
click at [926, 383] on div "toggle" at bounding box center [927, 383] width 18 height 9
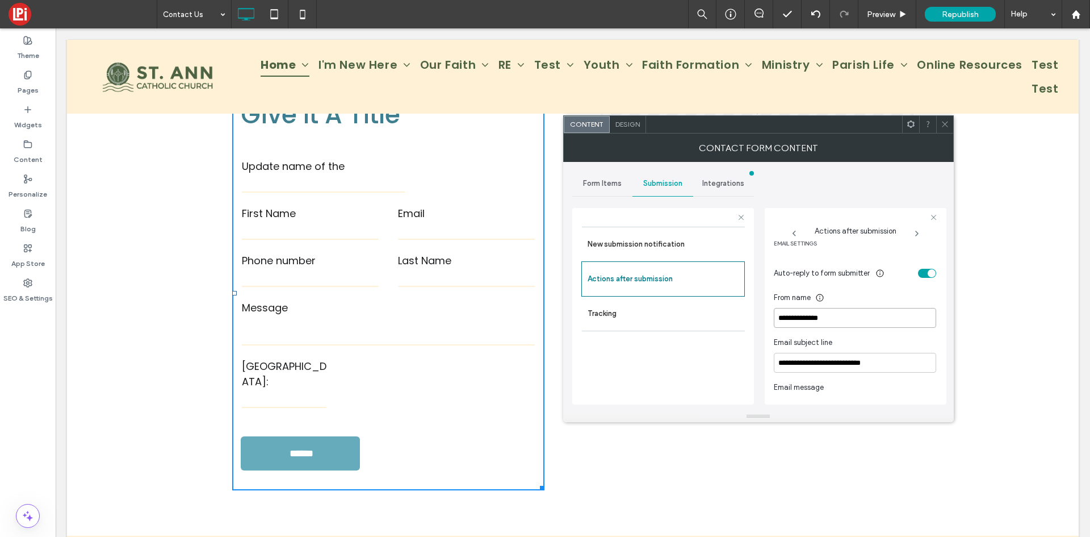
click at [791, 318] on input "**********" at bounding box center [855, 318] width 162 height 20
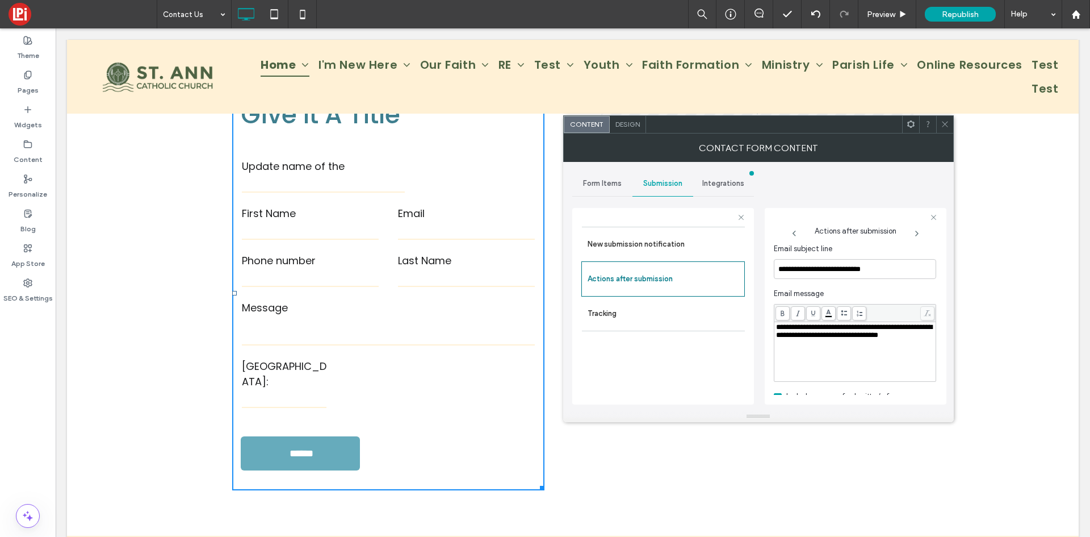
scroll to position [420, 0]
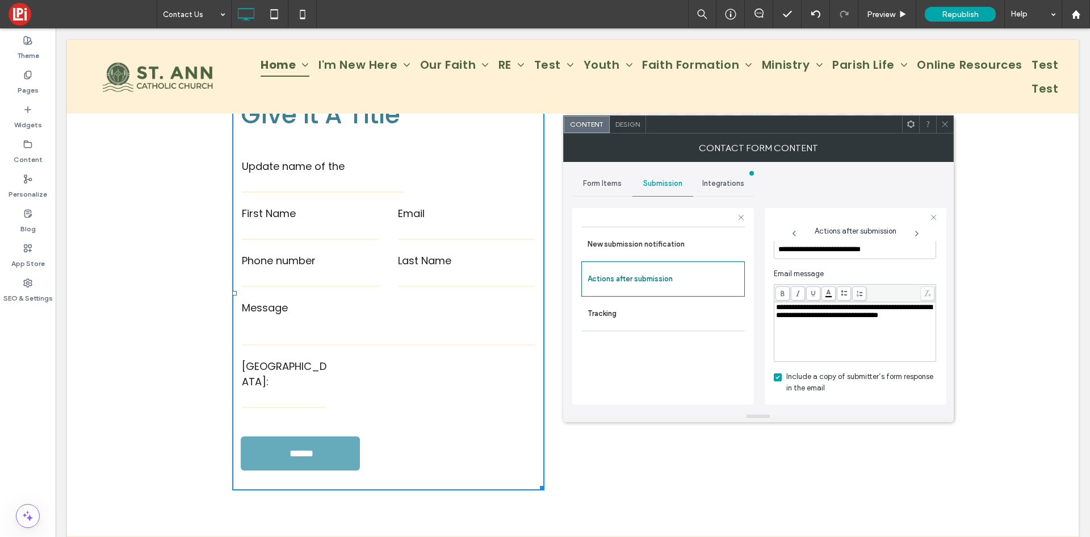
click at [777, 378] on icon at bounding box center [778, 376] width 4 height 3
click at [723, 184] on span "Integrations" at bounding box center [724, 183] width 42 height 9
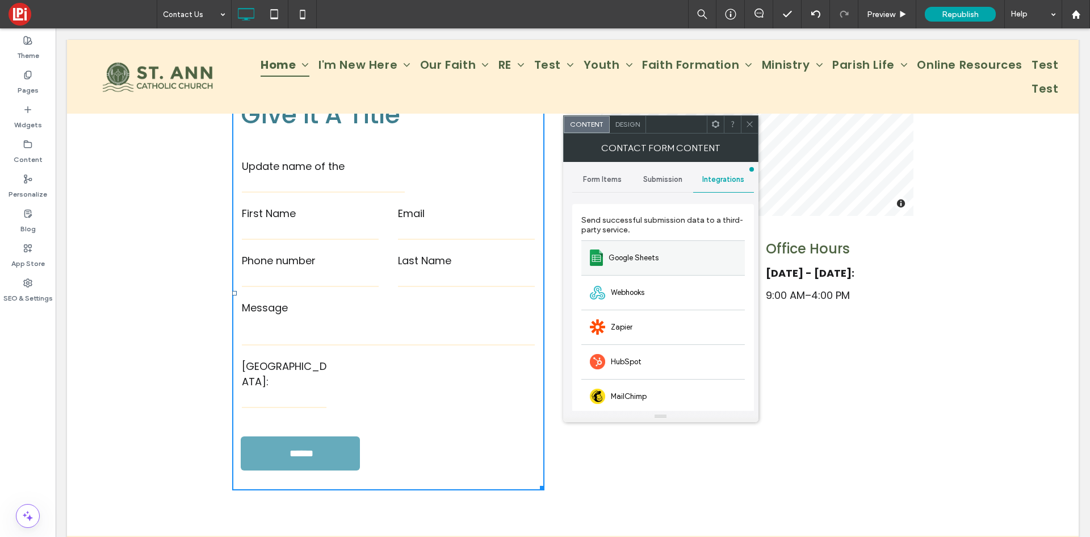
scroll to position [0, 0]
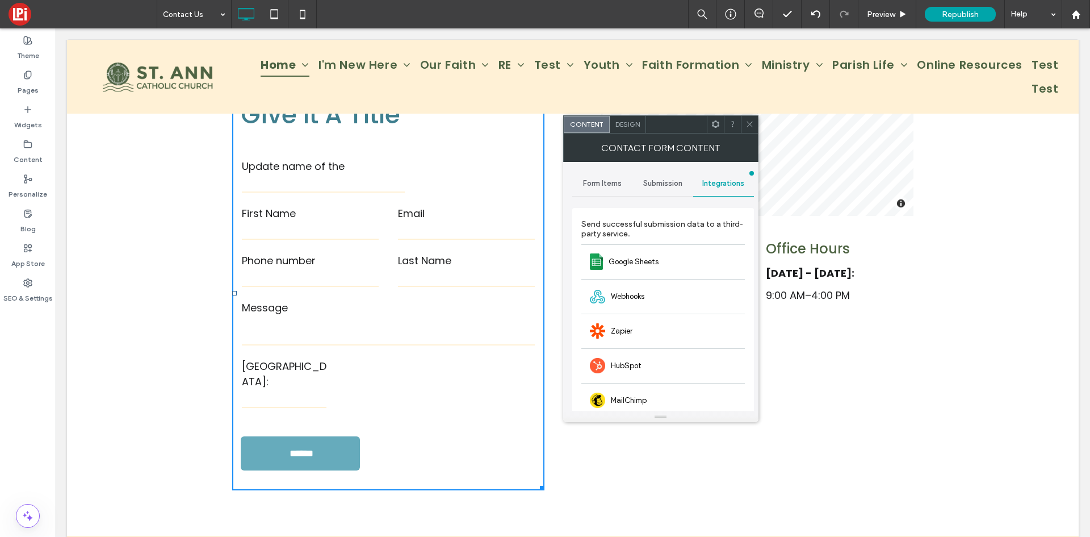
click at [639, 125] on span "Design" at bounding box center [628, 124] width 24 height 9
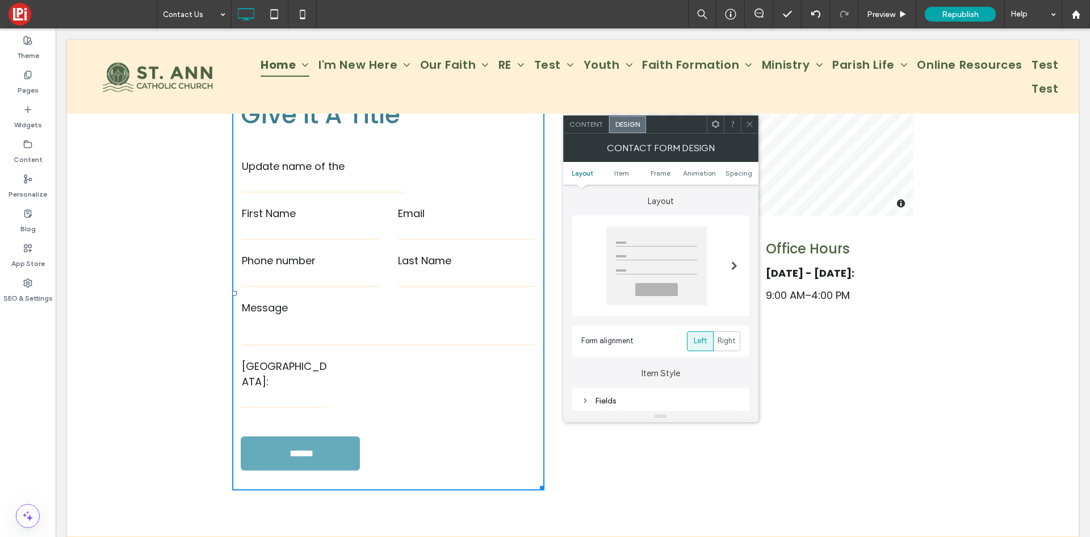
click at [730, 266] on div at bounding box center [734, 265] width 23 height 95
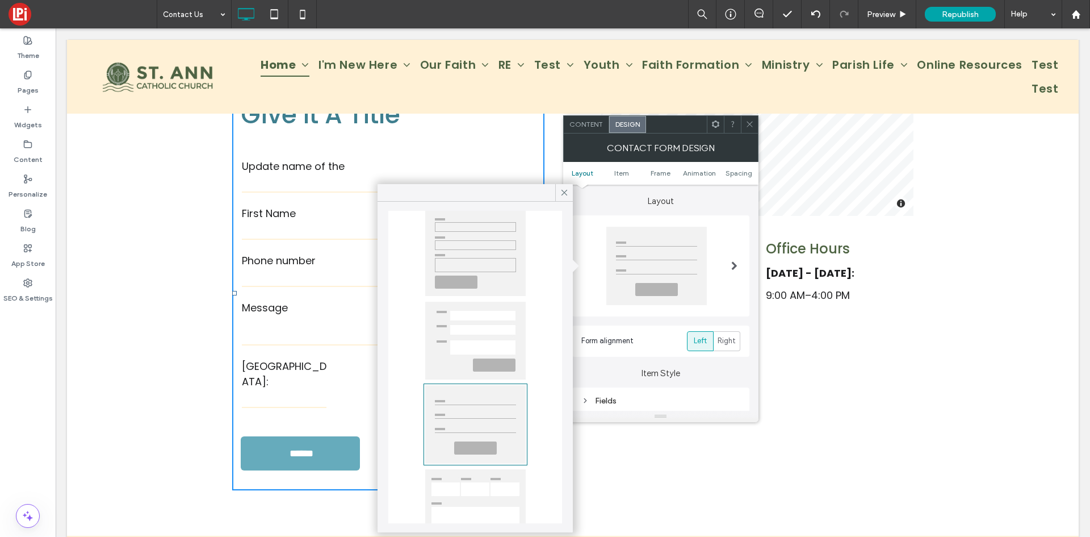
scroll to position [78, 0]
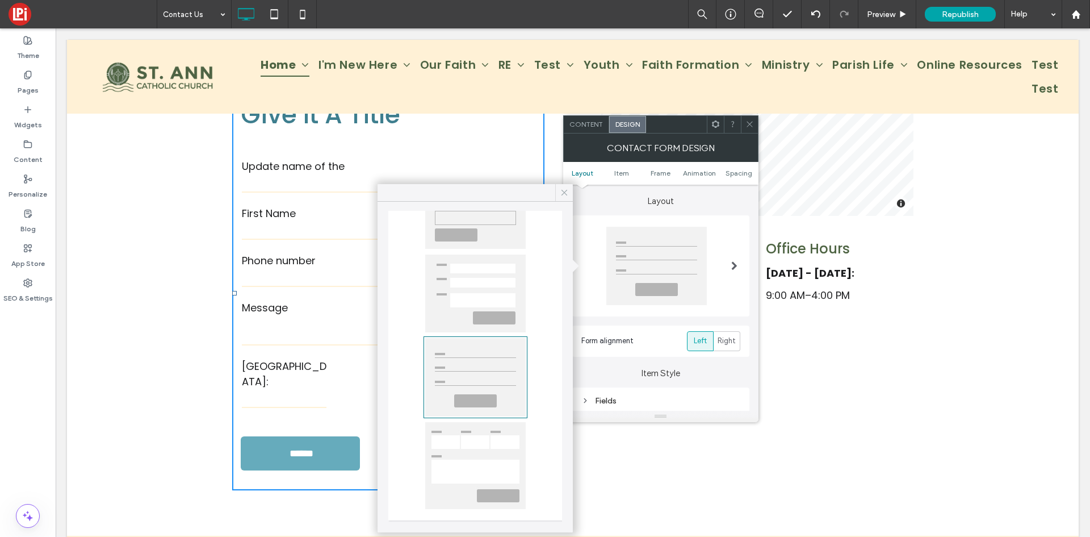
click at [564, 193] on icon at bounding box center [564, 192] width 10 height 10
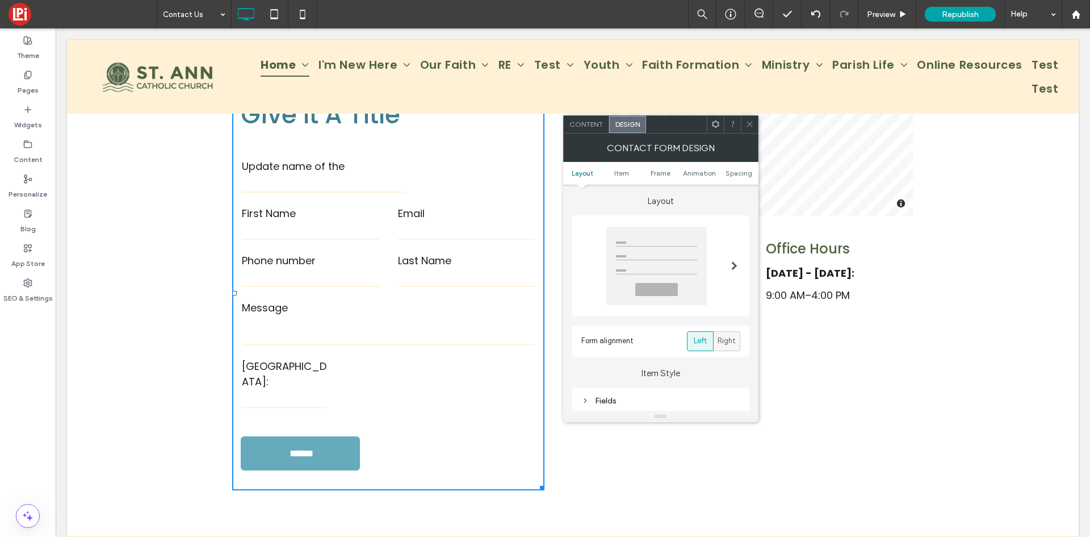
click at [730, 341] on span "Right" at bounding box center [727, 340] width 18 height 11
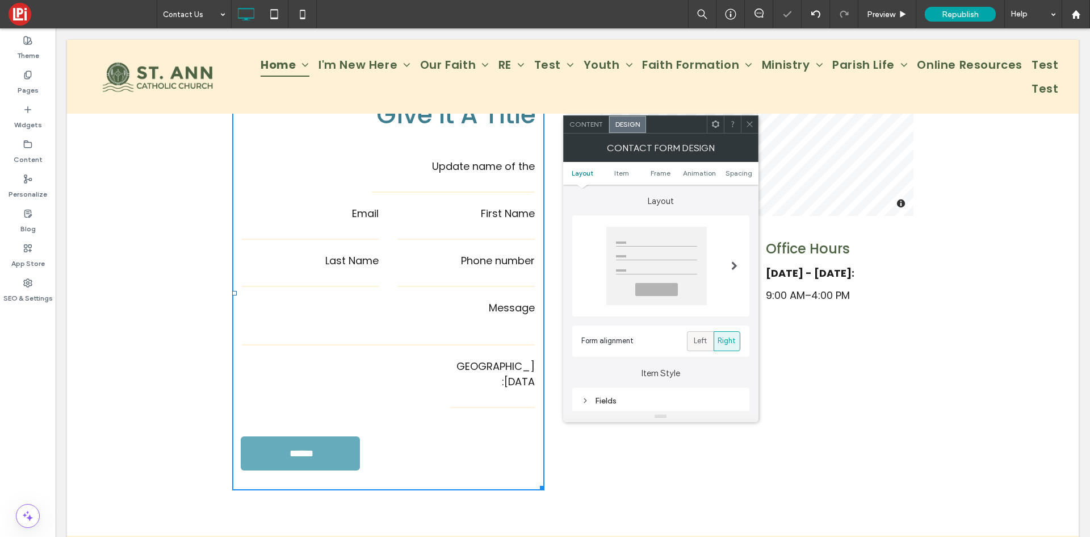
click at [702, 338] on span "Left" at bounding box center [700, 340] width 13 height 11
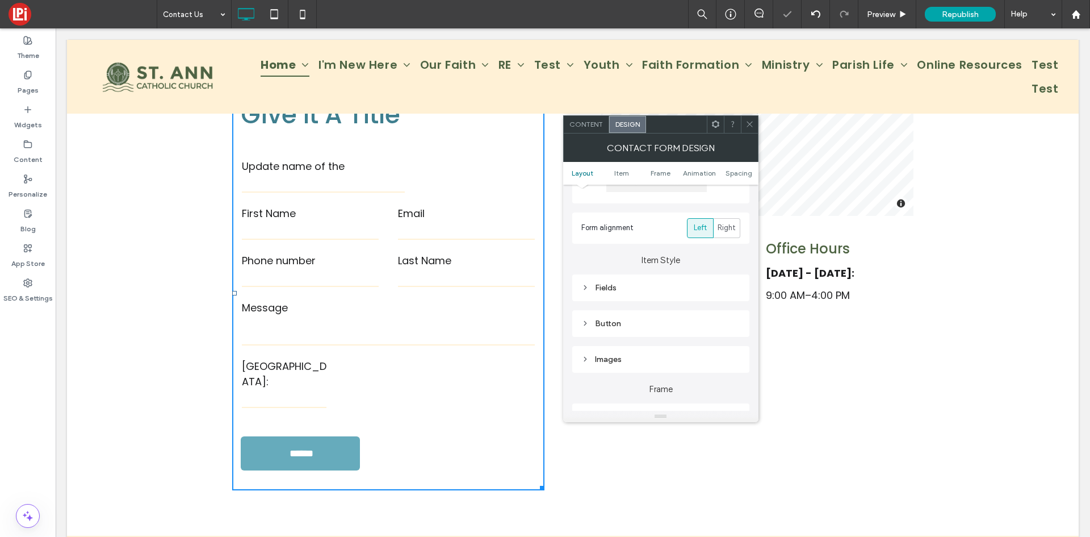
scroll to position [114, 0]
click at [579, 291] on div "Fields" at bounding box center [660, 287] width 177 height 27
click at [582, 290] on icon at bounding box center [586, 287] width 8 height 8
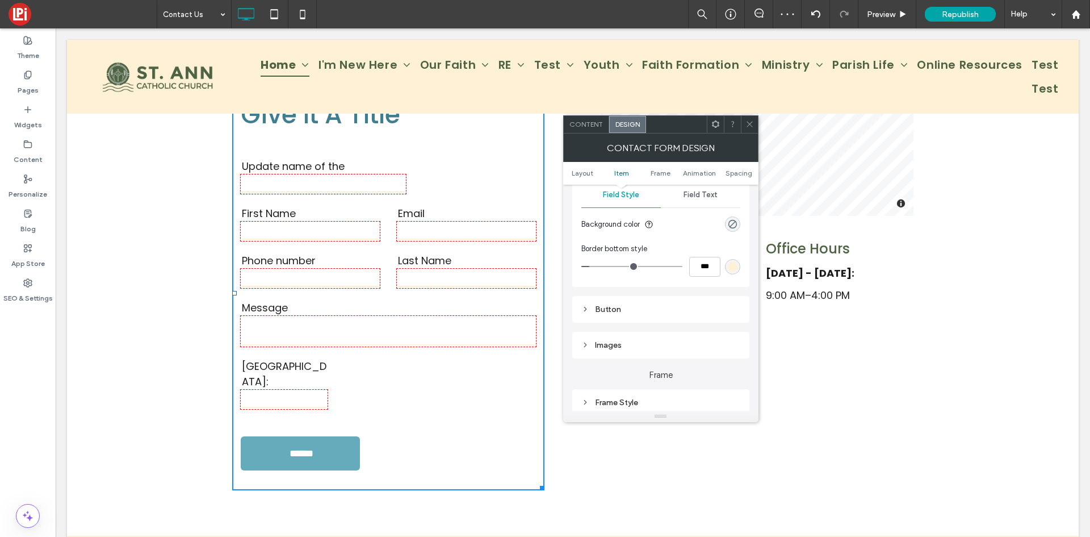
scroll to position [227, 0]
click at [587, 303] on div "Button" at bounding box center [661, 308] width 159 height 10
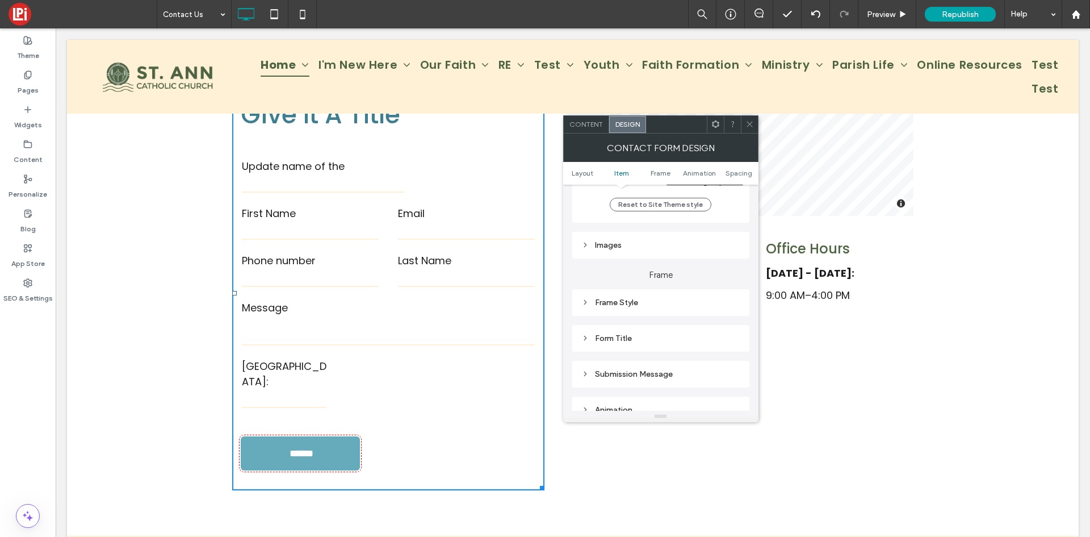
scroll to position [586, 0]
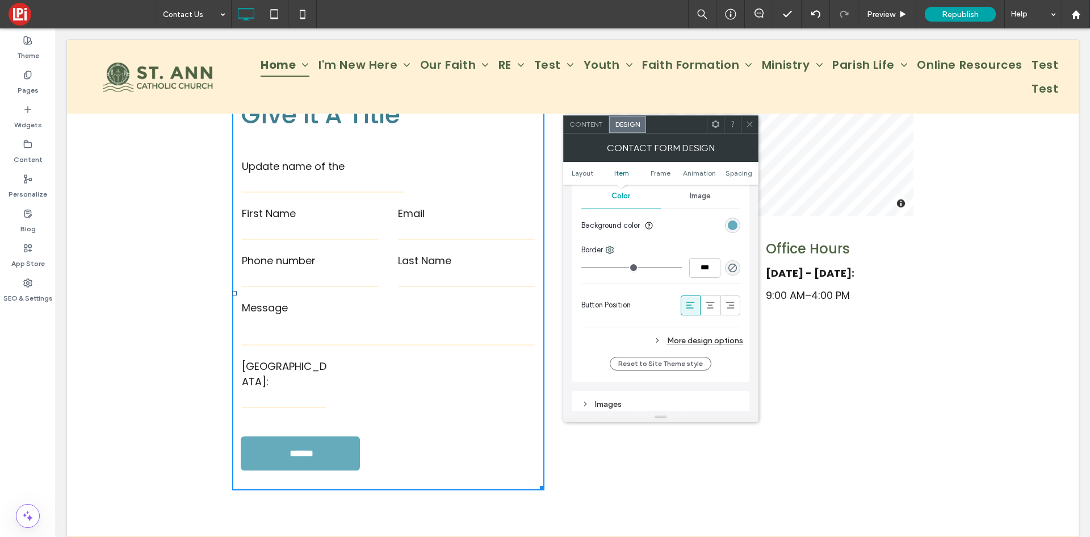
click at [749, 126] on use at bounding box center [750, 125] width 6 height 6
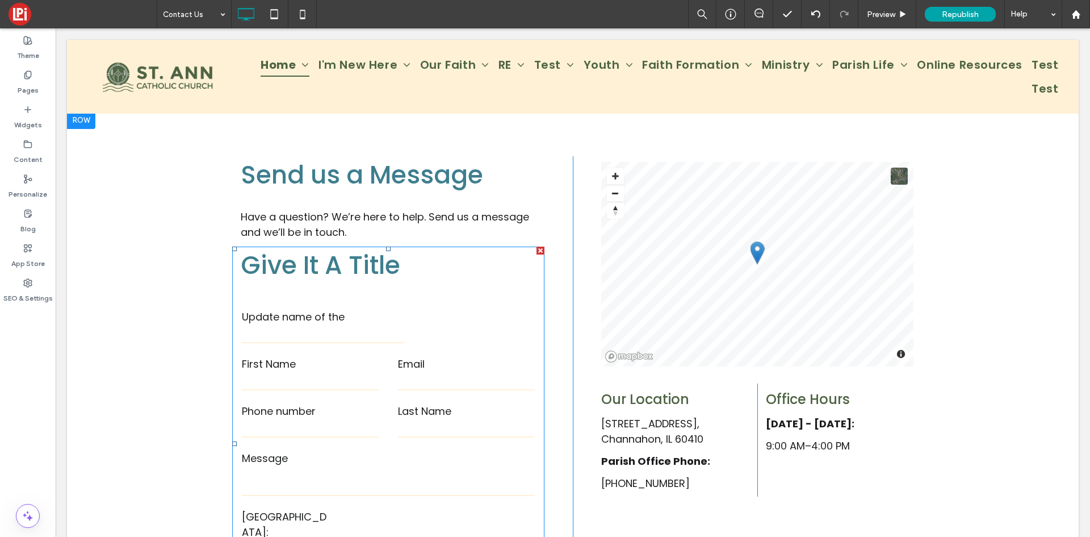
scroll to position [114, 0]
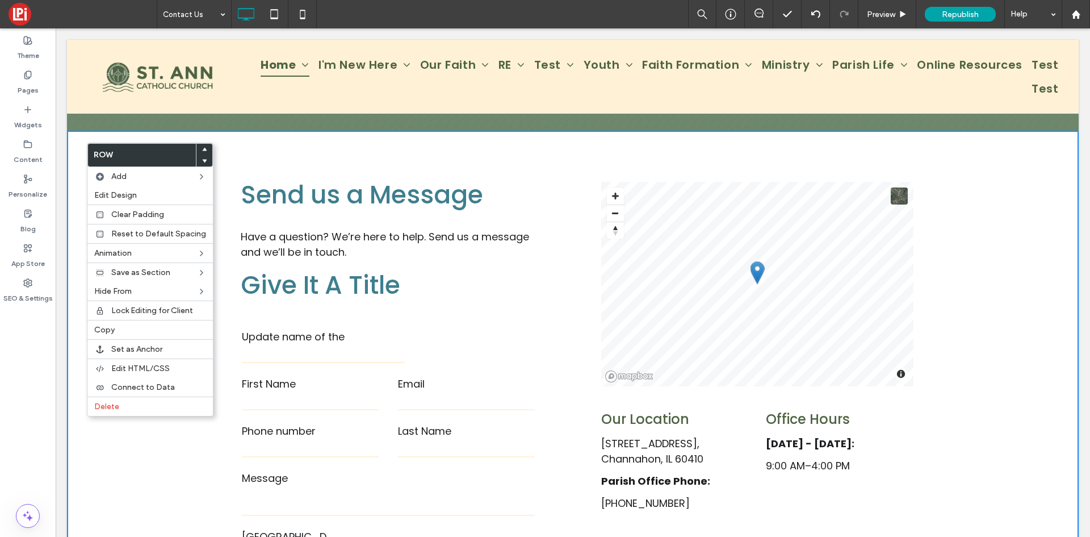
click at [1033, 346] on div "**********" at bounding box center [573, 418] width 1012 height 575
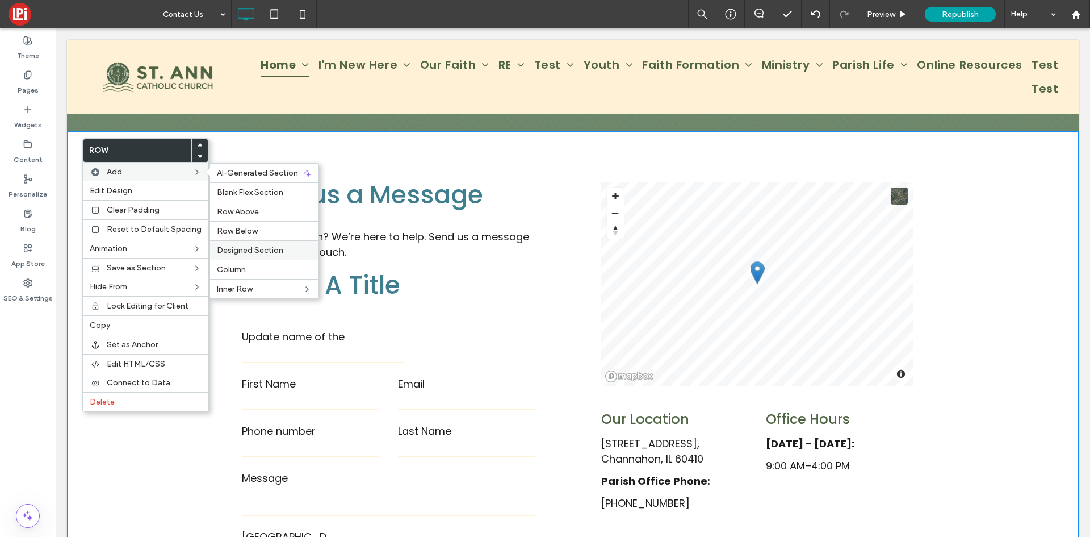
click at [265, 249] on span "Designed Section" at bounding box center [250, 250] width 66 height 10
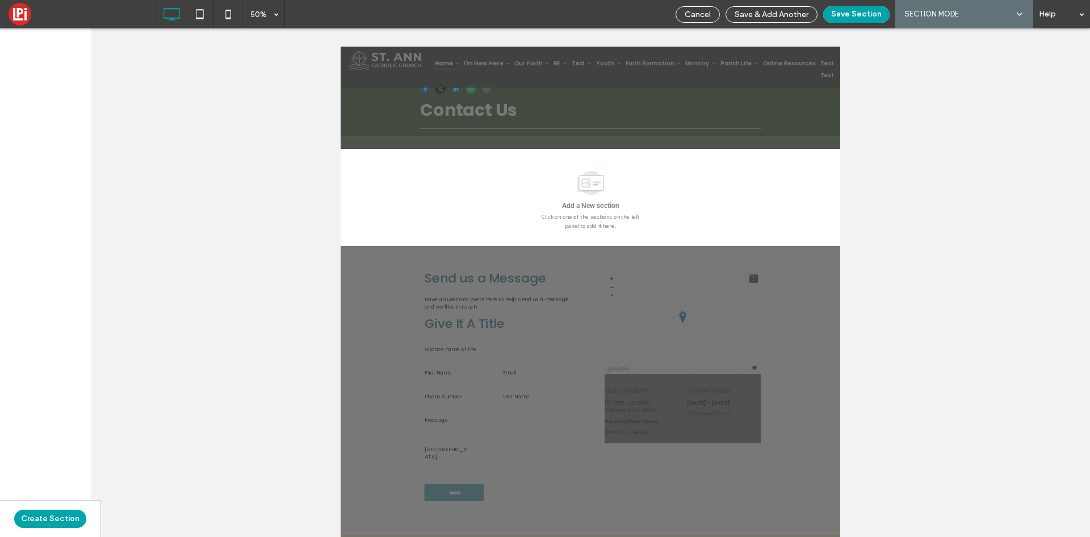
scroll to position [0, 0]
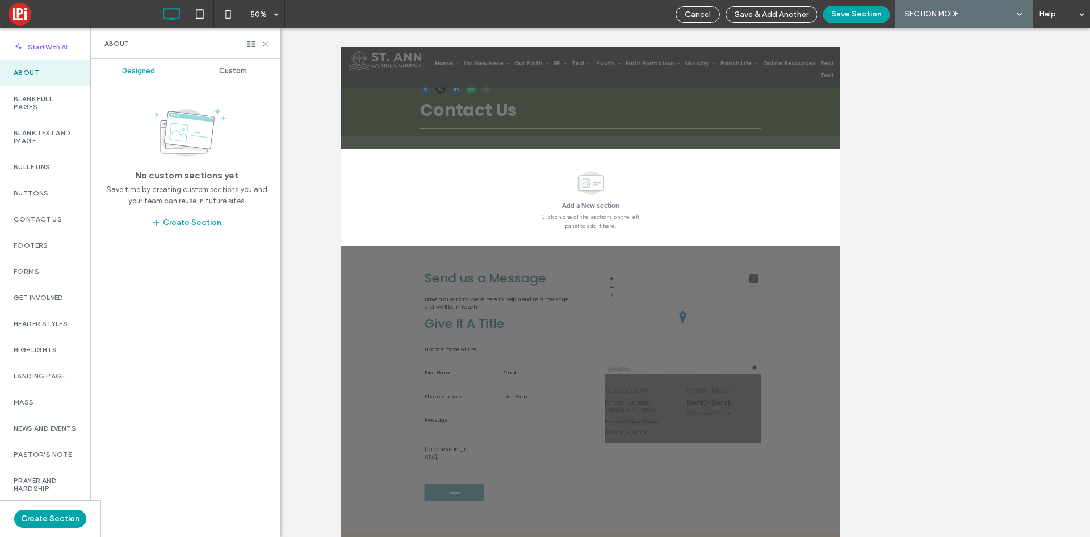
click at [246, 75] on span "Custom" at bounding box center [233, 70] width 28 height 9
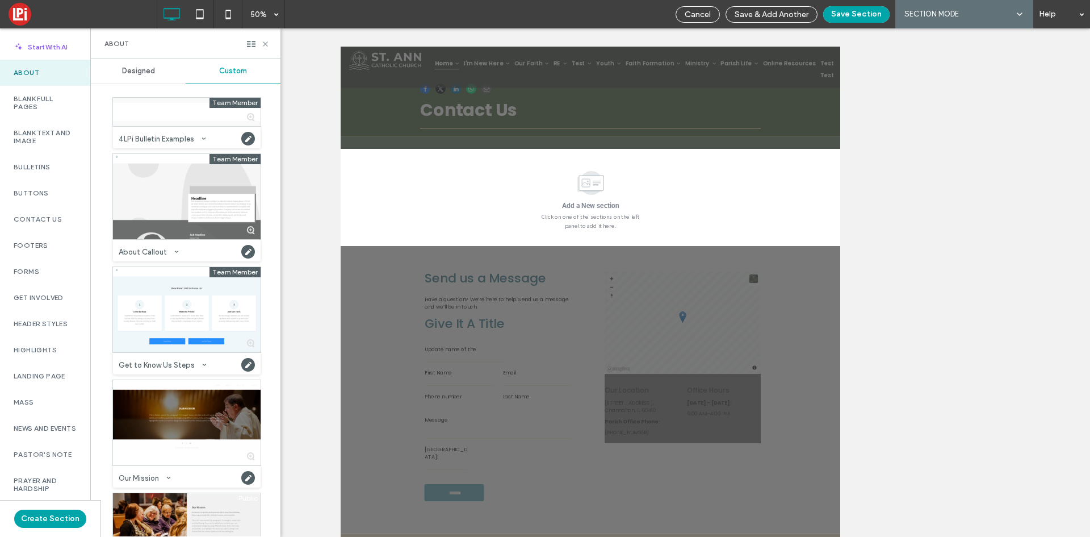
click at [134, 72] on span "Designed" at bounding box center [138, 70] width 33 height 9
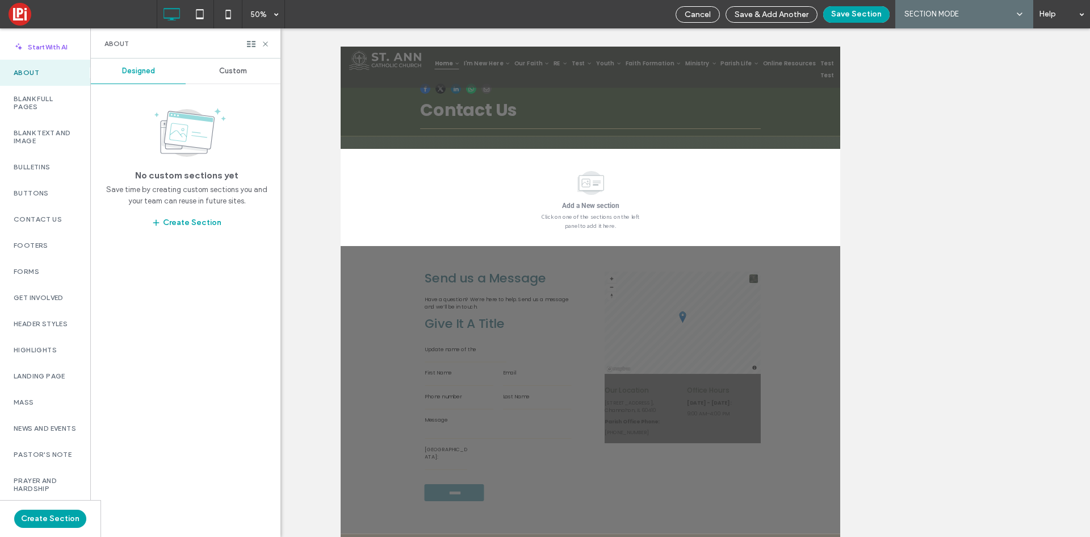
click at [27, 71] on label "About" at bounding box center [45, 73] width 63 height 8
drag, startPoint x: 116, startPoint y: 173, endPoint x: 229, endPoint y: 181, distance: 113.9
click at [229, 181] on div "No custom sections yet Save time by creating custom sections you and your team …" at bounding box center [187, 169] width 170 height 126
click at [224, 74] on span "Custom" at bounding box center [233, 70] width 28 height 9
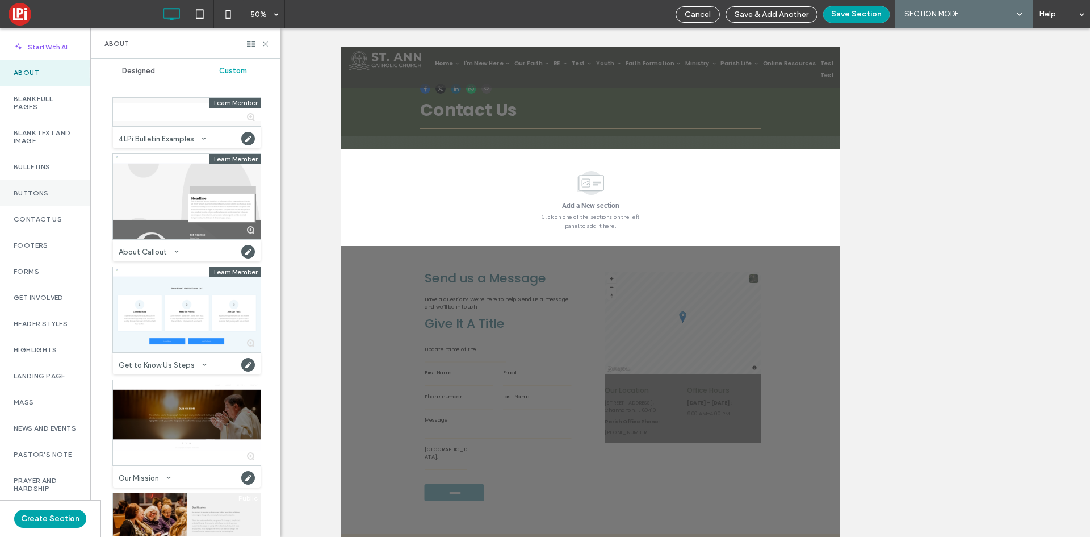
click at [34, 185] on div "Buttons" at bounding box center [45, 193] width 90 height 26
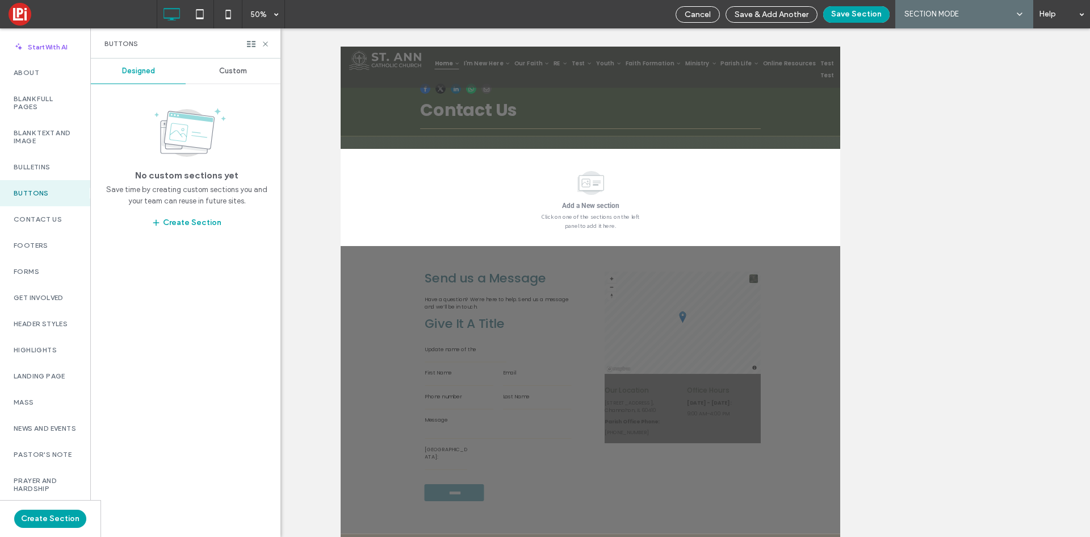
click at [236, 69] on span "Custom" at bounding box center [233, 70] width 28 height 9
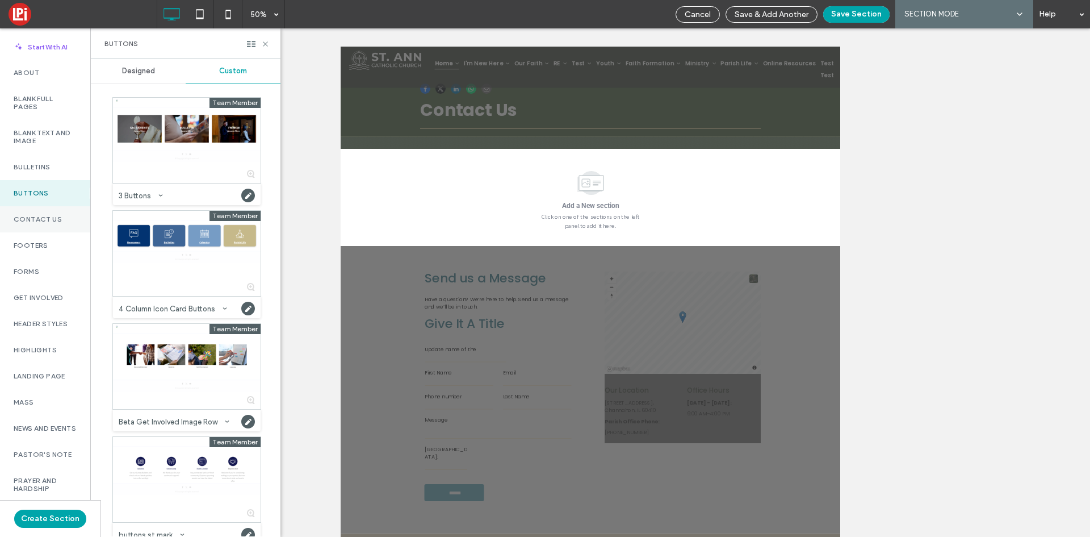
click at [39, 219] on label "Contact Us" at bounding box center [45, 219] width 63 height 8
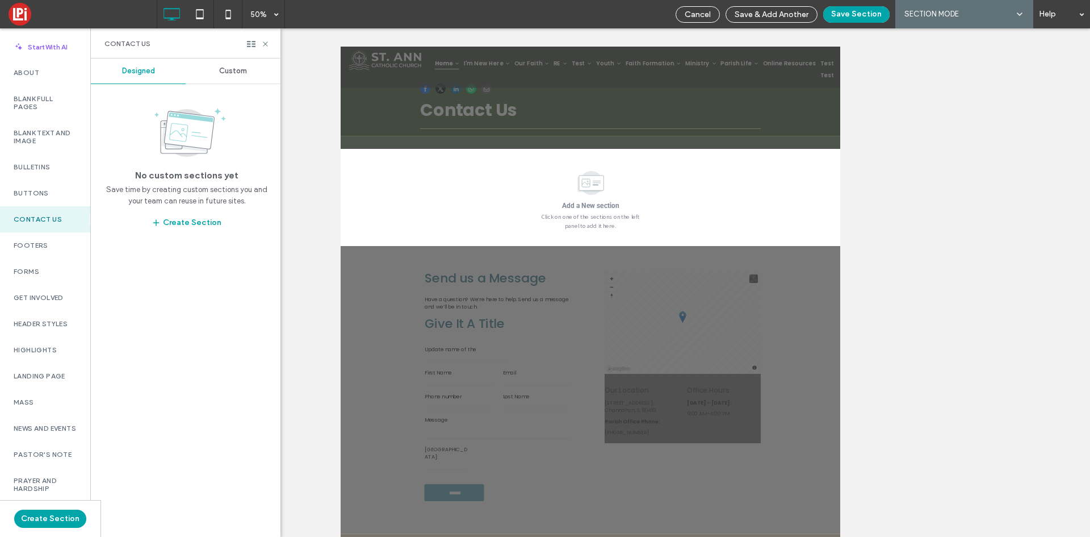
click at [248, 74] on div "Custom" at bounding box center [233, 70] width 95 height 25
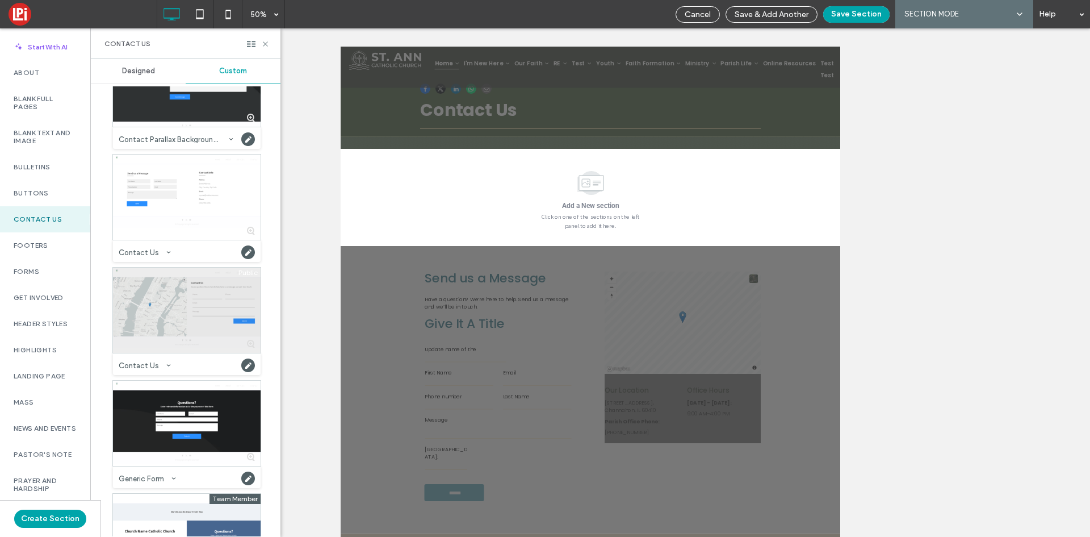
scroll to position [57, 0]
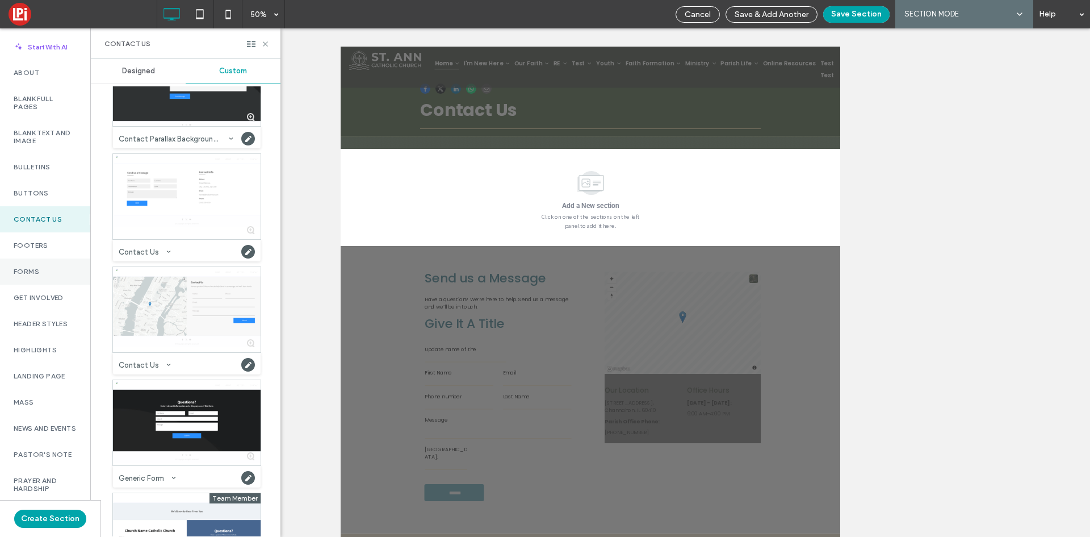
click at [24, 273] on label "Forms" at bounding box center [45, 271] width 63 height 8
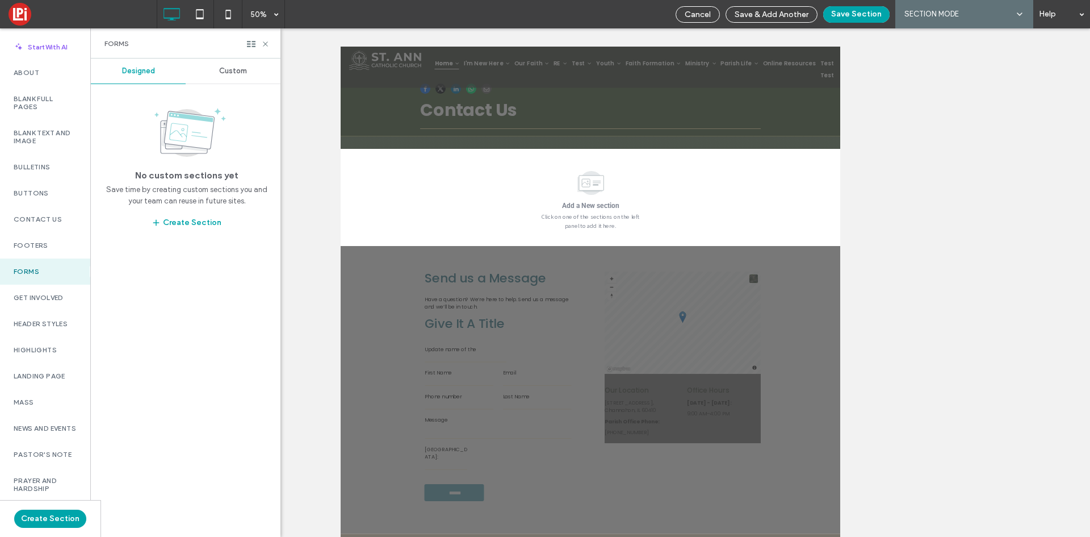
click at [238, 72] on span "Custom" at bounding box center [233, 70] width 28 height 9
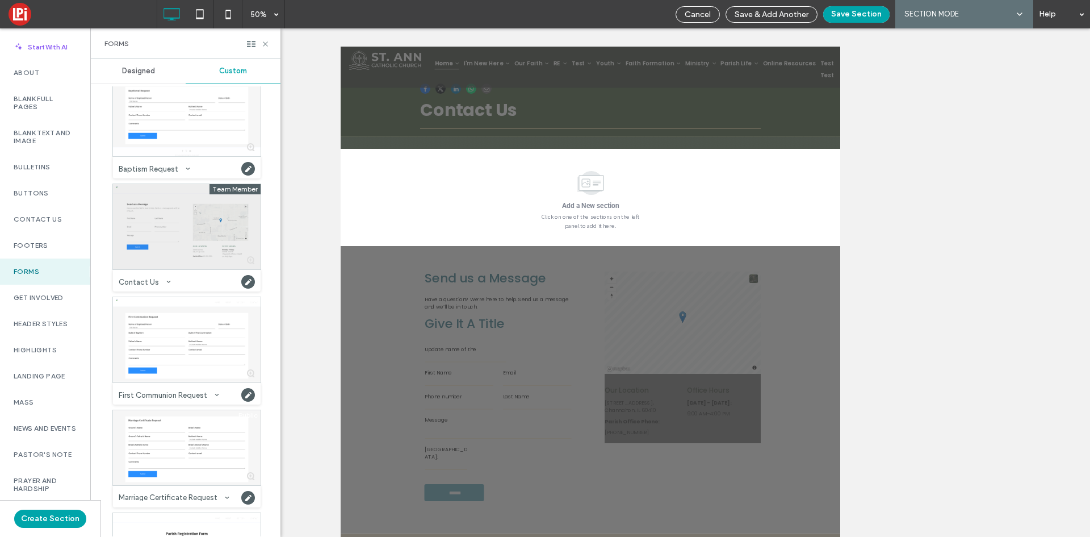
scroll to position [0, 0]
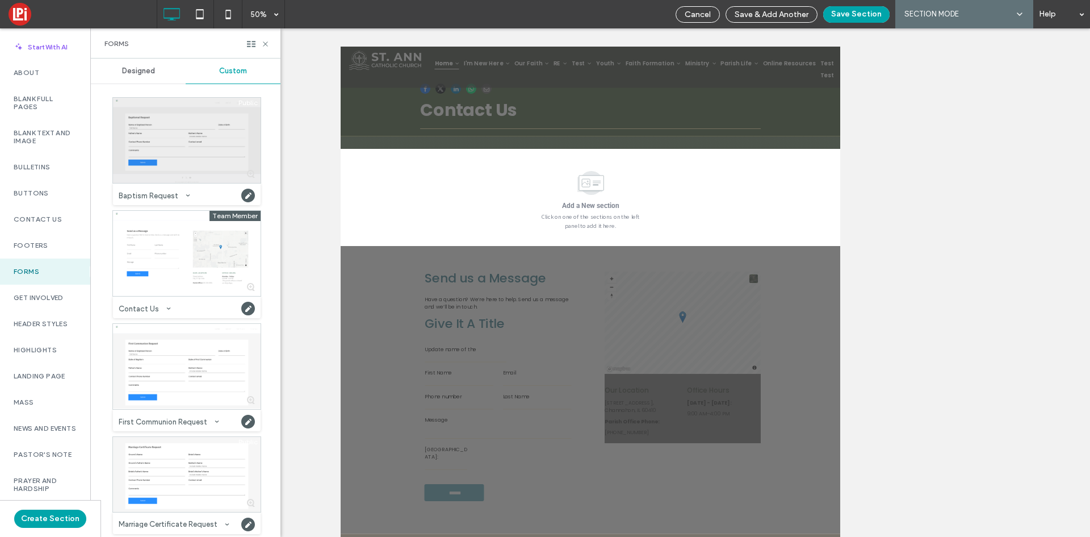
click at [149, 141] on div at bounding box center [187, 140] width 148 height 85
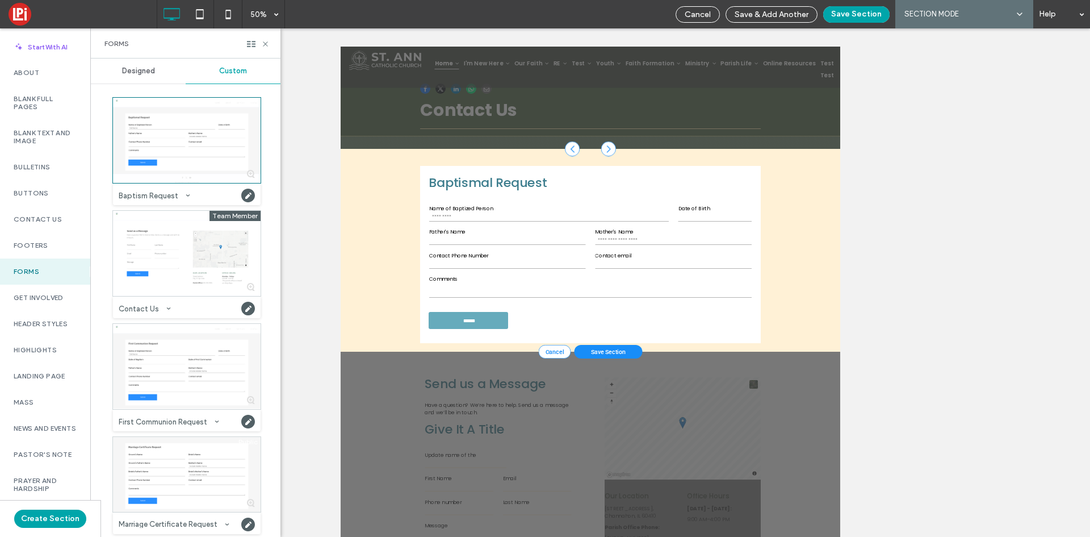
click at [876, 254] on div at bounding box center [877, 251] width 30 height 30
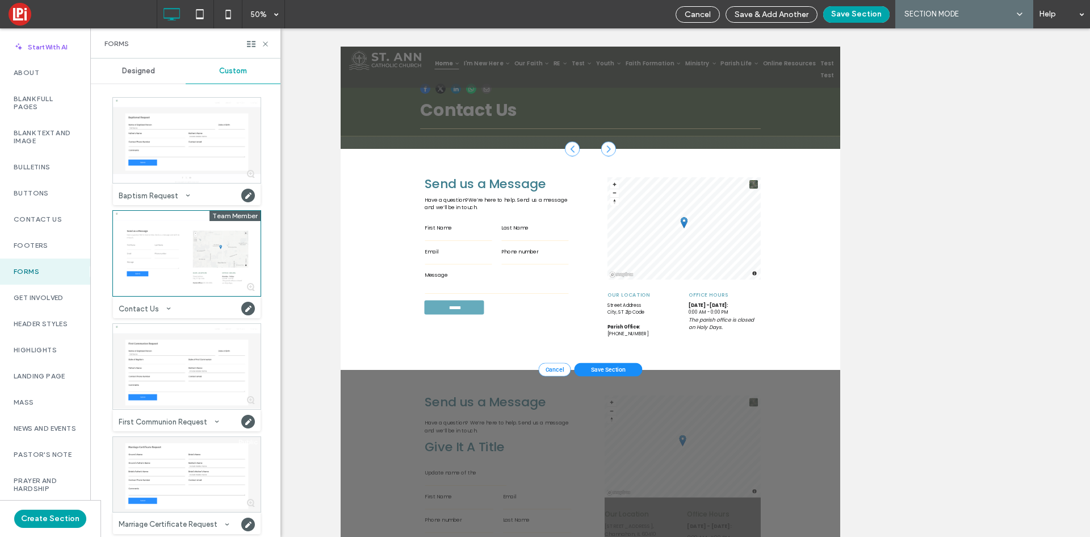
click at [873, 250] on div at bounding box center [877, 251] width 30 height 30
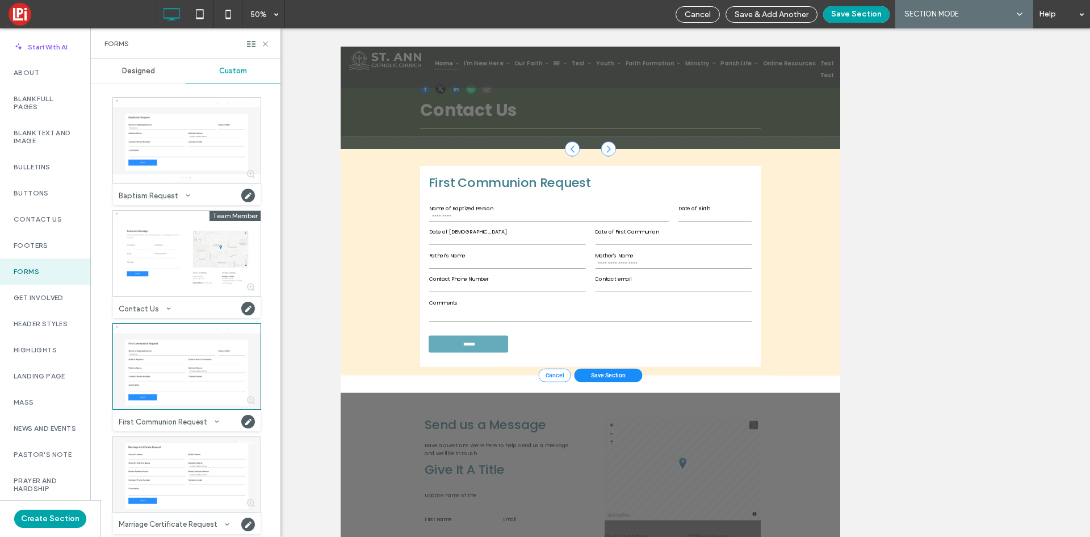
click at [873, 250] on div at bounding box center [877, 251] width 30 height 30
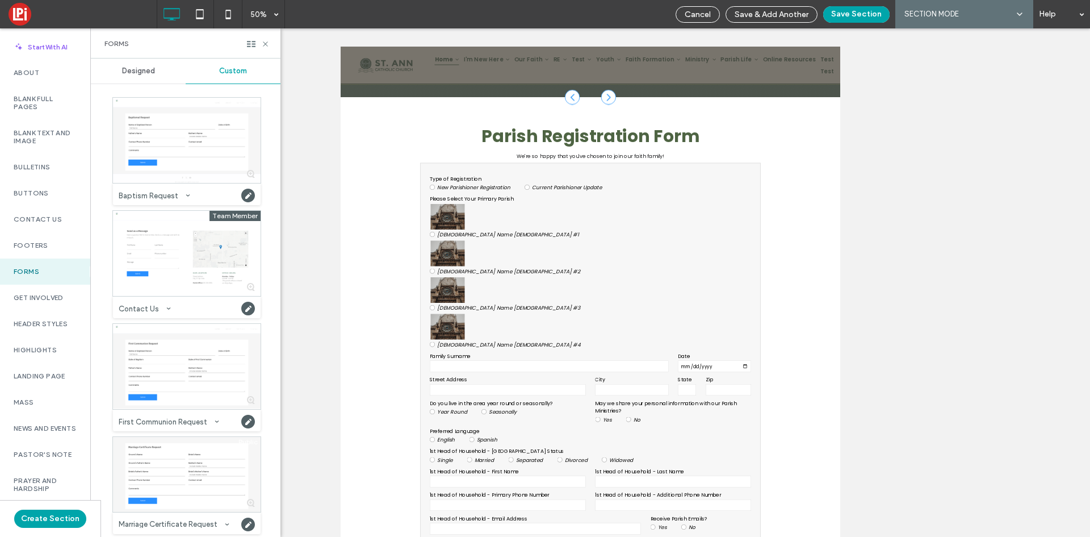
scroll to position [114, 0]
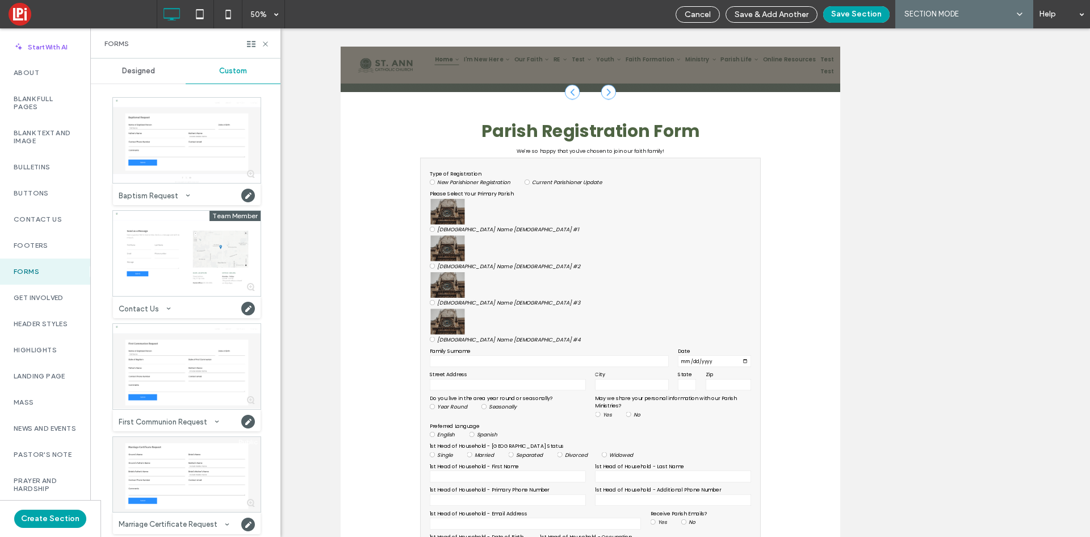
click at [796, 140] on div at bounding box center [804, 138] width 30 height 30
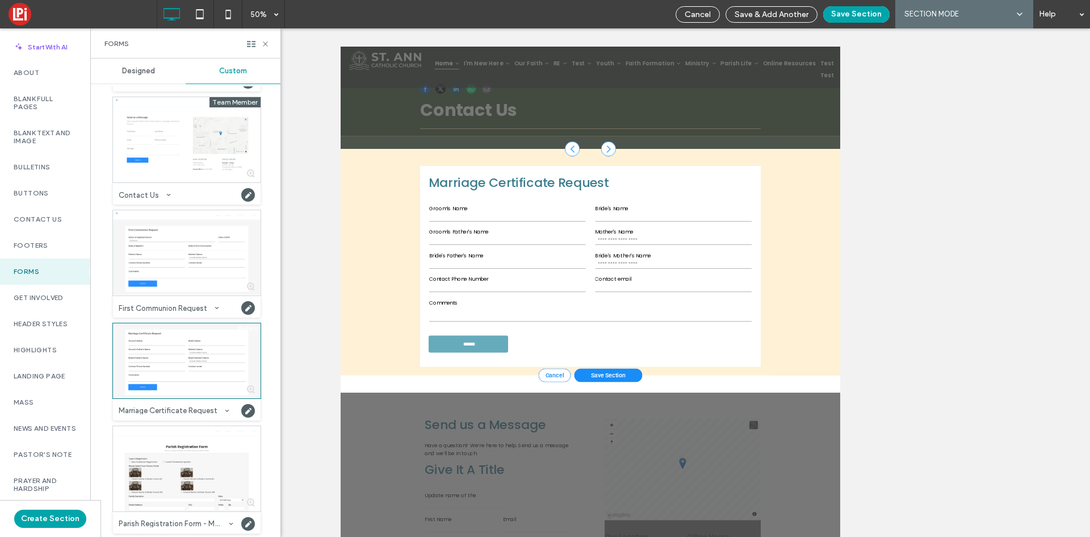
click at [883, 252] on div at bounding box center [877, 251] width 30 height 30
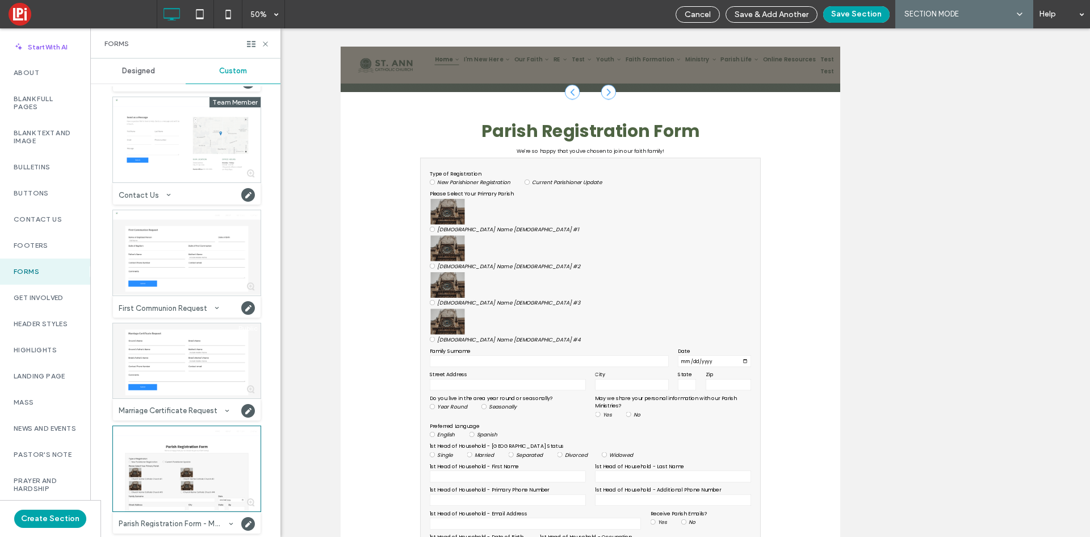
click at [862, 132] on div at bounding box center [877, 138] width 30 height 30
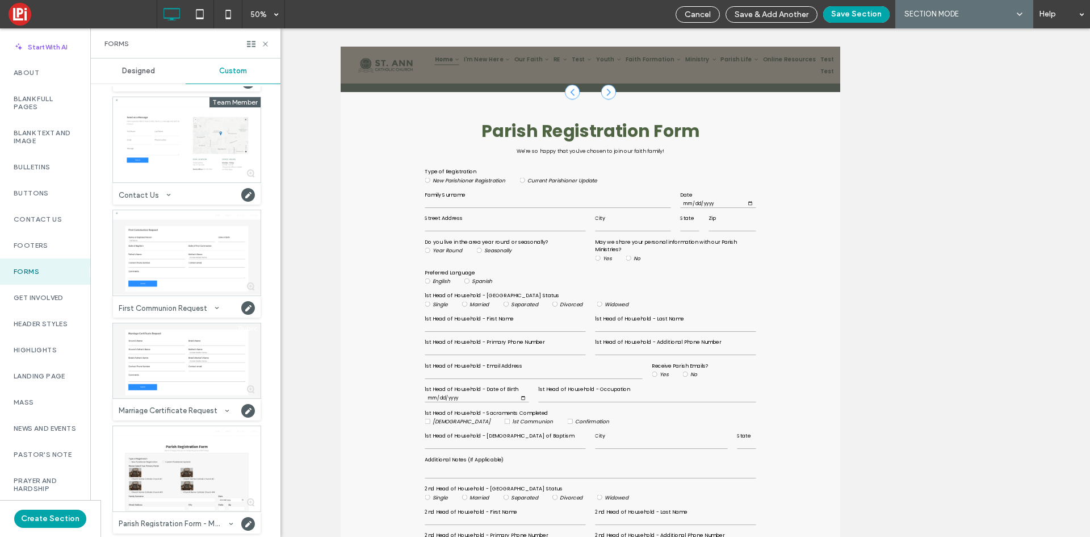
click at [862, 132] on div at bounding box center [877, 138] width 30 height 30
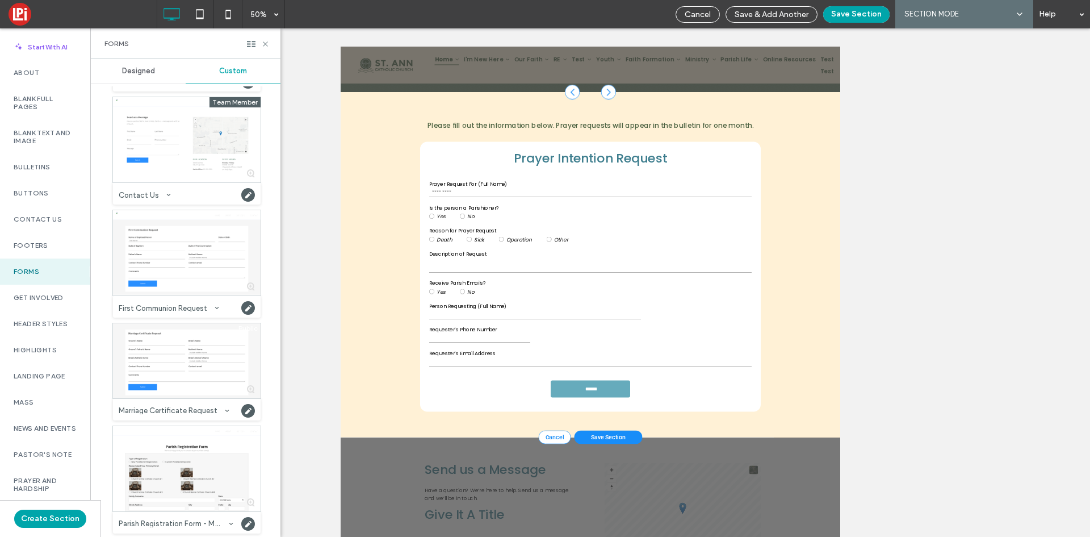
click at [873, 144] on div at bounding box center [877, 138] width 30 height 30
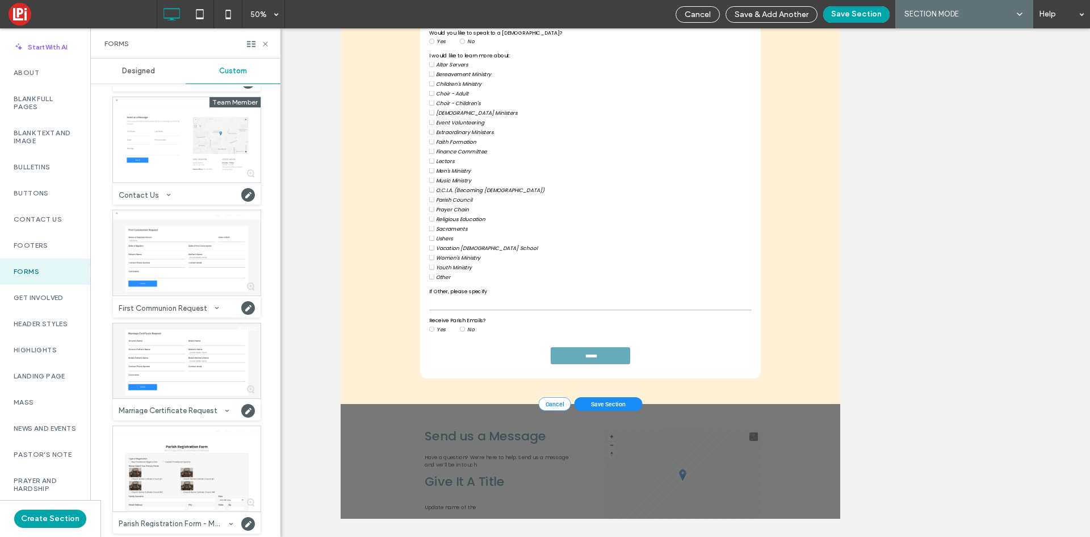
scroll to position [398, 0]
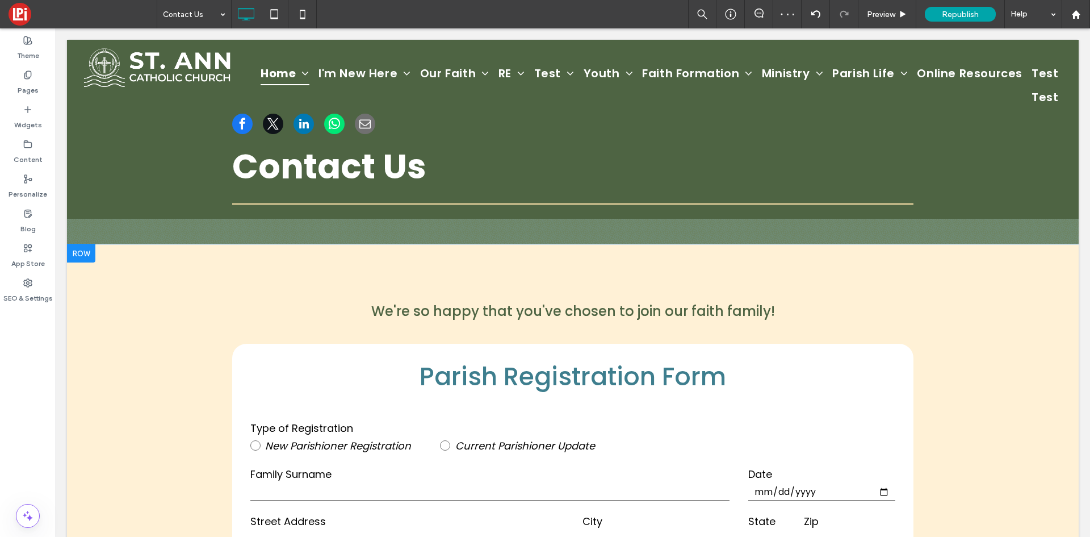
scroll to position [170, 0]
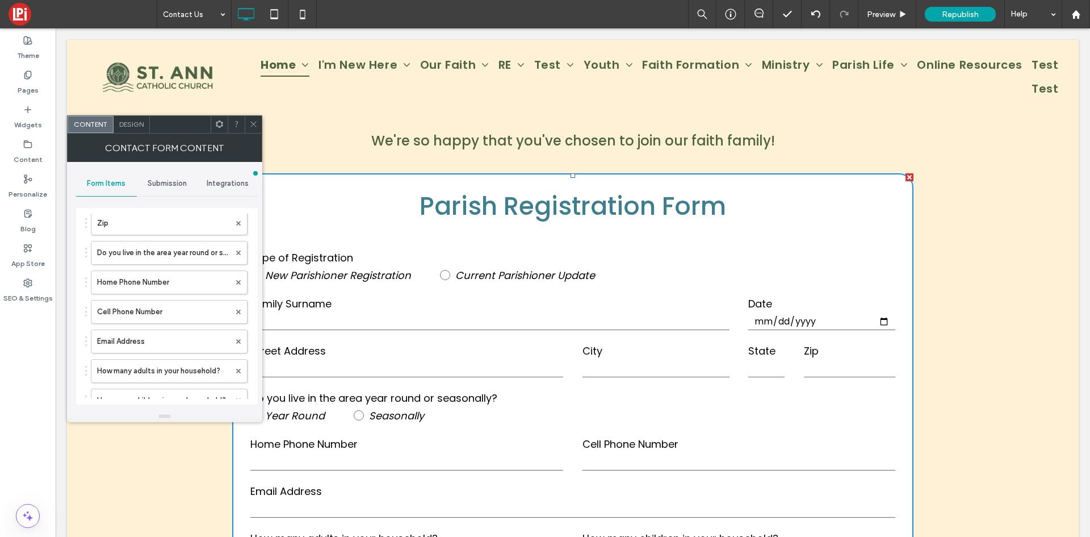
scroll to position [341, 0]
click at [236, 288] on use at bounding box center [238, 286] width 5 height 5
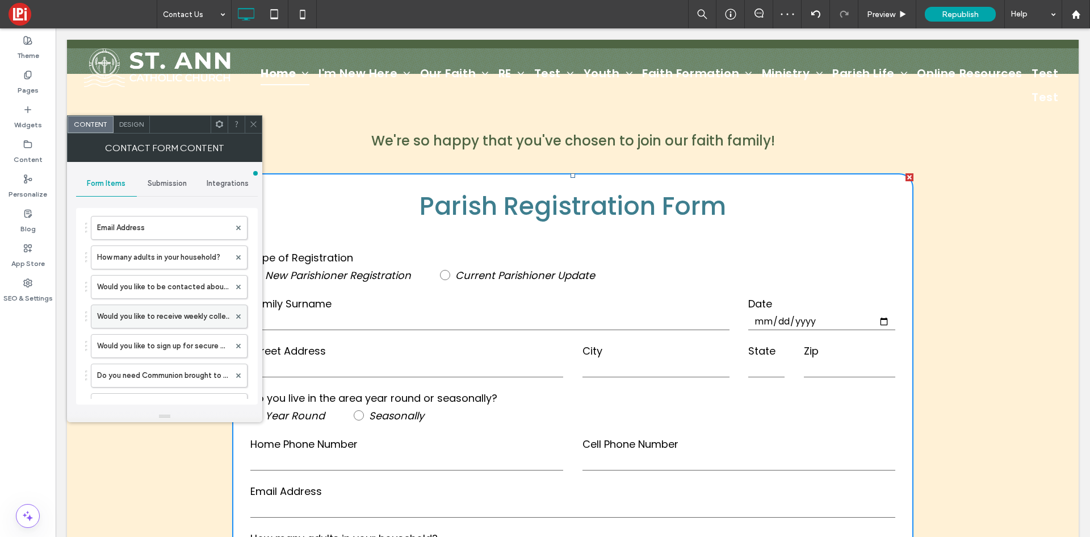
click at [235, 314] on div at bounding box center [238, 316] width 17 height 17
click at [236, 314] on icon at bounding box center [238, 316] width 5 height 5
click at [236, 316] on use at bounding box center [238, 315] width 5 height 5
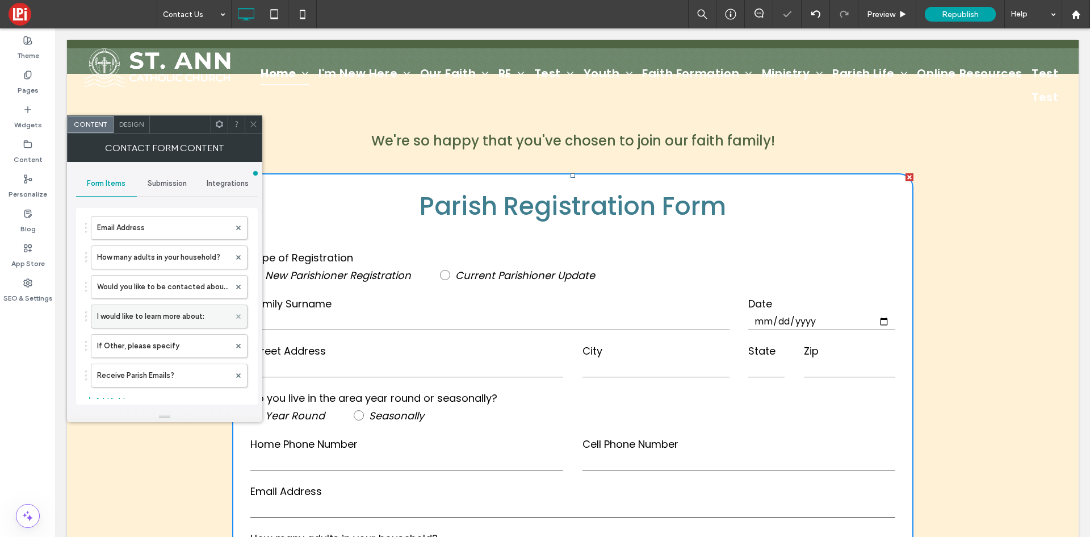
click at [236, 316] on use at bounding box center [238, 315] width 5 height 5
click at [233, 316] on div "Type of Registration Family Surname Date Street Address City State Zip Do you l…" at bounding box center [166, 134] width 162 height 438
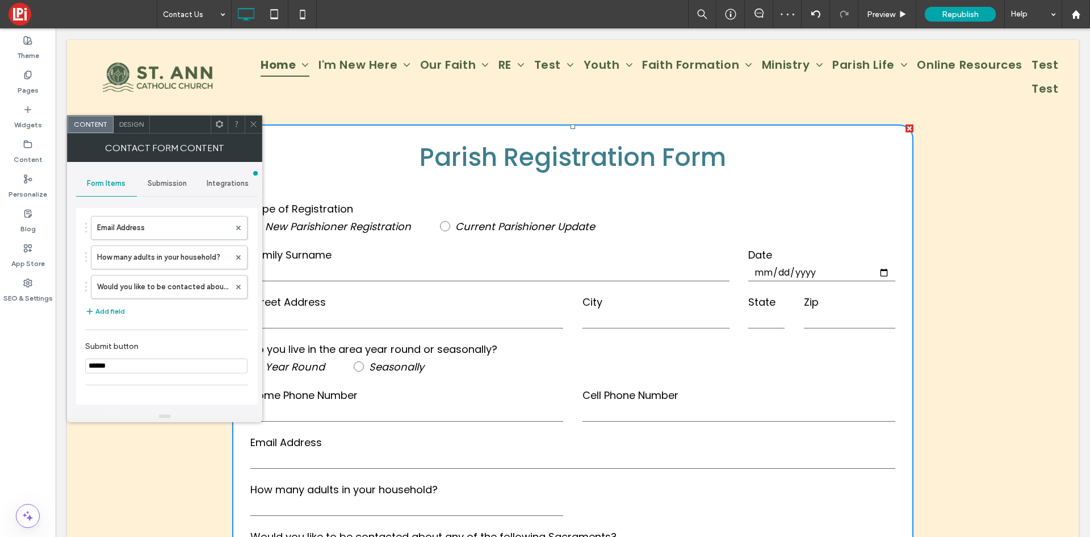
scroll to position [227, 0]
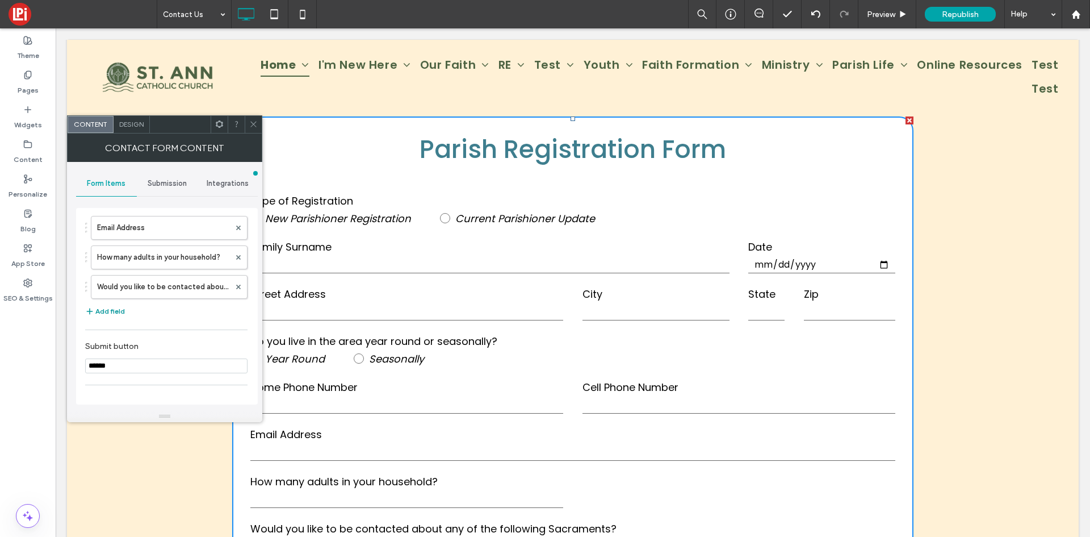
click at [115, 313] on button "Add field" at bounding box center [105, 311] width 40 height 14
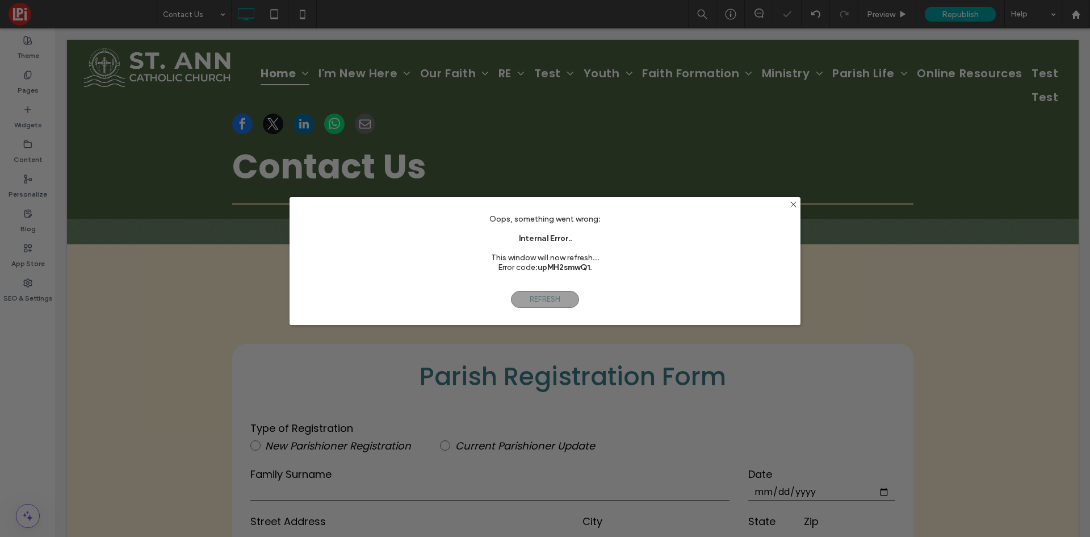
scroll to position [0, 0]
click at [795, 204] on icon at bounding box center [793, 204] width 9 height 9
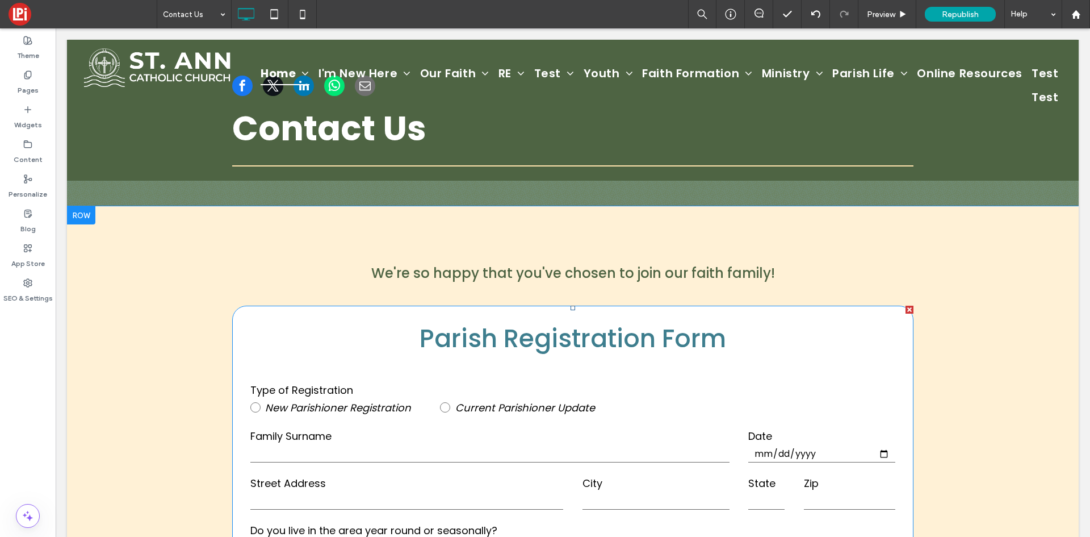
scroll to position [170, 0]
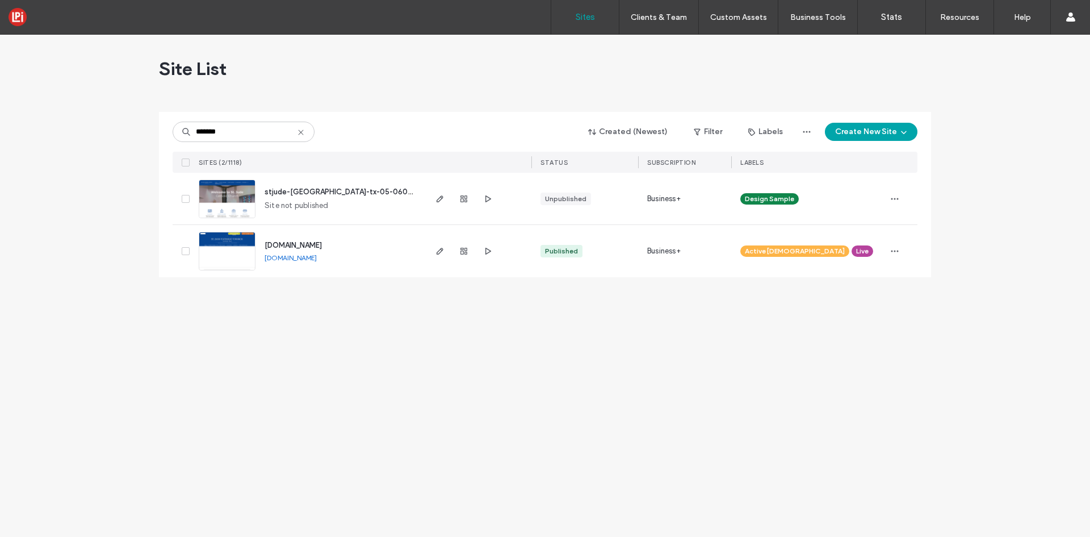
type input "*******"
click at [317, 256] on link "[DOMAIN_NAME]" at bounding box center [291, 257] width 52 height 9
click at [442, 246] on span "button" at bounding box center [440, 251] width 14 height 14
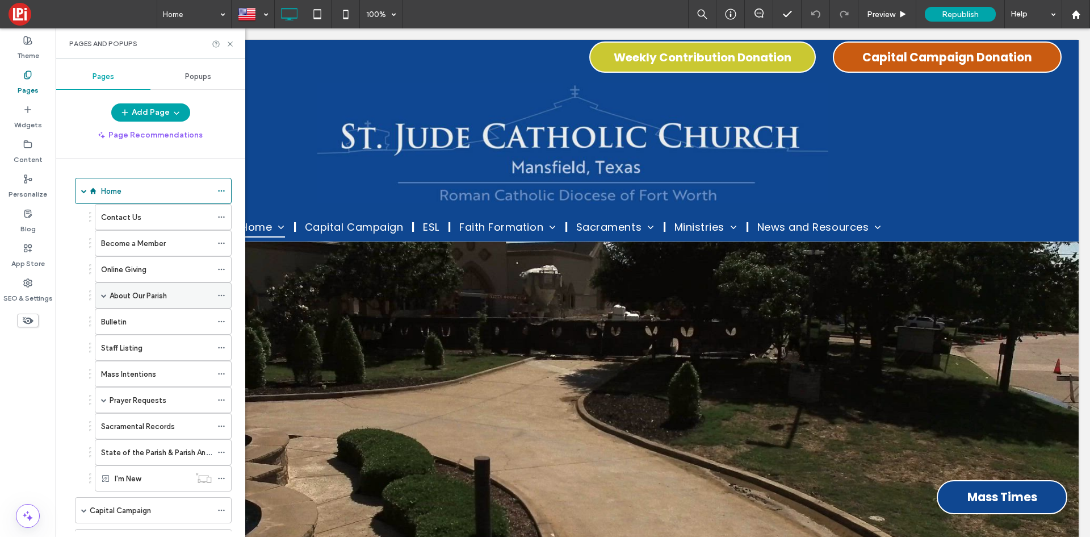
click at [97, 292] on div "About Our Parish" at bounding box center [163, 295] width 137 height 26
click at [102, 292] on span at bounding box center [104, 295] width 6 height 25
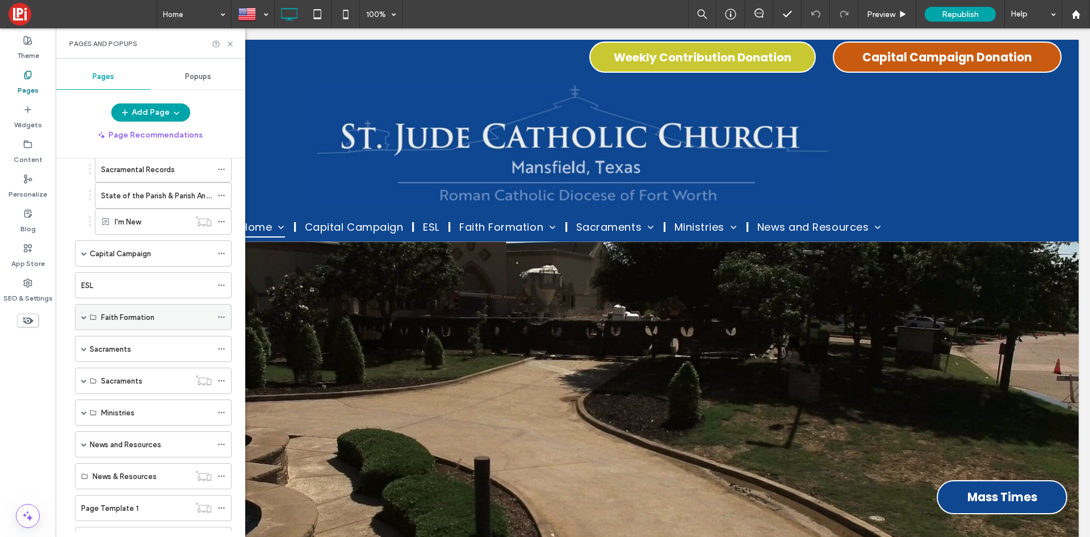
scroll to position [284, 0]
click at [85, 441] on span at bounding box center [84, 443] width 6 height 6
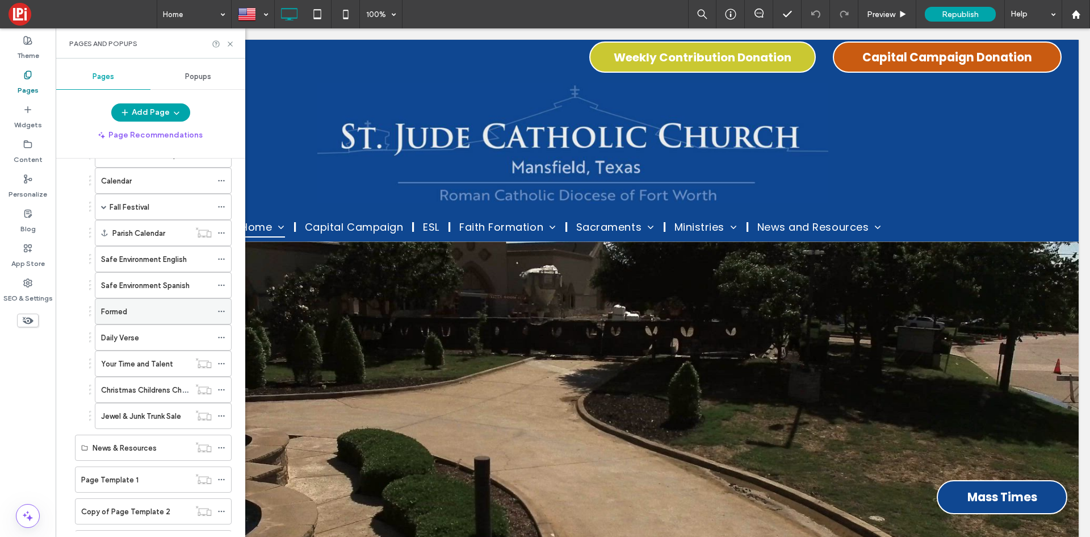
scroll to position [568, 0]
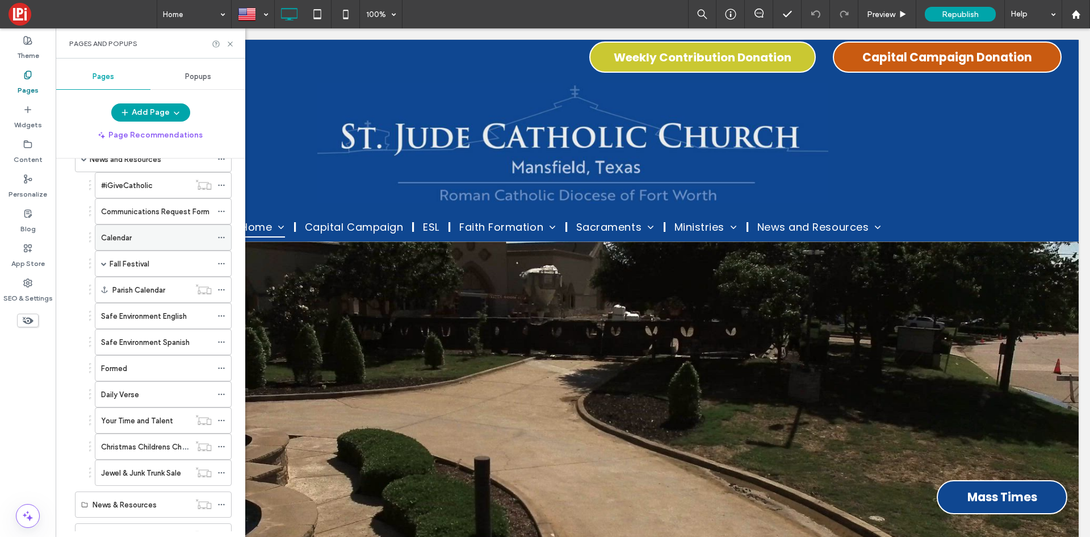
click at [140, 241] on div "Calendar" at bounding box center [156, 238] width 111 height 12
click at [228, 46] on use at bounding box center [230, 43] width 5 height 5
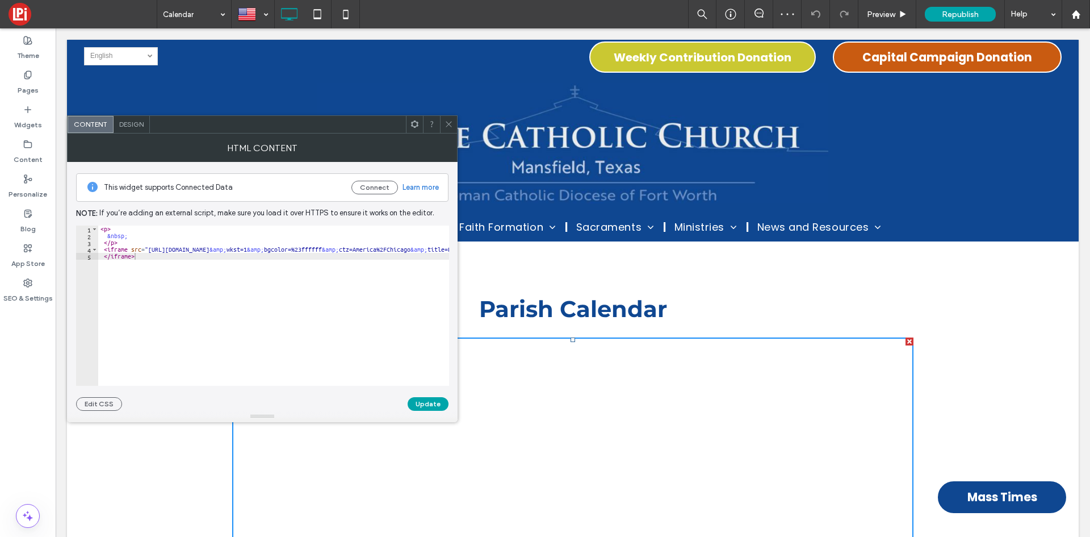
click at [446, 124] on icon at bounding box center [449, 124] width 9 height 9
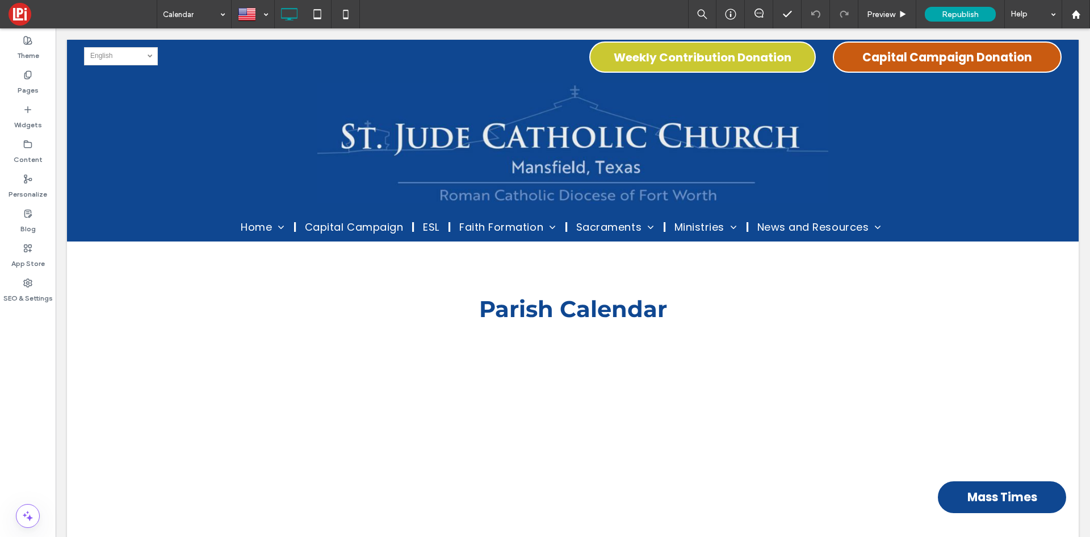
click at [25, 12] on span at bounding box center [83, 14] width 148 height 23
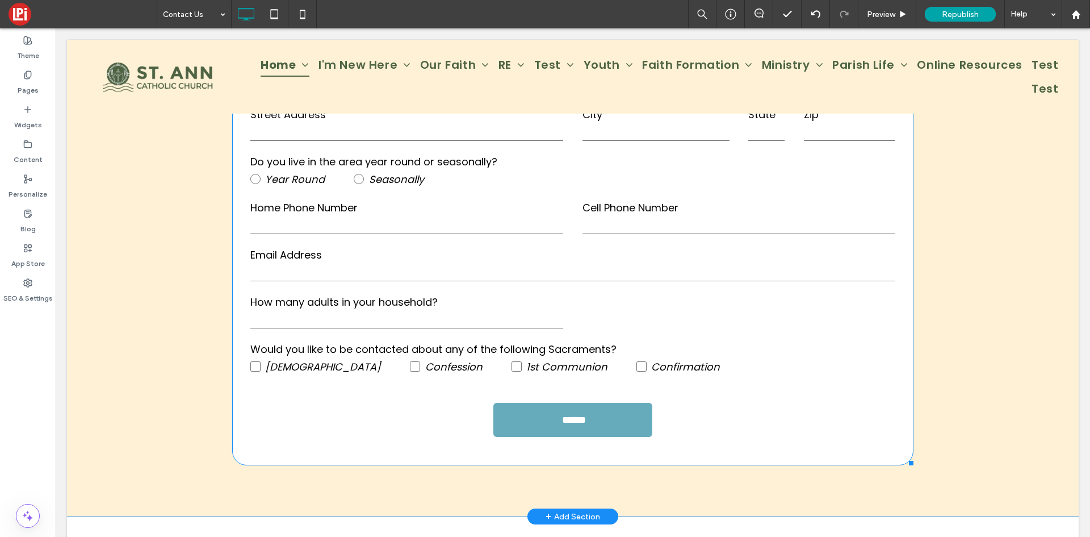
scroll to position [398, 0]
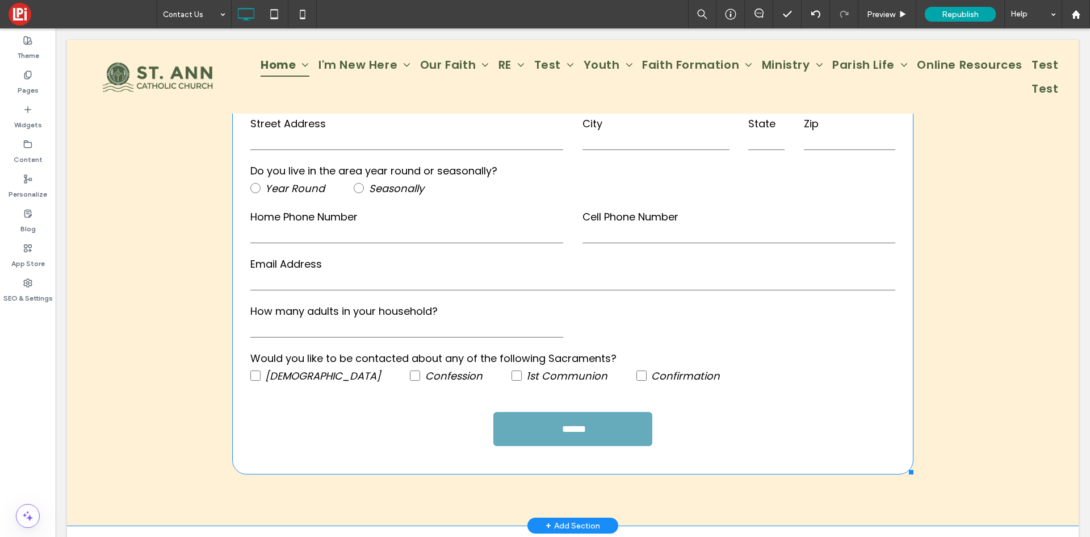
click at [486, 249] on form "Type of Registration New Parishioner Registration Current Parishioner Update Fa…" at bounding box center [573, 234] width 664 height 463
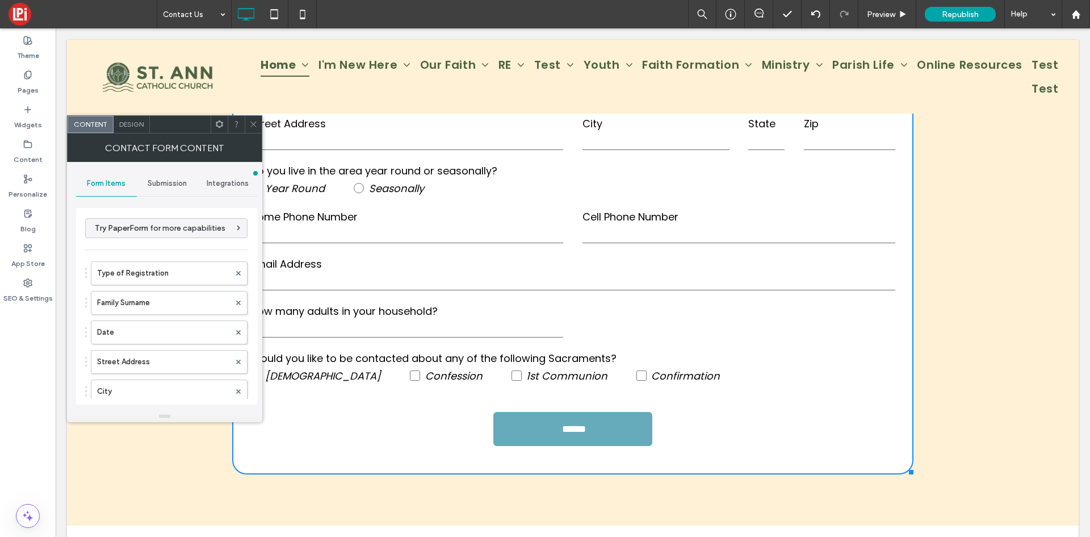
type input "******"
type input "**********"
click at [28, 77] on use at bounding box center [27, 74] width 6 height 7
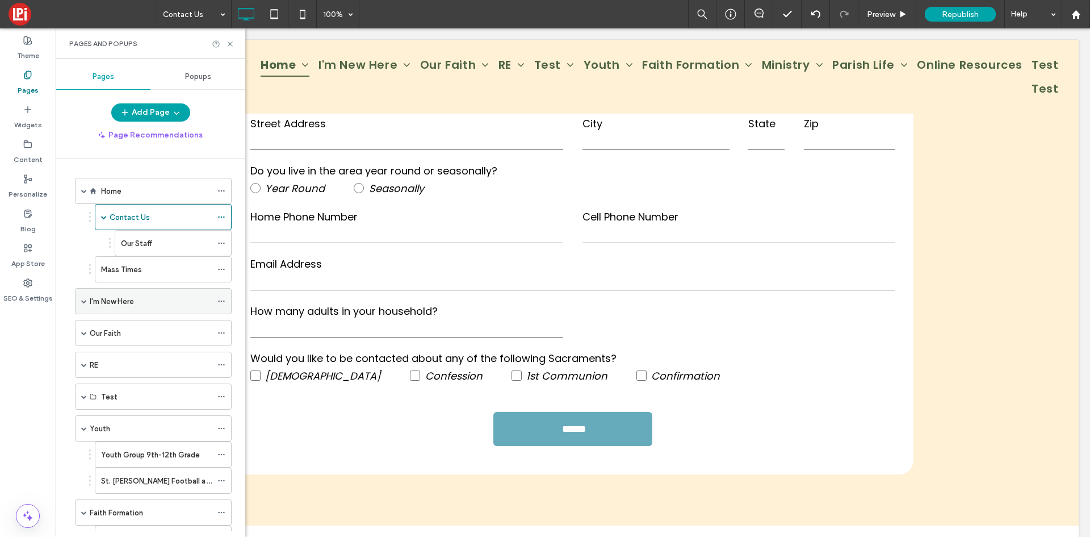
click at [136, 295] on div "I'm New Here" at bounding box center [151, 301] width 122 height 12
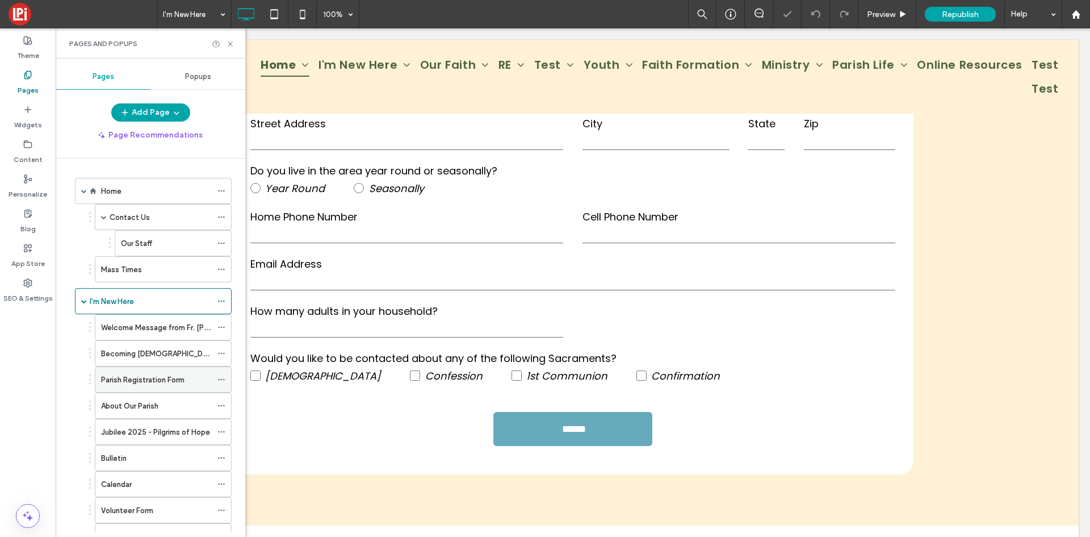
click at [143, 381] on label "Parish Registration Form" at bounding box center [142, 380] width 83 height 20
click at [229, 44] on icon at bounding box center [230, 44] width 9 height 9
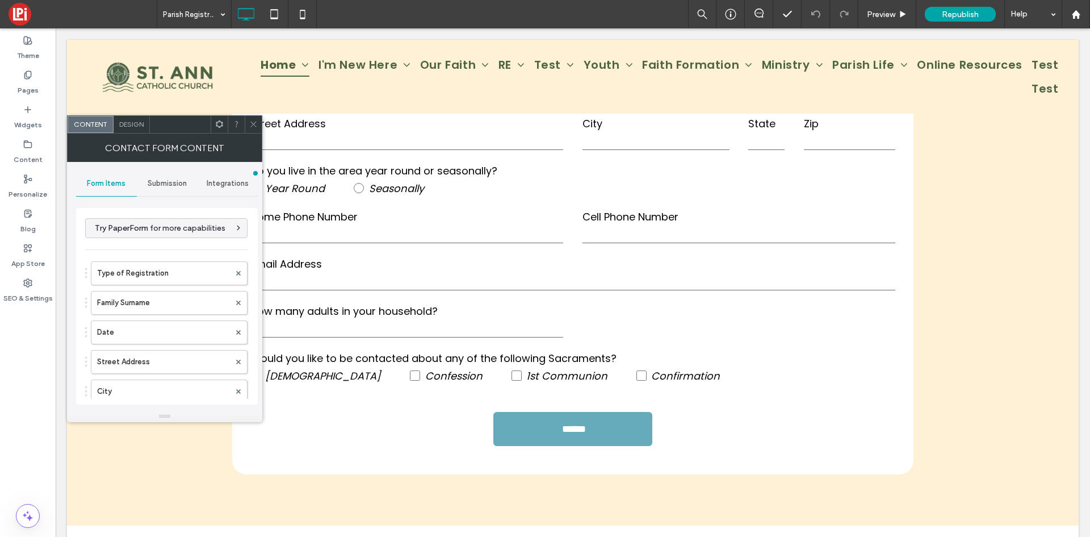
type input "******"
type input "**********"
click at [249, 121] on div at bounding box center [253, 124] width 17 height 17
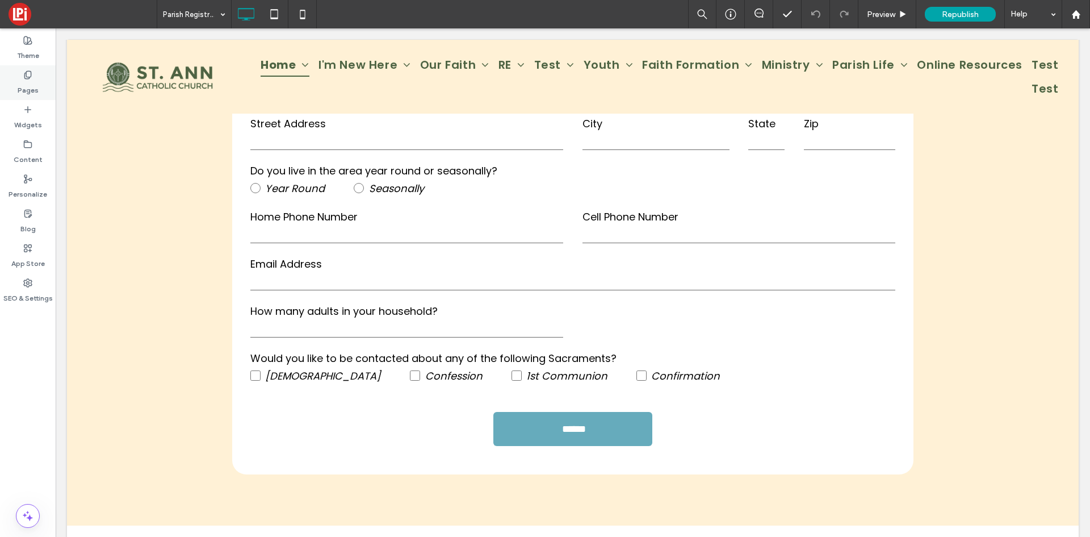
click at [25, 77] on use at bounding box center [27, 74] width 6 height 7
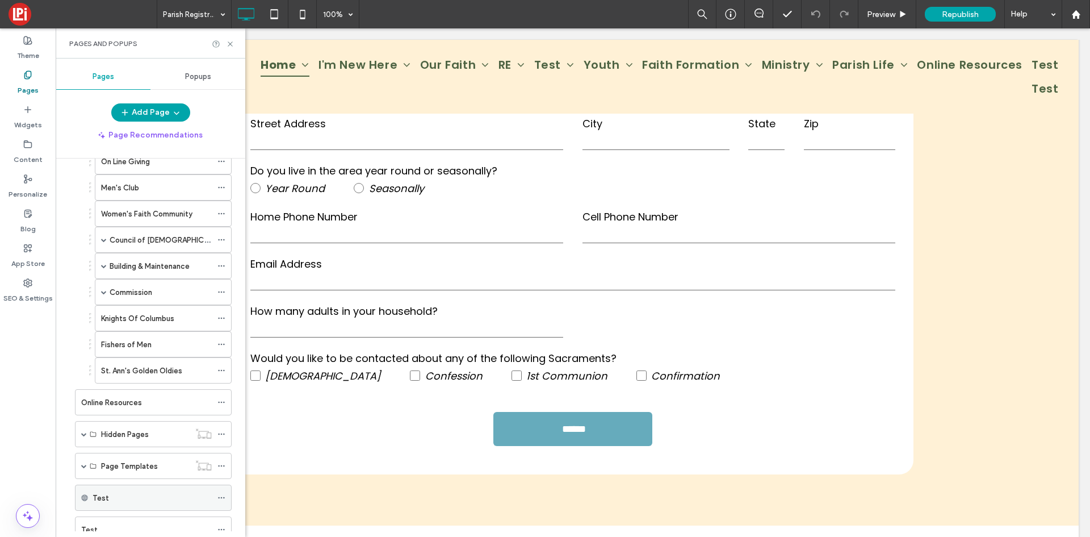
scroll to position [1003, 0]
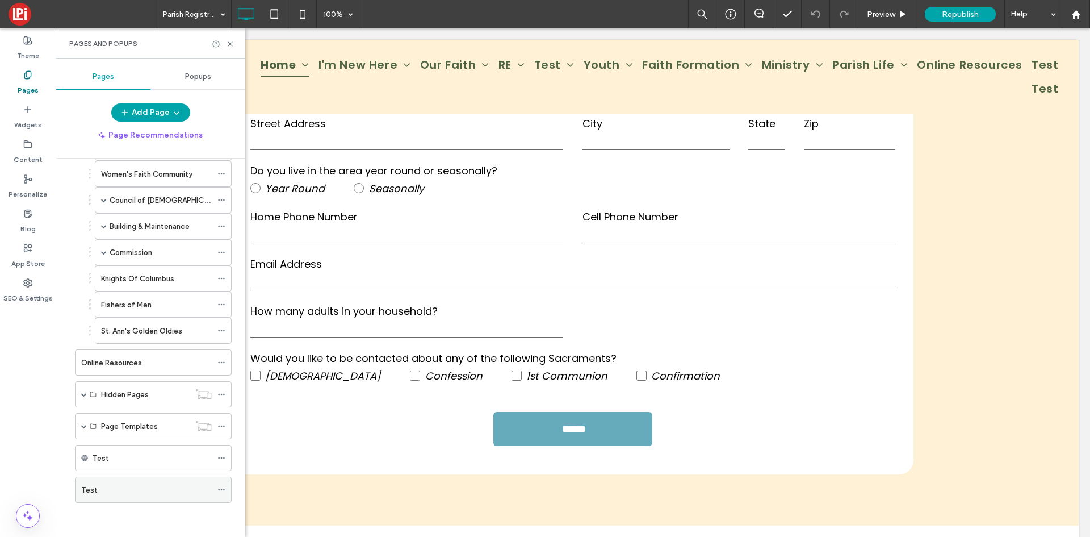
click at [120, 499] on div "Test" at bounding box center [146, 489] width 131 height 25
click at [231, 44] on use at bounding box center [230, 43] width 5 height 5
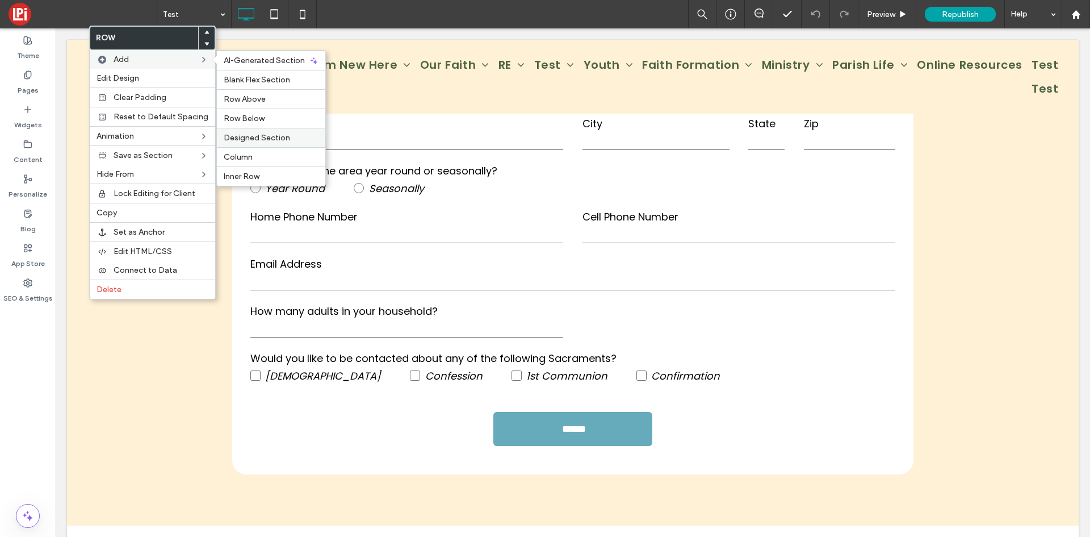
click at [269, 135] on span "Designed Section" at bounding box center [257, 138] width 66 height 10
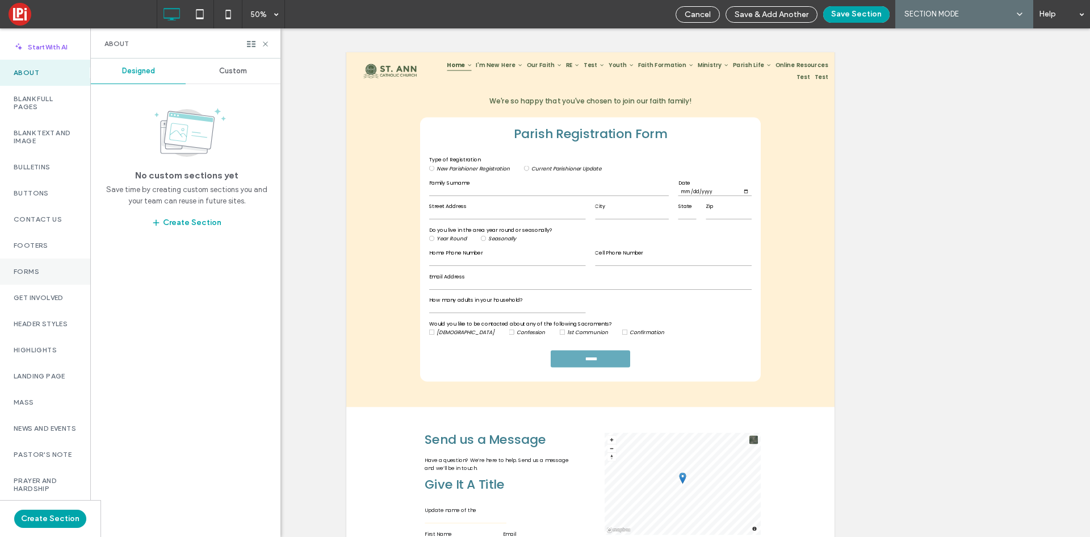
drag, startPoint x: 36, startPoint y: 267, endPoint x: 47, endPoint y: 266, distance: 10.9
click at [36, 267] on label "Forms" at bounding box center [45, 271] width 63 height 8
click at [244, 73] on span "Custom" at bounding box center [233, 70] width 28 height 9
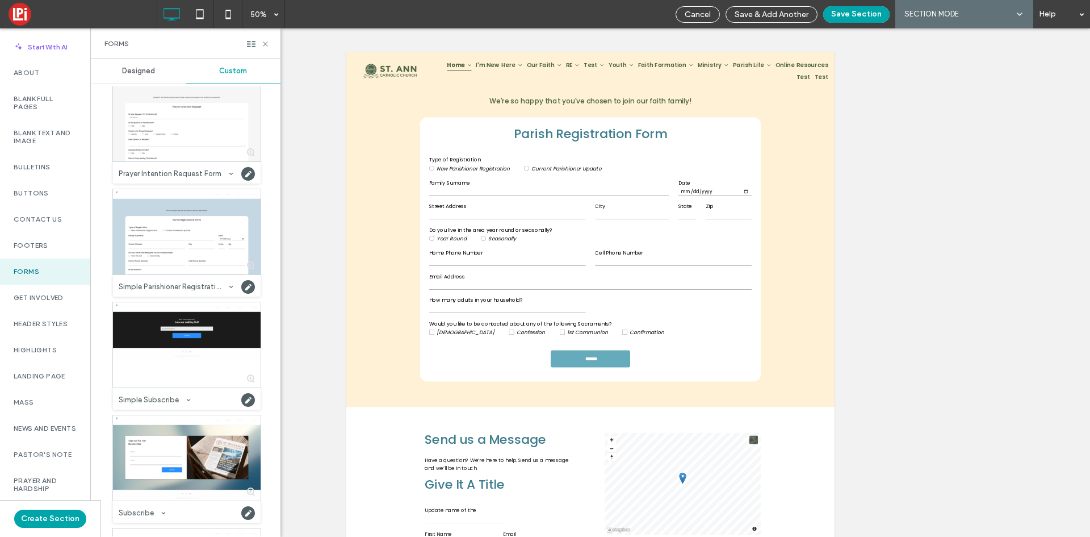
scroll to position [569, 0]
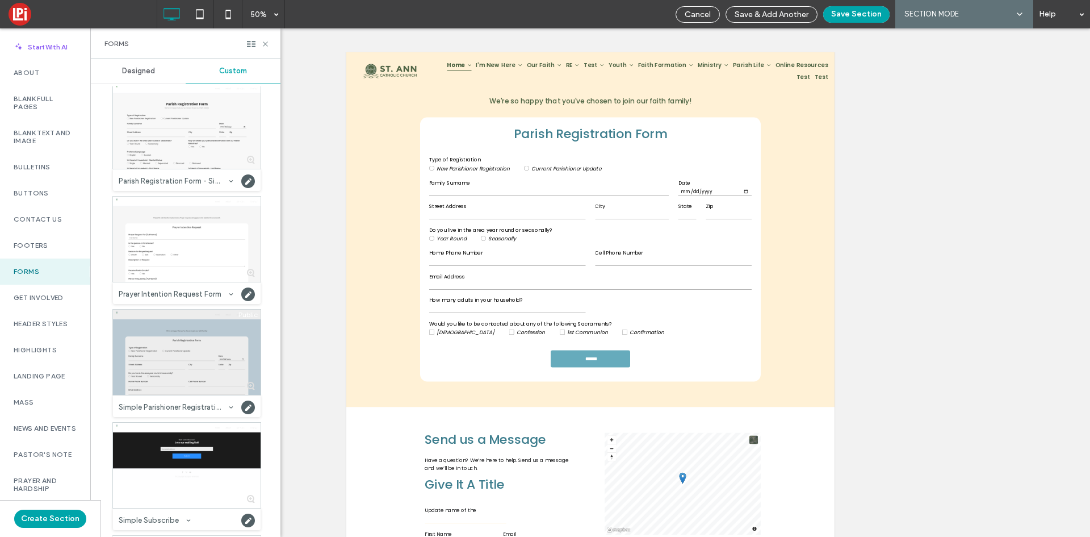
click at [161, 356] on div at bounding box center [187, 352] width 148 height 85
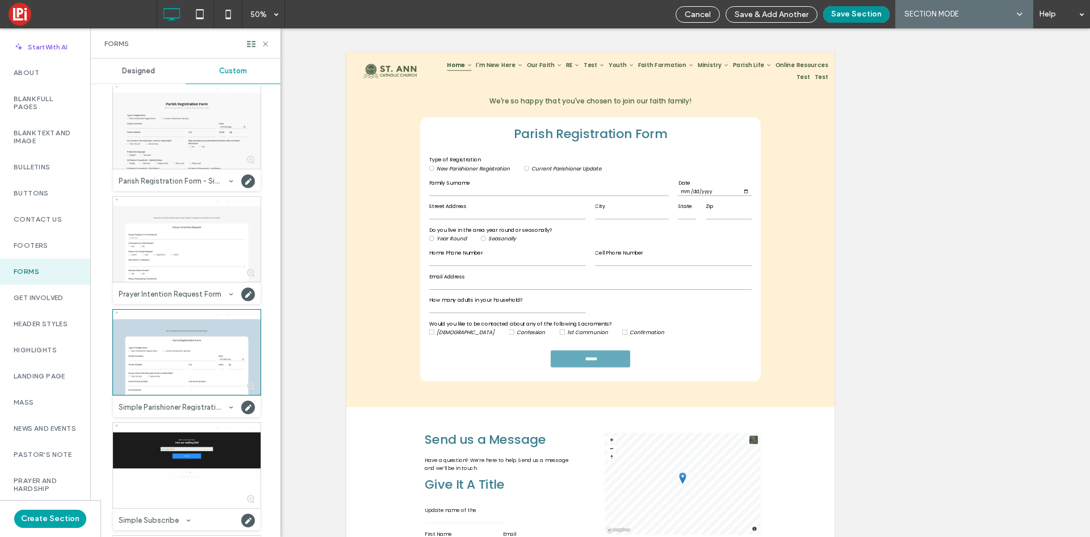
click at [851, 15] on button "Save Section" at bounding box center [856, 14] width 66 height 16
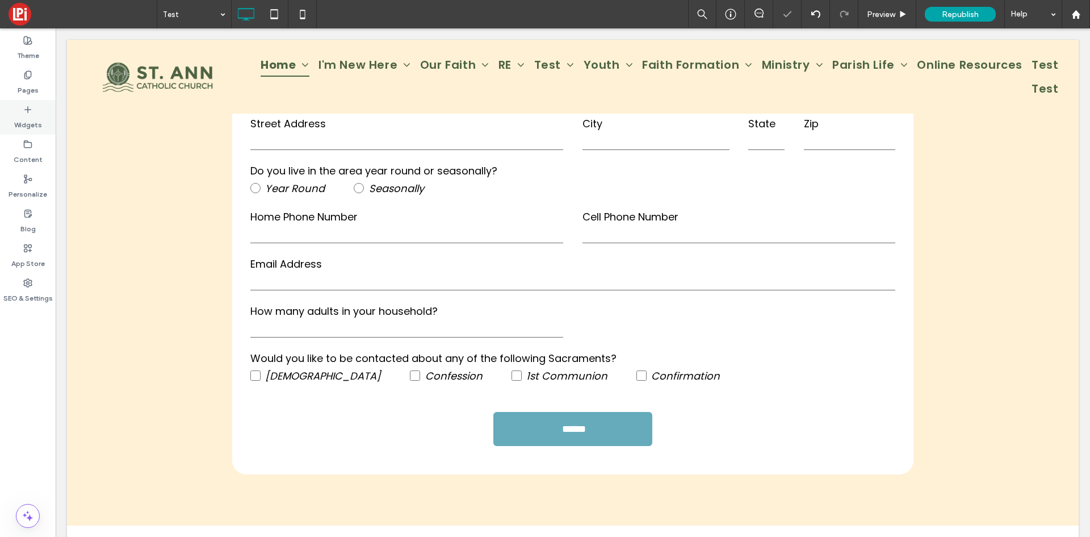
click at [25, 116] on label "Widgets" at bounding box center [28, 122] width 28 height 16
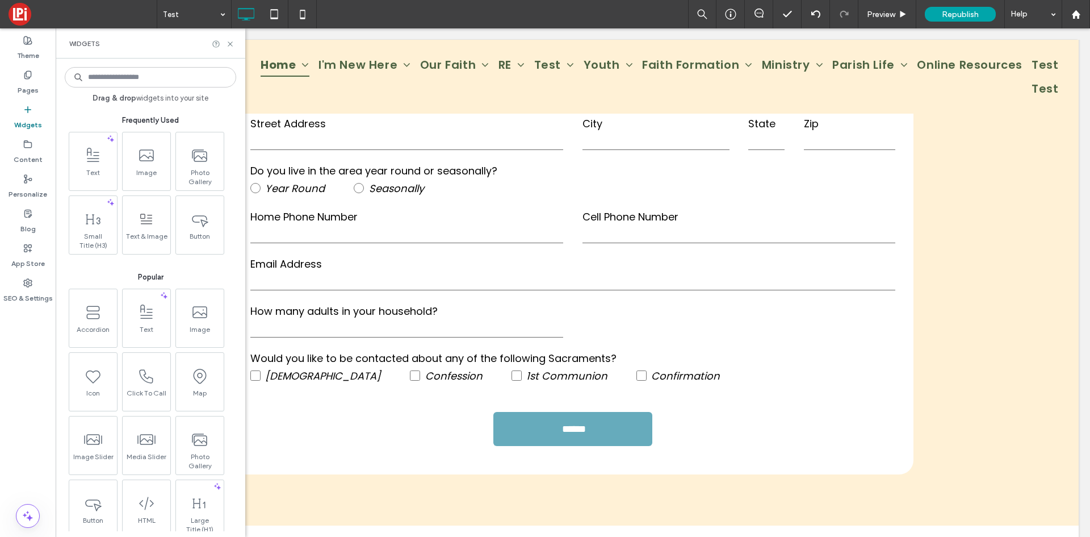
click at [236, 48] on div "Widgets" at bounding box center [151, 43] width 190 height 30
click at [229, 49] on div "Widgets" at bounding box center [151, 43] width 190 height 30
click at [229, 47] on icon at bounding box center [230, 44] width 9 height 9
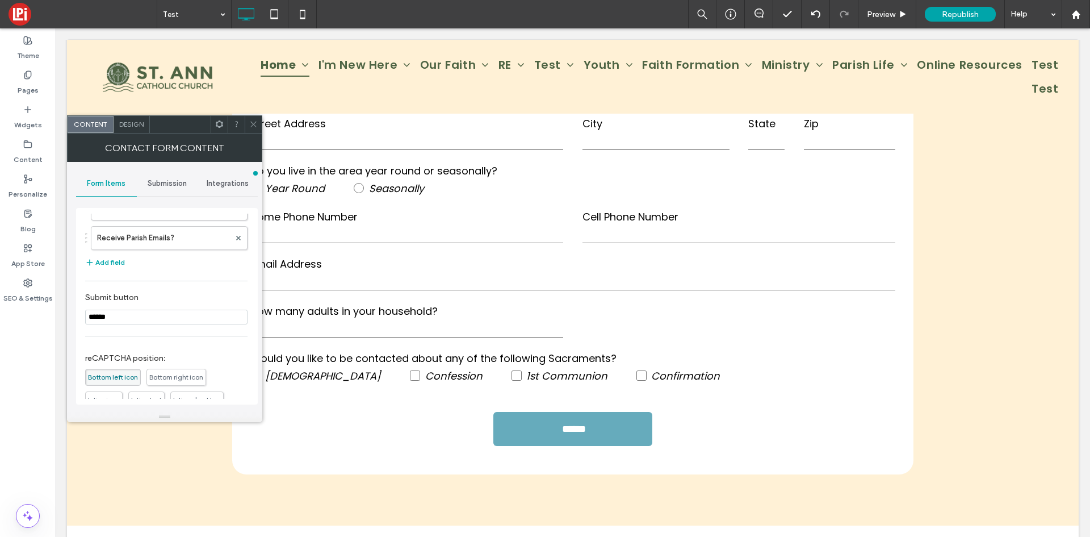
scroll to position [562, 0]
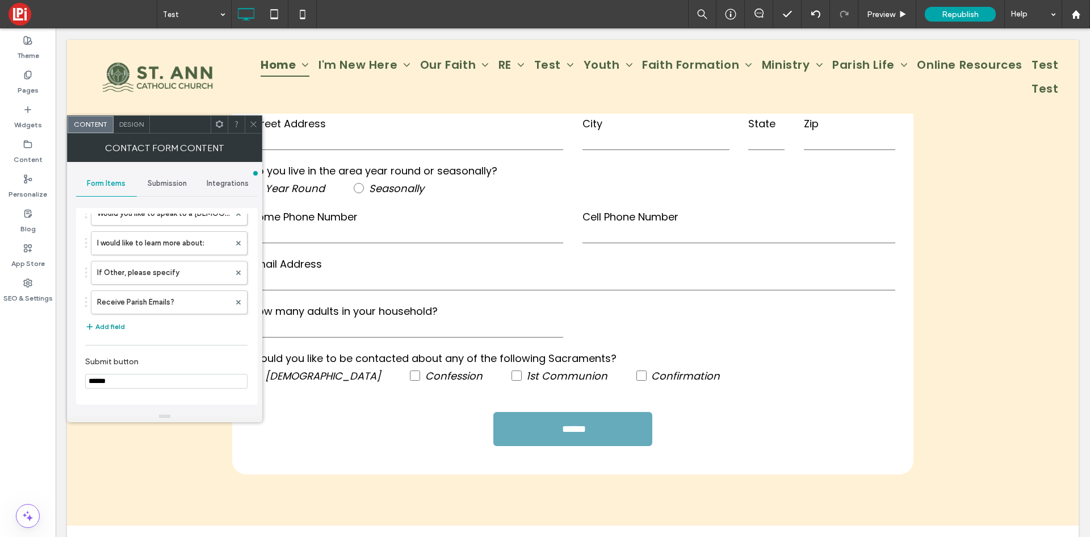
click at [112, 330] on button "Add field" at bounding box center [105, 327] width 40 height 14
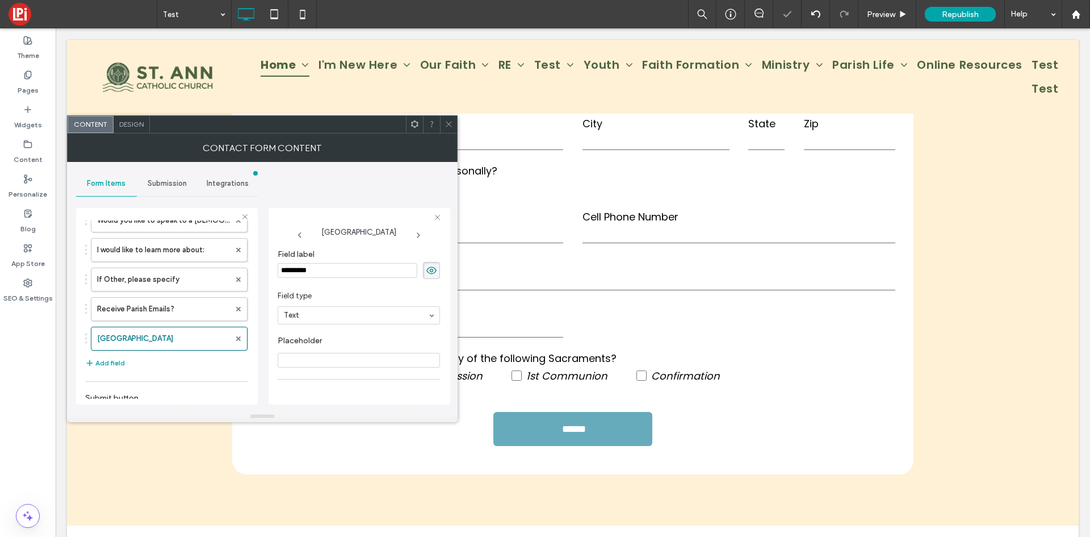
click at [139, 124] on span "Design" at bounding box center [131, 124] width 24 height 9
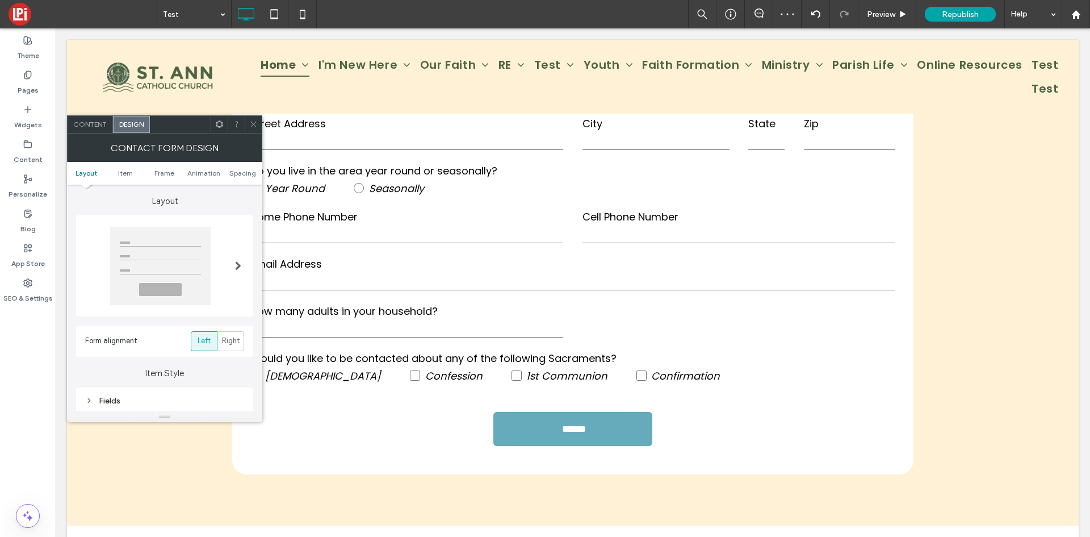
click at [231, 264] on div at bounding box center [238, 265] width 23 height 95
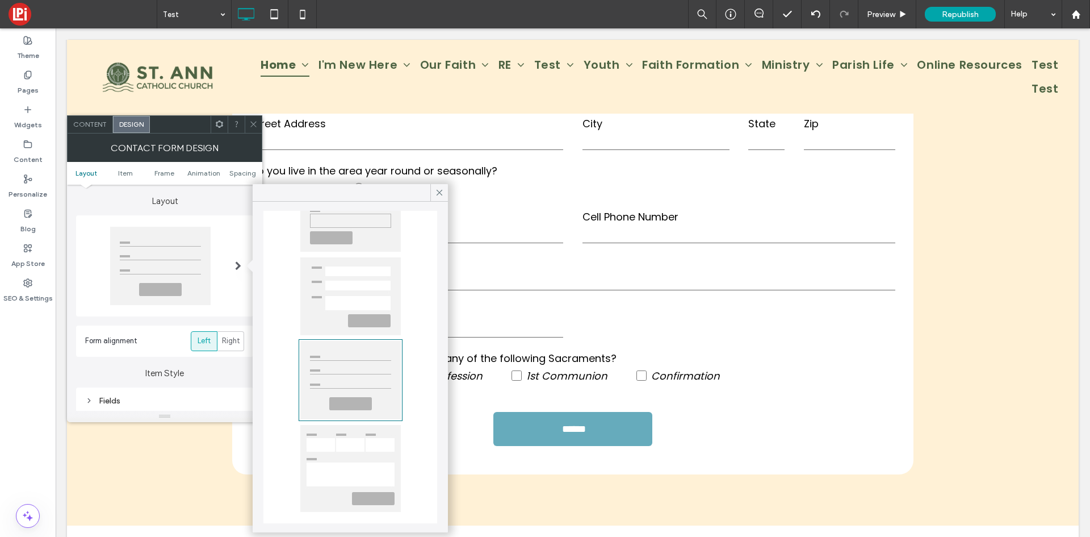
scroll to position [78, 0]
click at [352, 450] on div at bounding box center [350, 465] width 101 height 87
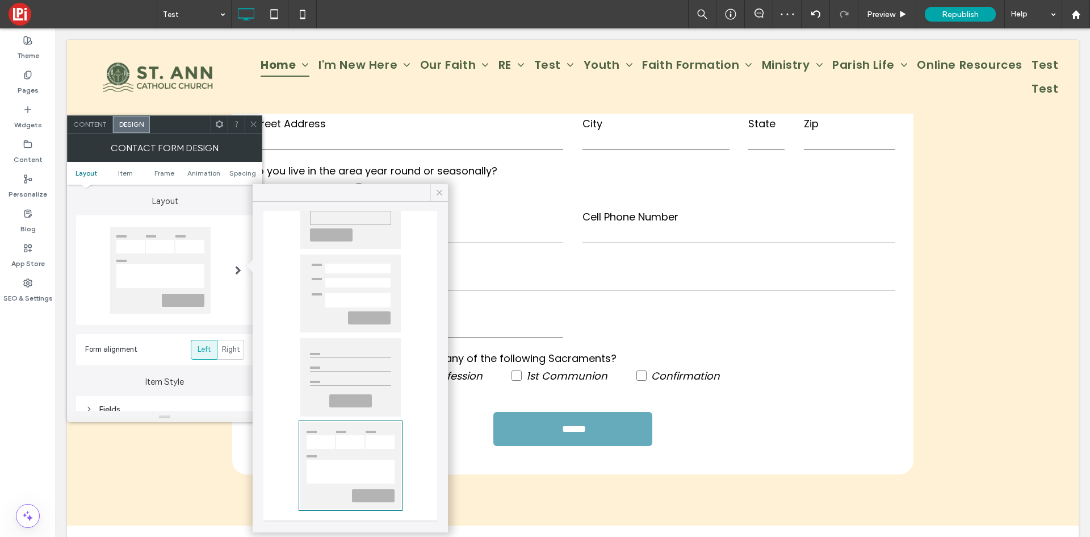
click at [437, 191] on icon at bounding box center [439, 192] width 10 height 10
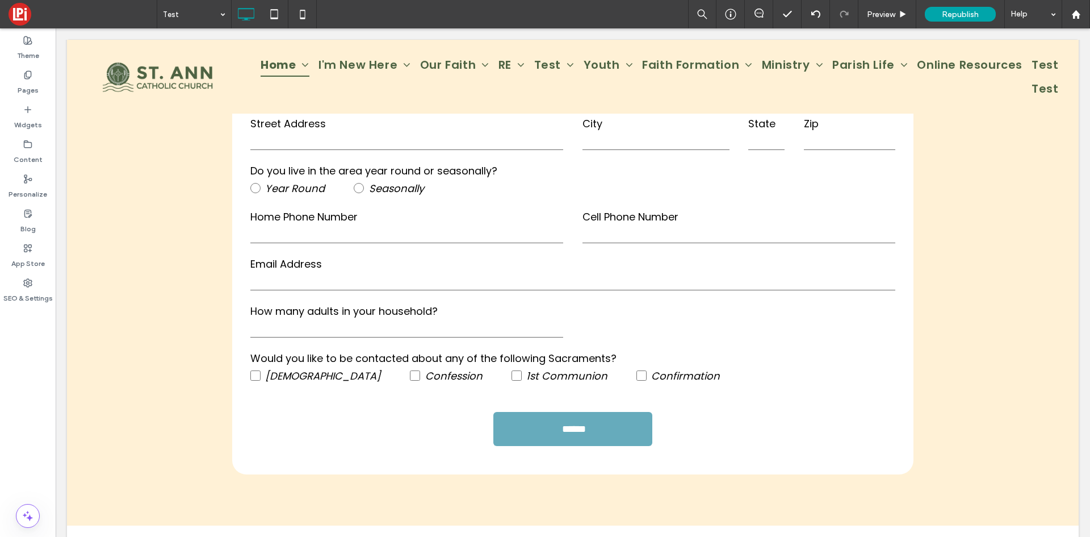
type input "******"
type input "**********"
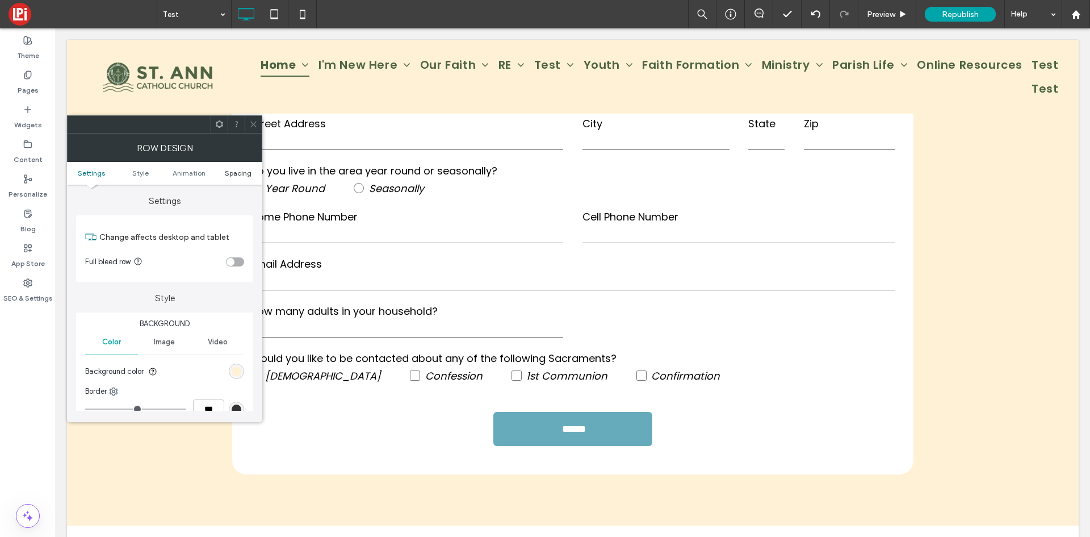
click at [244, 174] on span "Spacing" at bounding box center [238, 173] width 27 height 9
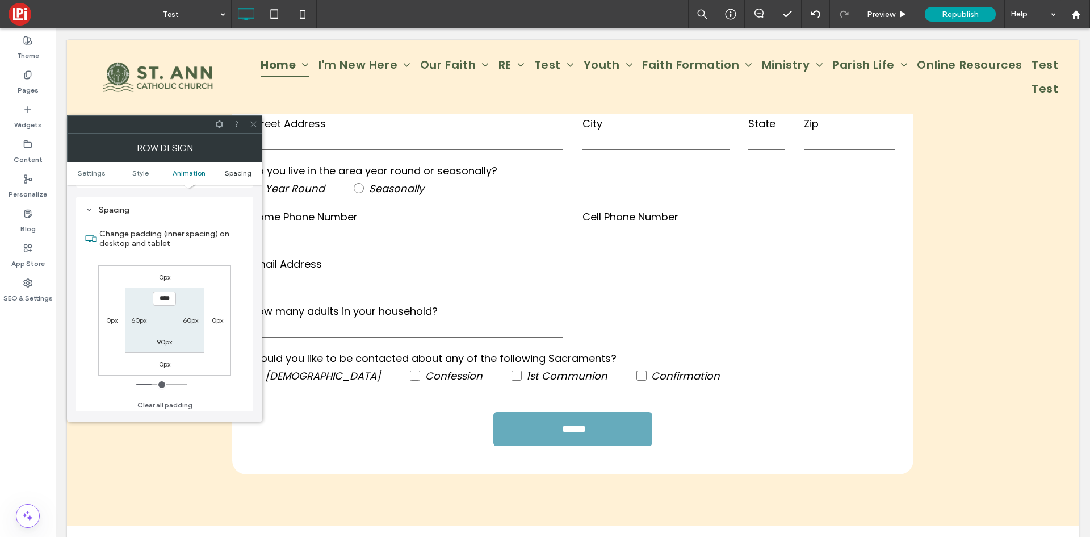
scroll to position [321, 0]
type input "**"
type input "****"
type input "**"
type input "****"
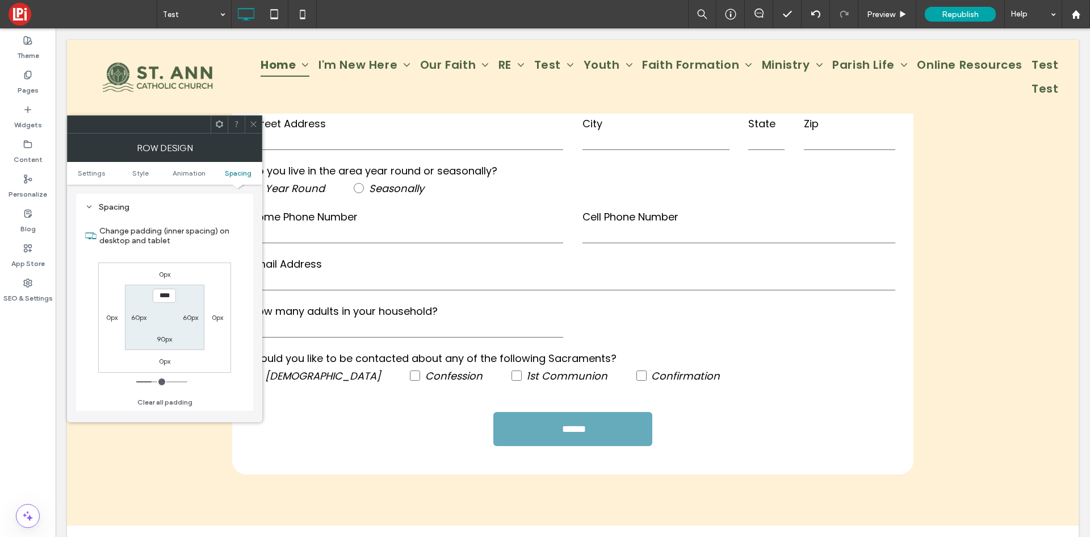
type input "**"
type input "****"
type input "**"
type input "****"
type input "***"
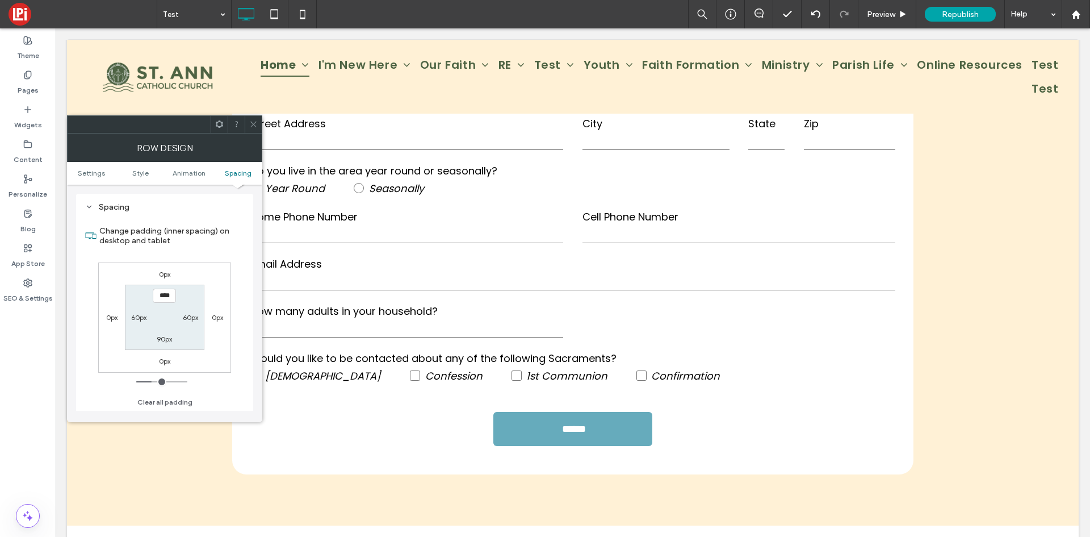
type input "*****"
type input "***"
type input "*****"
type input "***"
type input "*****"
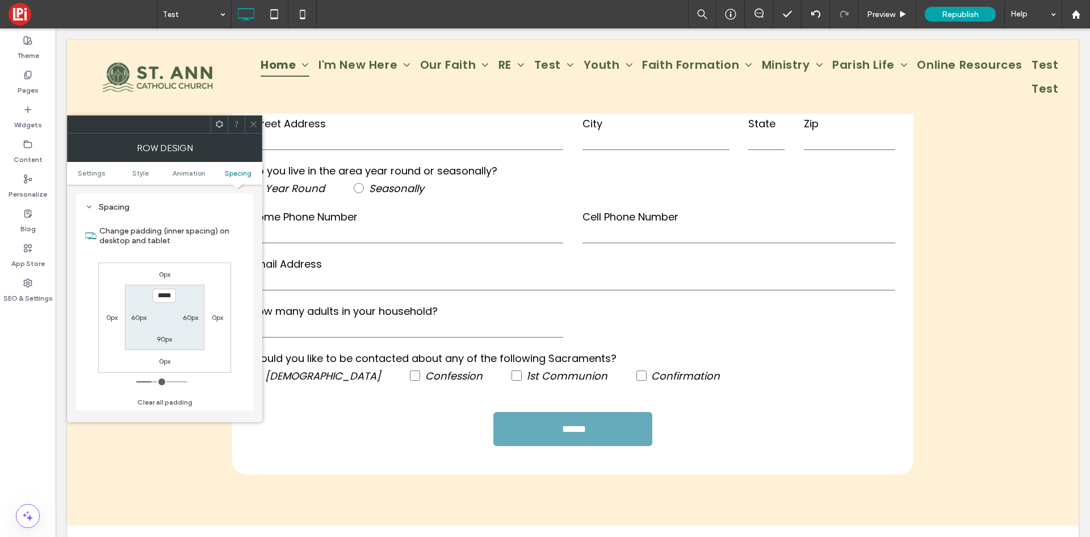
type input "***"
type input "*****"
type input "***"
type input "*****"
type input "***"
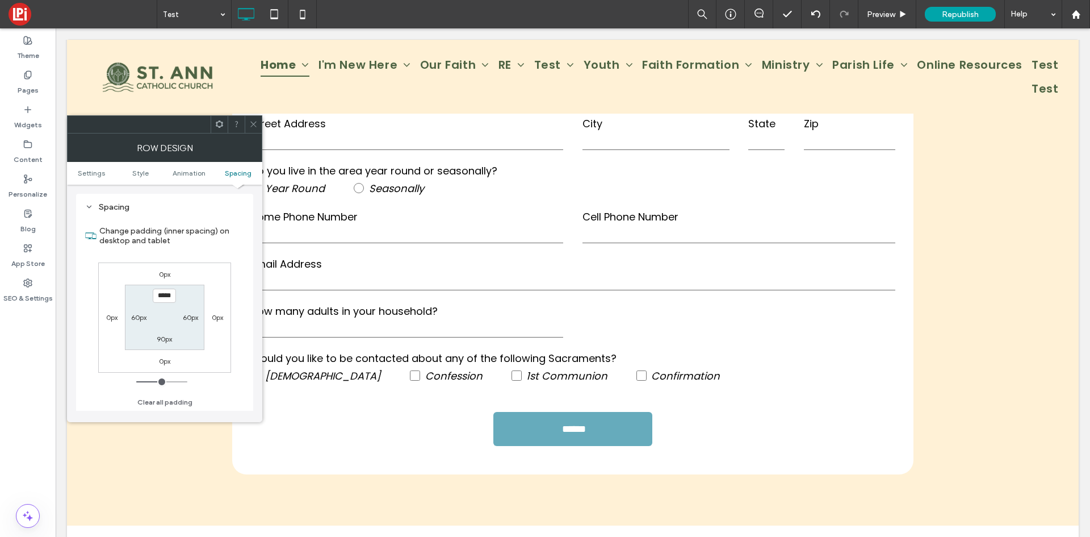
type input "*****"
type input "***"
type input "*****"
type input "***"
type input "*****"
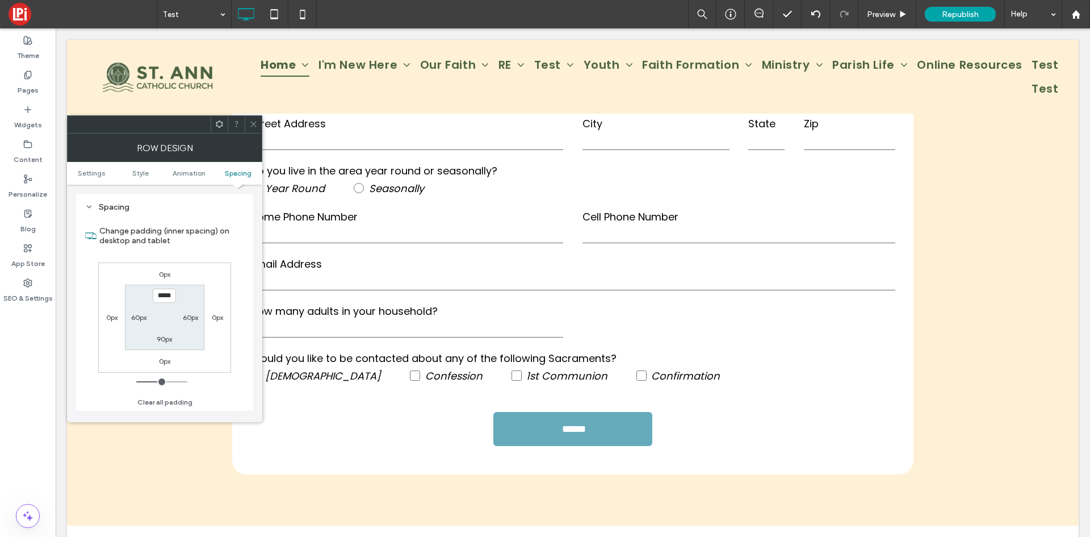
type input "***"
type input "*****"
type input "***"
type input "*****"
type input "***"
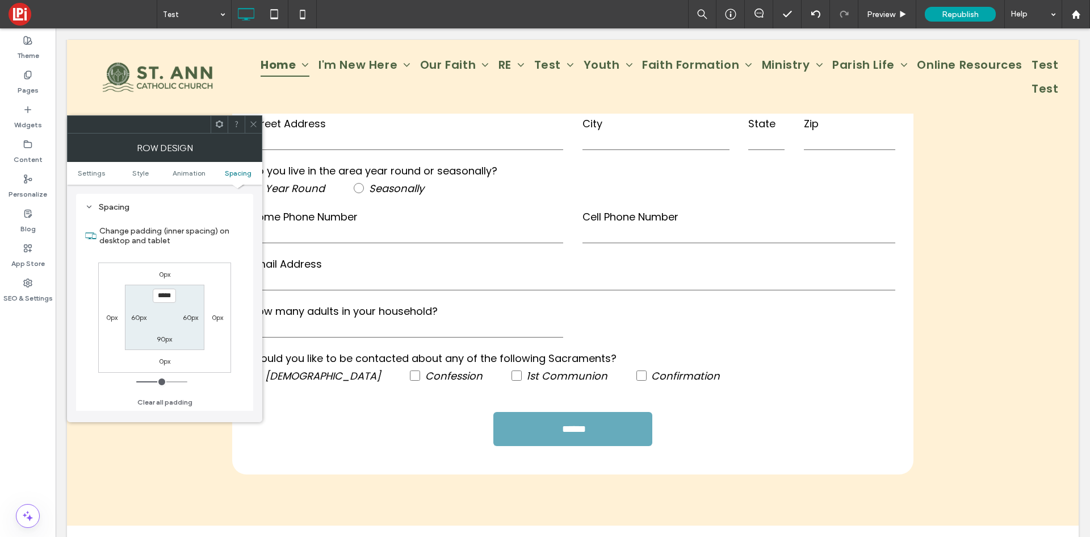
type input "*****"
type input "***"
type input "*****"
type input "***"
type input "*****"
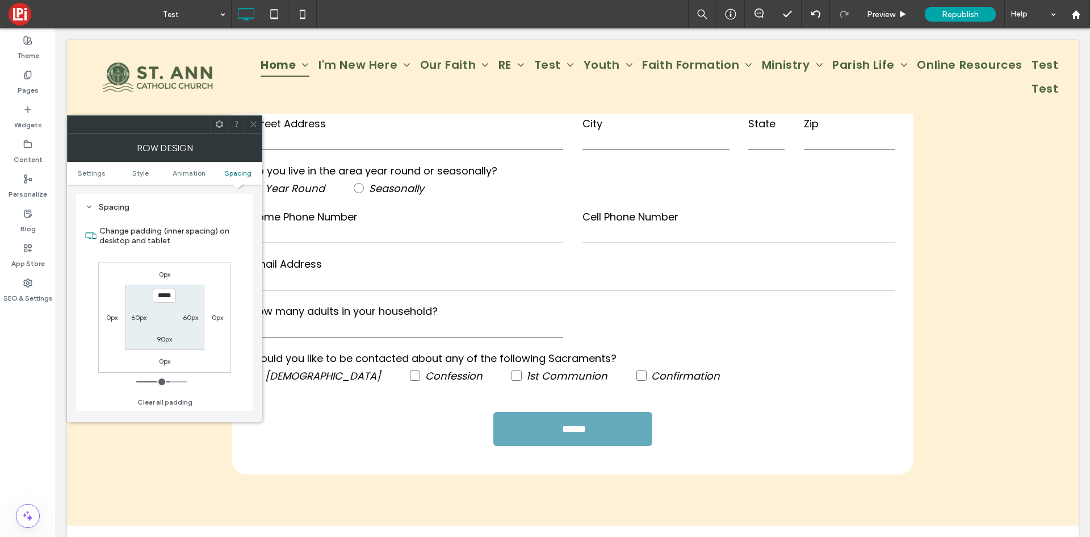
drag, startPoint x: 153, startPoint y: 377, endPoint x: 168, endPoint y: 374, distance: 15.7
type input "***"
click at [168, 381] on input "range" at bounding box center [161, 381] width 51 height 1
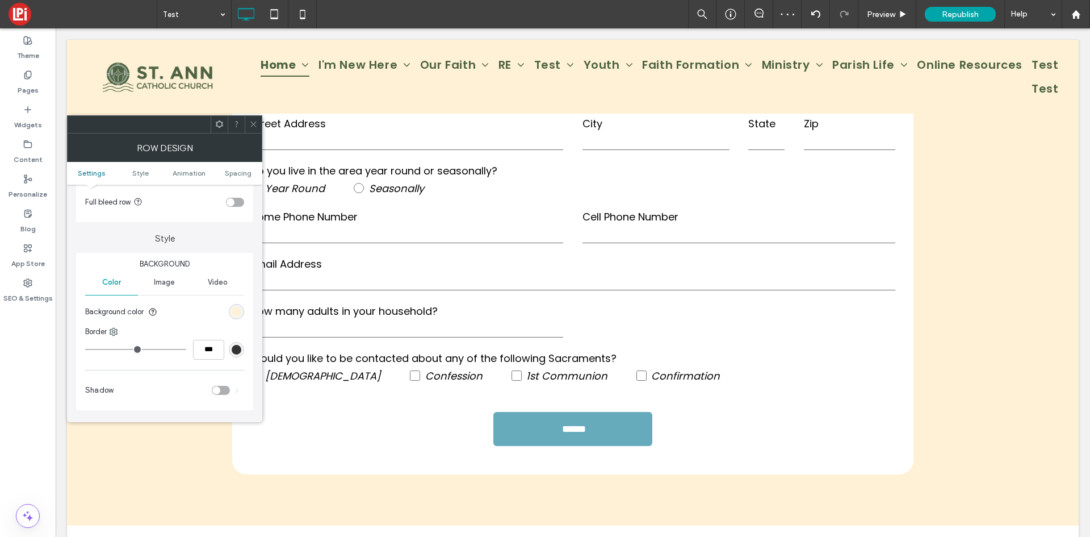
scroll to position [0, 0]
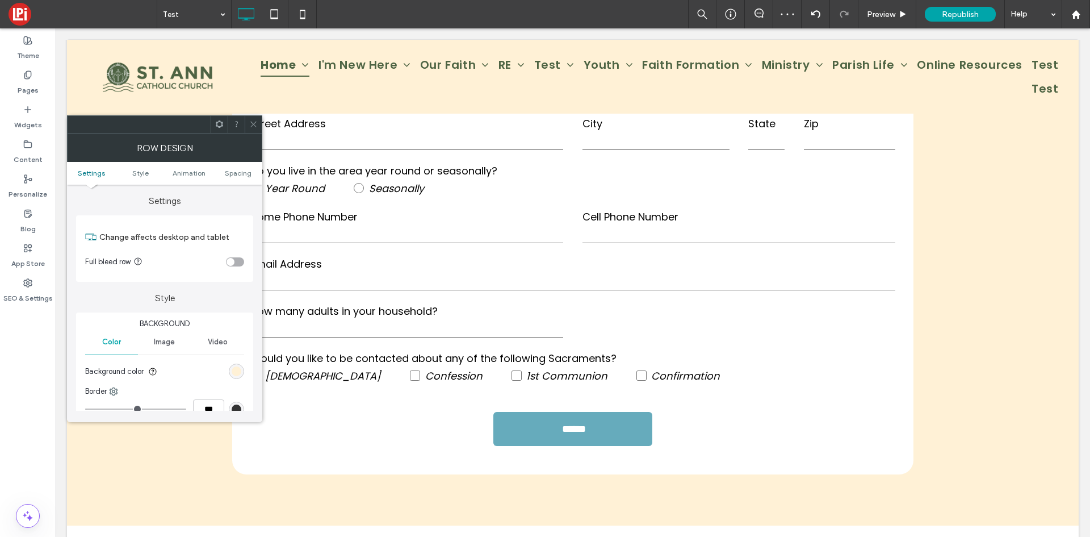
click at [257, 122] on icon at bounding box center [253, 124] width 9 height 9
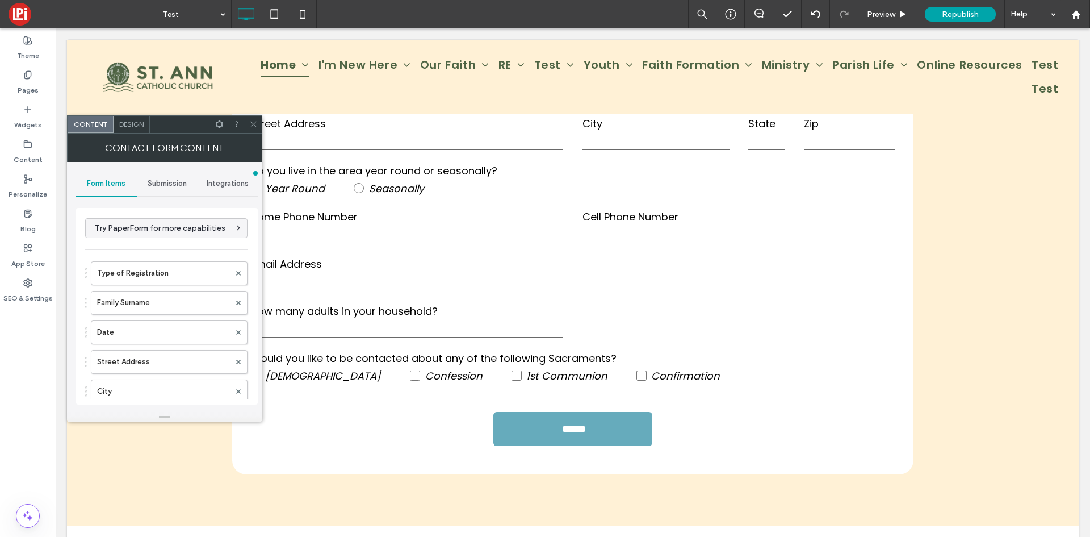
click at [257, 123] on icon at bounding box center [253, 124] width 9 height 9
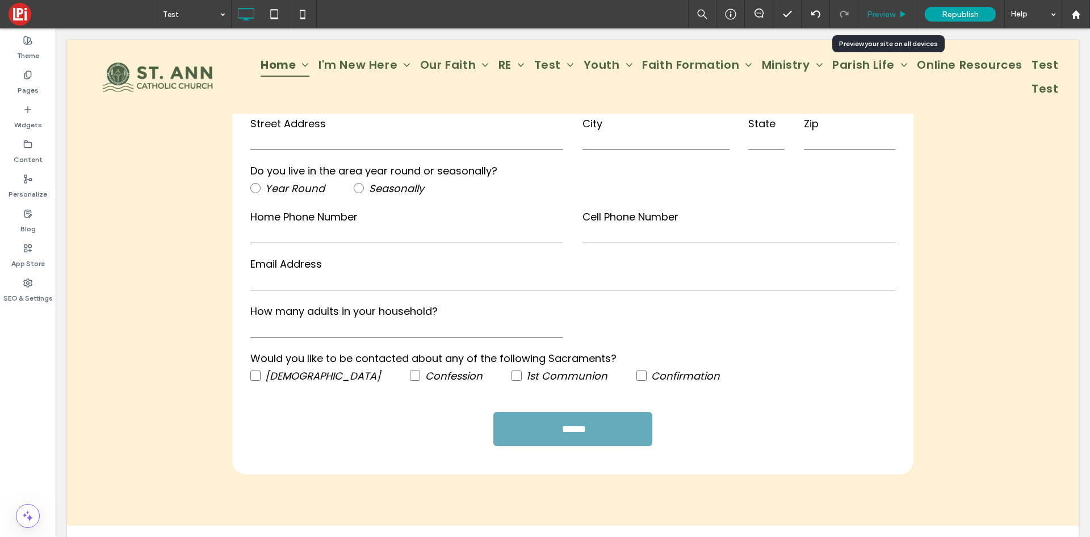
click at [886, 26] on div "Preview" at bounding box center [888, 14] width 58 height 28
click at [879, 14] on span "Preview" at bounding box center [881, 15] width 28 height 10
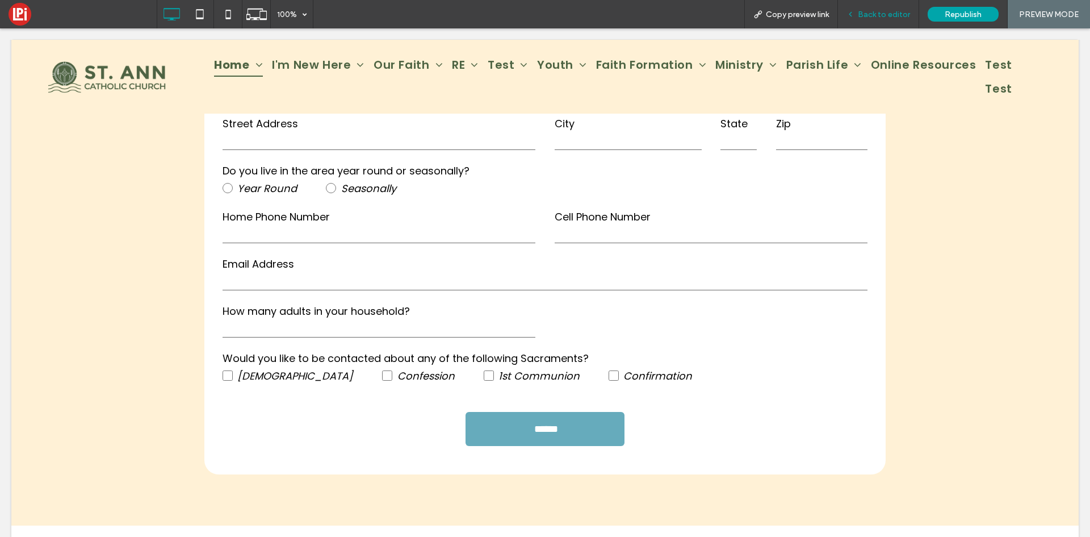
click at [894, 16] on span "Back to editor" at bounding box center [884, 15] width 52 height 10
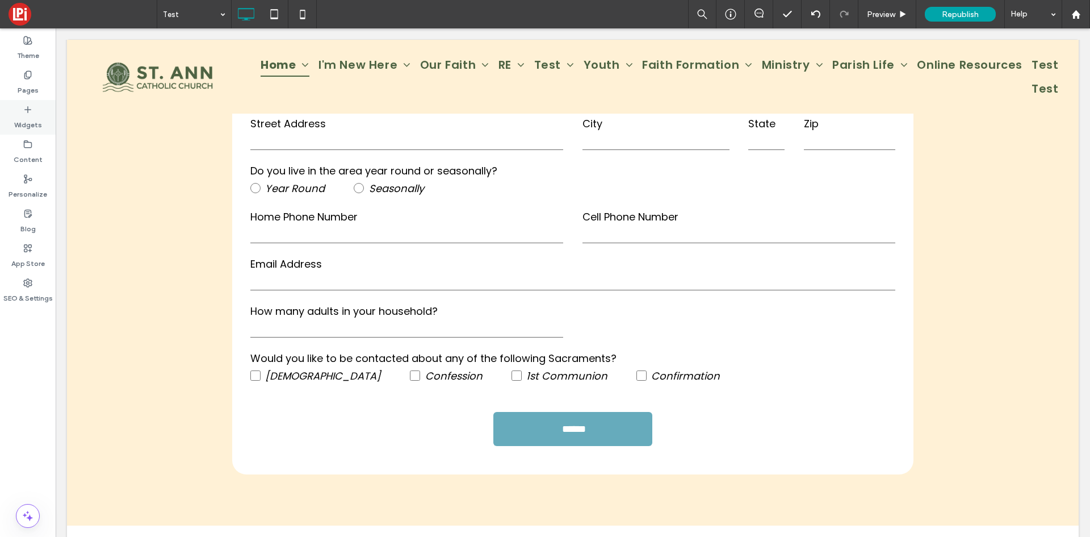
click at [20, 105] on div "Widgets" at bounding box center [28, 117] width 56 height 35
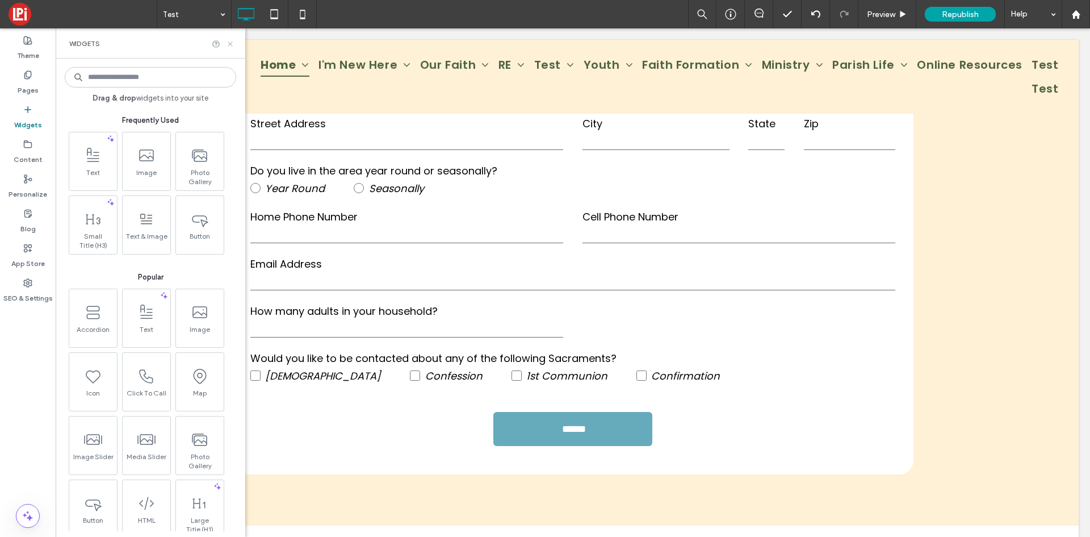
click at [227, 44] on icon at bounding box center [230, 44] width 9 height 9
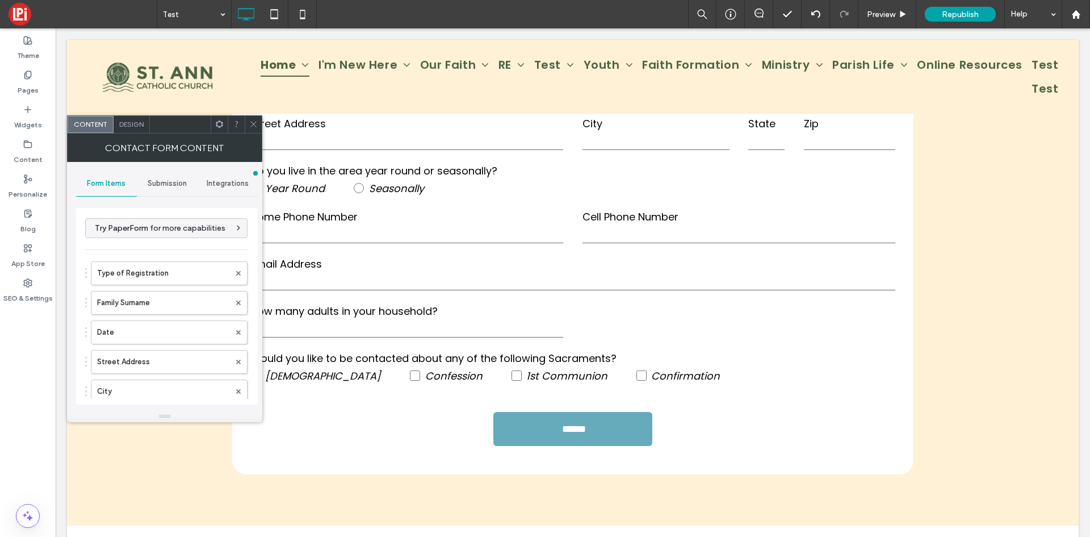
type input "******"
type input "**********"
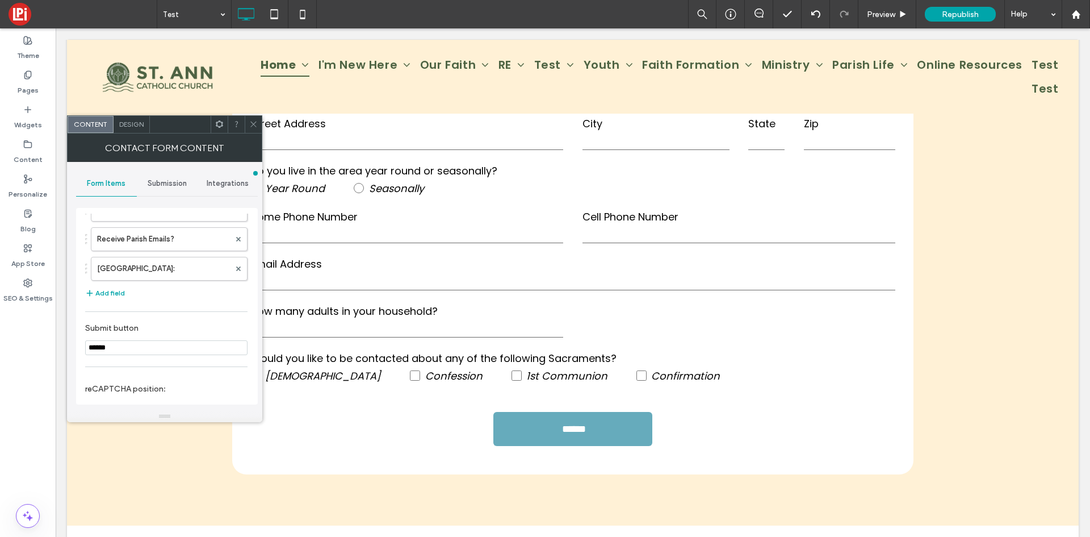
scroll to position [568, 0]
click at [145, 270] on label "If Other, please specify" at bounding box center [163, 266] width 133 height 23
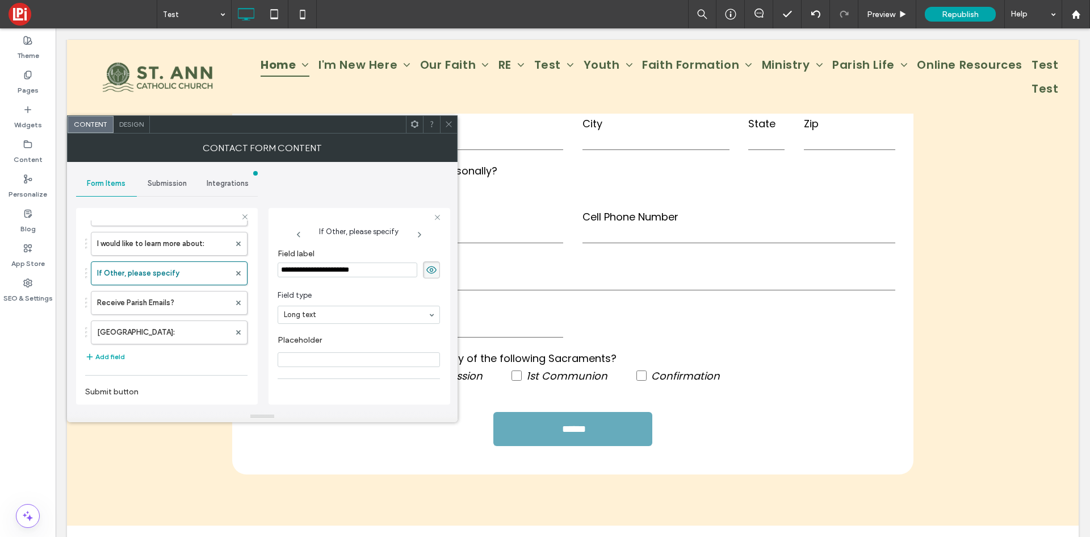
scroll to position [0, 0]
click at [114, 335] on label "[GEOGRAPHIC_DATA]:" at bounding box center [163, 332] width 133 height 23
type input "*"
click at [453, 123] on icon at bounding box center [449, 124] width 9 height 9
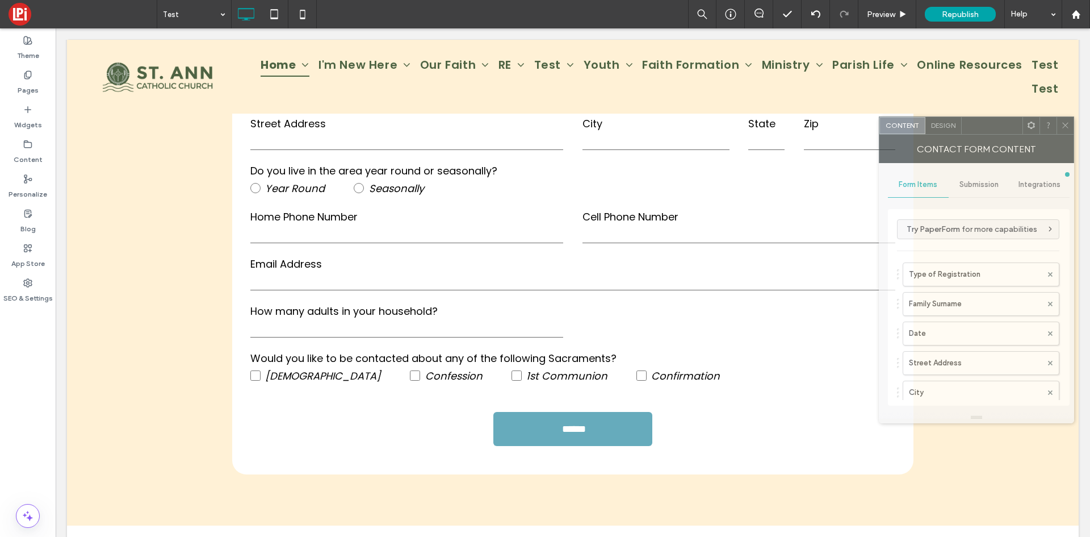
drag, startPoint x: 172, startPoint y: 128, endPoint x: 920, endPoint y: 191, distance: 751.2
click at [1022, 123] on div at bounding box center [992, 125] width 61 height 17
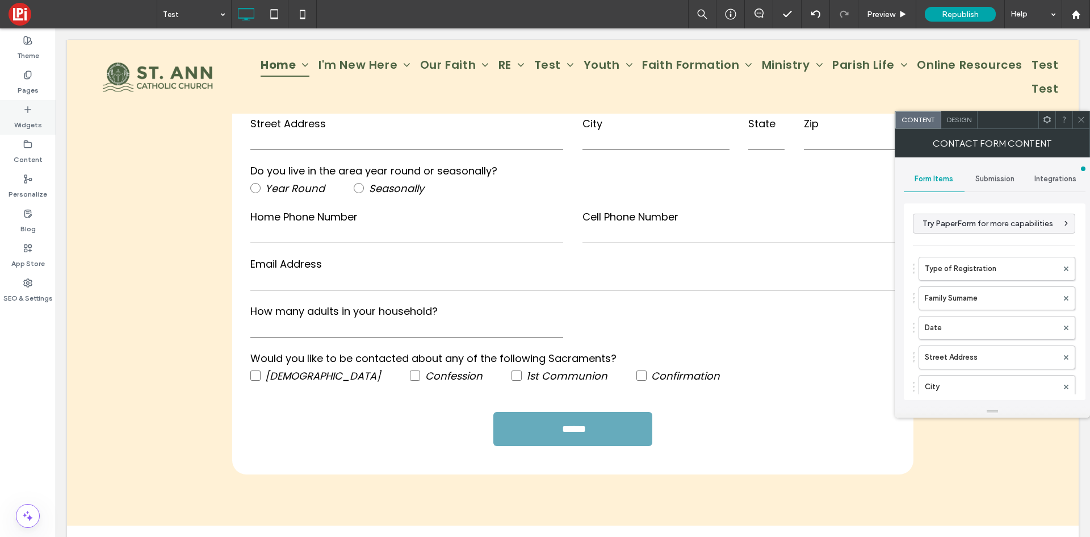
click at [31, 120] on label "Widgets" at bounding box center [28, 122] width 28 height 16
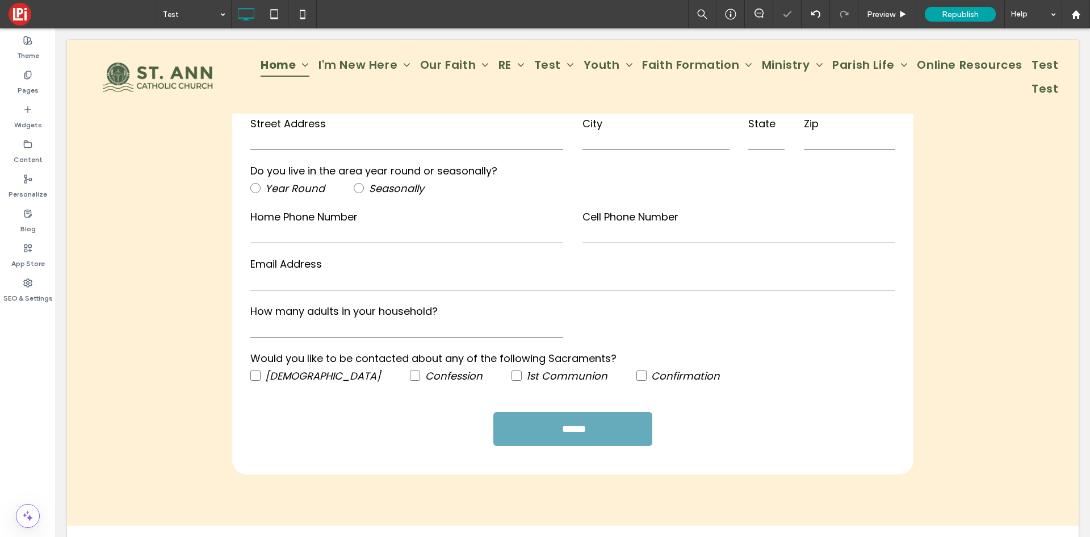
type input "*******"
type input "**"
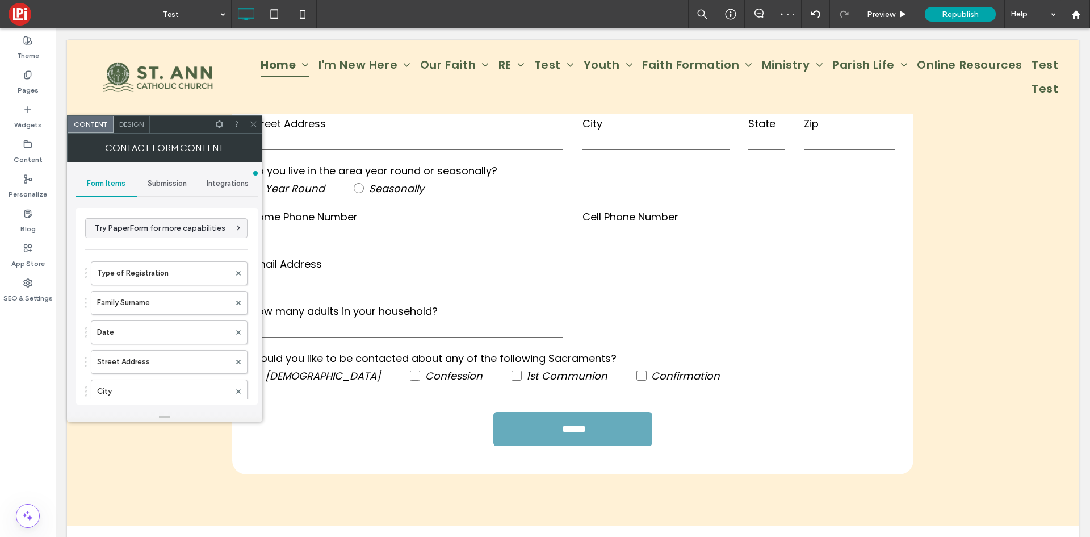
type input "******"
type input "**********"
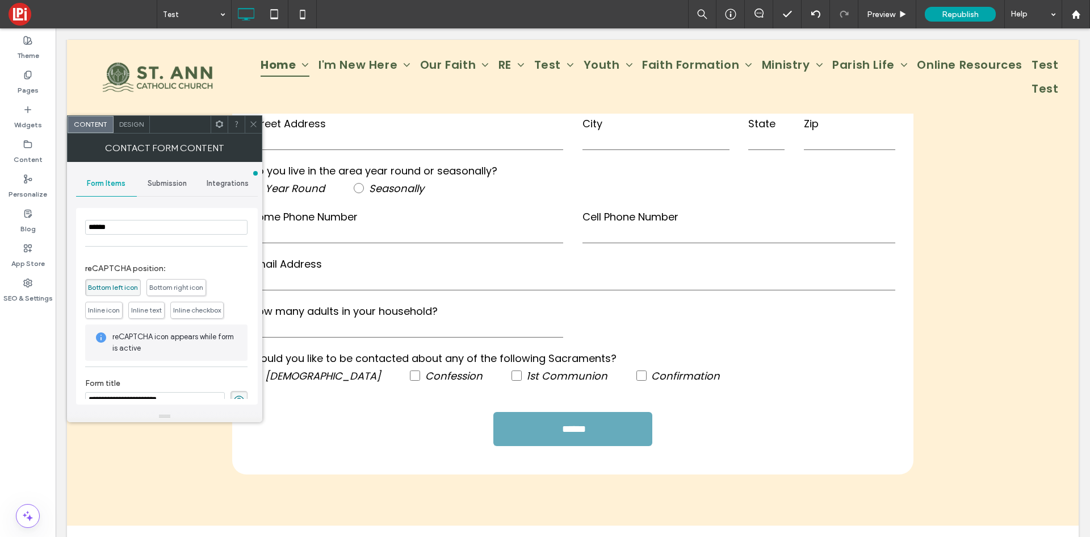
scroll to position [762, 0]
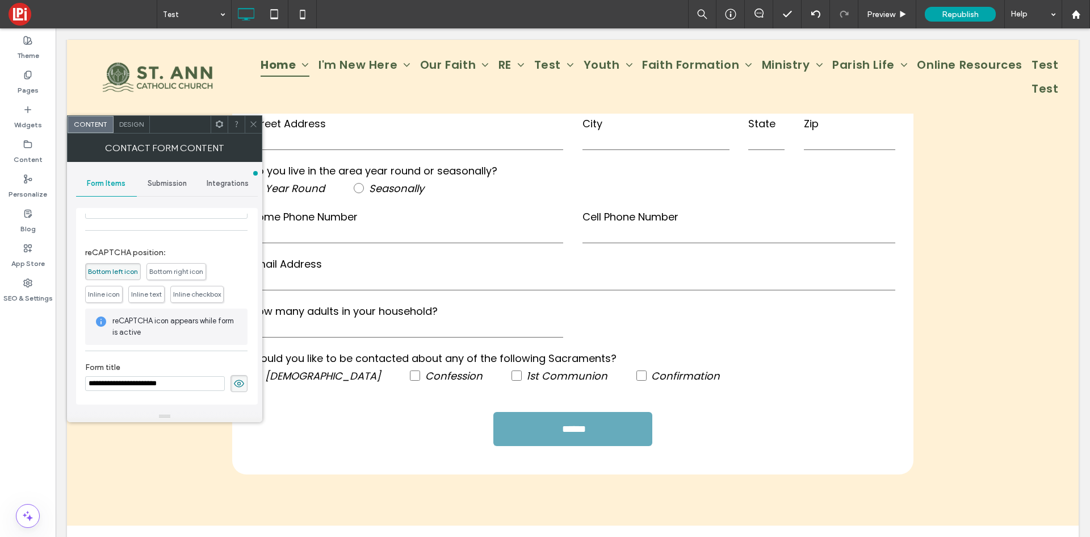
click at [233, 379] on icon at bounding box center [238, 383] width 11 height 12
click at [260, 123] on div at bounding box center [253, 124] width 17 height 17
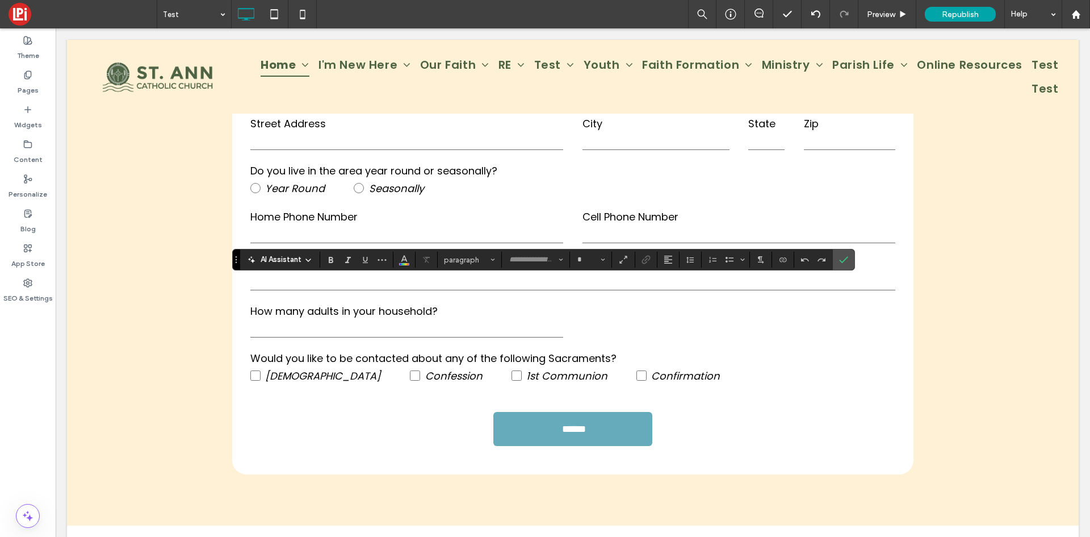
type input "*******"
type input "**"
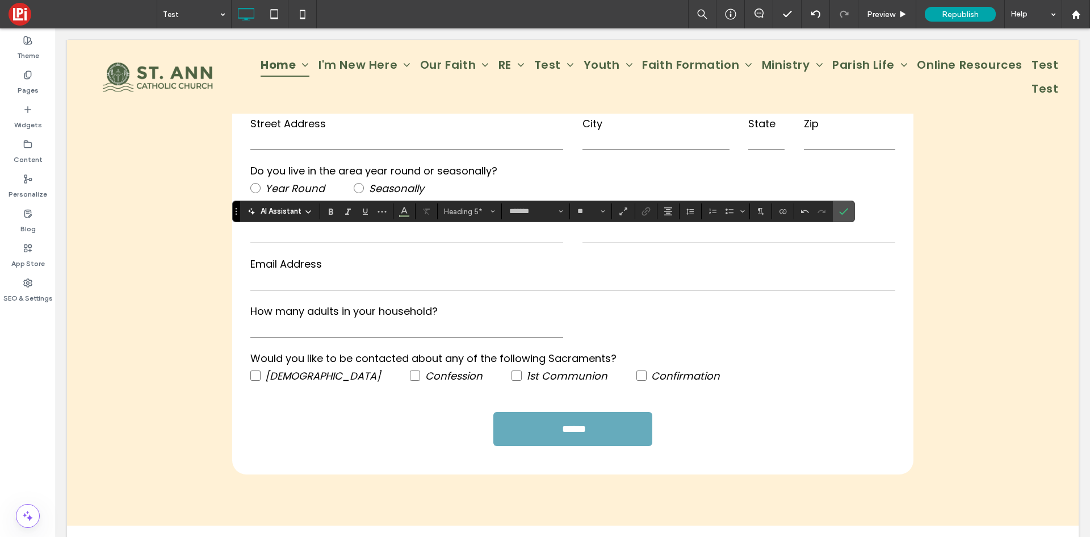
type input "**"
click at [675, 208] on button "Alignment" at bounding box center [668, 211] width 17 height 16
click at [680, 244] on icon "ui.textEditor.alignment.center" at bounding box center [676, 246] width 9 height 9
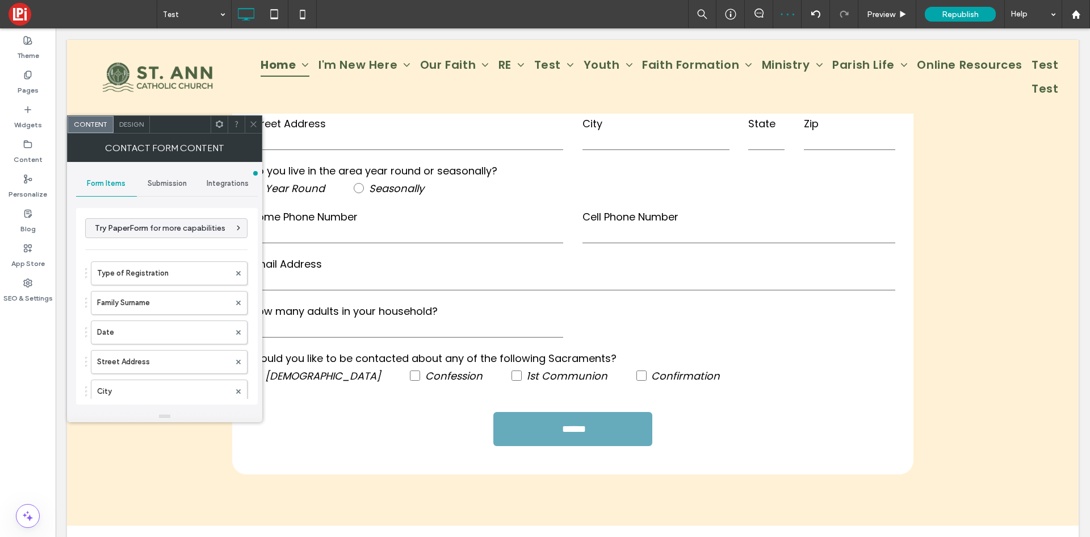
type input "******"
type input "**********"
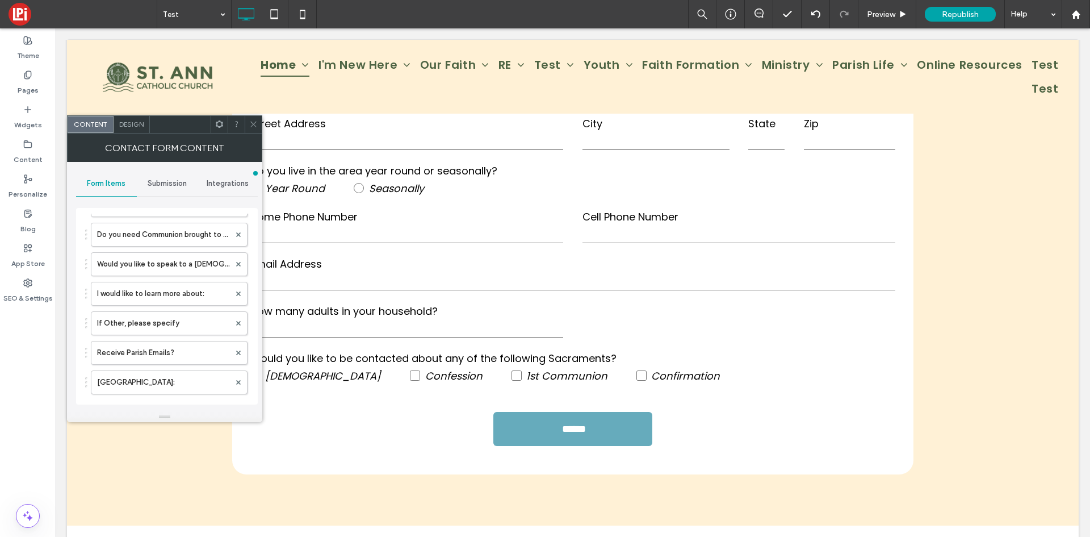
scroll to position [625, 0]
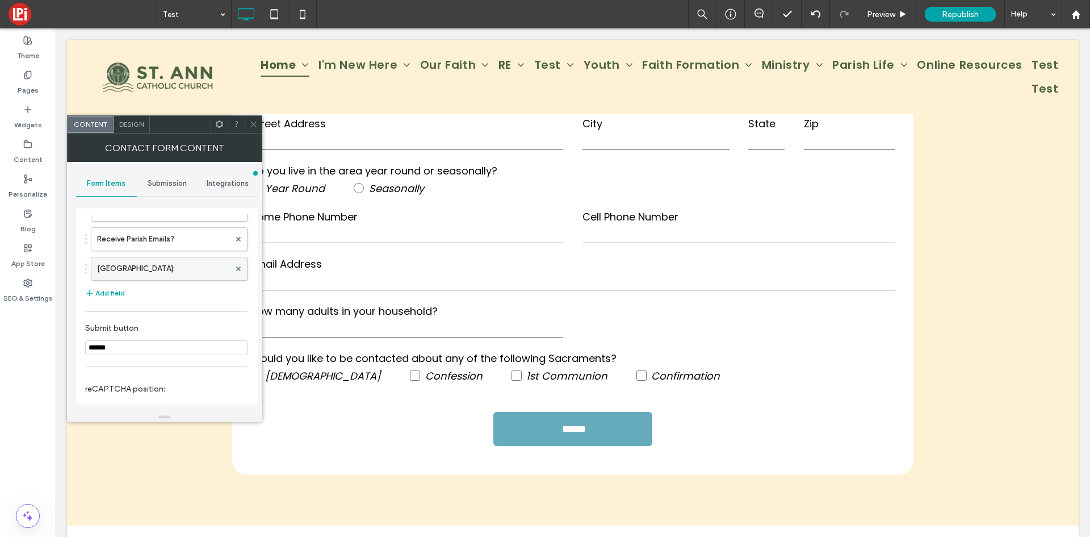
click at [135, 262] on label "[GEOGRAPHIC_DATA]:" at bounding box center [163, 268] width 133 height 23
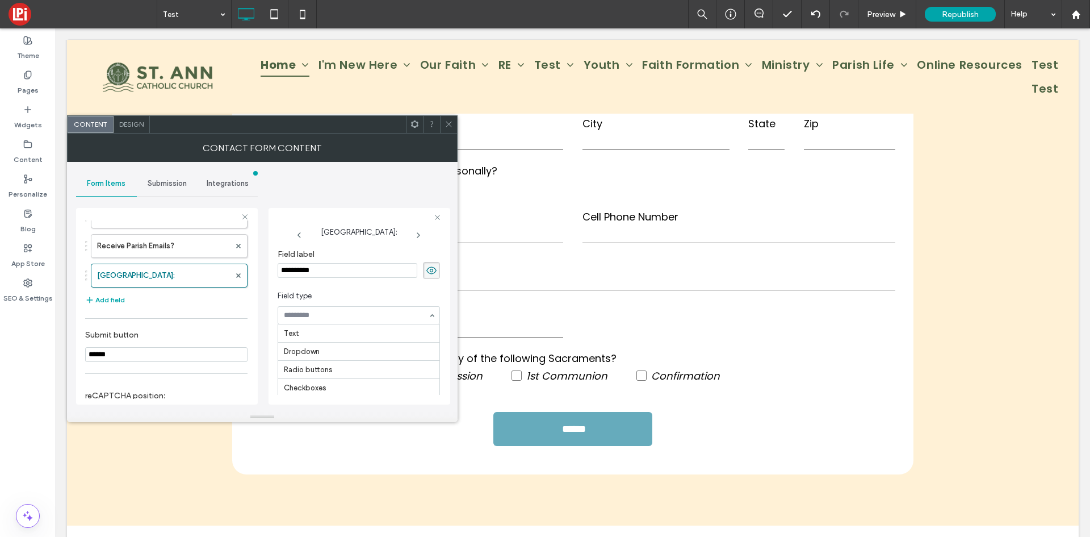
scroll to position [123, 0]
click at [135, 275] on label "[GEOGRAPHIC_DATA]:" at bounding box center [163, 275] width 133 height 23
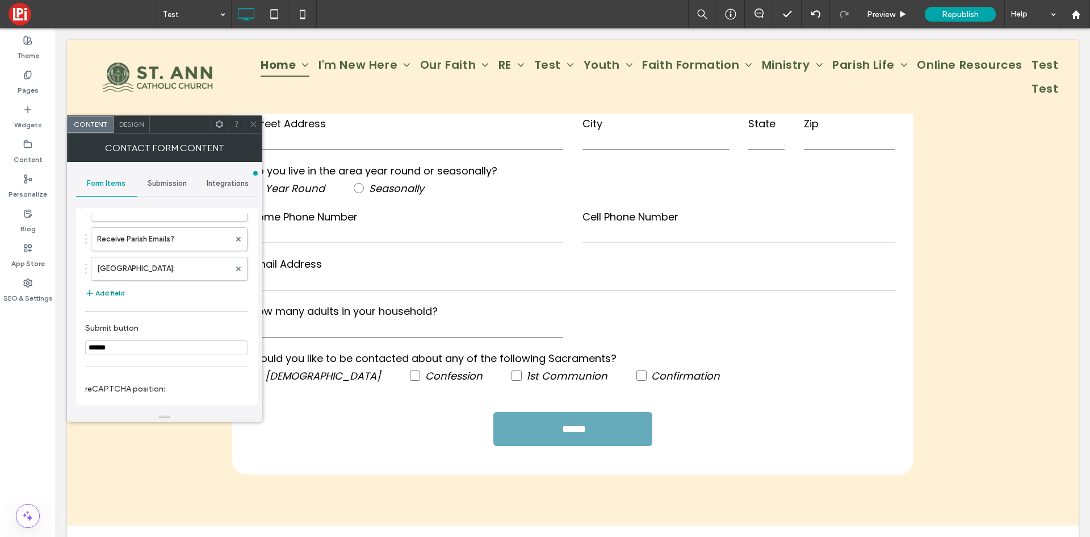
click at [116, 295] on button "Add field" at bounding box center [105, 293] width 40 height 14
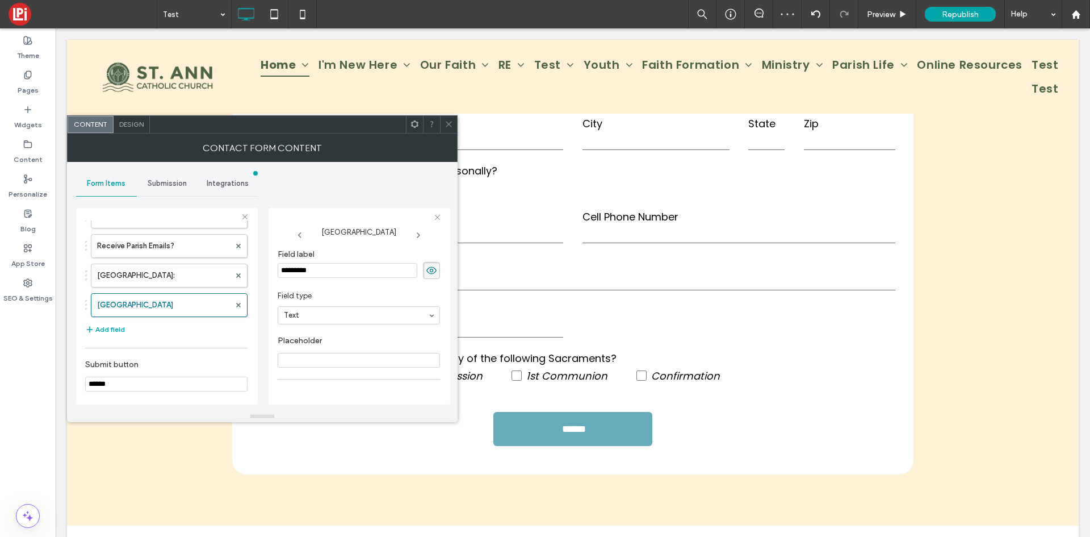
click at [297, 270] on input "*********" at bounding box center [348, 270] width 140 height 15
type input "**********"
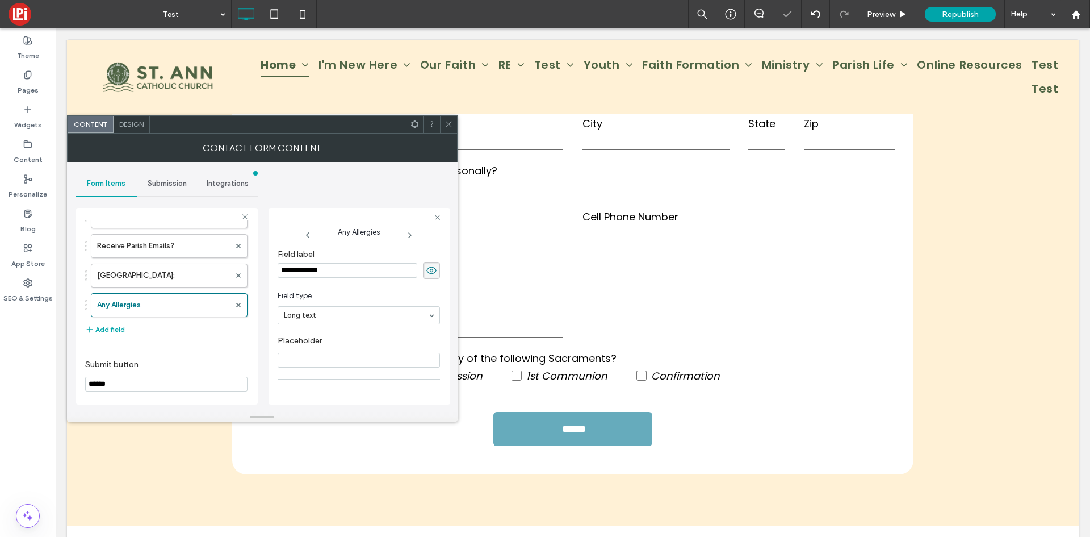
click at [452, 126] on icon at bounding box center [449, 124] width 9 height 9
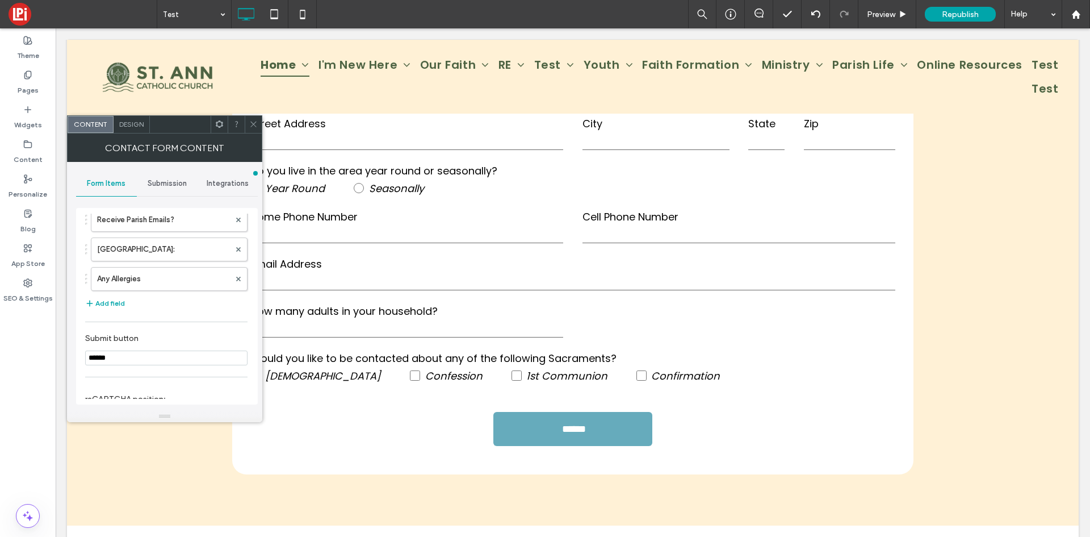
scroll to position [625, 0]
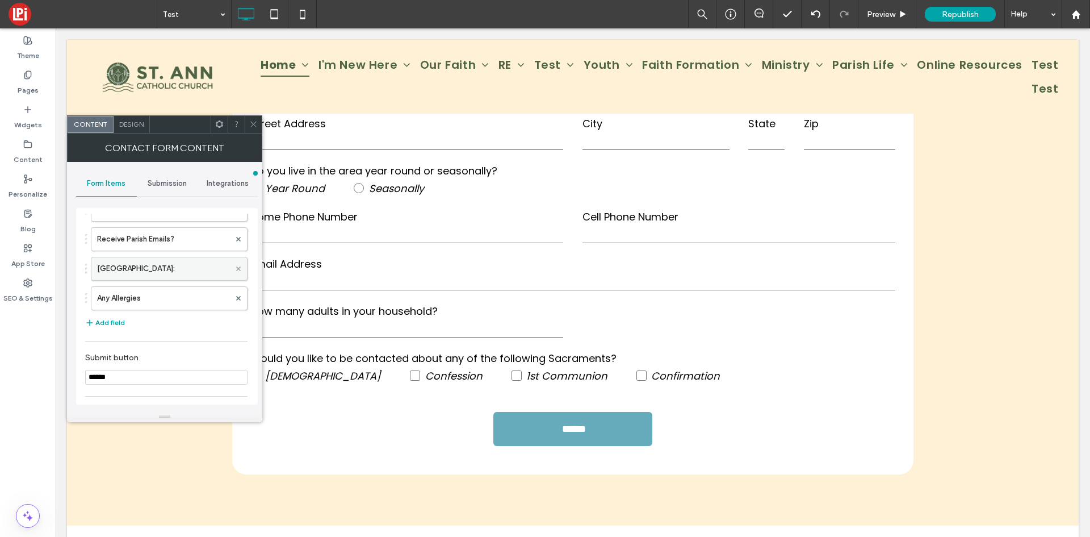
click at [236, 265] on span at bounding box center [238, 268] width 5 height 17
click at [131, 273] on label "Any Allergies" at bounding box center [163, 268] width 133 height 23
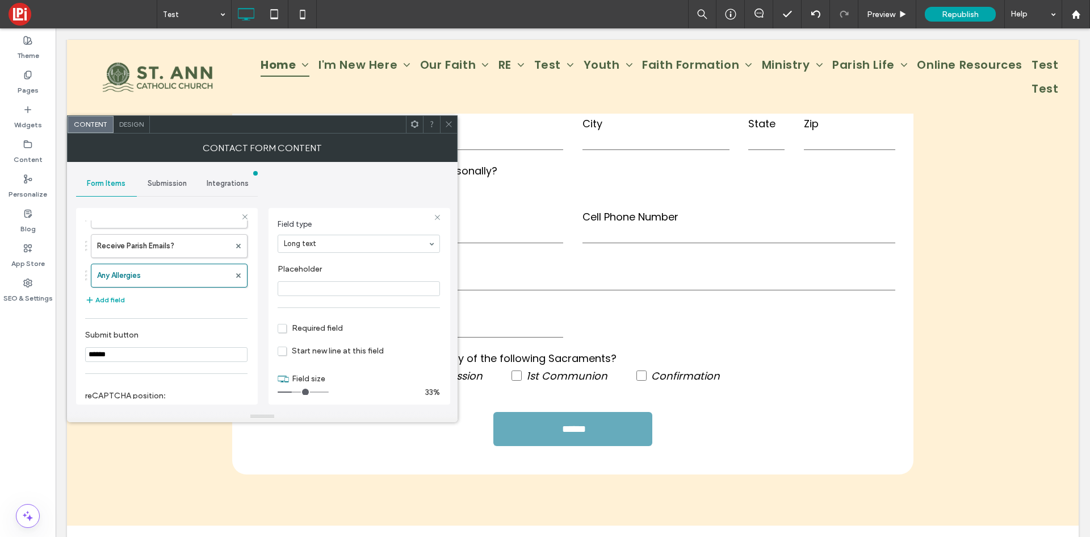
scroll to position [80, 0]
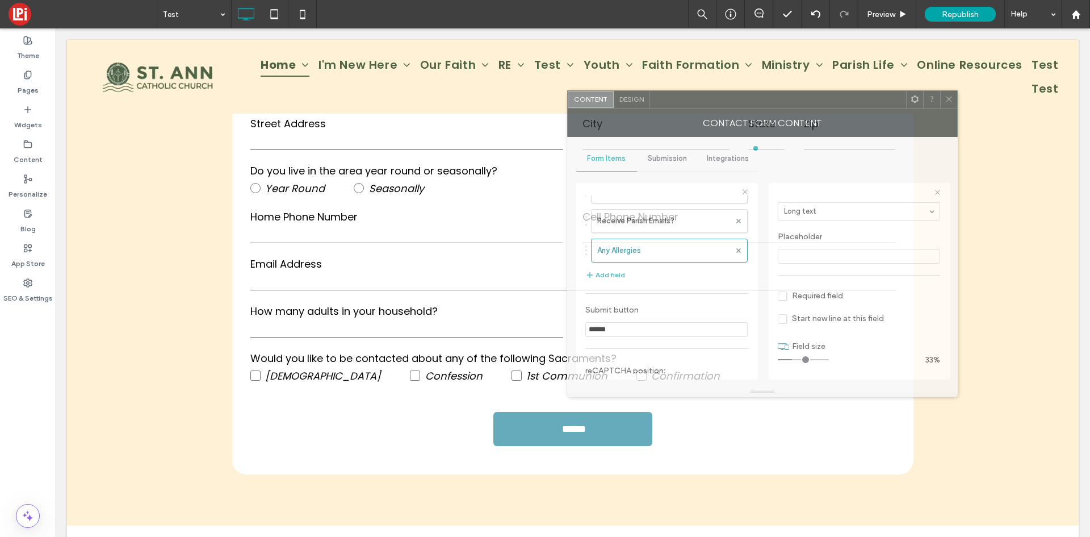
drag, startPoint x: 362, startPoint y: 127, endPoint x: 863, endPoint y: 102, distance: 501.0
click at [863, 102] on div at bounding box center [778, 99] width 256 height 17
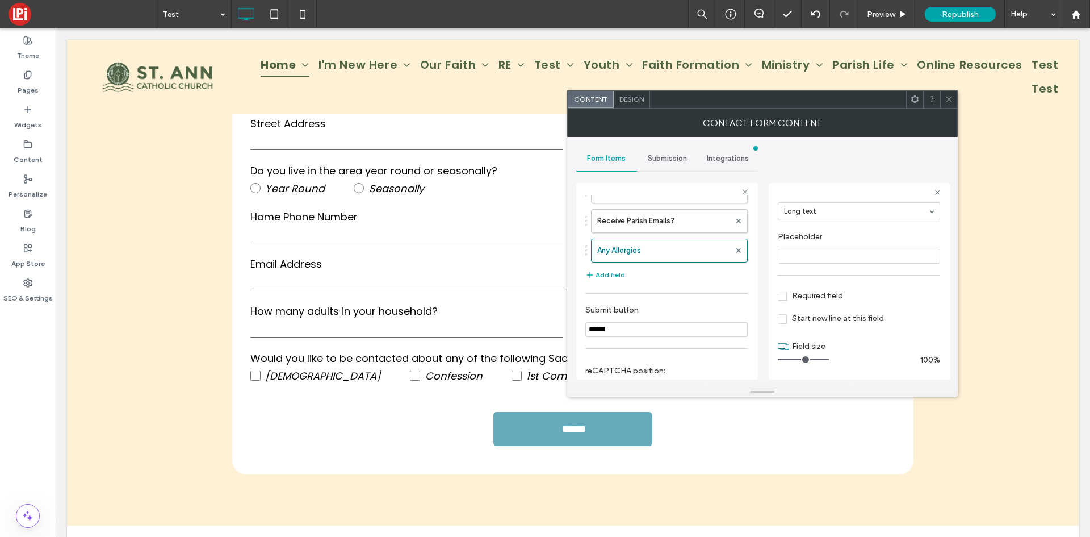
drag, startPoint x: 796, startPoint y: 355, endPoint x: 857, endPoint y: 347, distance: 61.3
type input "**"
click at [829, 359] on input "range" at bounding box center [803, 359] width 51 height 1
click at [955, 98] on div at bounding box center [948, 99] width 17 height 17
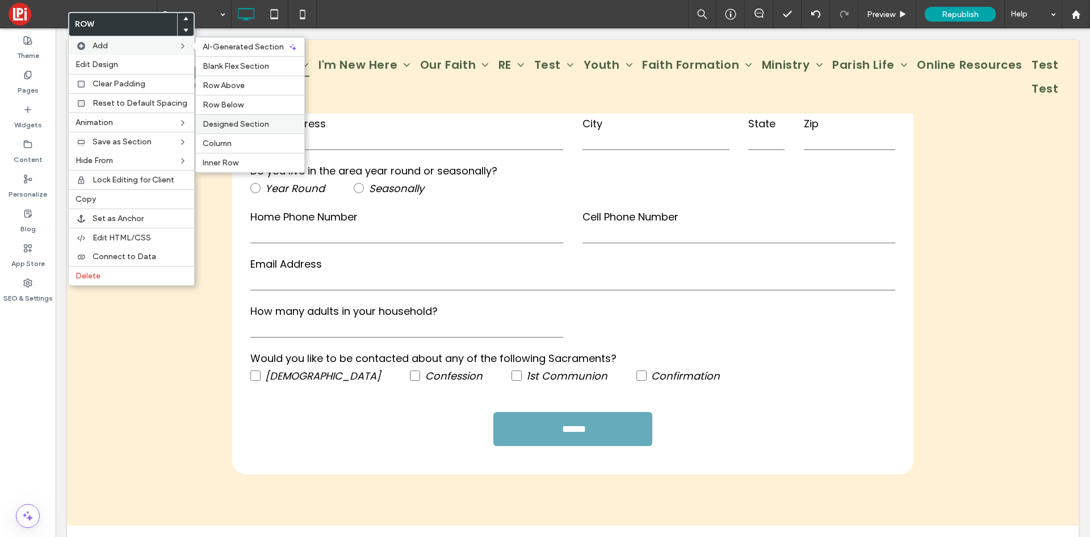
click at [221, 123] on span "Designed Section" at bounding box center [236, 124] width 66 height 10
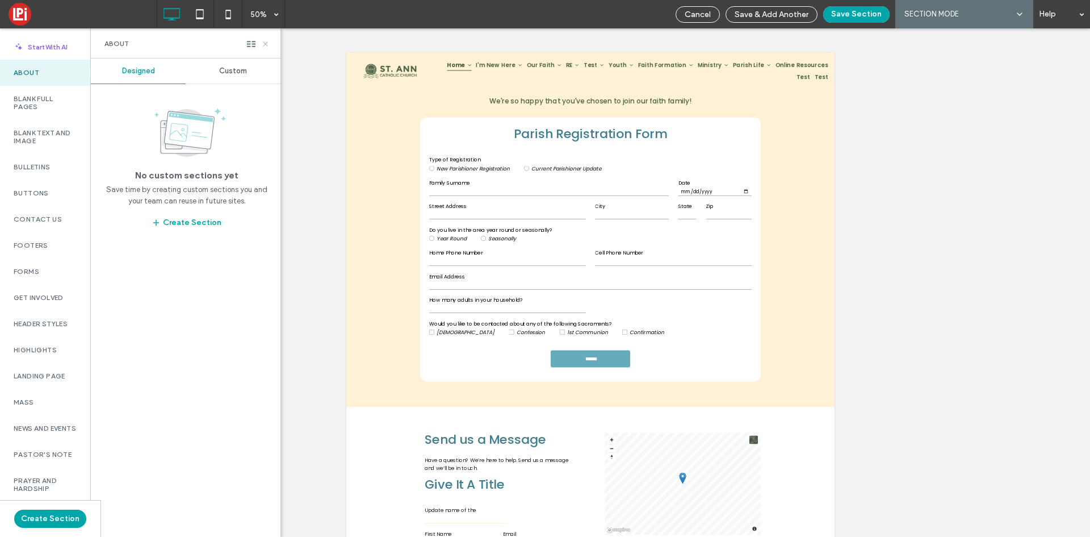
click at [265, 44] on use at bounding box center [265, 43] width 5 height 5
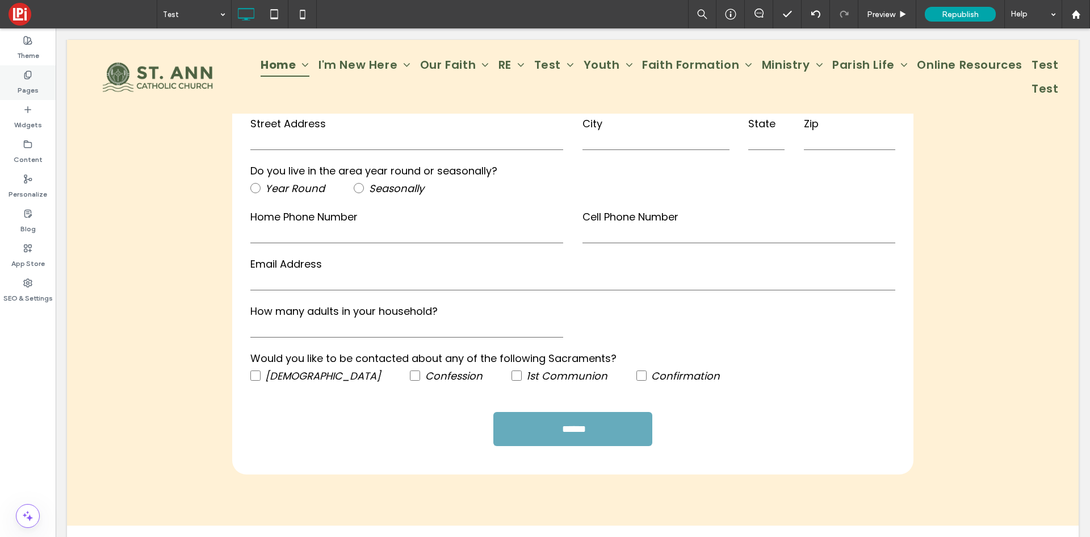
click at [38, 78] on div "Pages" at bounding box center [28, 82] width 56 height 35
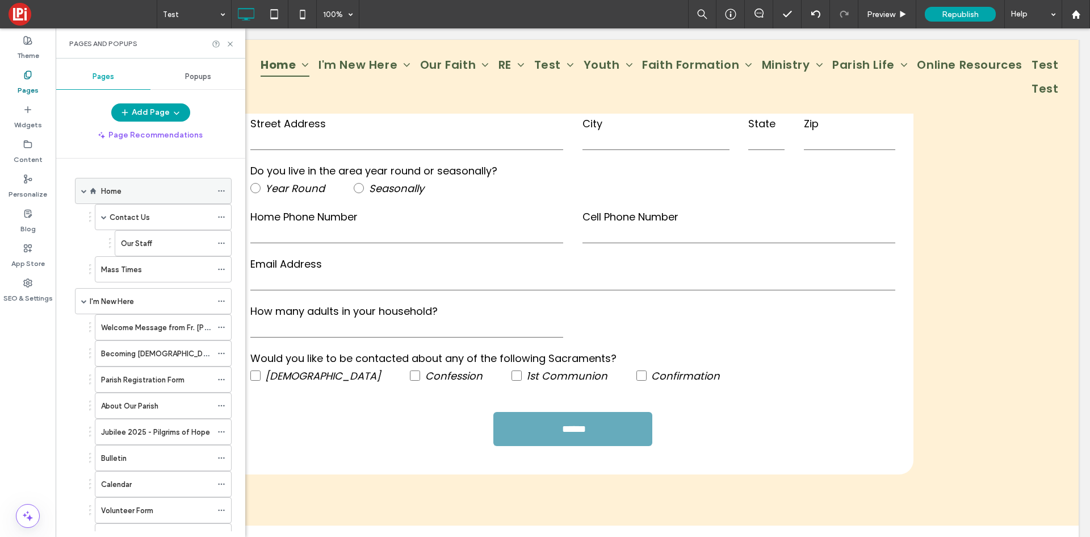
click at [130, 195] on div "Home" at bounding box center [156, 191] width 111 height 12
click at [114, 187] on label "Home" at bounding box center [111, 191] width 20 height 20
click at [228, 44] on div at bounding box center [545, 268] width 1090 height 537
click at [233, 45] on icon at bounding box center [230, 44] width 9 height 9
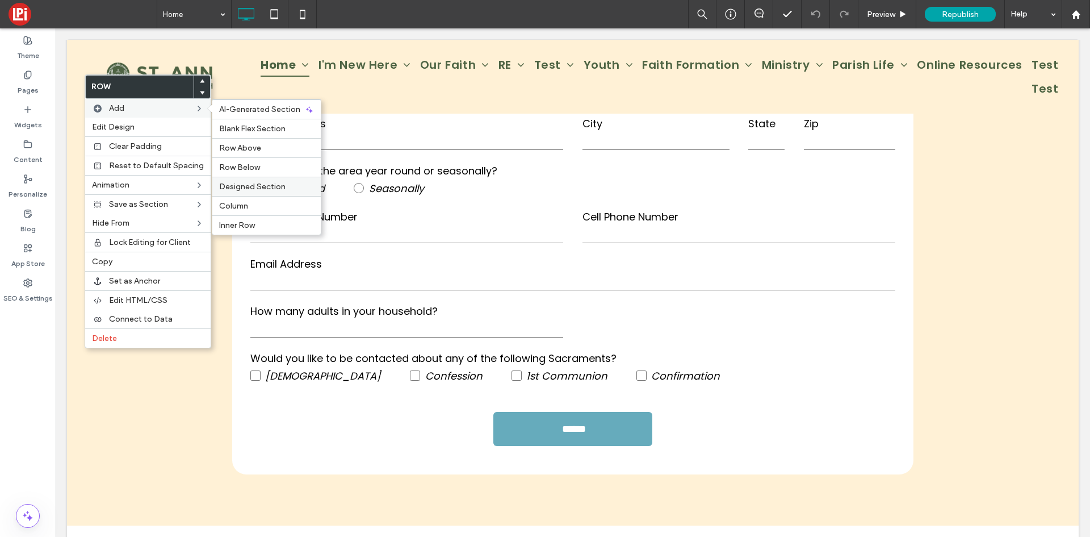
click at [291, 184] on label "Designed Section" at bounding box center [266, 187] width 95 height 10
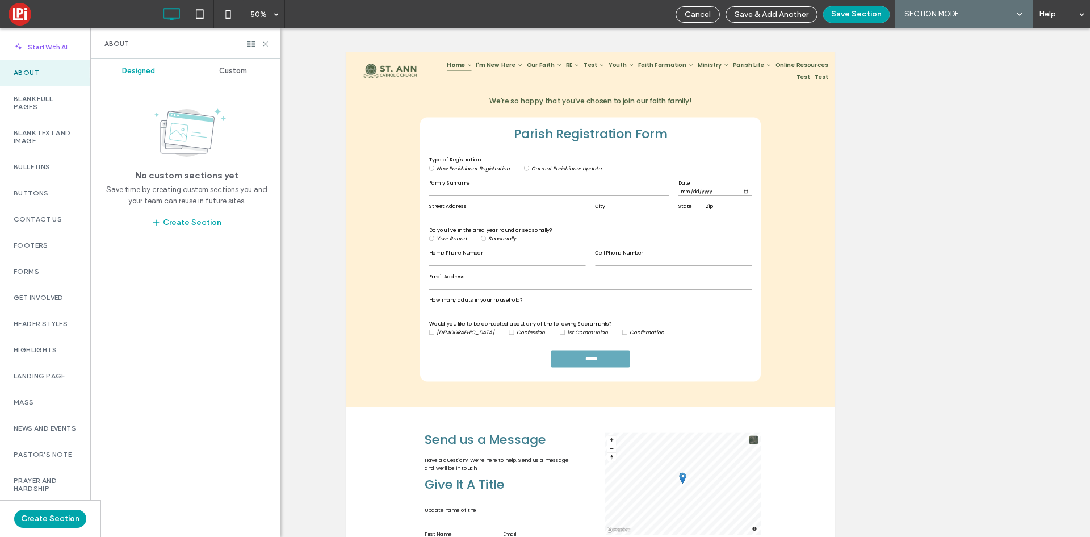
click at [234, 74] on span "Custom" at bounding box center [233, 70] width 28 height 9
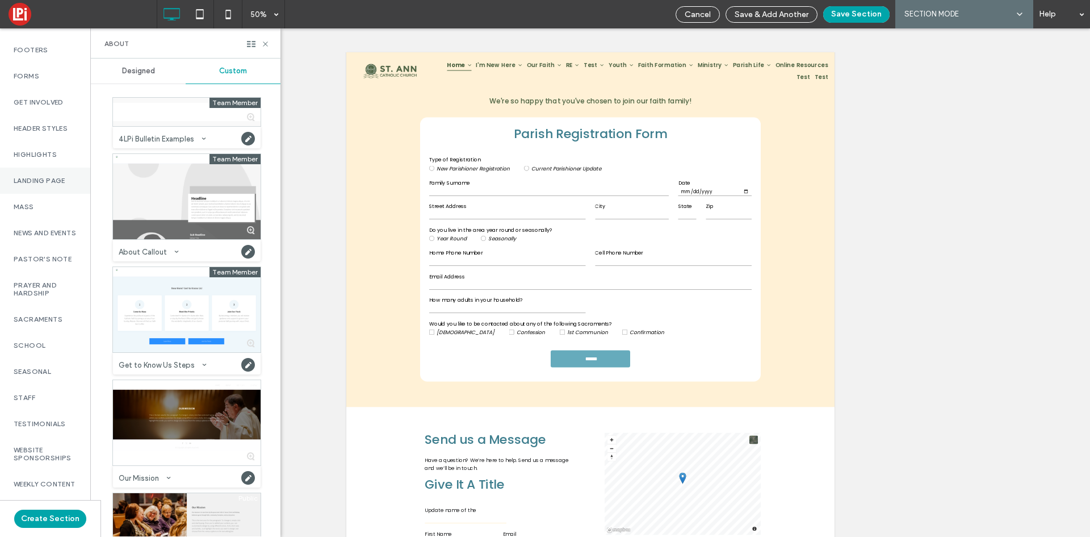
scroll to position [218, 0]
click at [56, 367] on label "Seasonal" at bounding box center [45, 371] width 63 height 8
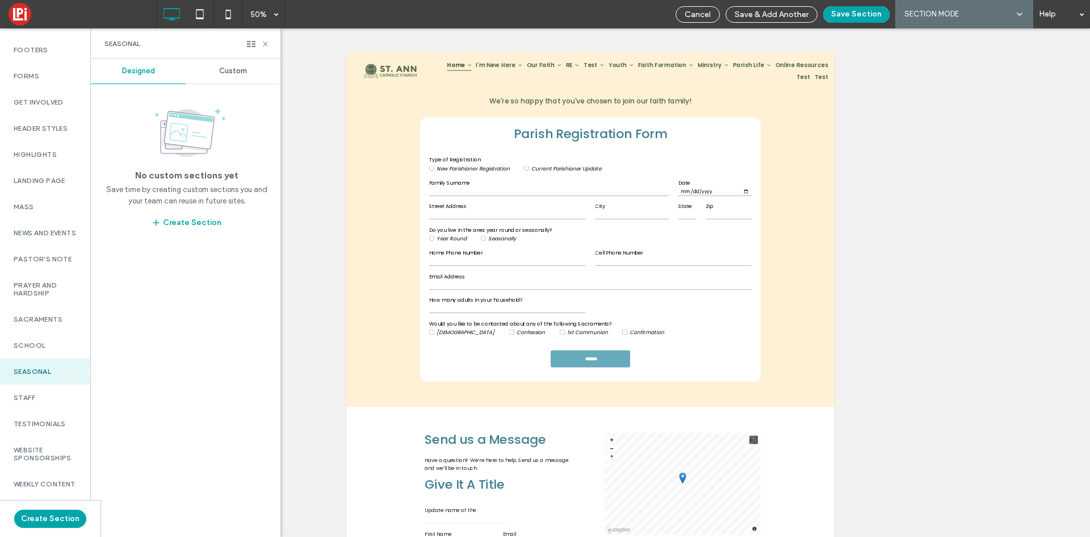
click at [237, 71] on span "Custom" at bounding box center [233, 70] width 28 height 9
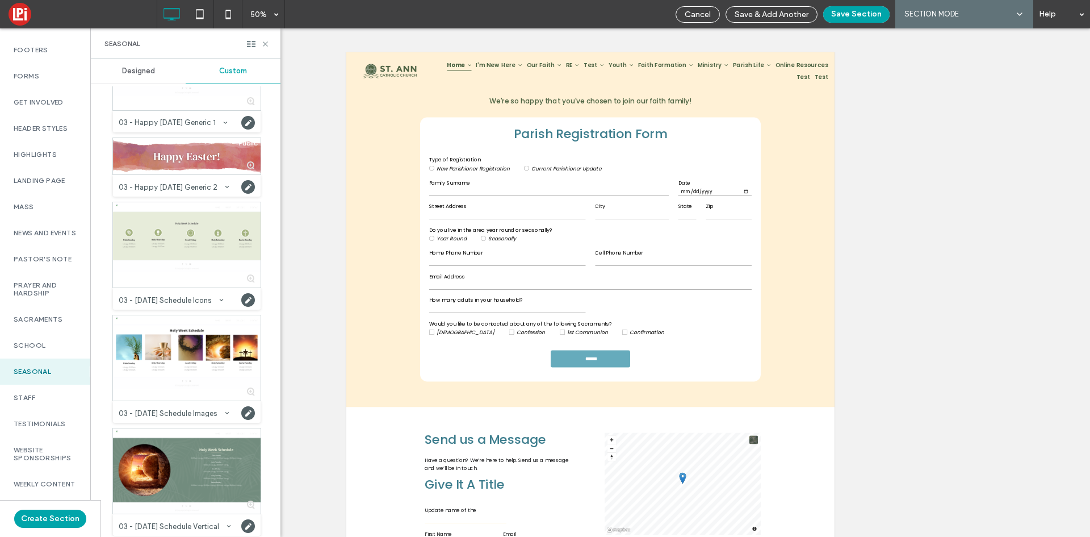
scroll to position [1249, 0]
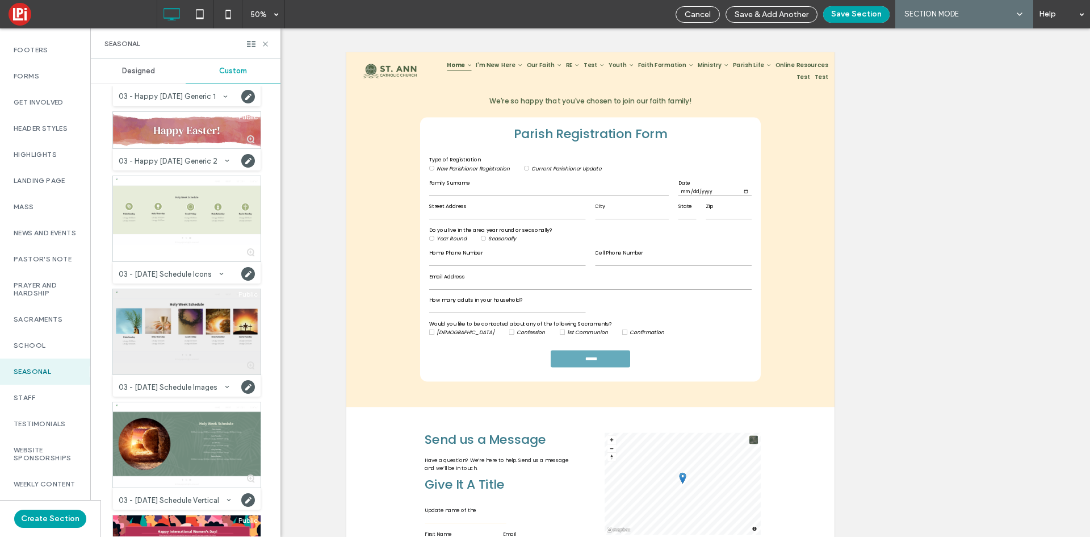
click at [167, 320] on div at bounding box center [187, 331] width 148 height 85
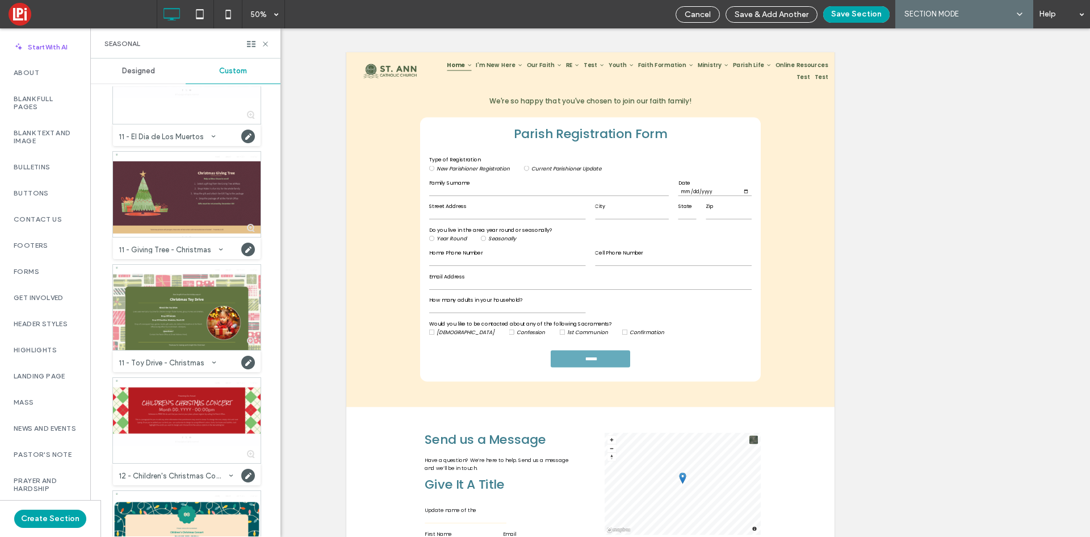
scroll to position [5266, 0]
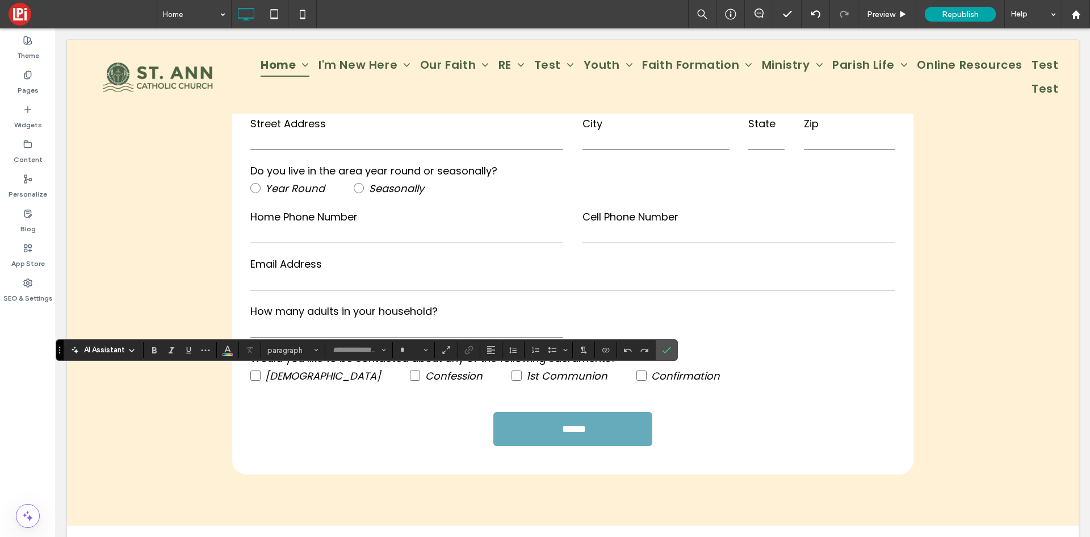
type input "*******"
type input "**"
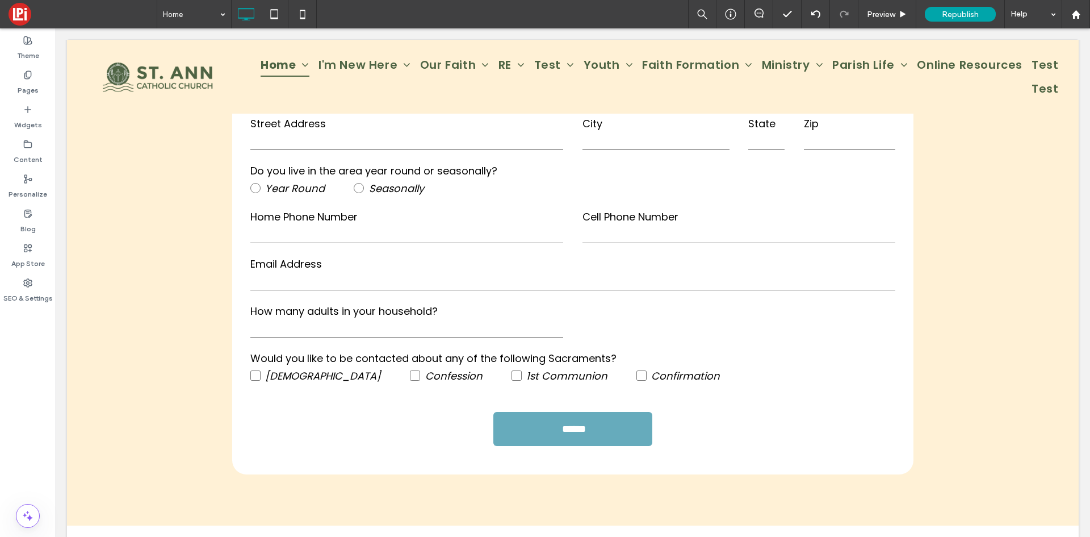
type input "*******"
type input "**"
type input "*******"
type input "**"
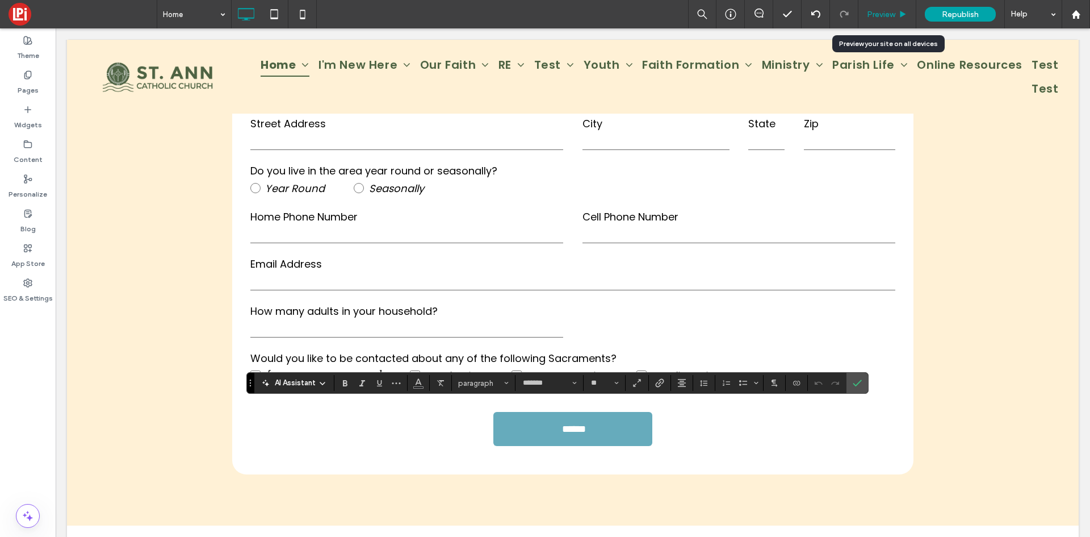
click at [894, 11] on span "Preview" at bounding box center [881, 15] width 28 height 10
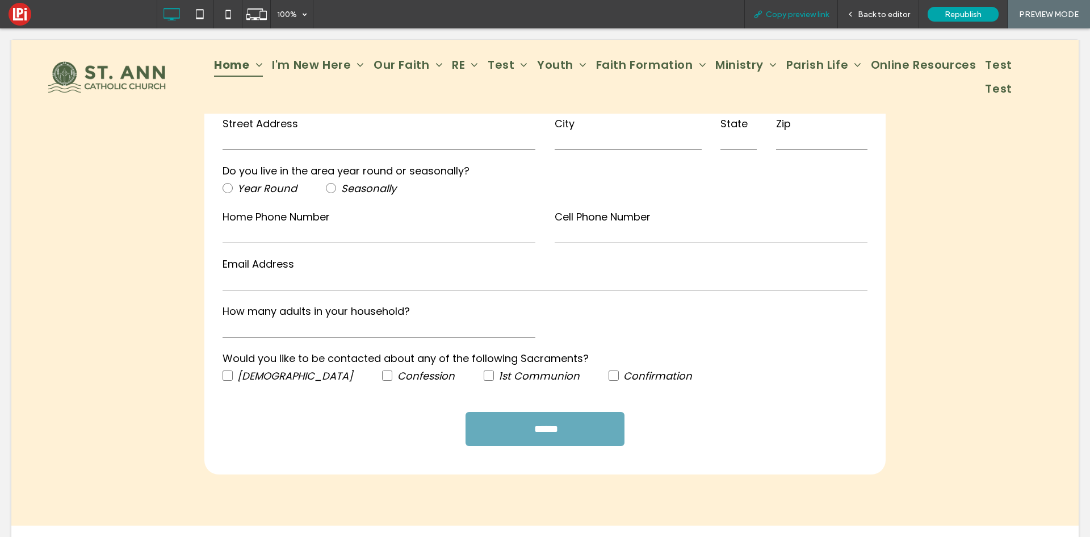
click at [783, 12] on span "Copy preview link" at bounding box center [797, 15] width 63 height 10
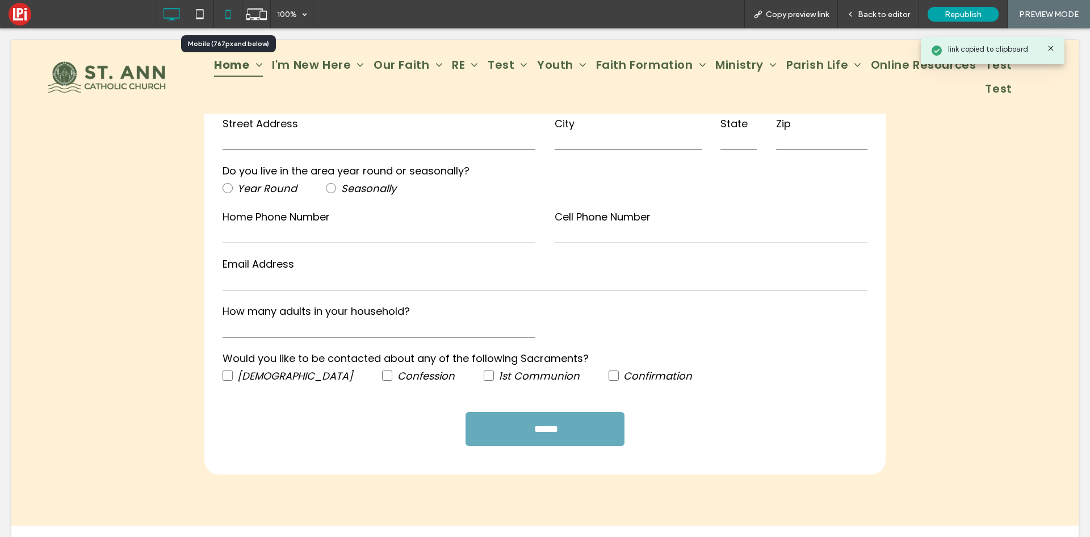
click at [229, 18] on use at bounding box center [227, 14] width 5 height 9
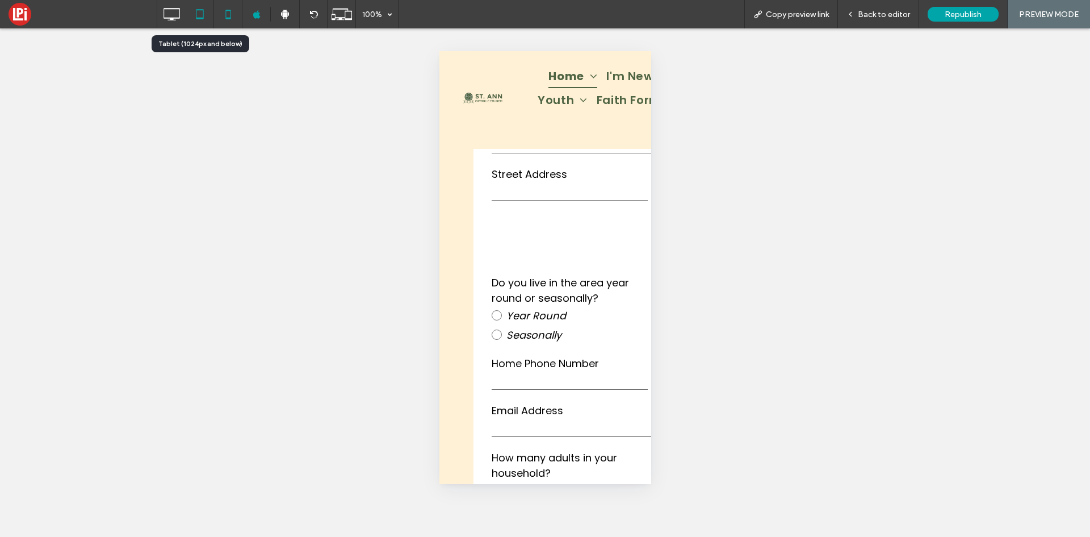
click at [199, 16] on icon at bounding box center [200, 14] width 23 height 23
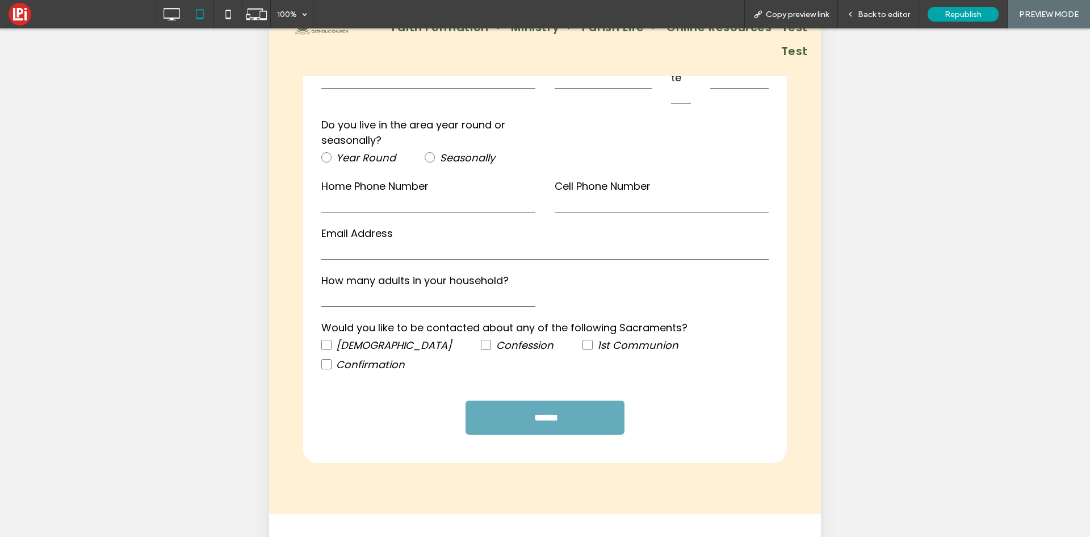
scroll to position [170, 0]
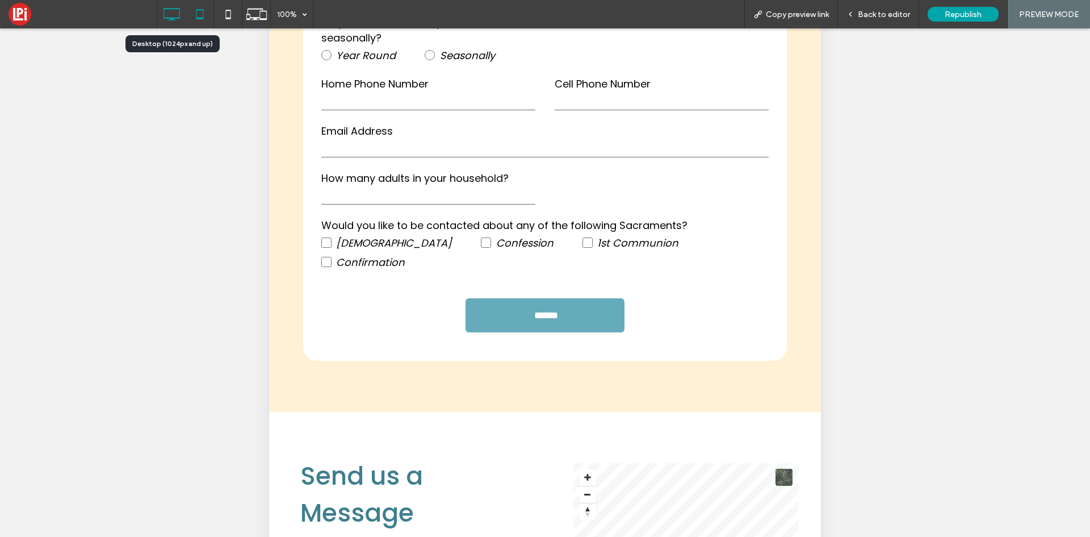
click at [175, 11] on icon at bounding box center [171, 14] width 23 height 23
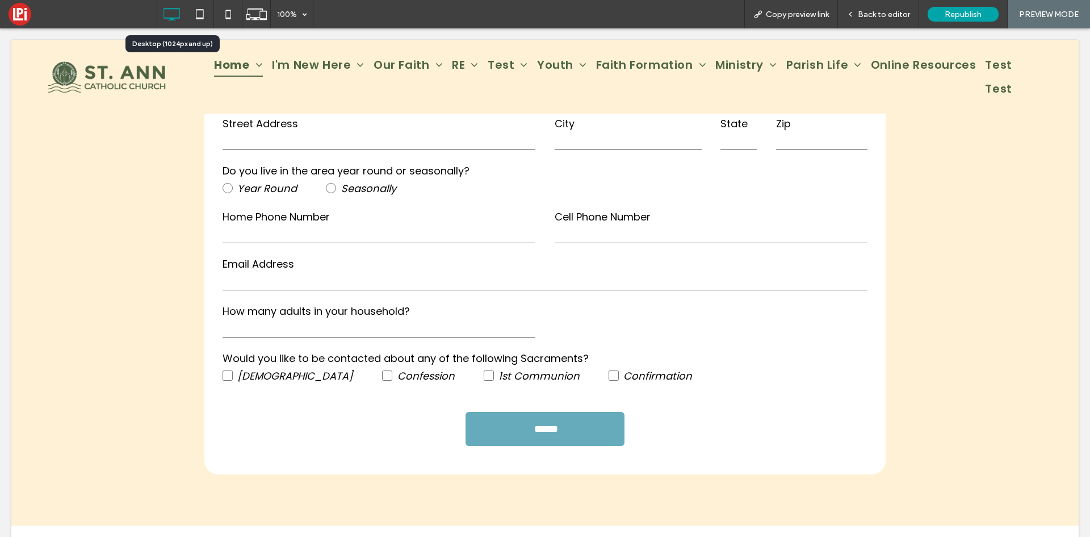
scroll to position [0, 0]
click at [809, 15] on span "Copy preview link" at bounding box center [797, 15] width 63 height 10
click at [873, 13] on span "Back to editor" at bounding box center [884, 15] width 52 height 10
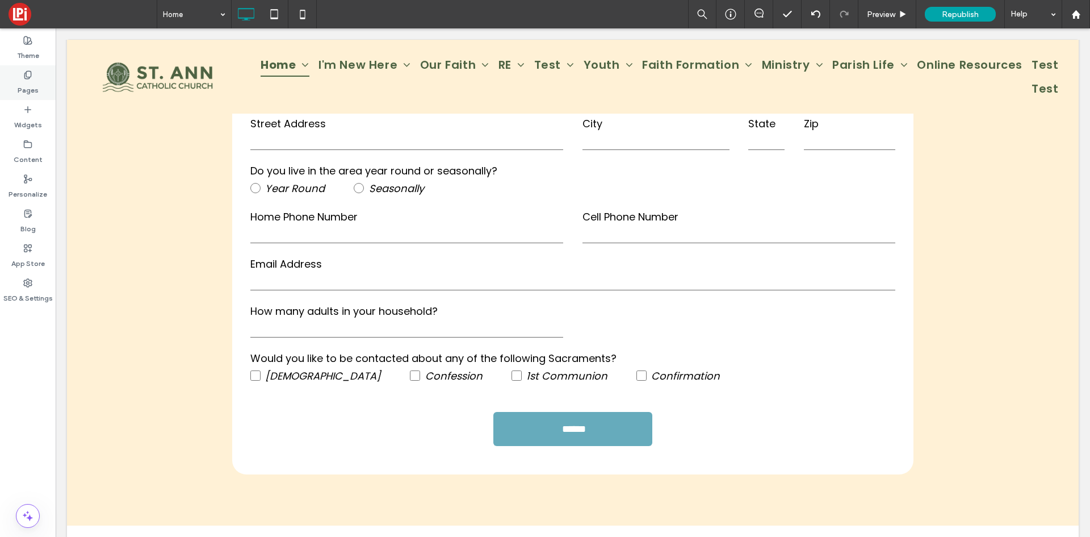
click at [20, 73] on div "Pages" at bounding box center [28, 82] width 56 height 35
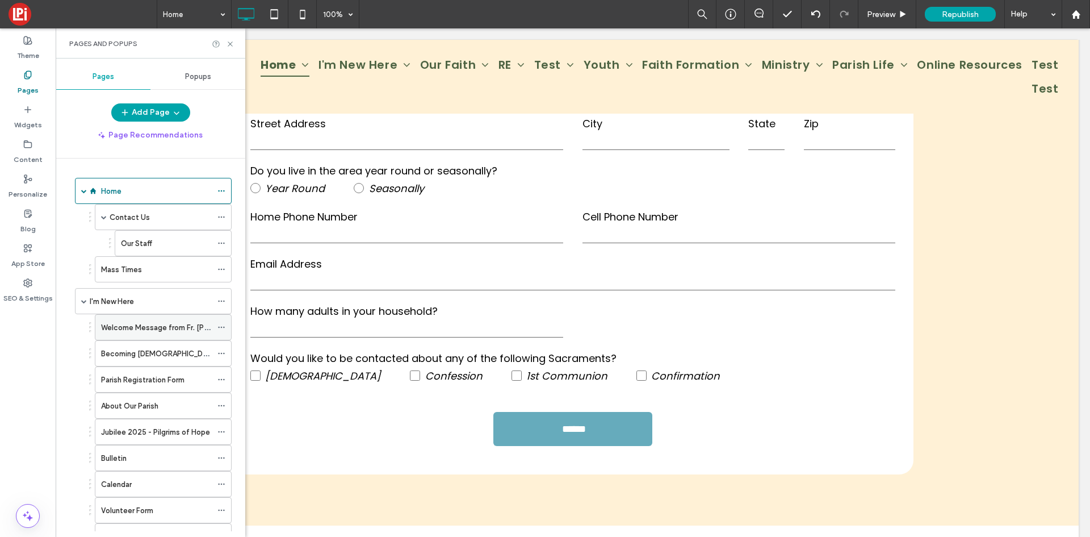
click at [152, 334] on div "Welcome Message from Fr. [PERSON_NAME]" at bounding box center [156, 327] width 111 height 25
click at [231, 47] on icon at bounding box center [230, 44] width 9 height 9
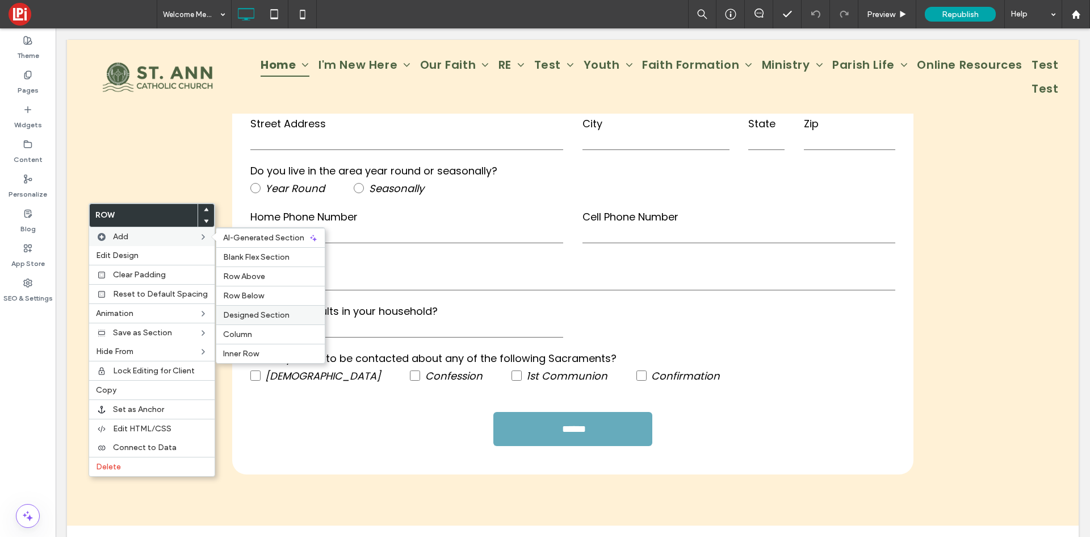
click at [267, 317] on span "Designed Section" at bounding box center [256, 315] width 66 height 10
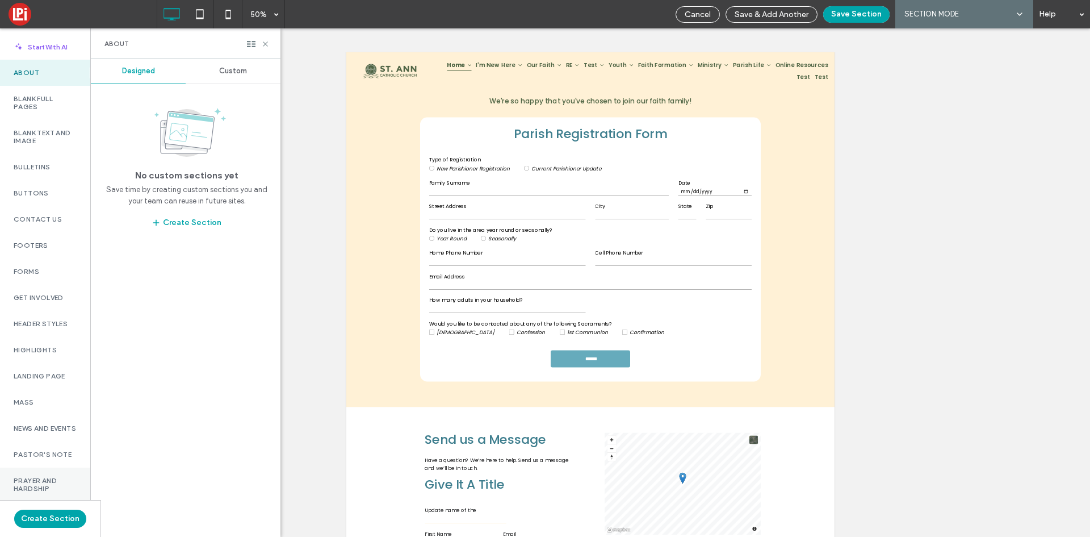
scroll to position [170, 0]
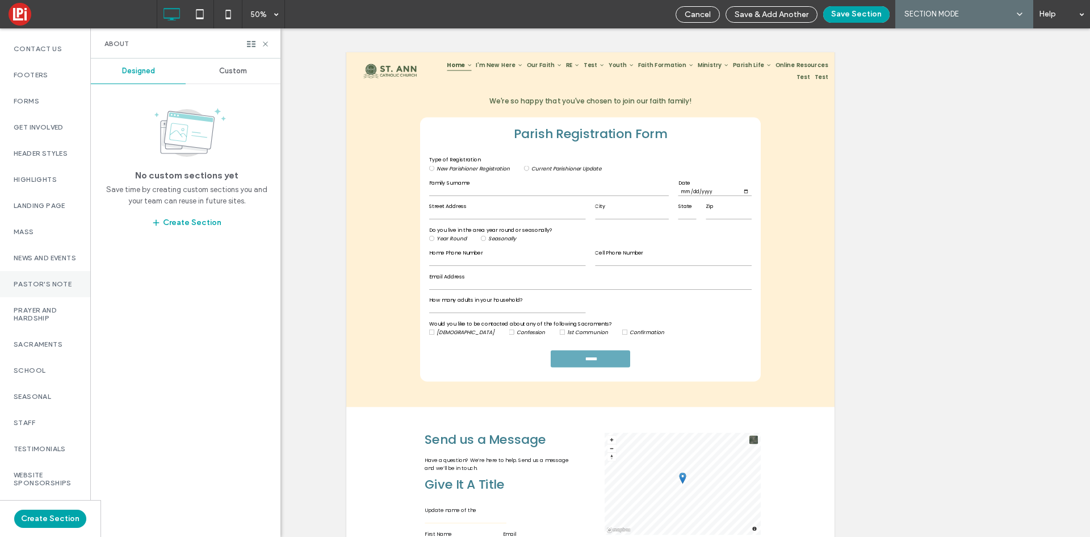
click at [49, 297] on div "Pastor's Note" at bounding box center [45, 284] width 90 height 26
click at [244, 80] on div "Custom" at bounding box center [233, 70] width 95 height 25
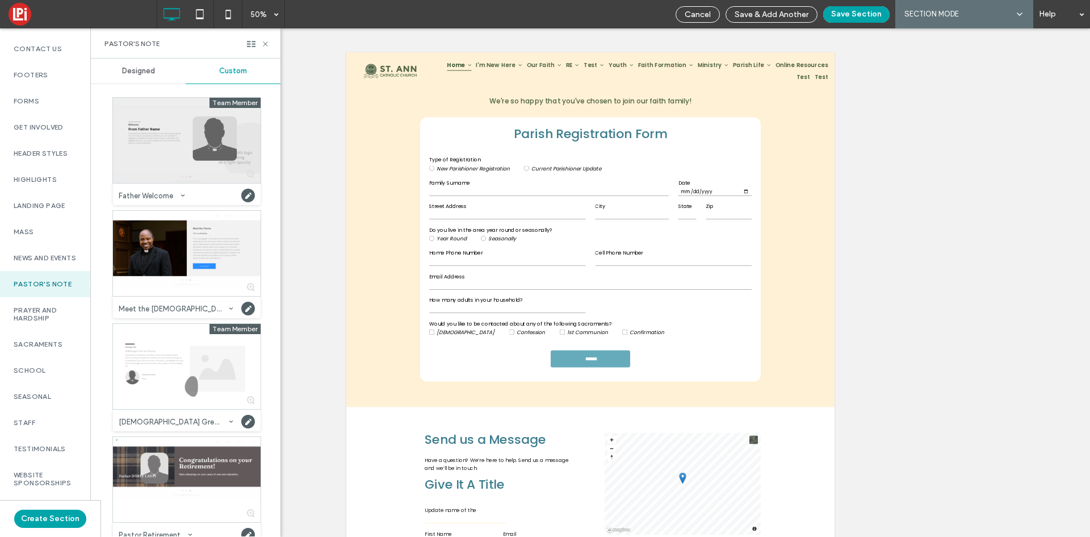
click at [142, 102] on div at bounding box center [187, 140] width 148 height 85
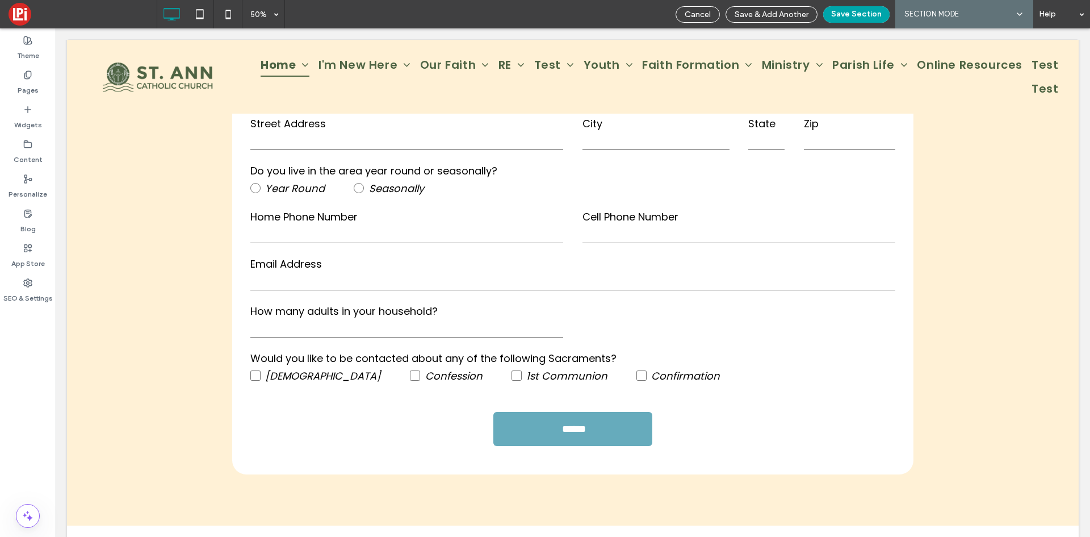
scroll to position [0, 0]
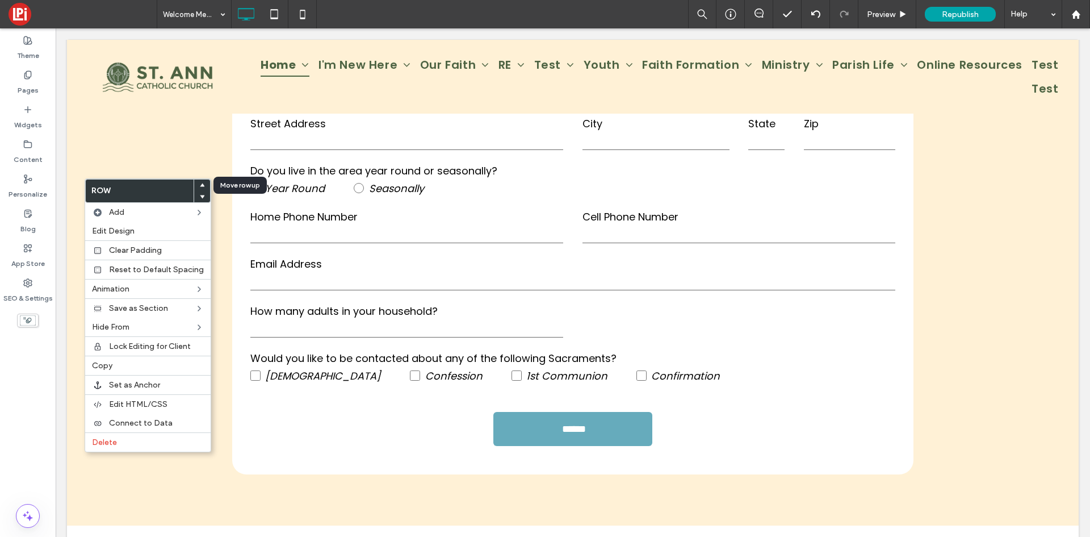
click at [202, 186] on div at bounding box center [202, 184] width 16 height 11
click at [200, 185] on use at bounding box center [202, 184] width 5 height 3
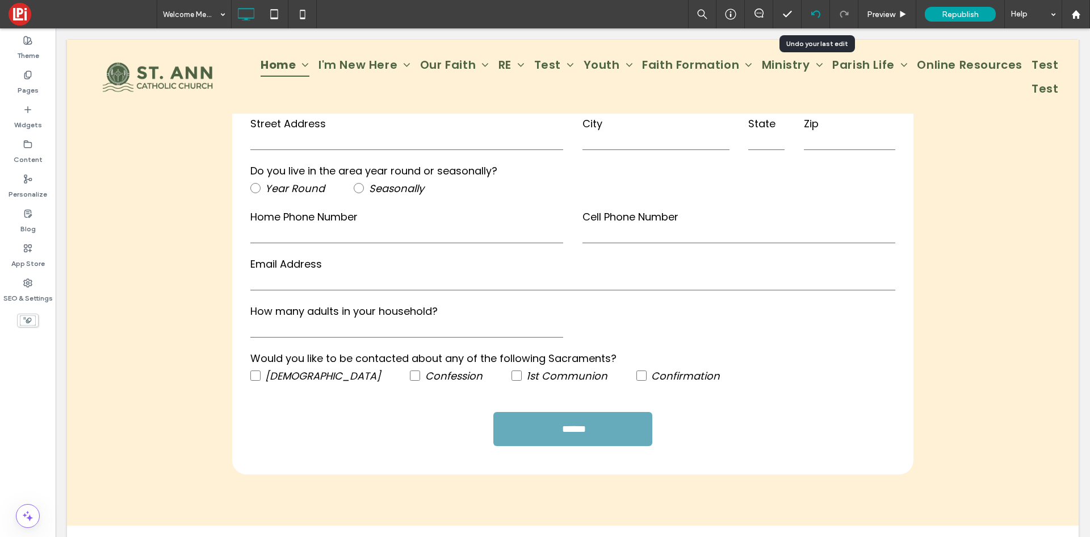
click at [822, 5] on div at bounding box center [816, 14] width 28 height 28
click at [818, 14] on icon at bounding box center [816, 14] width 9 height 9
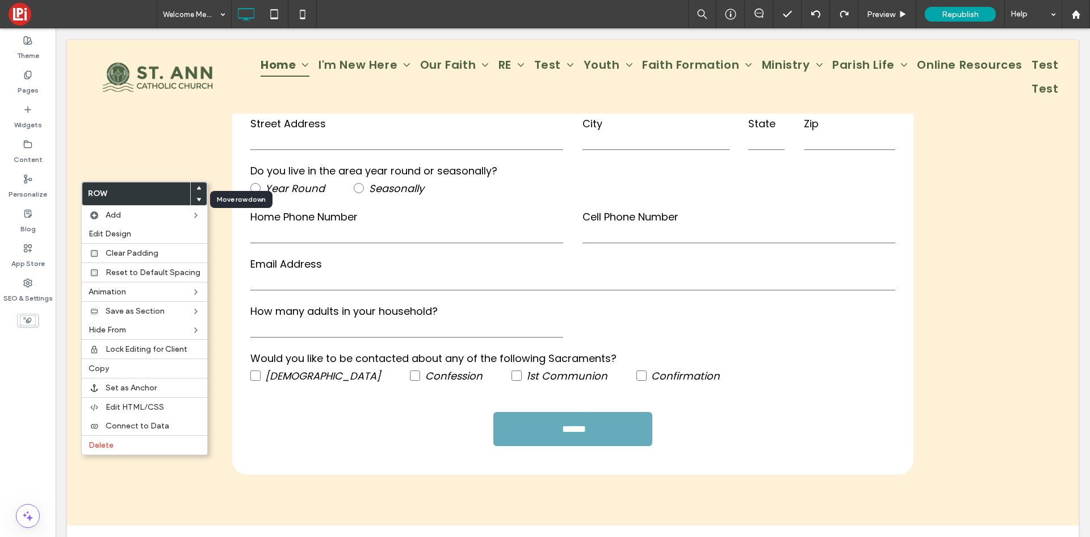
click at [196, 199] on use at bounding box center [198, 199] width 5 height 3
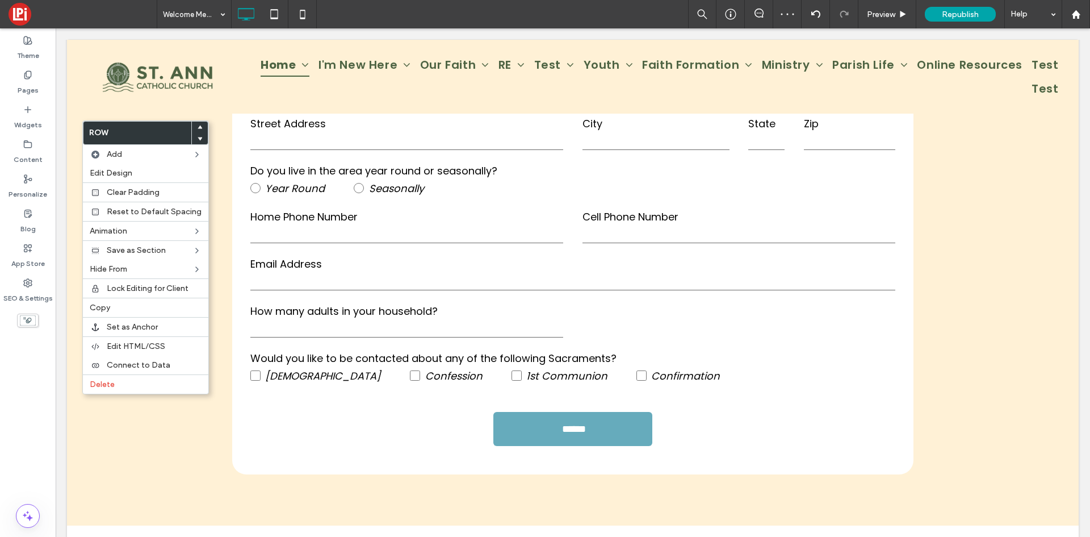
click at [198, 139] on icon at bounding box center [200, 138] width 5 height 5
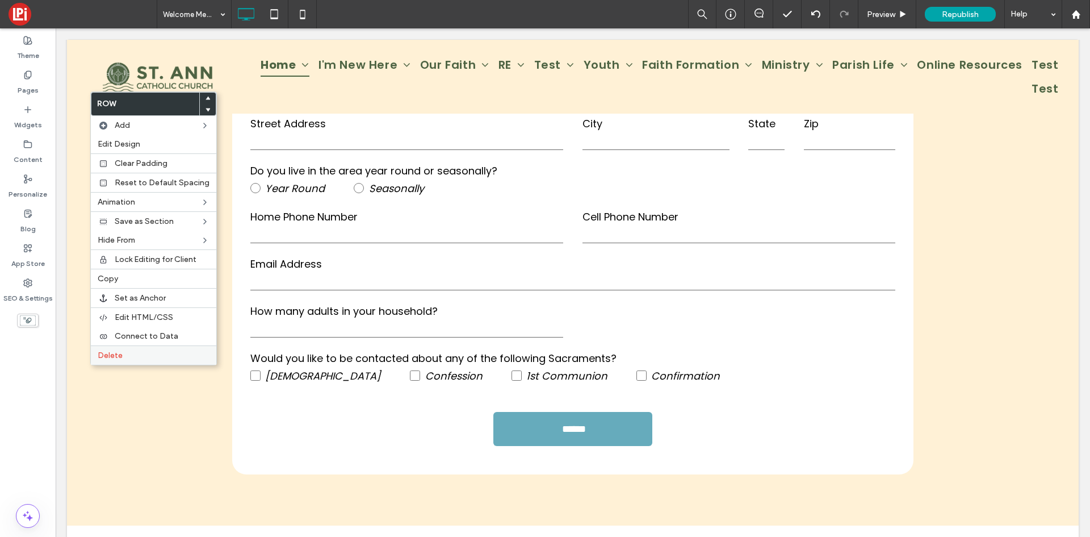
click at [102, 357] on span "Delete" at bounding box center [110, 355] width 25 height 10
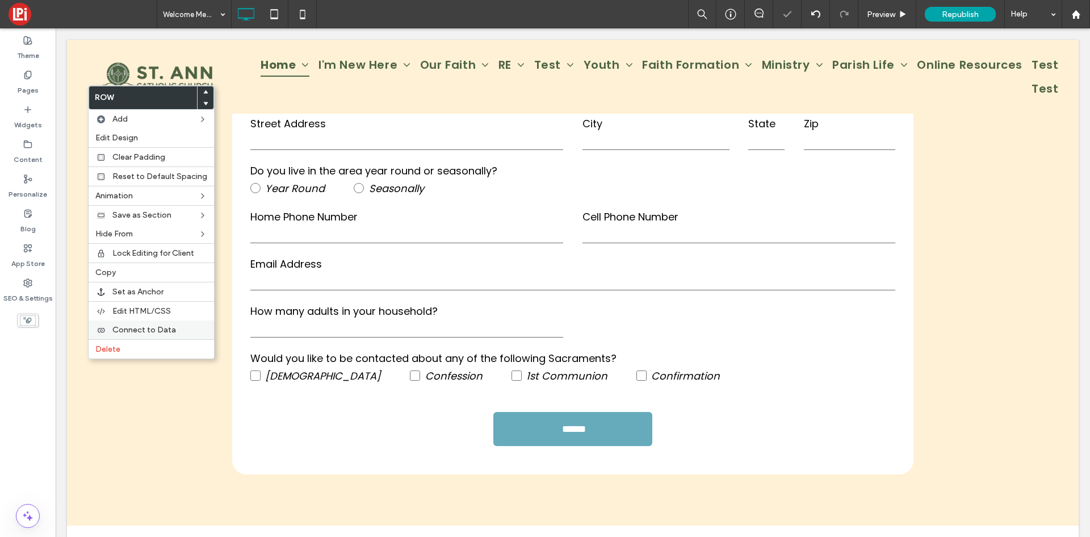
click at [106, 338] on div "Connect to Data" at bounding box center [152, 329] width 126 height 19
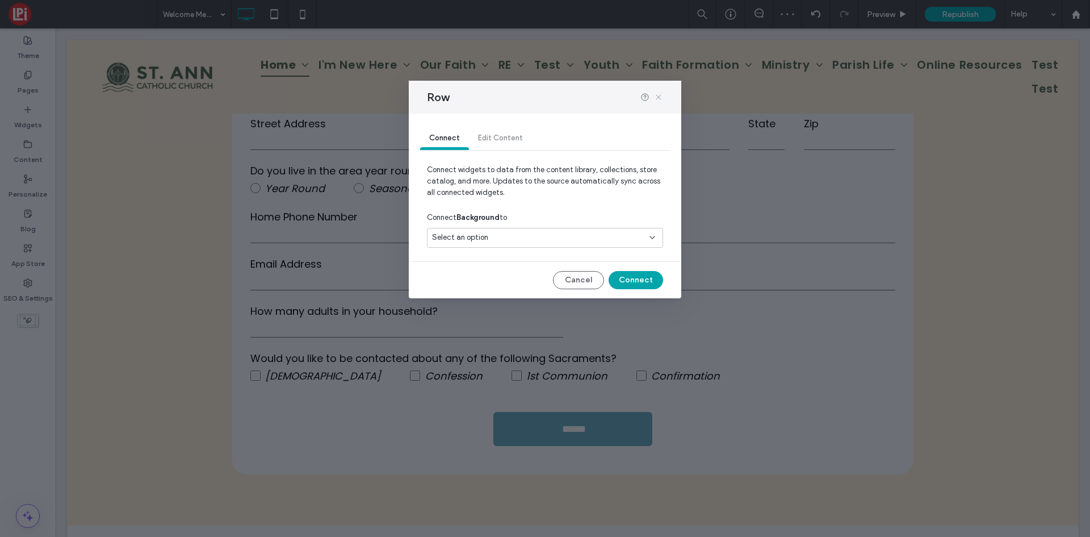
click at [654, 94] on icon at bounding box center [658, 97] width 9 height 9
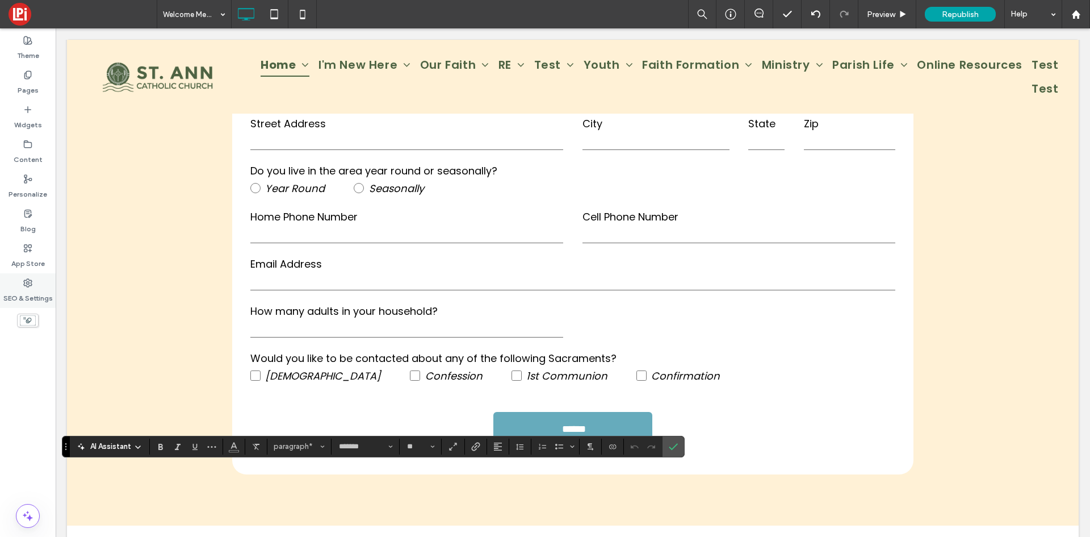
click at [28, 298] on label "SEO & Settings" at bounding box center [27, 295] width 49 height 16
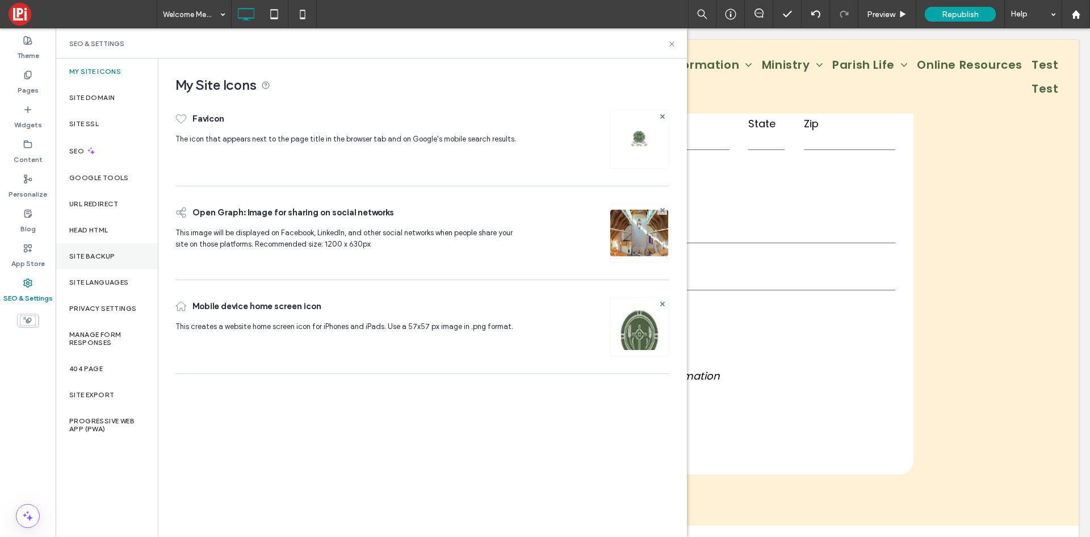
click at [103, 264] on div "Site Backup" at bounding box center [107, 256] width 102 height 26
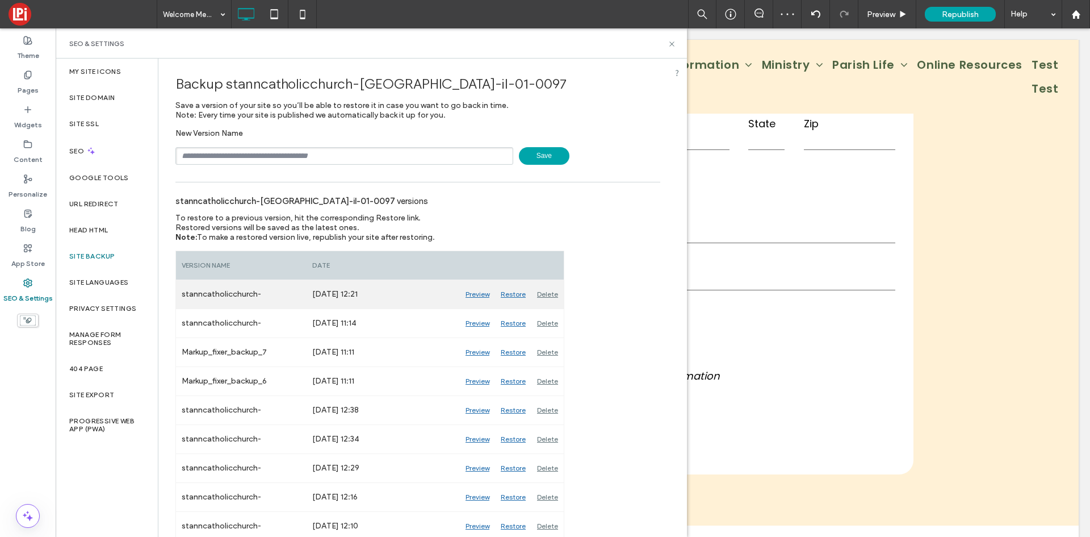
click at [511, 299] on div "Restore" at bounding box center [513, 294] width 36 height 28
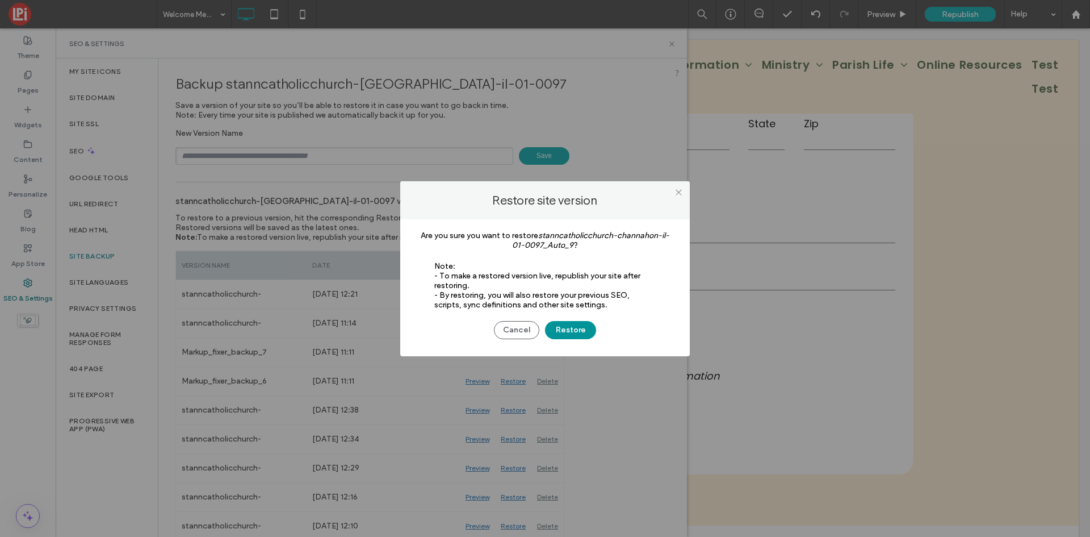
click at [550, 330] on button "Restore" at bounding box center [570, 330] width 51 height 18
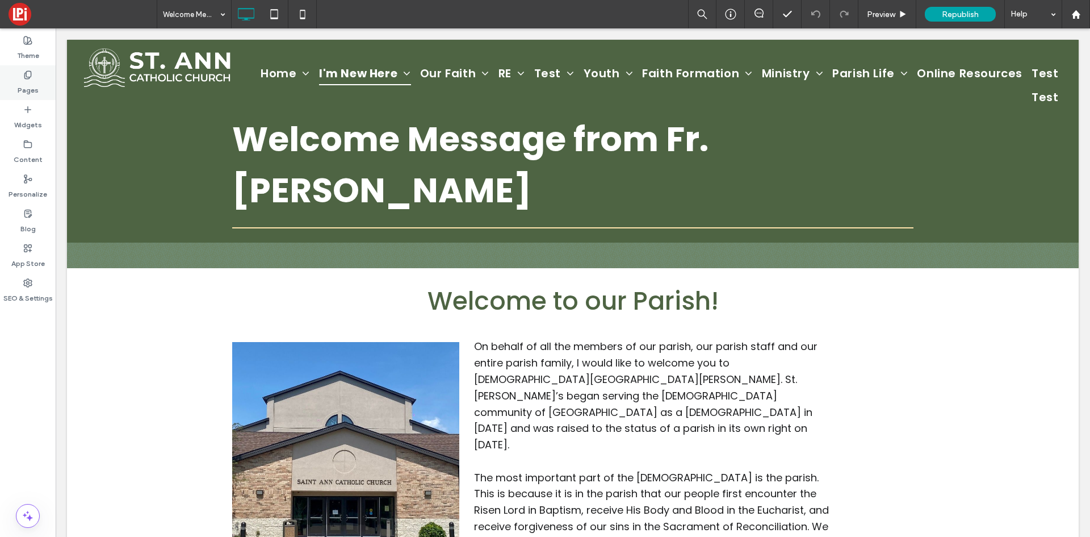
click at [37, 76] on div "Pages" at bounding box center [28, 82] width 56 height 35
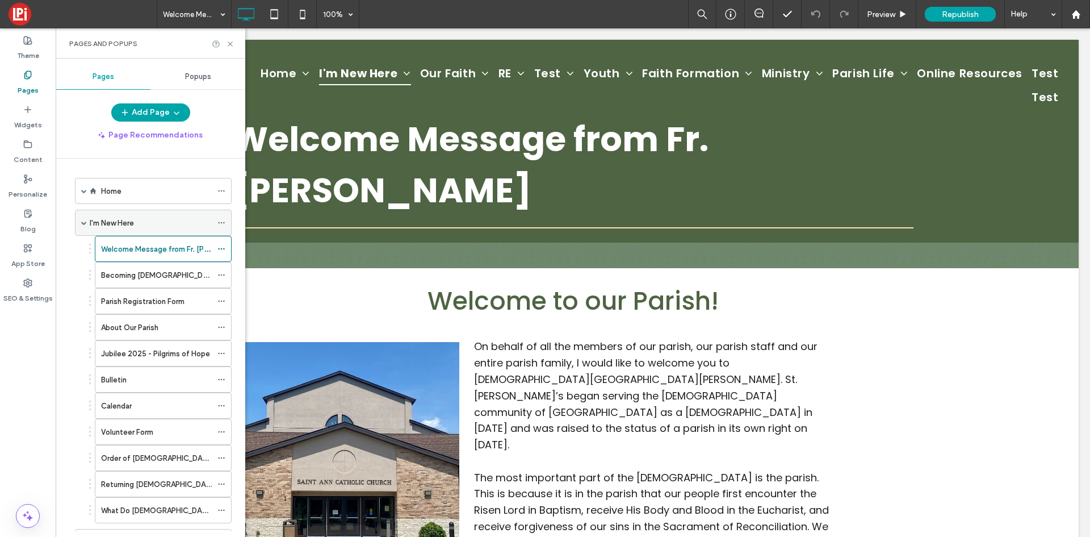
click at [85, 224] on span at bounding box center [84, 223] width 6 height 6
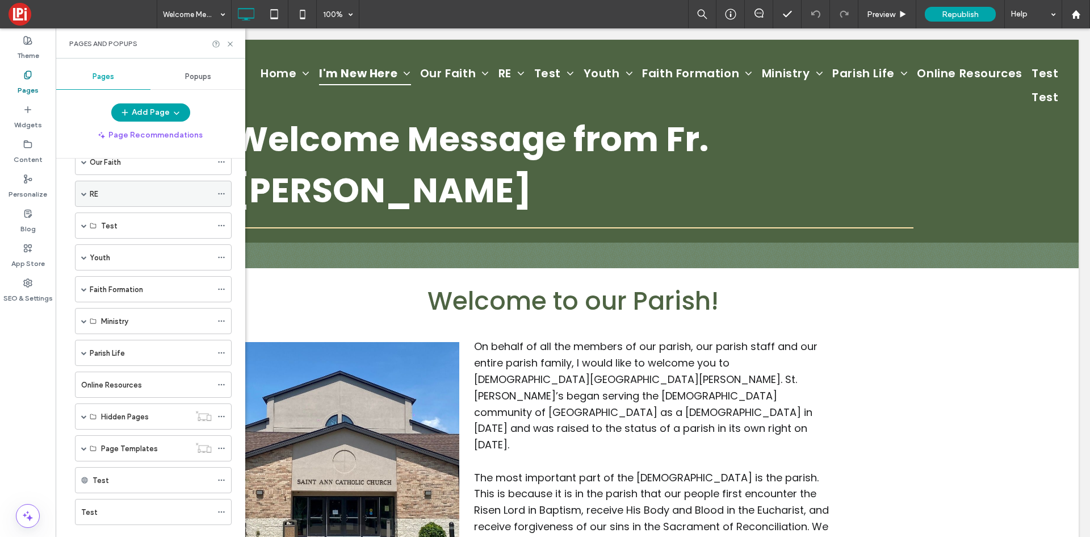
scroll to position [115, 0]
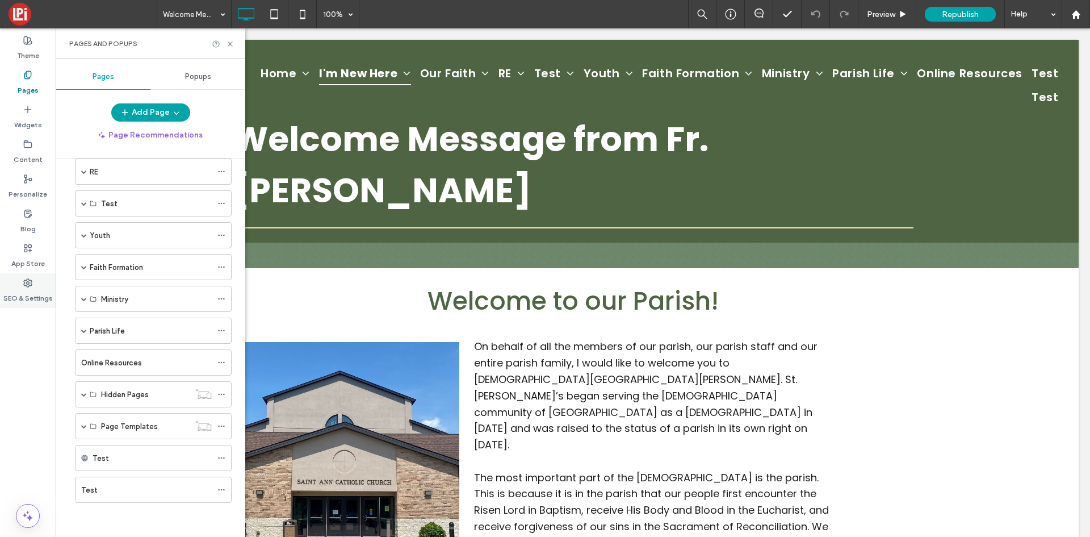
click at [31, 286] on icon at bounding box center [27, 282] width 9 height 9
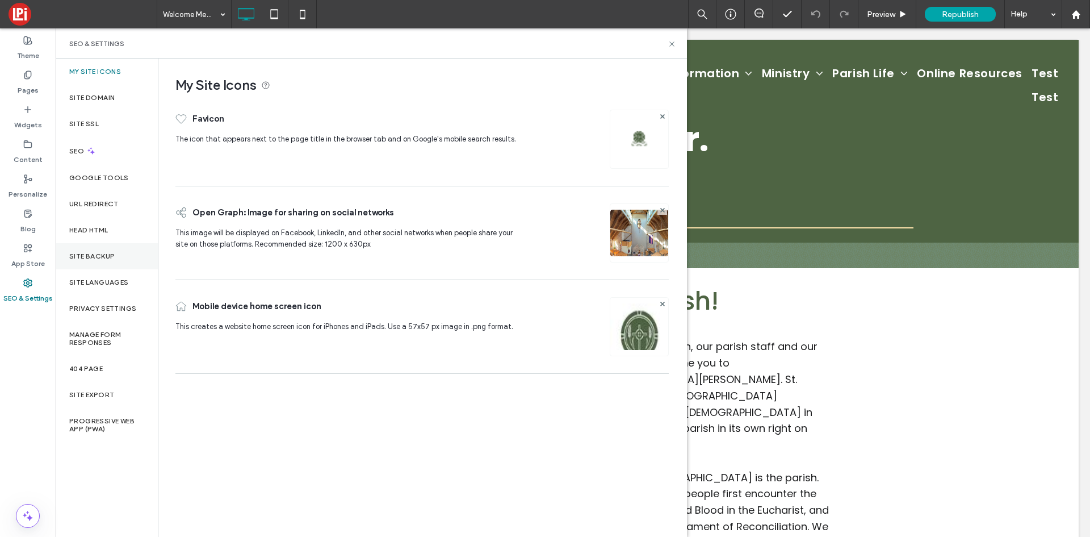
click at [107, 257] on label "Site Backup" at bounding box center [91, 256] width 45 height 8
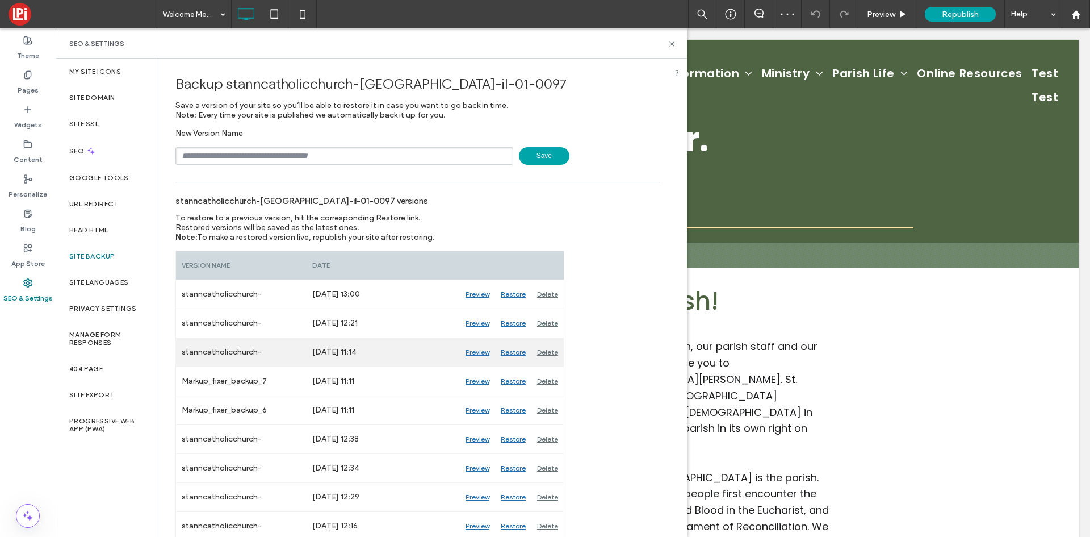
click at [508, 350] on div "Restore" at bounding box center [513, 352] width 36 height 28
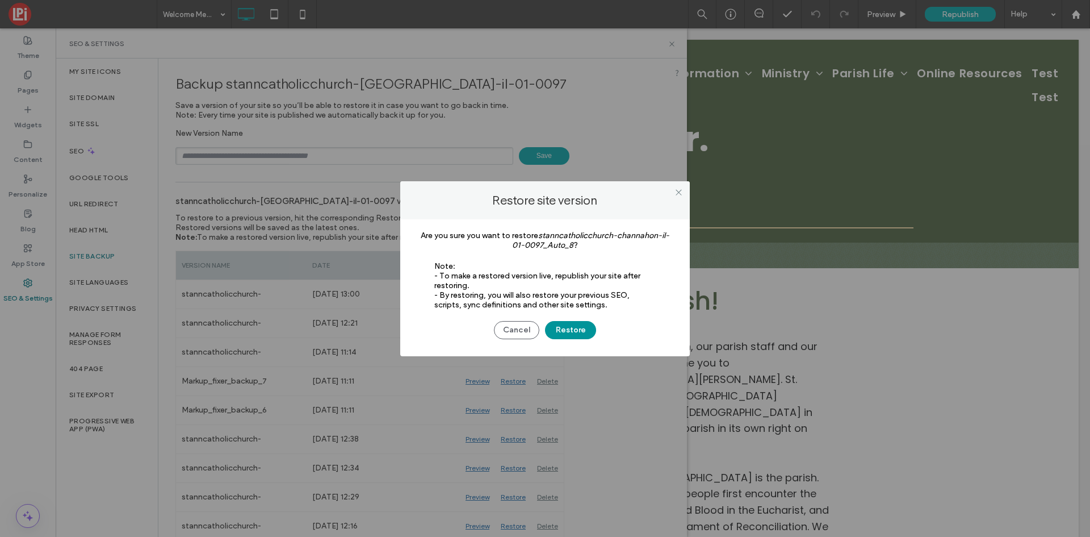
click at [579, 333] on button "Restore" at bounding box center [570, 330] width 51 height 18
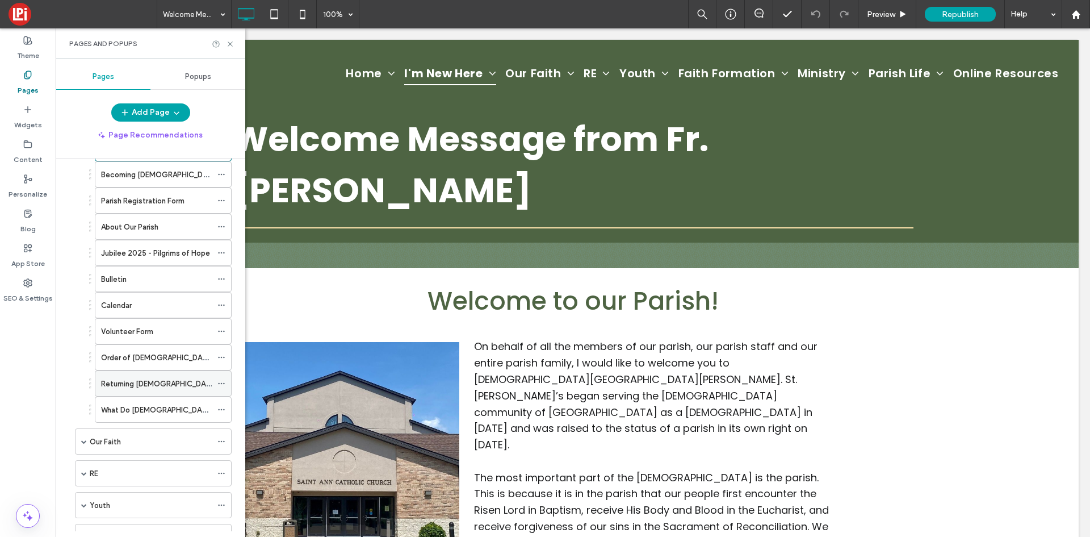
scroll to position [170, 0]
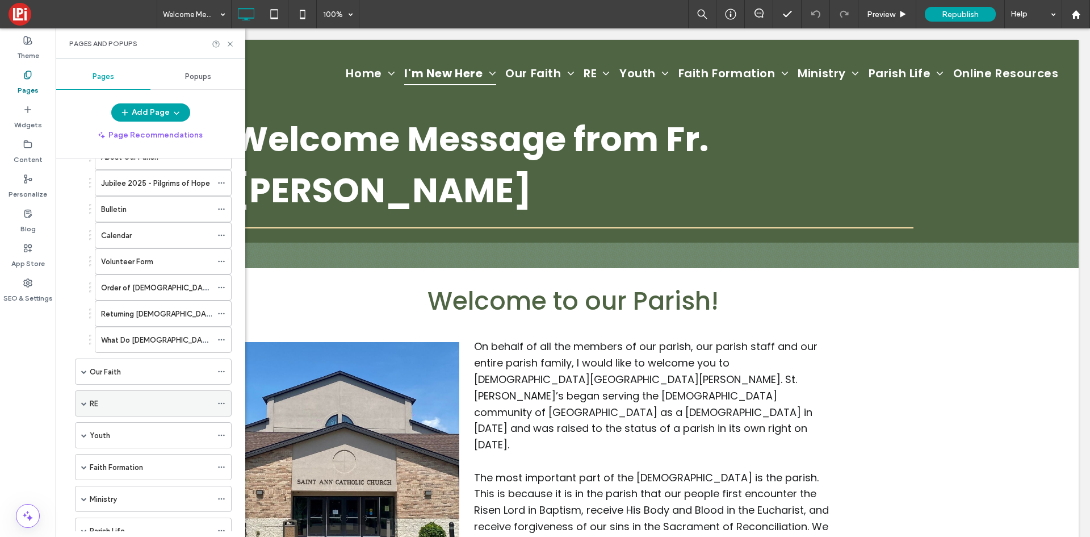
click at [82, 402] on span at bounding box center [84, 403] width 6 height 6
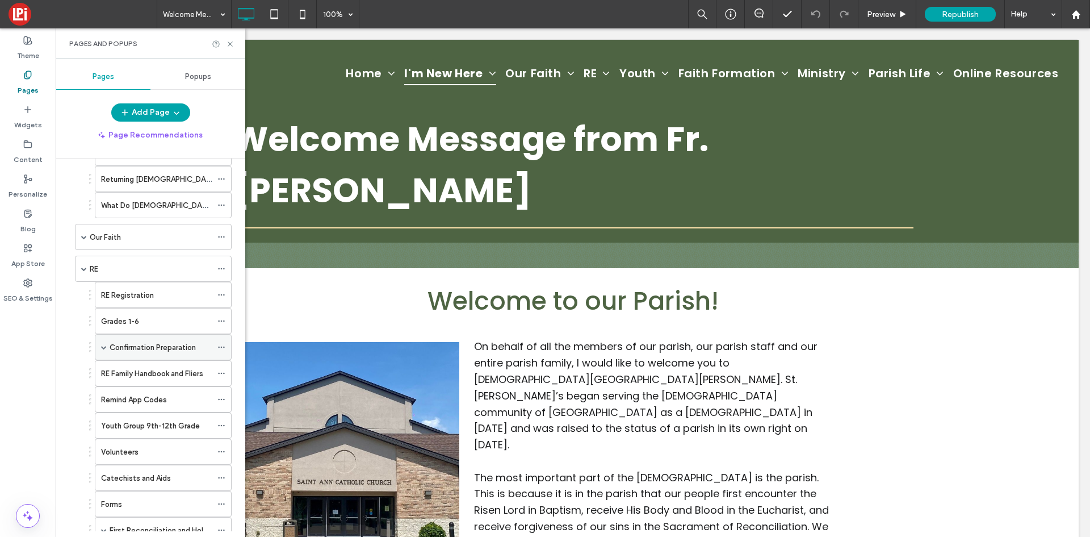
scroll to position [341, 0]
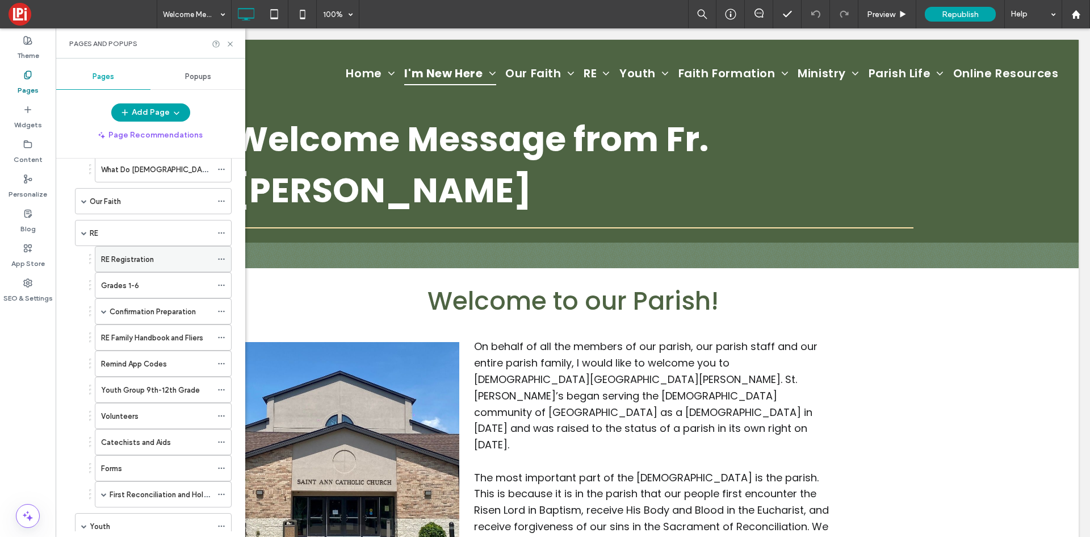
click at [117, 262] on label "RE Registration" at bounding box center [127, 259] width 53 height 20
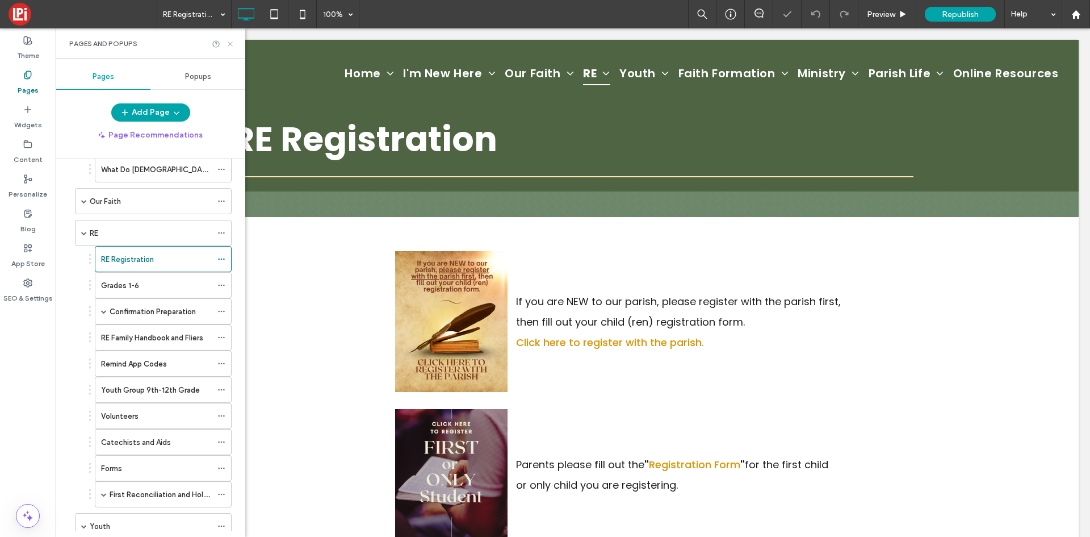
click at [231, 44] on use at bounding box center [230, 43] width 5 height 5
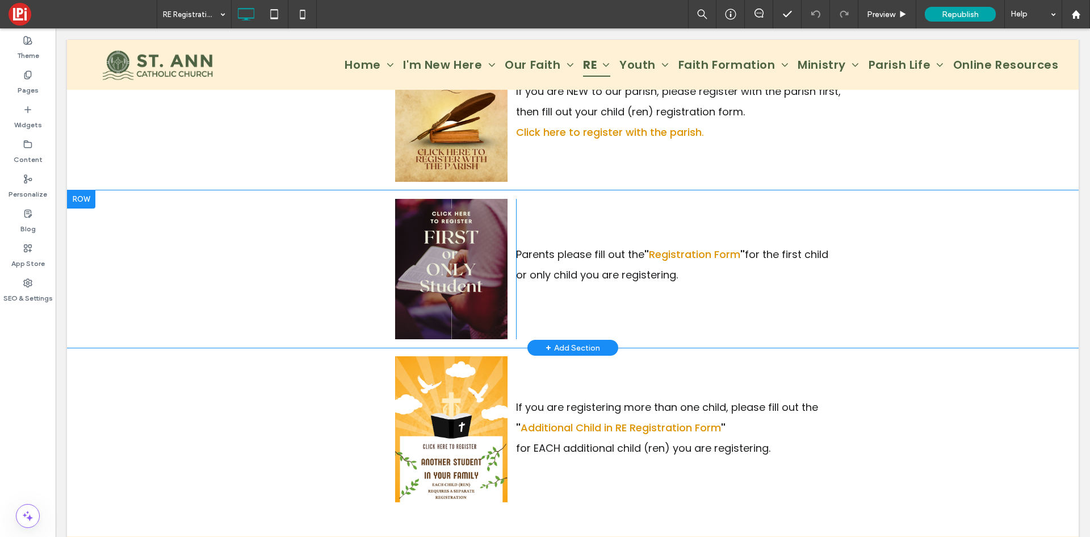
scroll to position [227, 0]
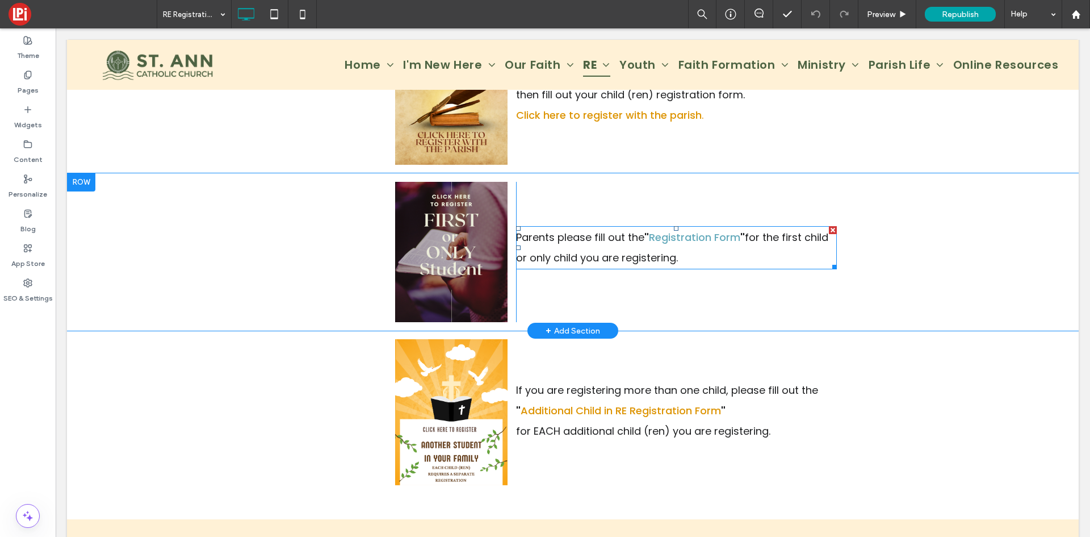
click at [687, 240] on link "Registration Form" at bounding box center [694, 237] width 91 height 14
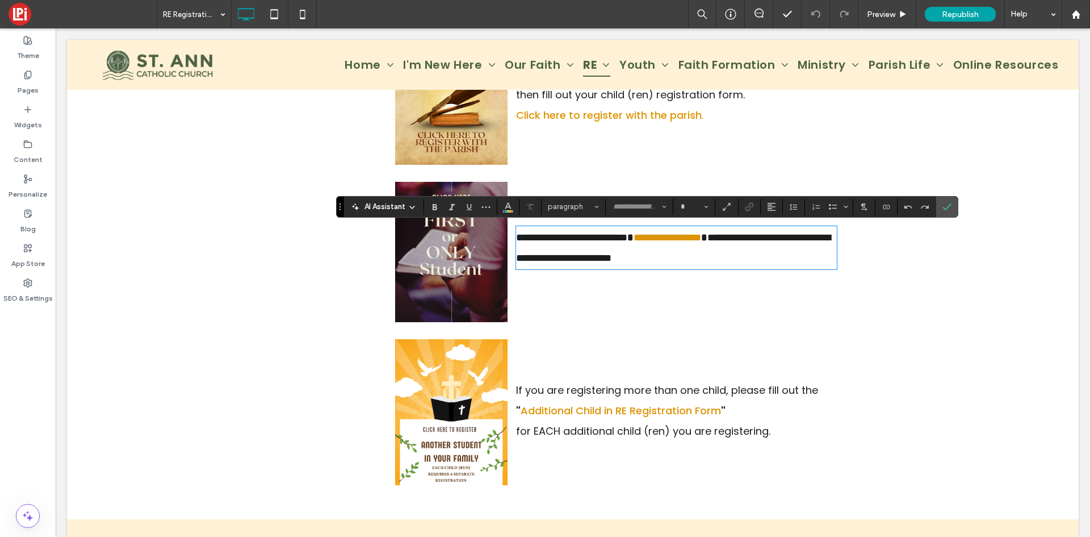
type input "*******"
type input "**"
drag, startPoint x: 951, startPoint y: 207, endPoint x: 895, endPoint y: 179, distance: 62.2
click at [951, 207] on icon "Confirm" at bounding box center [947, 206] width 9 height 9
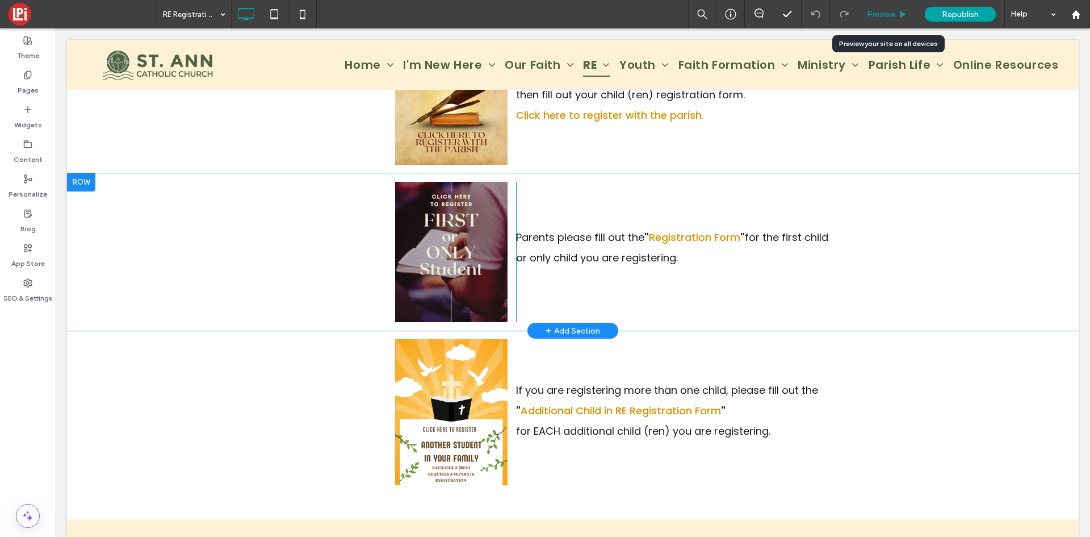
click at [879, 12] on span "Preview" at bounding box center [881, 15] width 28 height 10
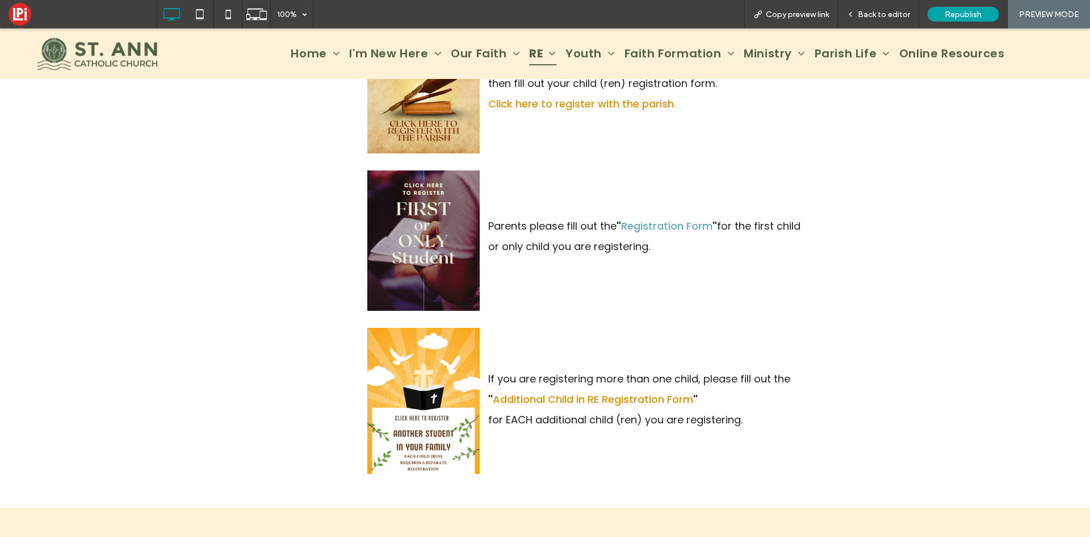
click at [666, 229] on link "Registration Form" at bounding box center [666, 226] width 91 height 14
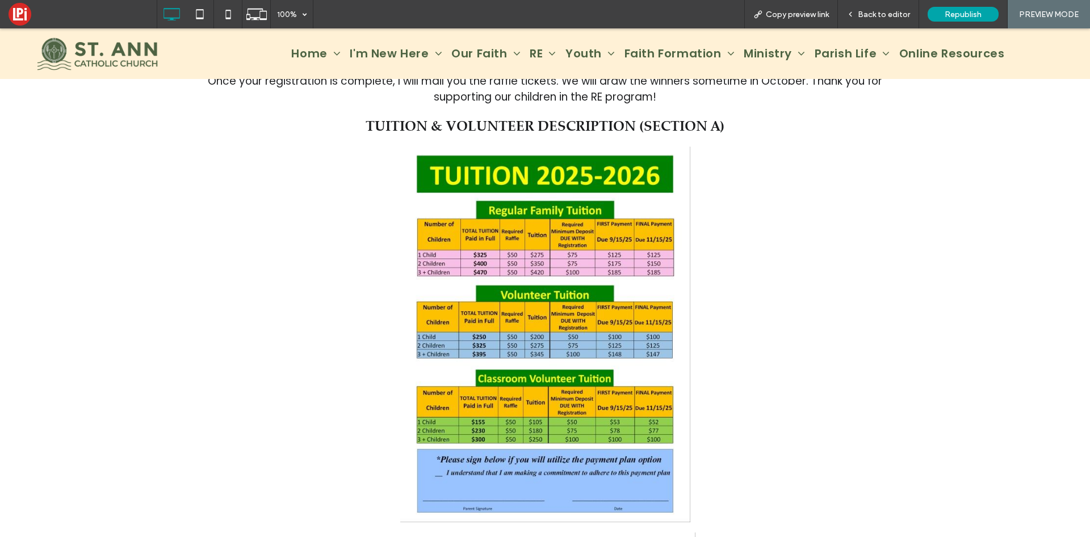
scroll to position [909, 0]
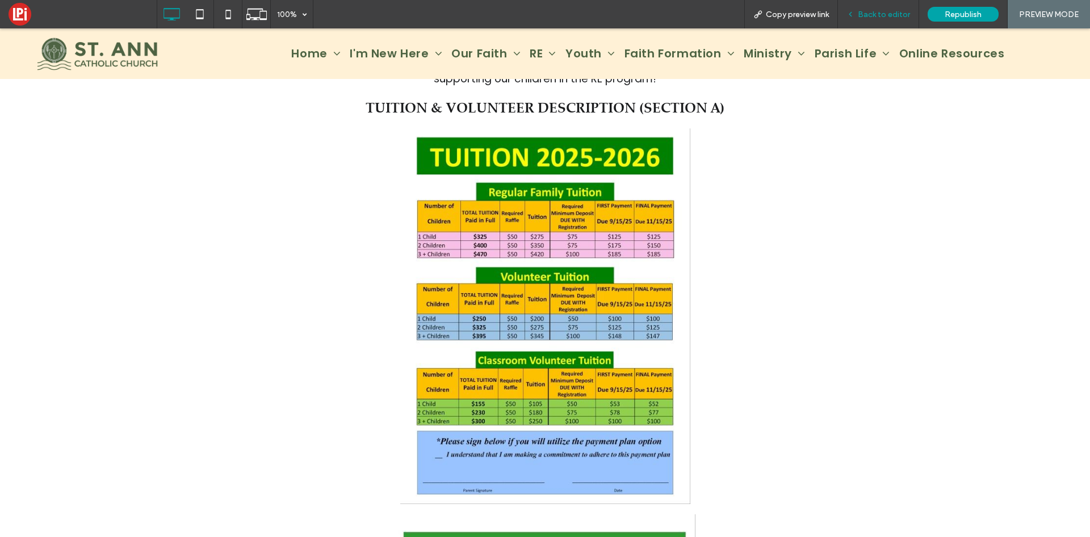
click at [863, 14] on span "Back to editor" at bounding box center [884, 15] width 52 height 10
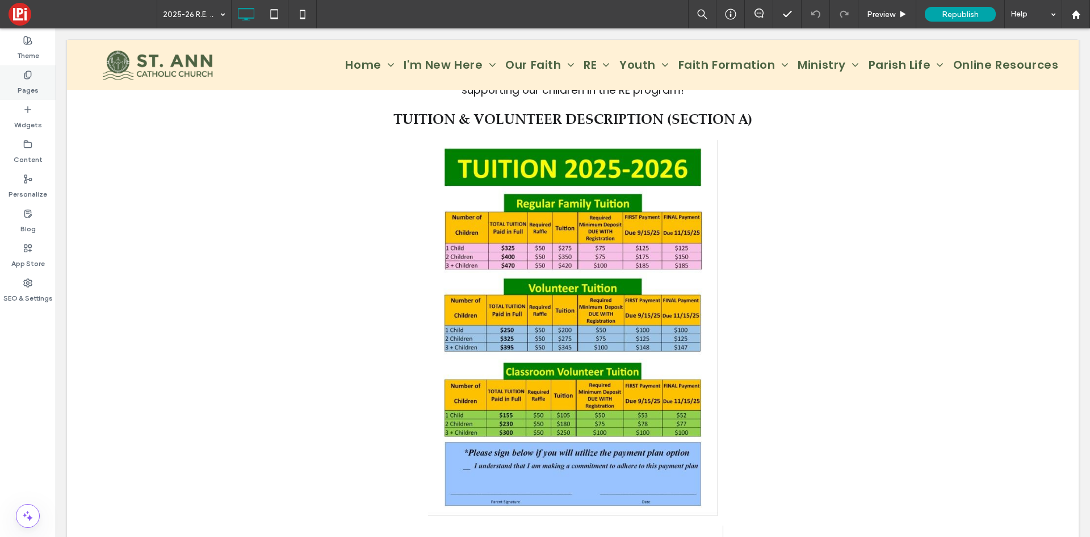
click at [32, 94] on label "Pages" at bounding box center [28, 88] width 21 height 16
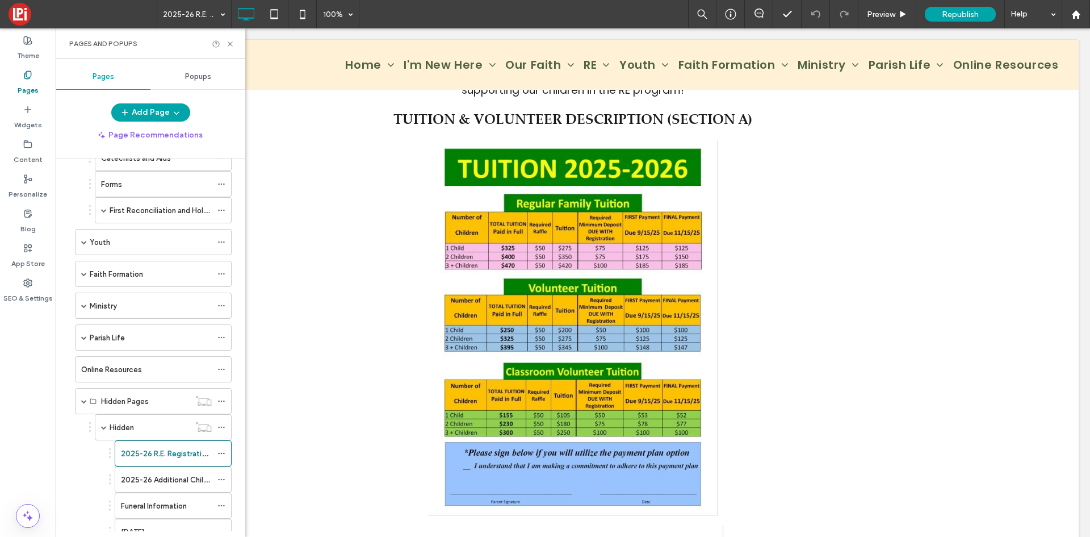
scroll to position [795, 0]
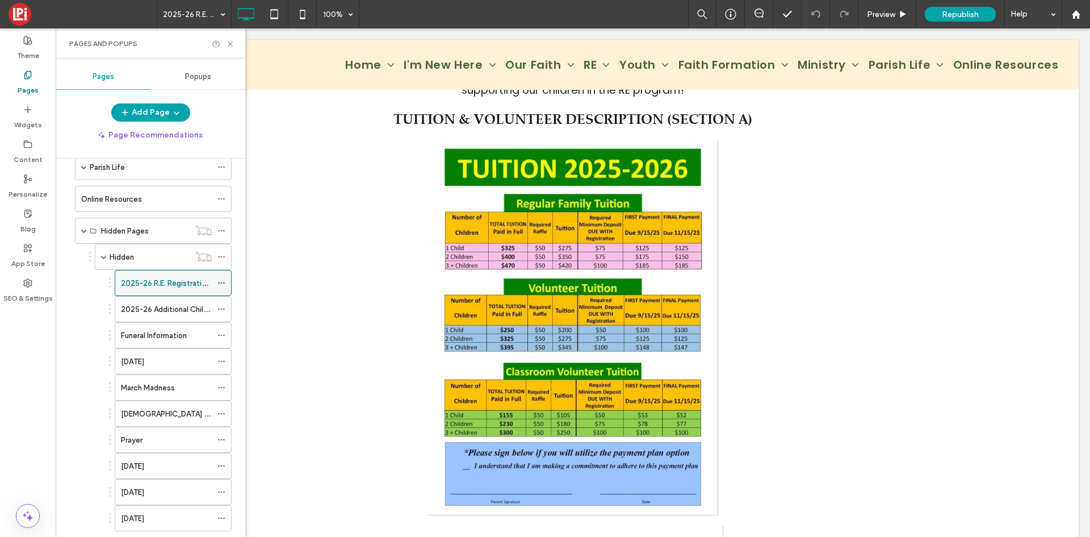
click at [183, 286] on label "2025-26 R.E. Registration Form" at bounding box center [175, 283] width 108 height 20
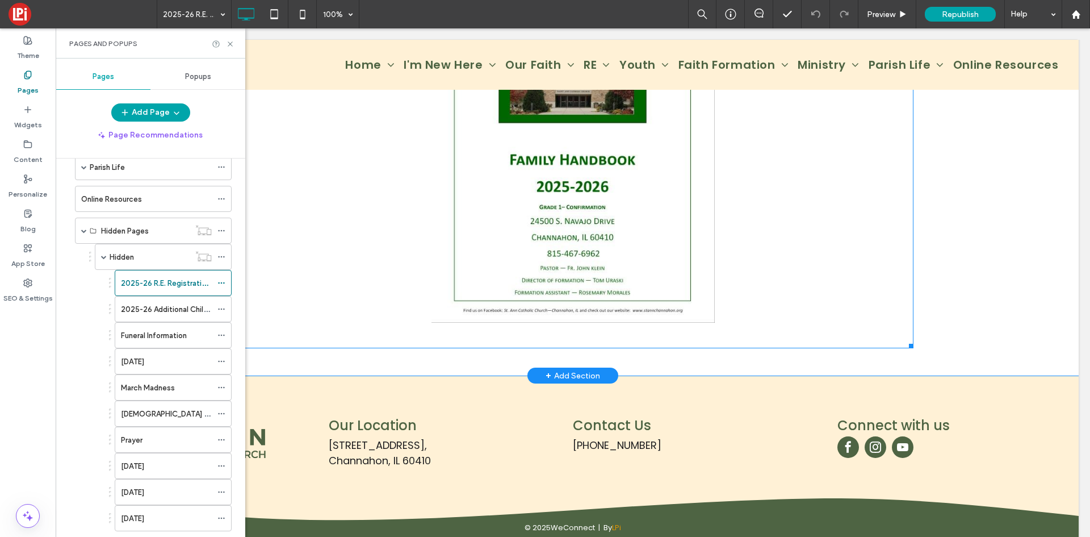
scroll to position [2755, 0]
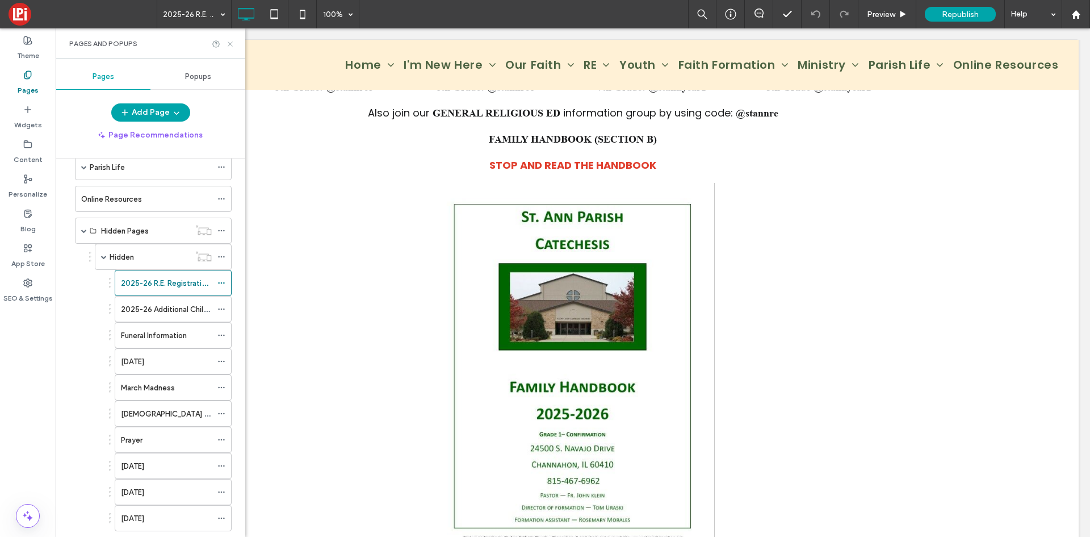
click at [229, 43] on use at bounding box center [230, 43] width 5 height 5
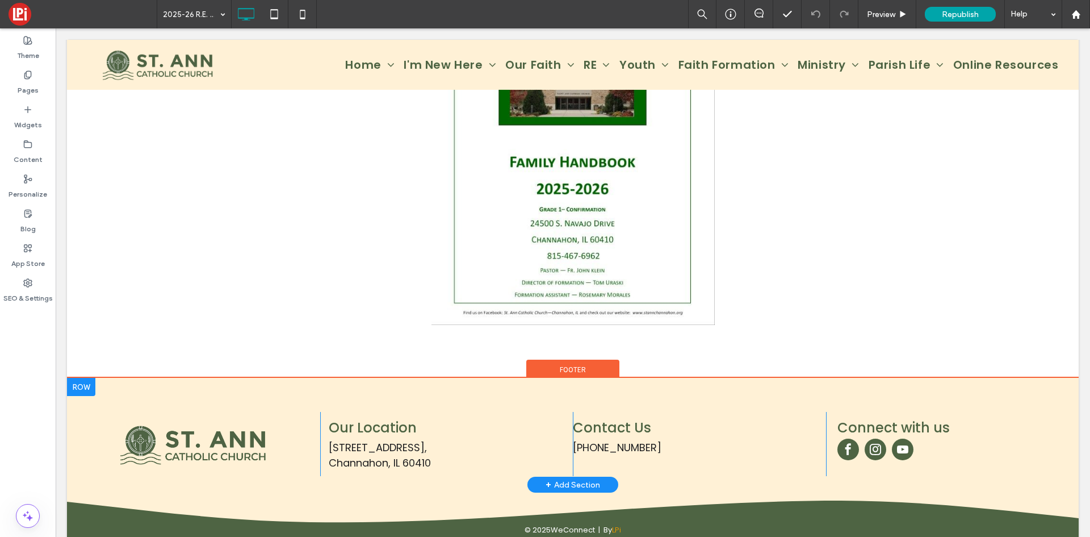
scroll to position [2982, 0]
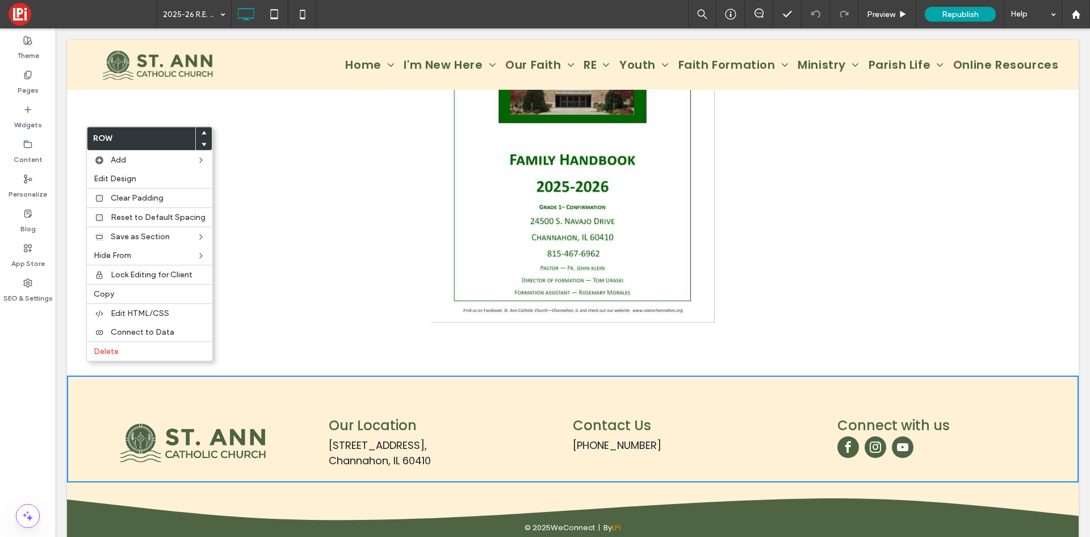
click at [266, 155] on link at bounding box center [572, 139] width 681 height 367
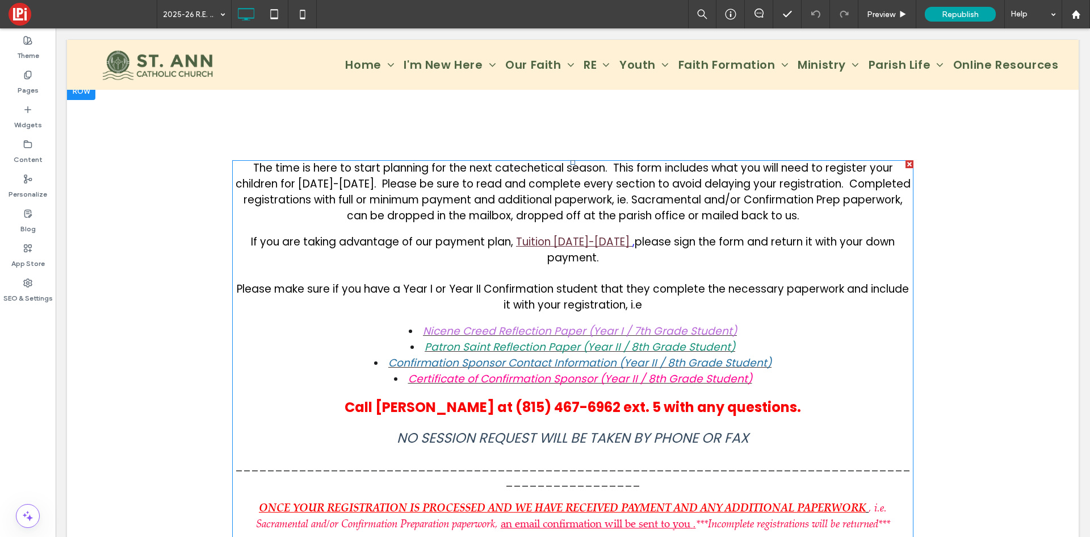
scroll to position [0, 0]
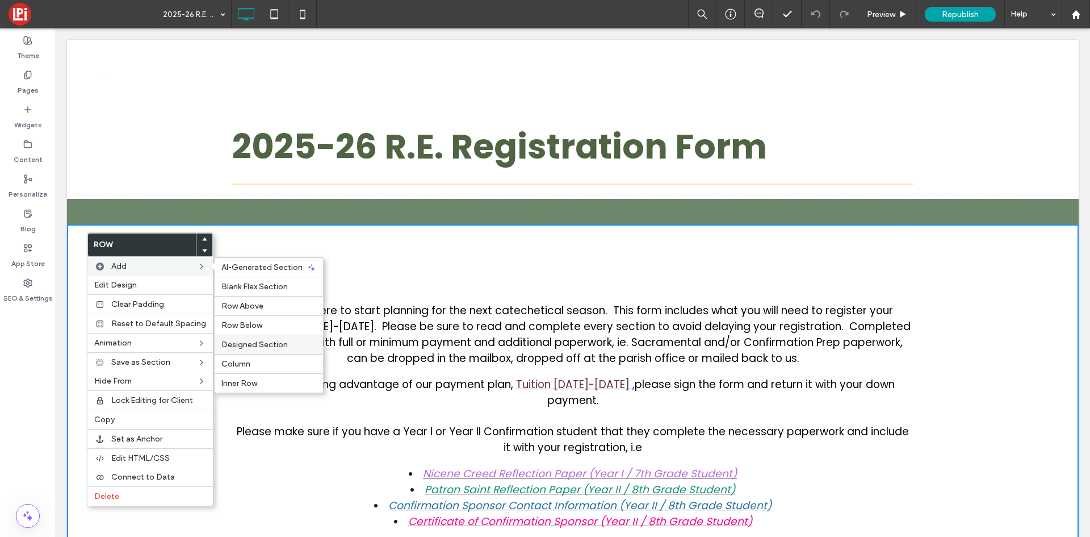
click at [249, 340] on span "Designed Section" at bounding box center [254, 345] width 66 height 10
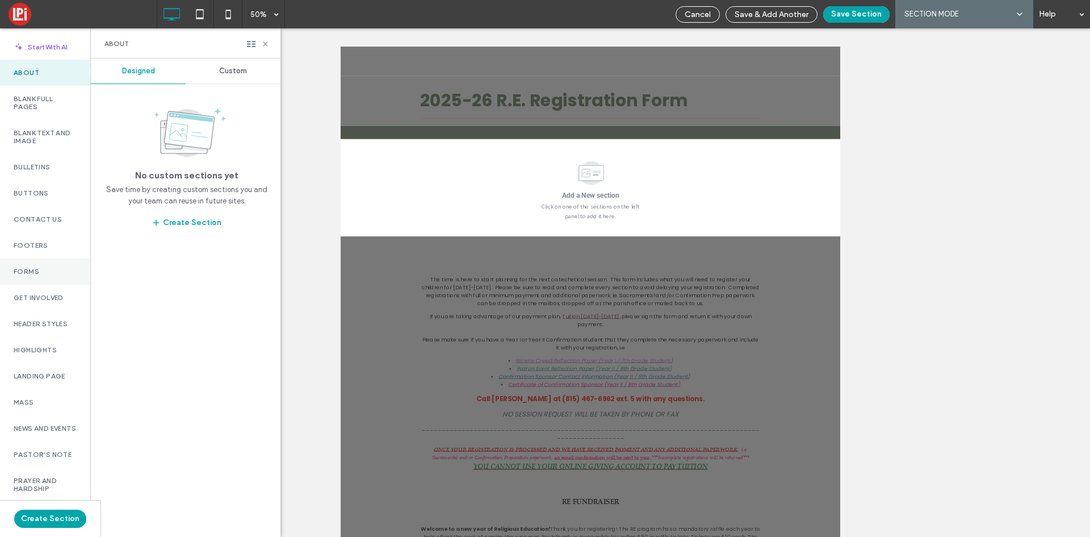
click at [29, 270] on label "Forms" at bounding box center [45, 271] width 63 height 8
click at [236, 76] on div "Custom" at bounding box center [233, 70] width 95 height 25
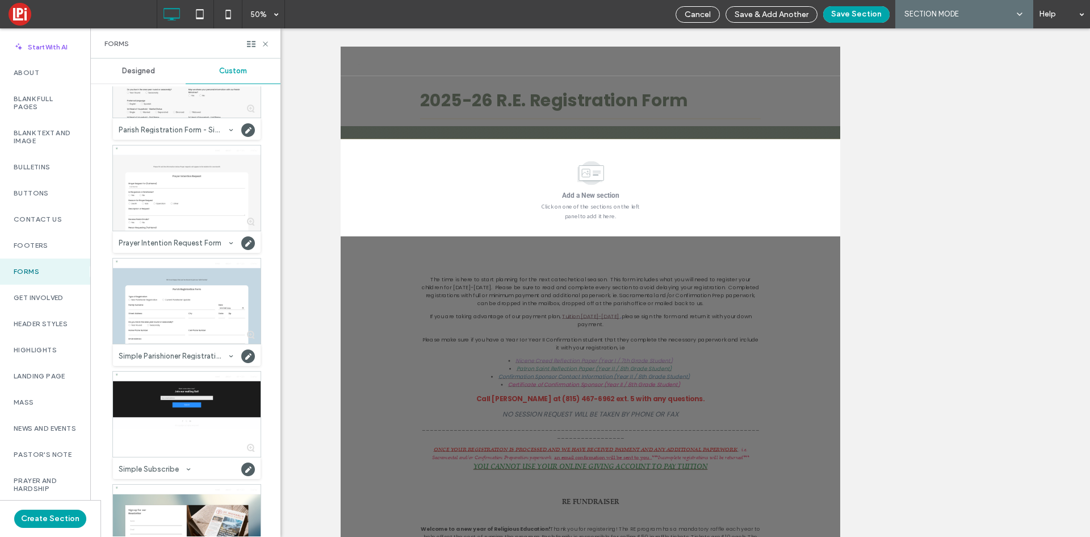
scroll to position [625, 0]
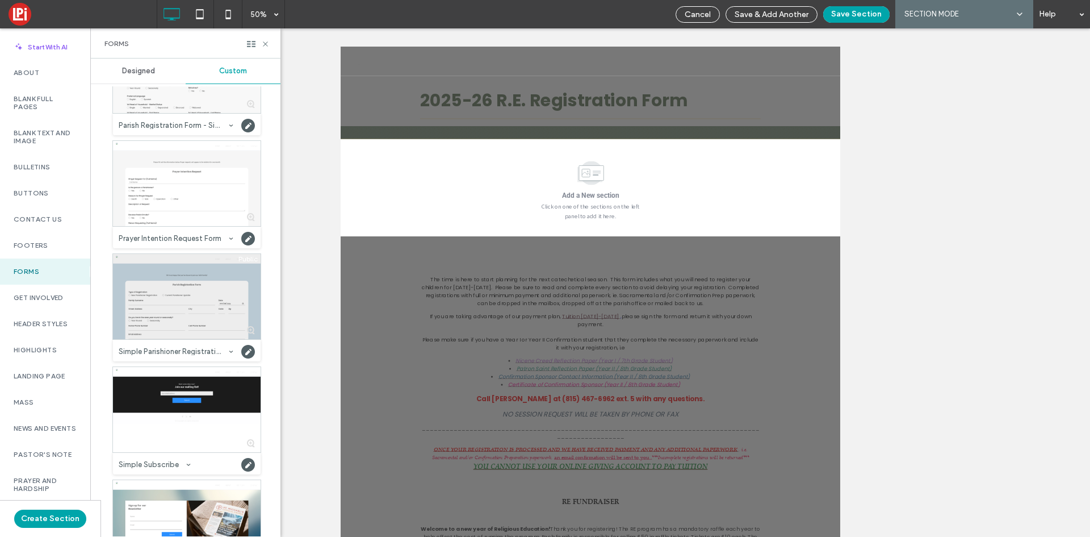
click at [188, 306] on div at bounding box center [187, 296] width 148 height 85
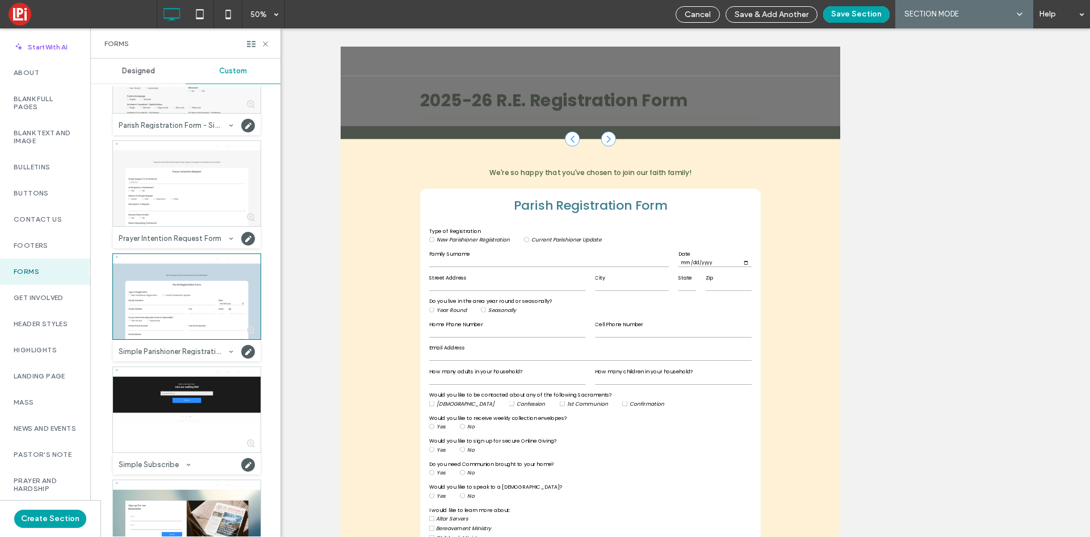
scroll to position [94, 0]
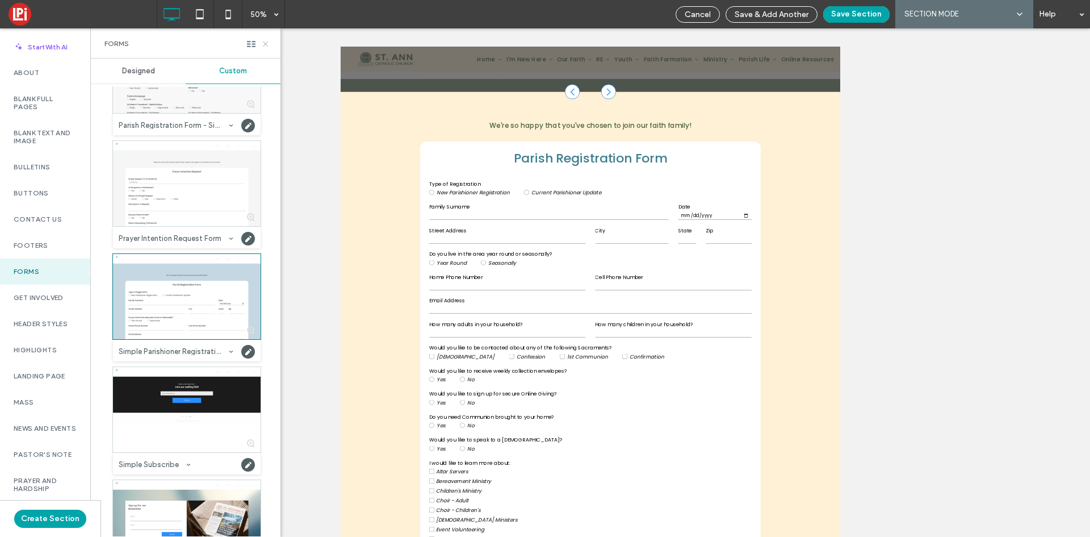
click at [264, 45] on use at bounding box center [265, 43] width 5 height 5
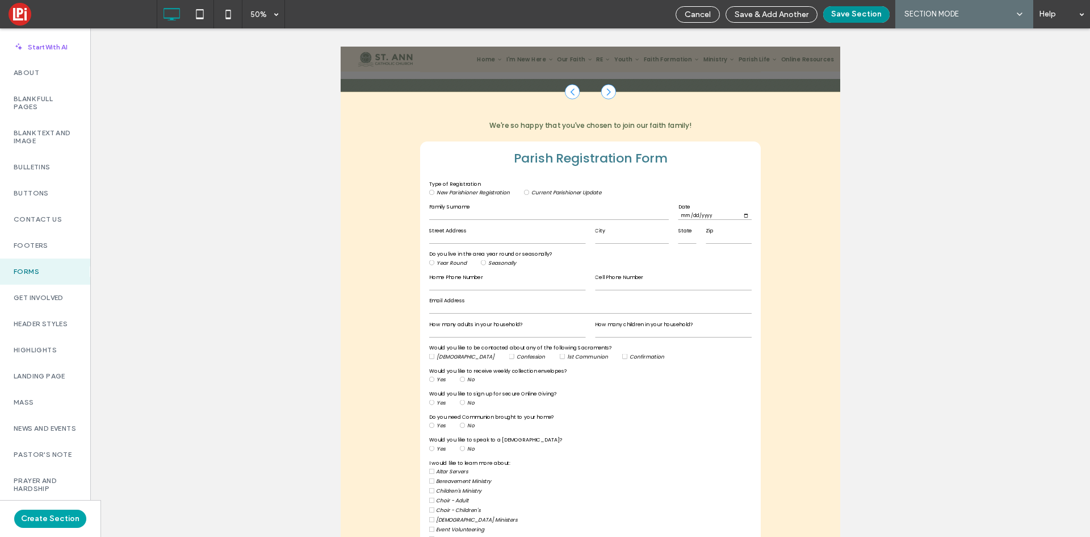
click at [870, 15] on button "Save Section" at bounding box center [856, 14] width 66 height 16
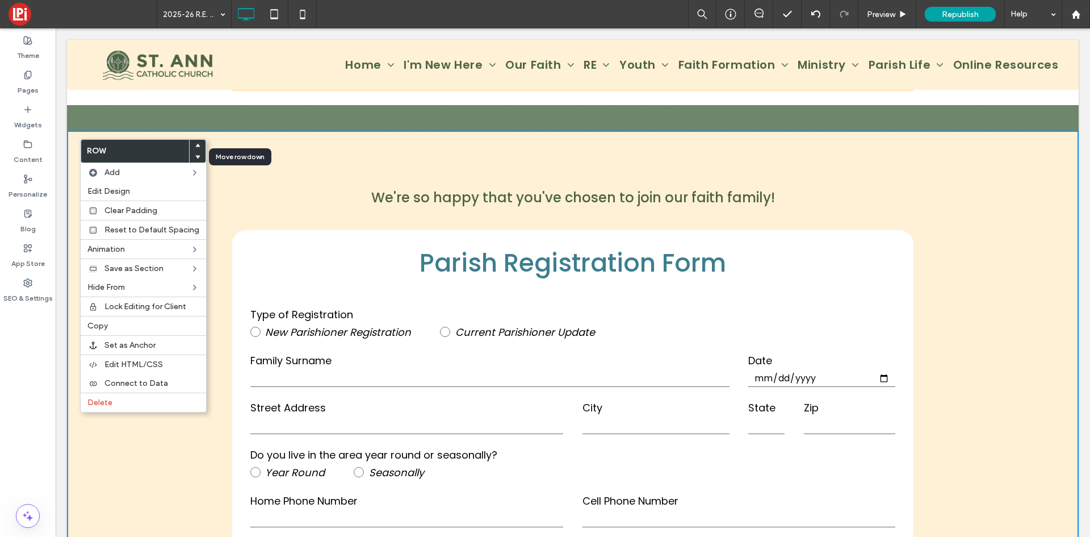
click at [195, 157] on use at bounding box center [197, 156] width 5 height 3
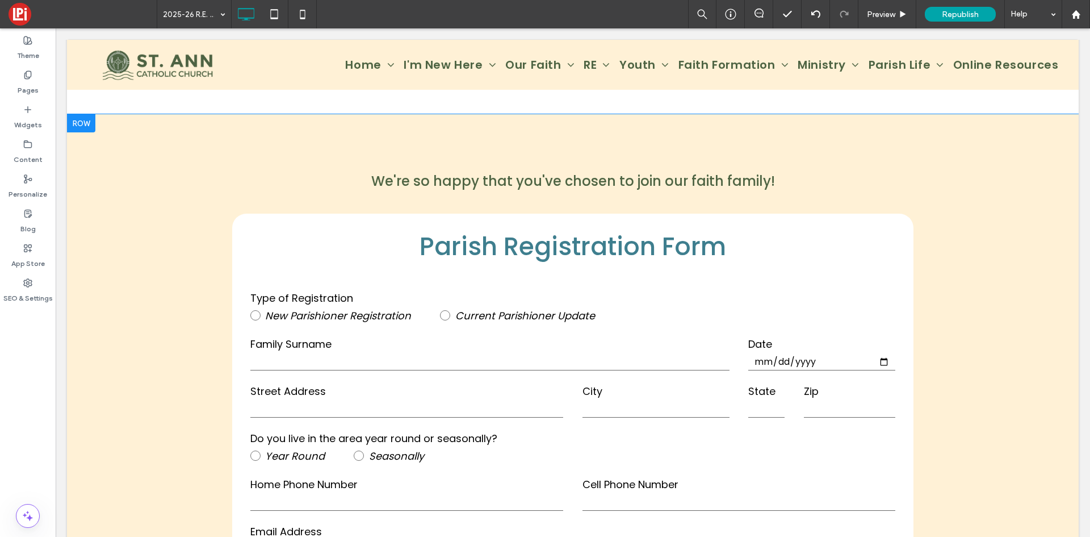
scroll to position [3073, 0]
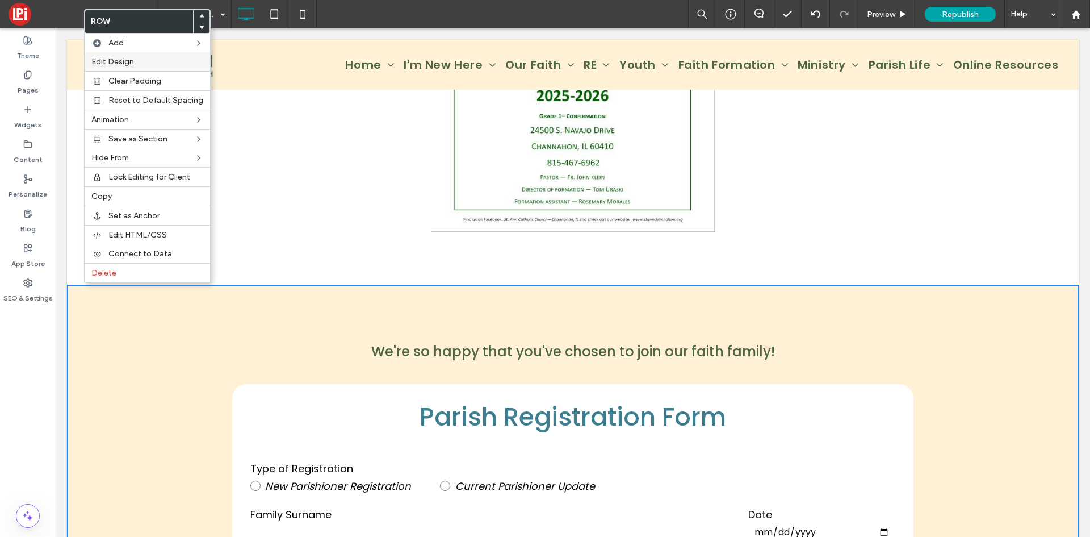
click at [112, 61] on span "Edit Design" at bounding box center [112, 62] width 43 height 10
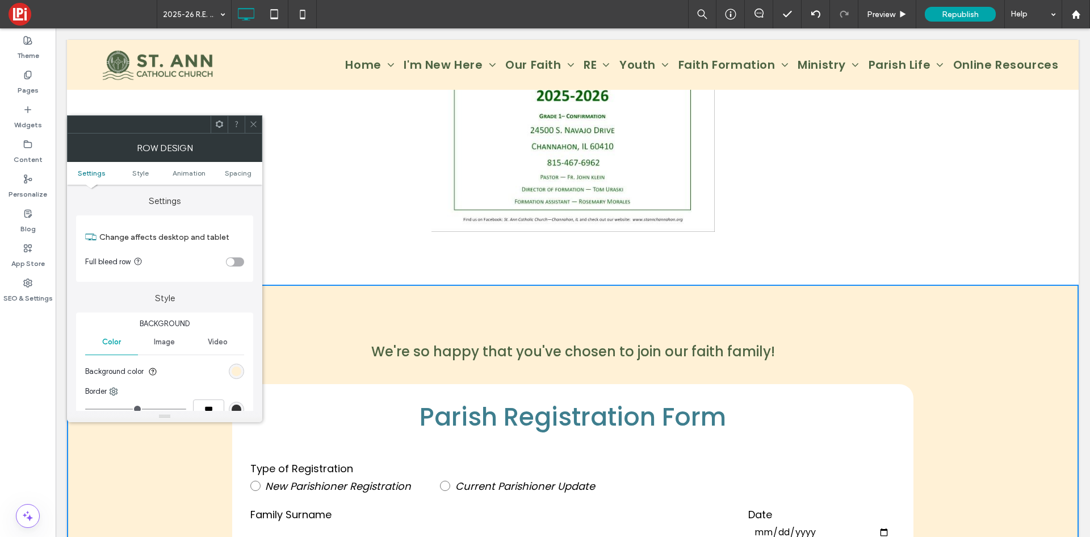
click at [255, 123] on icon at bounding box center [253, 124] width 9 height 9
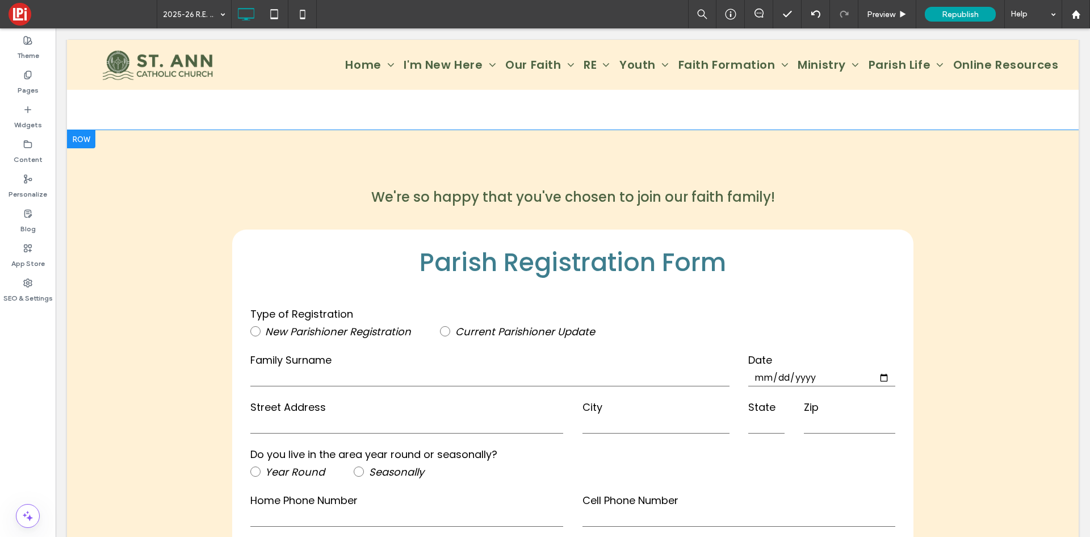
scroll to position [3243, 0]
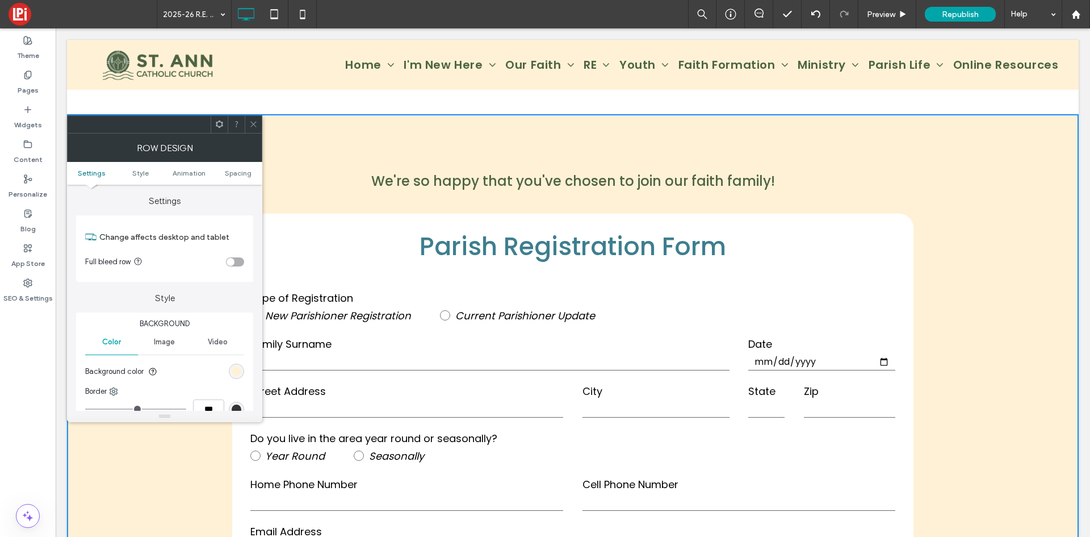
click at [252, 126] on use at bounding box center [253, 125] width 6 height 6
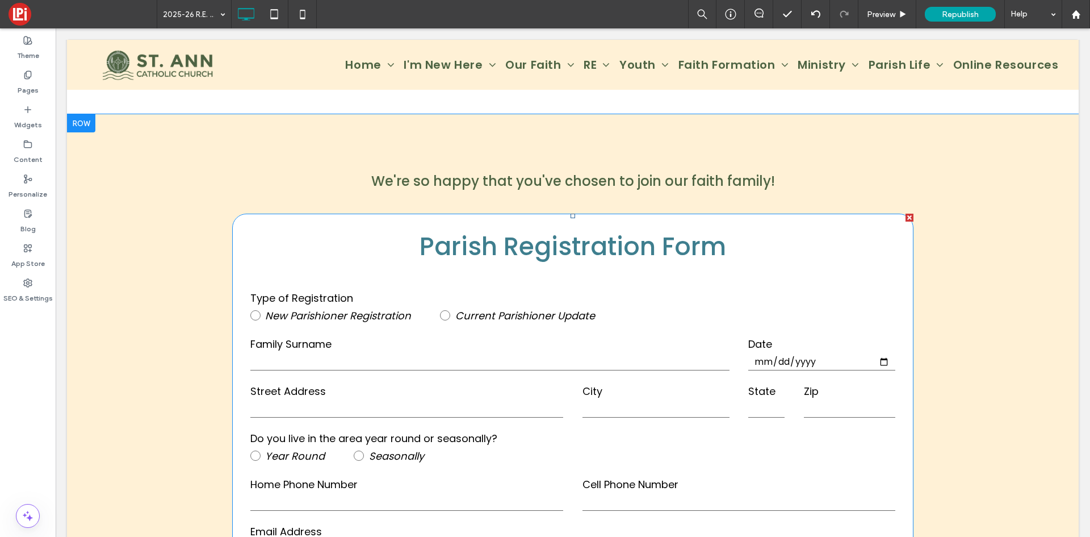
click at [527, 336] on label "Family Surname" at bounding box center [489, 343] width 479 height 15
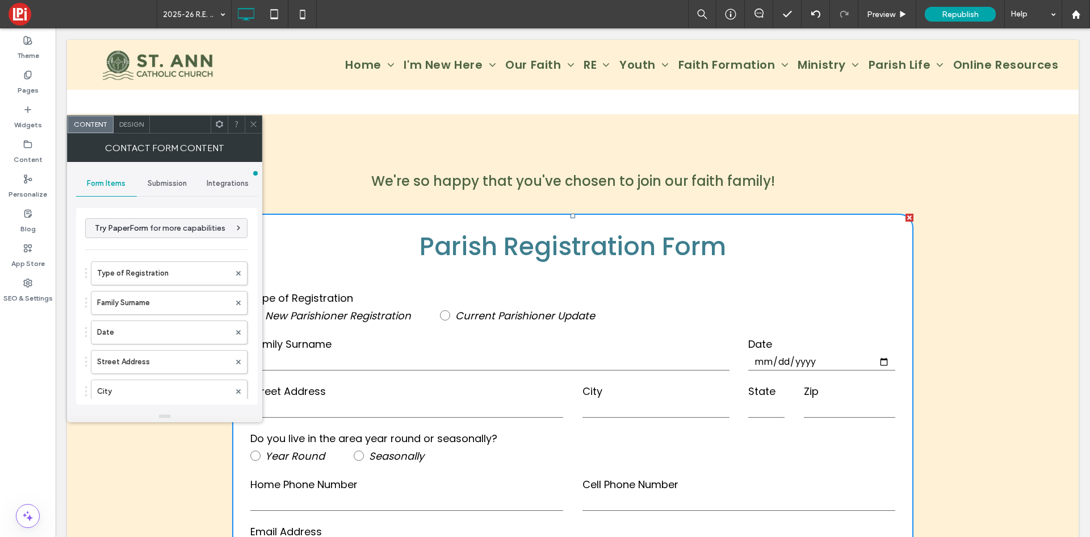
type input "******"
type input "**********"
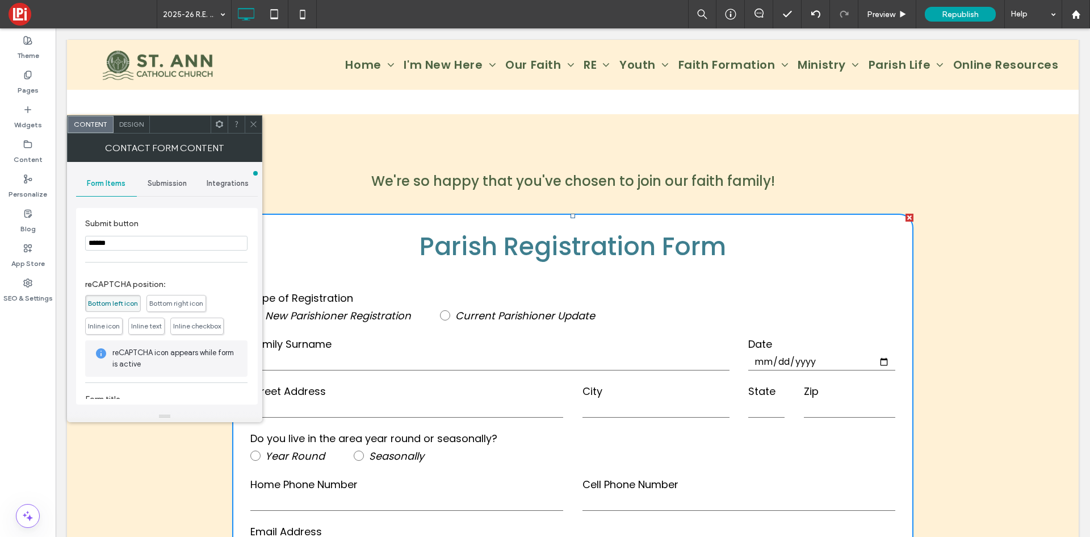
scroll to position [732, 0]
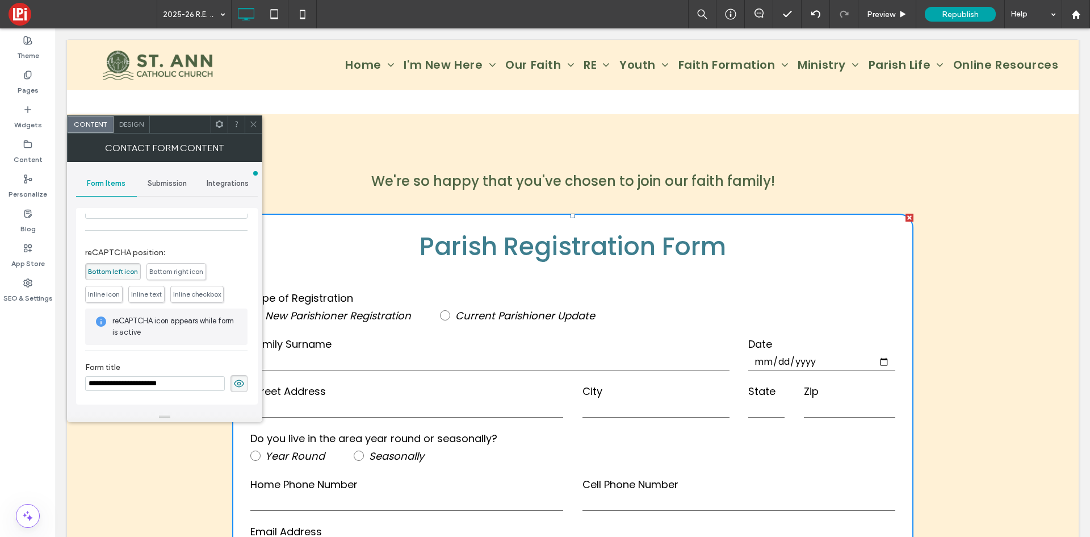
click at [234, 382] on use at bounding box center [239, 382] width 10 height 7
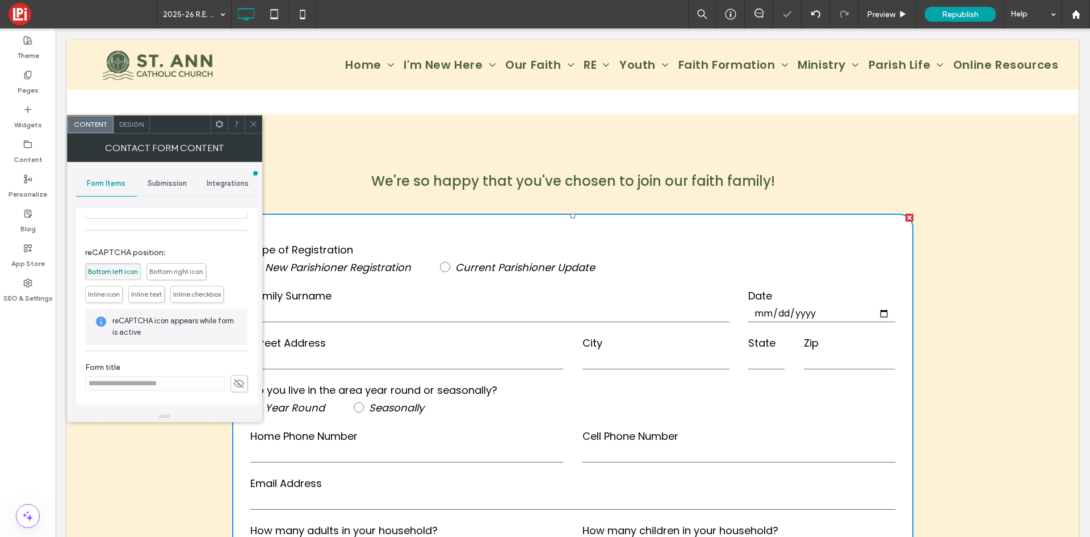
click at [251, 125] on icon at bounding box center [253, 124] width 9 height 9
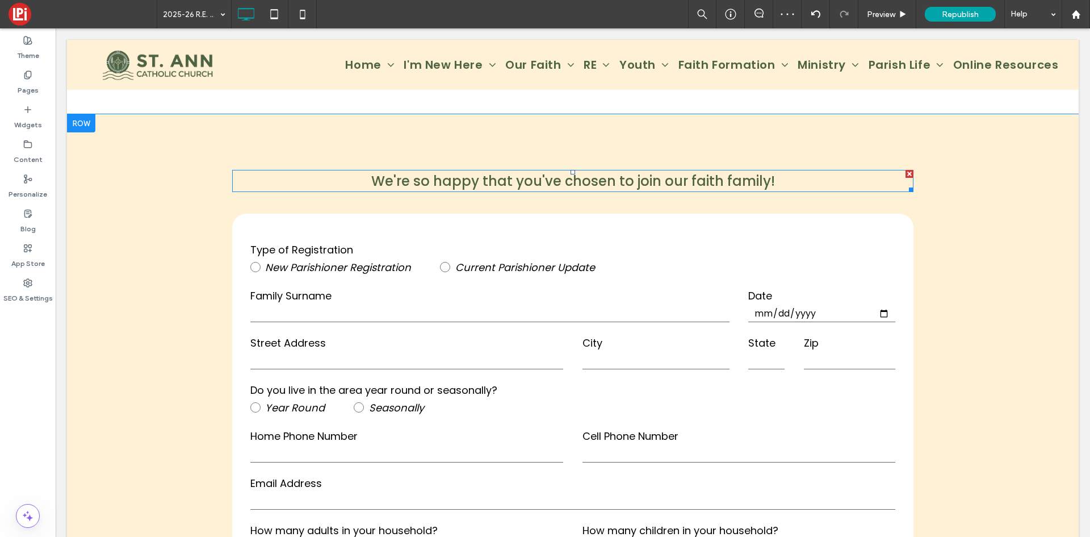
click at [560, 172] on span "We're so happy that you've chosen to join our faith family!" at bounding box center [573, 181] width 404 height 19
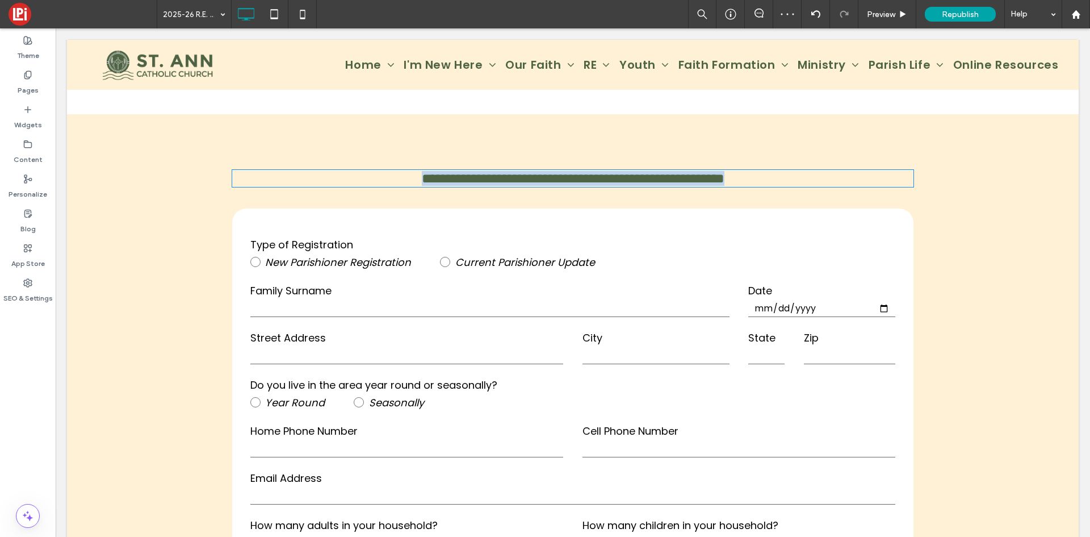
type input "*******"
type input "**"
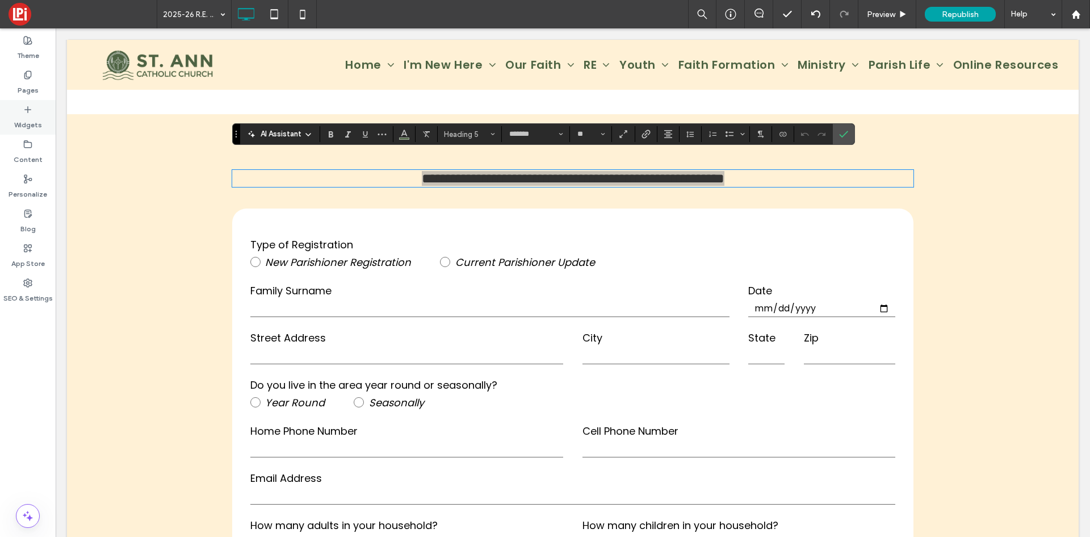
click at [23, 111] on icon at bounding box center [27, 109] width 9 height 9
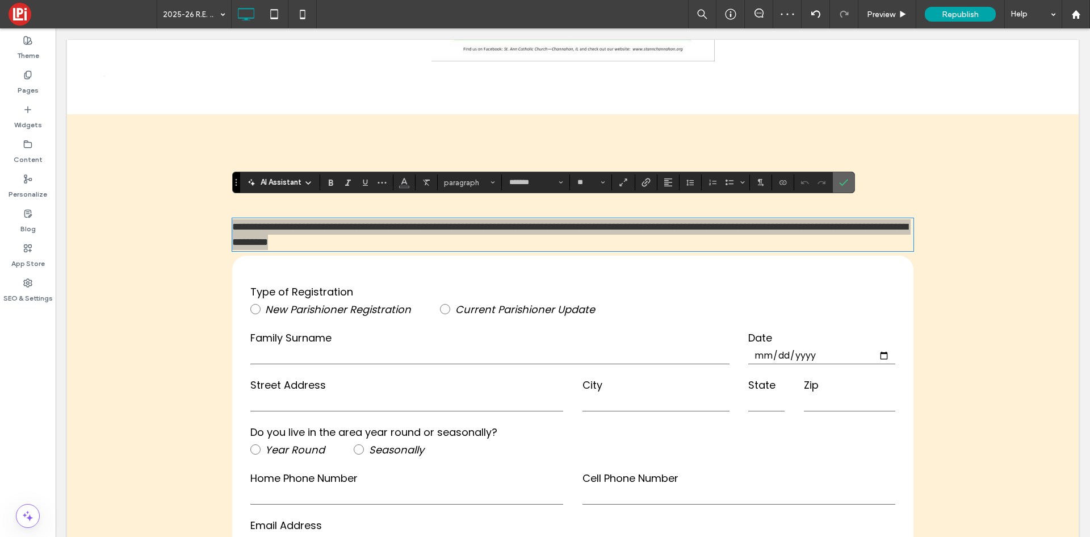
click at [847, 181] on icon "Confirm" at bounding box center [843, 182] width 9 height 9
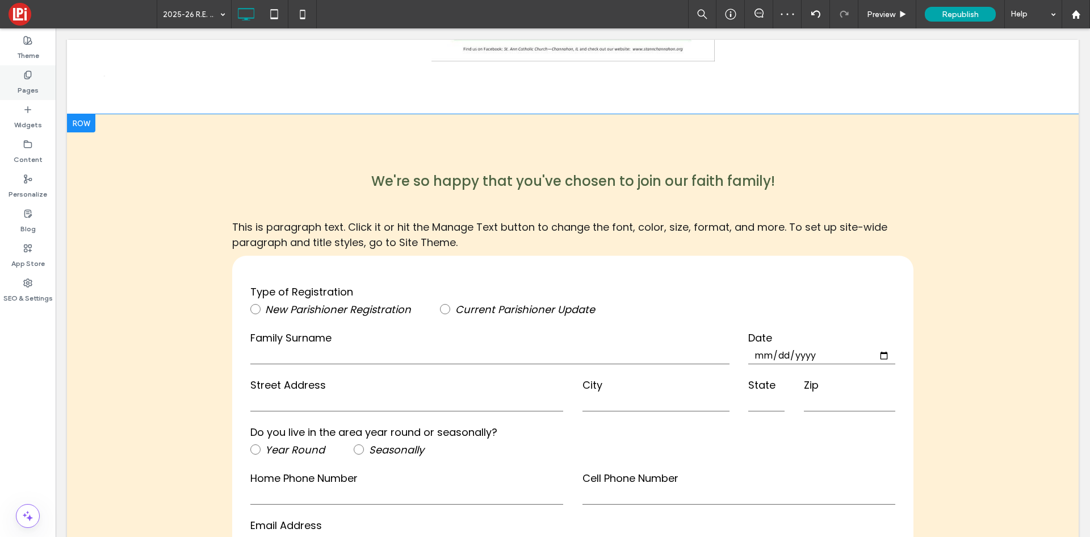
click at [23, 84] on label "Pages" at bounding box center [28, 88] width 21 height 16
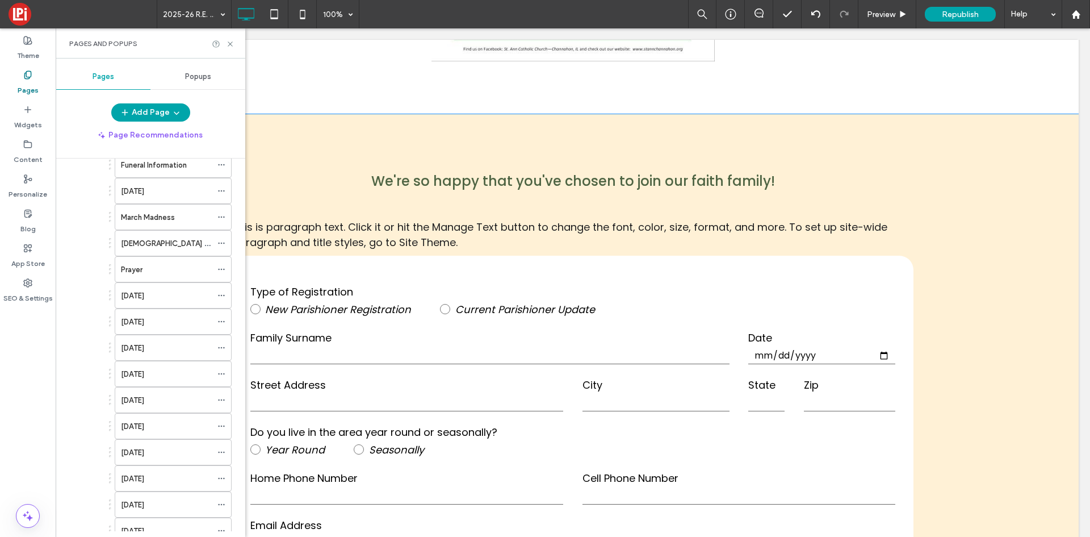
scroll to position [795, 0]
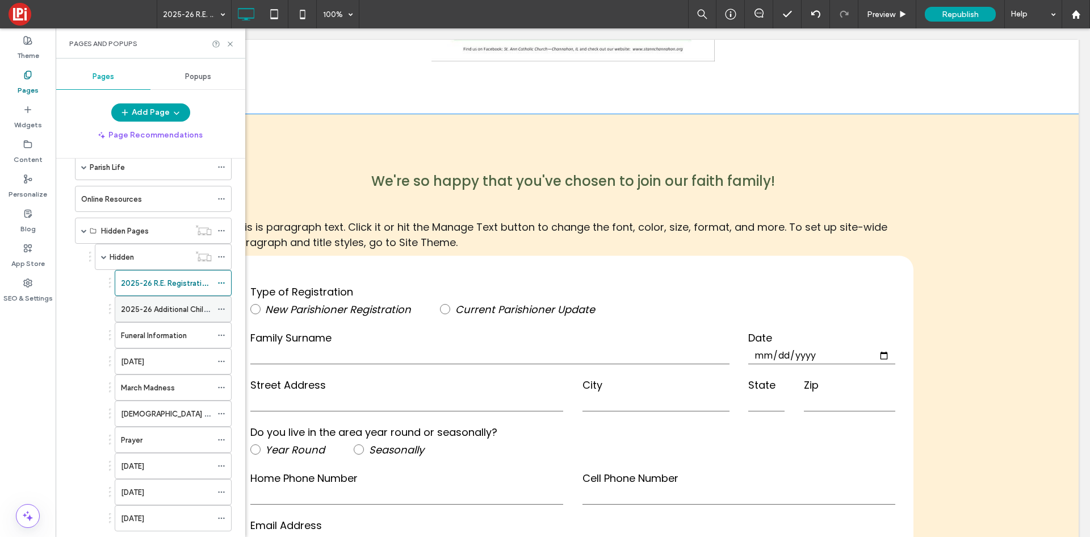
click at [155, 304] on label "2025-26 Additional Child in RE Registration Form" at bounding box center [205, 309] width 168 height 20
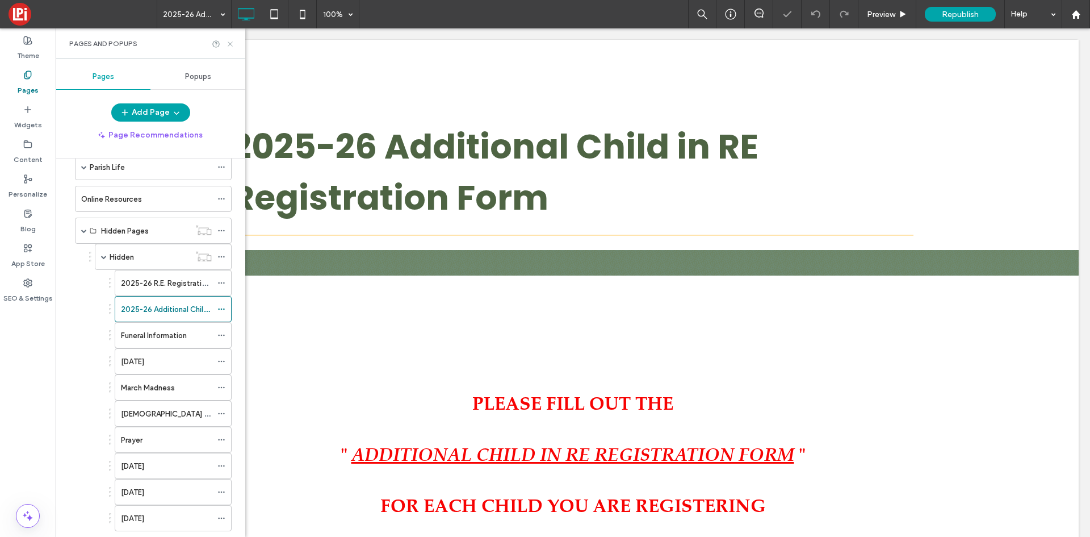
click at [234, 44] on icon at bounding box center [230, 44] width 9 height 9
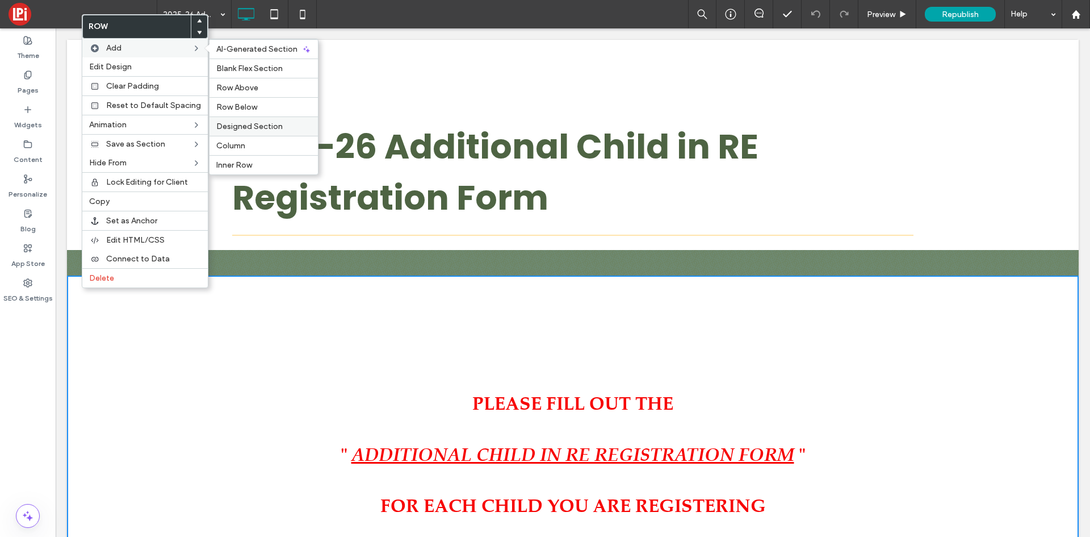
click at [248, 126] on span "Designed Section" at bounding box center [249, 127] width 66 height 10
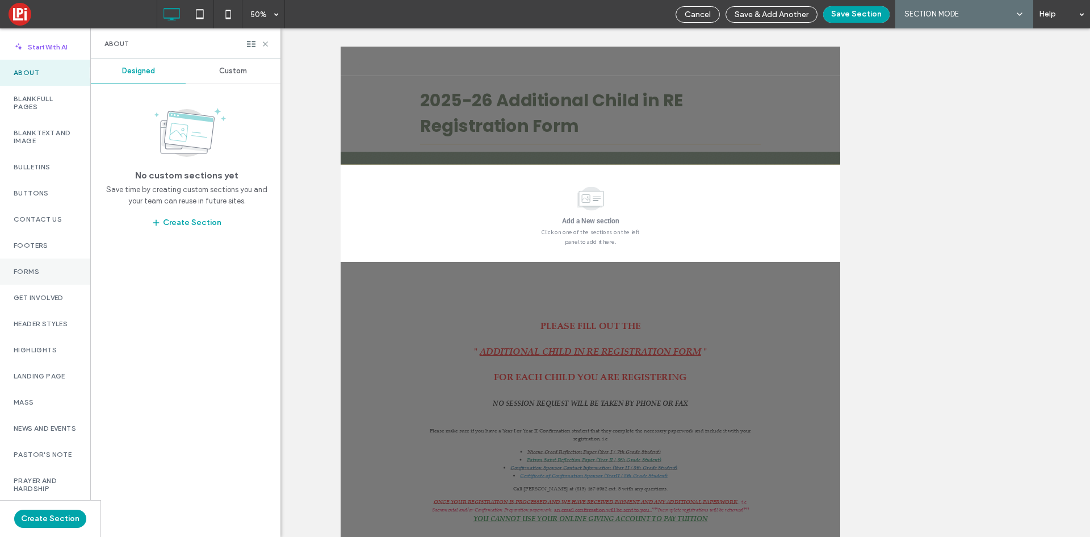
click at [34, 267] on label "Forms" at bounding box center [45, 271] width 63 height 8
click at [228, 76] on div "Custom" at bounding box center [233, 70] width 95 height 25
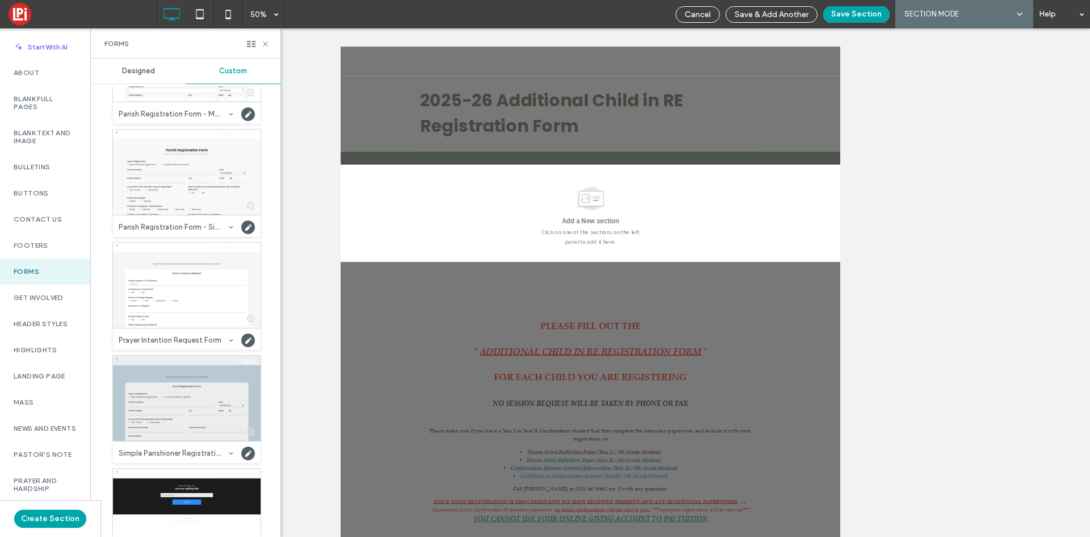
scroll to position [568, 0]
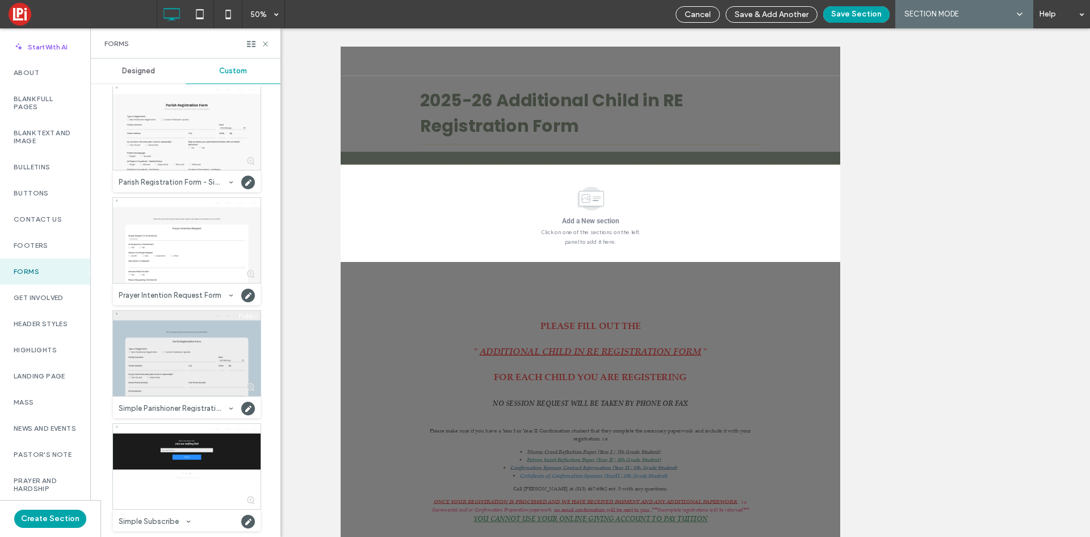
click at [158, 361] on div at bounding box center [187, 353] width 148 height 85
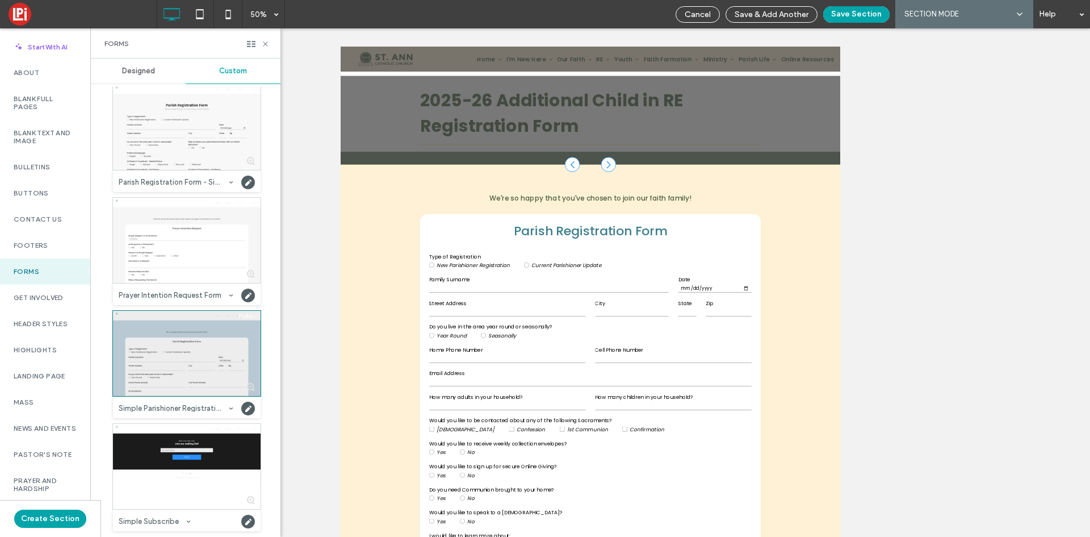
scroll to position [145, 0]
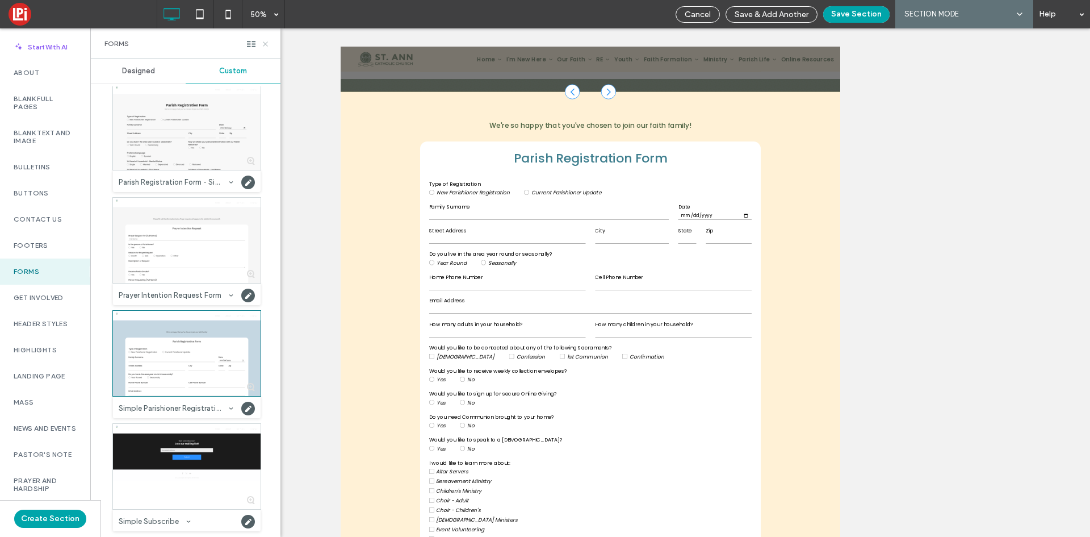
click at [264, 44] on icon at bounding box center [265, 44] width 9 height 9
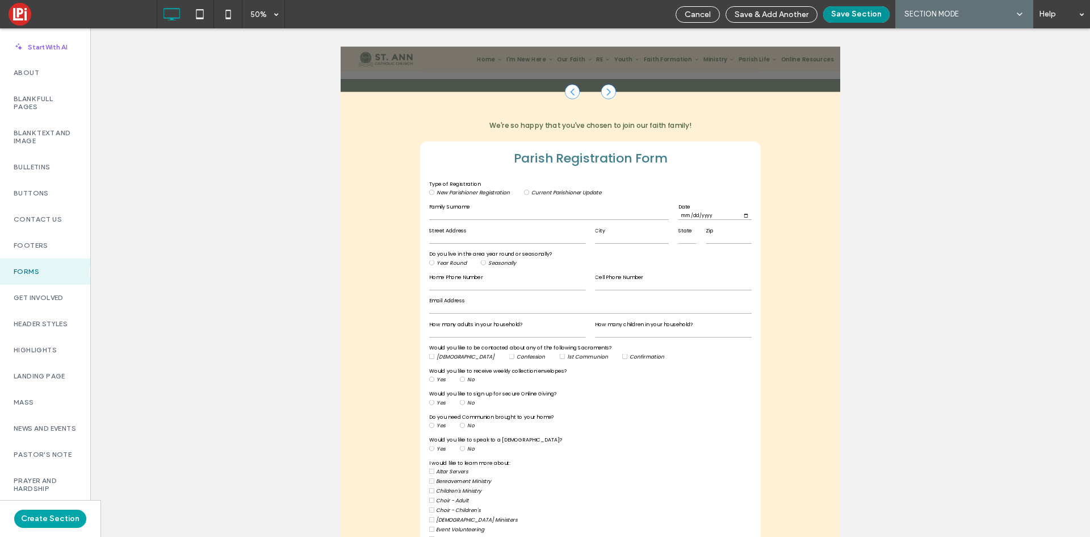
click at [875, 18] on button "Save Section" at bounding box center [856, 14] width 66 height 16
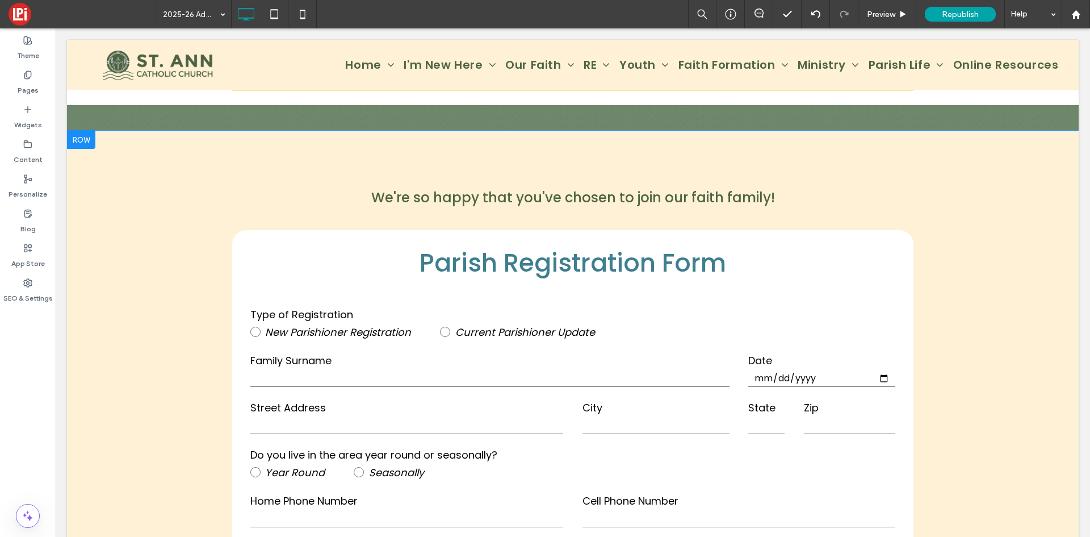
click at [86, 140] on div at bounding box center [81, 140] width 28 height 18
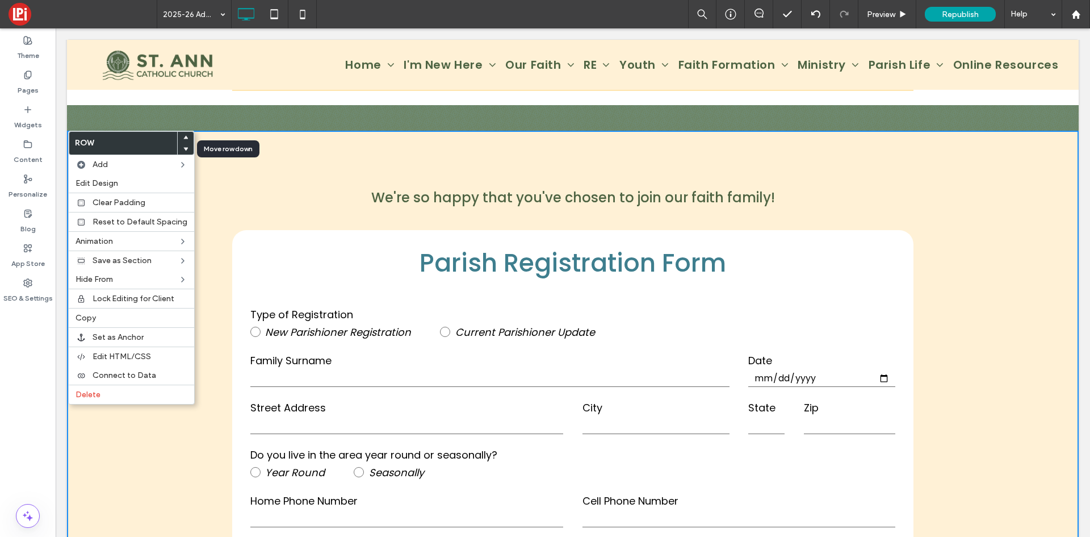
click at [183, 147] on icon at bounding box center [185, 149] width 5 height 5
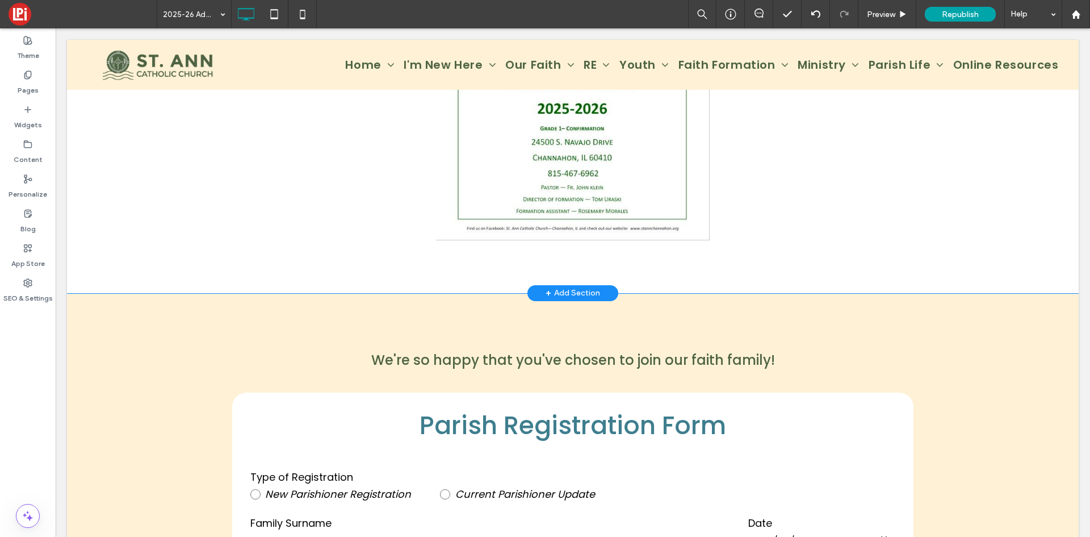
scroll to position [2814, 0]
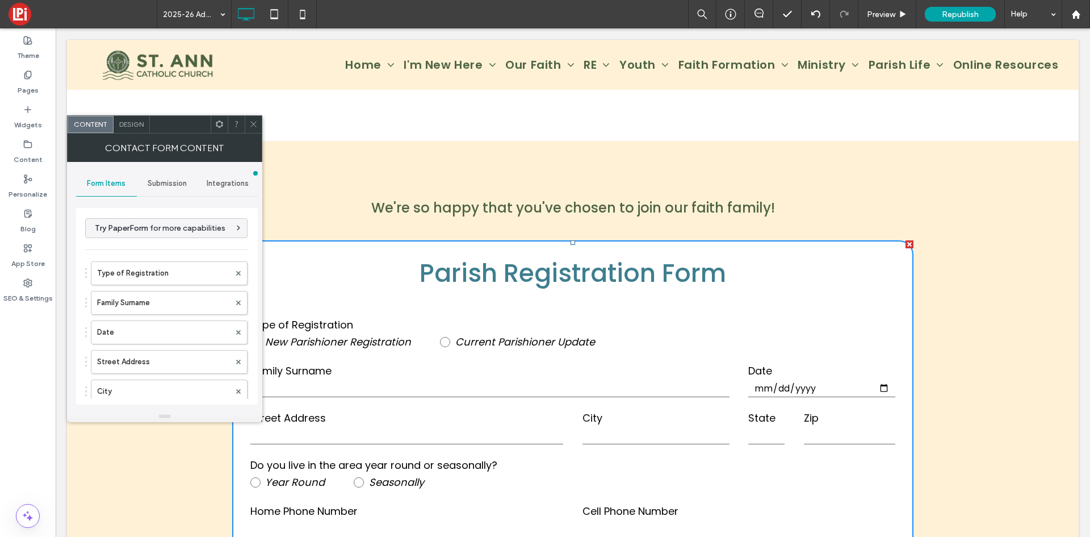
type input "******"
type input "**********"
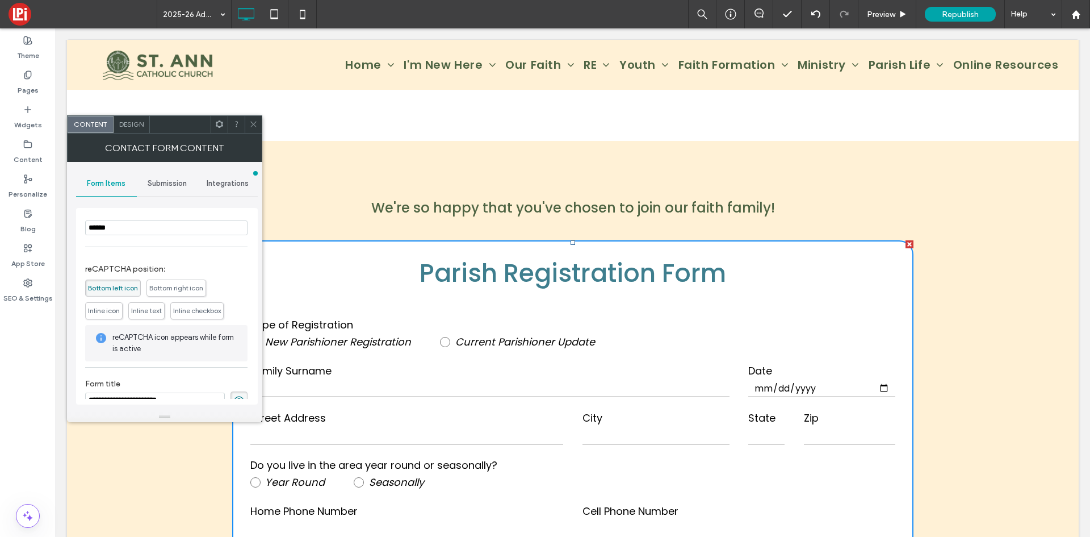
scroll to position [732, 0]
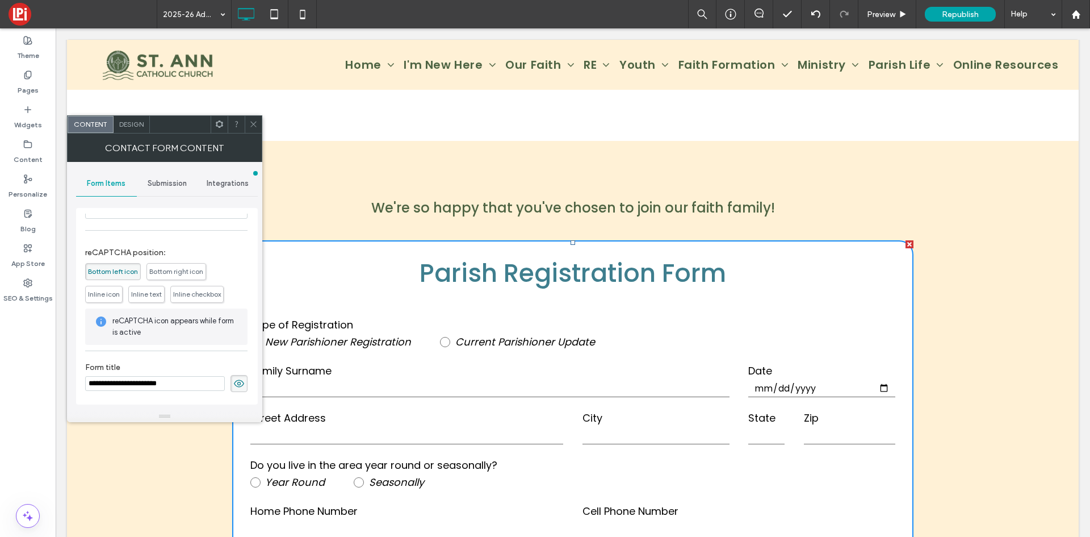
click at [233, 385] on icon at bounding box center [238, 383] width 11 height 12
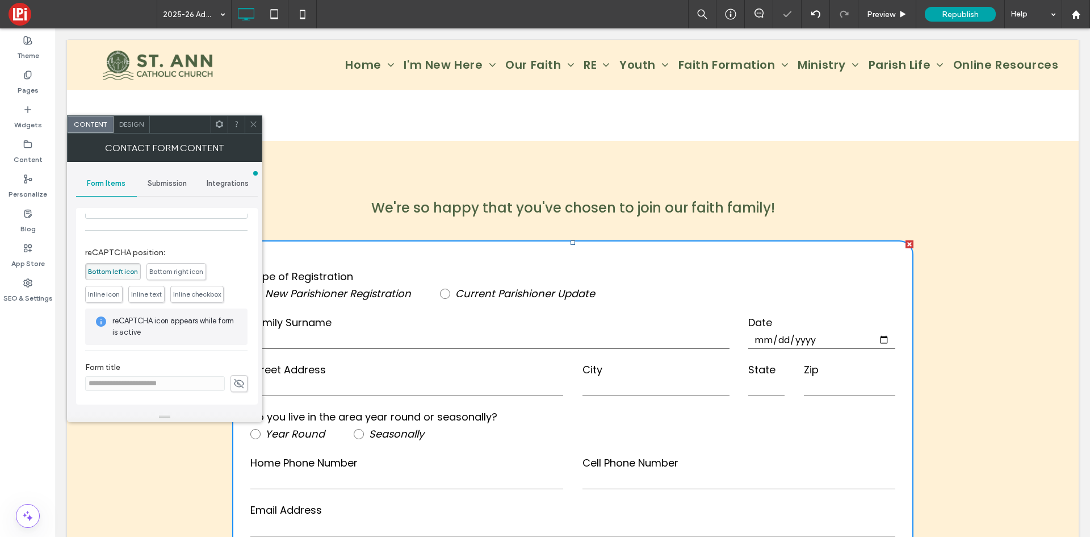
click at [248, 120] on div at bounding box center [253, 124] width 17 height 17
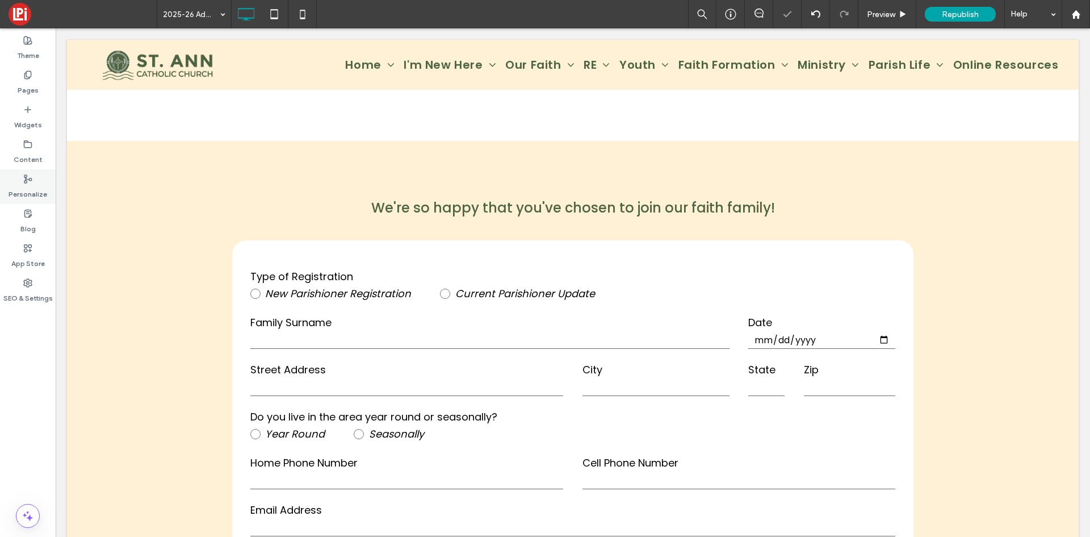
click at [34, 118] on label "Widgets" at bounding box center [28, 122] width 28 height 16
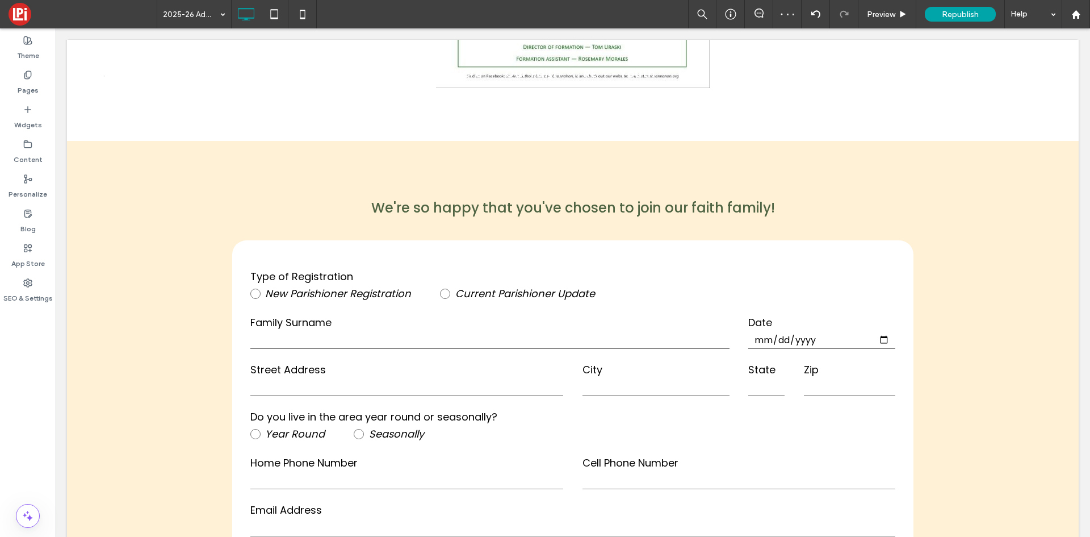
type input "*******"
type input "**"
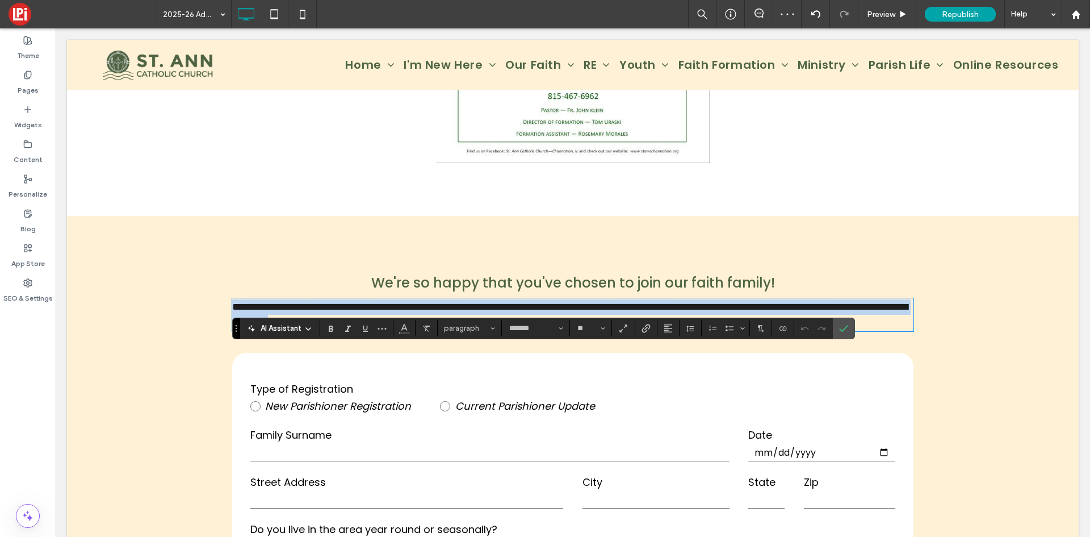
scroll to position [2644, 0]
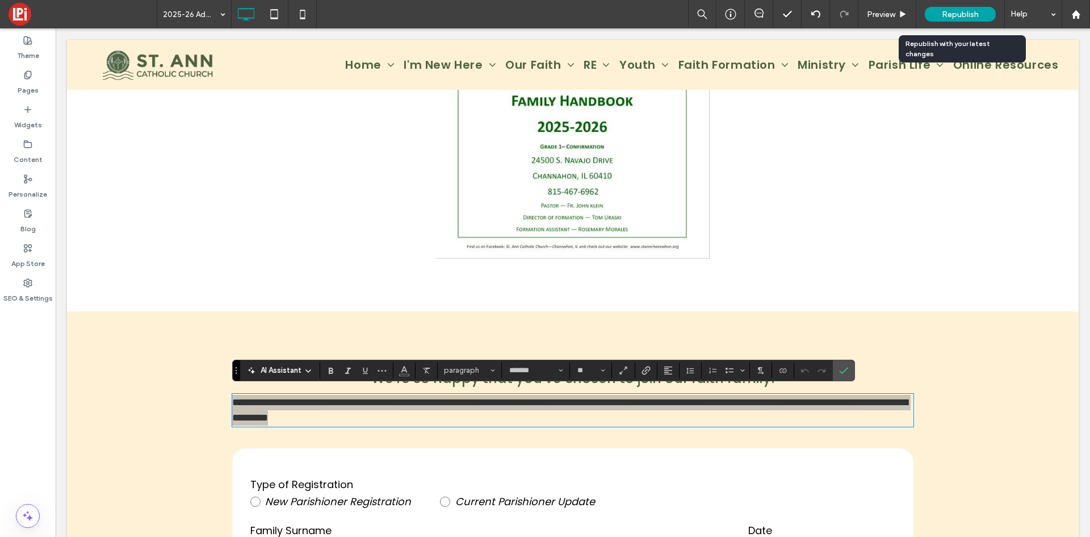
click at [951, 13] on span "Republish" at bounding box center [960, 15] width 37 height 10
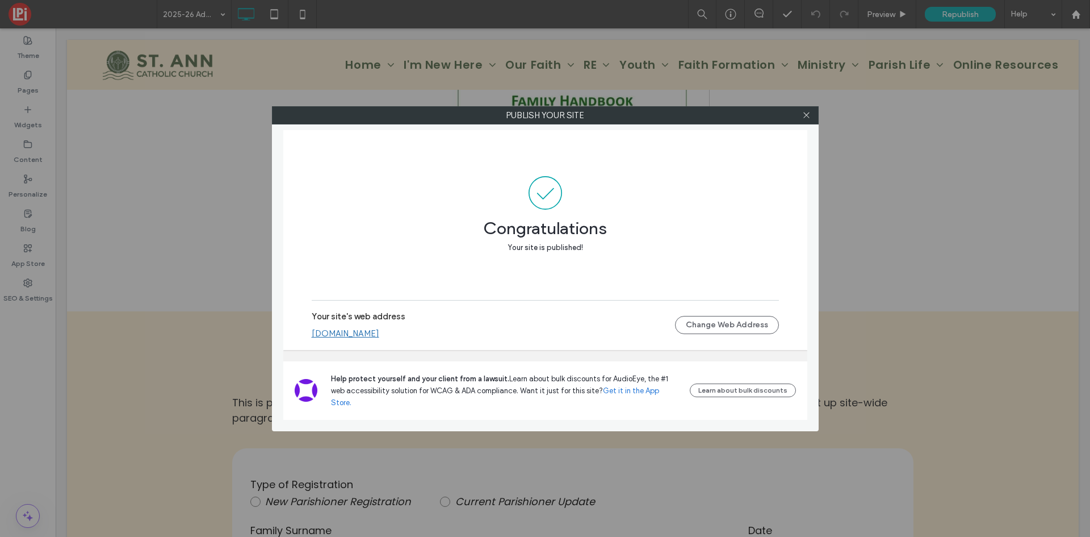
drag, startPoint x: 809, startPoint y: 115, endPoint x: 102, endPoint y: 200, distance: 711.5
click at [809, 115] on icon at bounding box center [806, 115] width 9 height 9
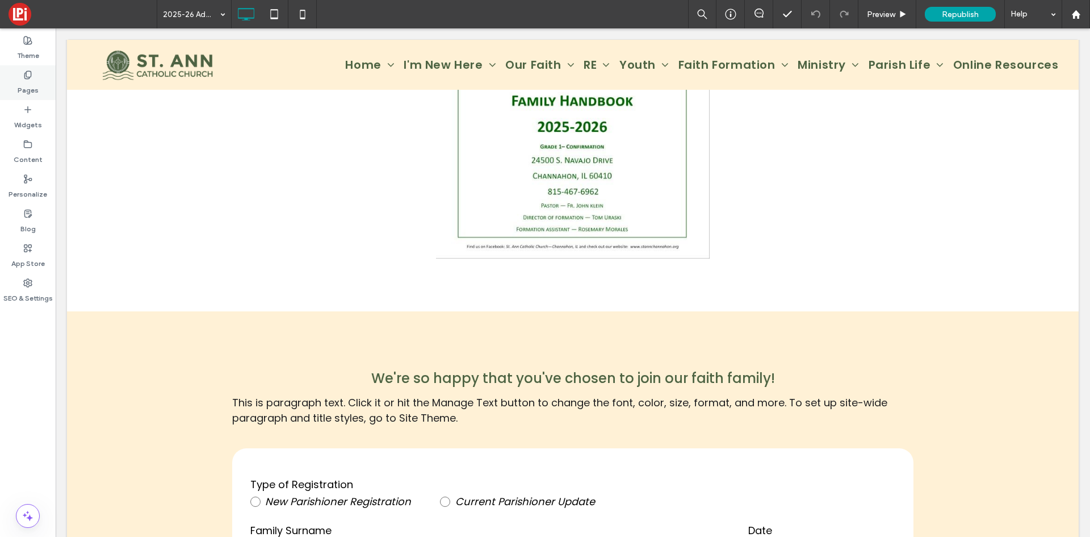
click at [34, 75] on div "Pages" at bounding box center [28, 82] width 56 height 35
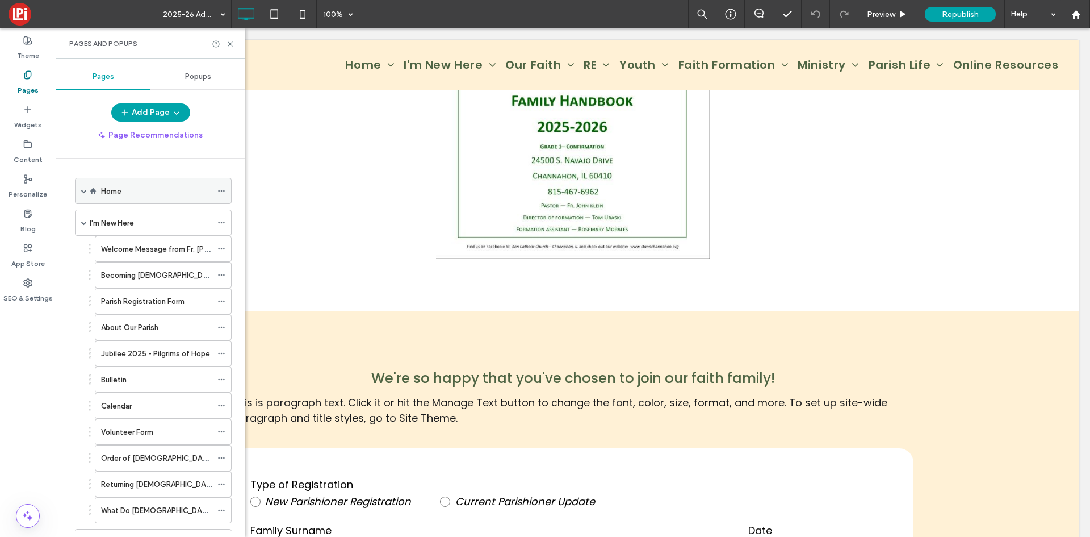
click at [164, 196] on div "Home" at bounding box center [156, 191] width 111 height 12
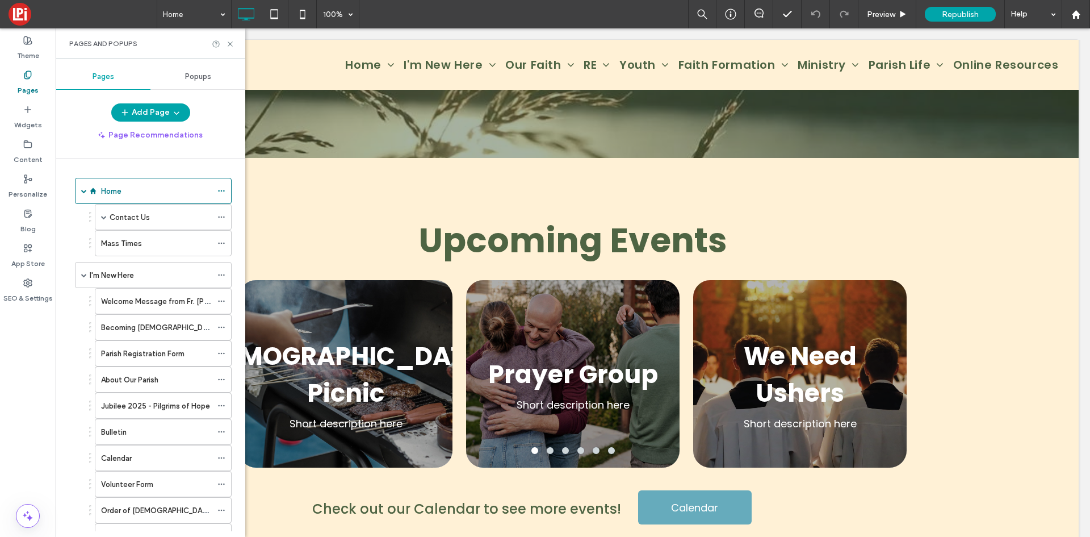
scroll to position [1817, 0]
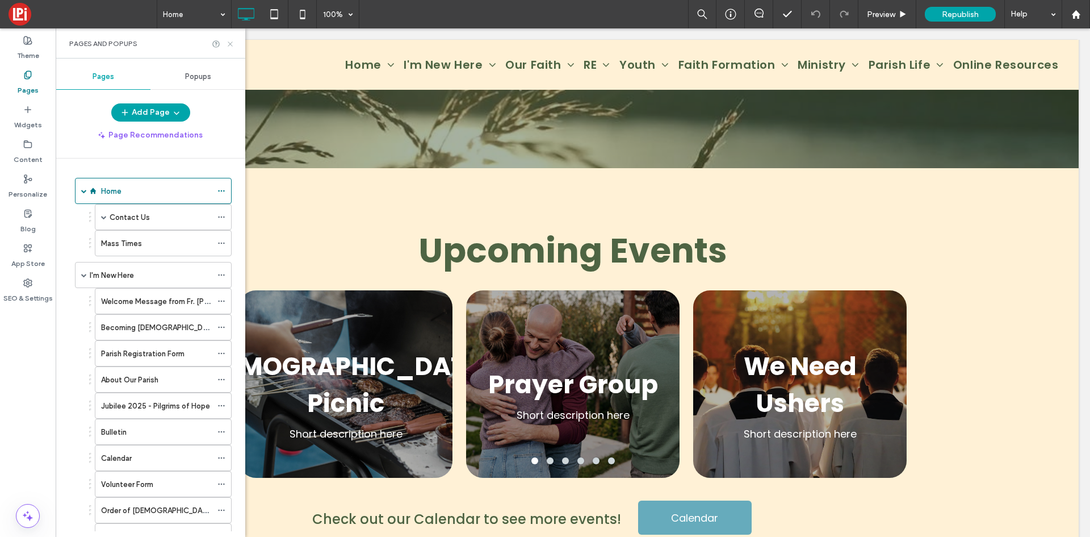
drag, startPoint x: 182, startPoint y: 39, endPoint x: 229, endPoint y: 47, distance: 48.5
click at [229, 47] on icon at bounding box center [230, 44] width 9 height 9
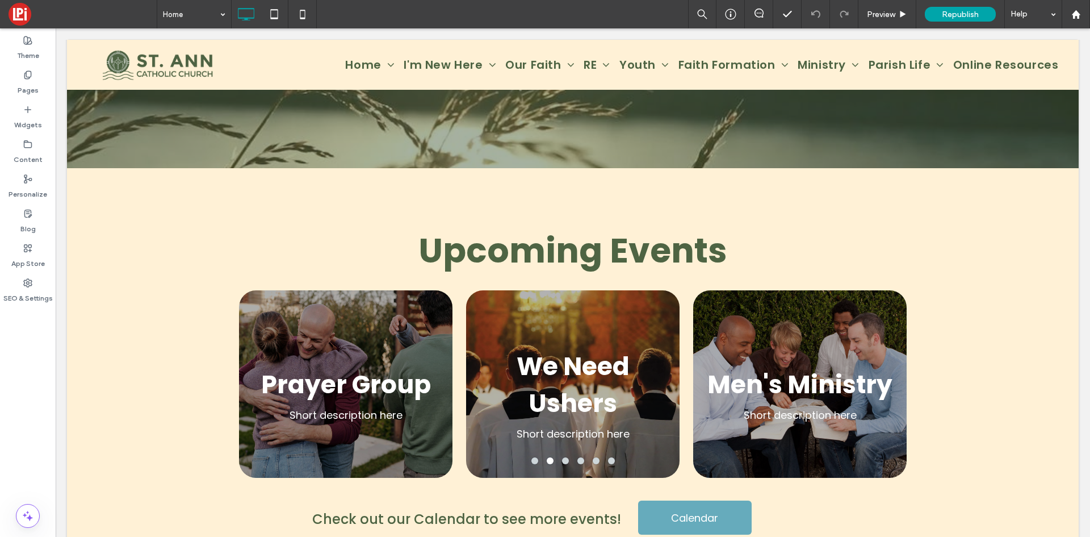
click at [24, 16] on span at bounding box center [83, 14] width 148 height 23
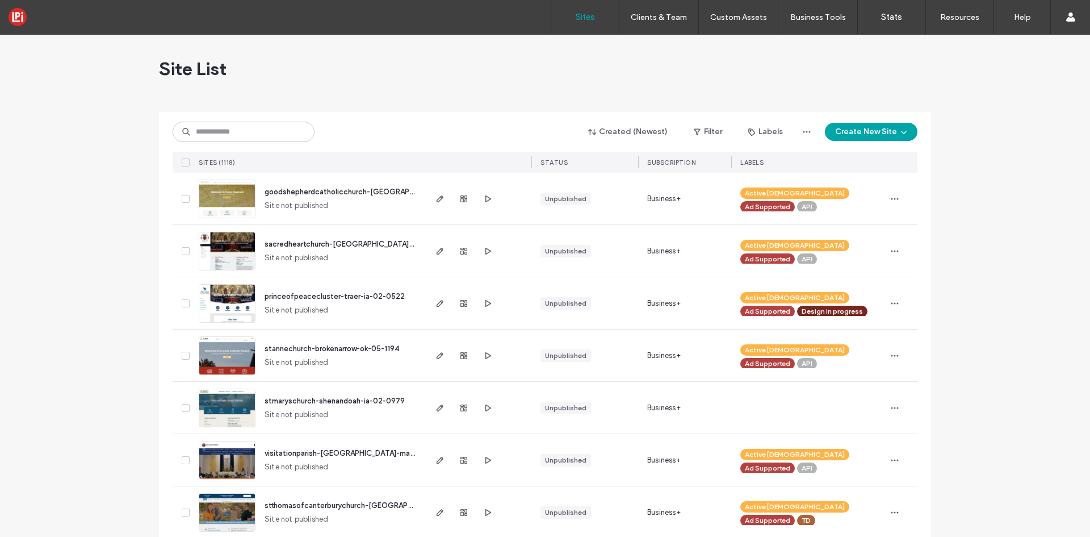
click at [433, 195] on span "button" at bounding box center [440, 199] width 14 height 14
click at [436, 197] on icon "button" at bounding box center [440, 198] width 9 height 9
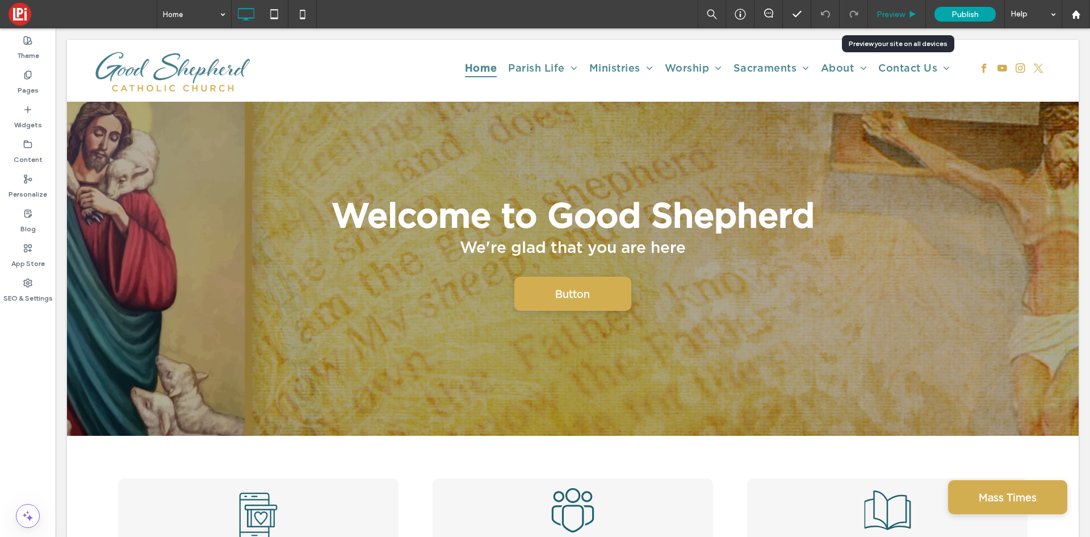
click at [902, 14] on span "Preview" at bounding box center [891, 15] width 28 height 10
